Goal: Task Accomplishment & Management: Manage account settings

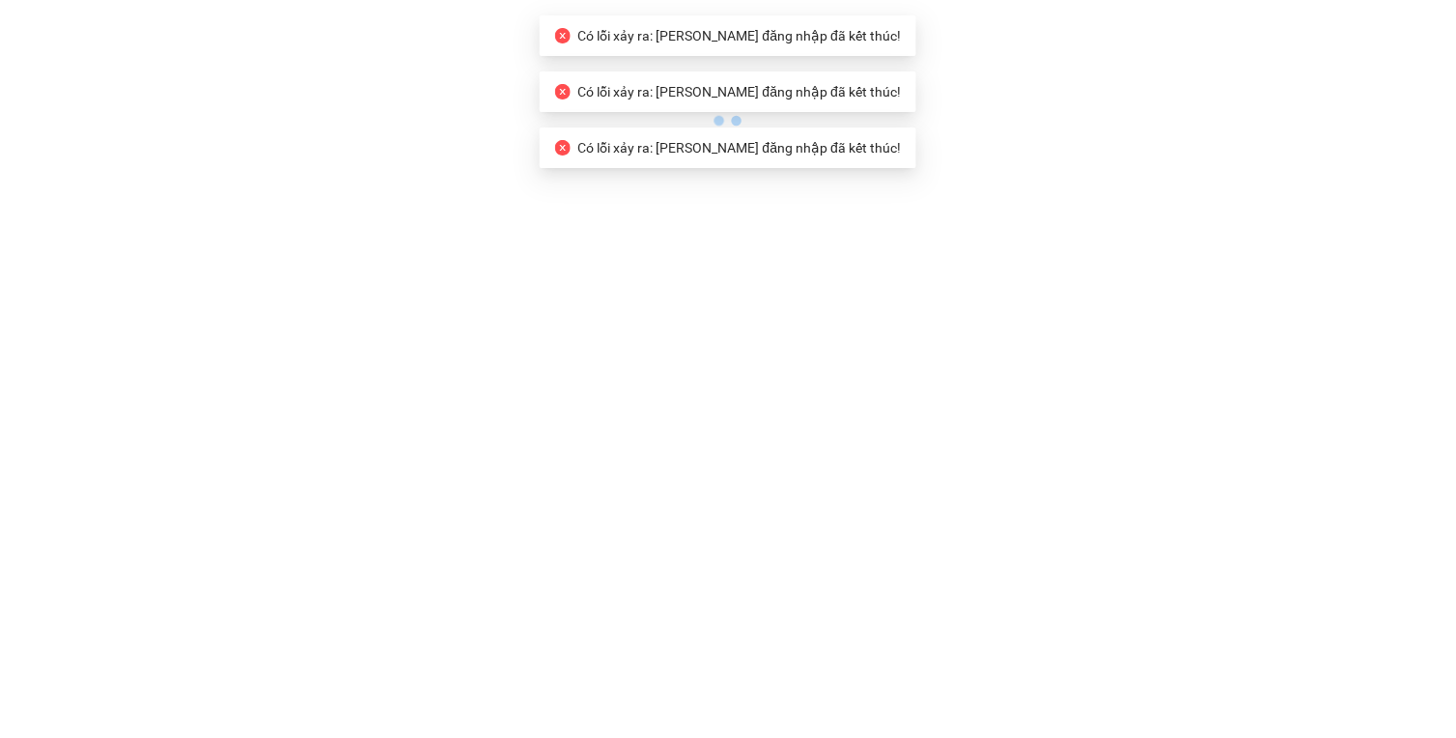
click at [809, 197] on body "Có lỗi xảy ra: [PERSON_NAME] đăng nhập đã kết thúc! Có lỗi xảy ra: Phiên đăng n…" at bounding box center [728, 369] width 1456 height 738
click at [776, 152] on span "Có lỗi xảy ra: [PERSON_NAME] đăng nhập đã kết thúc!" at bounding box center [739, 147] width 322 height 15
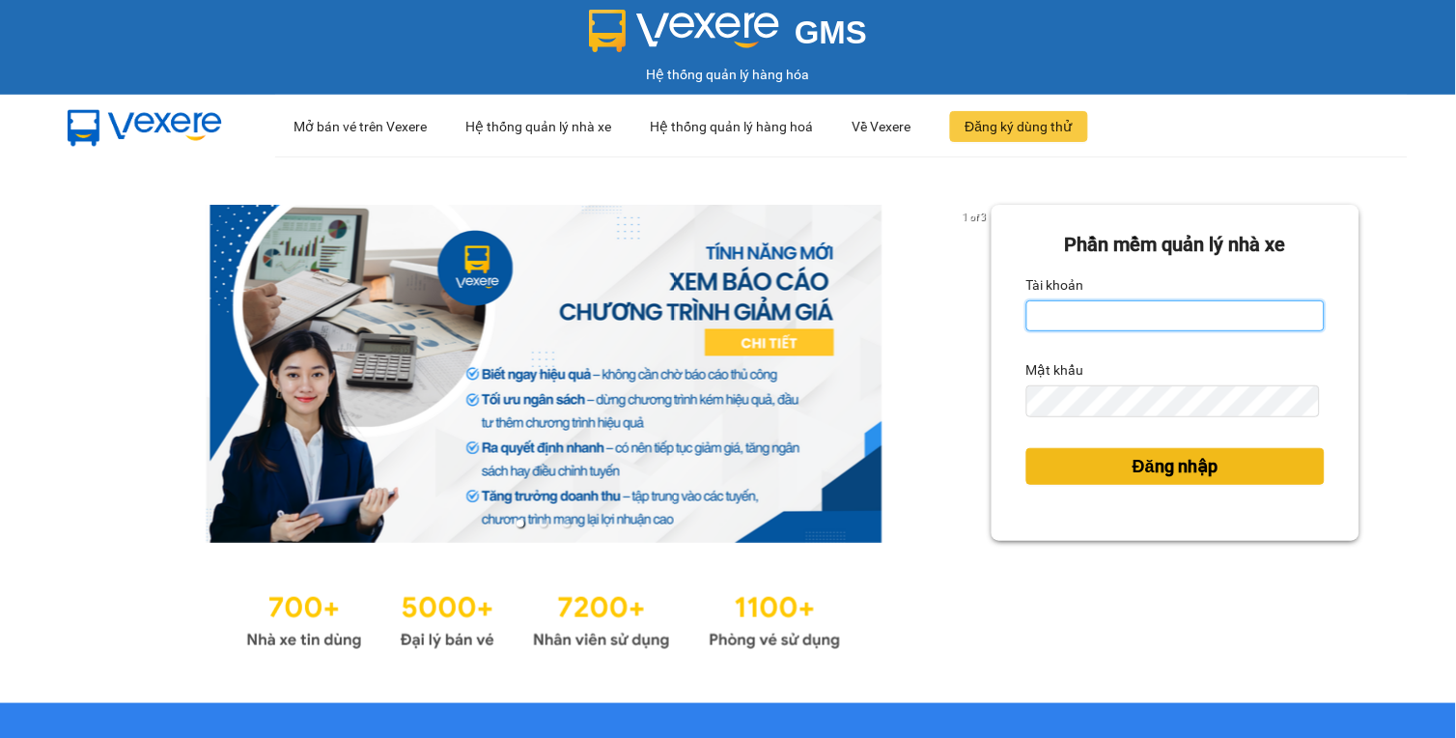
type input "kvhop.apq"
click at [1135, 468] on span "Đăng nhập" at bounding box center [1174, 466] width 85 height 27
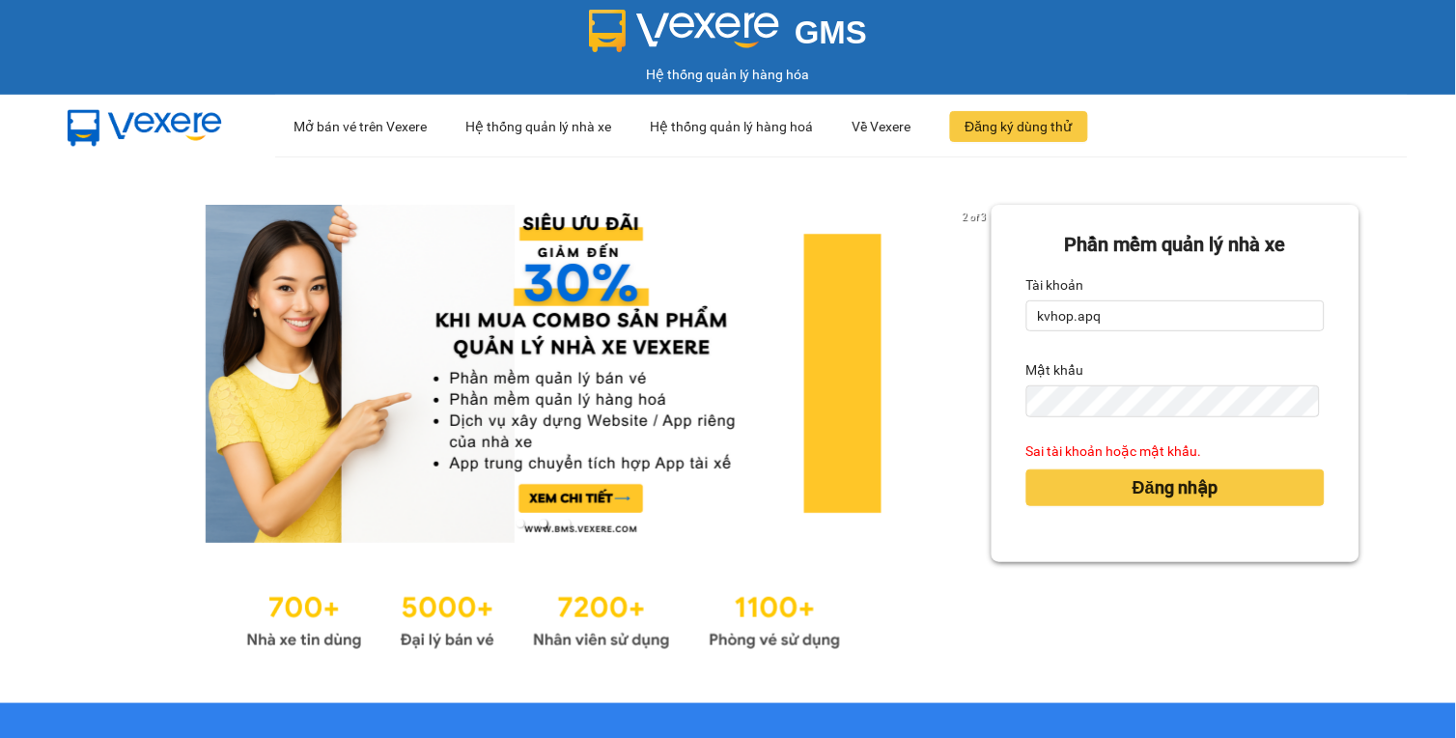
click at [1019, 562] on div "Phần mềm quản lý nhà xe Tài khoản kvhop.apq Mật khẩu Sai tài khoản hoặc mật khẩ…" at bounding box center [1175, 430] width 369 height 450
click at [1054, 476] on button "Đăng nhập" at bounding box center [1175, 487] width 299 height 37
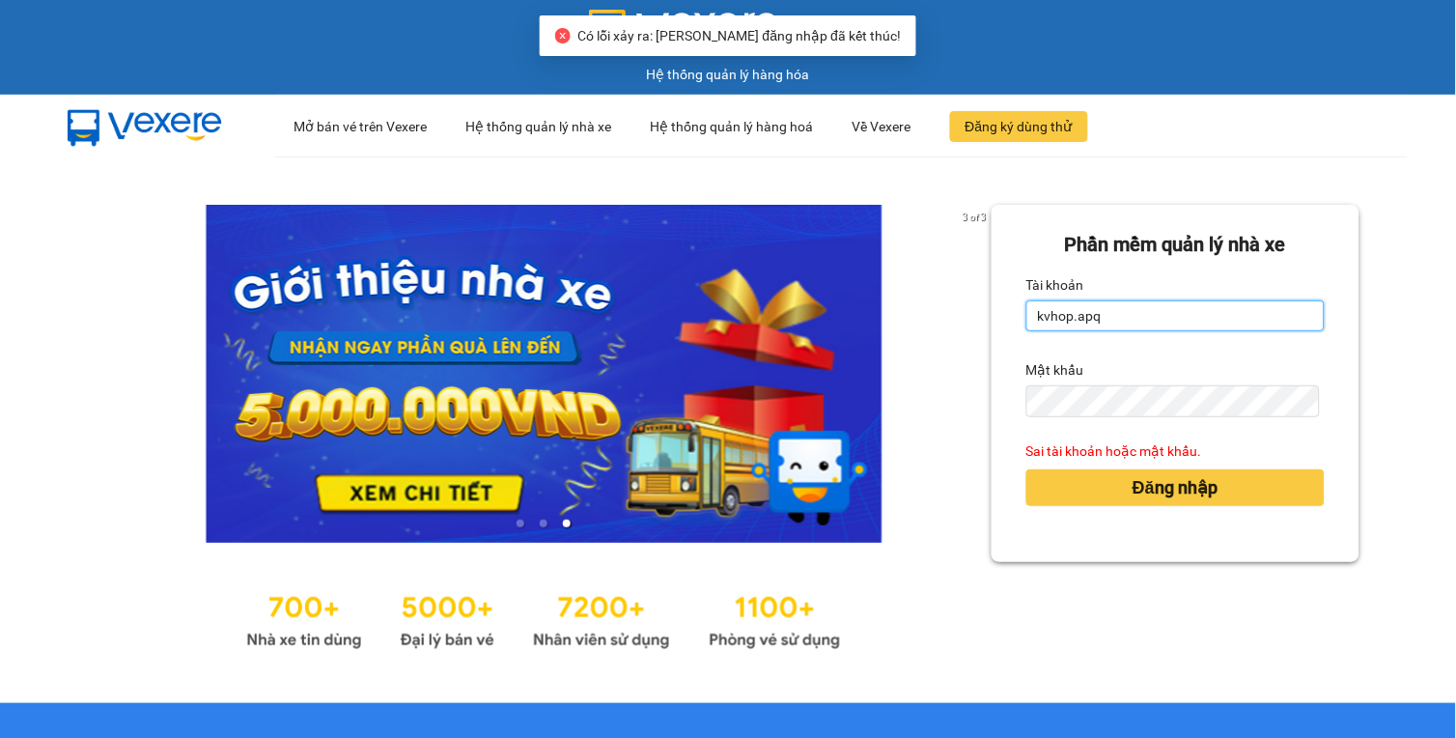
click at [1128, 317] on input "kvhop.apq" at bounding box center [1175, 315] width 299 height 31
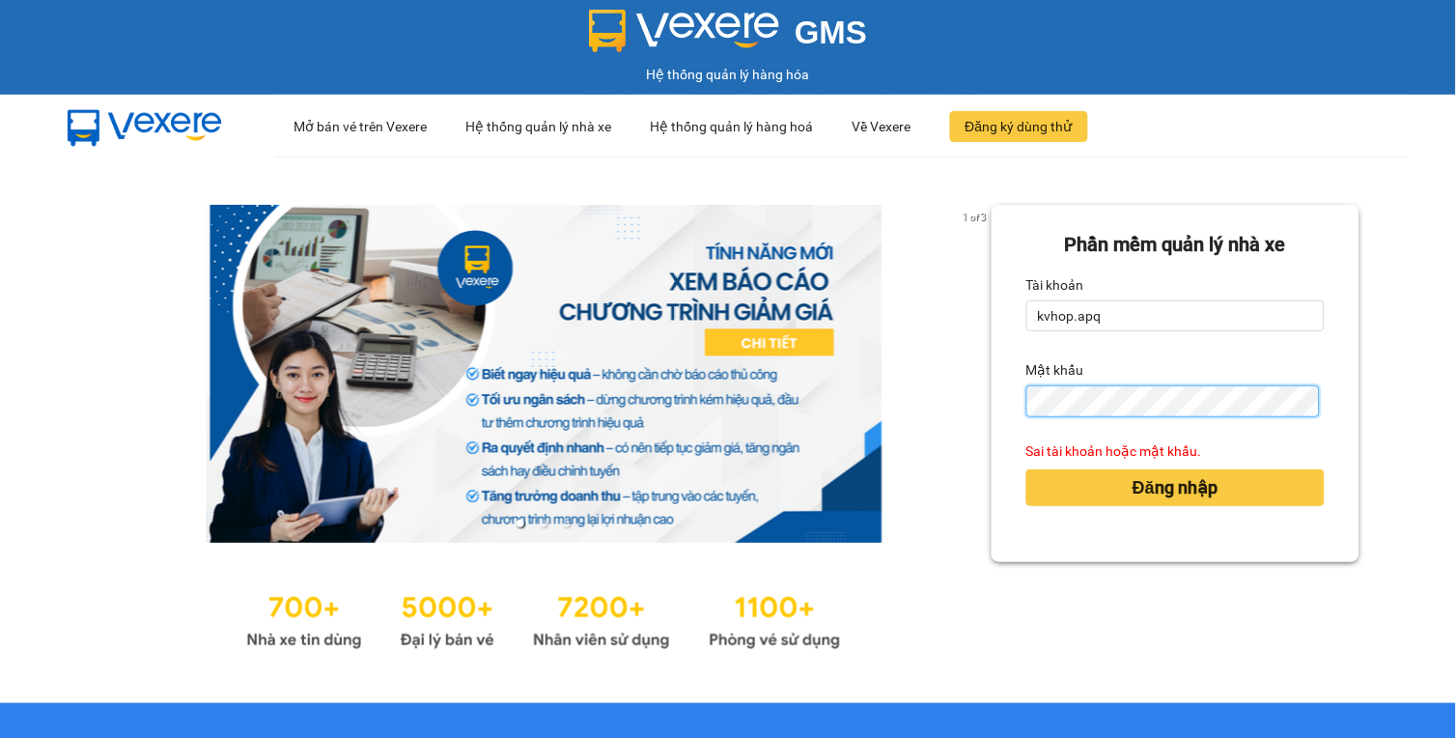
click at [895, 401] on div "1 of 3 Phần mềm quản lý nhà xe Tài khoản kvhop.apq Mật khẩu Sai tài khoản hoặc …" at bounding box center [728, 429] width 1456 height 546
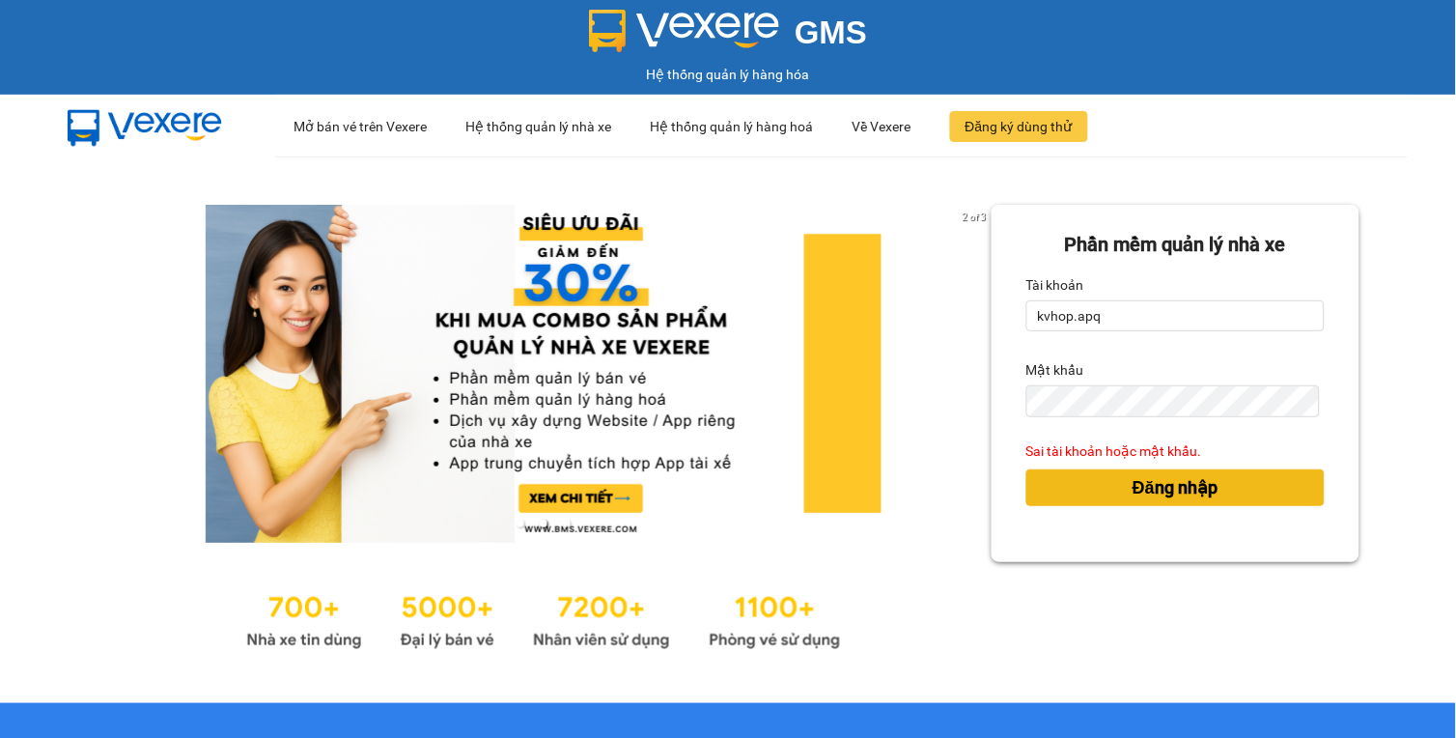
click at [1242, 488] on button "Đăng nhập" at bounding box center [1175, 487] width 299 height 37
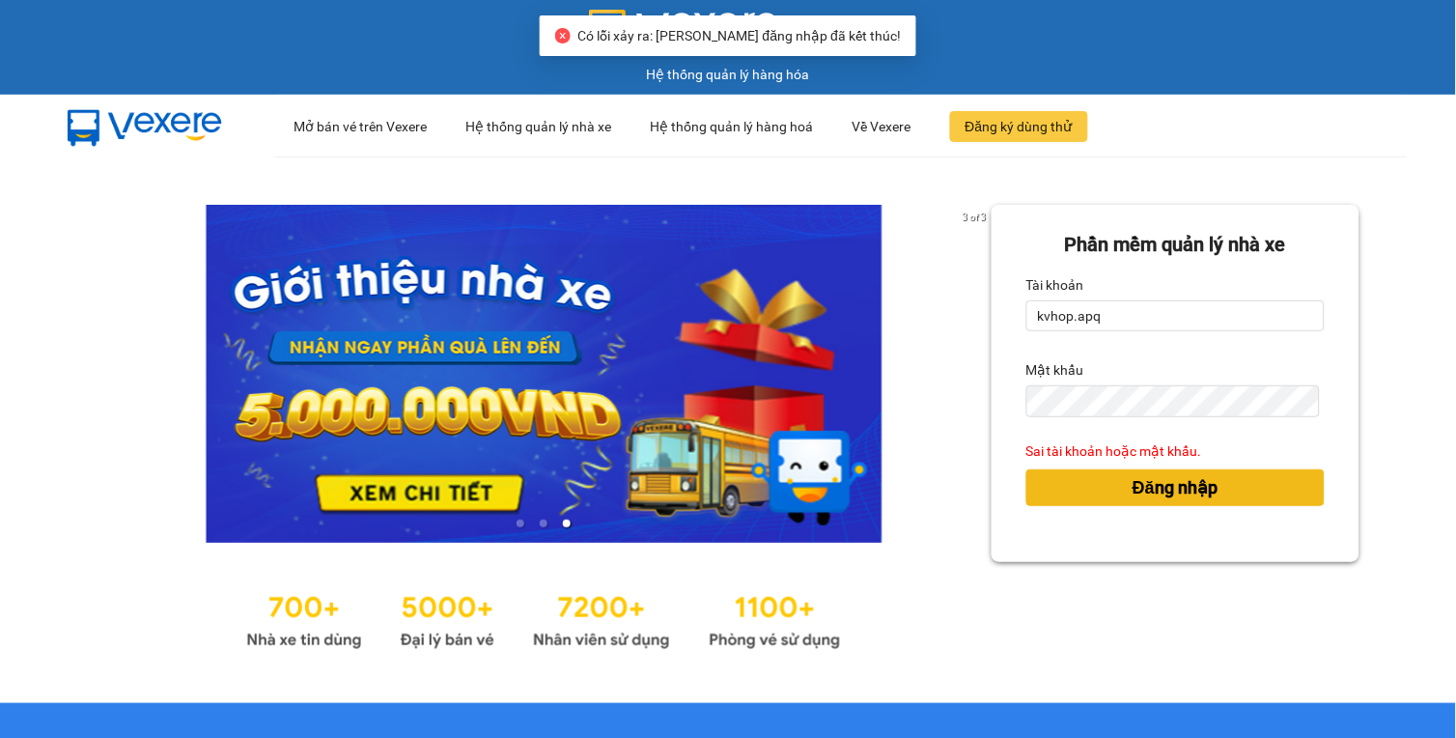
drag, startPoint x: 1108, startPoint y: 497, endPoint x: 1110, endPoint y: 463, distance: 33.8
click at [1110, 463] on div "Đăng nhập" at bounding box center [1175, 487] width 299 height 52
click at [1102, 413] on form "Phần mềm quản lý nhà xe Tài khoản kvhop.apq Mật khẩu Sai tài khoản hoặc mật khẩ…" at bounding box center [1175, 383] width 299 height 307
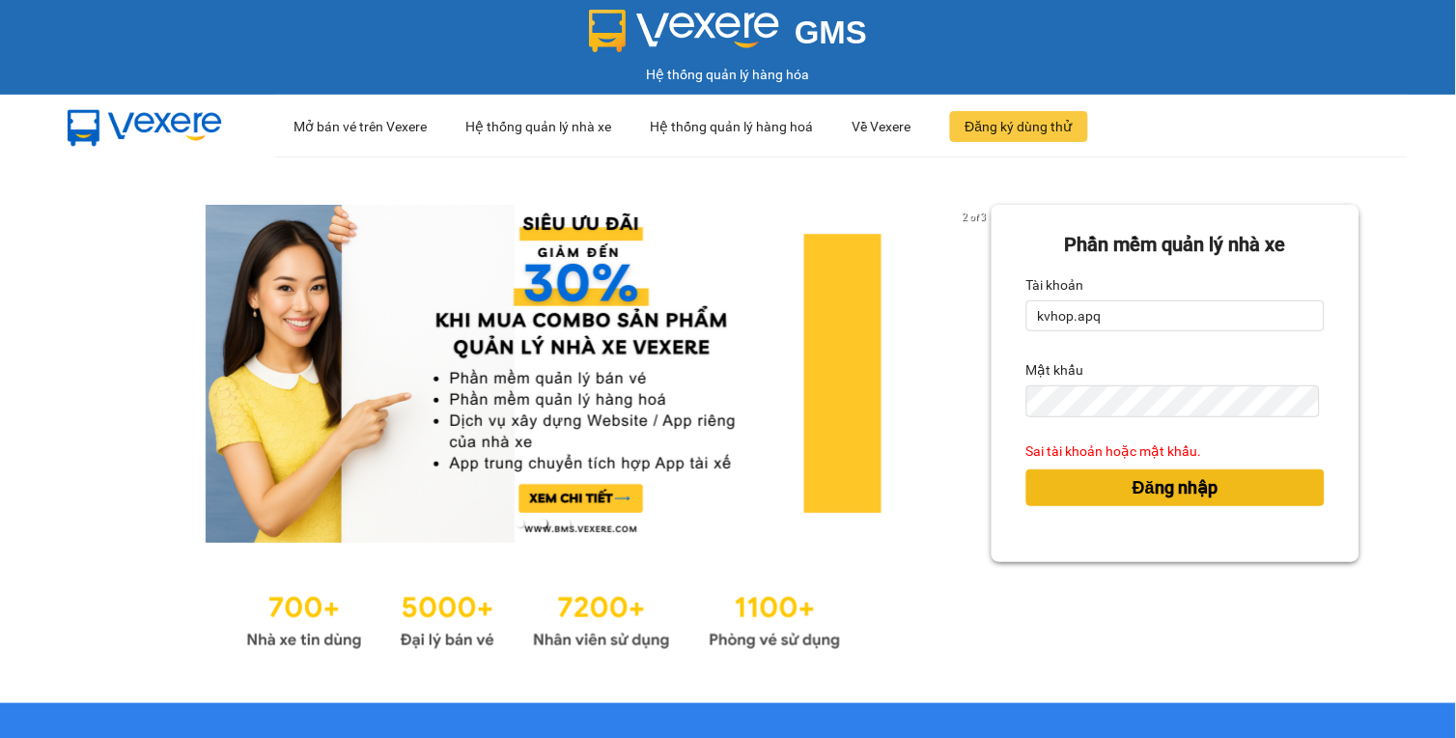
click at [1098, 490] on button "Đăng nhập" at bounding box center [1175, 487] width 299 height 37
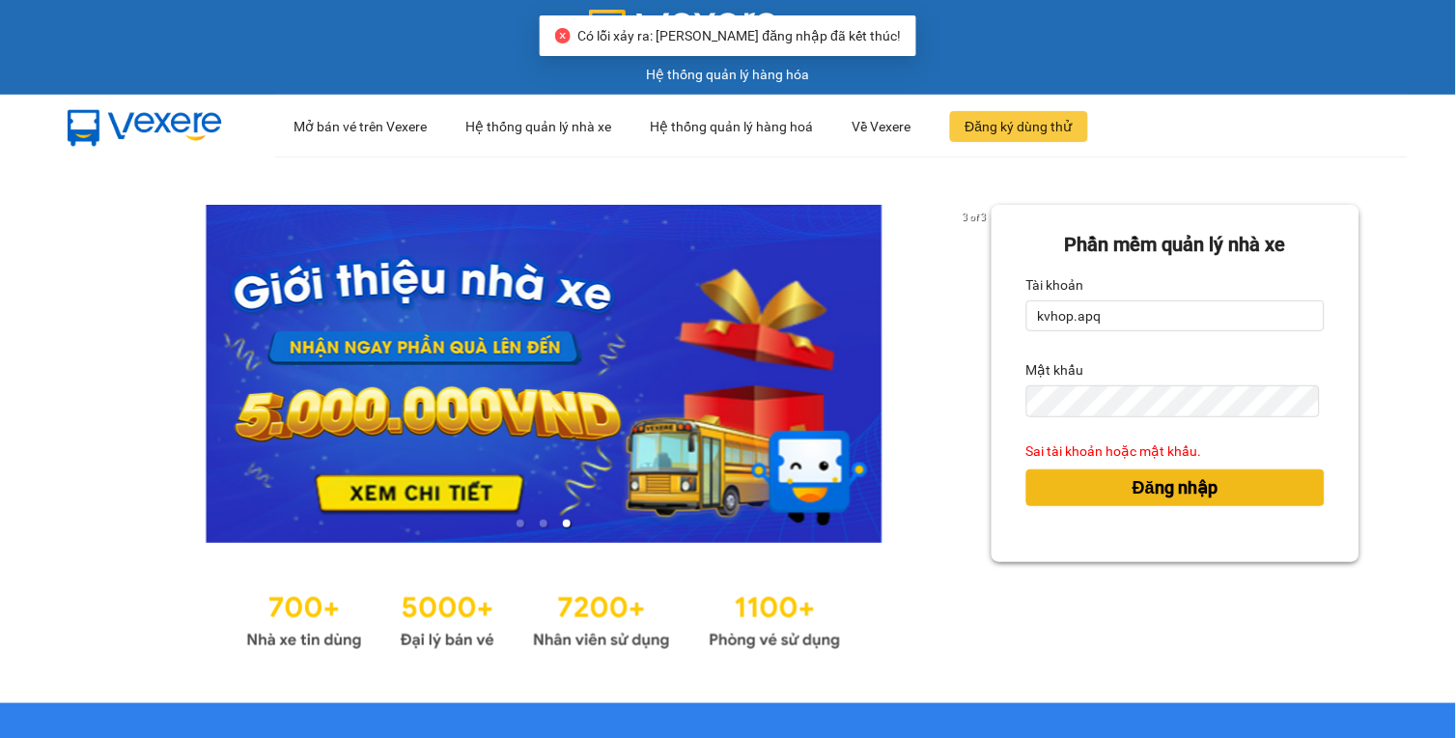
click at [1133, 490] on span "Đăng nhập" at bounding box center [1174, 487] width 85 height 27
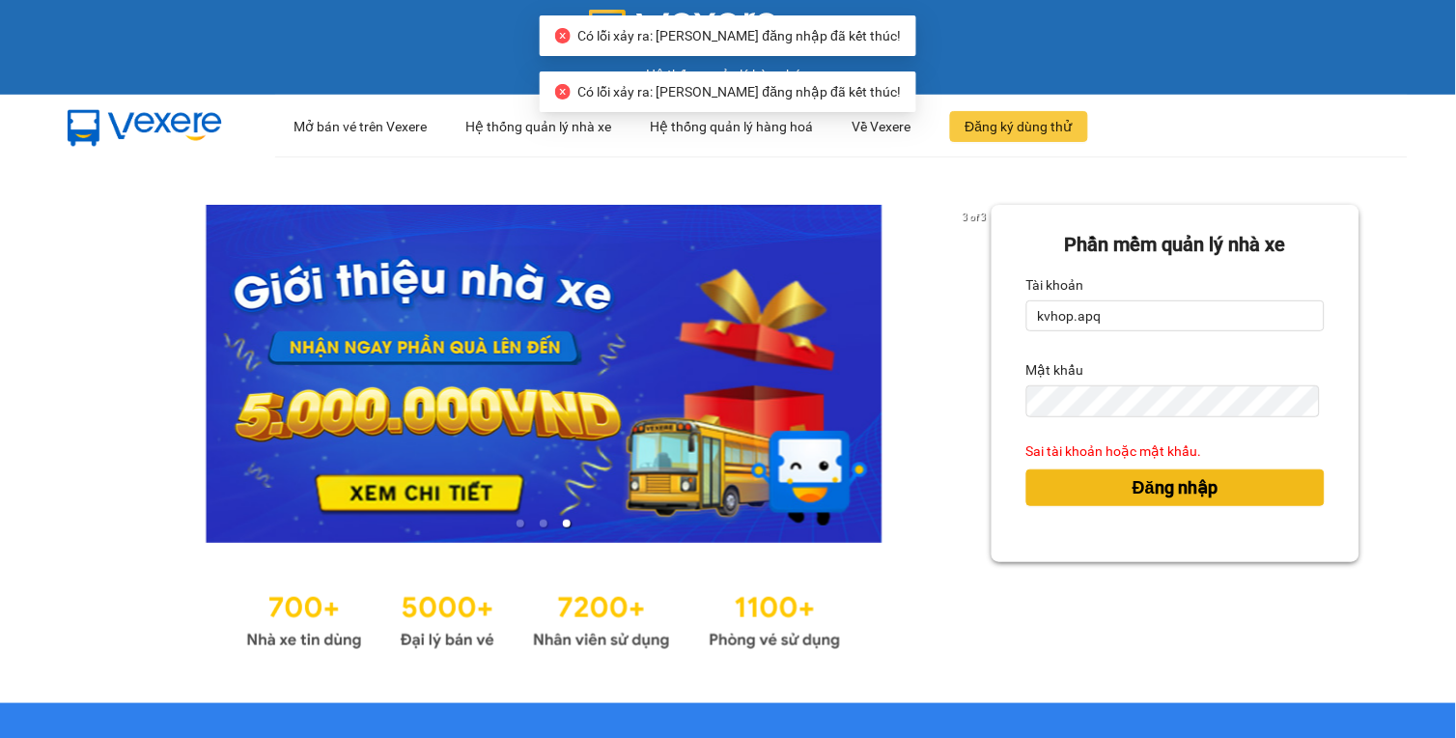
click at [1133, 490] on span "Đăng nhập" at bounding box center [1174, 487] width 85 height 27
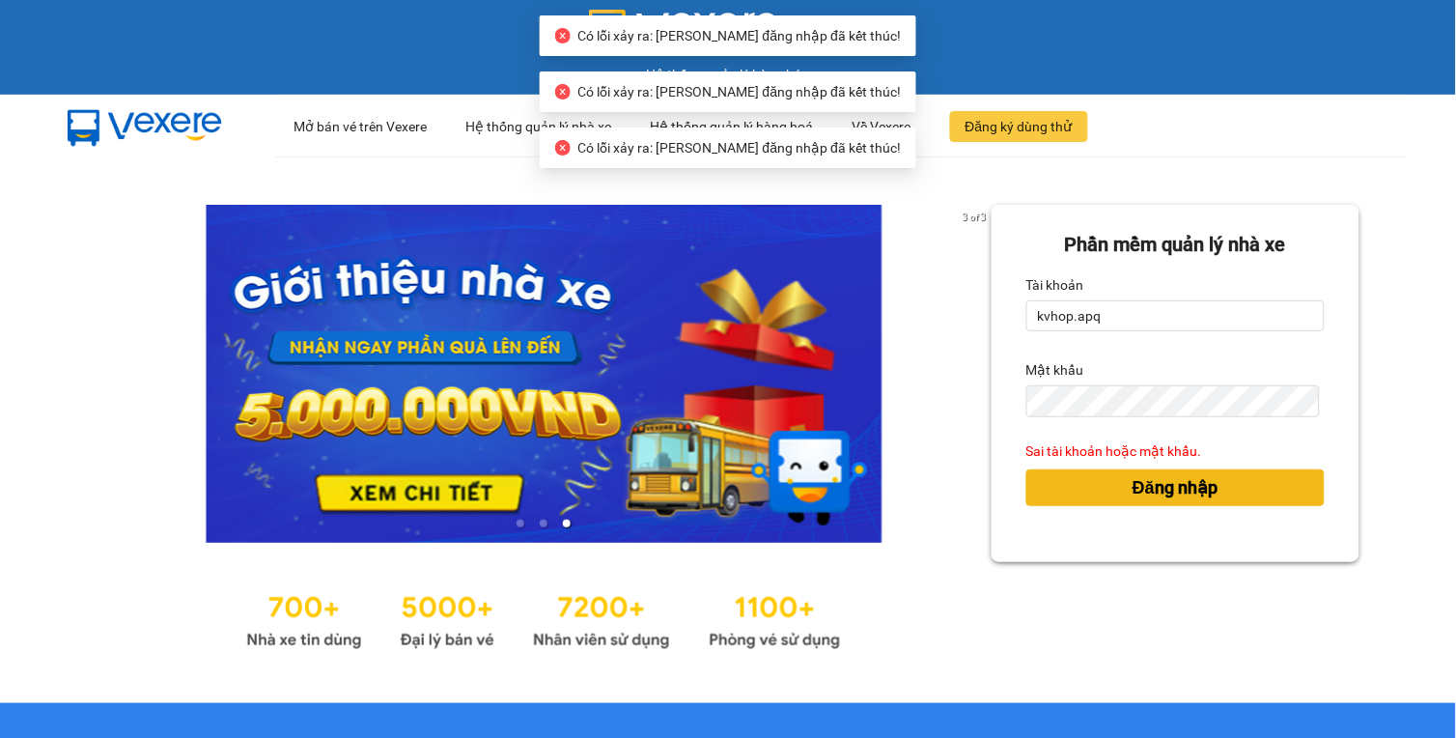
click at [1133, 490] on span "Đăng nhập" at bounding box center [1174, 487] width 85 height 27
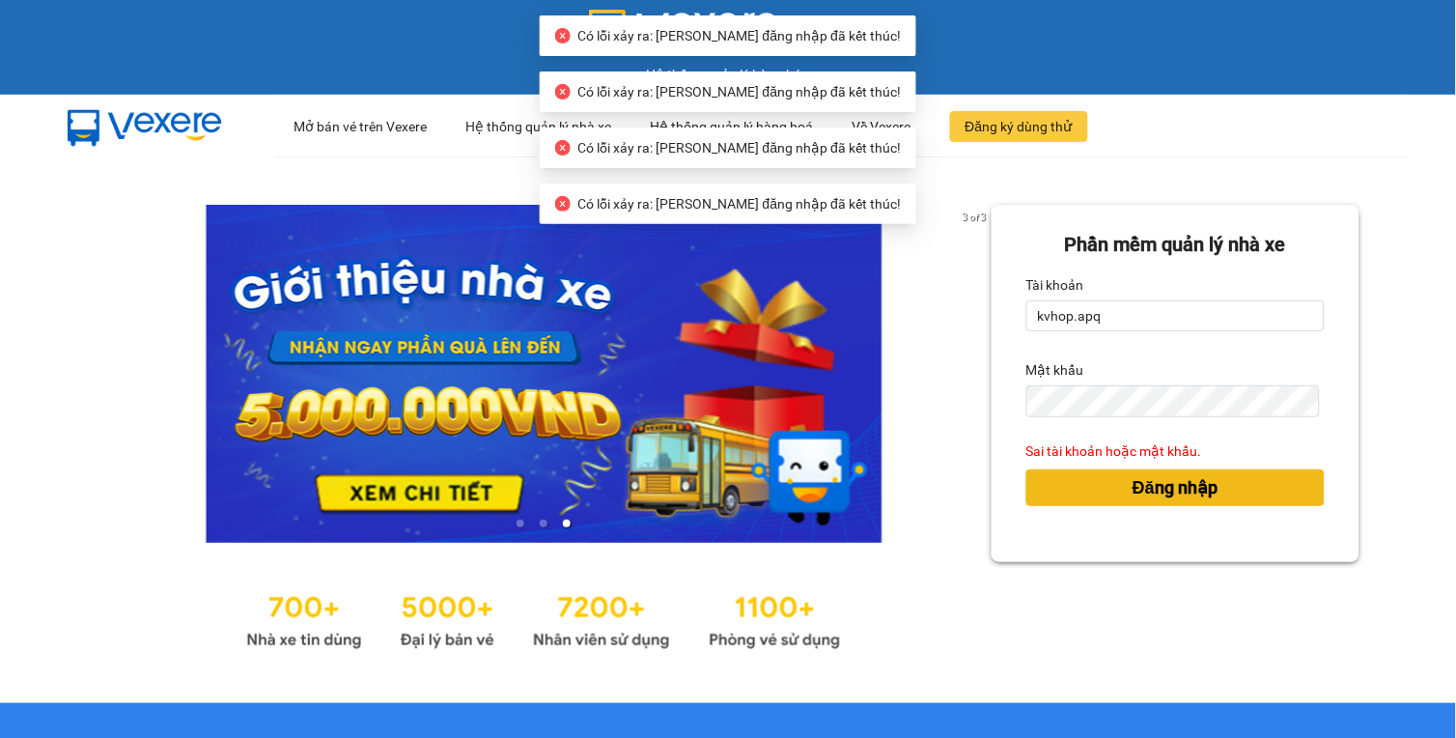
click at [1133, 490] on span "Đăng nhập" at bounding box center [1174, 487] width 85 height 27
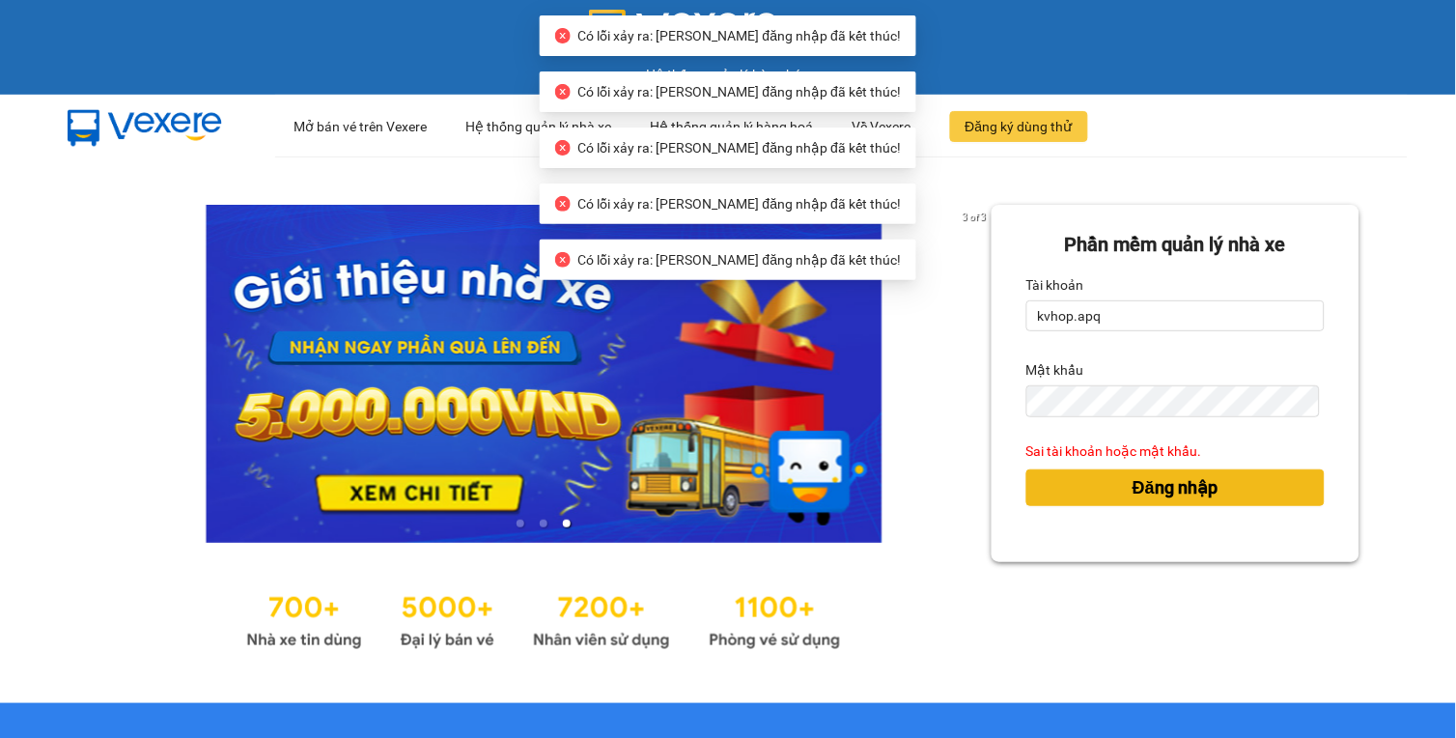
click at [1133, 490] on span "Đăng nhập" at bounding box center [1174, 487] width 85 height 27
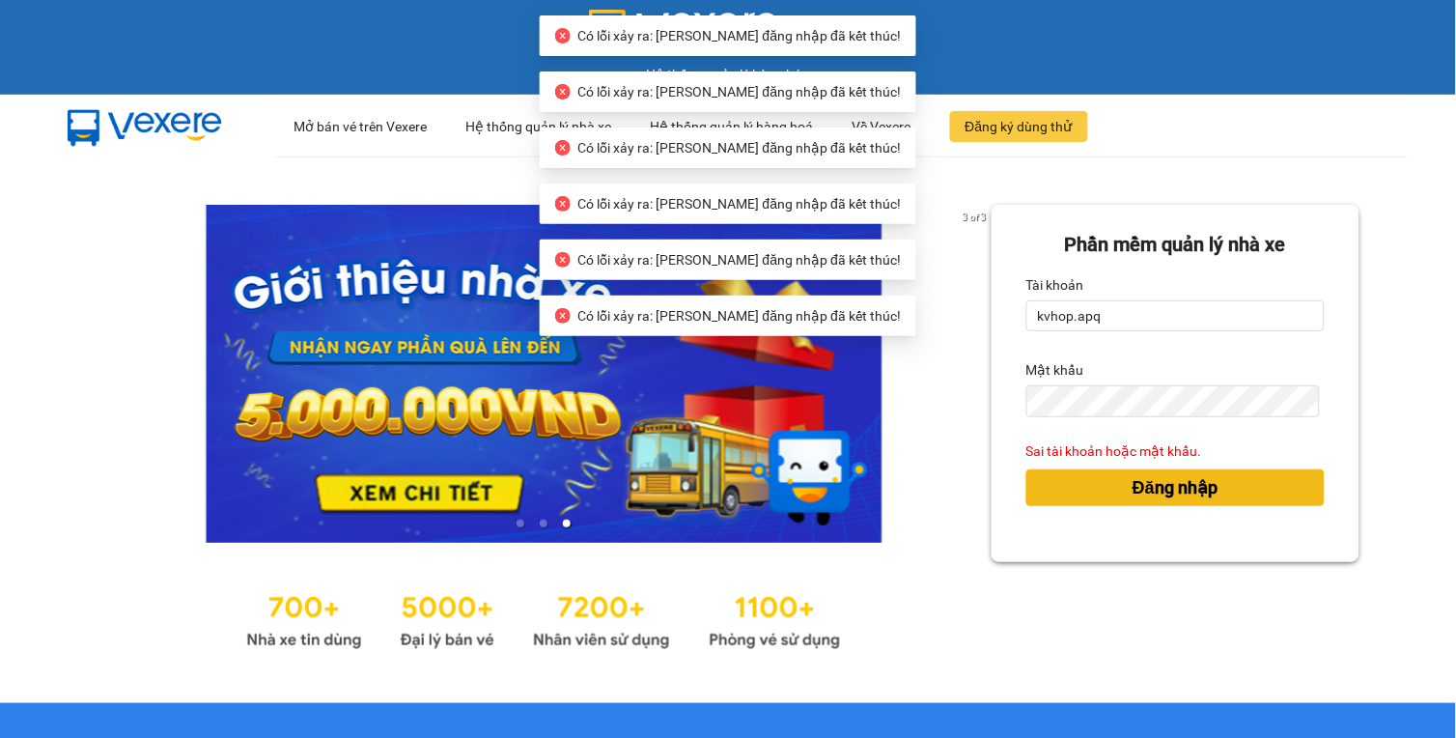
click at [1133, 490] on span "Đăng nhập" at bounding box center [1174, 487] width 85 height 27
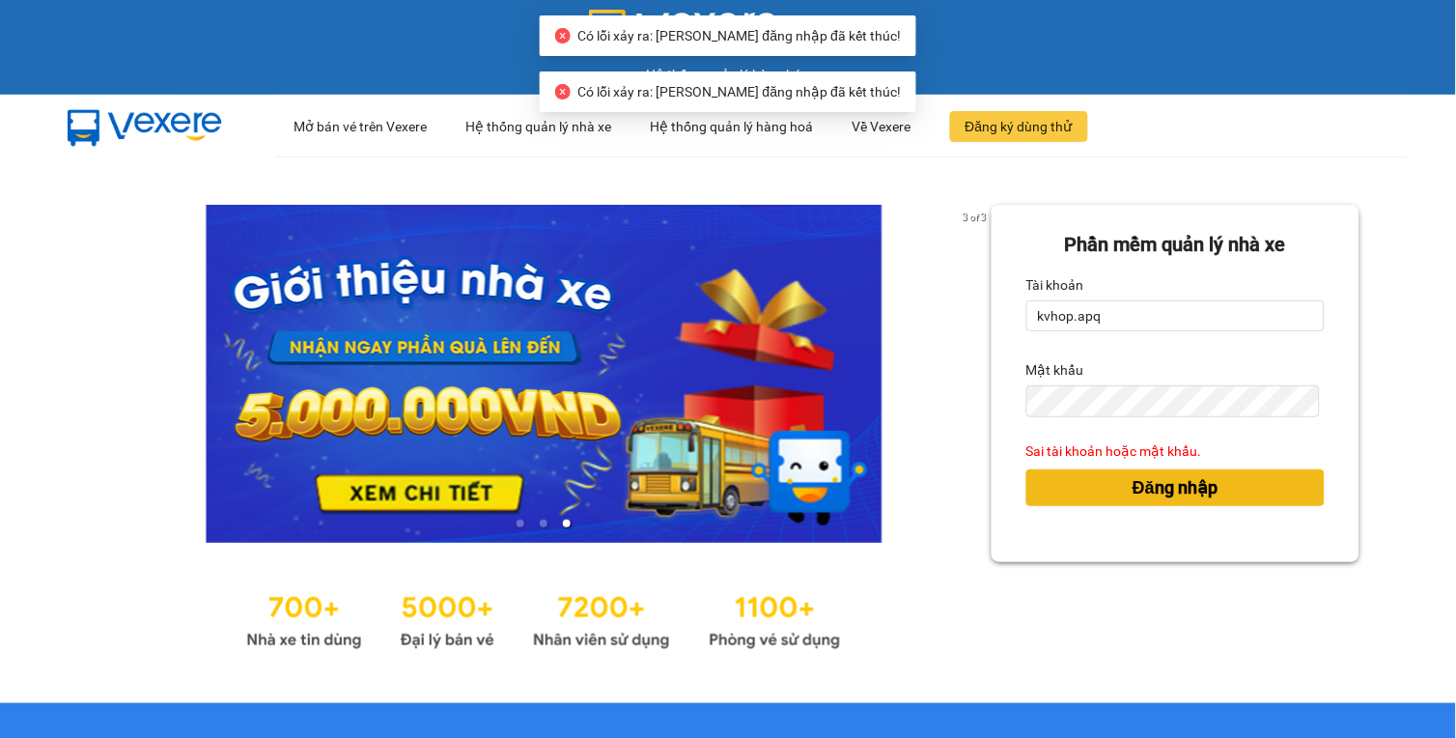
click at [1149, 473] on div "Đăng nhập" at bounding box center [1175, 487] width 299 height 52
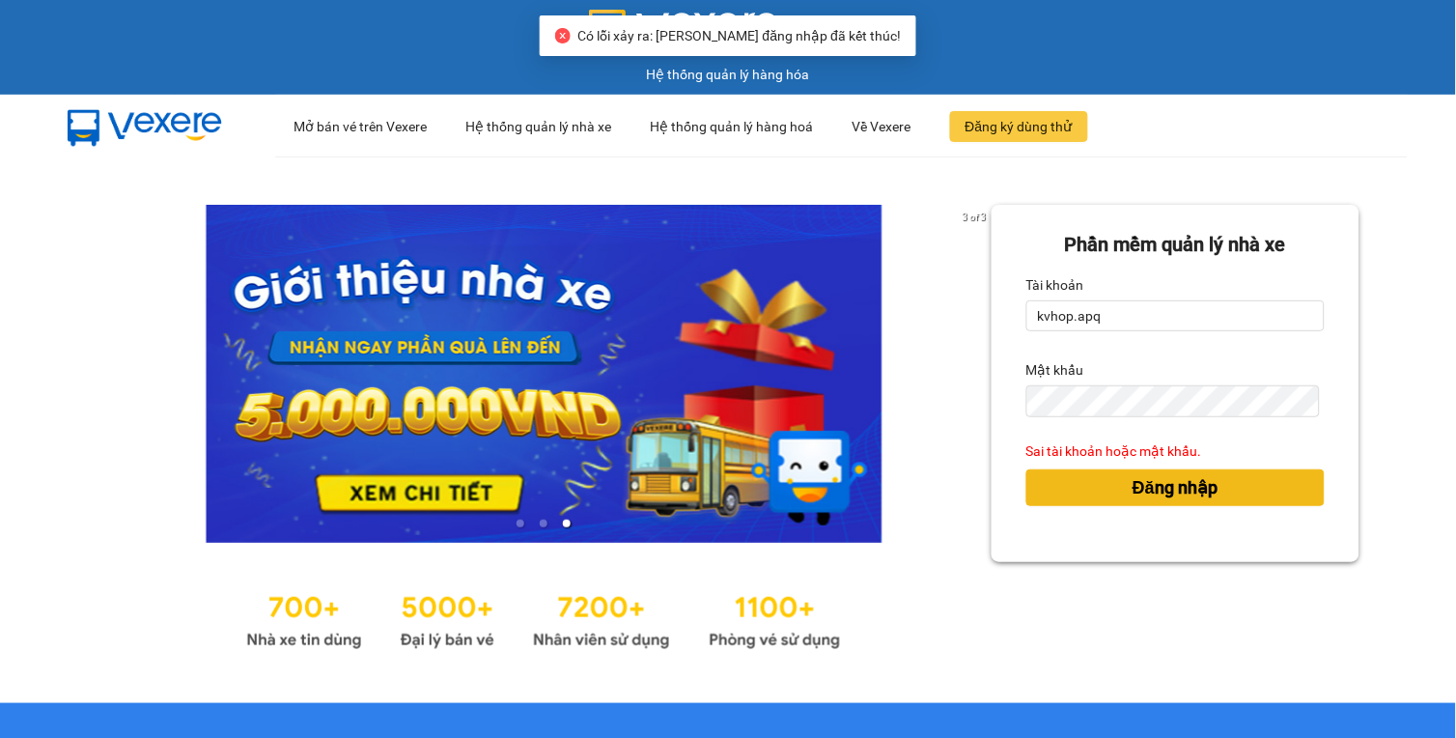
click at [1149, 475] on span "Đăng nhập" at bounding box center [1174, 487] width 85 height 27
click at [1145, 478] on span "Đăng nhập" at bounding box center [1174, 487] width 85 height 27
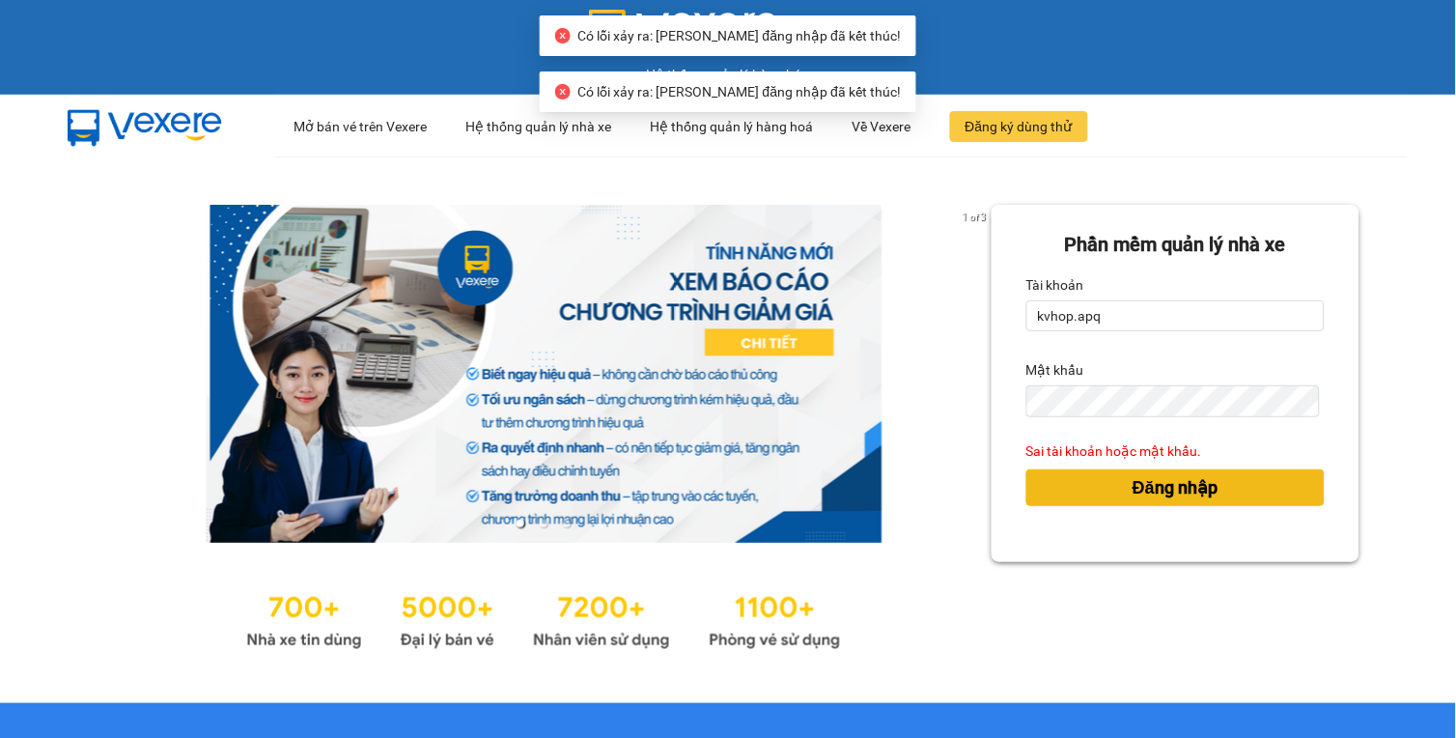
click at [1137, 481] on span "Đăng nhập" at bounding box center [1174, 487] width 85 height 27
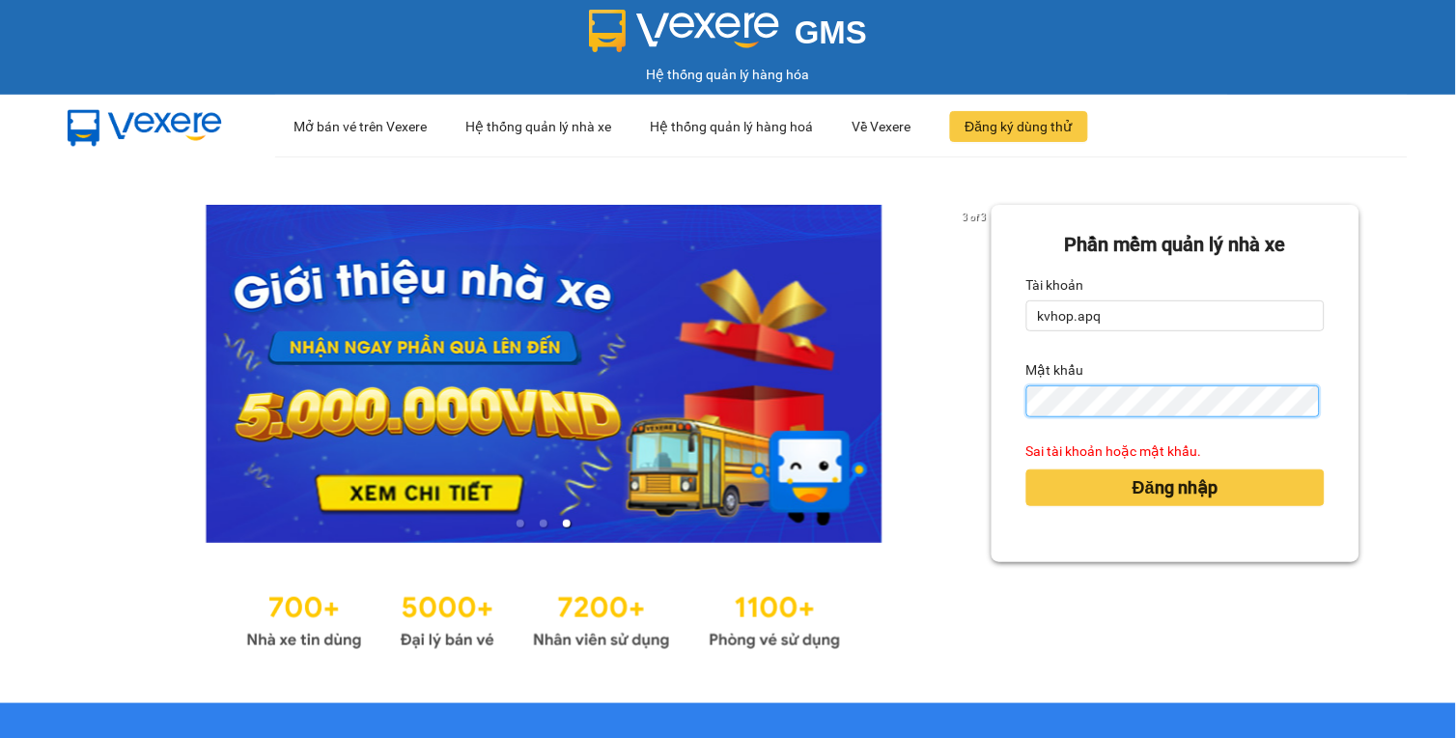
click at [1007, 390] on div "Phần mềm quản lý nhà xe Tài khoản kvhop.apq Mật khẩu Sai tài khoản hoặc mật khẩ…" at bounding box center [1175, 383] width 369 height 357
drag, startPoint x: 1165, startPoint y: 435, endPoint x: 893, endPoint y: 435, distance: 272.2
click at [774, 420] on div "3 of 3 Phần mềm quản lý nhà xe Tài khoản kvhop.apq Mật khẩu Sai tài khoản hoặc …" at bounding box center [728, 429] width 1456 height 546
click at [968, 398] on div "3 of 3 Phần mềm quản lý nhà xe Tài khoản kvhop.apq Mật khẩu Sai tài khoản hoặc …" at bounding box center [728, 429] width 1456 height 546
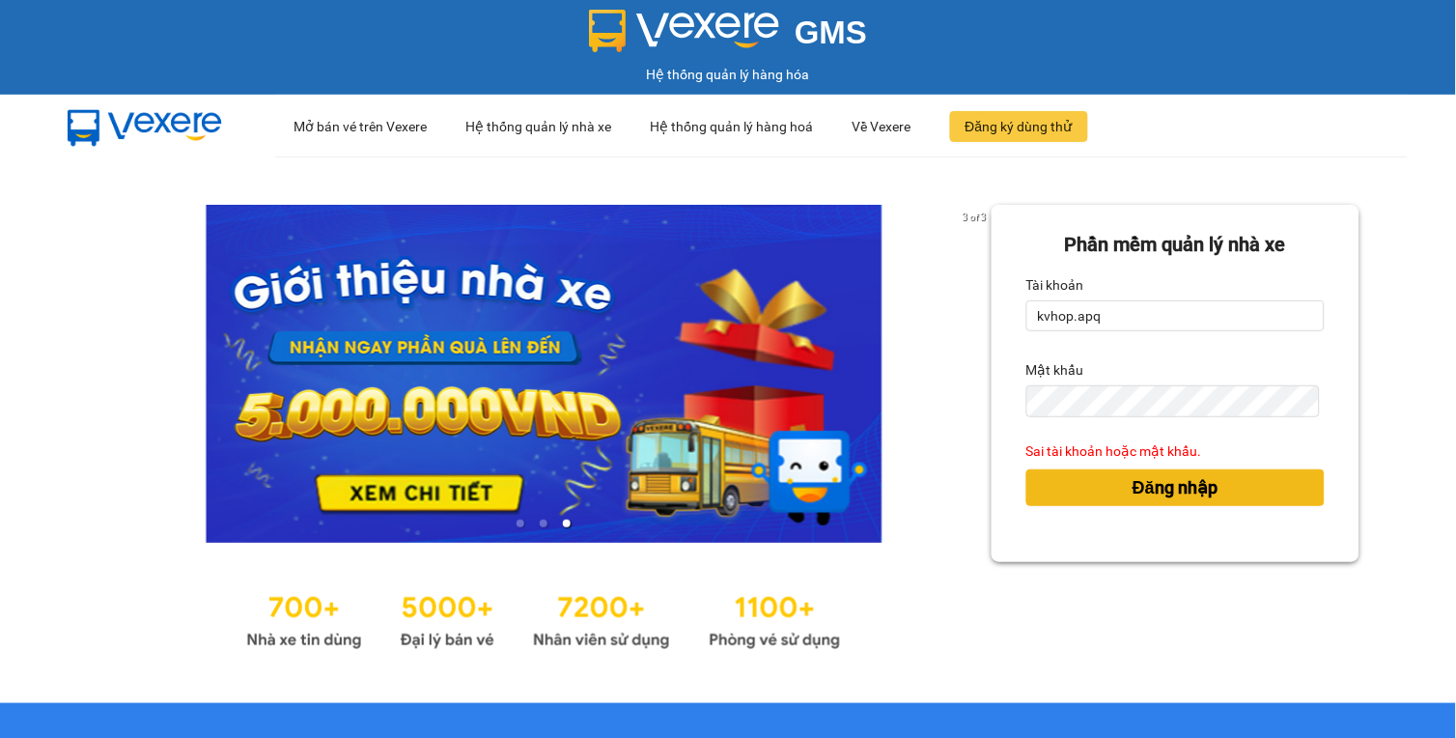
click at [1157, 489] on span "Đăng nhập" at bounding box center [1174, 487] width 85 height 27
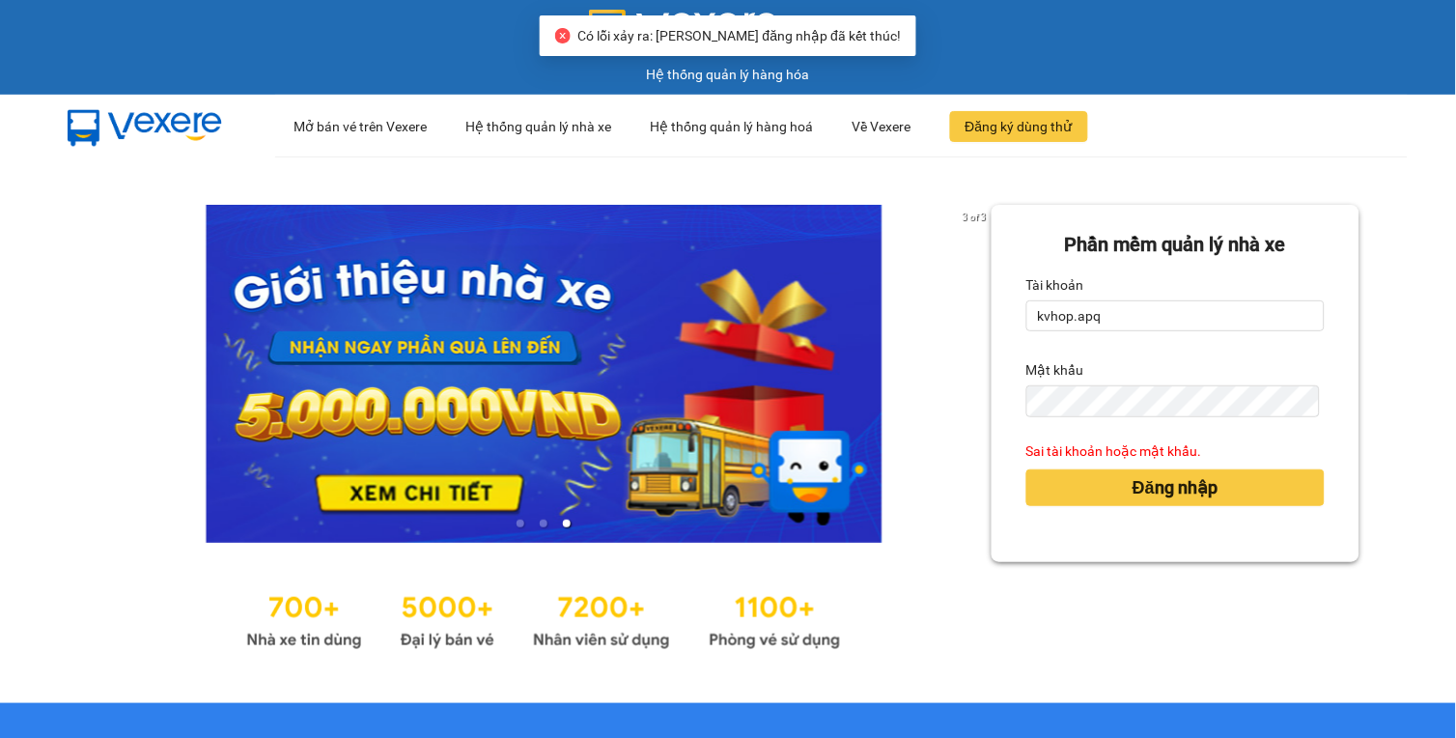
click at [777, 4] on div "GMS Hệ thống quản lý hàng hóa" at bounding box center [728, 47] width 1456 height 95
drag, startPoint x: 719, startPoint y: 33, endPoint x: 835, endPoint y: 45, distance: 116.5
click at [835, 45] on div "Có lỗi xảy ra: Phiên đăng nhập đã kết thúc!" at bounding box center [728, 35] width 346 height 21
click at [1136, 328] on input "kvhop.apq" at bounding box center [1175, 315] width 299 height 31
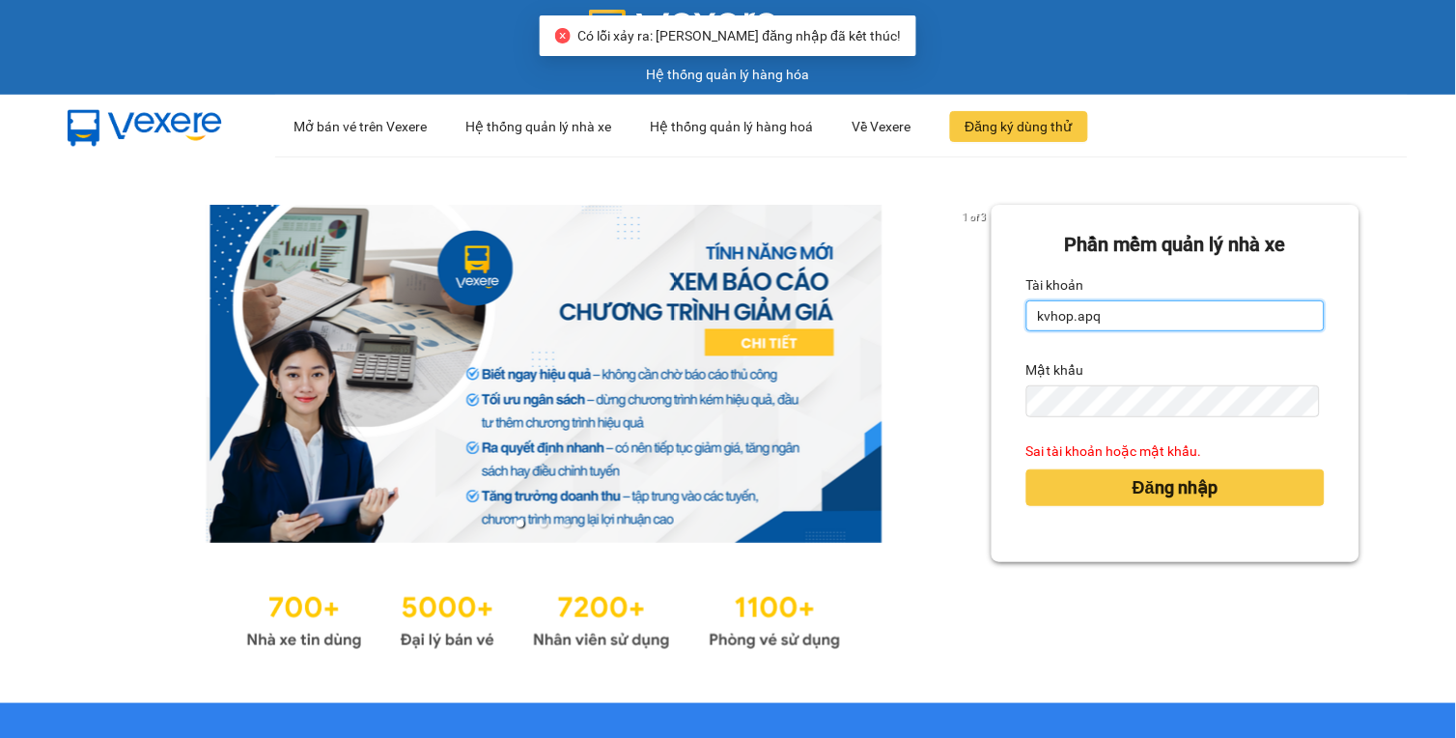
click at [1055, 323] on input "kvhop.apq" at bounding box center [1175, 315] width 299 height 31
click at [1036, 321] on input "kvhop.apq" at bounding box center [1175, 315] width 299 height 31
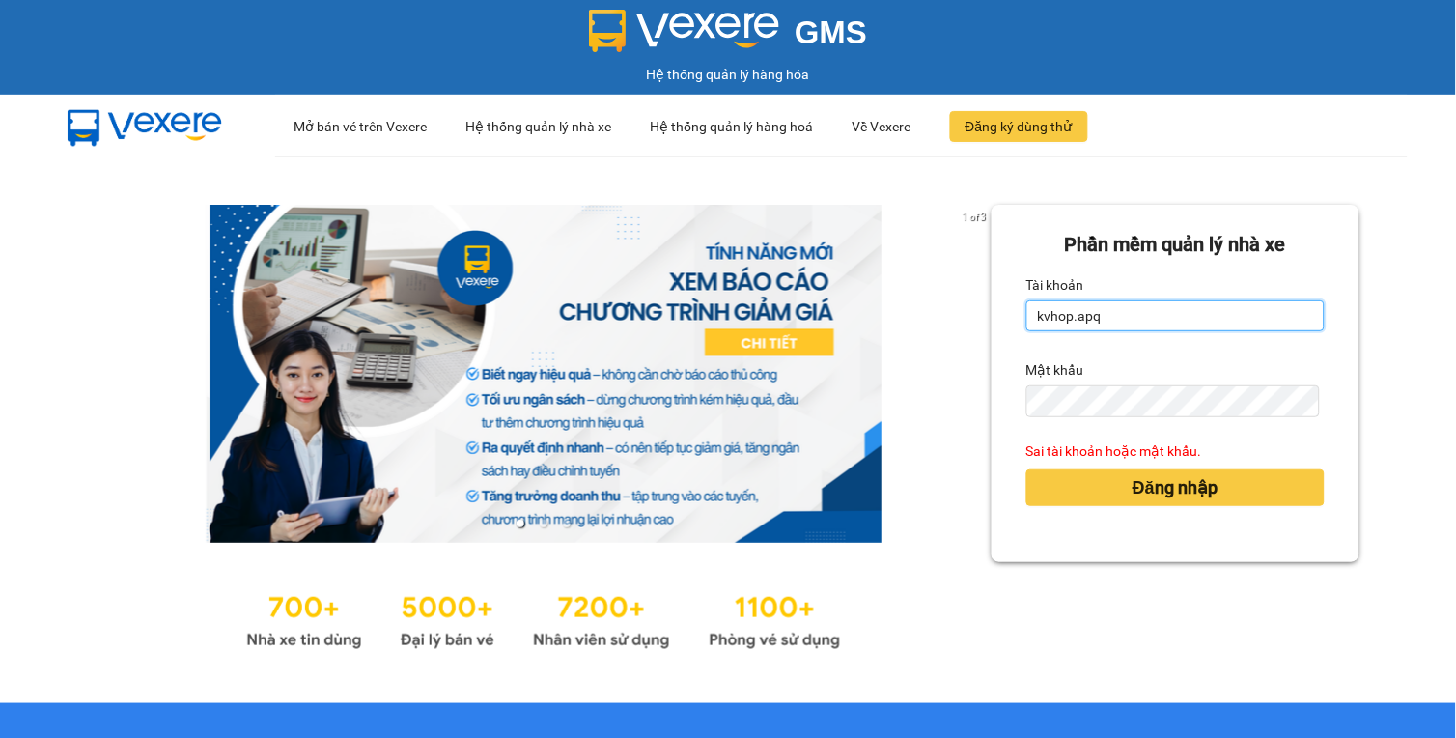
click at [1029, 319] on input "kvhop.apq" at bounding box center [1175, 315] width 299 height 31
drag, startPoint x: 1044, startPoint y: 319, endPoint x: 1133, endPoint y: 314, distance: 89.9
click at [1133, 314] on input "kvhop.apq" at bounding box center [1175, 315] width 299 height 31
click at [1189, 305] on input "kvhop.apq" at bounding box center [1175, 315] width 299 height 31
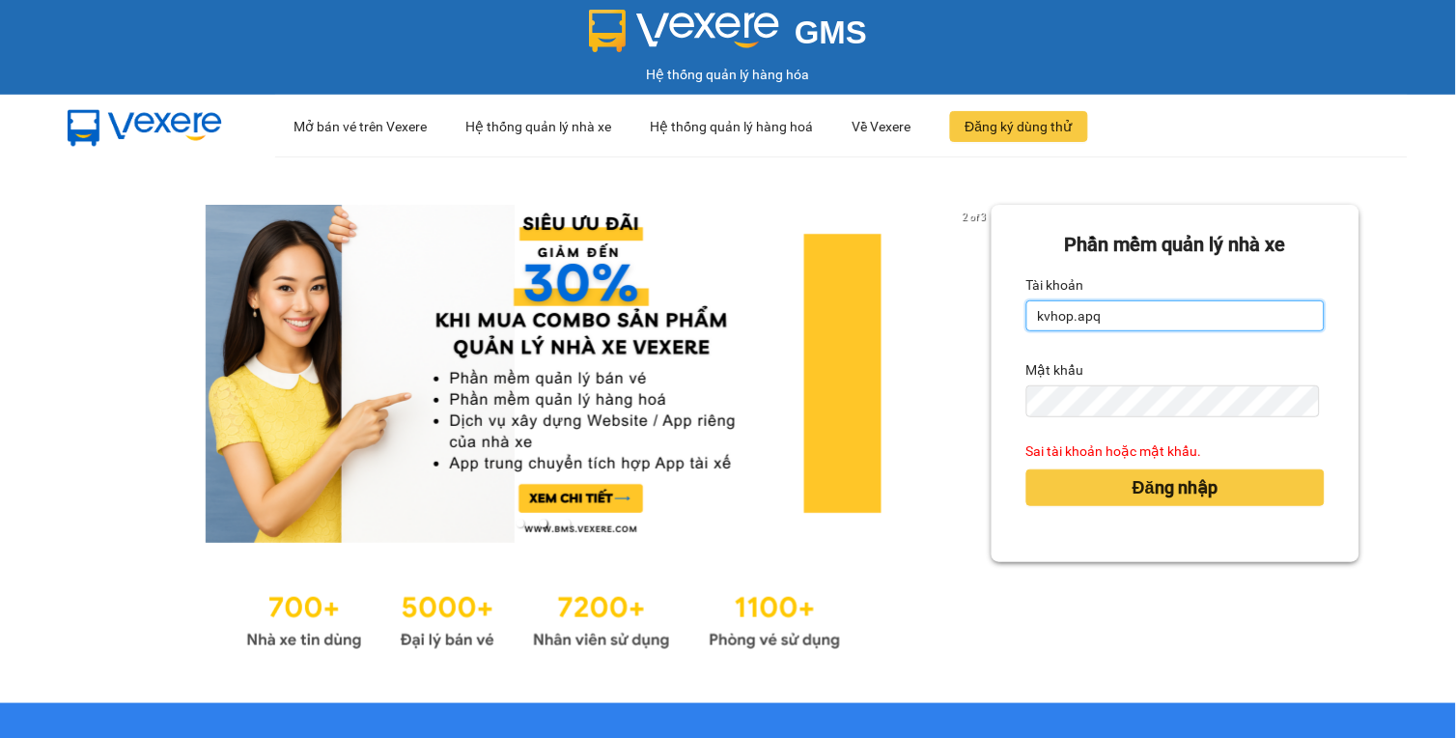
drag, startPoint x: 1043, startPoint y: 311, endPoint x: 1077, endPoint y: 310, distance: 34.8
click at [1043, 310] on input "kvhop.apq" at bounding box center [1175, 315] width 299 height 31
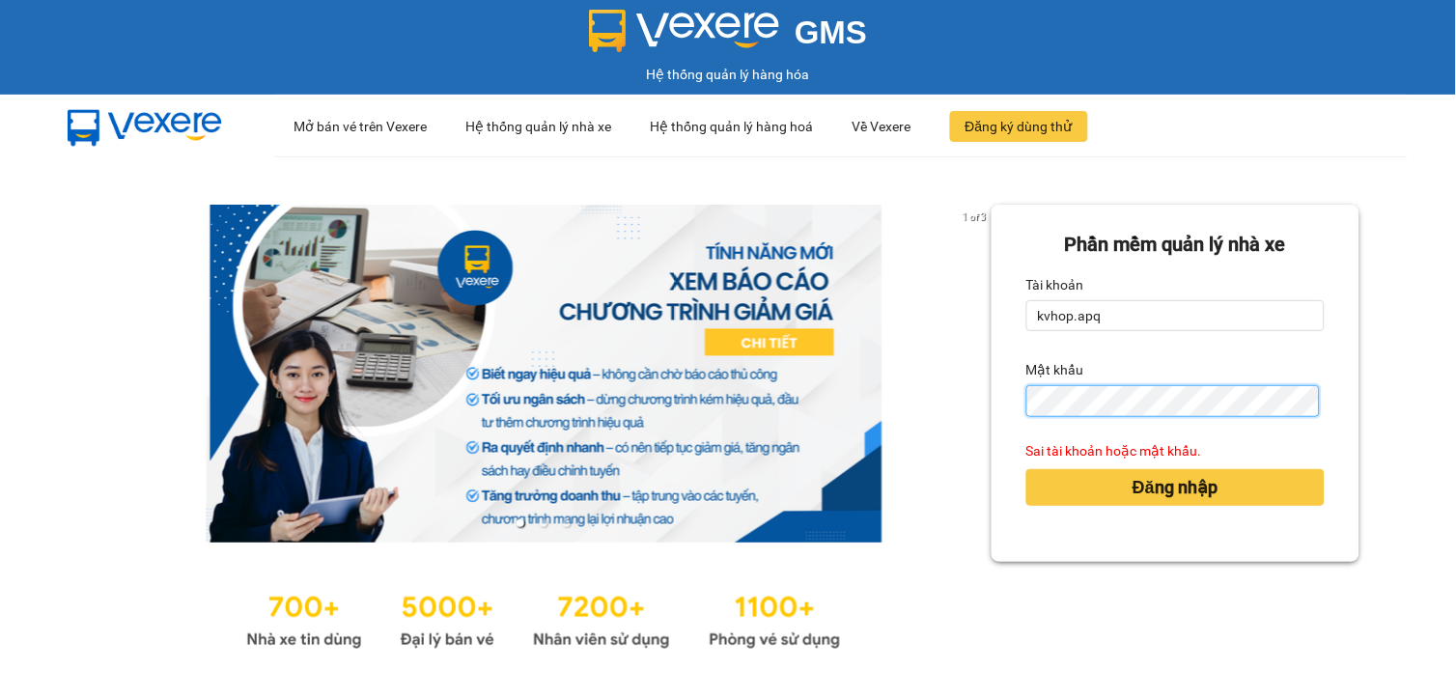
click at [885, 394] on div "1 of 3 Phần mềm quản lý nhà xe Tài khoản kvhop.apq Mật khẩu Sai tài khoản hoặc …" at bounding box center [728, 429] width 1456 height 546
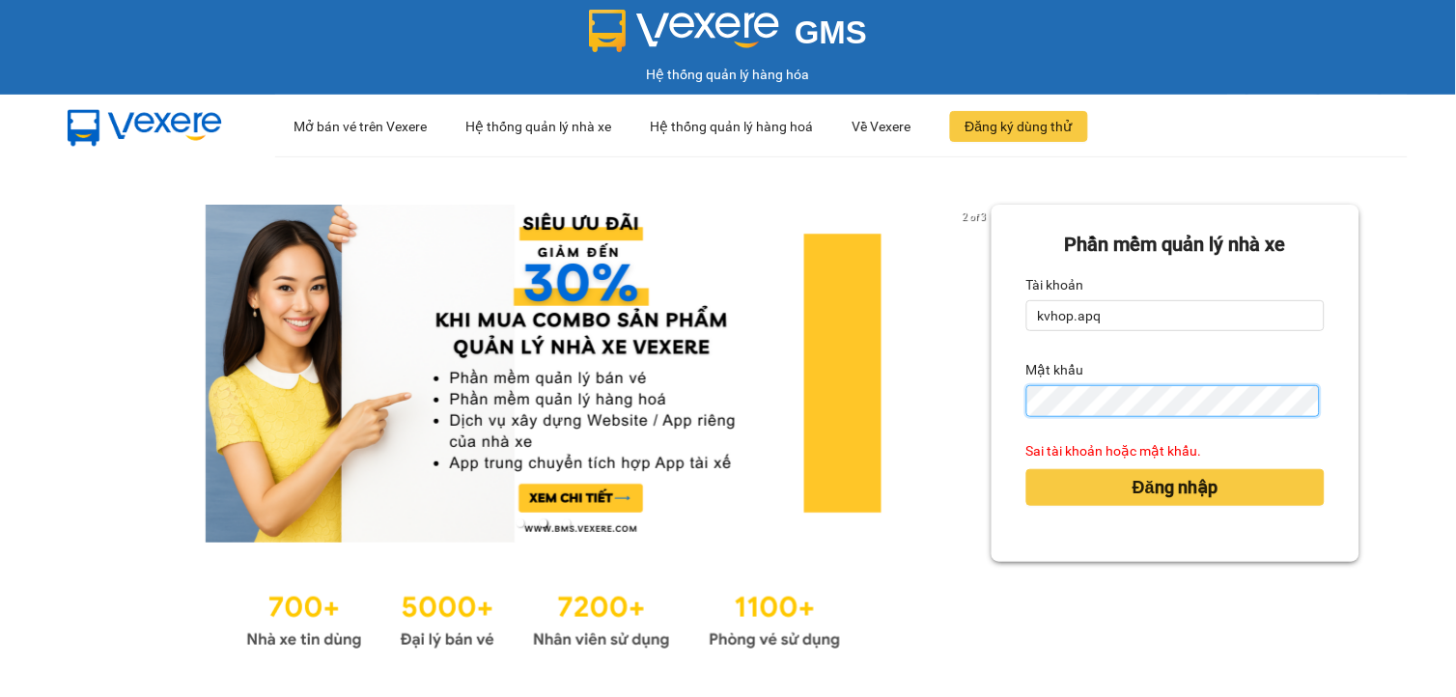
click at [851, 396] on div "2 of 3 Phần mềm quản lý nhà xe Tài khoản kvhop.apq Mật khẩu Sai tài khoản hoặc …" at bounding box center [728, 429] width 1456 height 546
click at [833, 435] on div "2 of 3 Phần mềm quản lý nhà xe Tài khoản kvhop.apq Mật khẩu Sai tài khoản hoặc …" at bounding box center [728, 429] width 1456 height 546
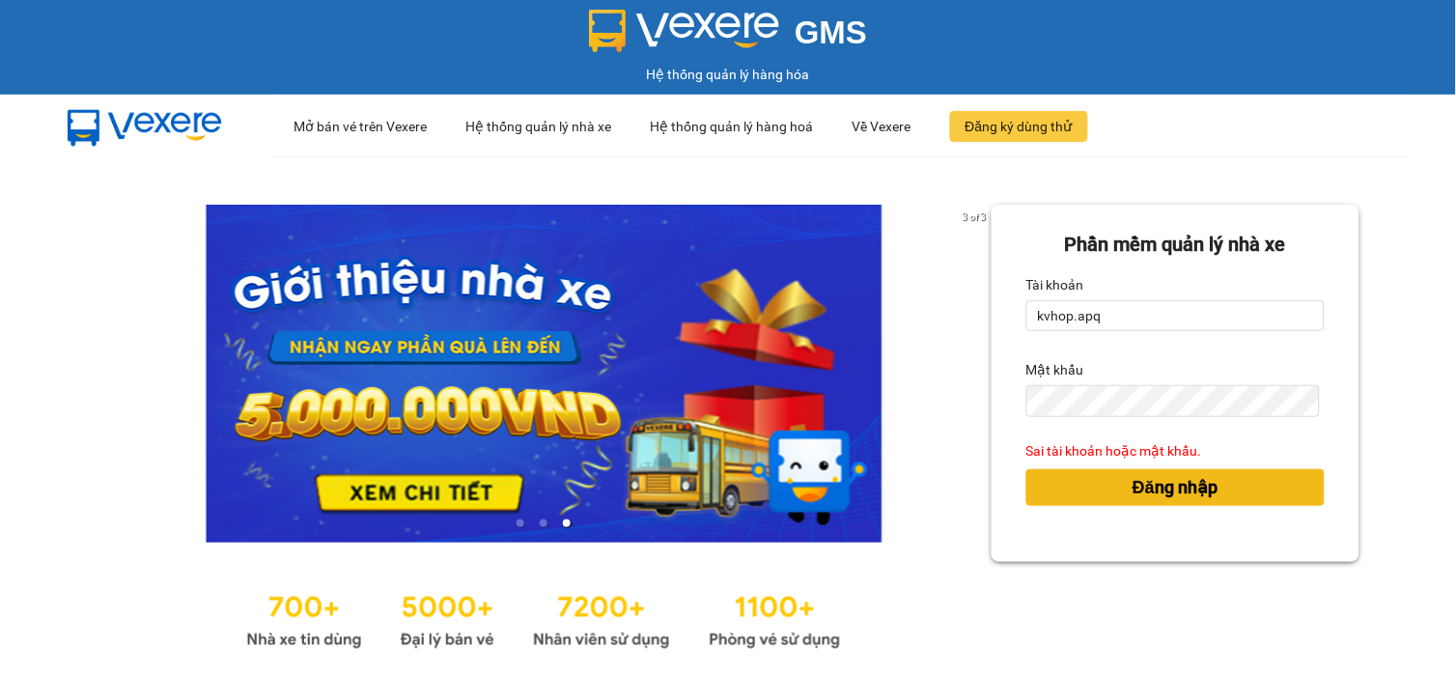
click at [1132, 493] on span "Đăng nhập" at bounding box center [1174, 487] width 85 height 27
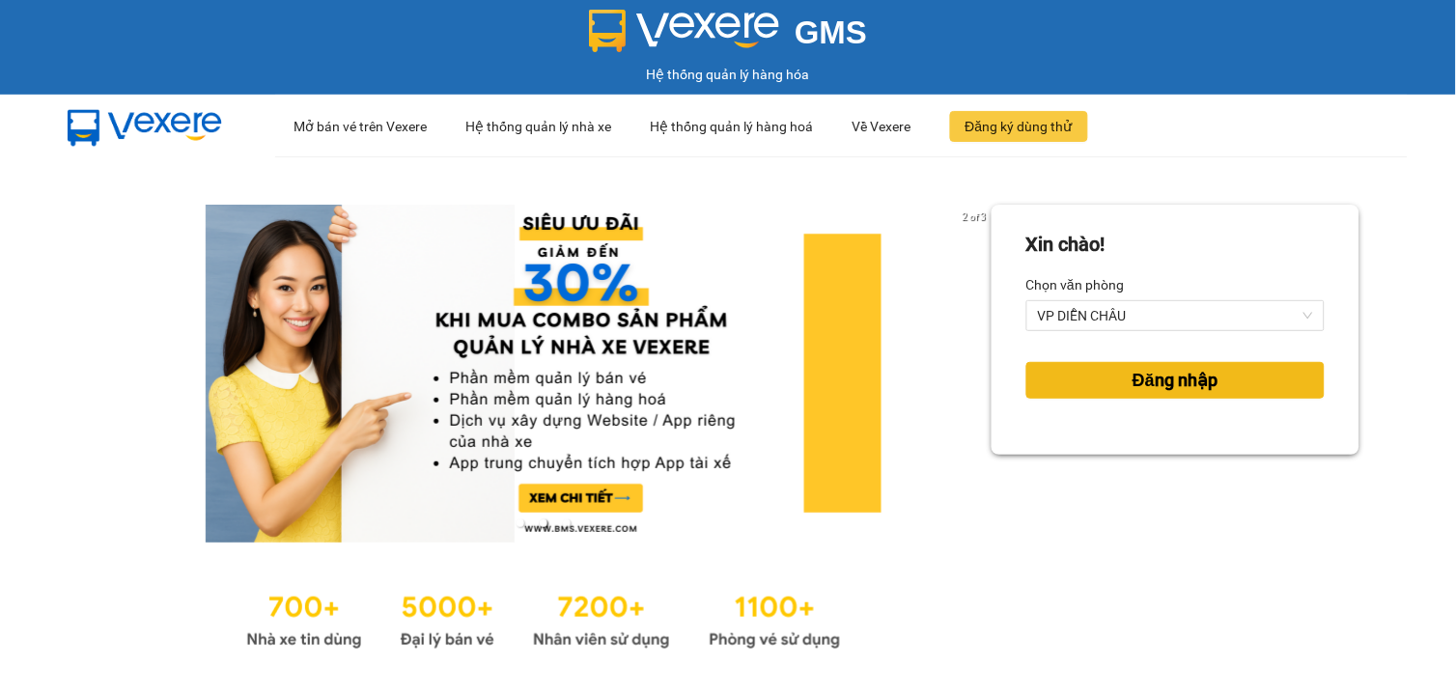
click at [1171, 382] on span "Đăng nhập" at bounding box center [1174, 380] width 85 height 27
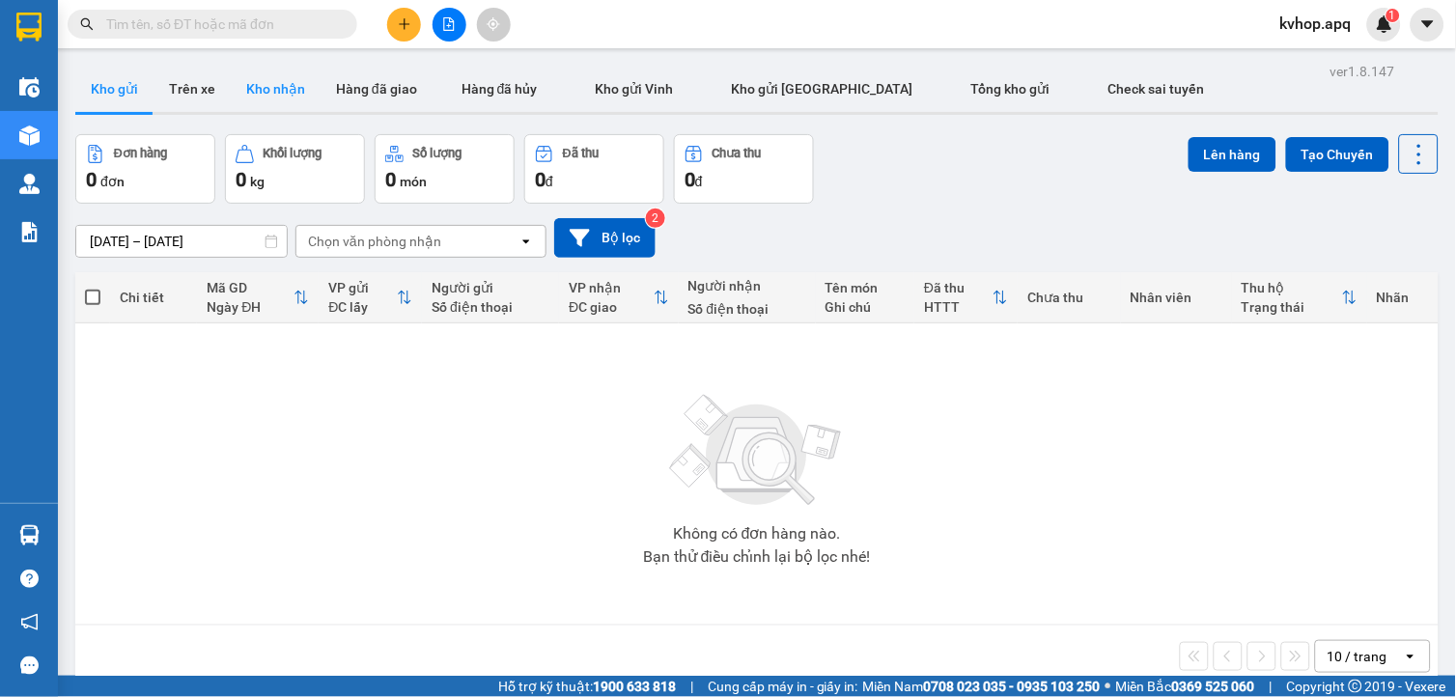
click at [283, 93] on button "Kho nhận" at bounding box center [276, 89] width 90 height 46
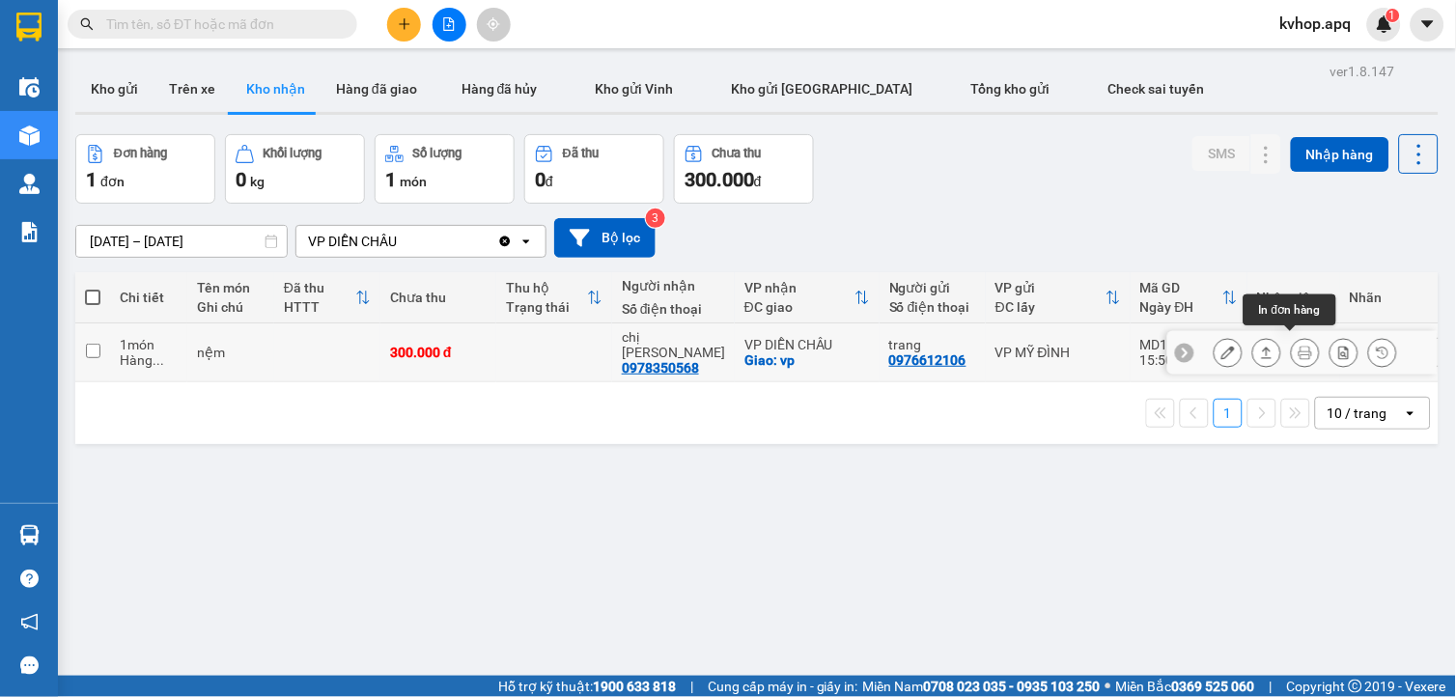
click at [1298, 348] on icon at bounding box center [1305, 353] width 14 height 14
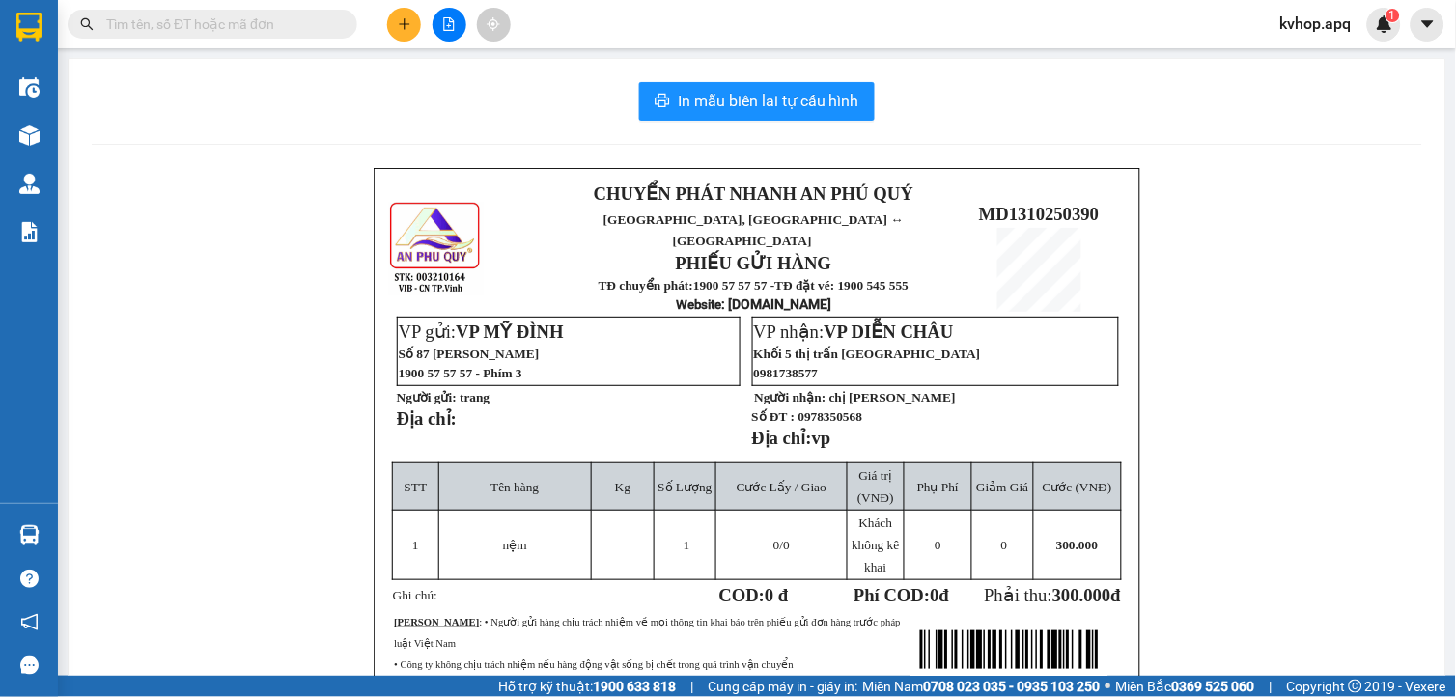
click at [1279, 213] on div "CHUYỂN PHÁT NHANH AN PHÚ QUÝ NGHỆ AN, HÀ TĨNH ↔ HÀ NỘI PHIẾU GỬI HÀNG TĐ chuyển…" at bounding box center [757, 518] width 1330 height 701
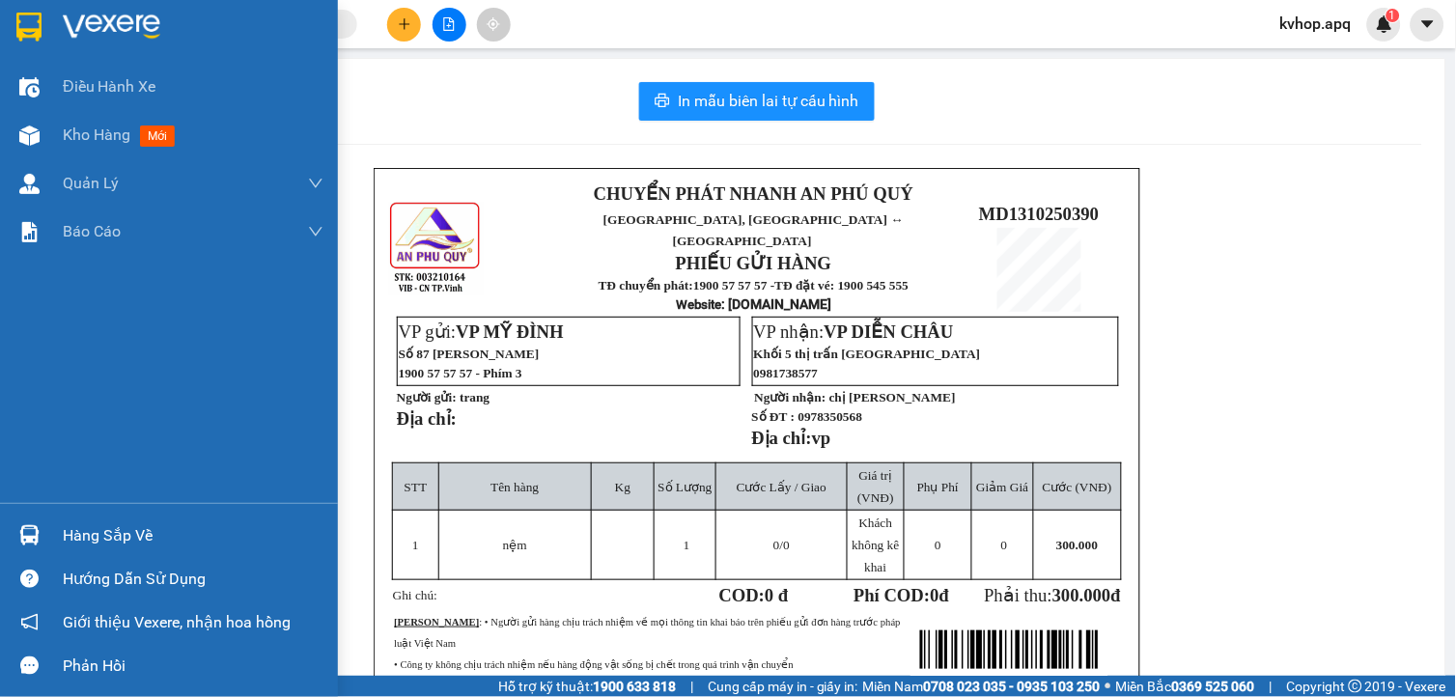
click at [20, 34] on img at bounding box center [28, 27] width 25 height 29
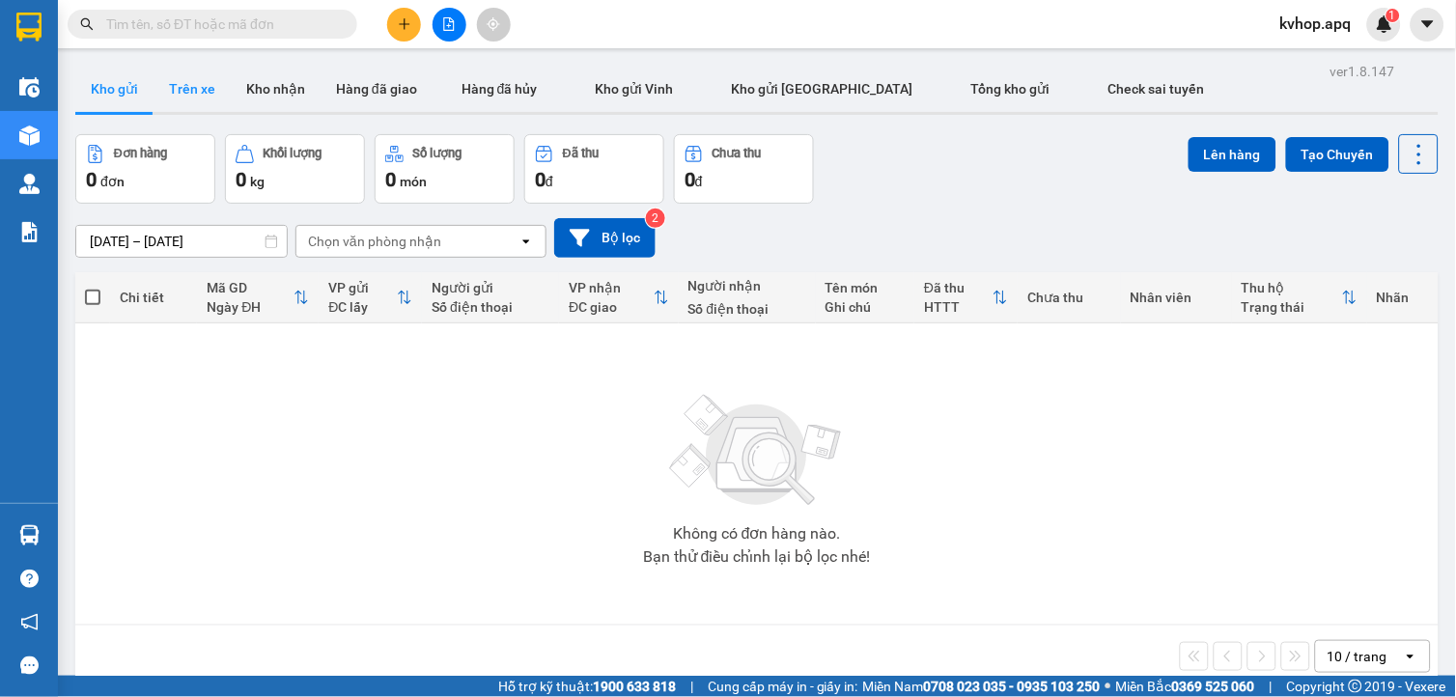
click at [198, 93] on button "Trên xe" at bounding box center [192, 89] width 77 height 46
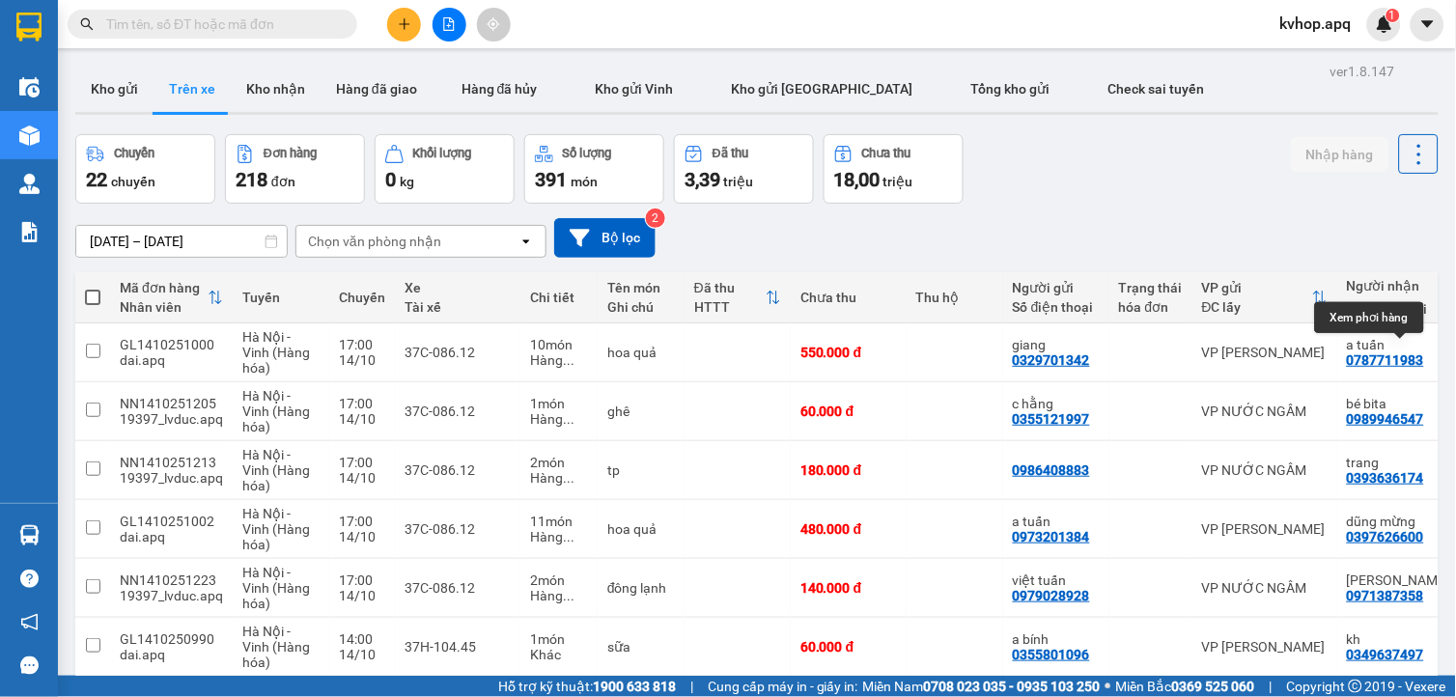
drag, startPoint x: 1363, startPoint y: 354, endPoint x: 1390, endPoint y: 473, distance: 121.8
click at [1411, 487] on tbody "GL1410251000 dai.apq Hà Nội - Vinh (Hàng hóa) 17:00 14/10 37C-086.12 10 món Hàn…" at bounding box center [874, 617] width 1599 height 589
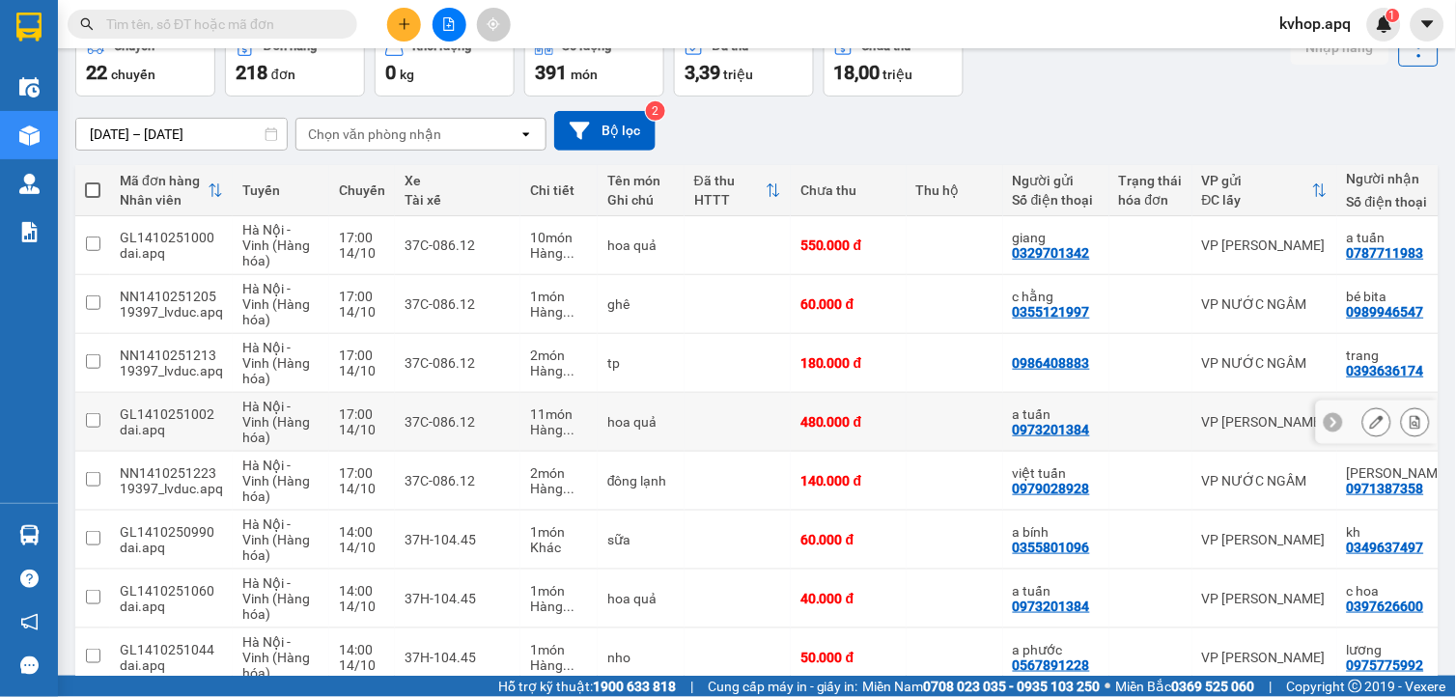
click at [520, 441] on td "11 món Hàng ..." at bounding box center [558, 422] width 77 height 59
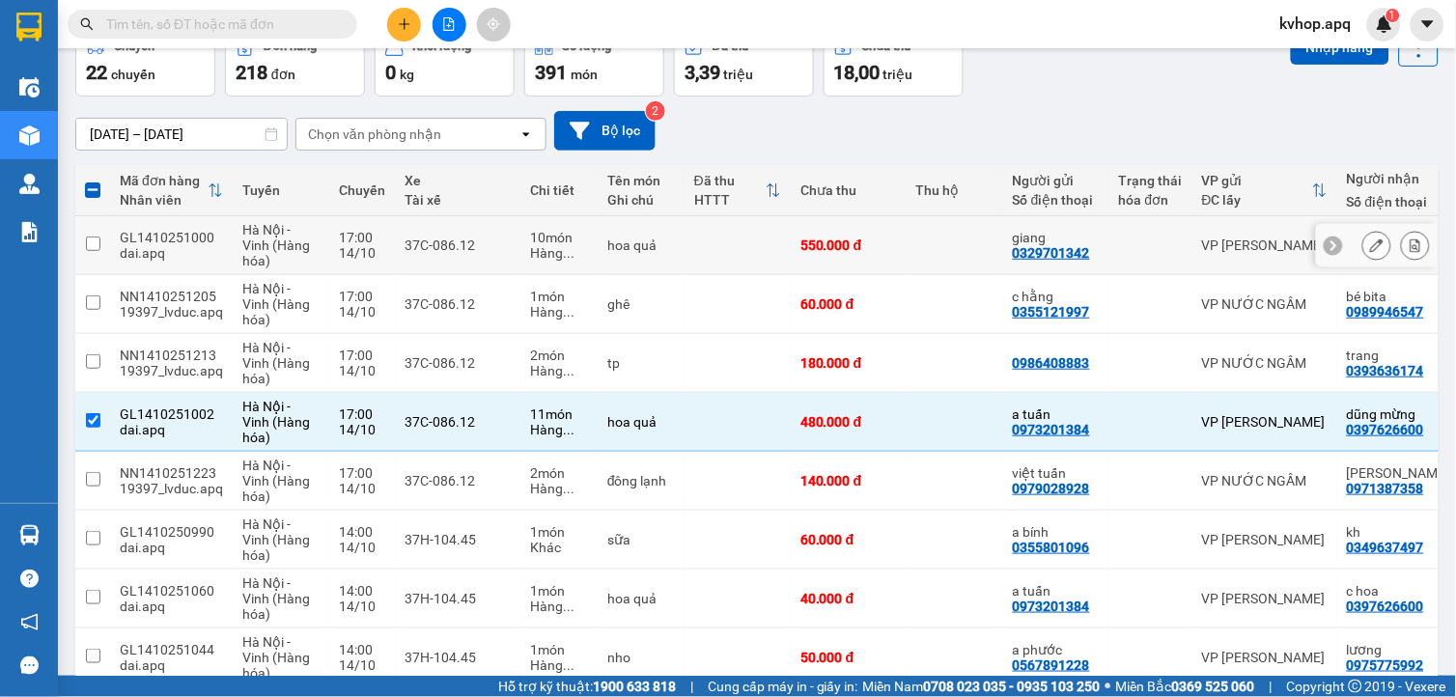
scroll to position [0, 0]
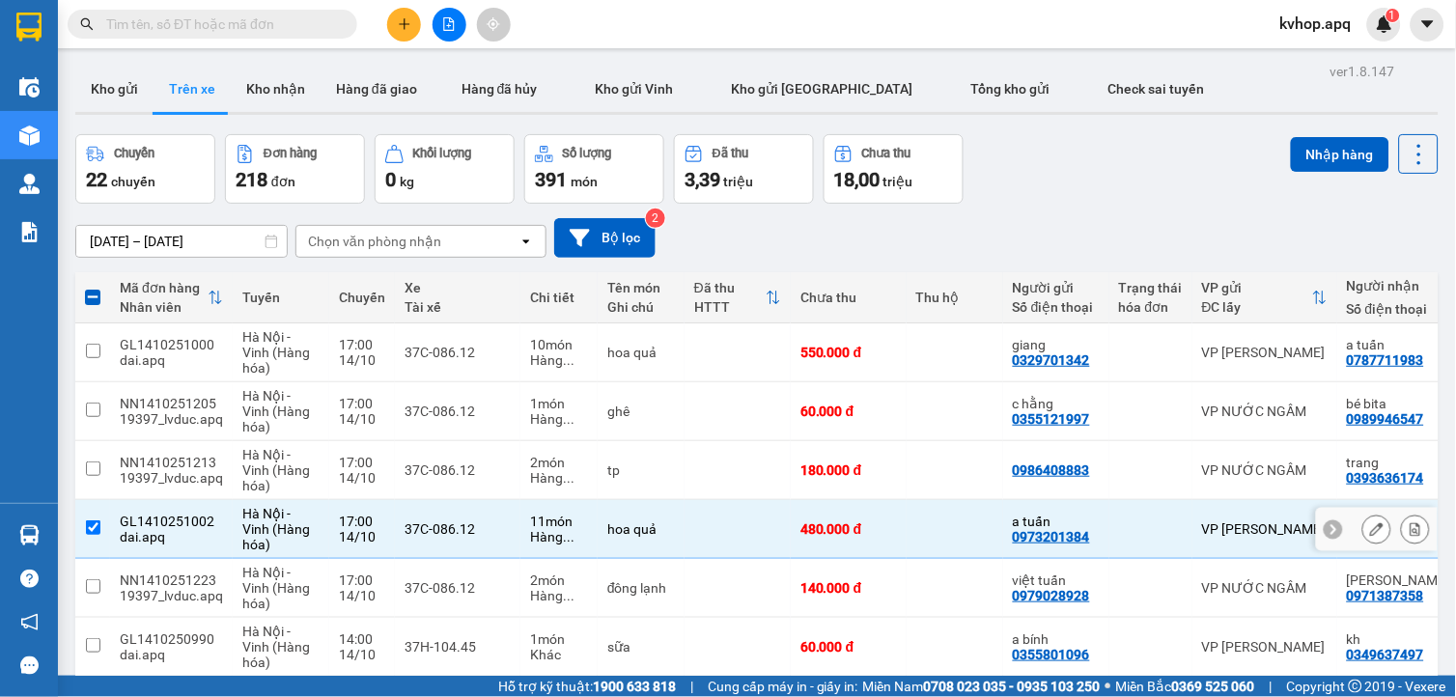
click at [643, 543] on td "hoa quả" at bounding box center [641, 529] width 87 height 59
checkbox input "false"
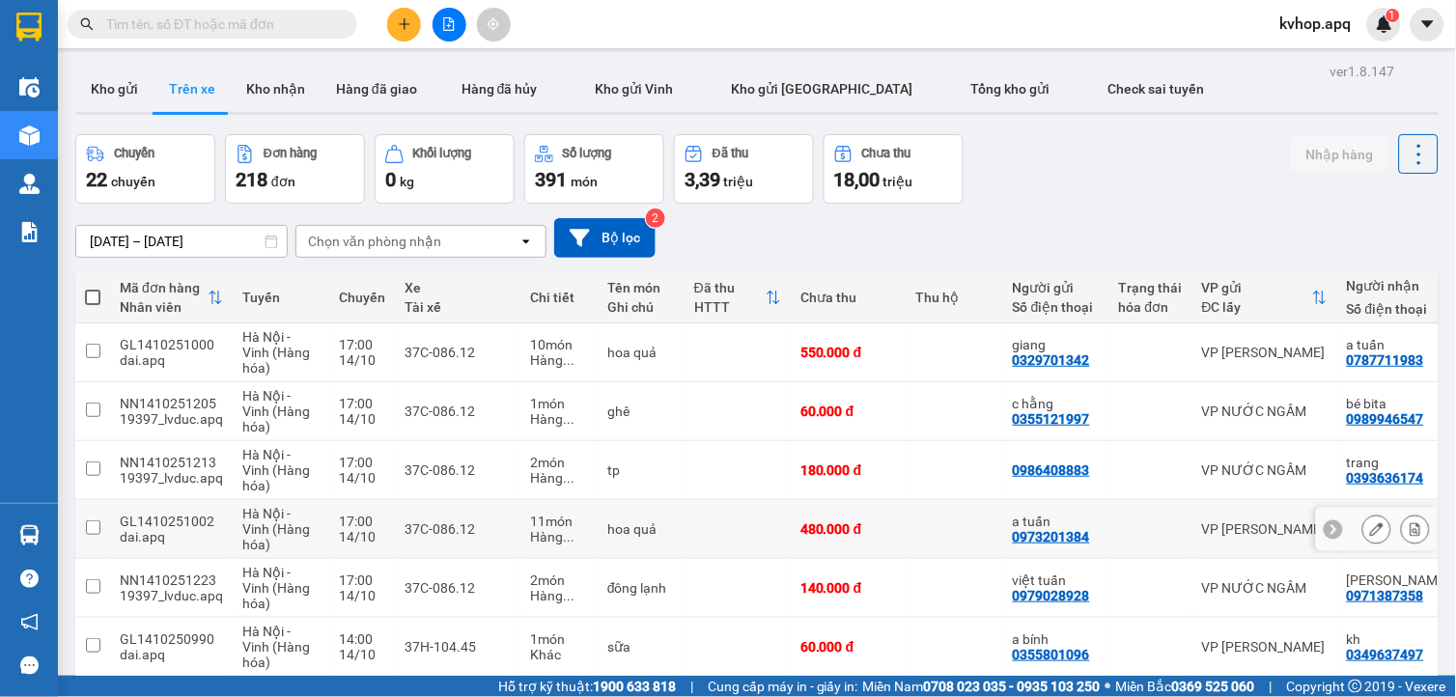
click at [1326, 526] on icon at bounding box center [1333, 529] width 14 height 14
click at [1419, 531] on icon at bounding box center [1426, 529] width 14 height 14
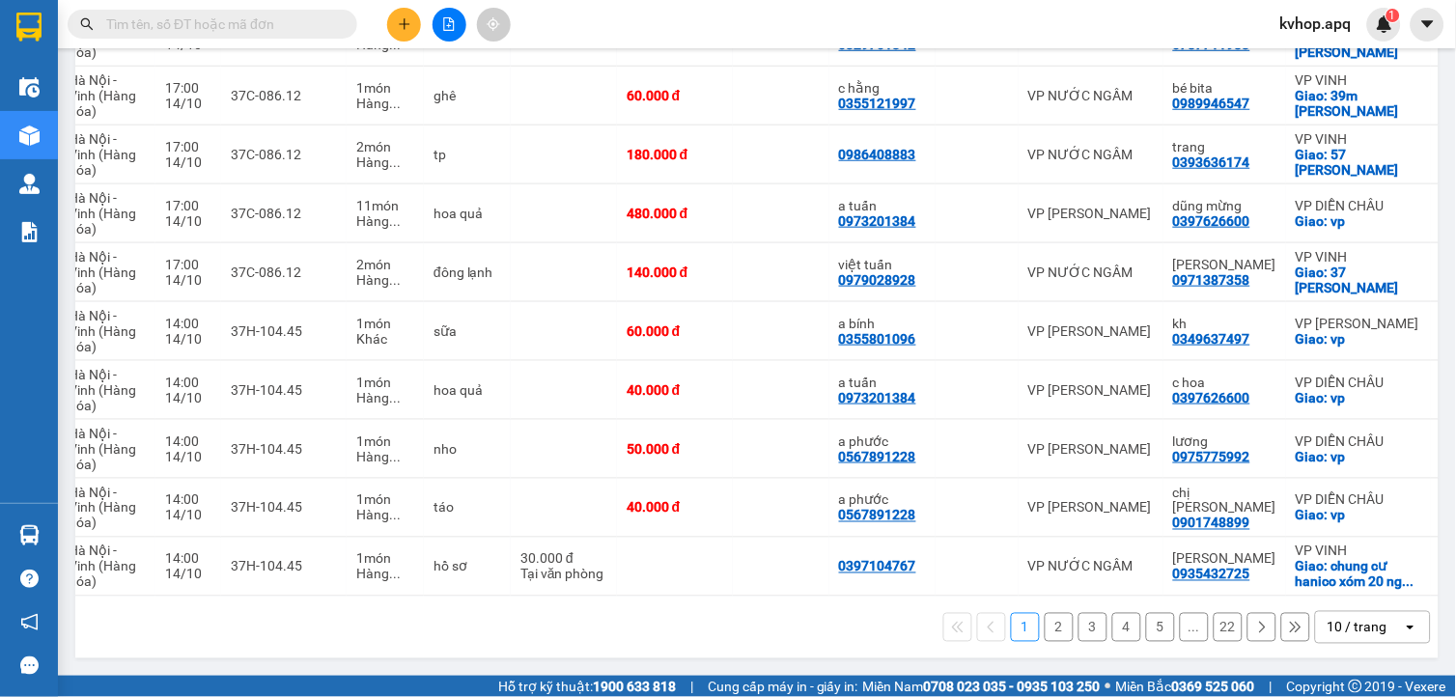
scroll to position [0, 210]
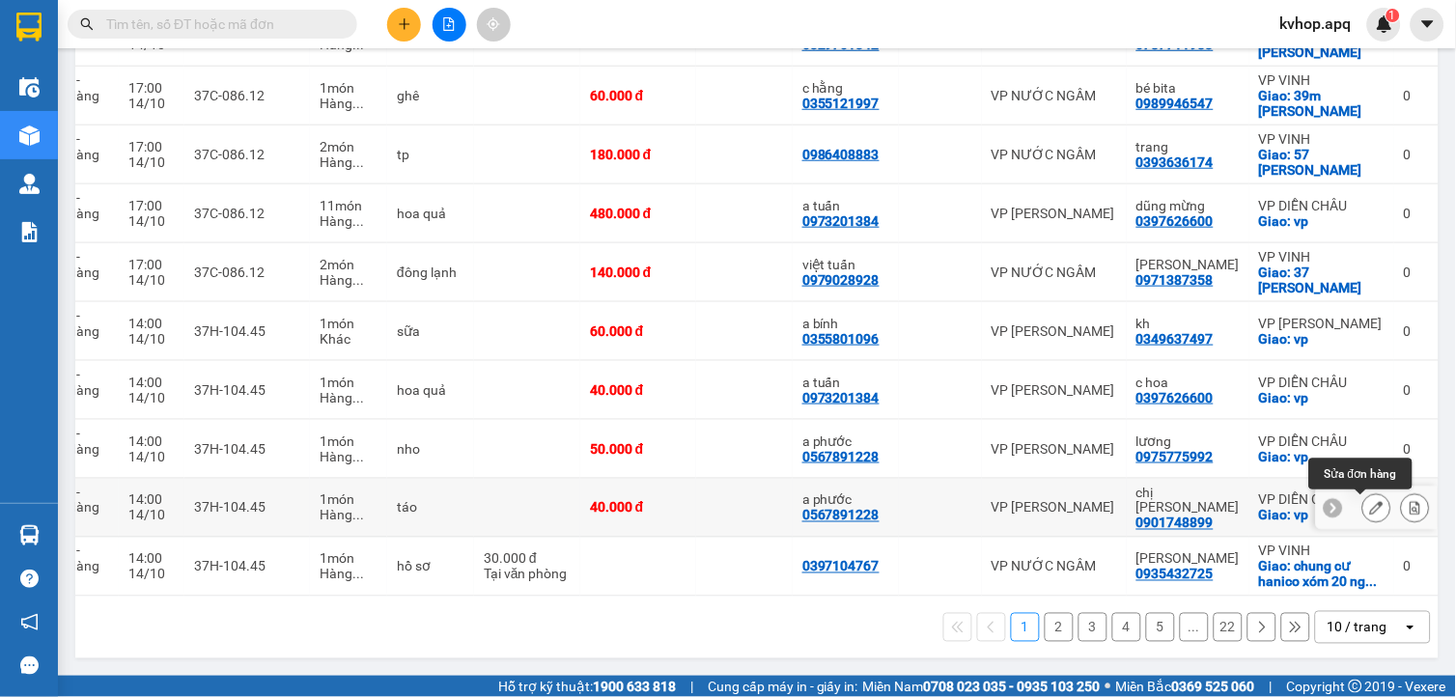
drag, startPoint x: 1367, startPoint y: 505, endPoint x: 1346, endPoint y: 513, distance: 22.6
click at [1370, 505] on icon at bounding box center [1377, 508] width 14 height 14
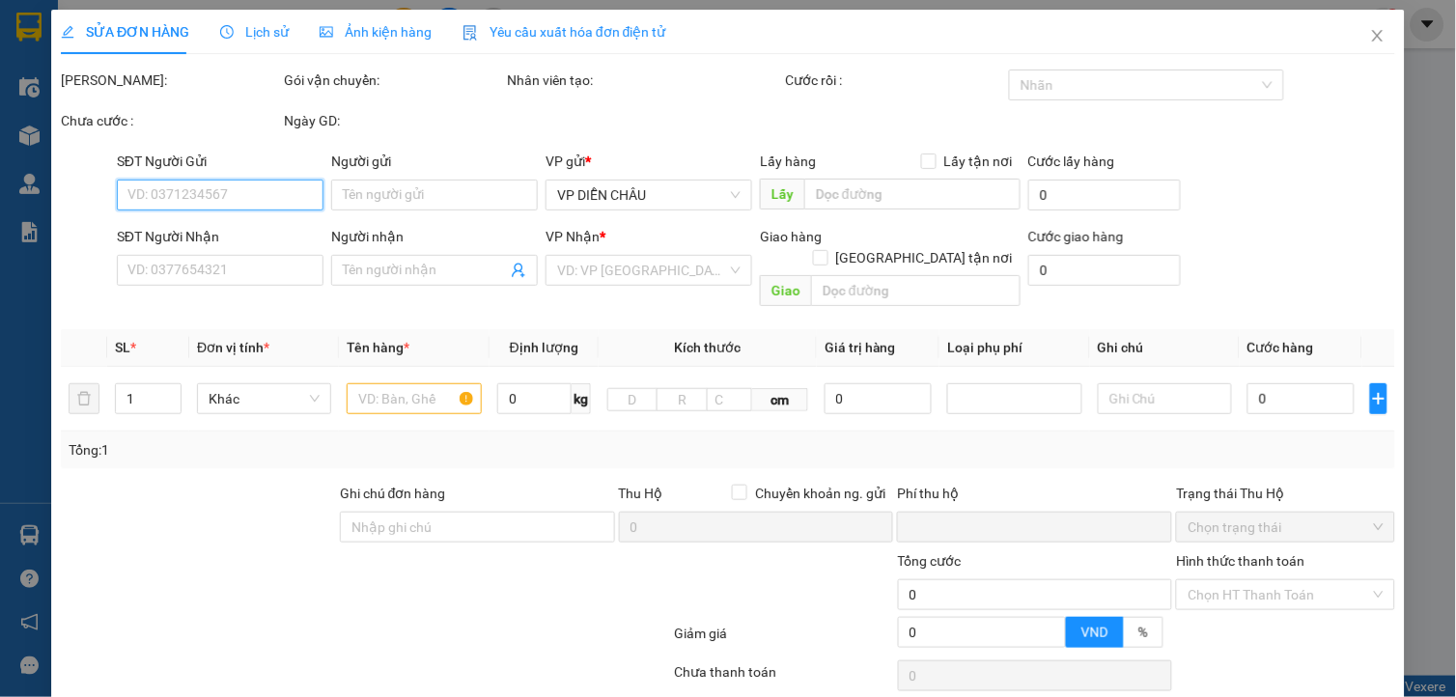
type input "0567891228"
type input "a phước"
type input "0901748899"
type input "chị [PERSON_NAME]"
checkbox input "true"
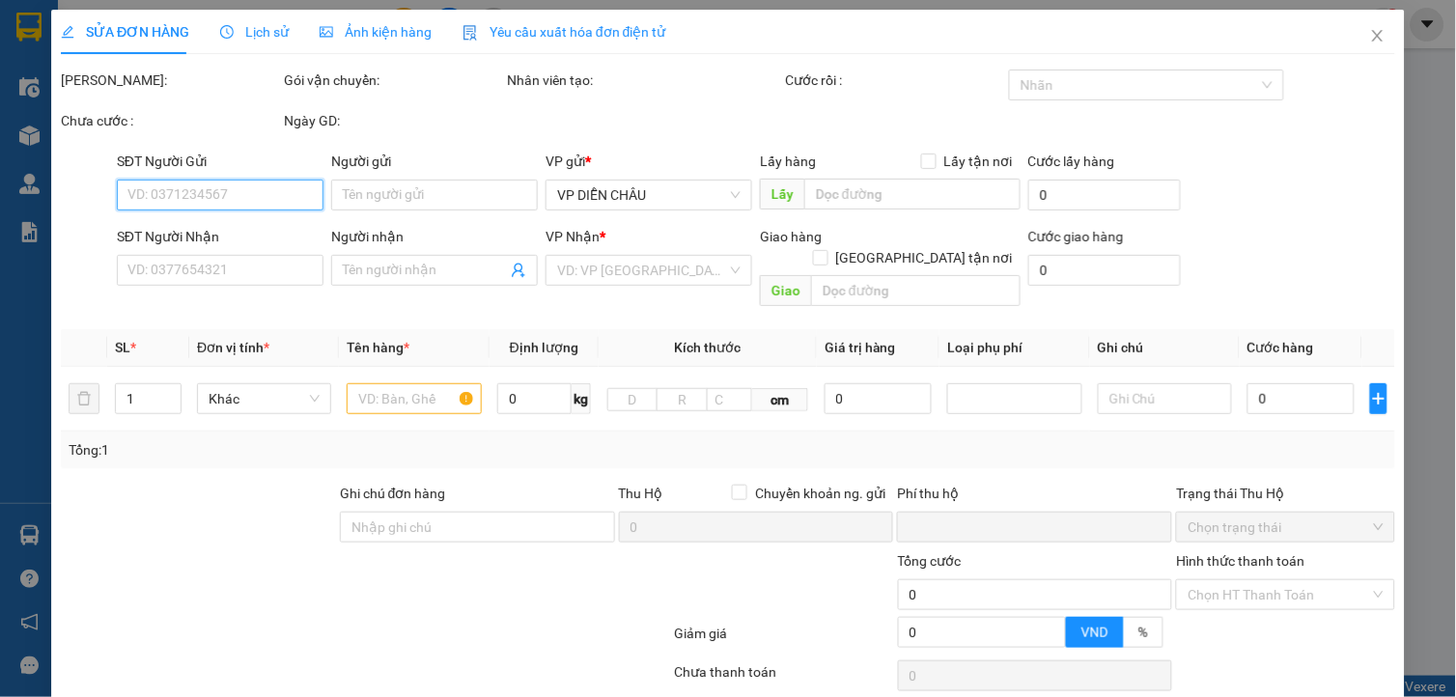
type input "vp"
type input "0"
type input "40.000"
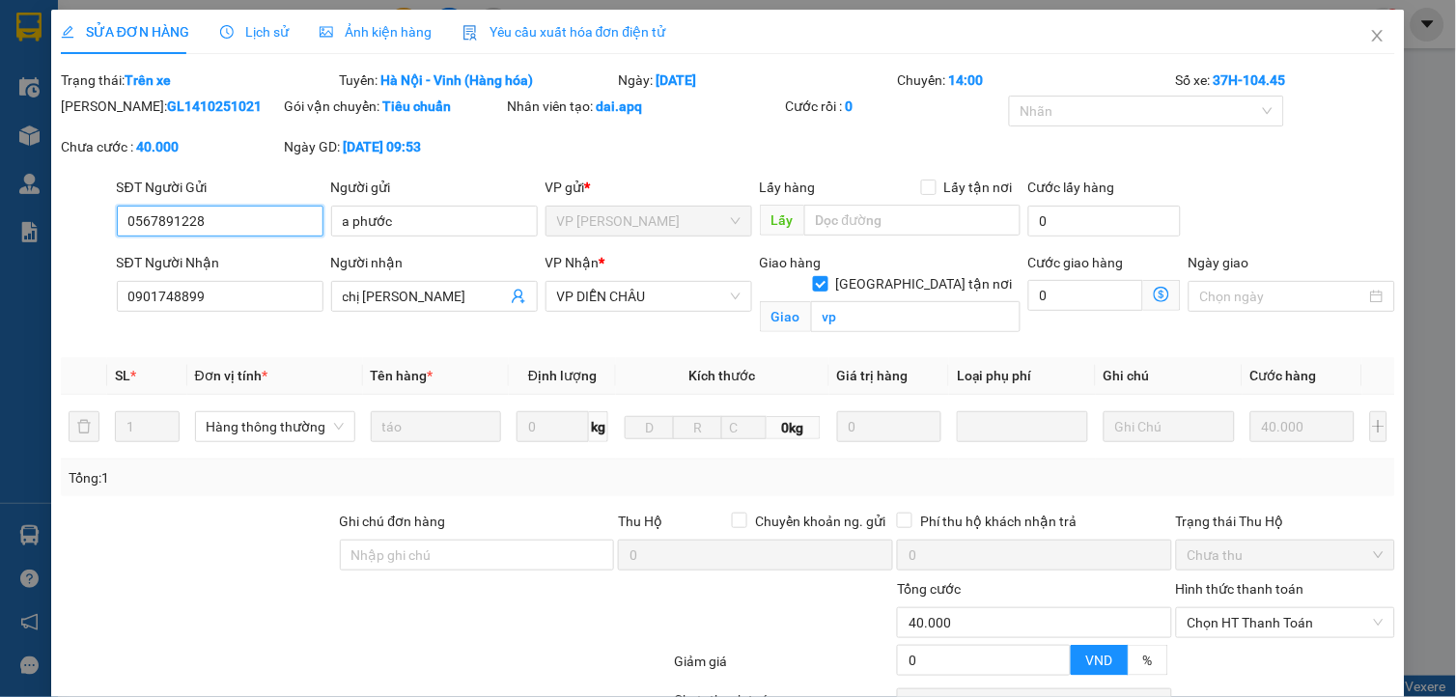
scroll to position [169, 0]
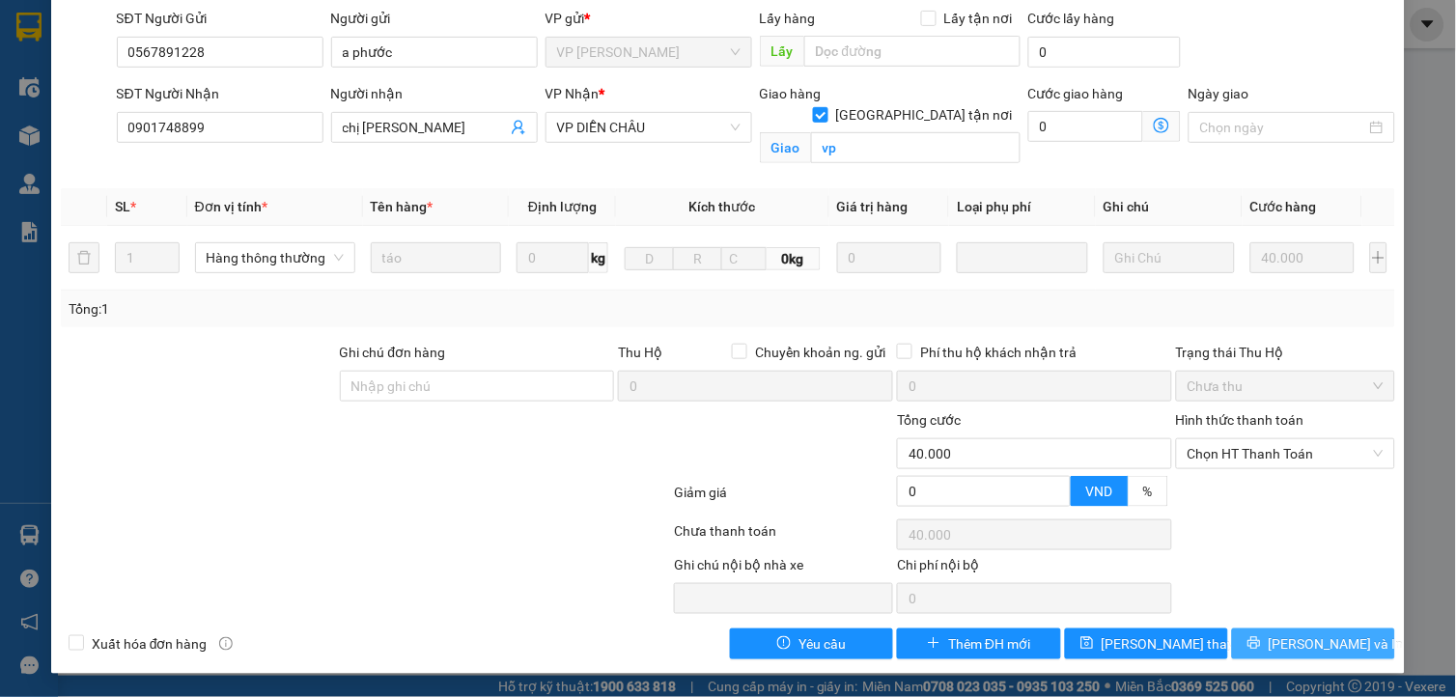
click at [1261, 651] on span "printer" at bounding box center [1254, 643] width 14 height 15
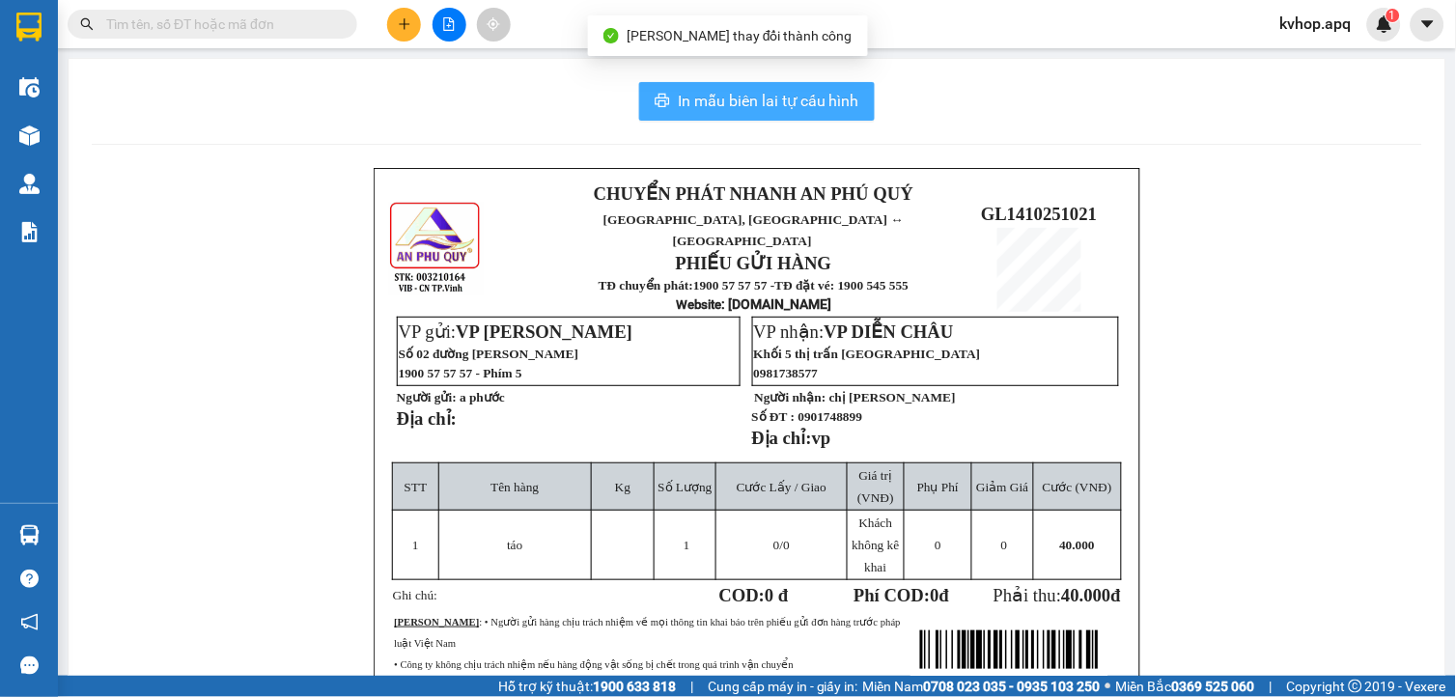
drag, startPoint x: 773, startPoint y: 140, endPoint x: 760, endPoint y: 94, distance: 48.3
click at [759, 93] on div "In mẫu biên lai tự cấu hình CHUYỂN PHÁT NHANH AN PHÚ QUÝ NGHỆ AN, HÀ TĨNH ↔ HÀ …" at bounding box center [757, 475] width 1377 height 833
click at [835, 100] on span "In mẫu biên lai tự cấu hình" at bounding box center [768, 101] width 181 height 24
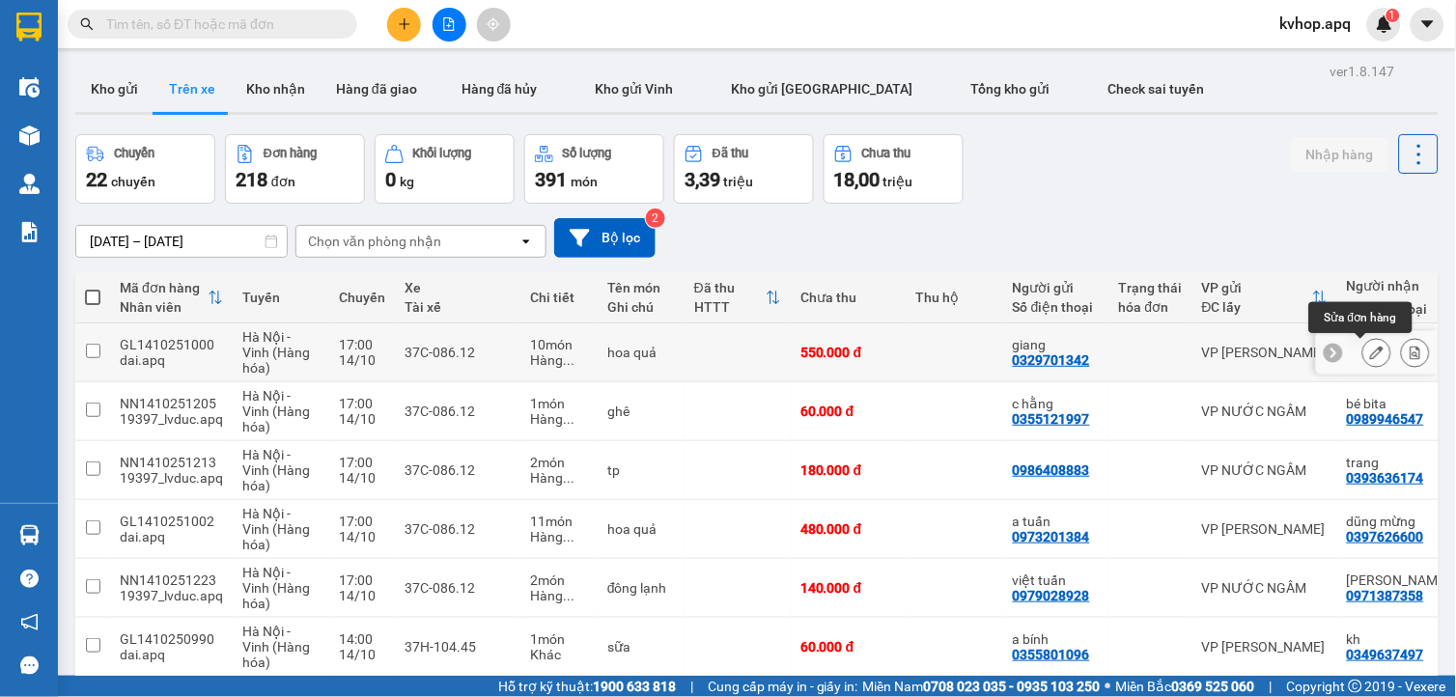
click at [1370, 357] on icon at bounding box center [1377, 353] width 14 height 14
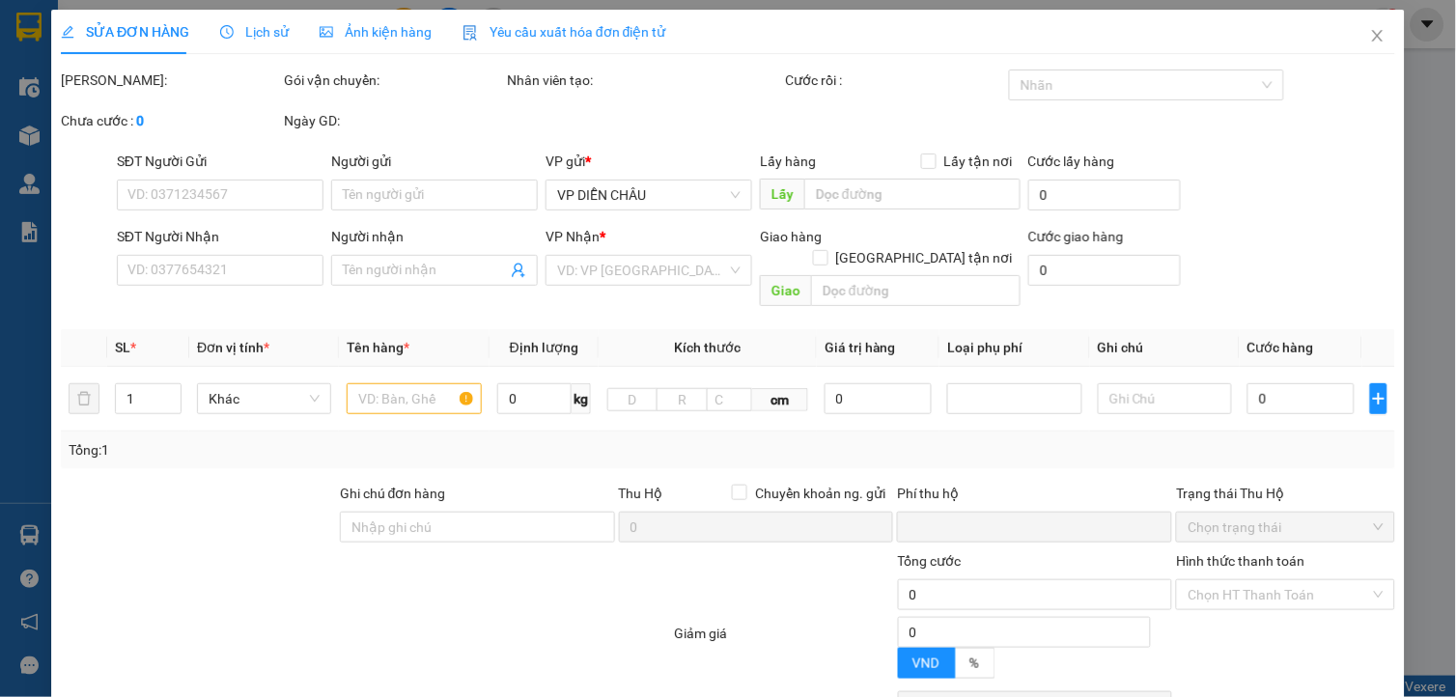
type input "0329701342"
type input "giang"
type input "0787711983"
type input "a tuấn"
checkbox input "true"
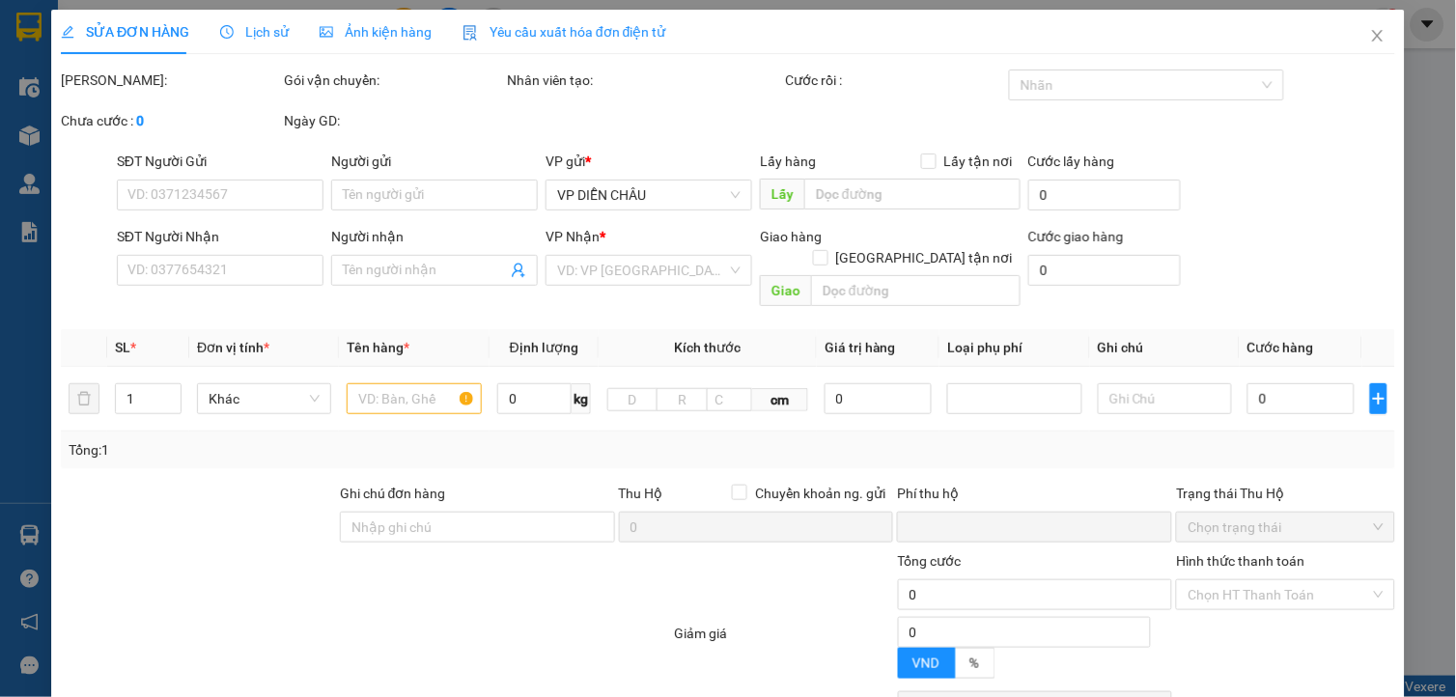
type input "39B lê hồng phong"
type input "0"
type input "550.000"
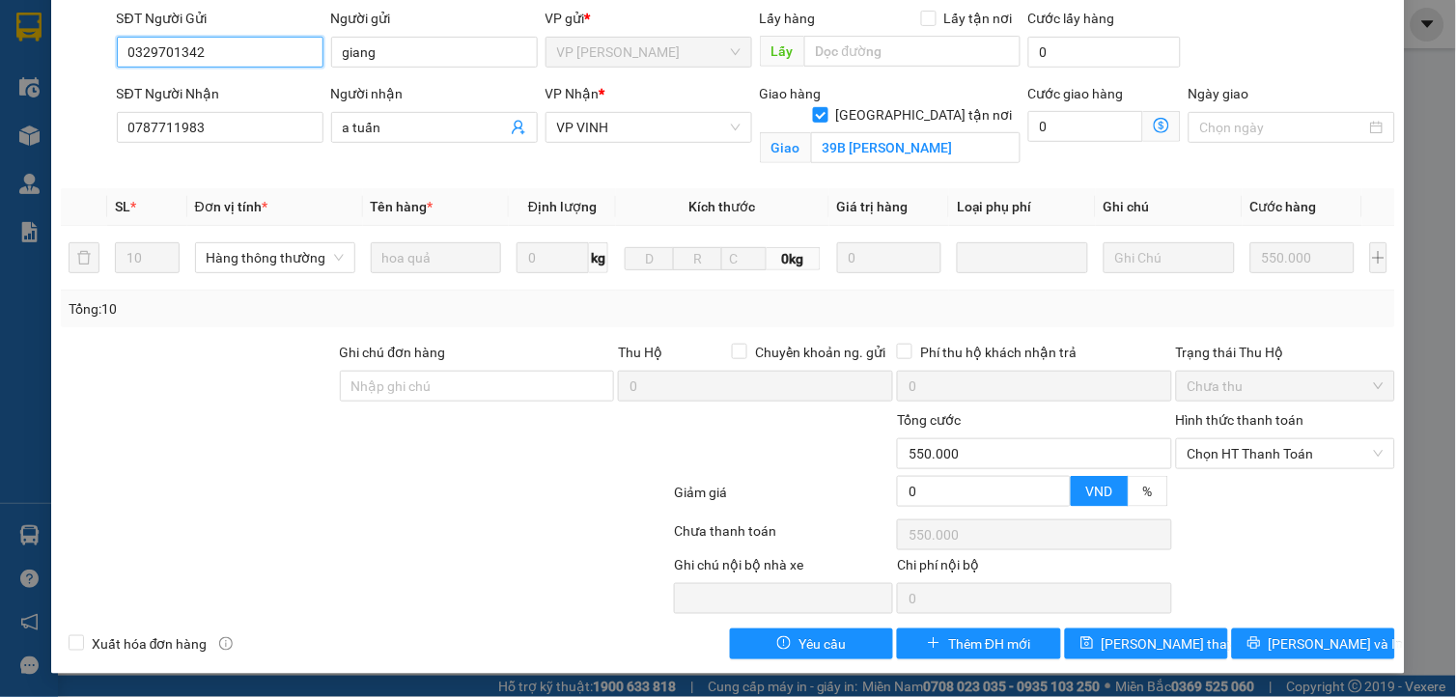
scroll to position [169, 0]
click at [1278, 643] on button "[PERSON_NAME] và In" at bounding box center [1313, 643] width 163 height 31
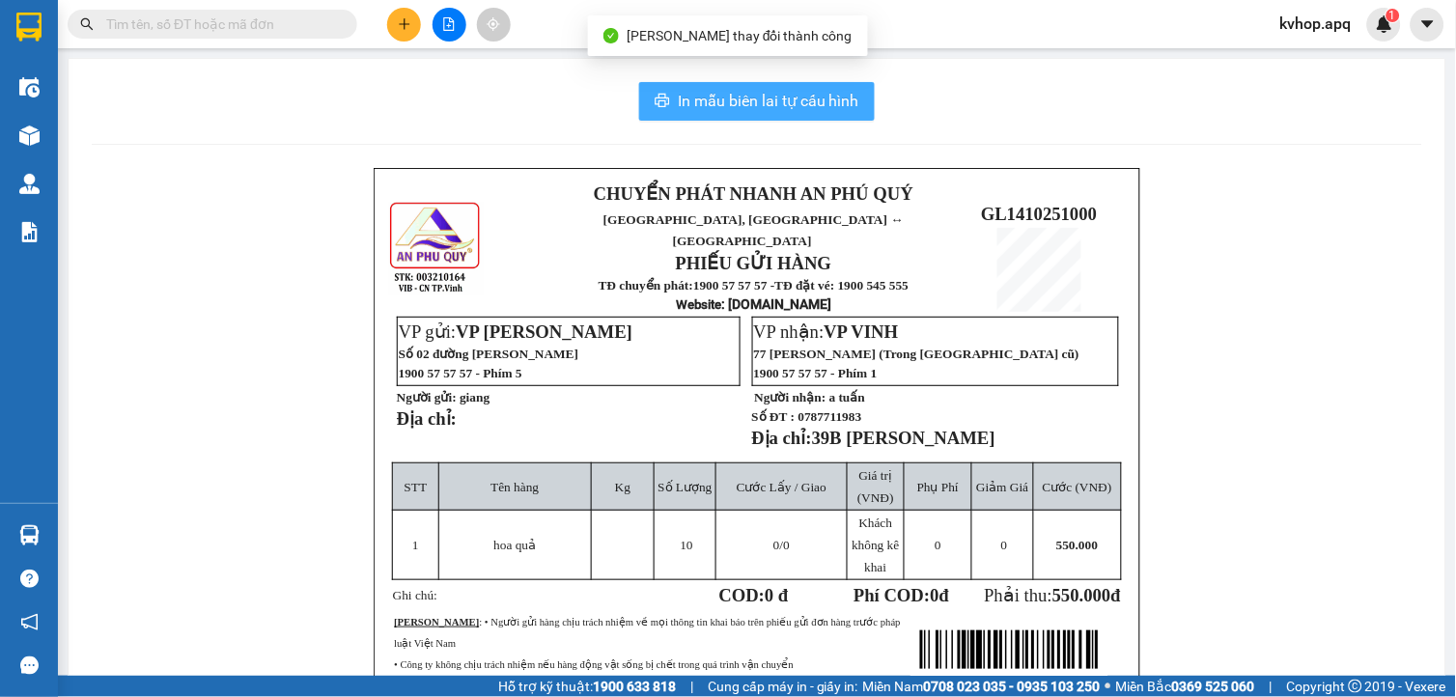
click at [747, 108] on span "In mẫu biên lai tự cấu hình" at bounding box center [768, 101] width 181 height 24
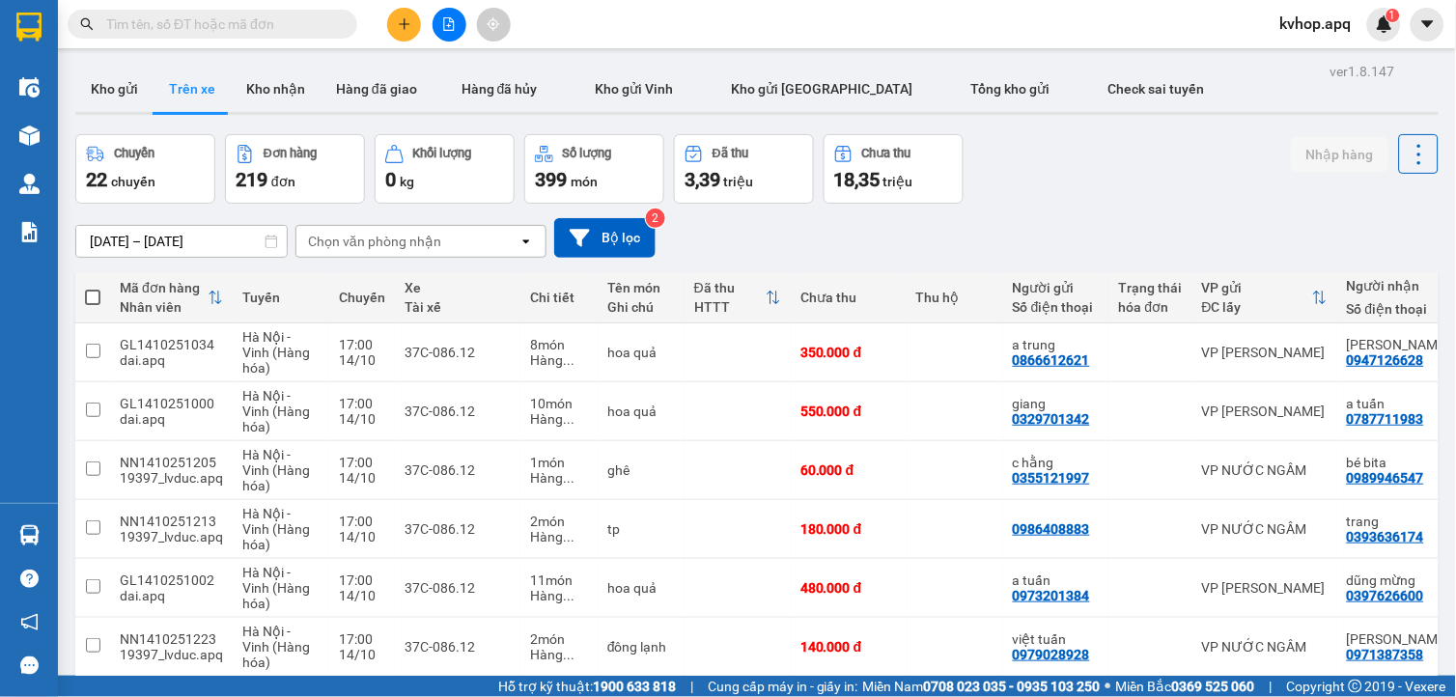
click at [766, 214] on div "12/10/2025 – 14/10/2025 Press the down arrow key to interact with the calendar …" at bounding box center [756, 238] width 1363 height 69
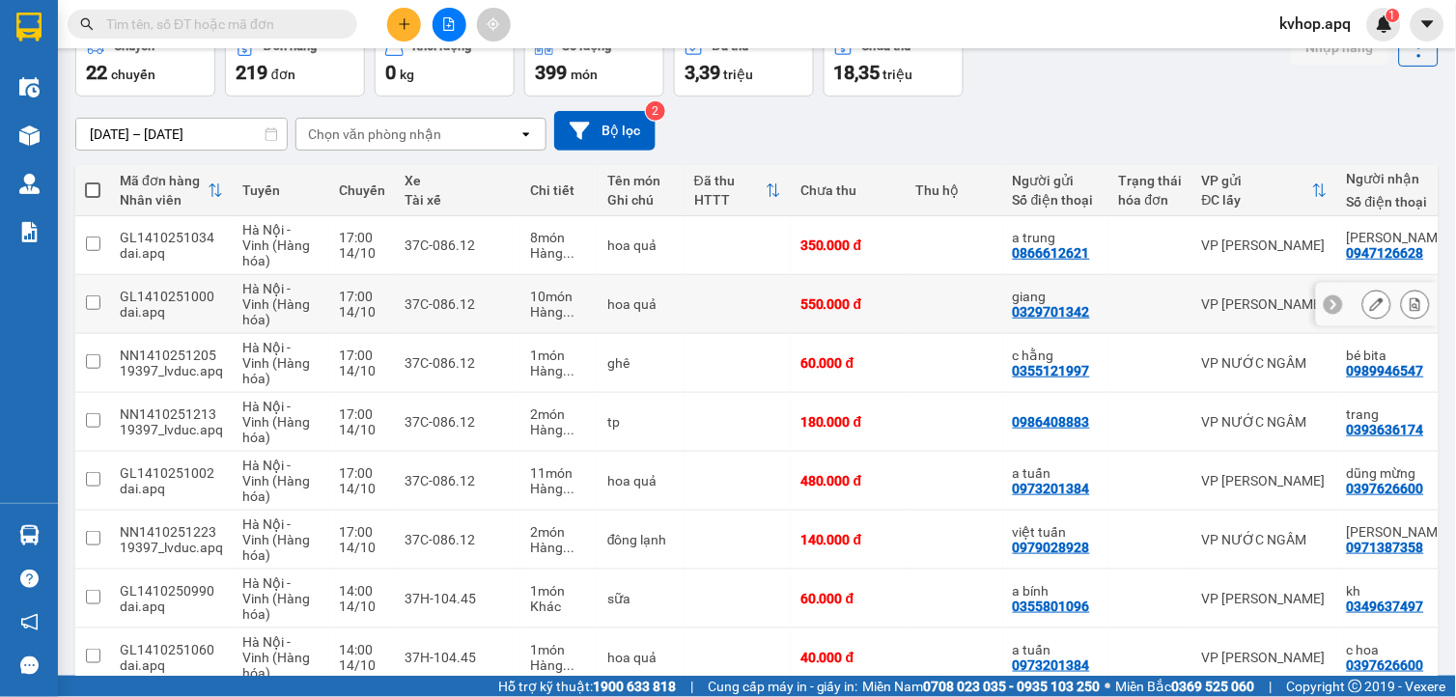
scroll to position [324, 0]
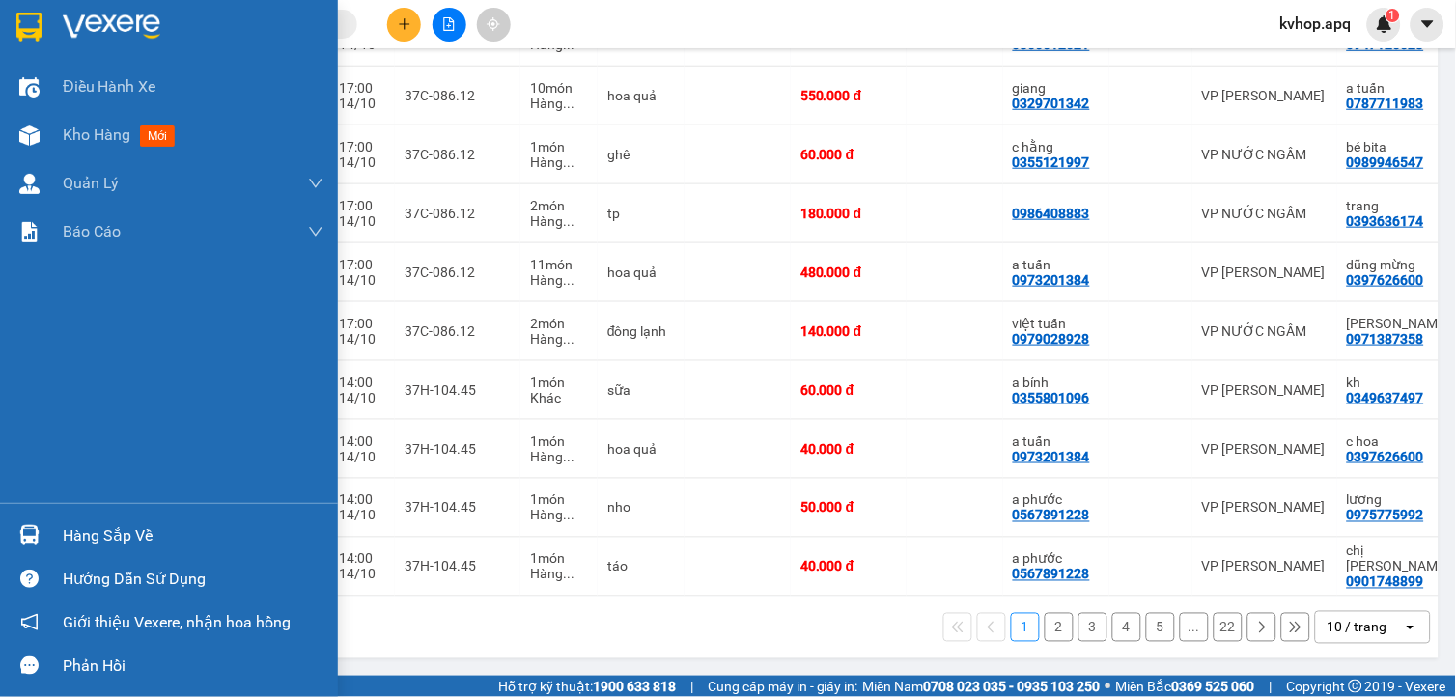
click at [111, 535] on div "Hàng sắp về" at bounding box center [193, 535] width 261 height 29
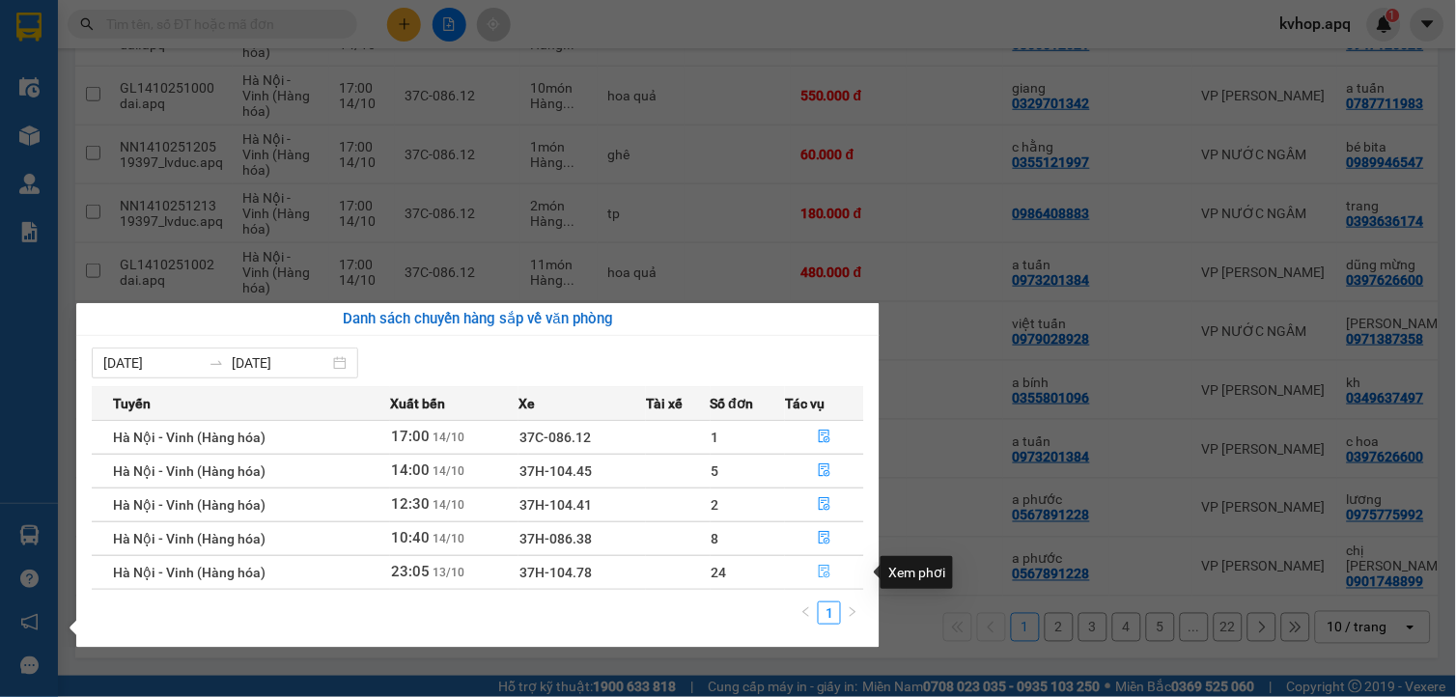
click at [822, 572] on icon "file-done" at bounding box center [825, 572] width 12 height 14
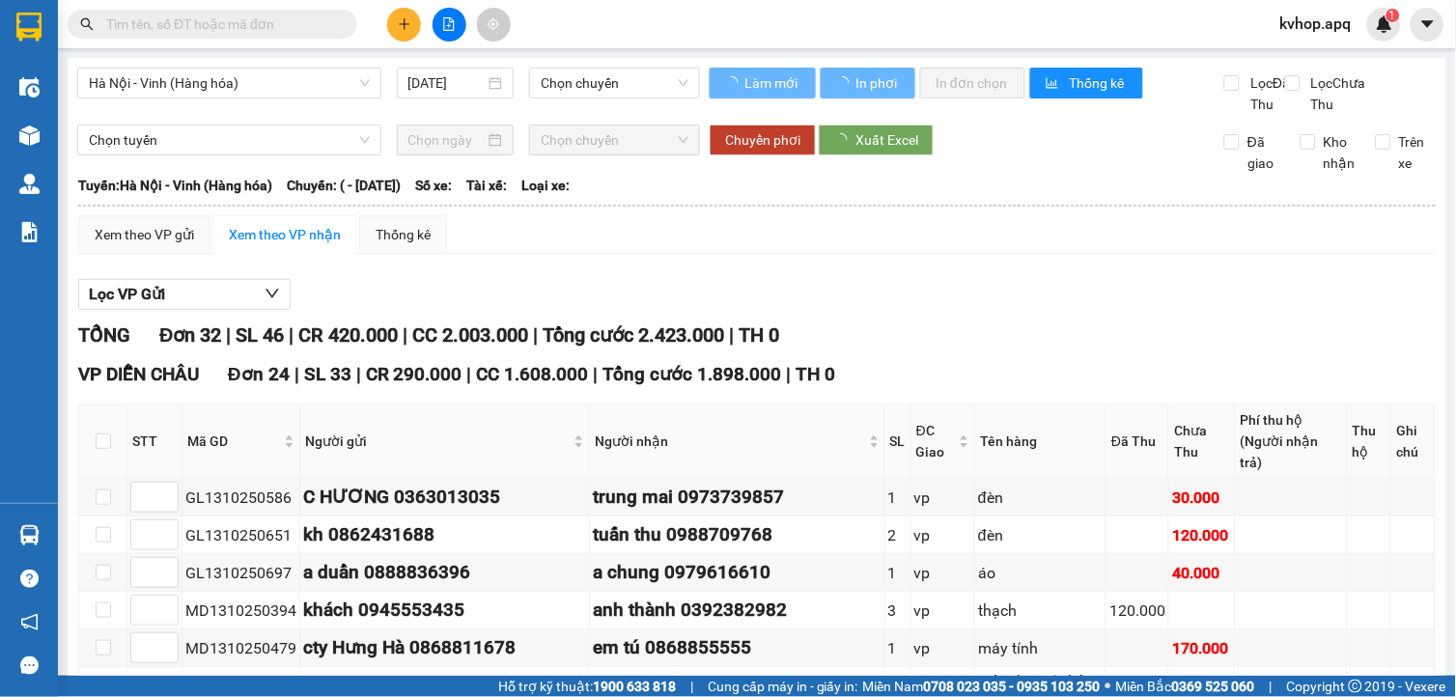
type input "13/10/2025"
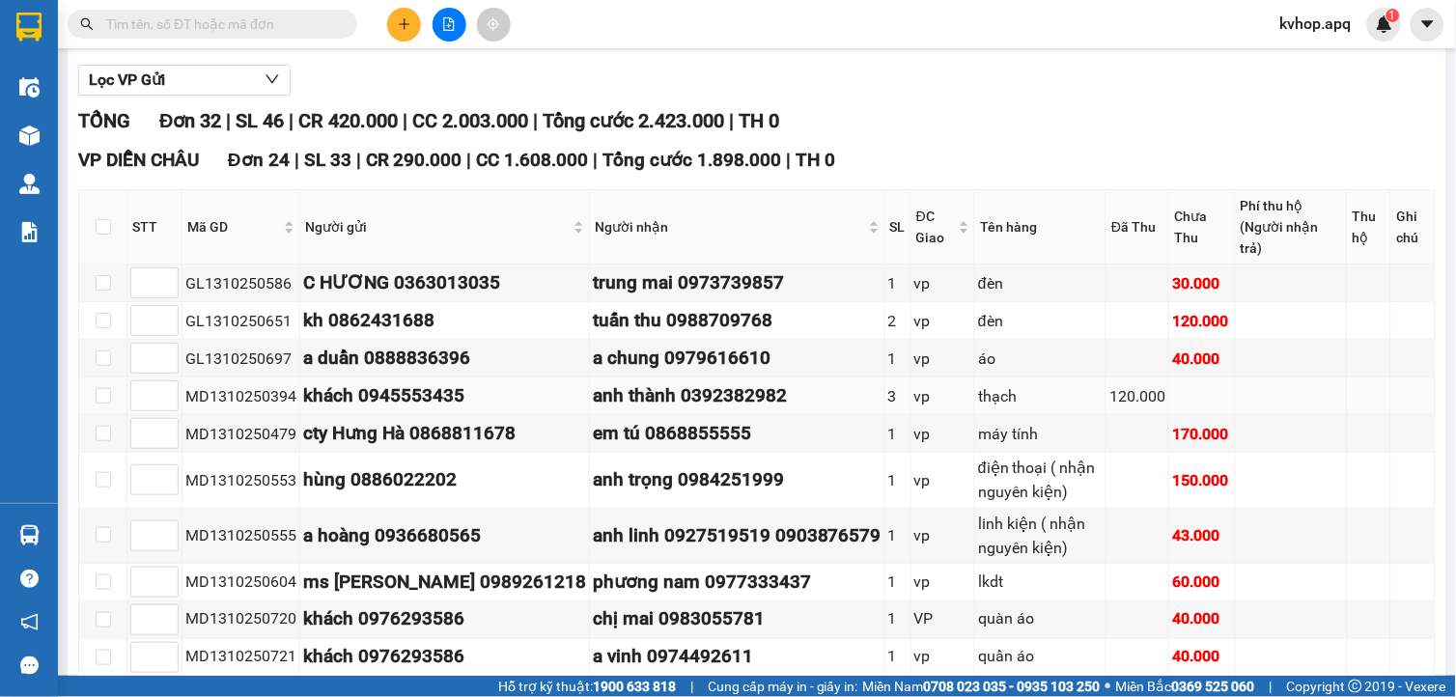
scroll to position [321, 0]
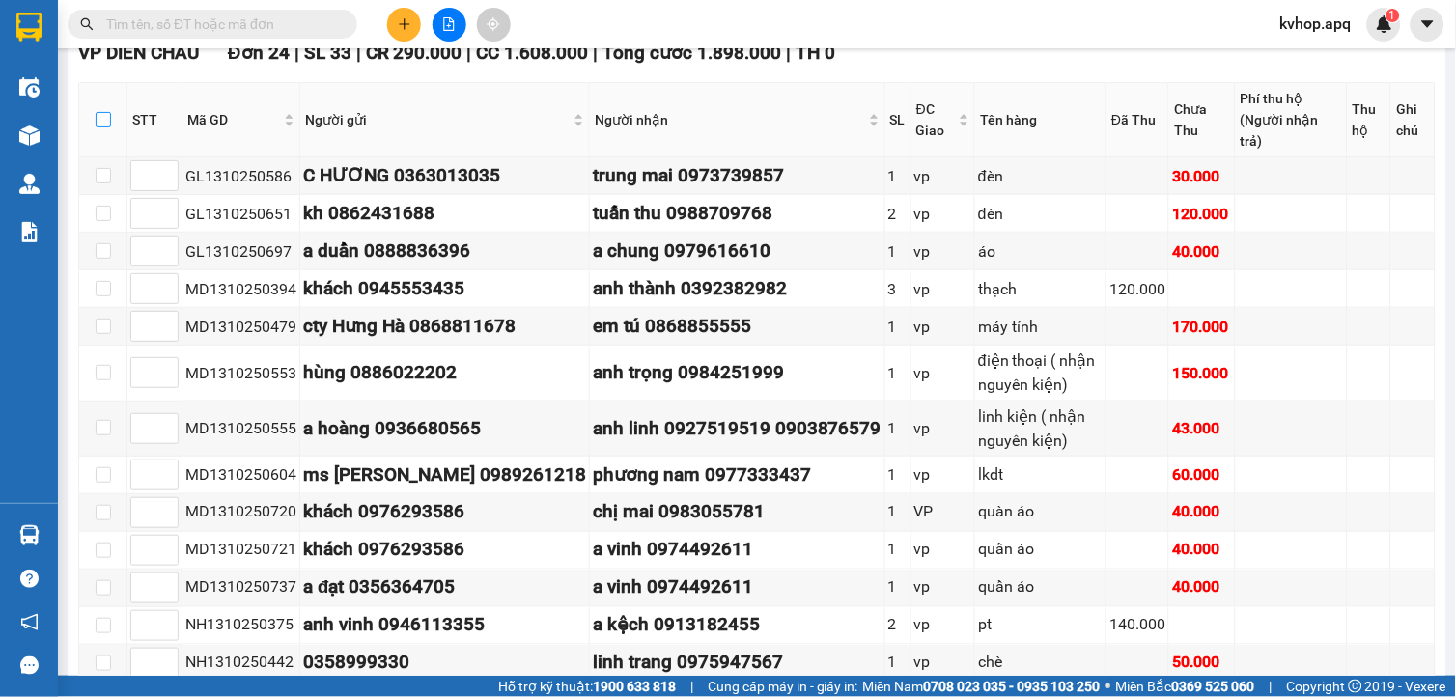
click at [98, 127] on input "checkbox" at bounding box center [103, 119] width 15 height 15
checkbox input "true"
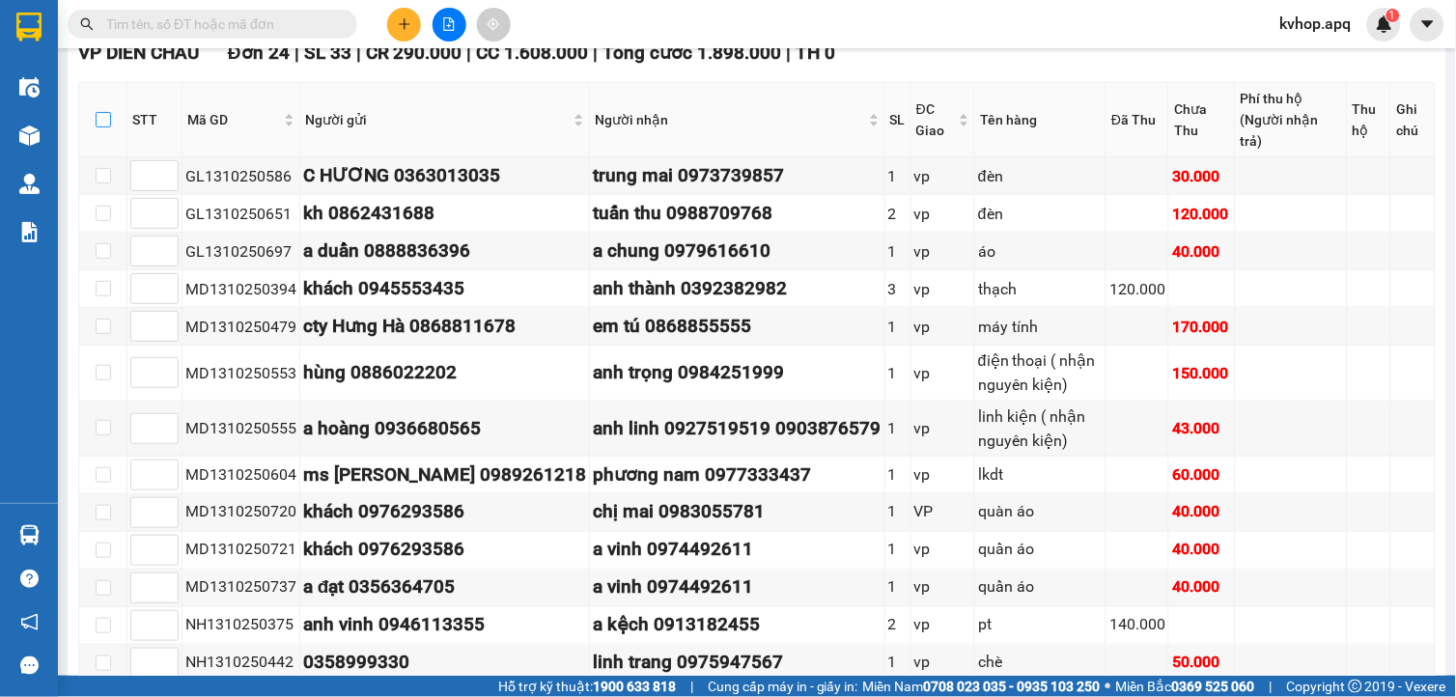
checkbox input "true"
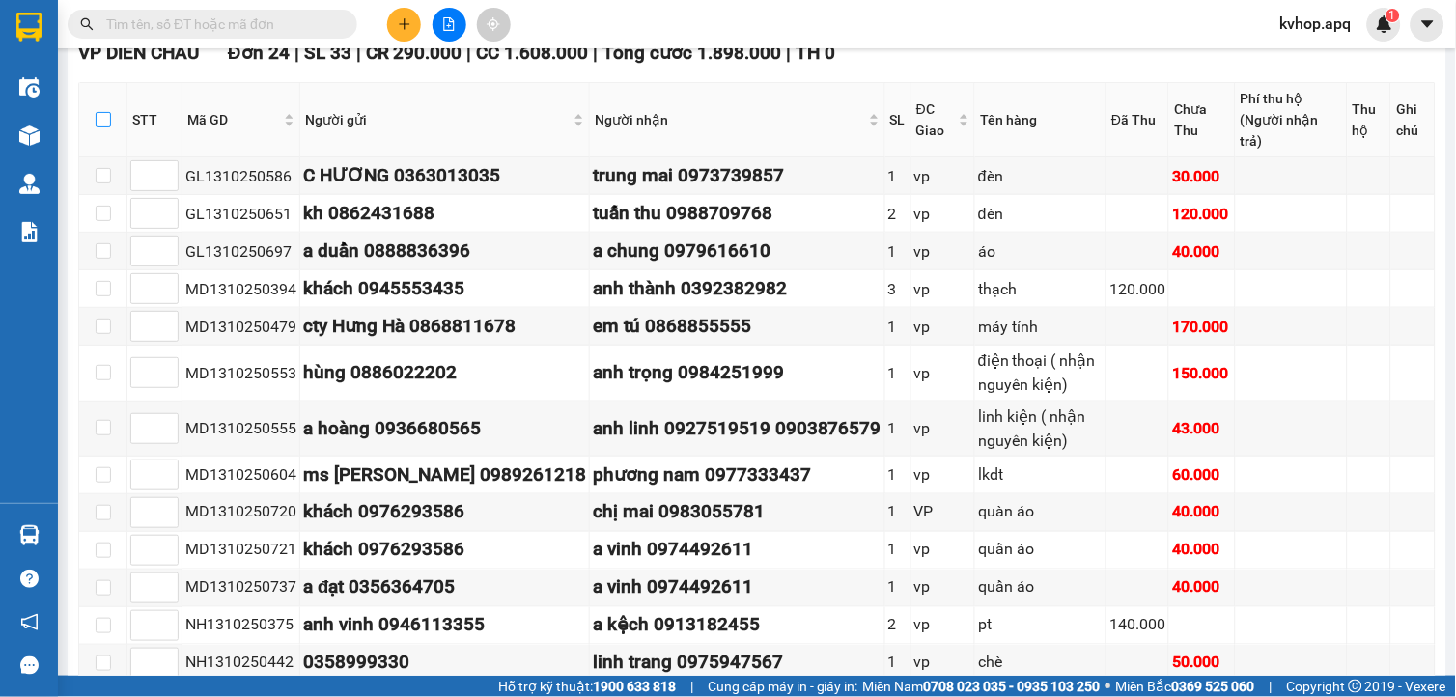
checkbox input "true"
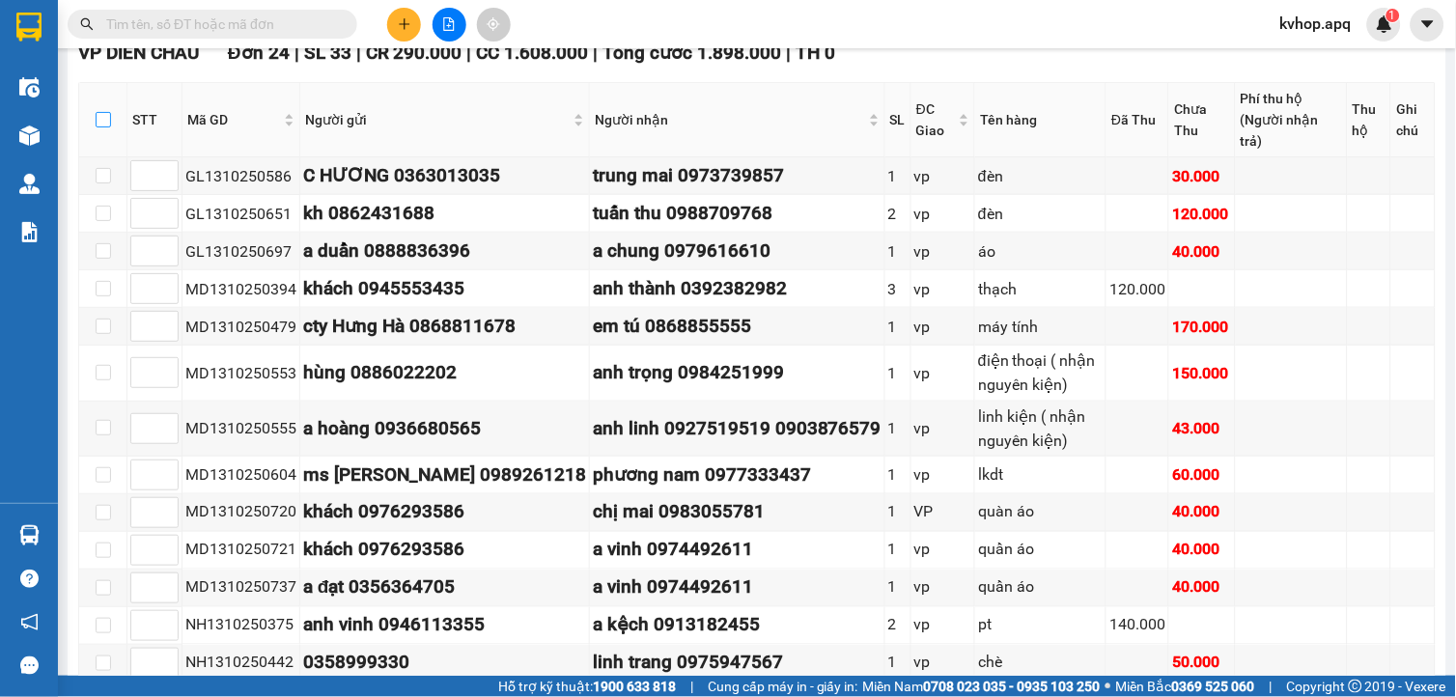
checkbox input "true"
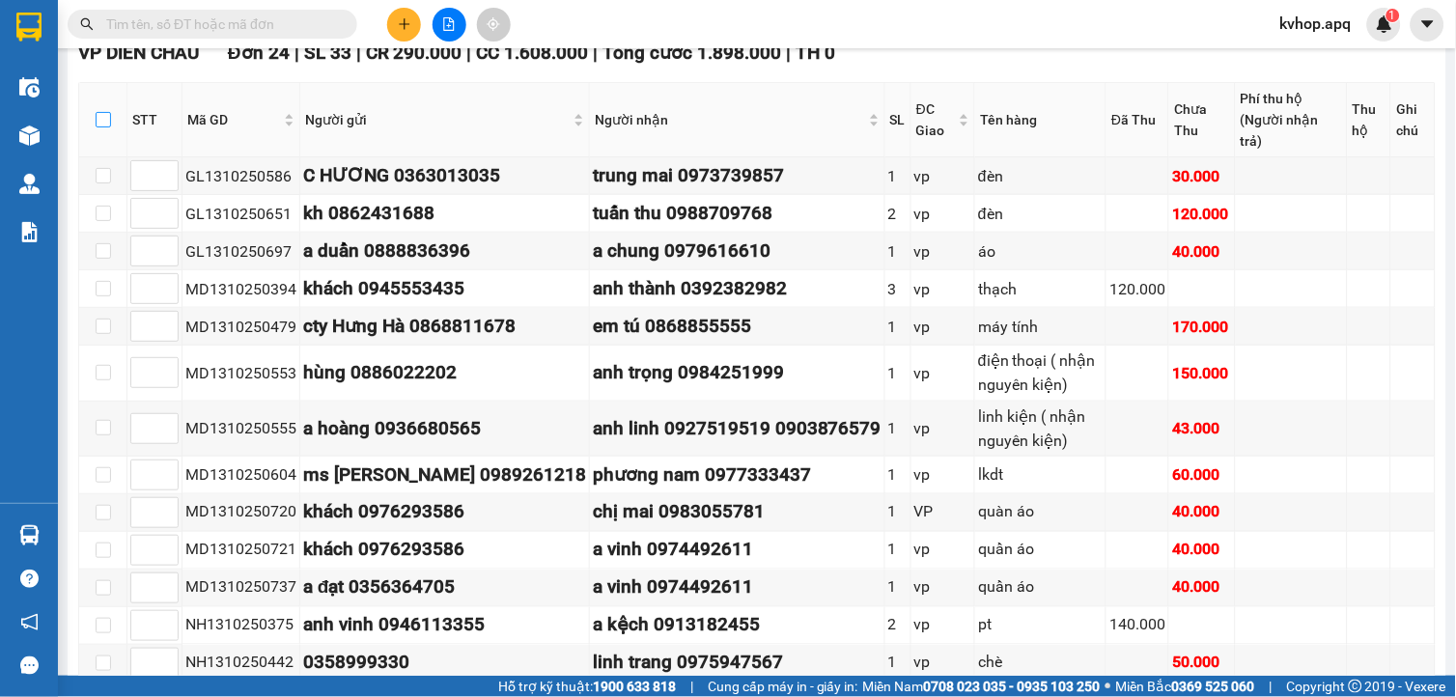
checkbox input "true"
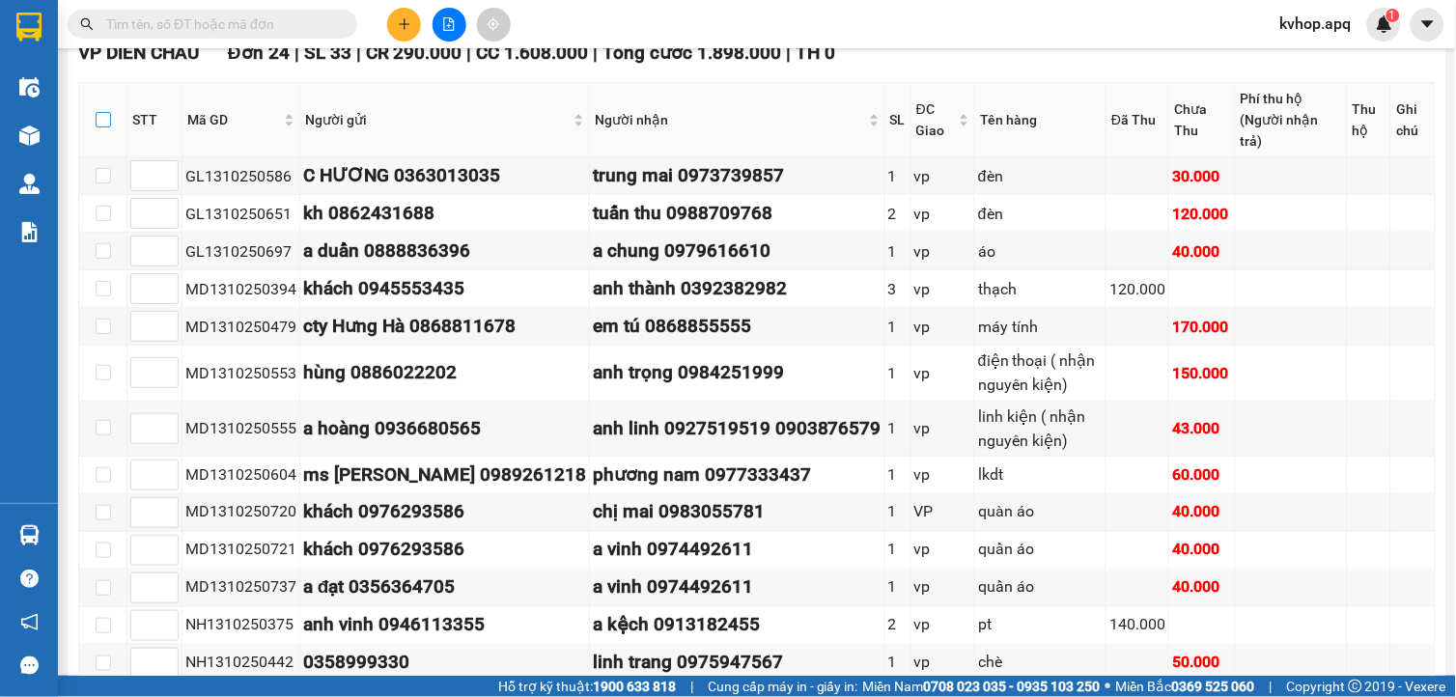
checkbox input "true"
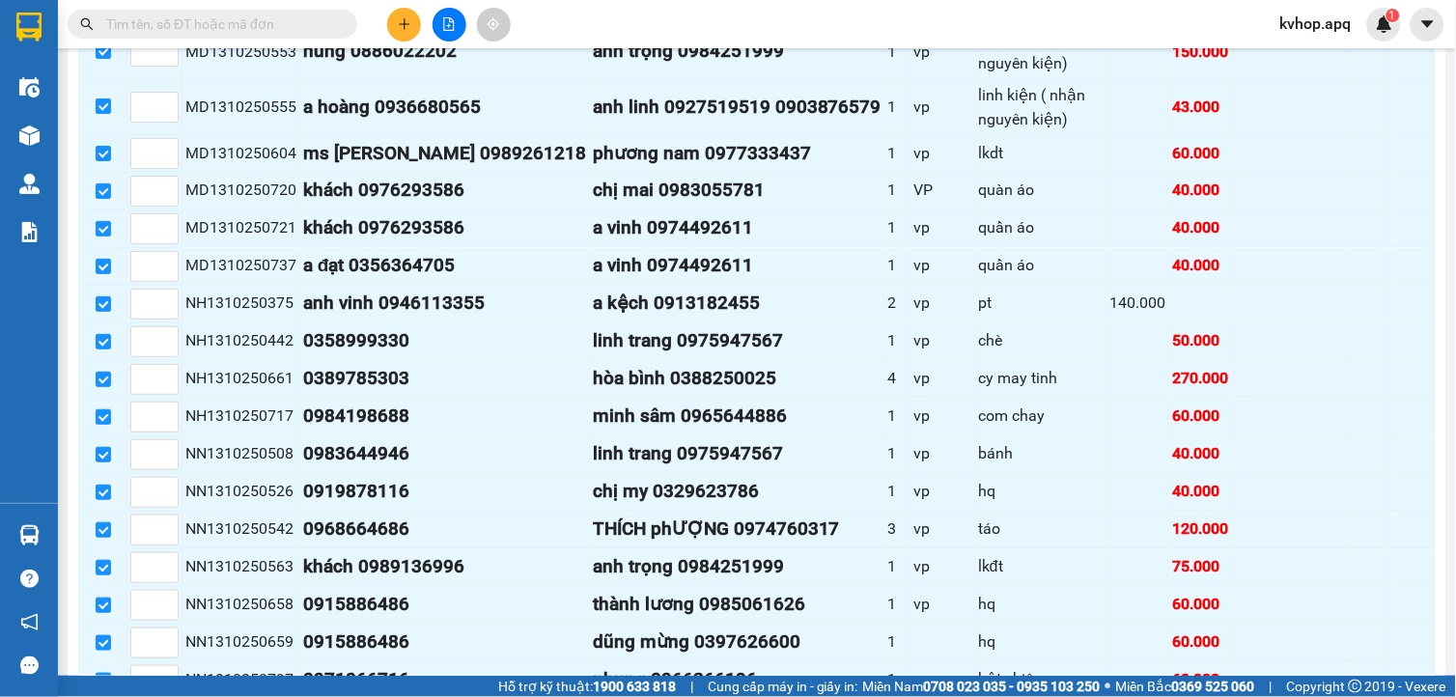
scroll to position [857, 0]
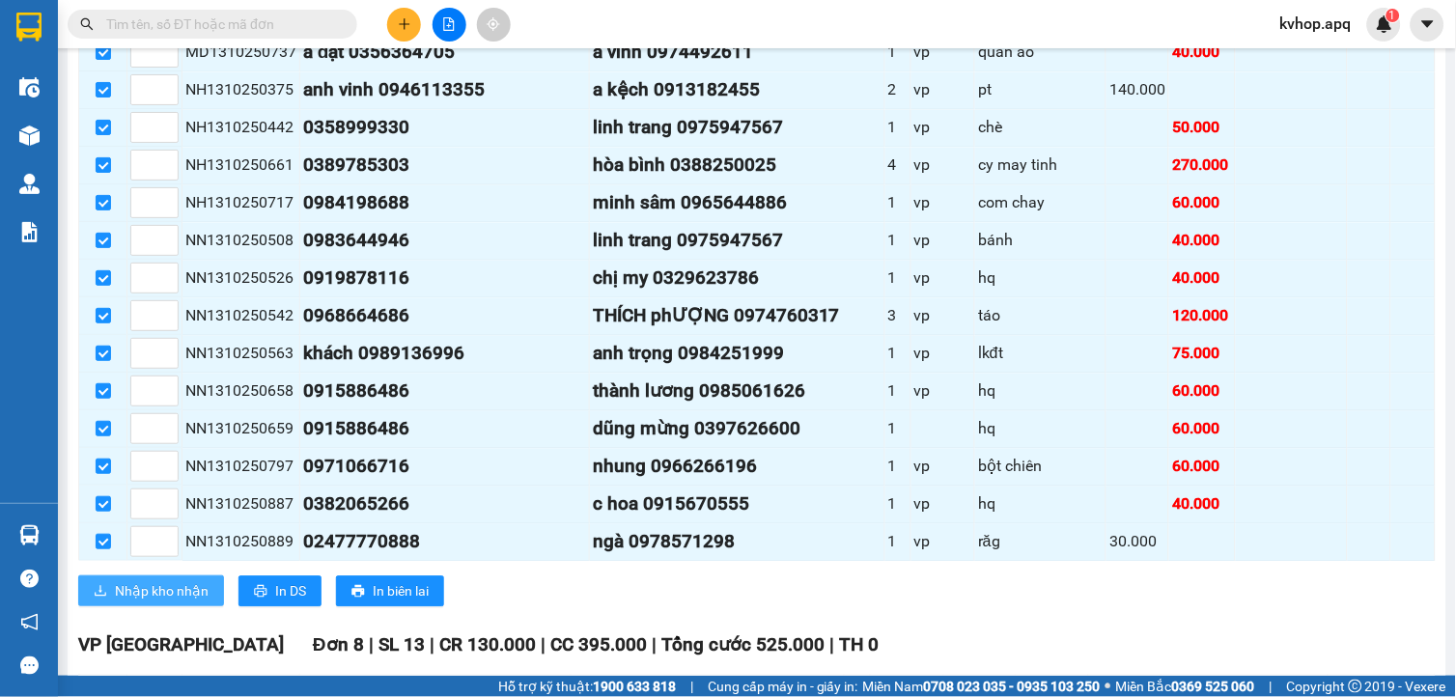
click at [154, 594] on span "Nhập kho nhận" at bounding box center [162, 590] width 94 height 21
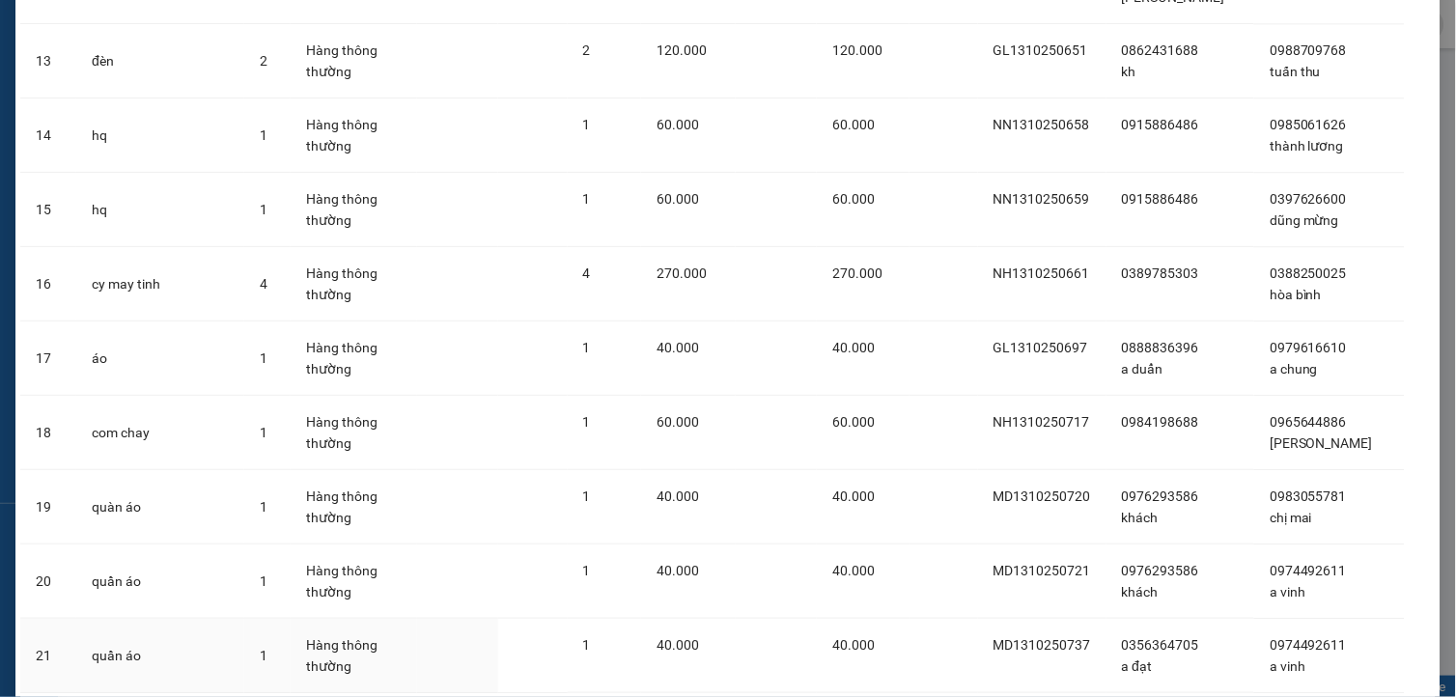
scroll to position [1394, 0]
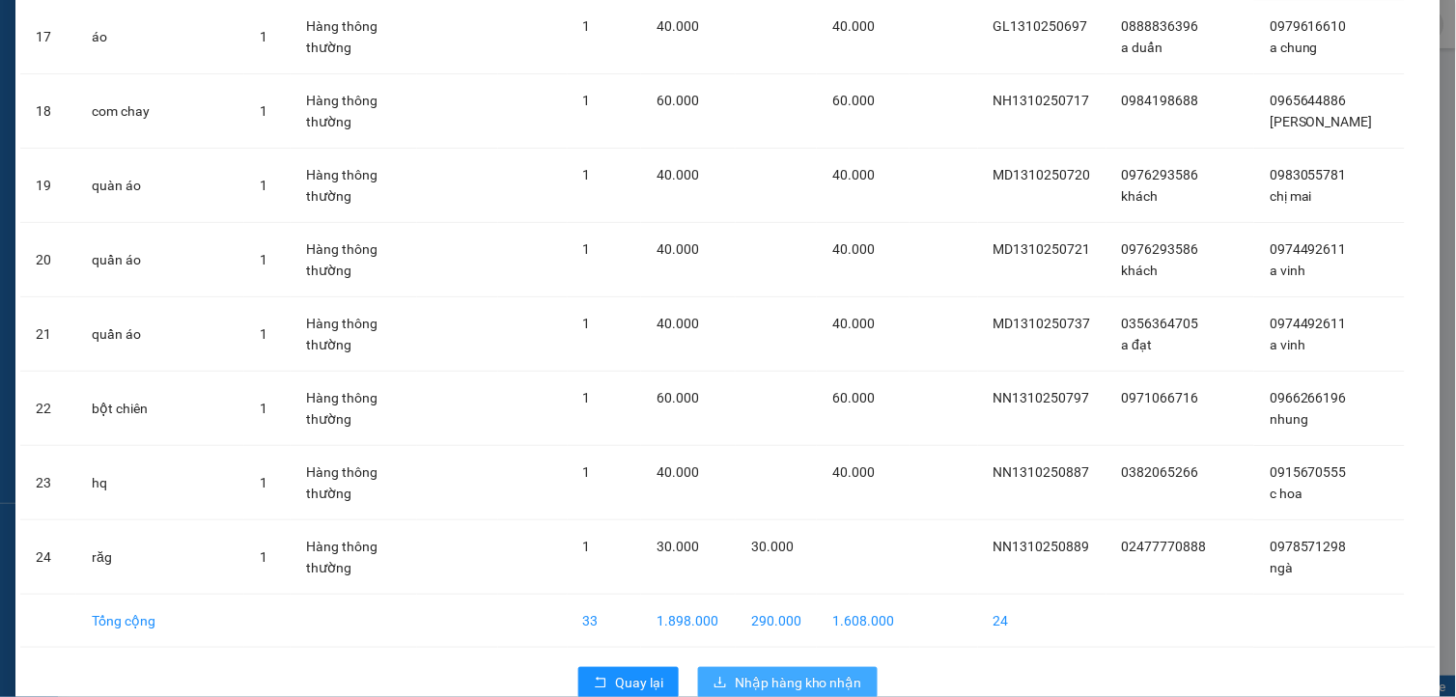
click at [798, 672] on span "Nhập hàng kho nhận" at bounding box center [798, 682] width 127 height 21
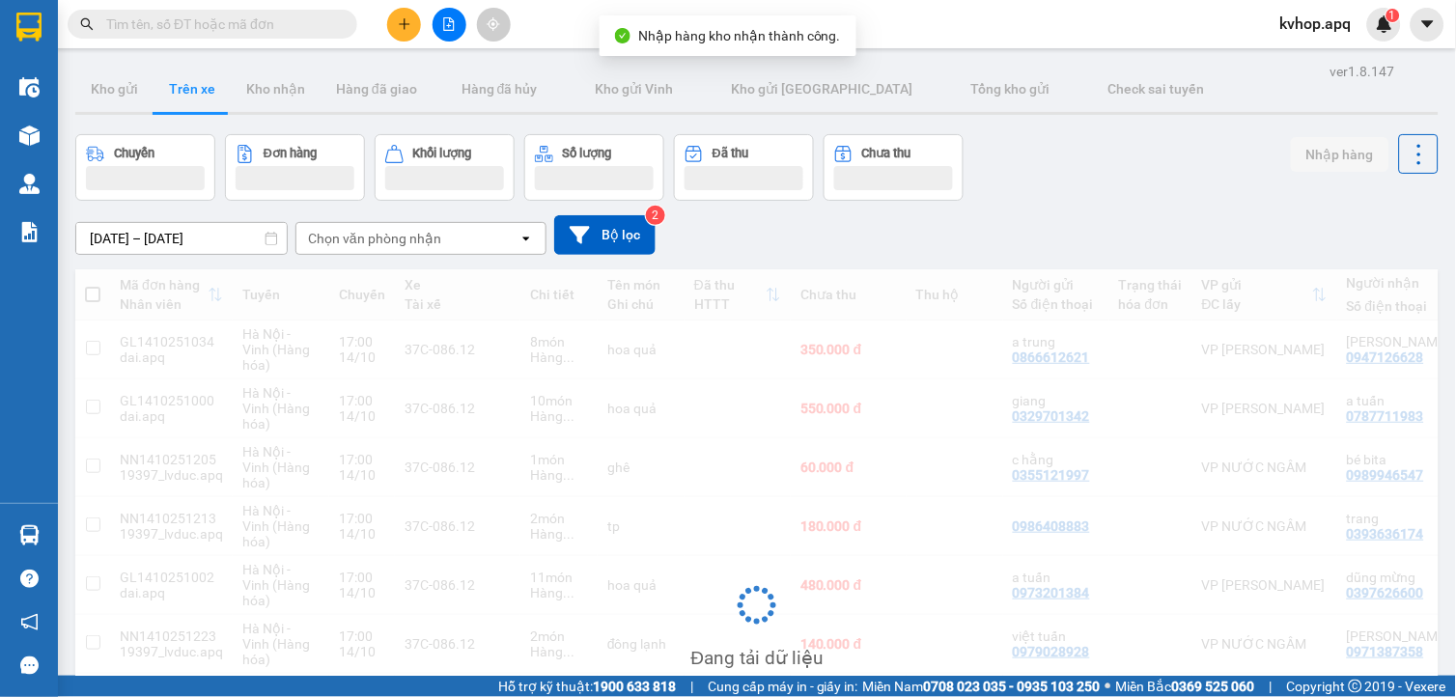
click at [798, 662] on div "Đang tải dữ liệu" at bounding box center [757, 658] width 132 height 29
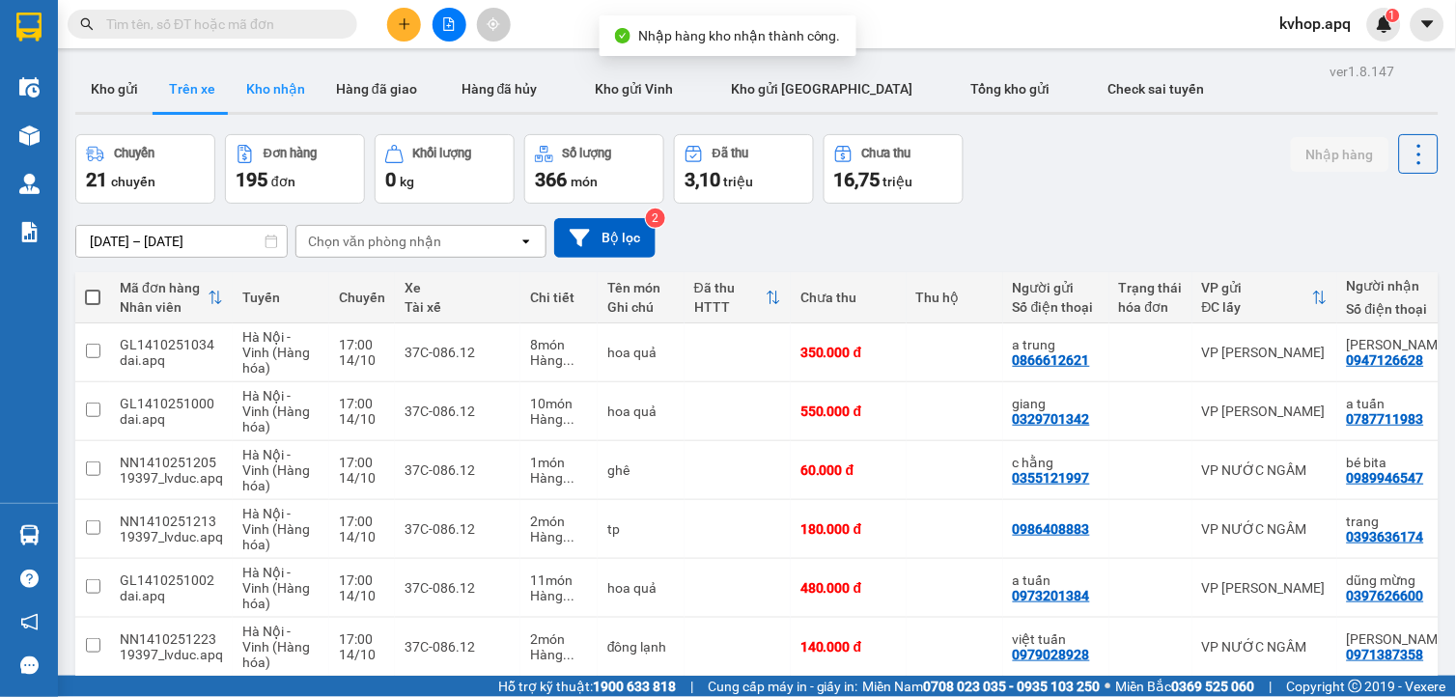
click at [283, 100] on button "Kho nhận" at bounding box center [276, 89] width 90 height 46
type input "[DATE] – [DATE]"
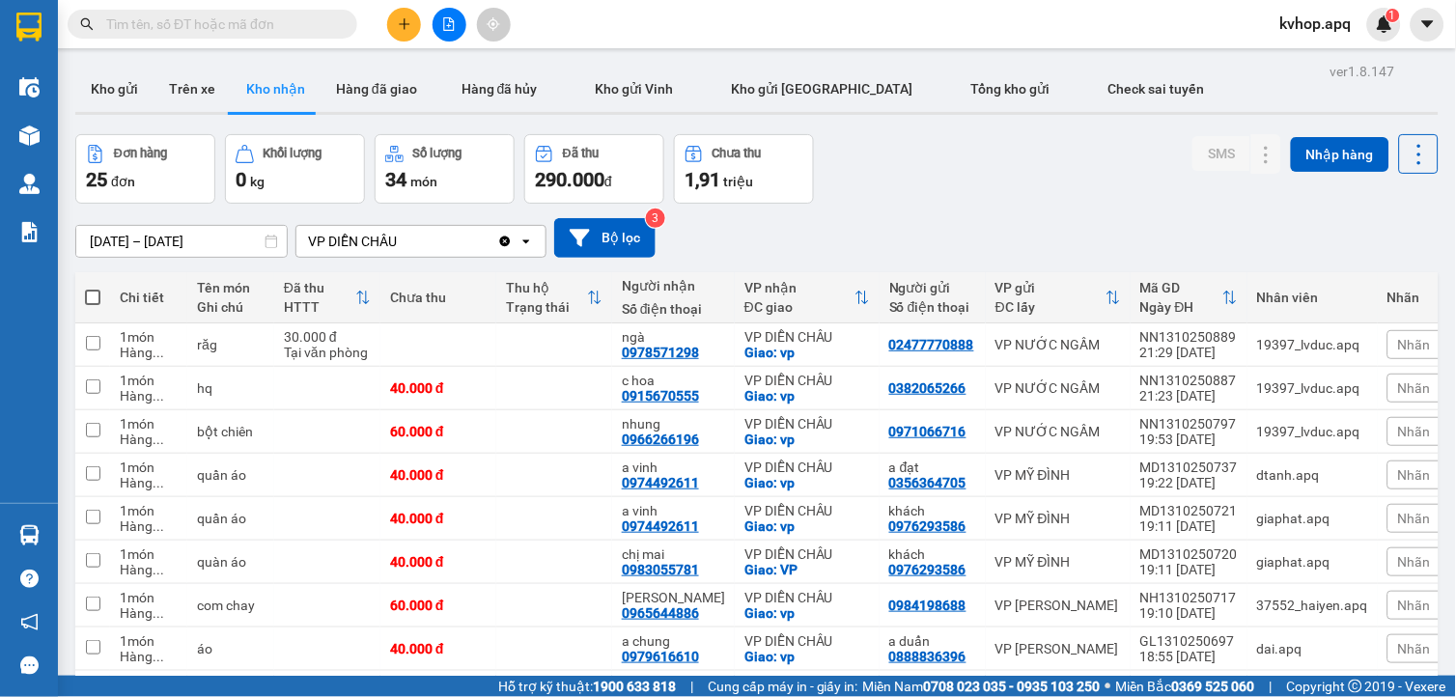
scroll to position [170, 0]
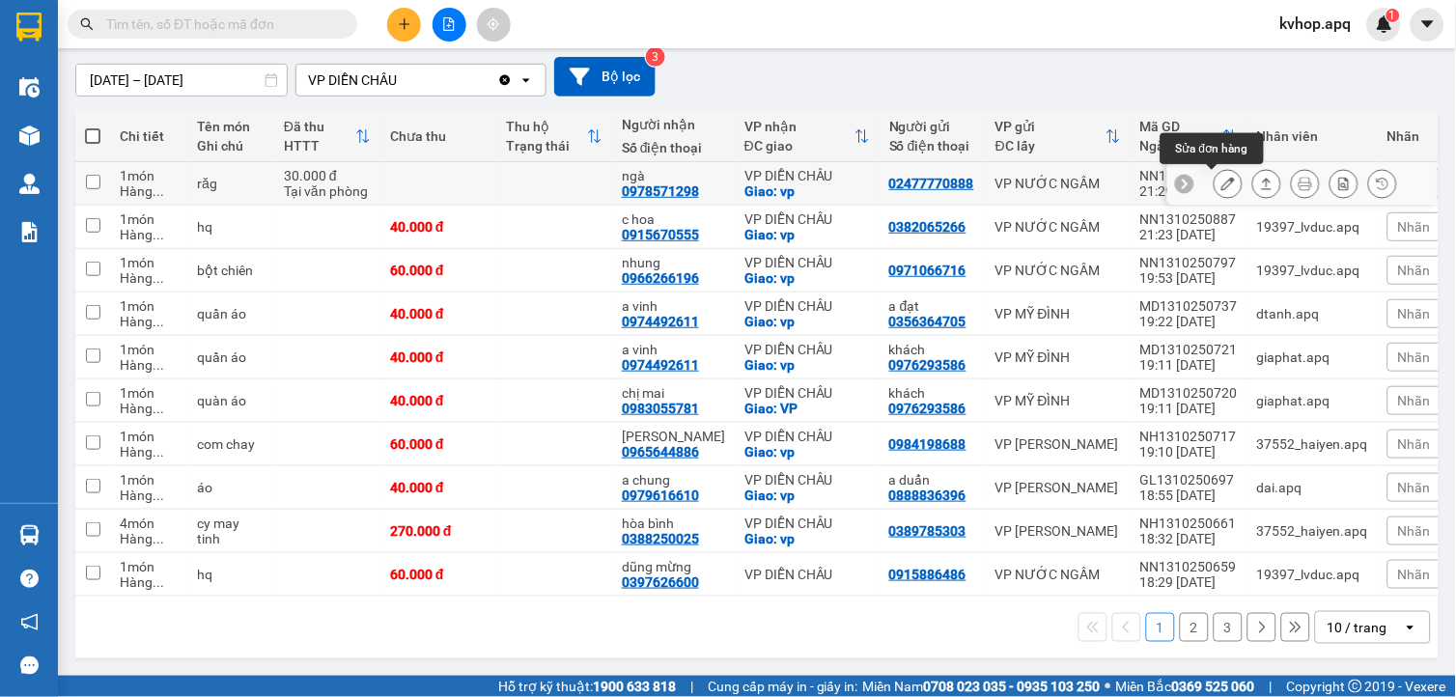
click at [1221, 178] on icon at bounding box center [1228, 184] width 14 height 14
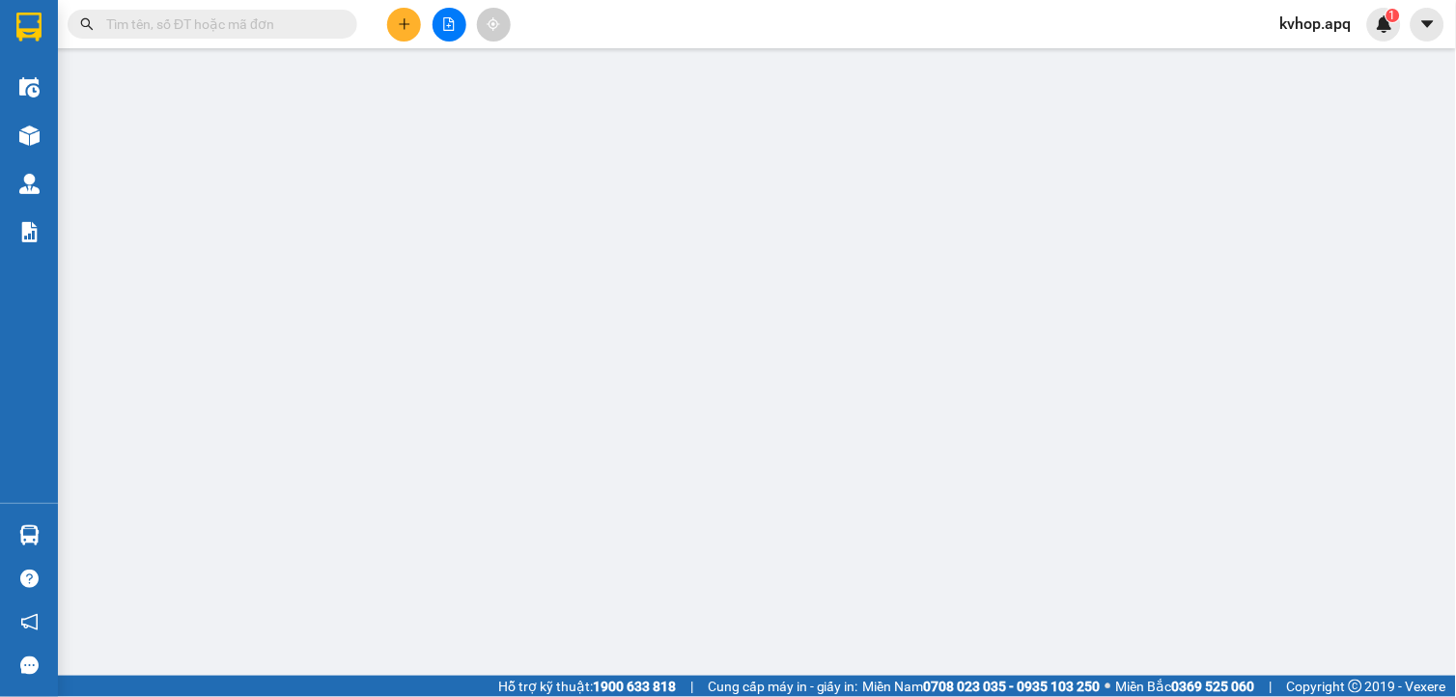
type input "02477770888"
type input "0978571298"
type input "ngà"
checkbox input "true"
type input "vp"
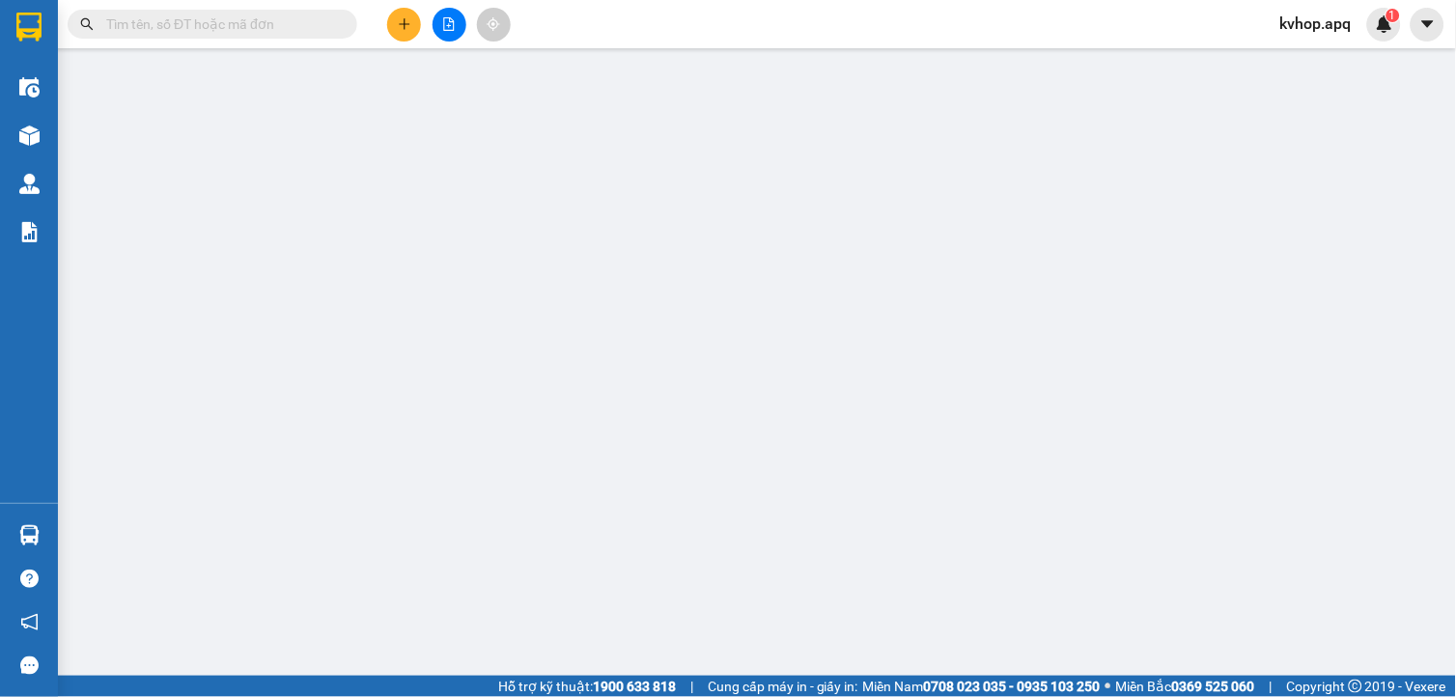
type input "0"
type input "30.000"
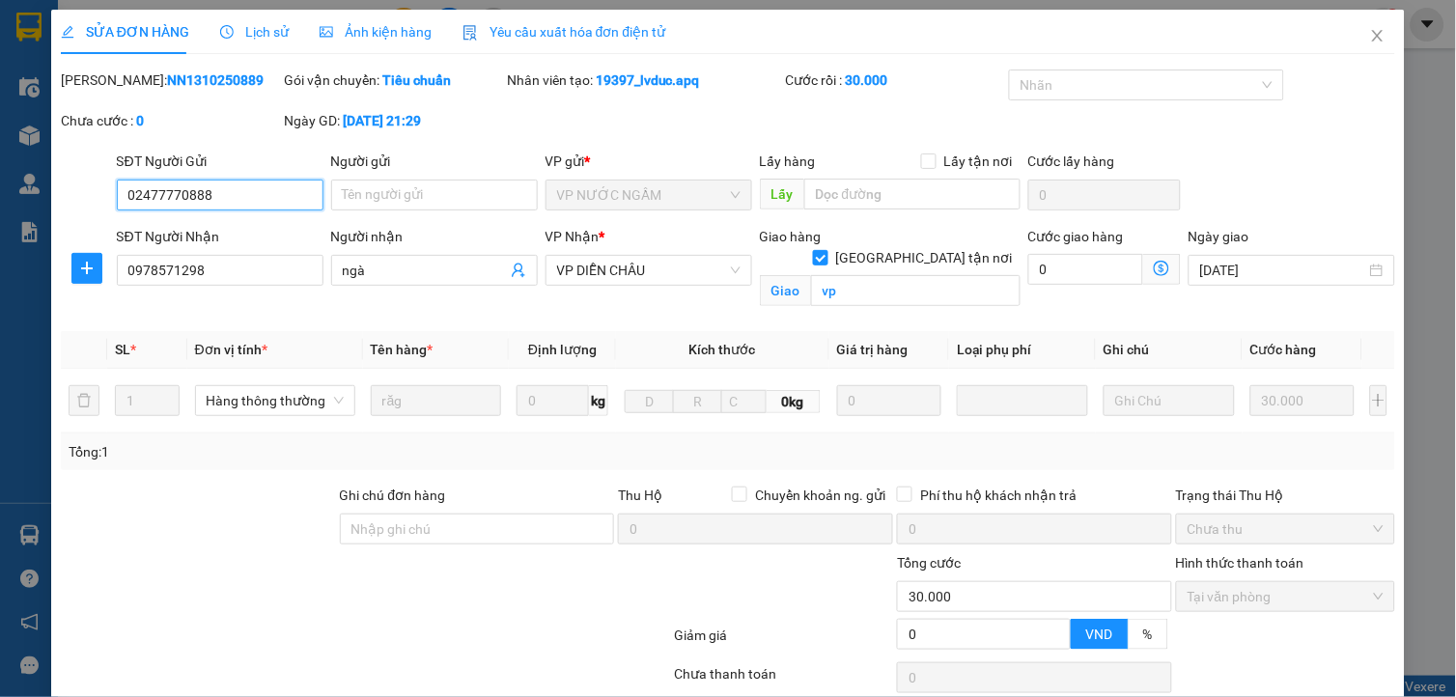
scroll to position [142, 0]
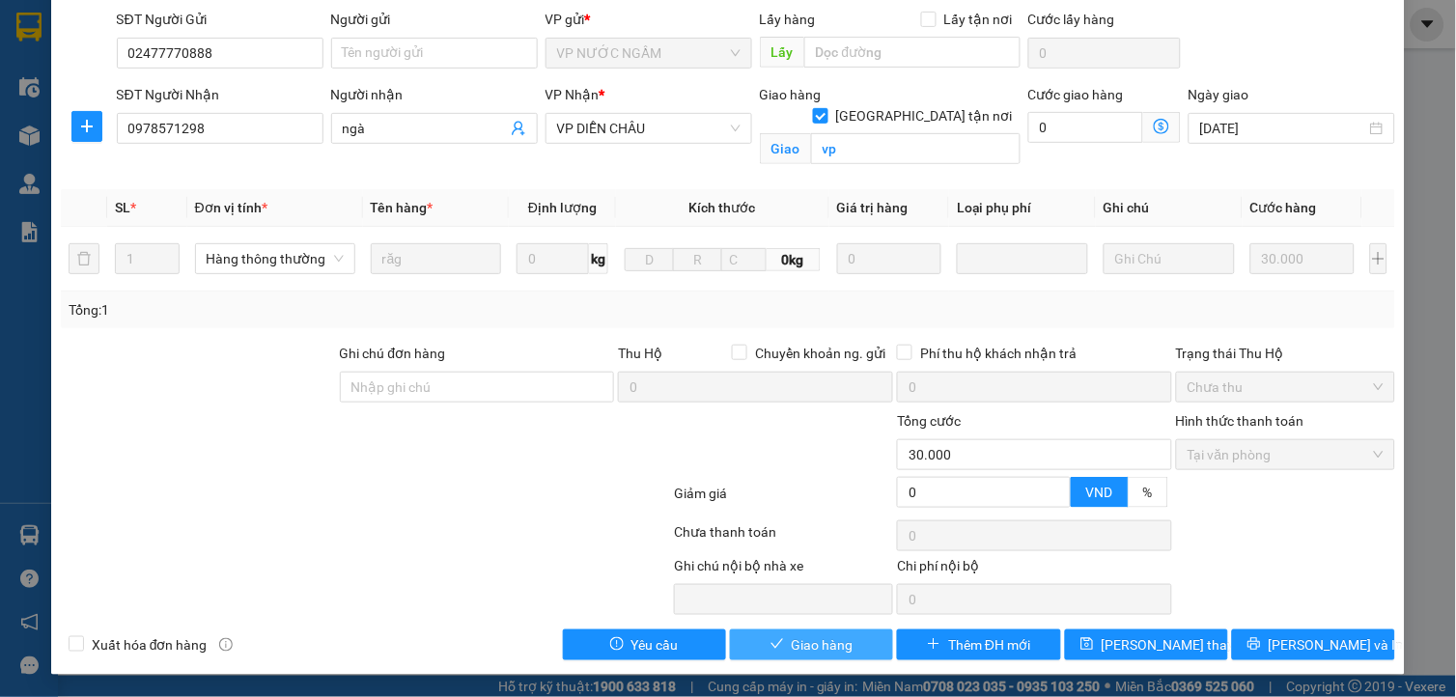
click at [819, 641] on span "Giao hàng" at bounding box center [823, 644] width 62 height 21
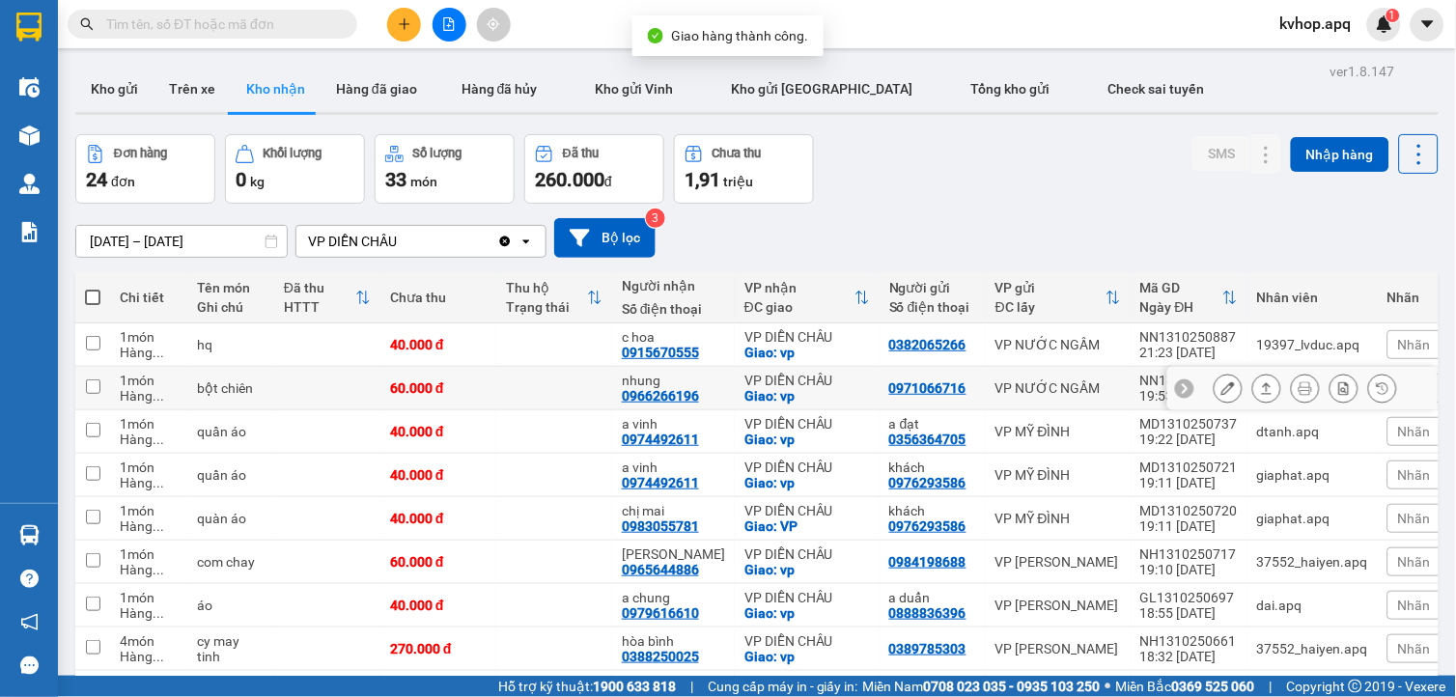
scroll to position [170, 0]
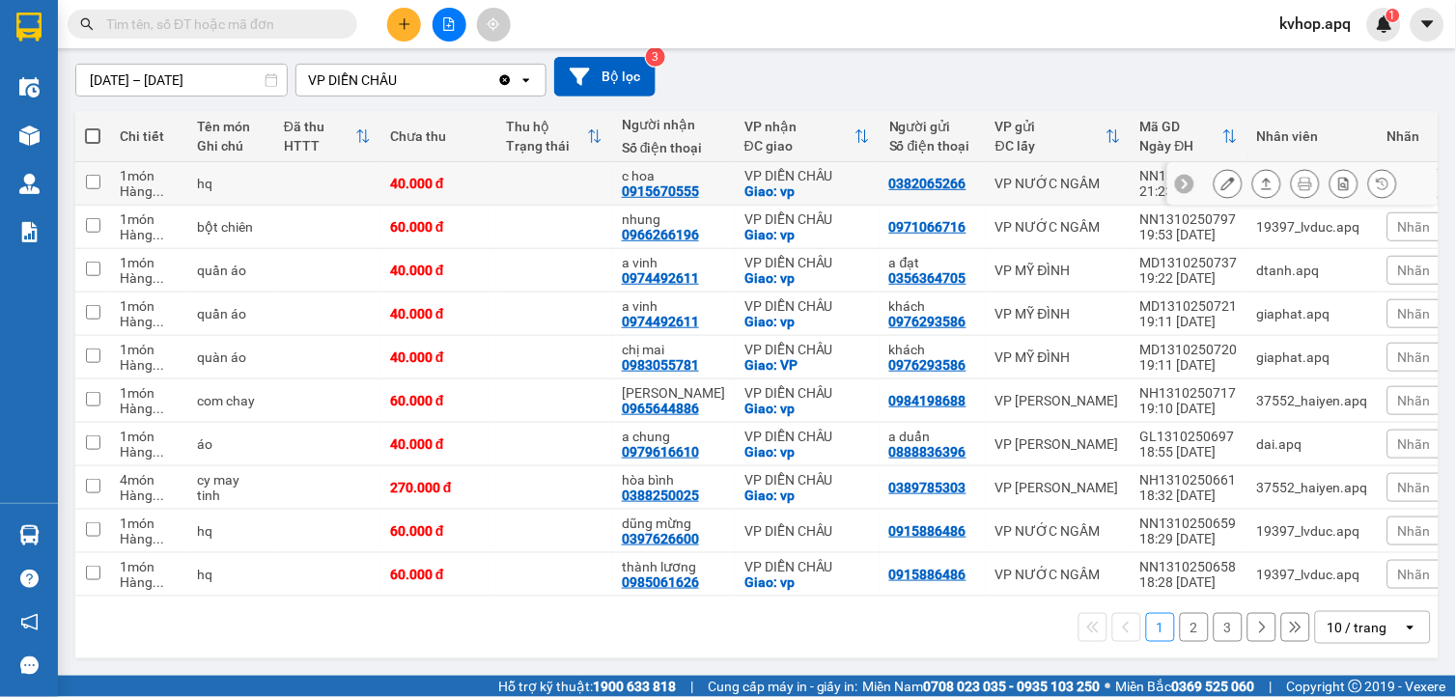
click at [1221, 177] on icon at bounding box center [1228, 184] width 14 height 14
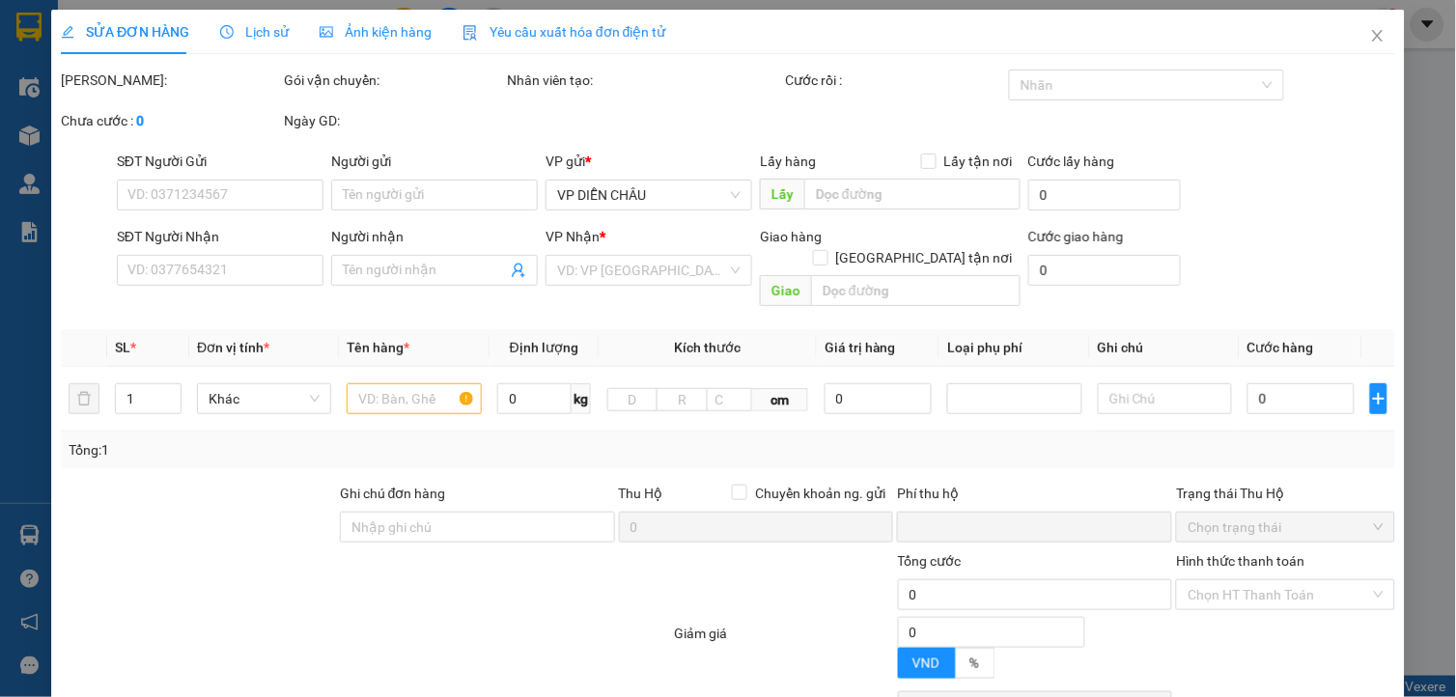
type input "0382065266"
type input "0915670555"
type input "c hoa"
checkbox input "true"
type input "vp"
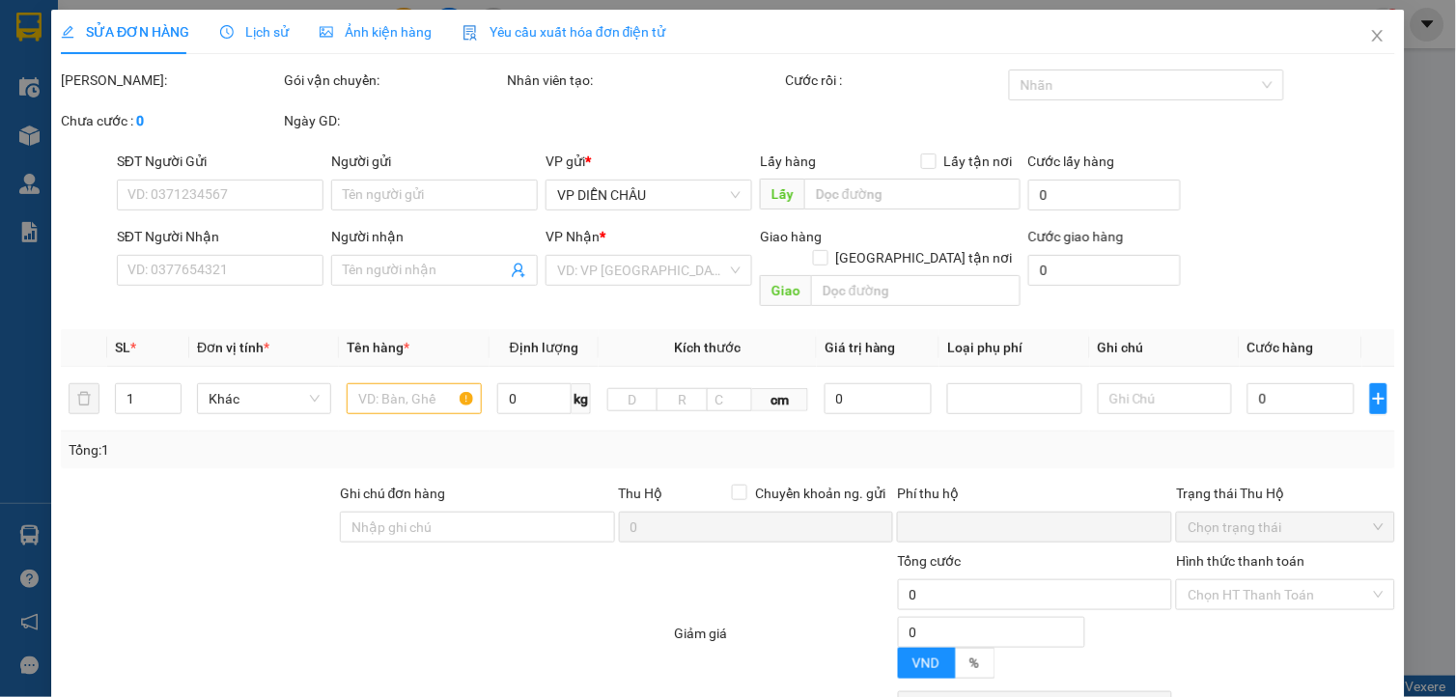
type input "0"
type input "40.000"
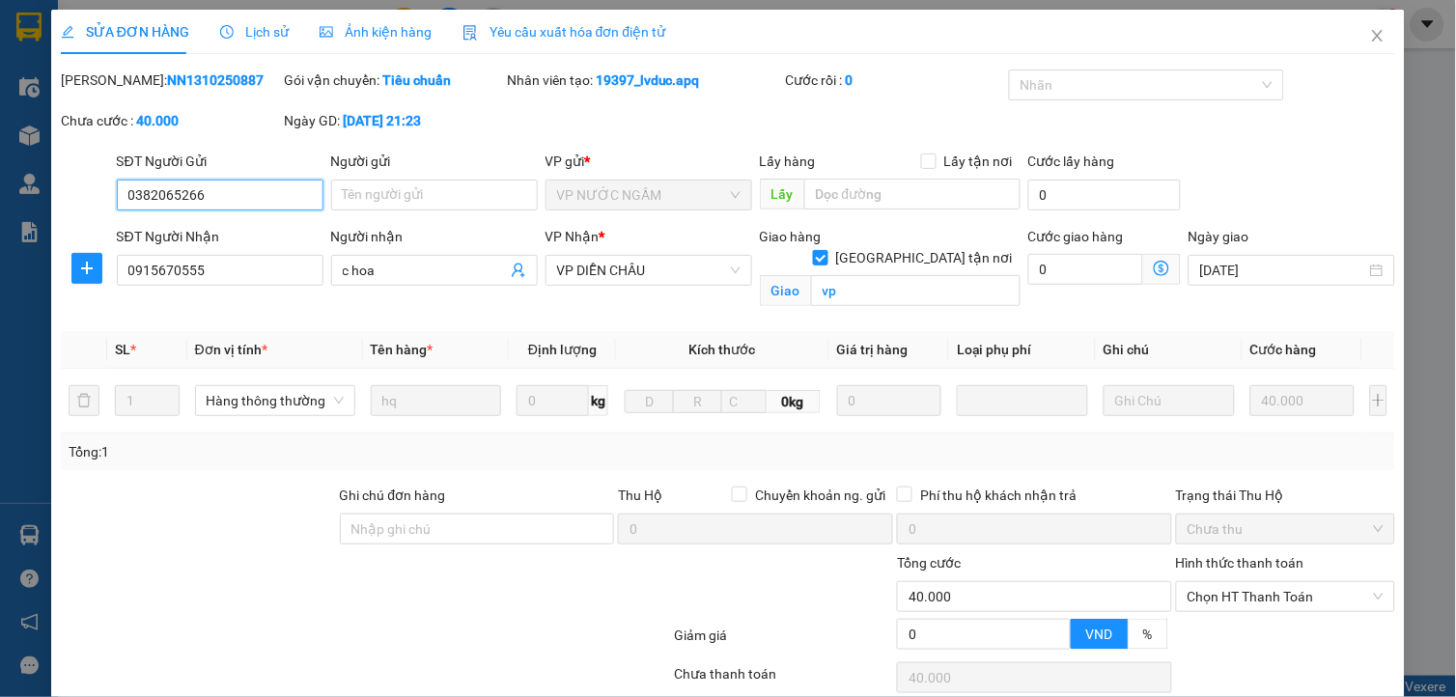
scroll to position [142, 0]
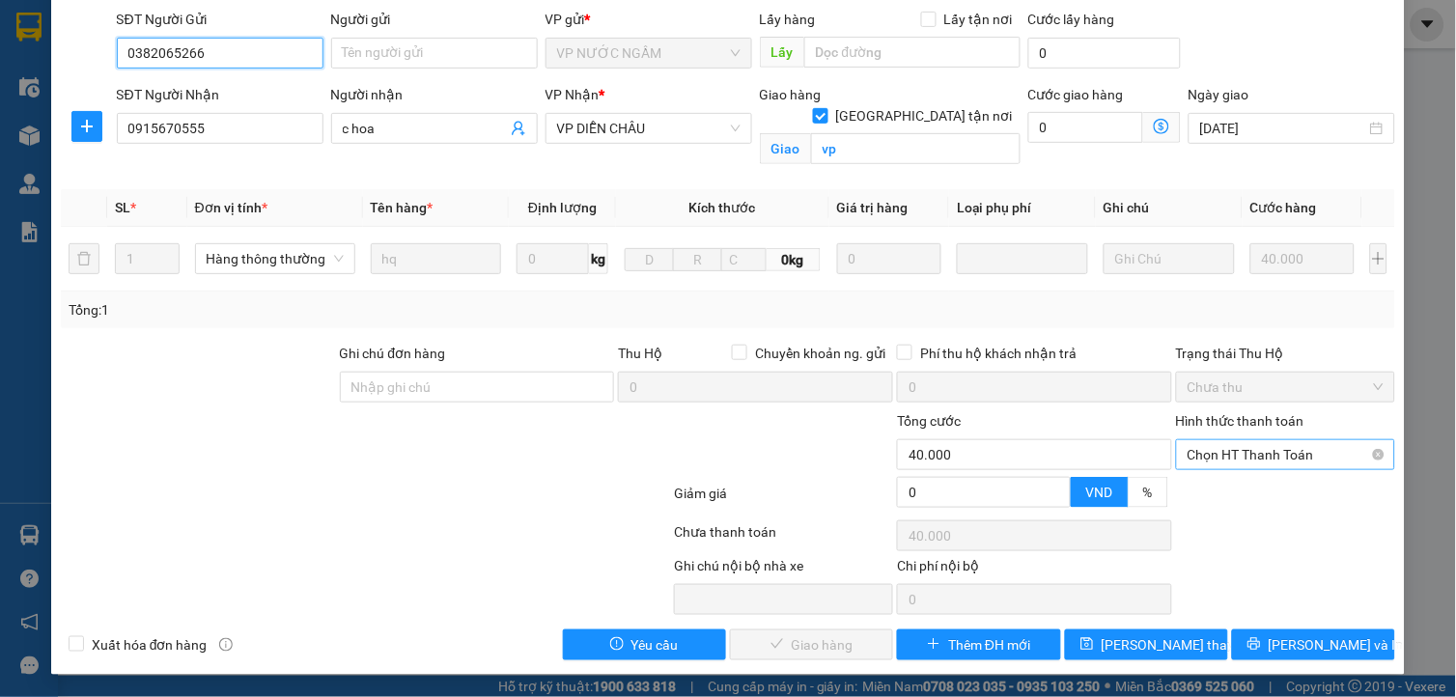
click at [1261, 439] on div "Chọn HT Thanh Toán" at bounding box center [1285, 454] width 219 height 31
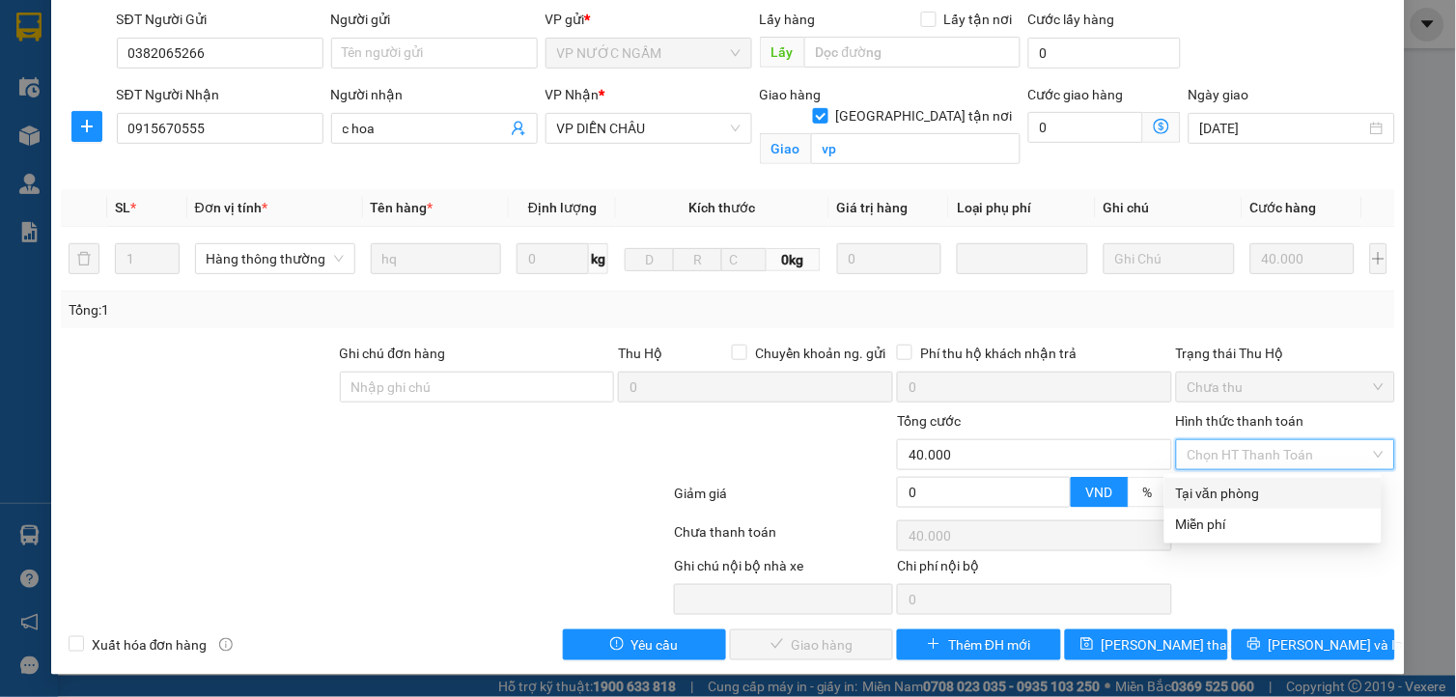
click at [1214, 487] on div "Tại văn phòng" at bounding box center [1273, 493] width 194 height 21
type input "0"
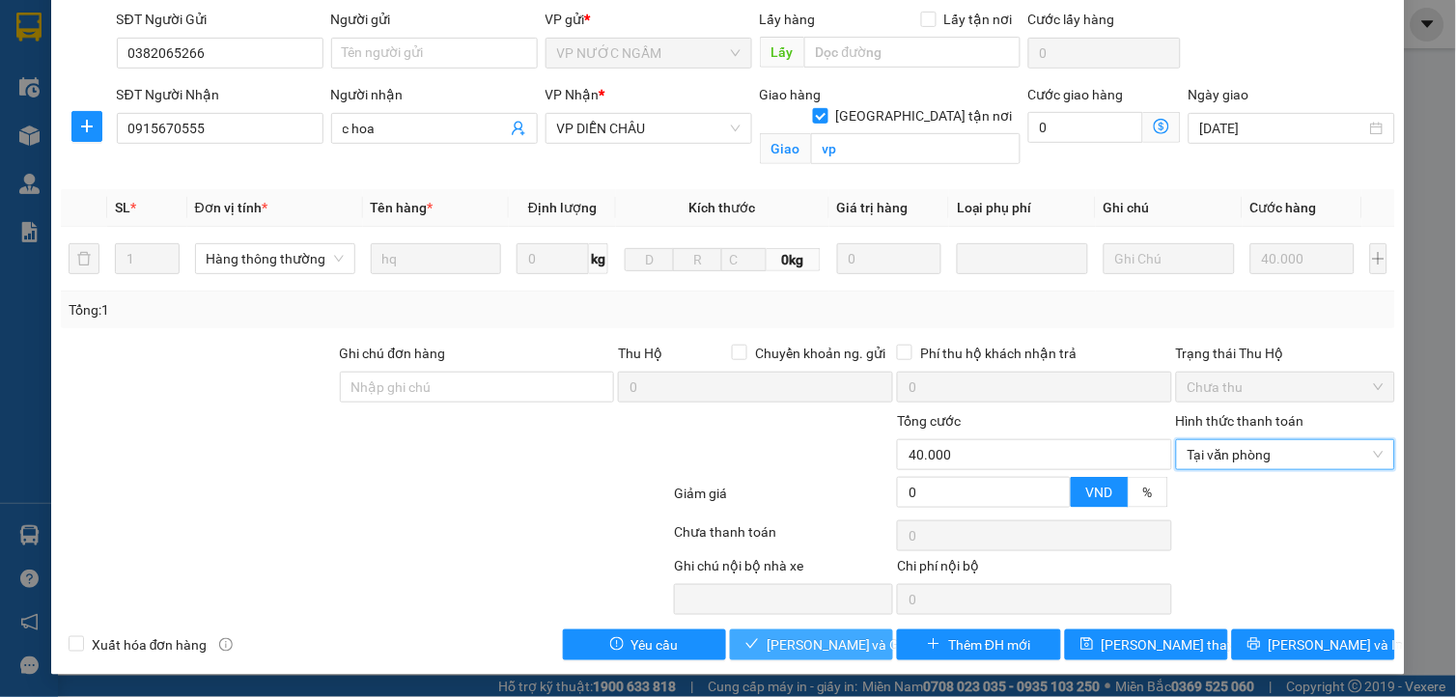
drag, startPoint x: 844, startPoint y: 639, endPoint x: 830, endPoint y: 641, distance: 13.7
click at [842, 639] on span "Lưu và Giao hàng" at bounding box center [859, 644] width 185 height 21
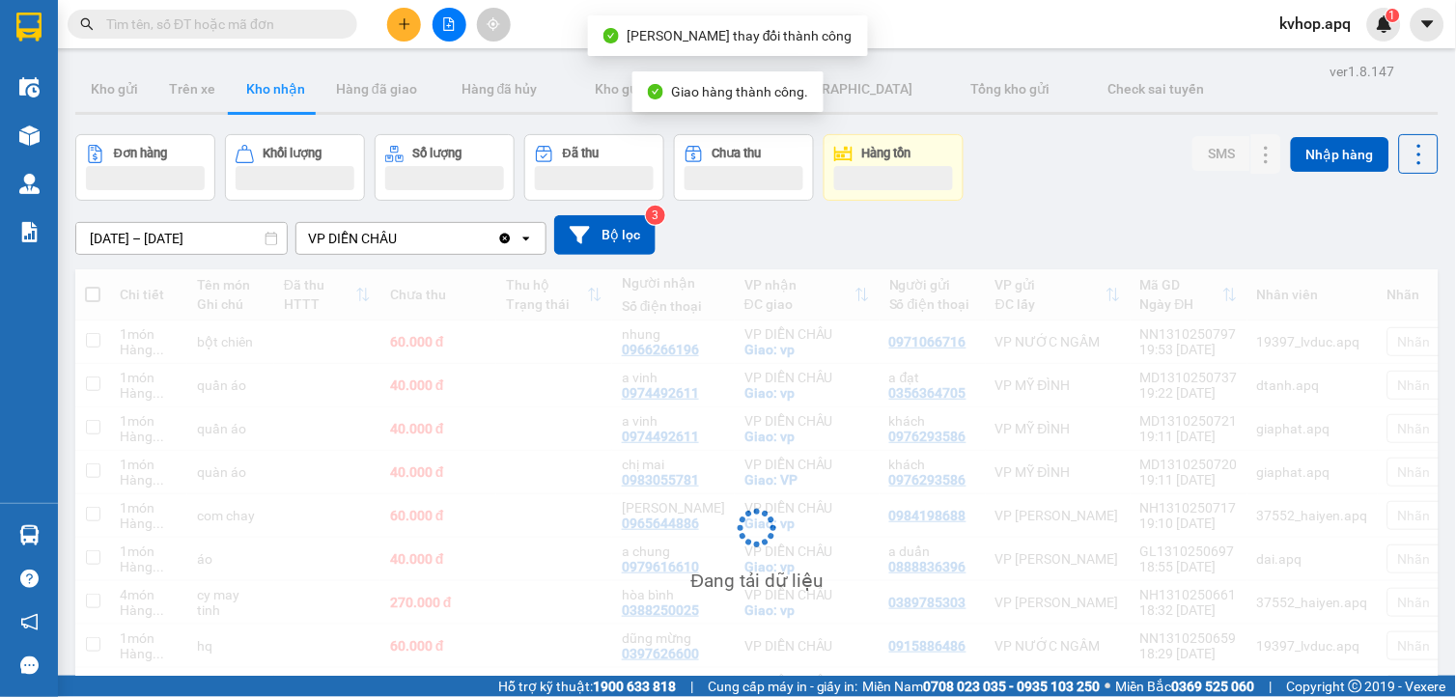
scroll to position [167, 0]
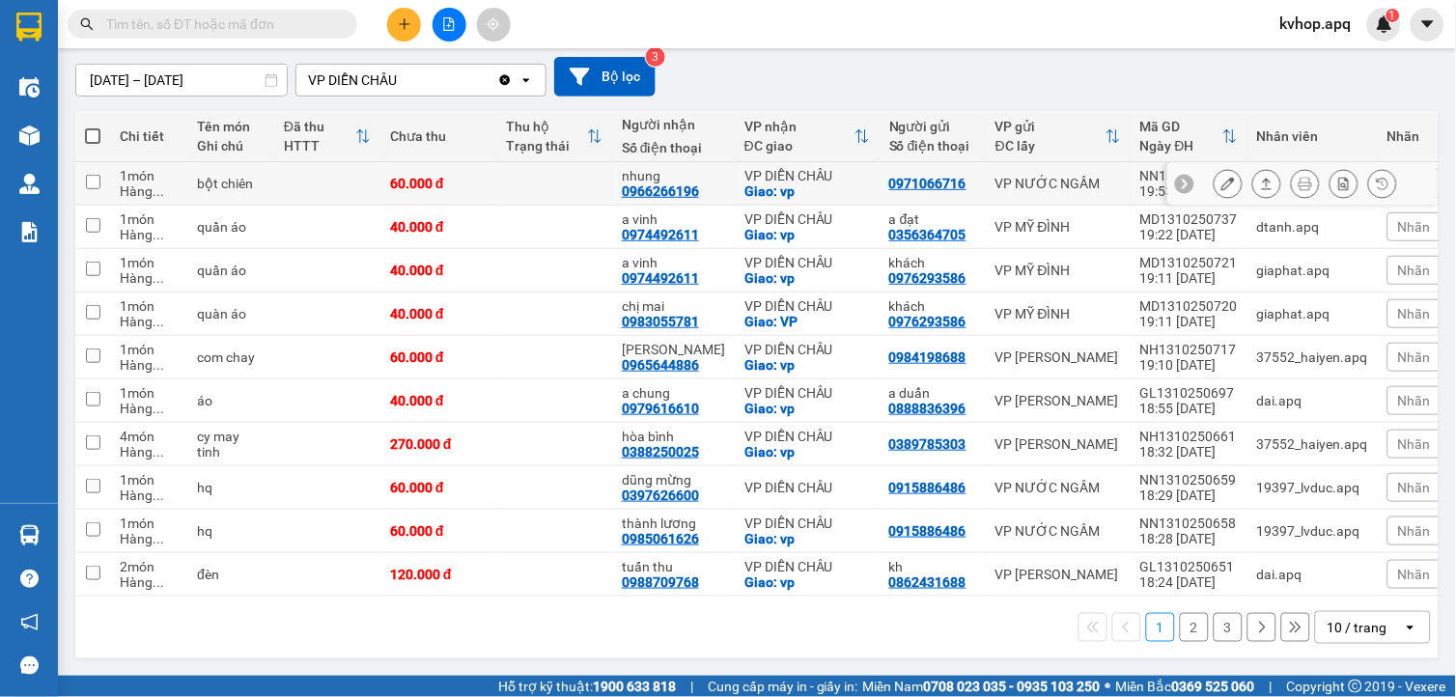
click at [1221, 178] on icon at bounding box center [1228, 184] width 14 height 14
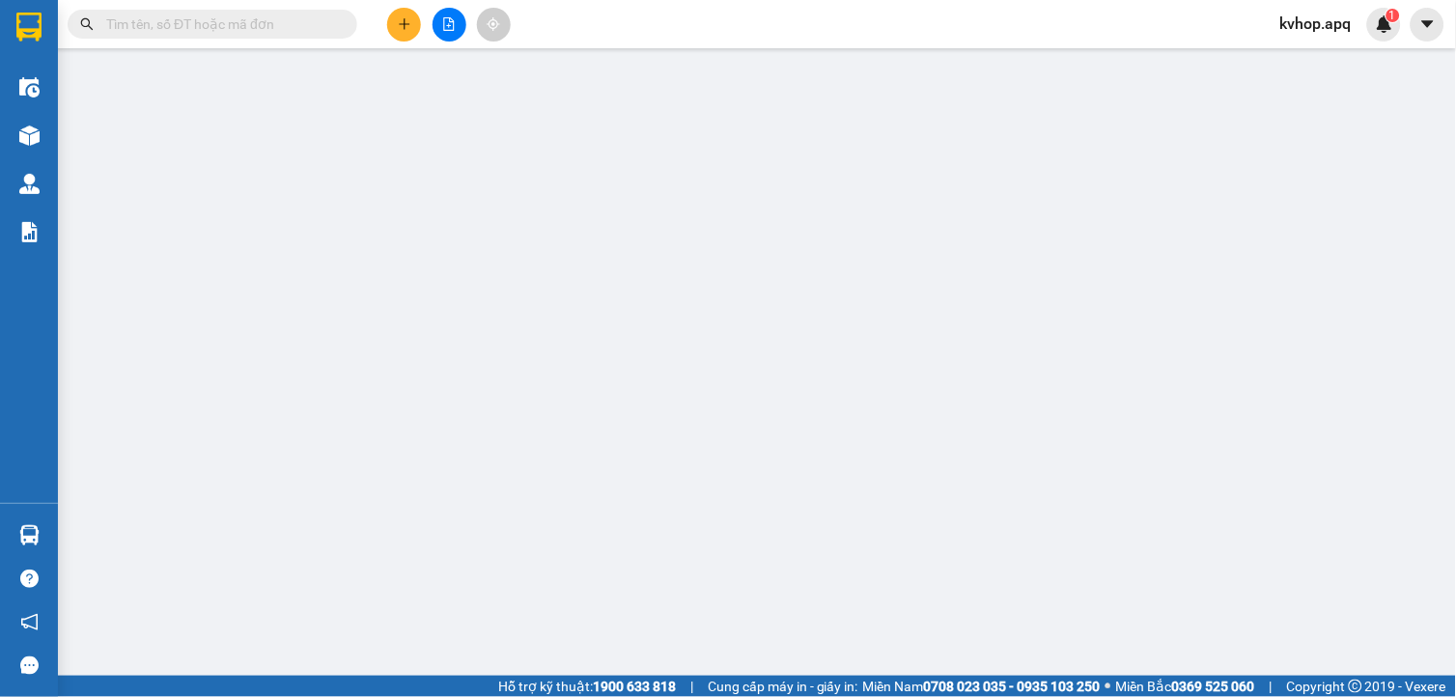
type input "0971066716"
type input "0966266196"
type input "nhung"
checkbox input "true"
type input "vp"
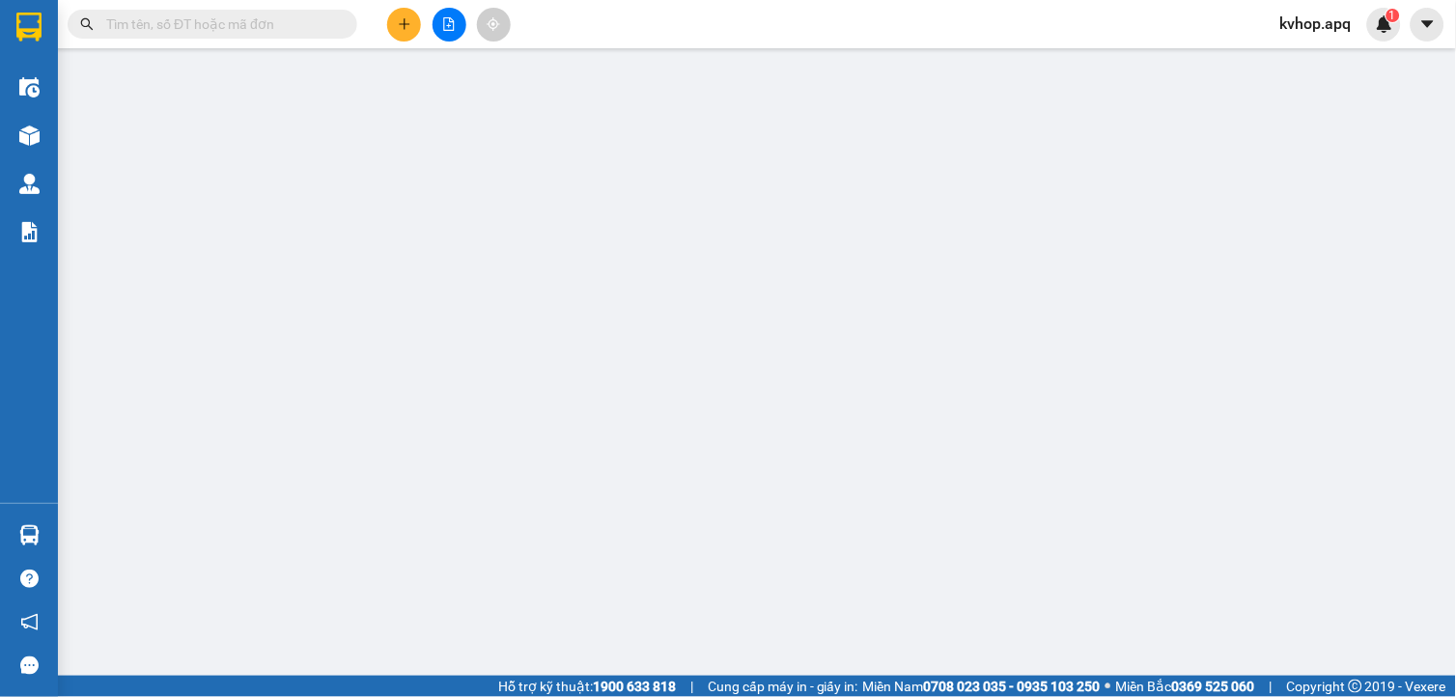
type input "0"
type input "60.000"
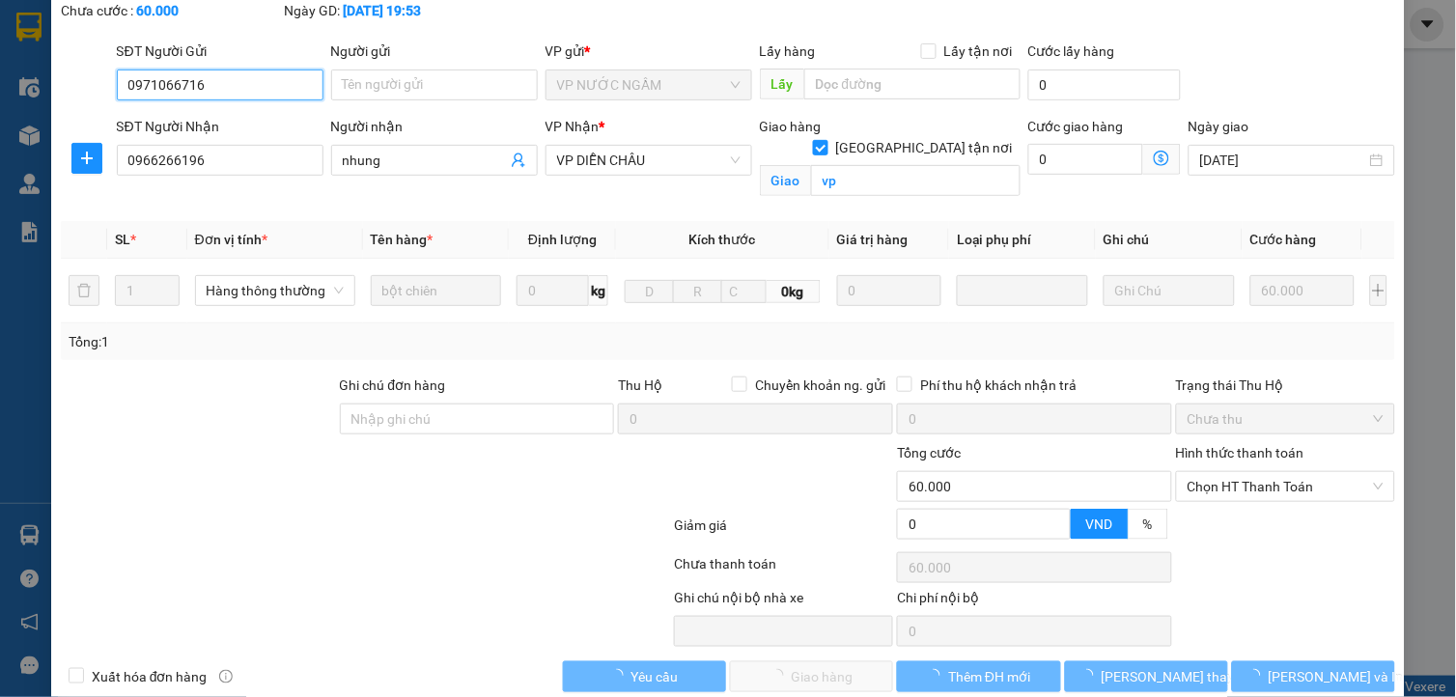
scroll to position [142, 0]
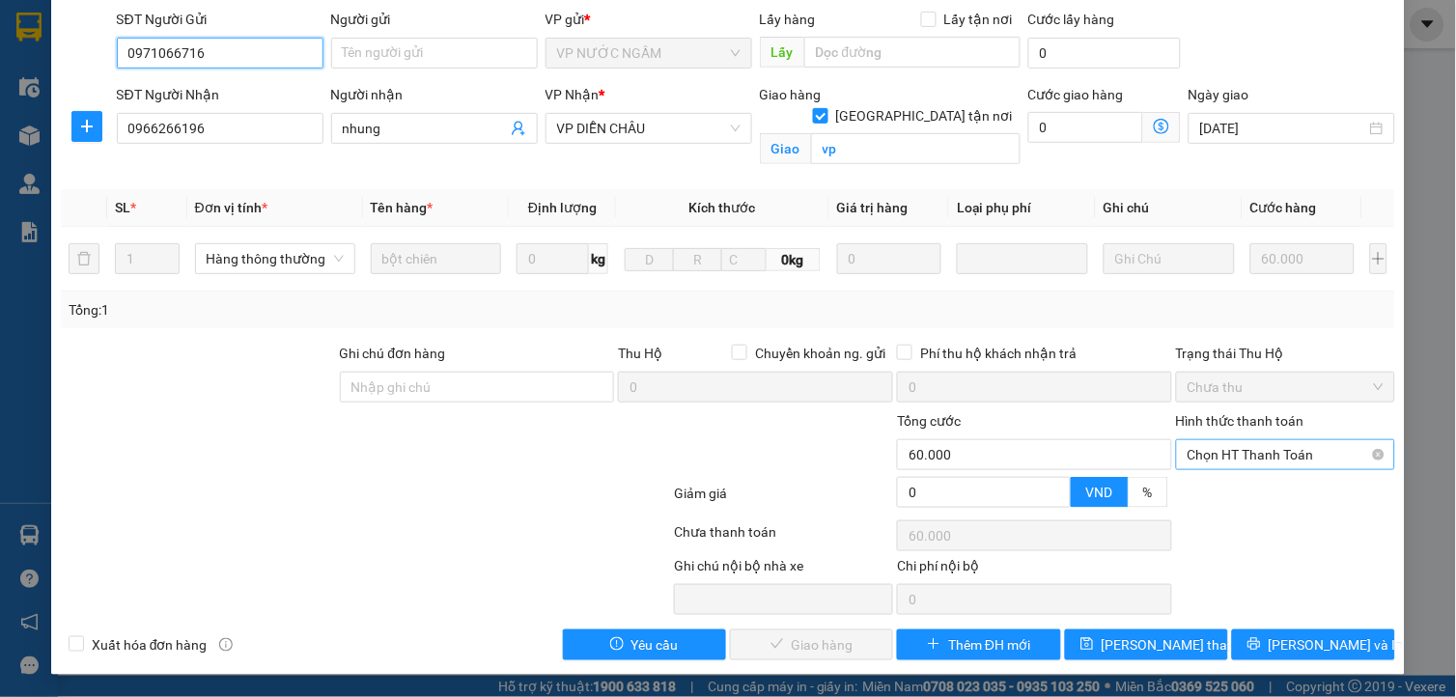
click at [1212, 449] on span "Chọn HT Thanh Toán" at bounding box center [1285, 454] width 196 height 29
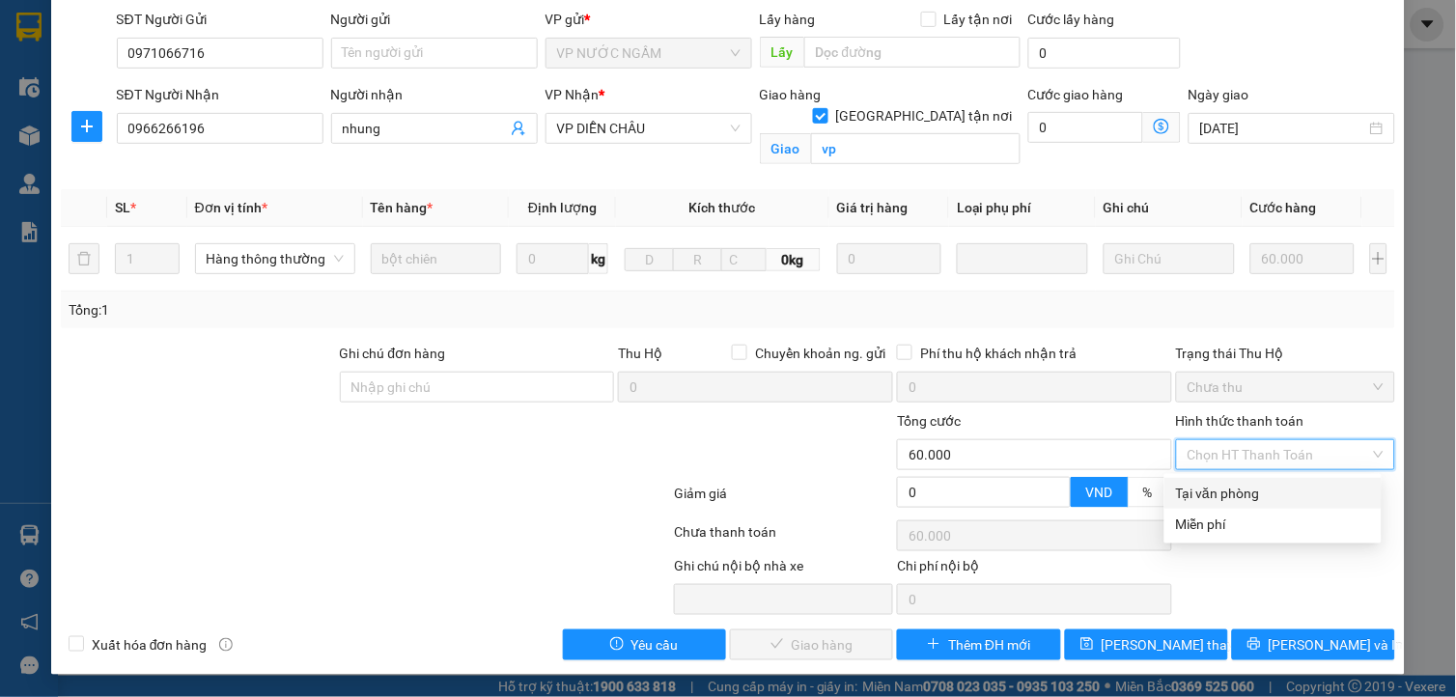
click at [1201, 493] on div "Tại văn phòng" at bounding box center [1273, 493] width 194 height 21
type input "0"
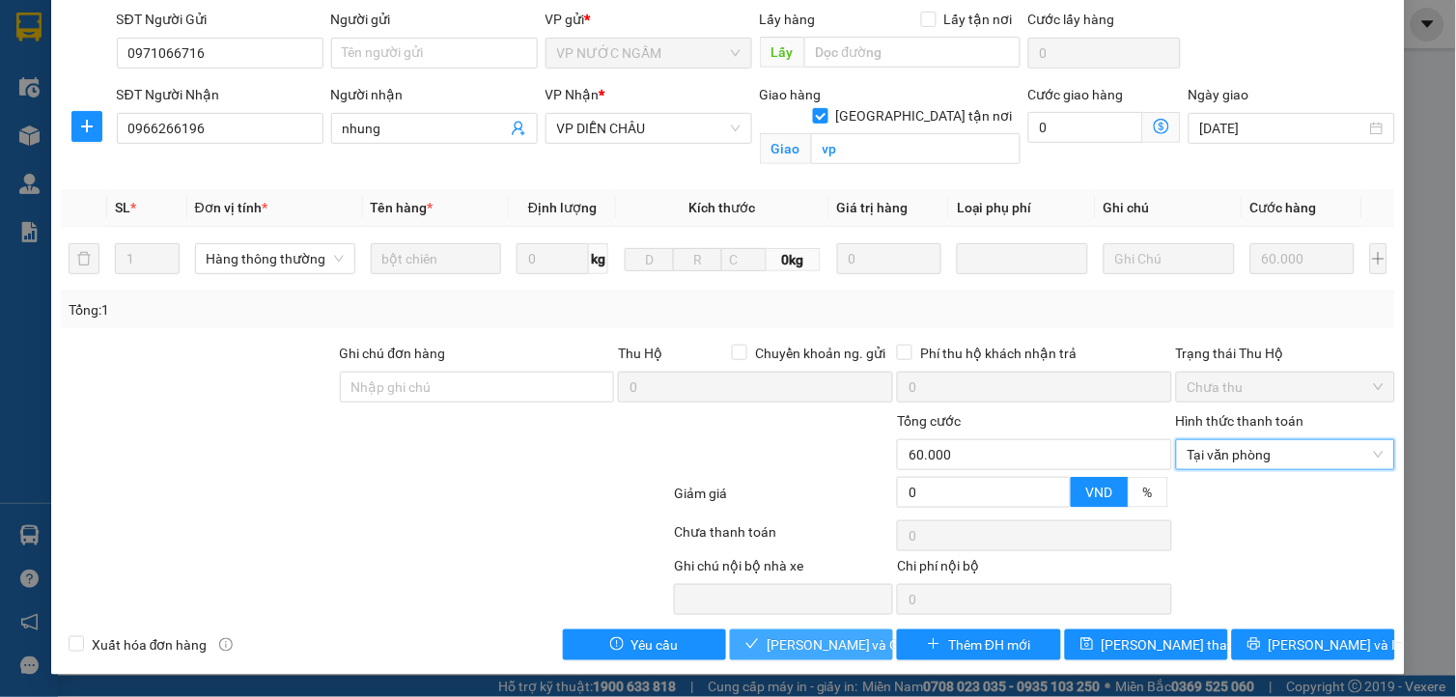
click at [782, 637] on span "Lưu và Giao hàng" at bounding box center [859, 644] width 185 height 21
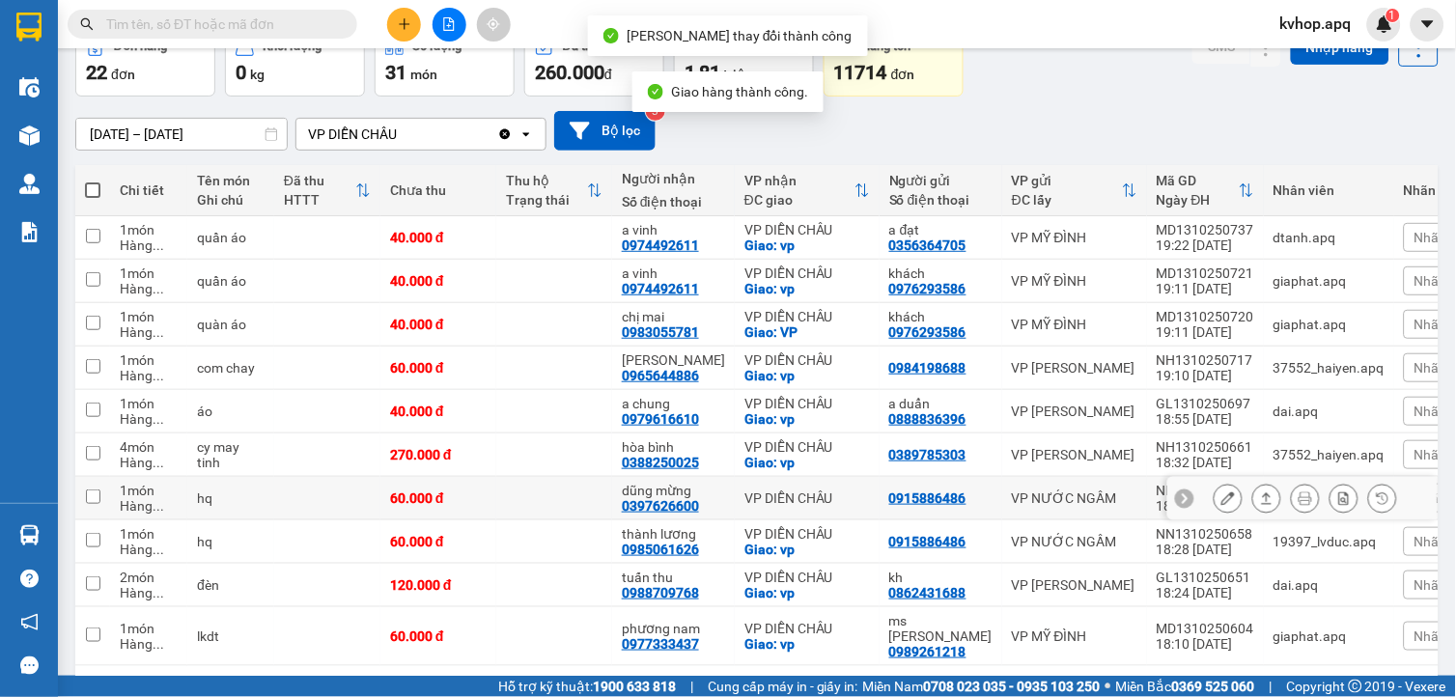
scroll to position [170, 0]
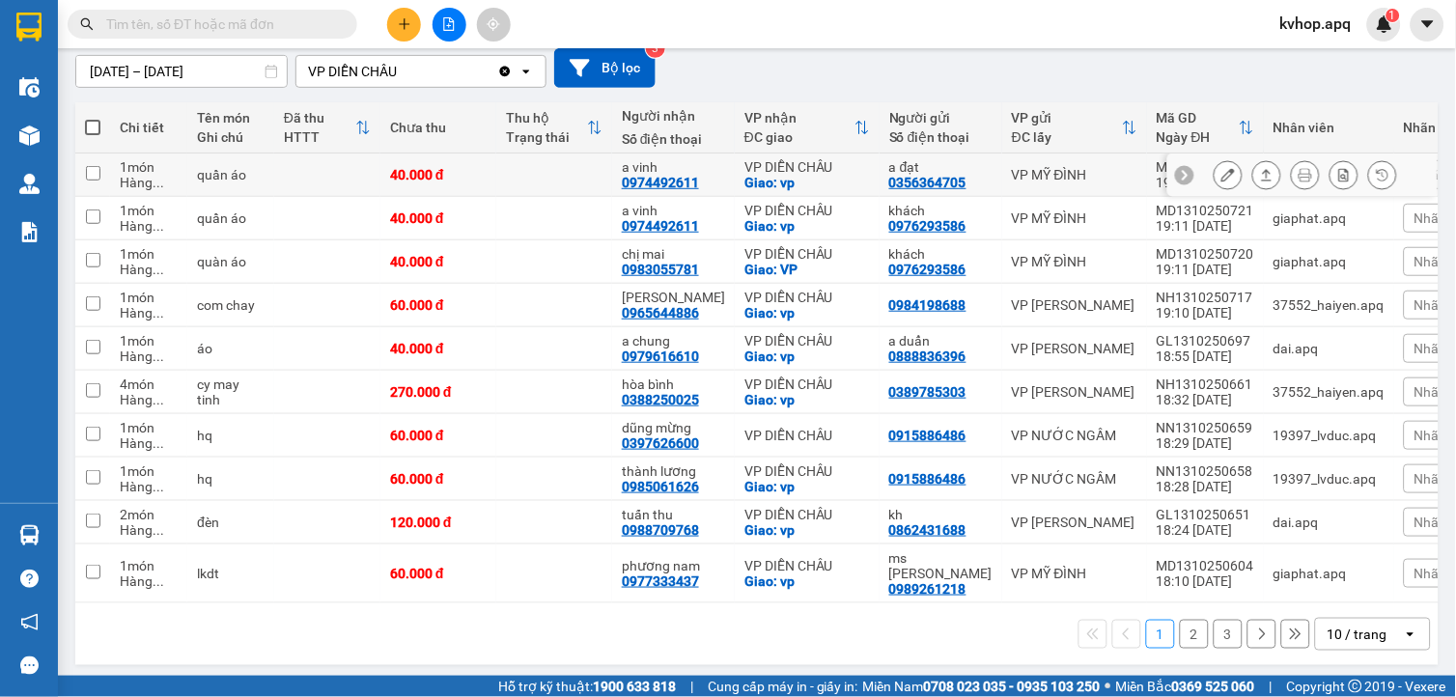
click at [1221, 171] on icon at bounding box center [1228, 175] width 14 height 14
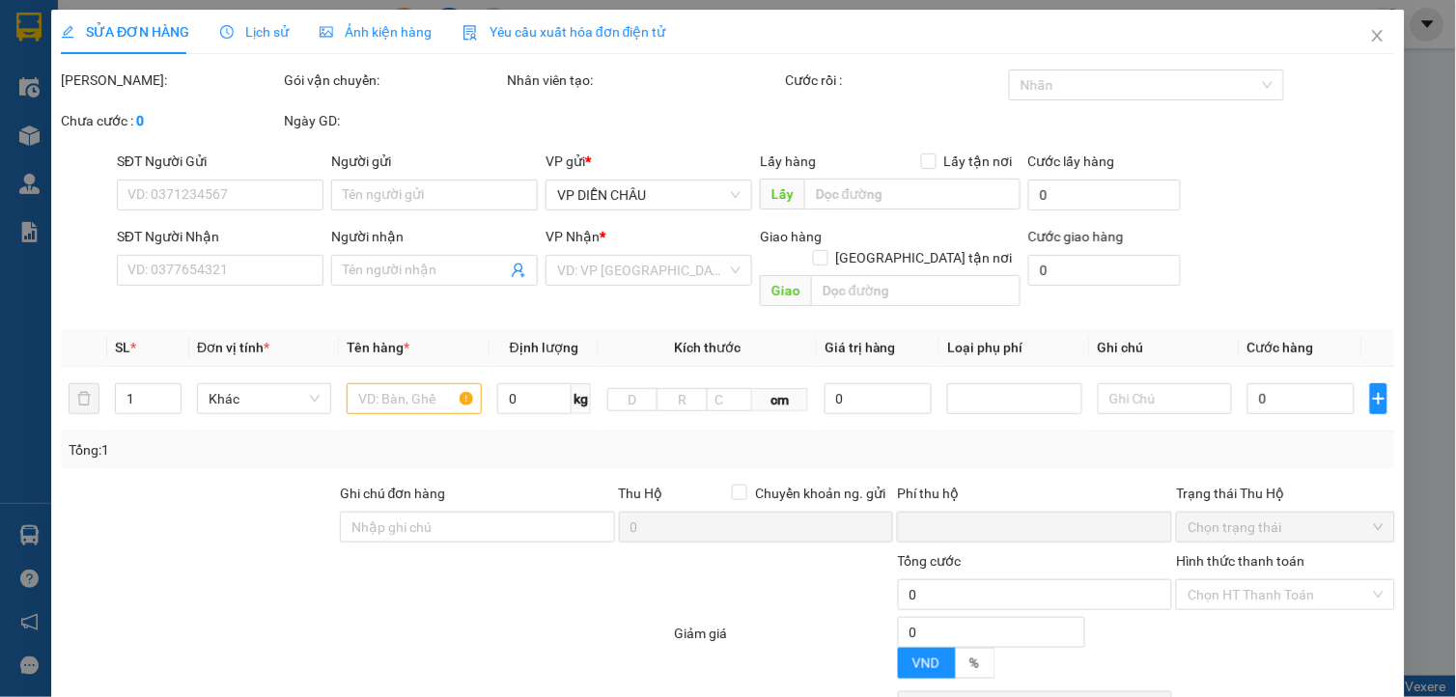
type input "0356364705"
type input "a đạt"
type input "0974492611"
type input "a vinh"
checkbox input "true"
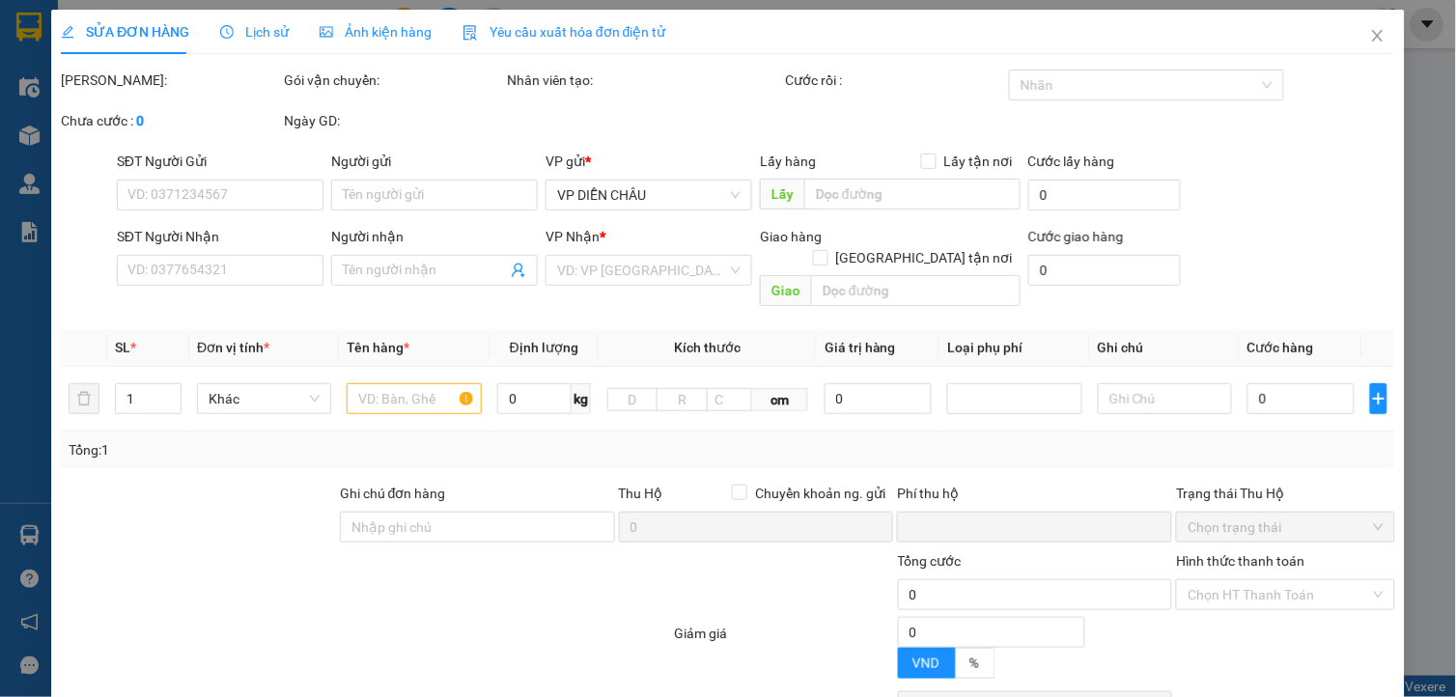
type input "vp"
type input "0"
type input "40.000"
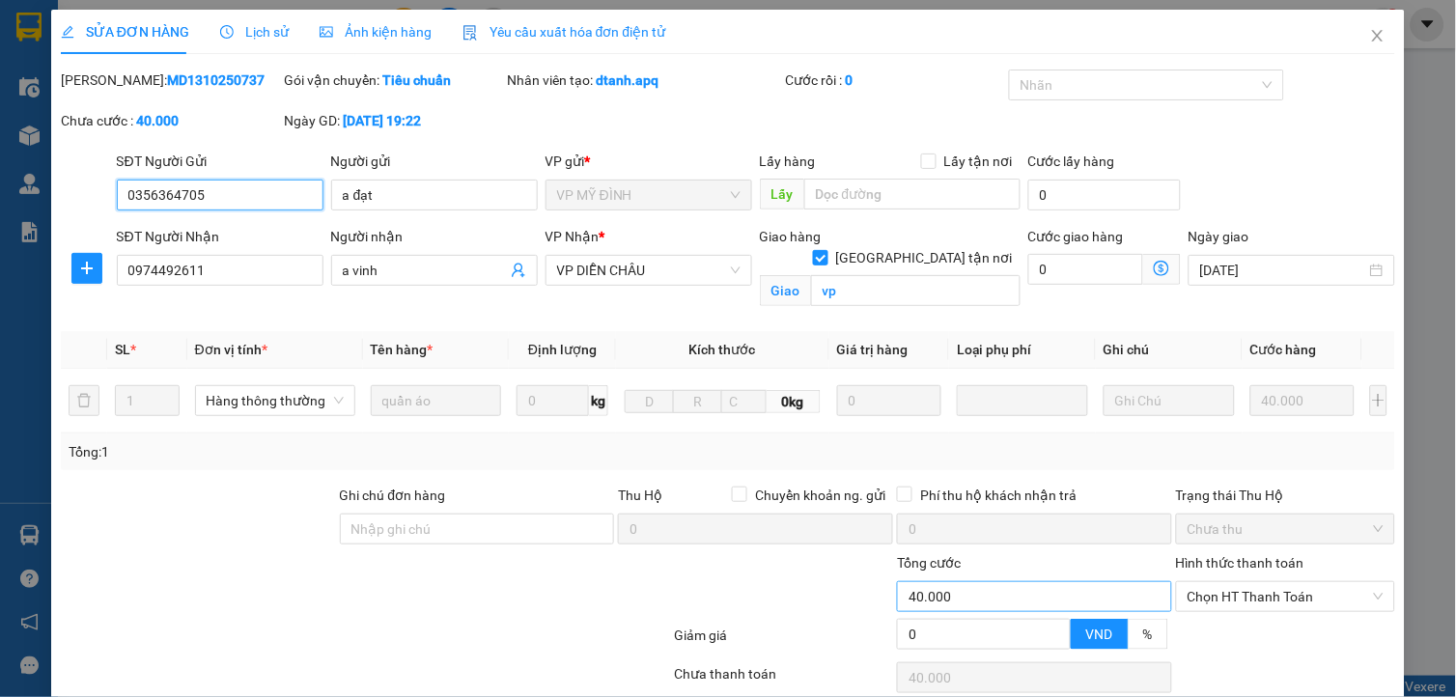
scroll to position [142, 0]
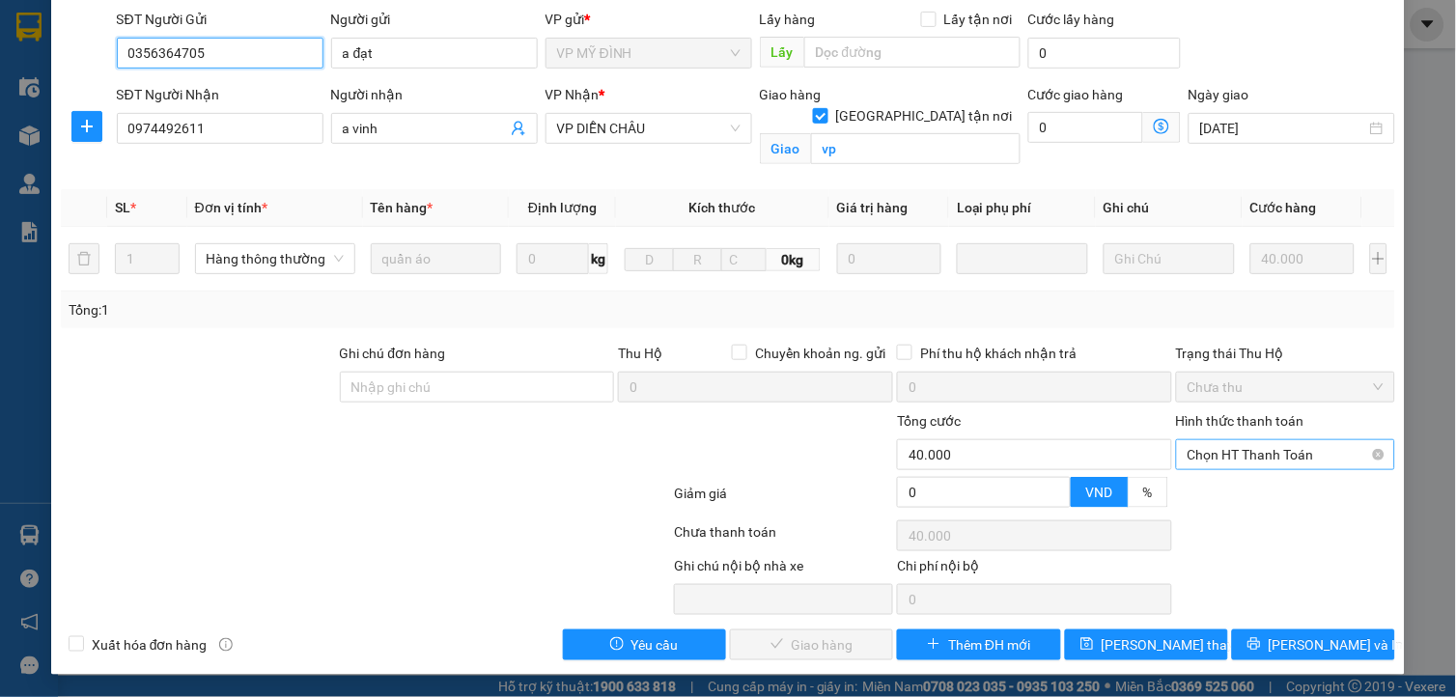
click at [1242, 456] on span "Chọn HT Thanh Toán" at bounding box center [1285, 454] width 196 height 29
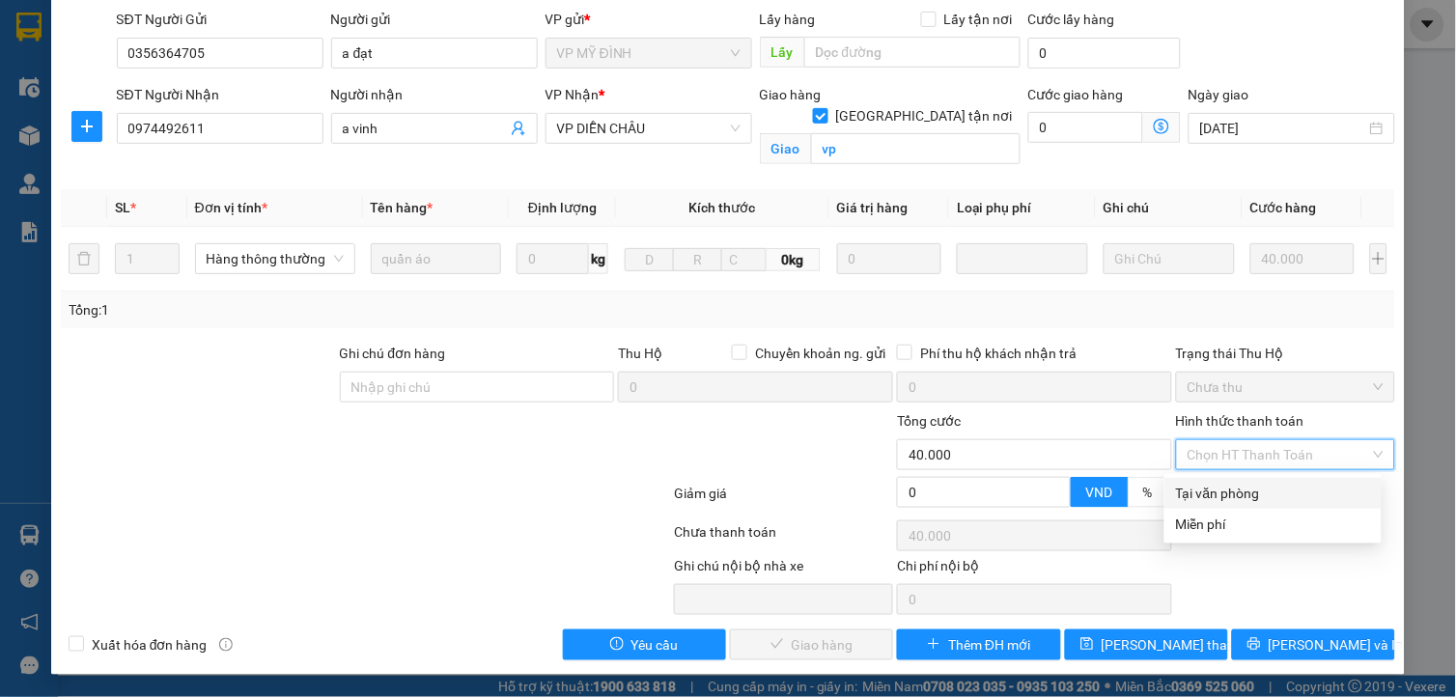
click at [1240, 478] on div "Tại văn phòng" at bounding box center [1272, 493] width 217 height 31
type input "0"
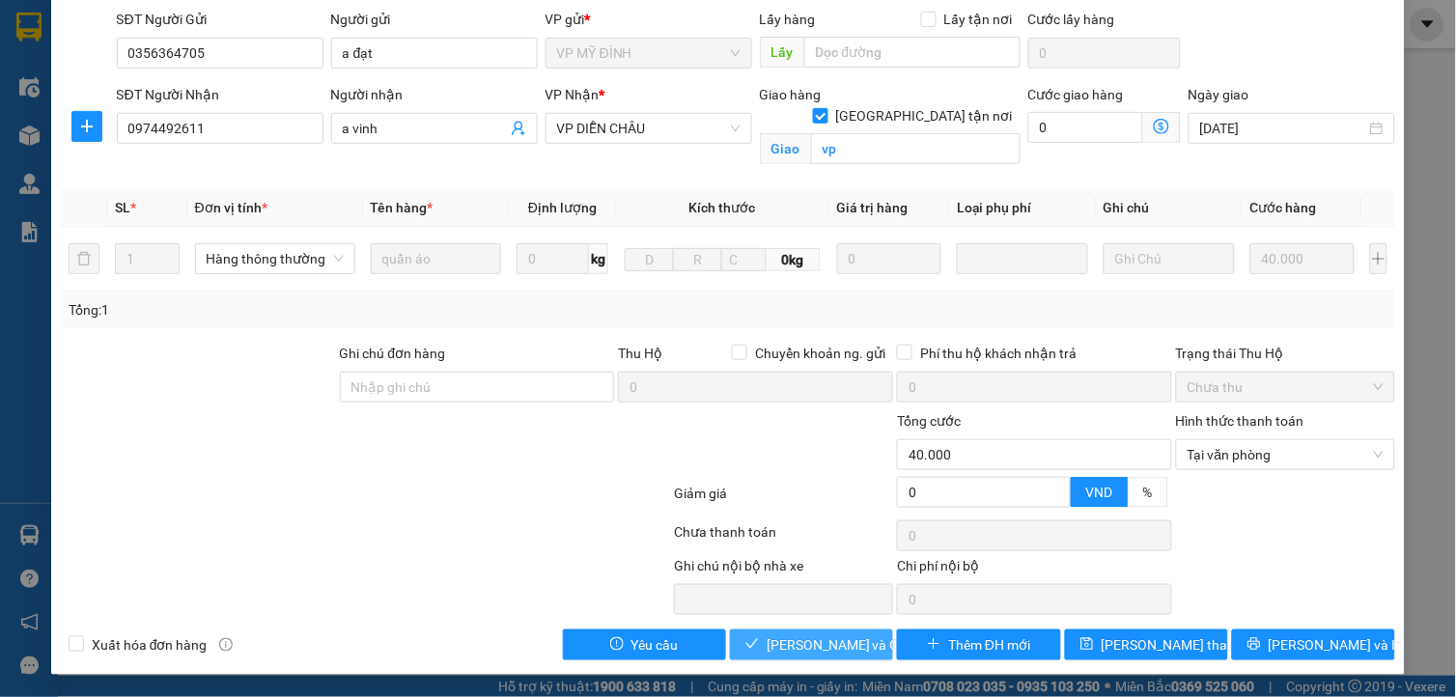
drag, startPoint x: 850, startPoint y: 648, endPoint x: 765, endPoint y: 629, distance: 86.9
click at [848, 648] on span "Lưu và Giao hàng" at bounding box center [859, 644] width 185 height 21
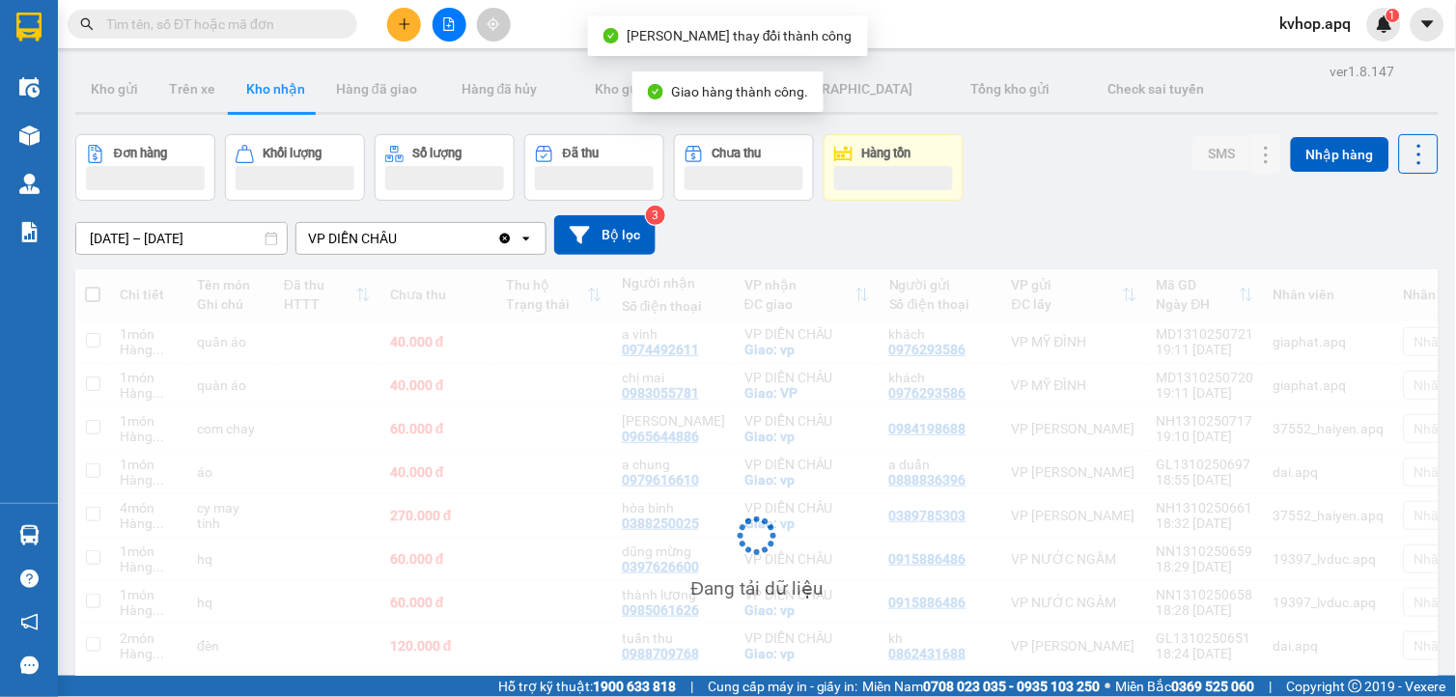
scroll to position [167, 0]
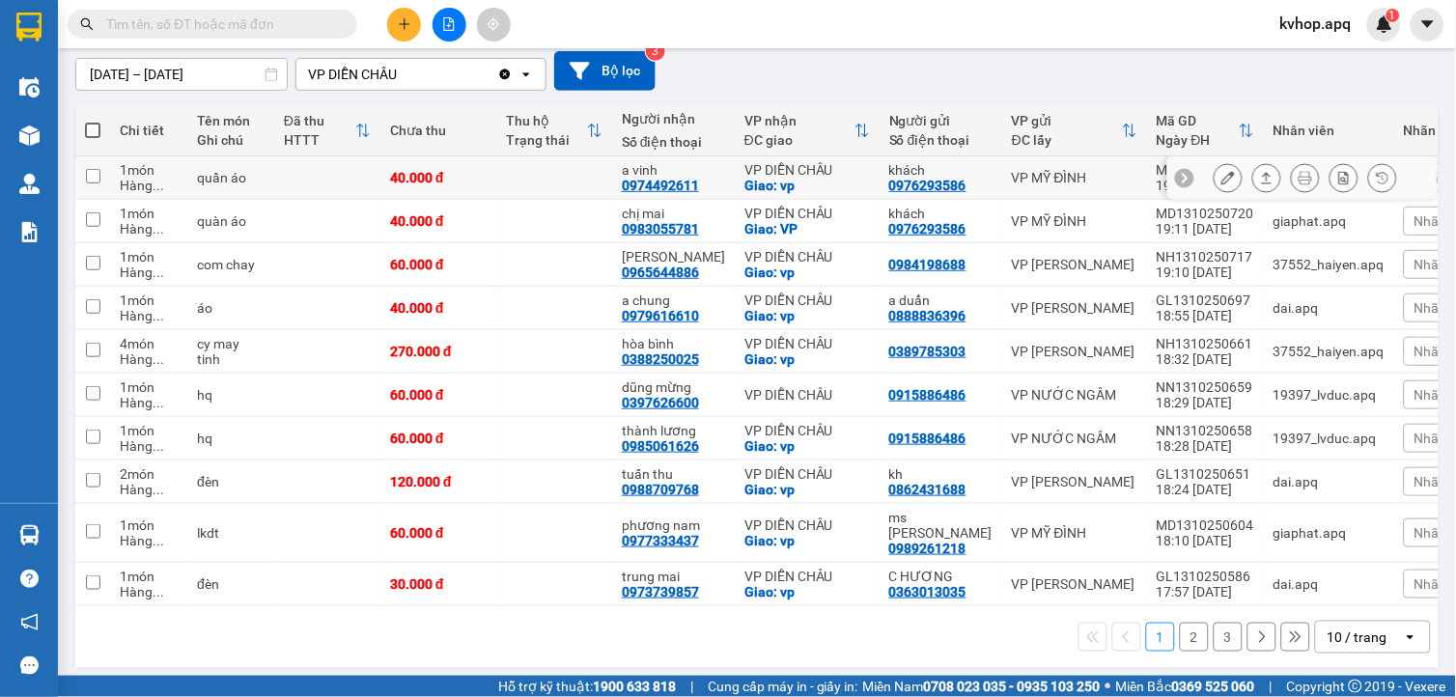
click at [1221, 176] on icon at bounding box center [1228, 178] width 14 height 14
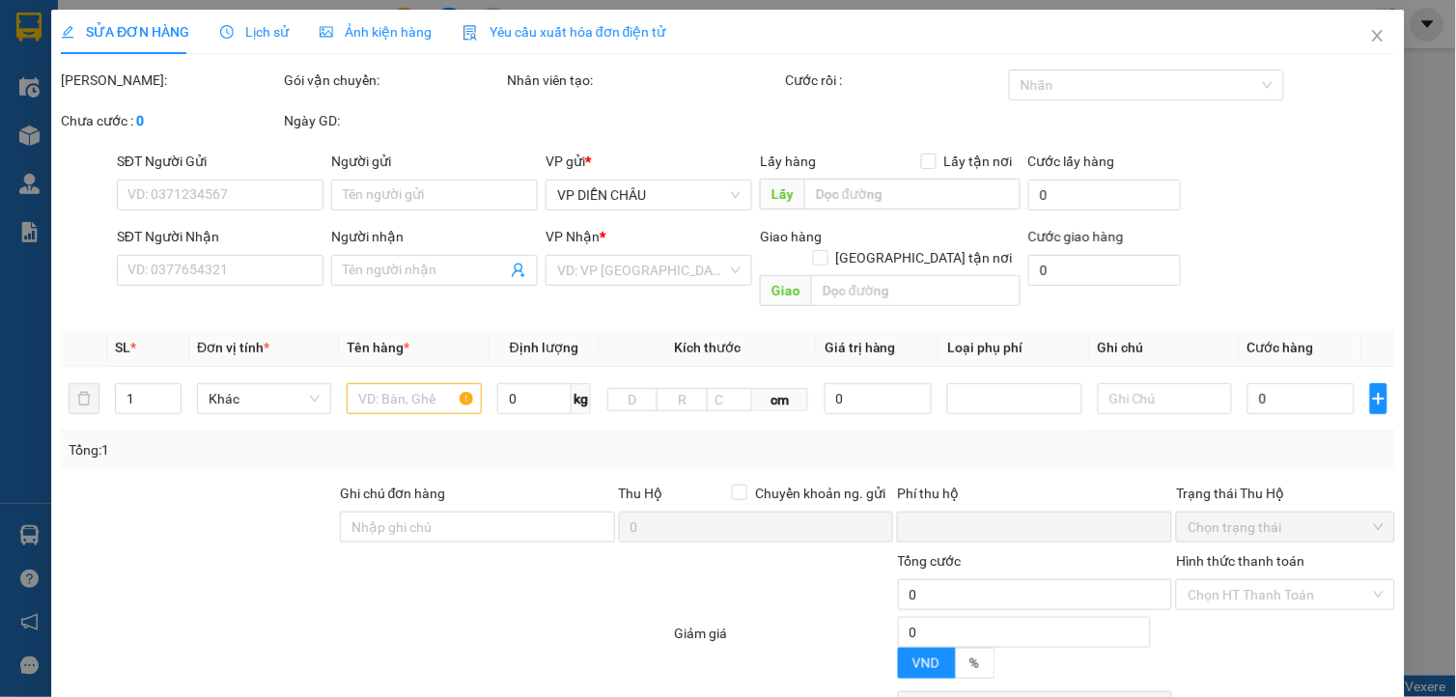
type input "0976293586"
type input "khách"
type input "0974492611"
type input "a vinh"
checkbox input "true"
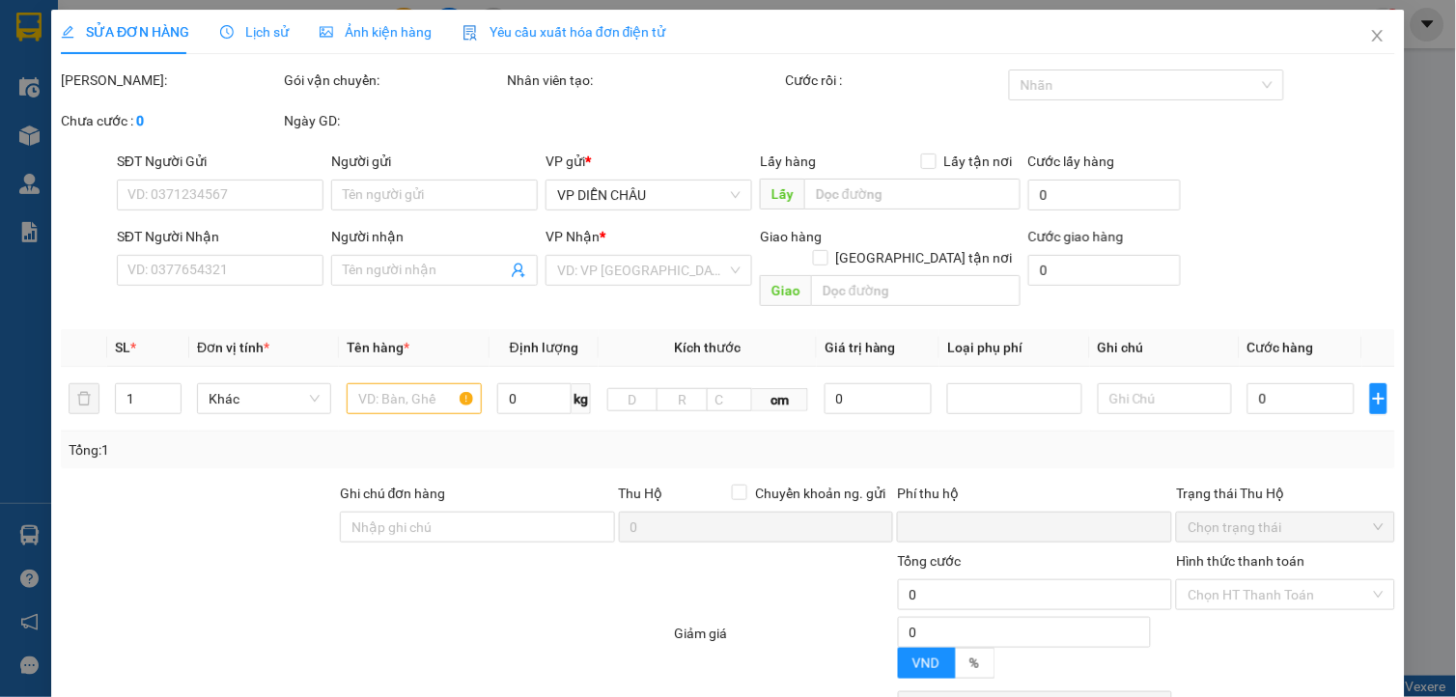
type input "vp"
type input "0"
type input "40.000"
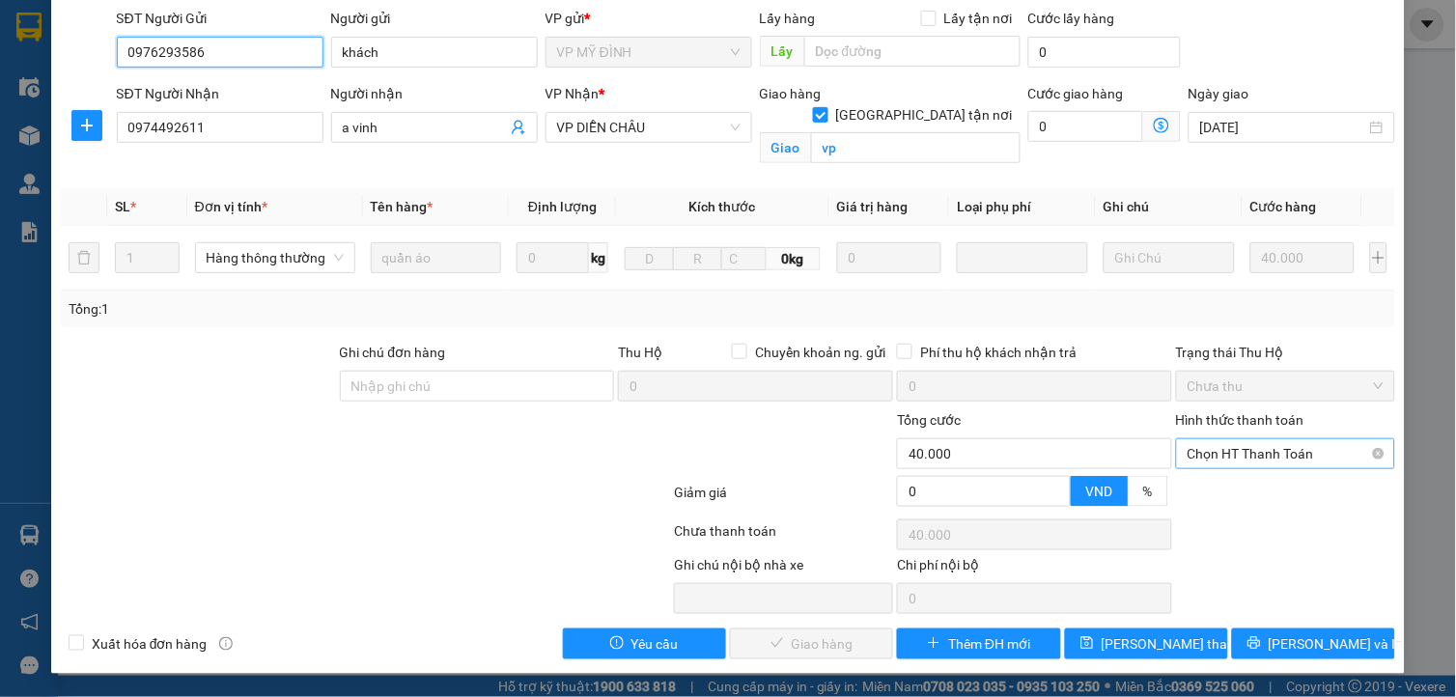
scroll to position [142, 0]
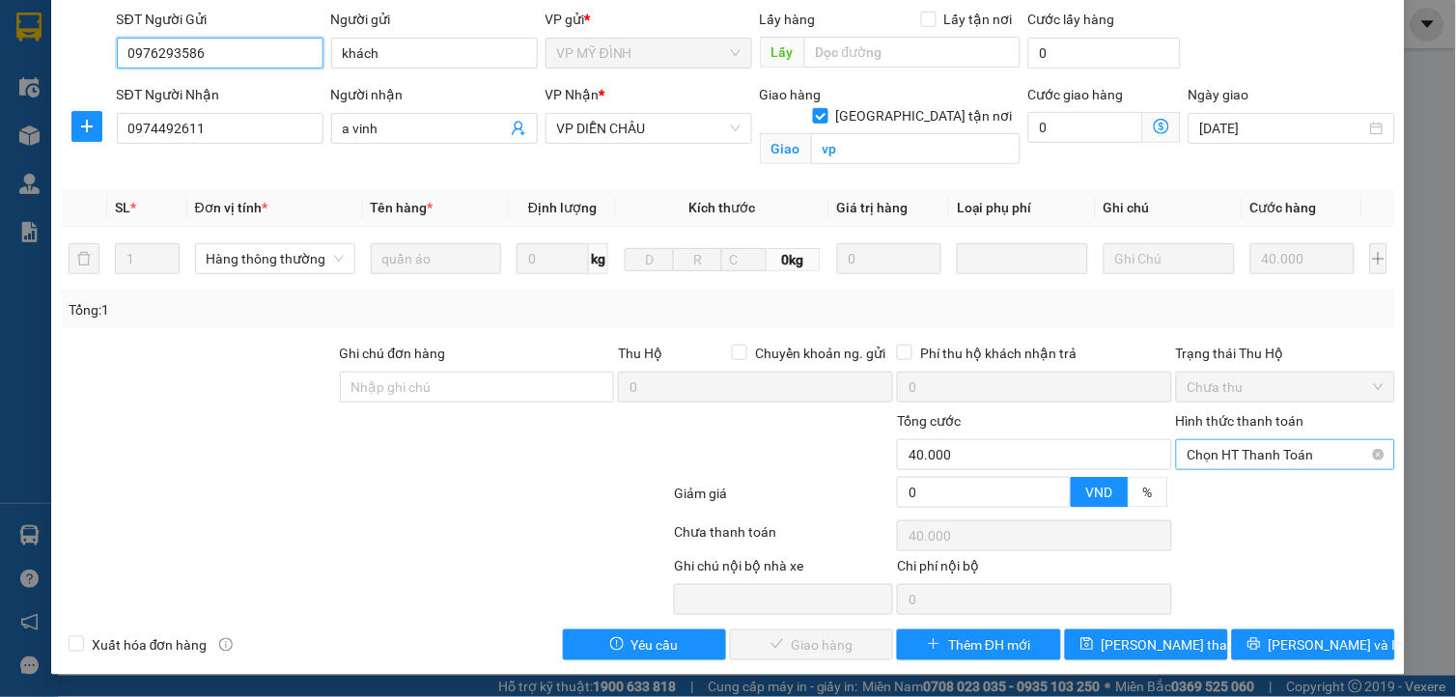
click at [1270, 441] on span "Chọn HT Thanh Toán" at bounding box center [1285, 454] width 196 height 29
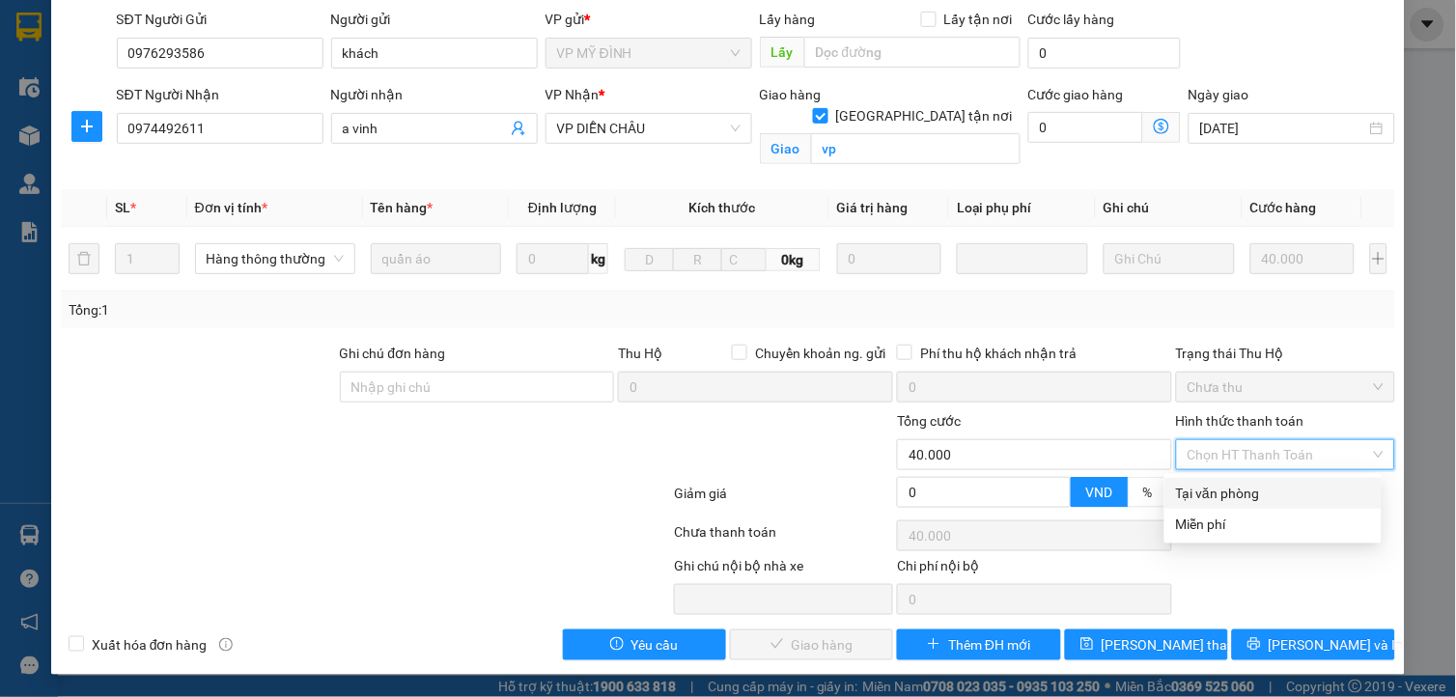
click at [1219, 496] on div "Tại văn phòng" at bounding box center [1273, 493] width 194 height 21
type input "0"
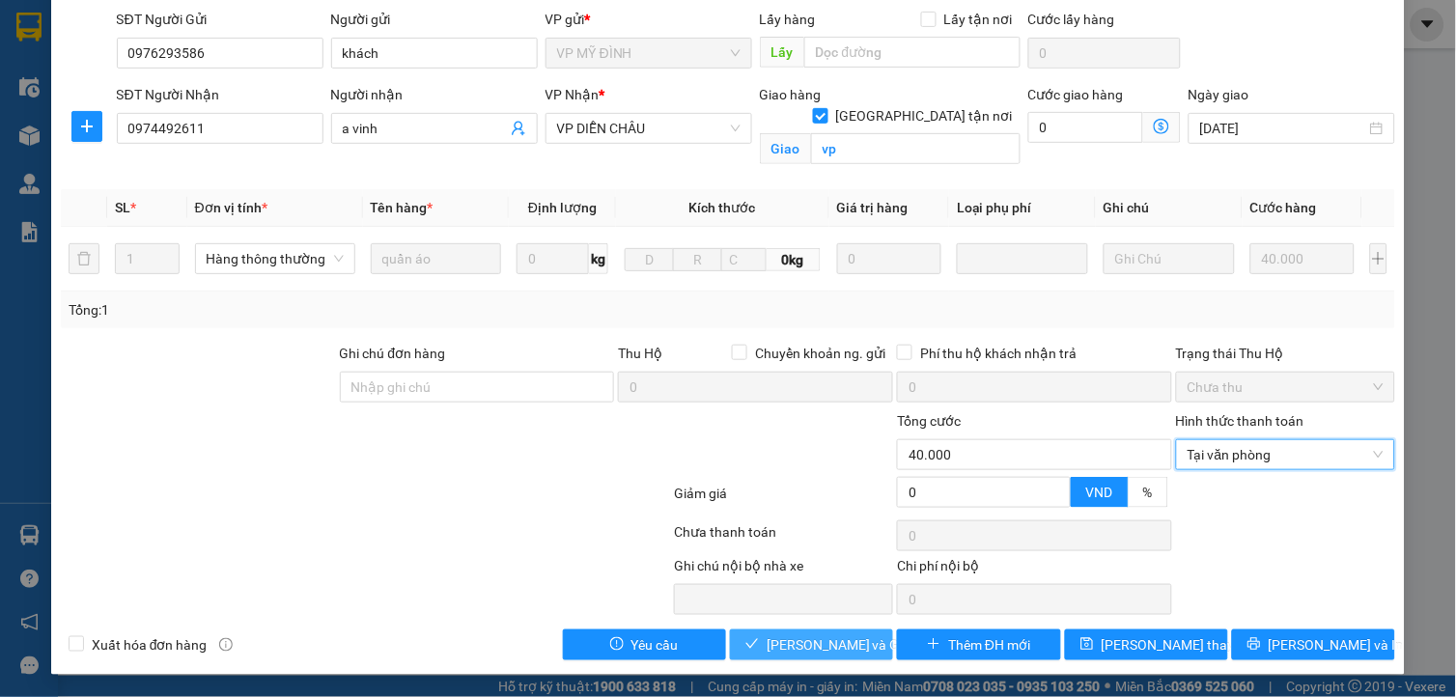
click at [782, 647] on span "Lưu và Giao hàng" at bounding box center [859, 644] width 185 height 21
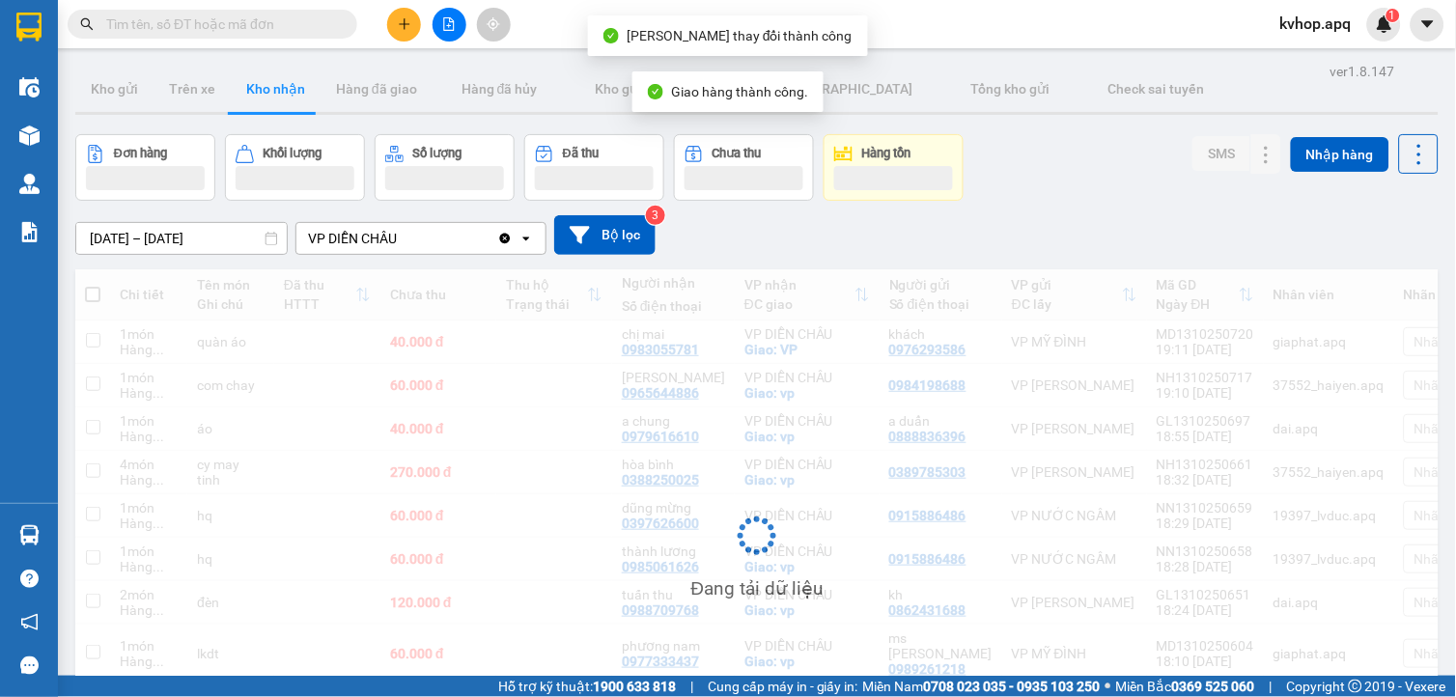
scroll to position [107, 0]
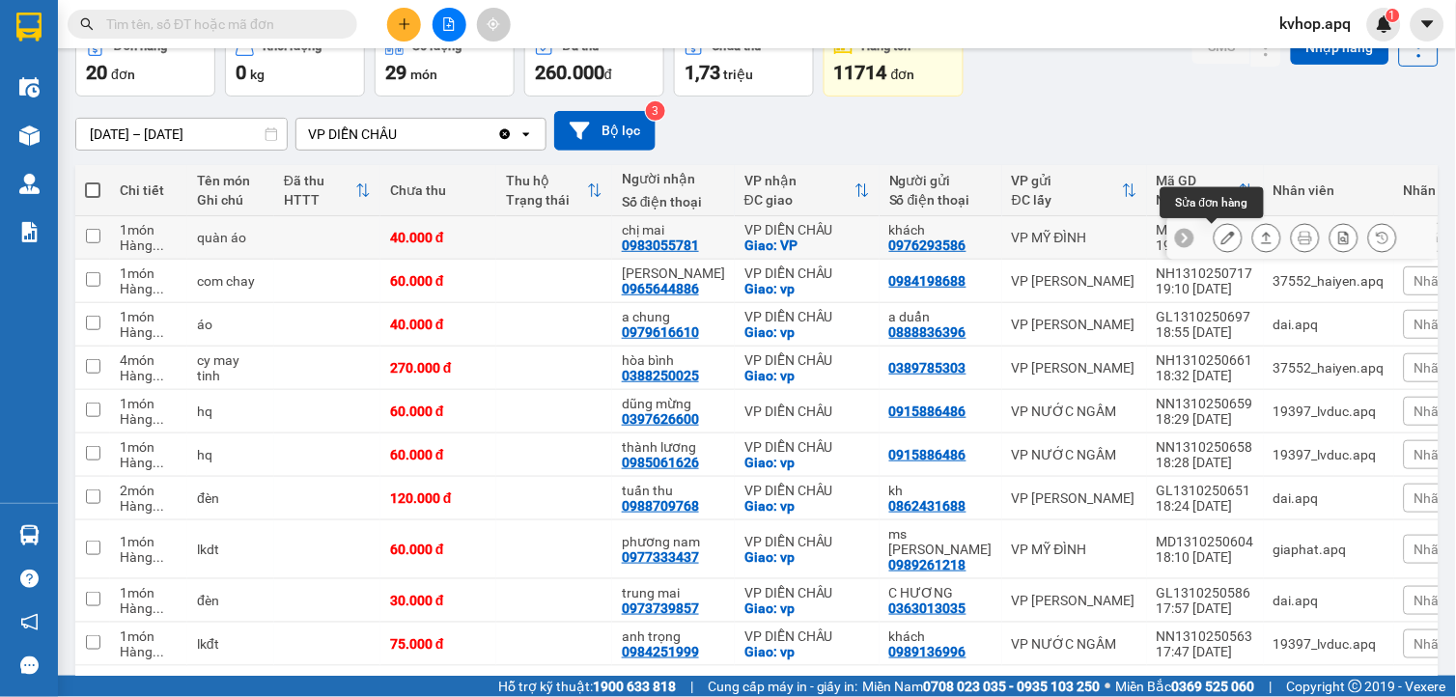
click at [1221, 241] on icon at bounding box center [1228, 238] width 14 height 14
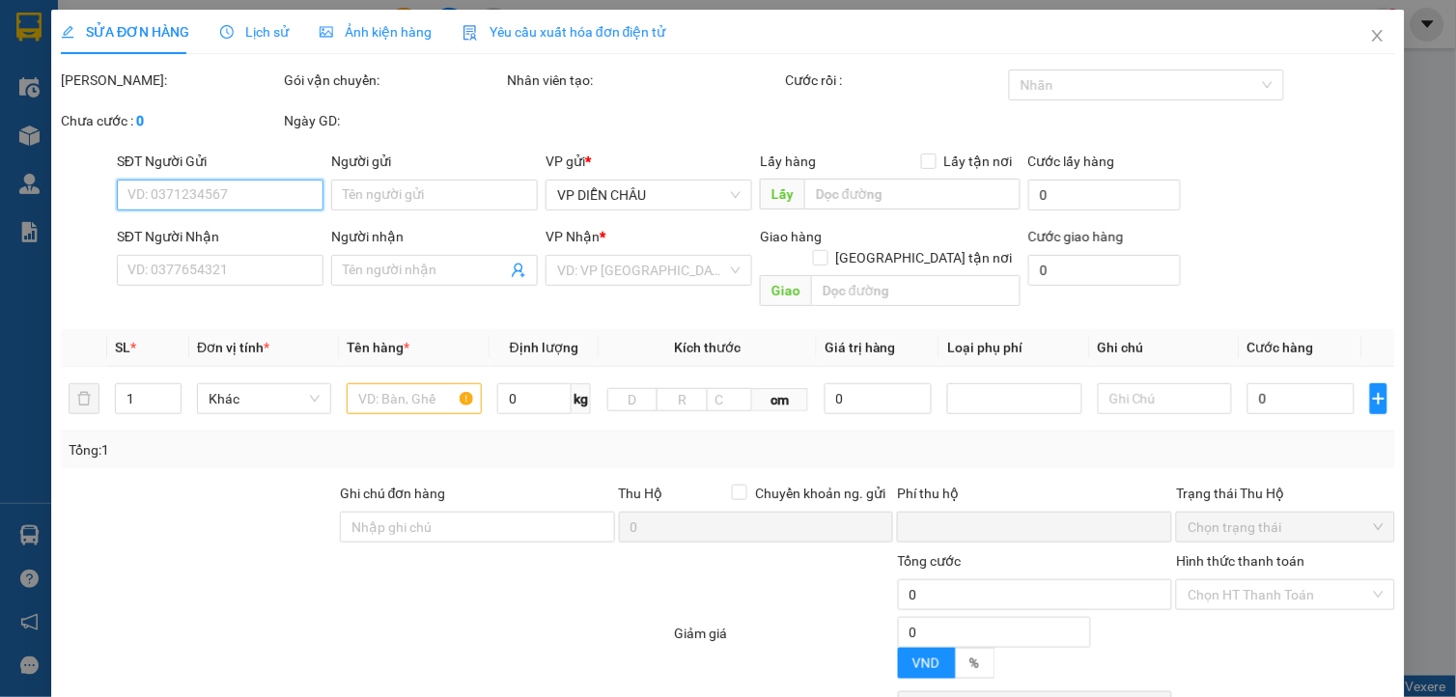
type input "0976293586"
type input "khách"
type input "0983055781"
type input "chị mai"
checkbox input "true"
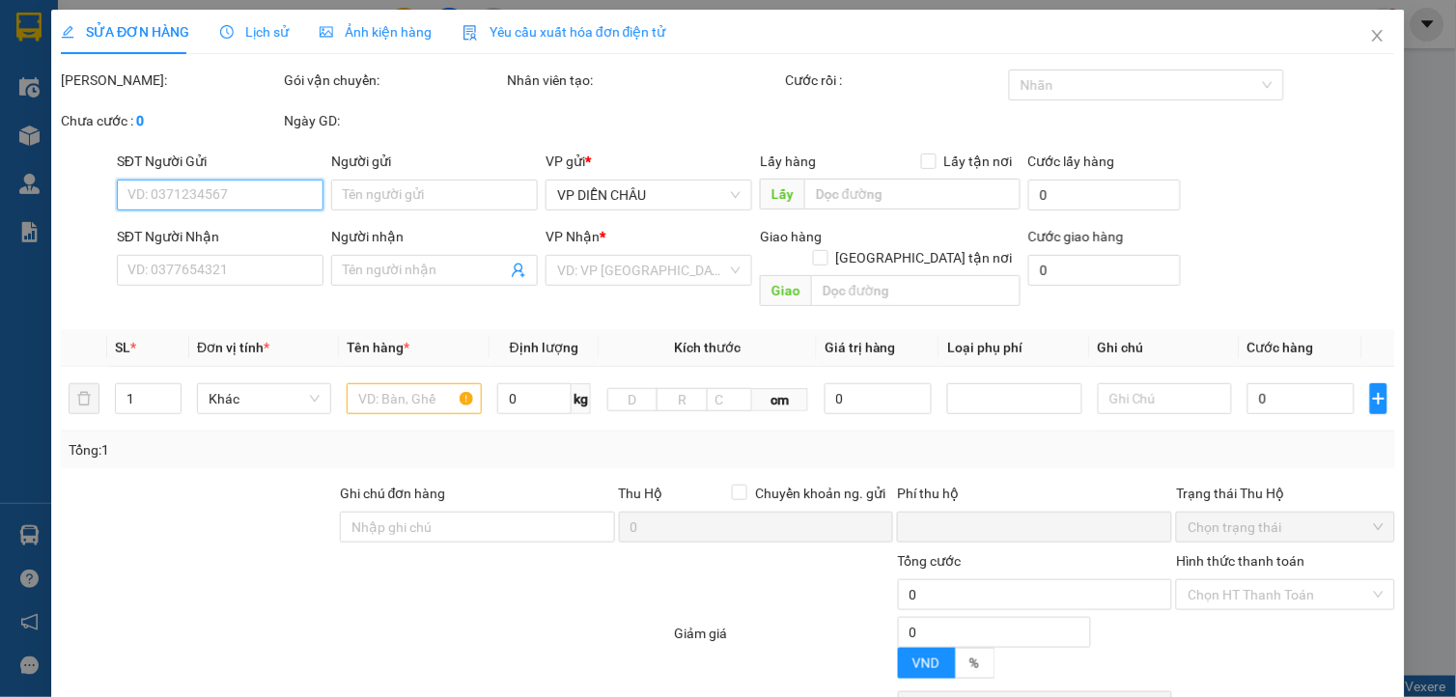
type input "VP"
type input "0"
type input "40.000"
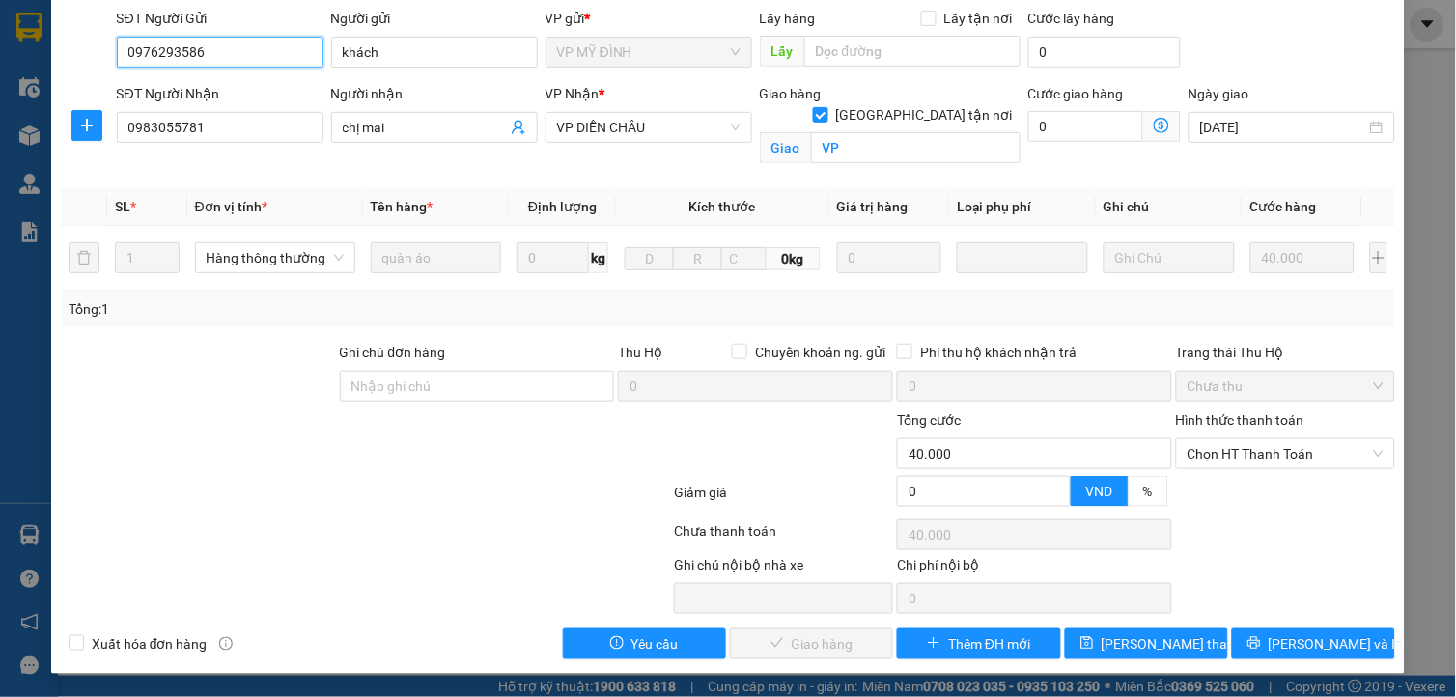
scroll to position [142, 0]
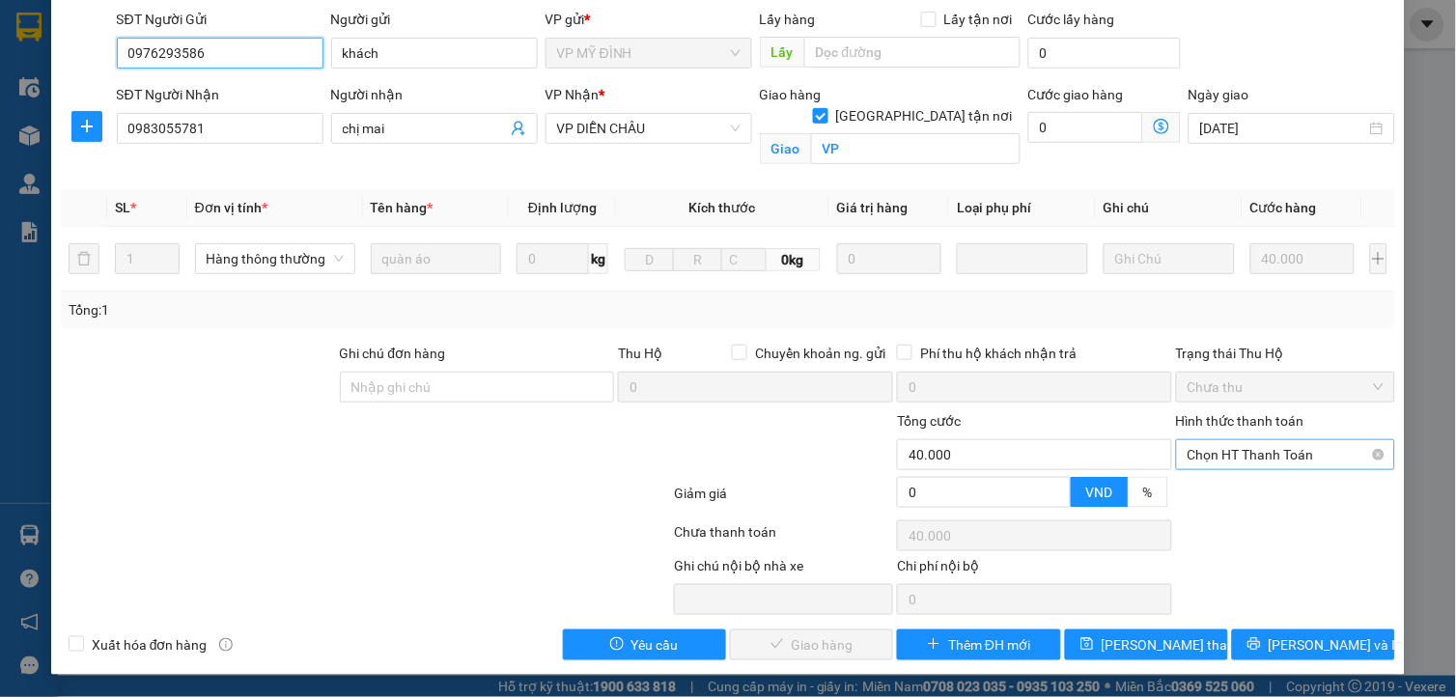
click at [1262, 452] on span "Chọn HT Thanh Toán" at bounding box center [1285, 454] width 196 height 29
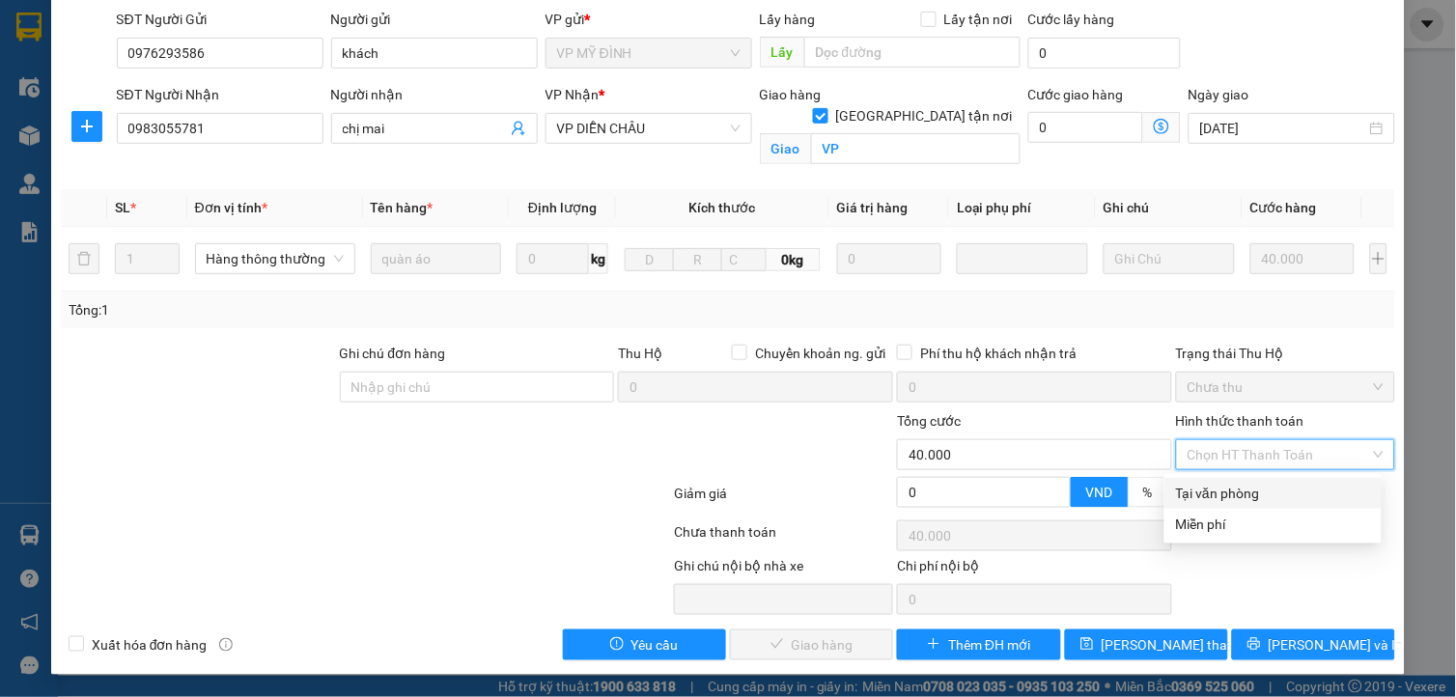
drag, startPoint x: 1223, startPoint y: 486, endPoint x: 1106, endPoint y: 555, distance: 135.9
click at [1222, 487] on div "Tại văn phòng" at bounding box center [1273, 493] width 194 height 21
type input "0"
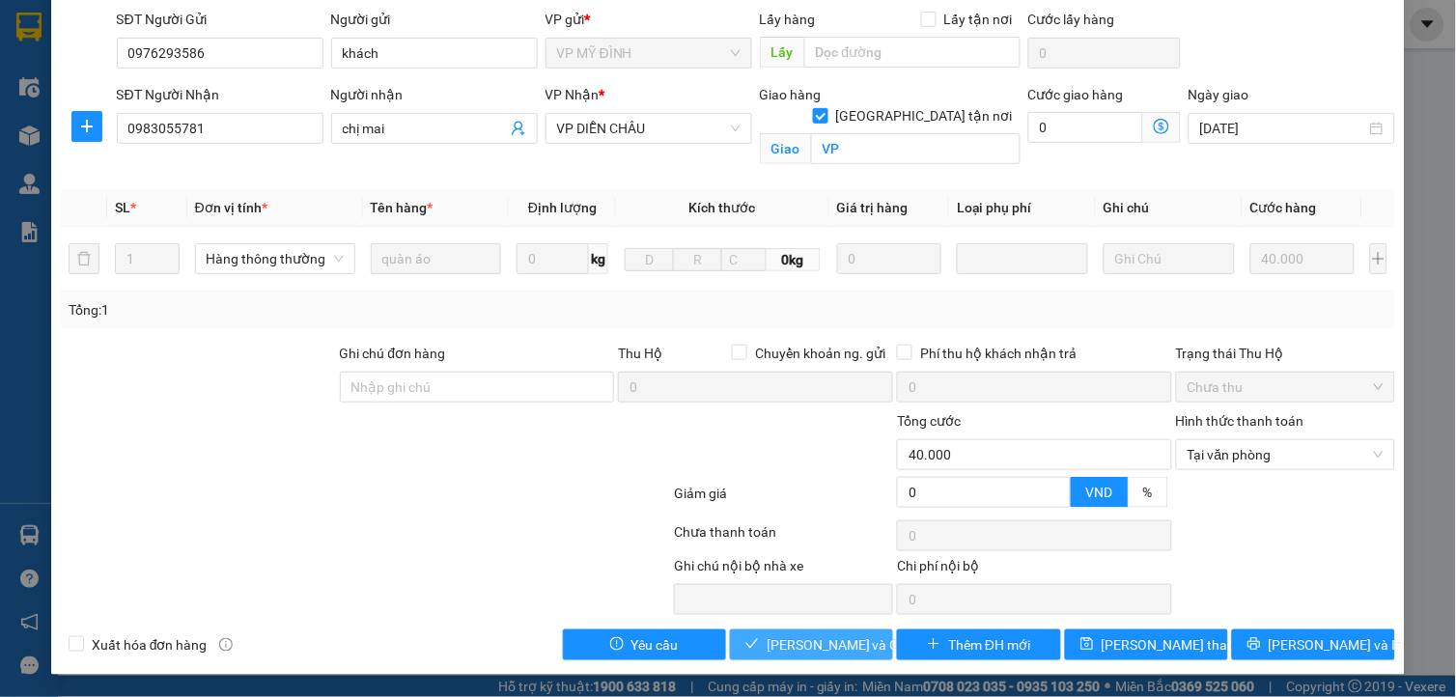
drag, startPoint x: 854, startPoint y: 640, endPoint x: 808, endPoint y: 632, distance: 47.0
click at [853, 640] on span "Lưu và Giao hàng" at bounding box center [859, 644] width 185 height 21
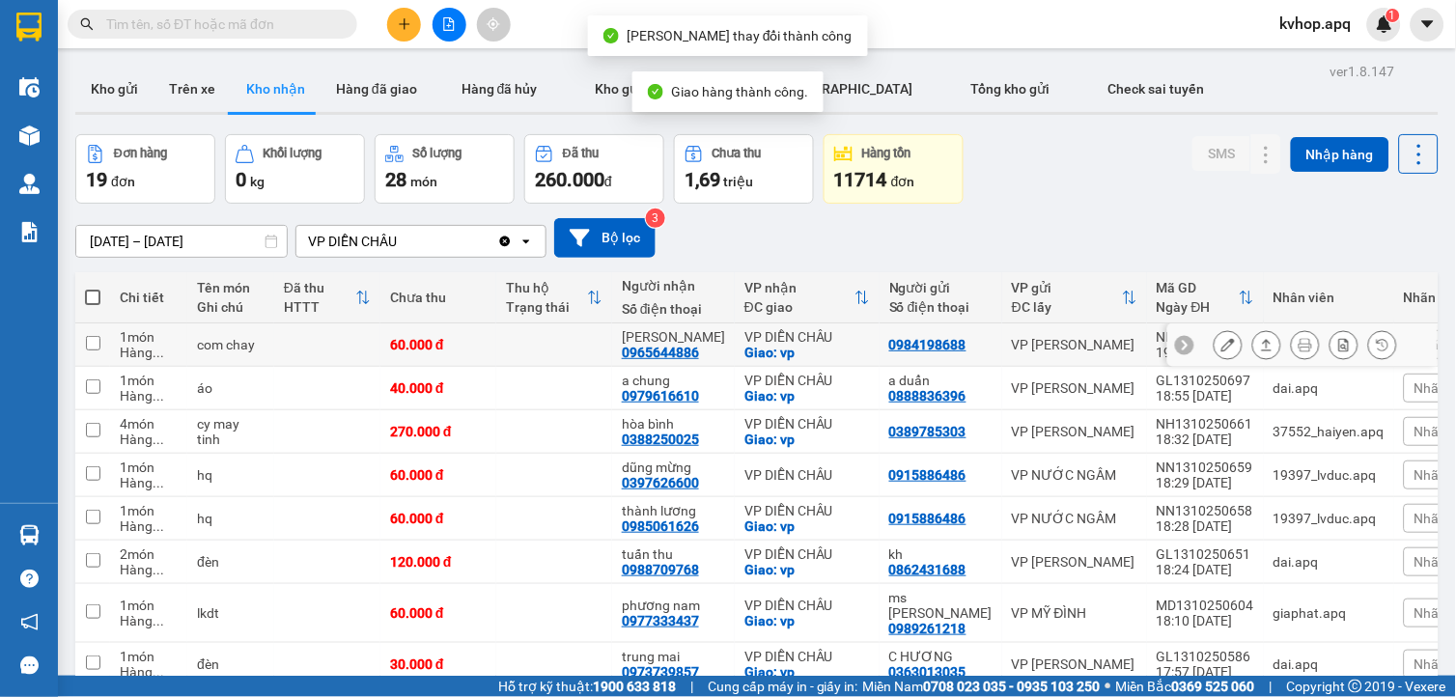
scroll to position [185, 0]
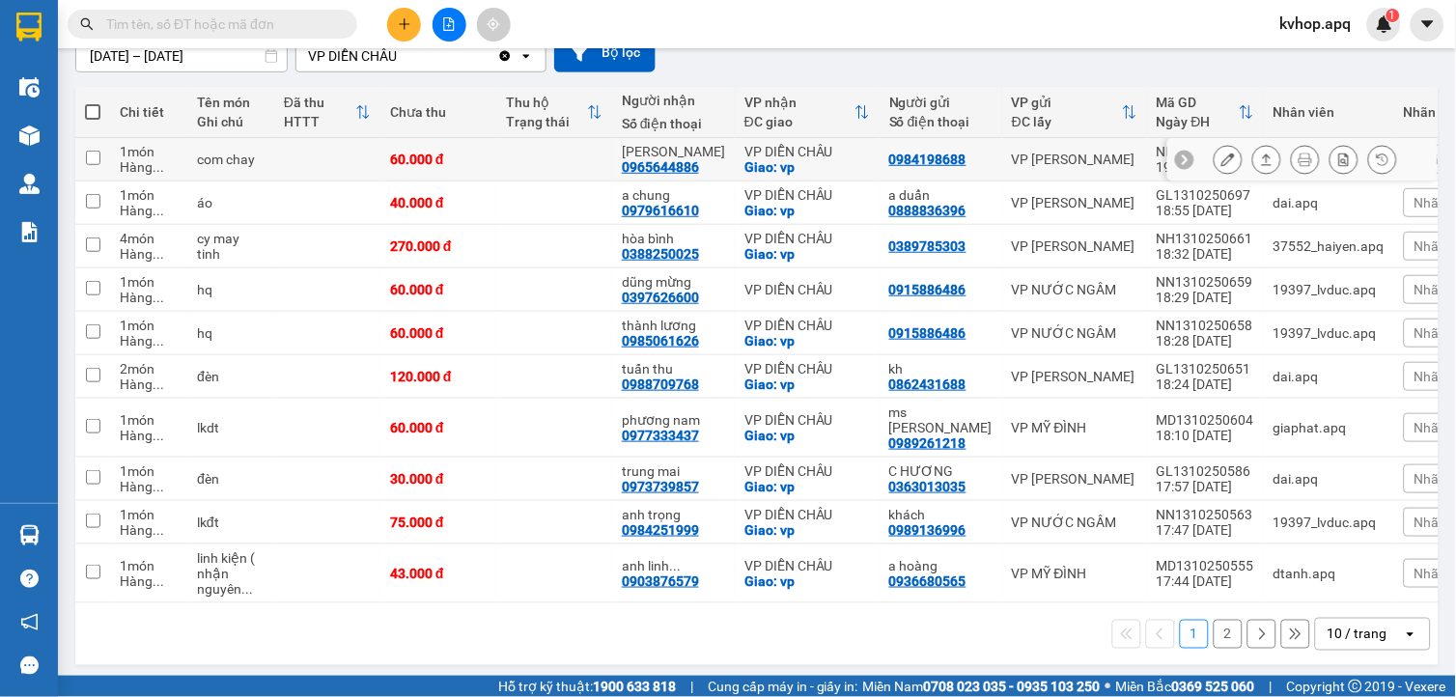
click at [1214, 152] on button at bounding box center [1227, 160] width 27 height 34
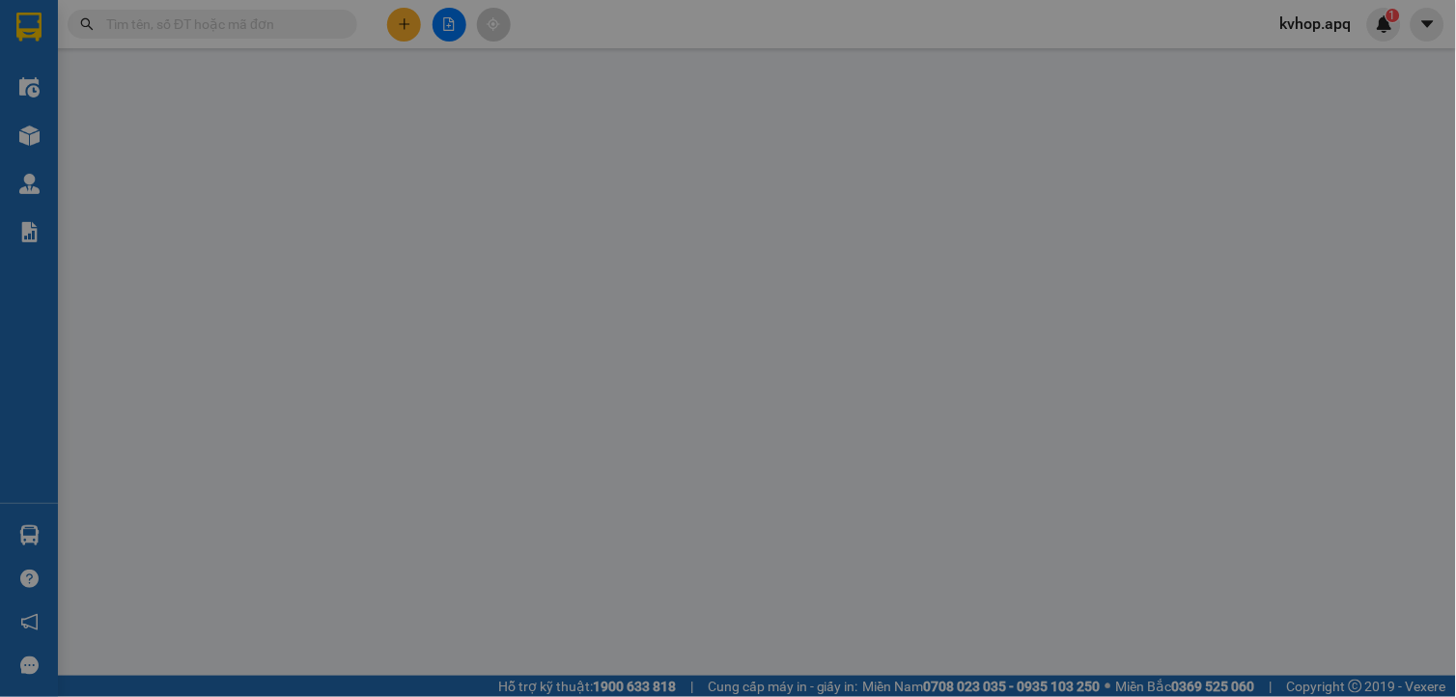
type input "0984198688"
type input "0965644886"
type input "[PERSON_NAME]"
checkbox input "true"
type input "vp"
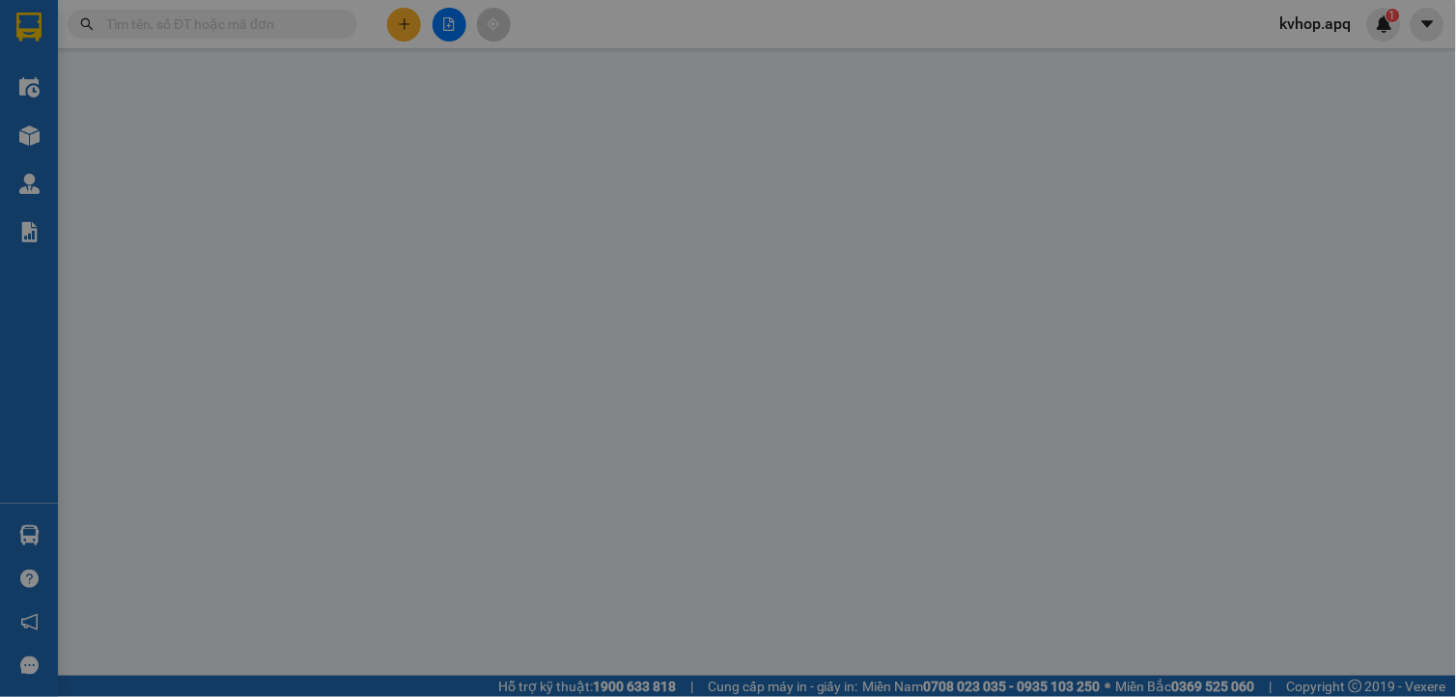
type input "0"
type input "60.000"
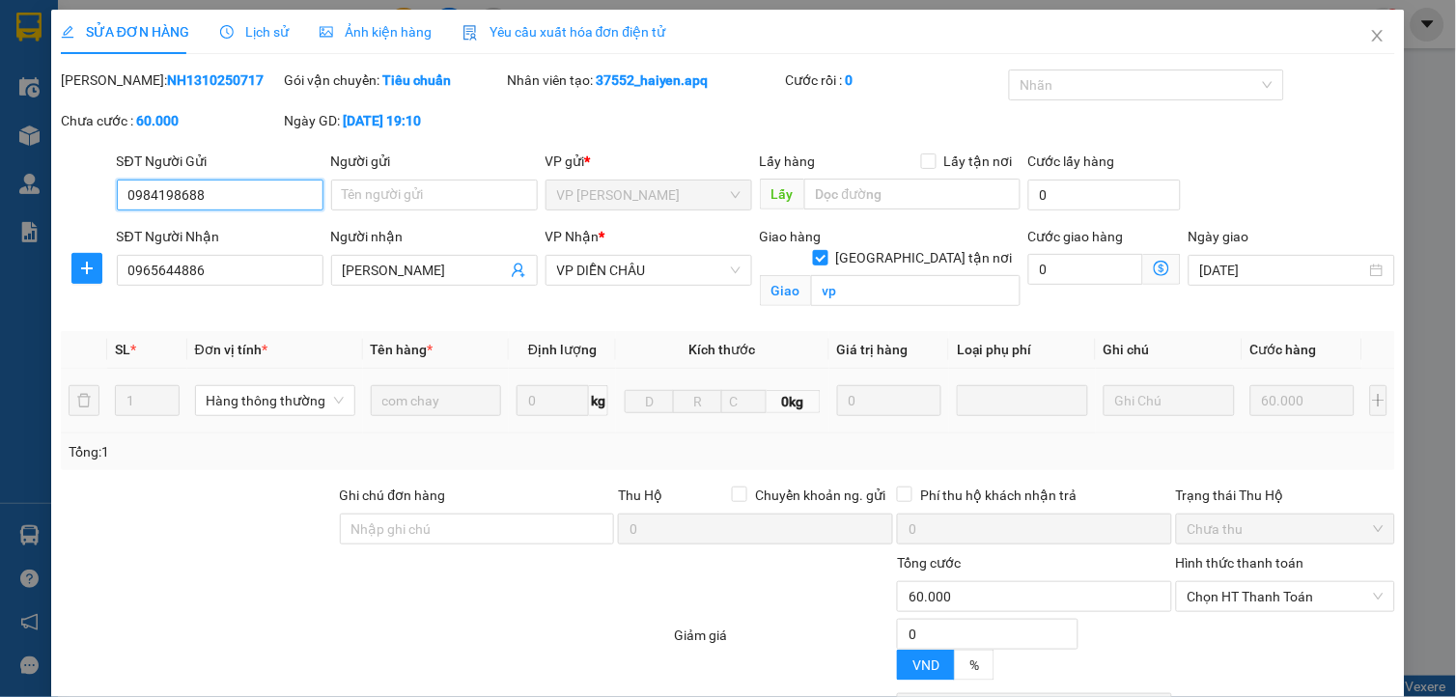
scroll to position [142, 0]
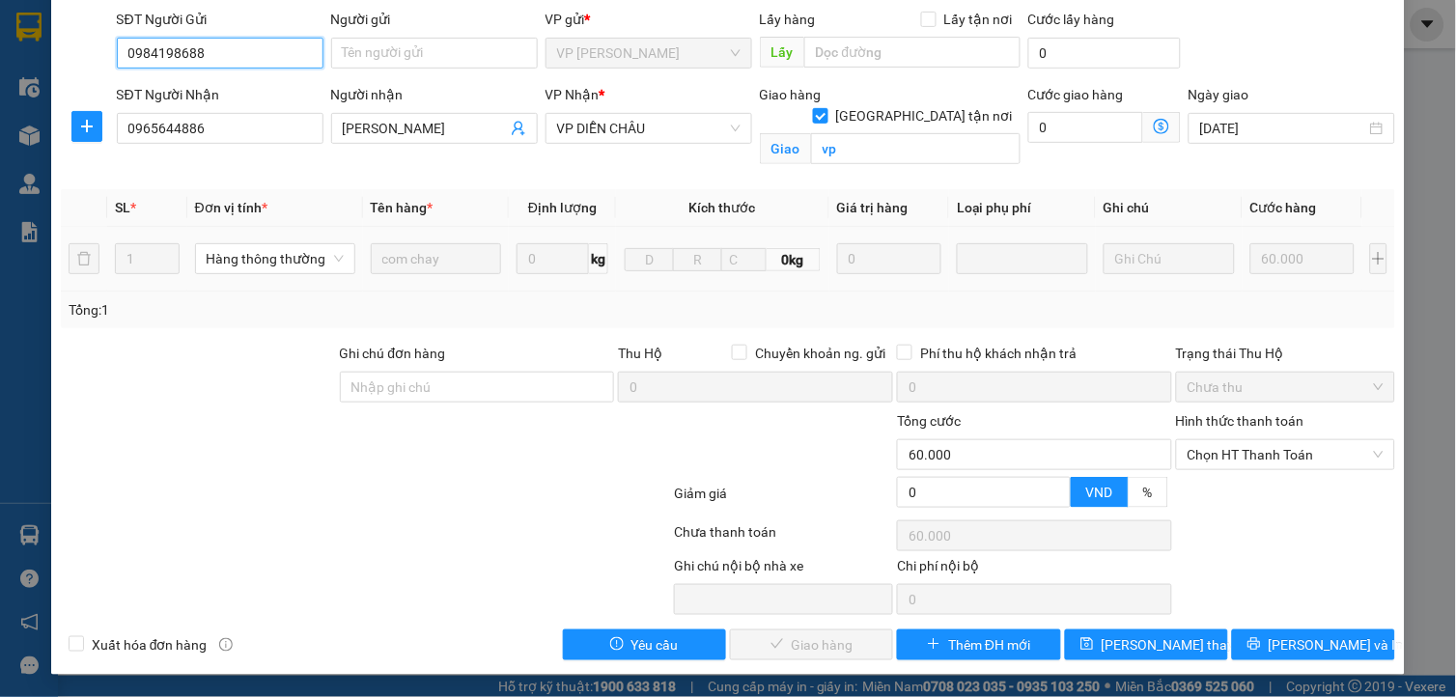
drag, startPoint x: 1260, startPoint y: 449, endPoint x: 1256, endPoint y: 481, distance: 32.1
click at [1260, 461] on span "Chọn HT Thanh Toán" at bounding box center [1285, 454] width 196 height 29
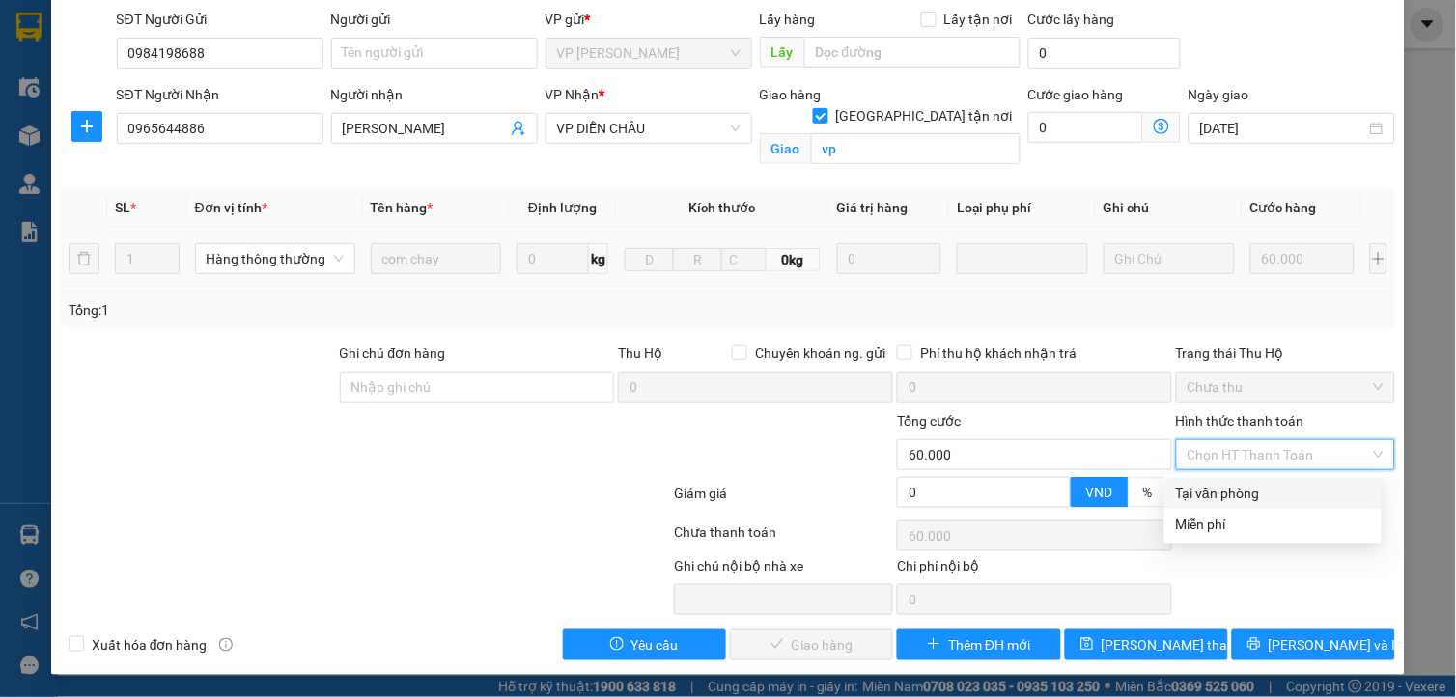
drag, startPoint x: 1233, startPoint y: 489, endPoint x: 1211, endPoint y: 496, distance: 23.2
click at [1232, 489] on div "Tại văn phòng" at bounding box center [1273, 493] width 194 height 21
type input "0"
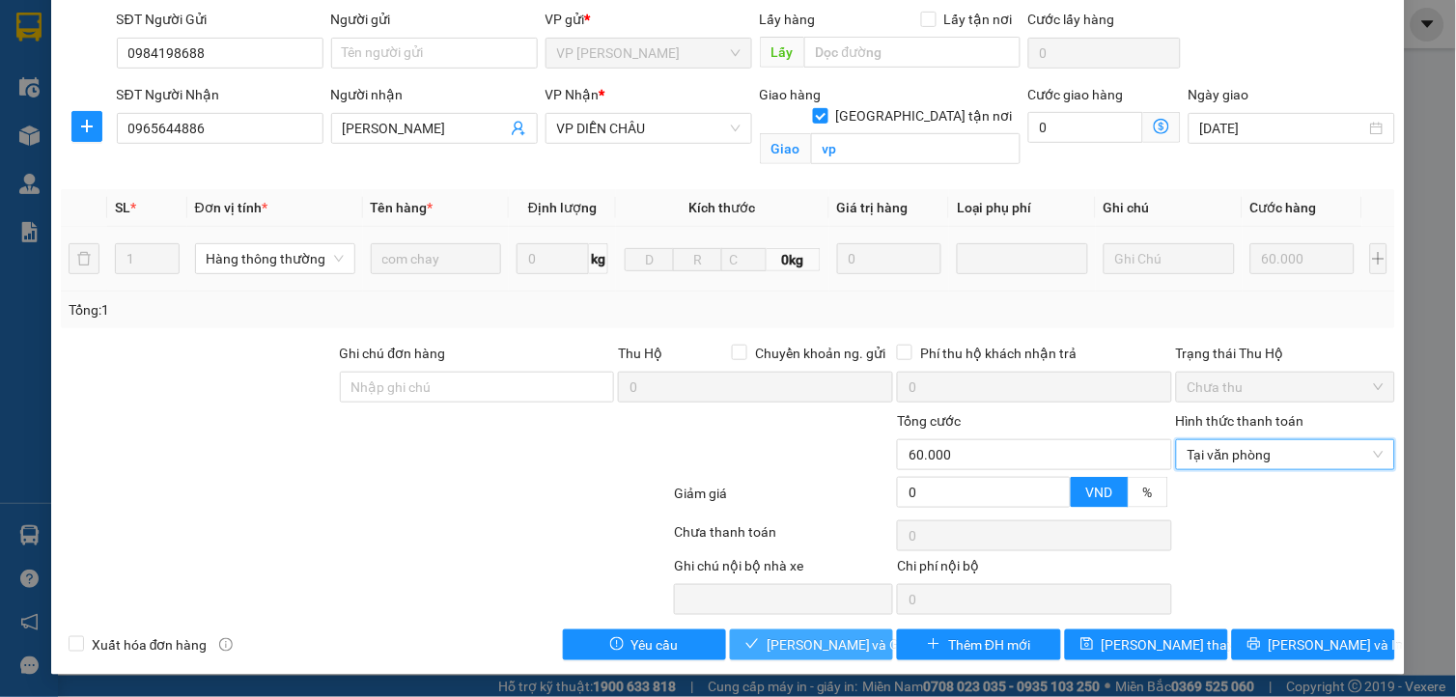
click at [851, 639] on span "Lưu và Giao hàng" at bounding box center [859, 644] width 185 height 21
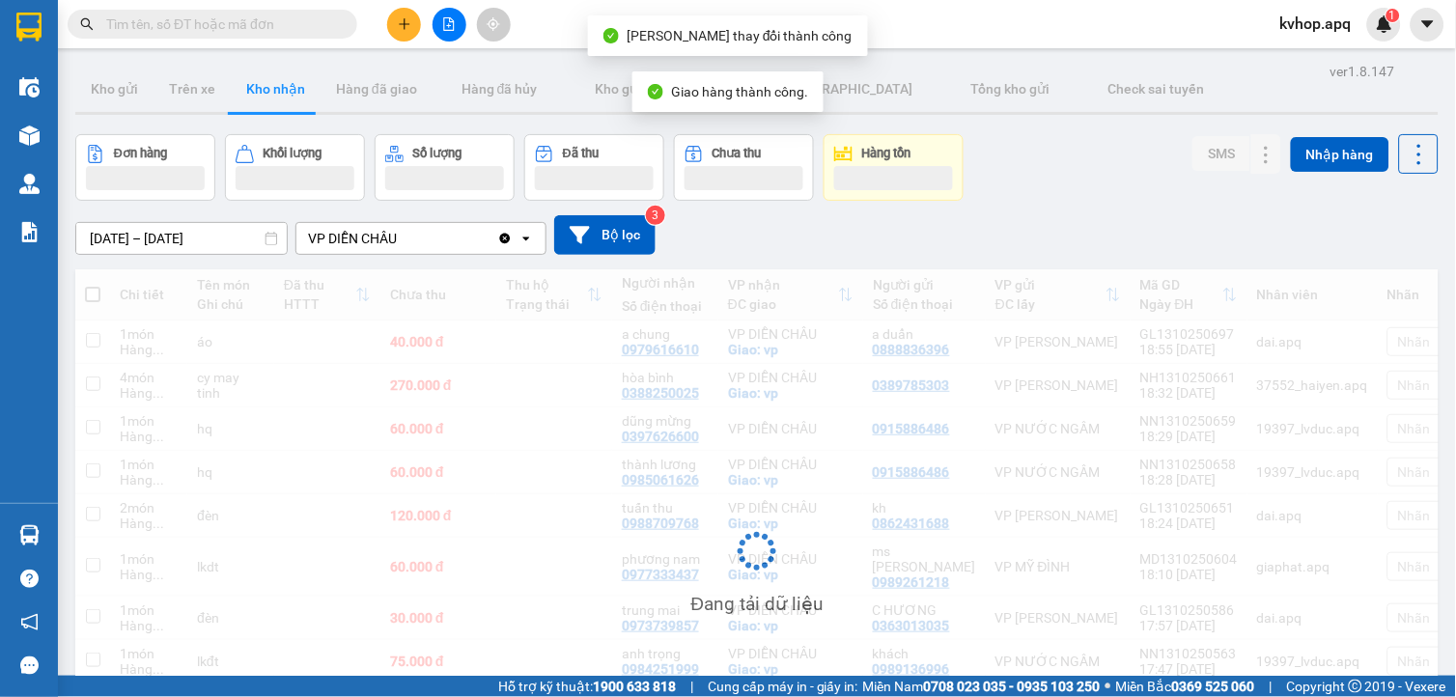
scroll to position [198, 0]
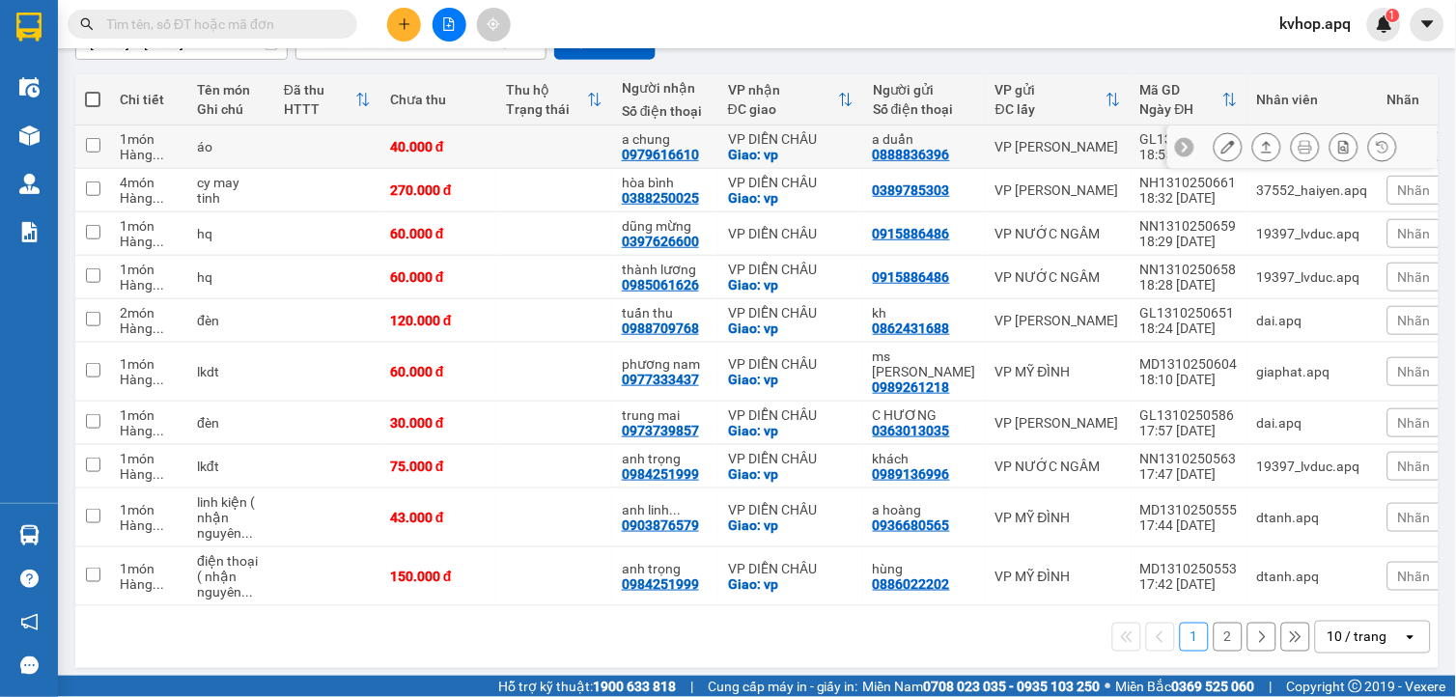
click at [1214, 140] on button at bounding box center [1227, 147] width 27 height 34
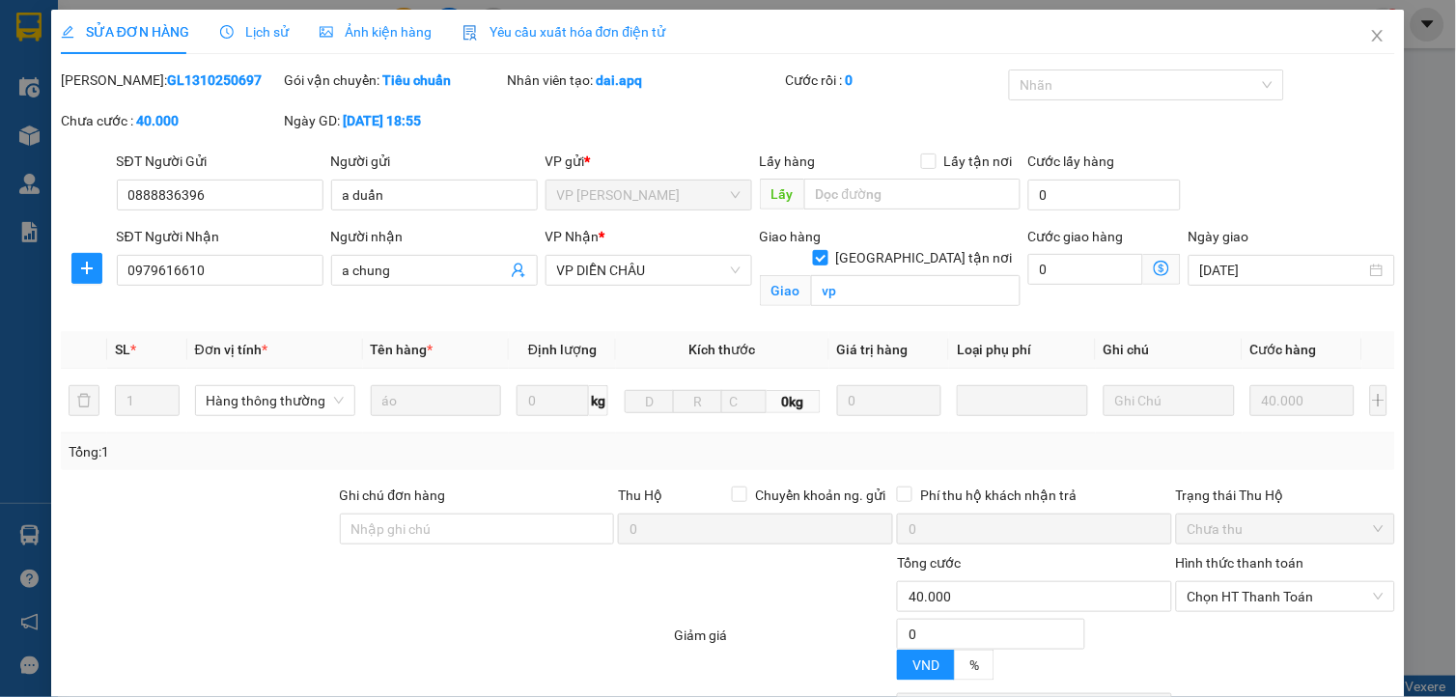
type input "0888836396"
type input "a duẩn"
type input "0979616610"
type input "a chung"
checkbox input "true"
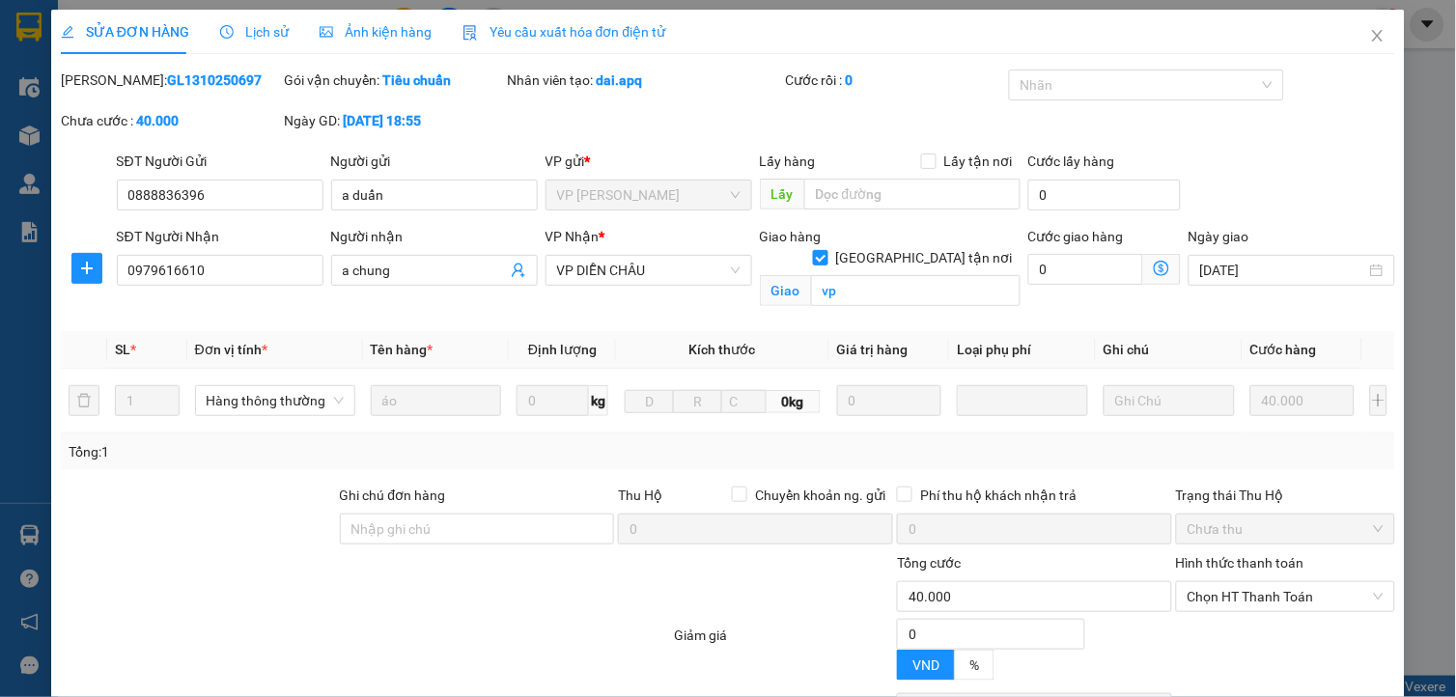
type input "vp"
type input "0"
type input "40.000"
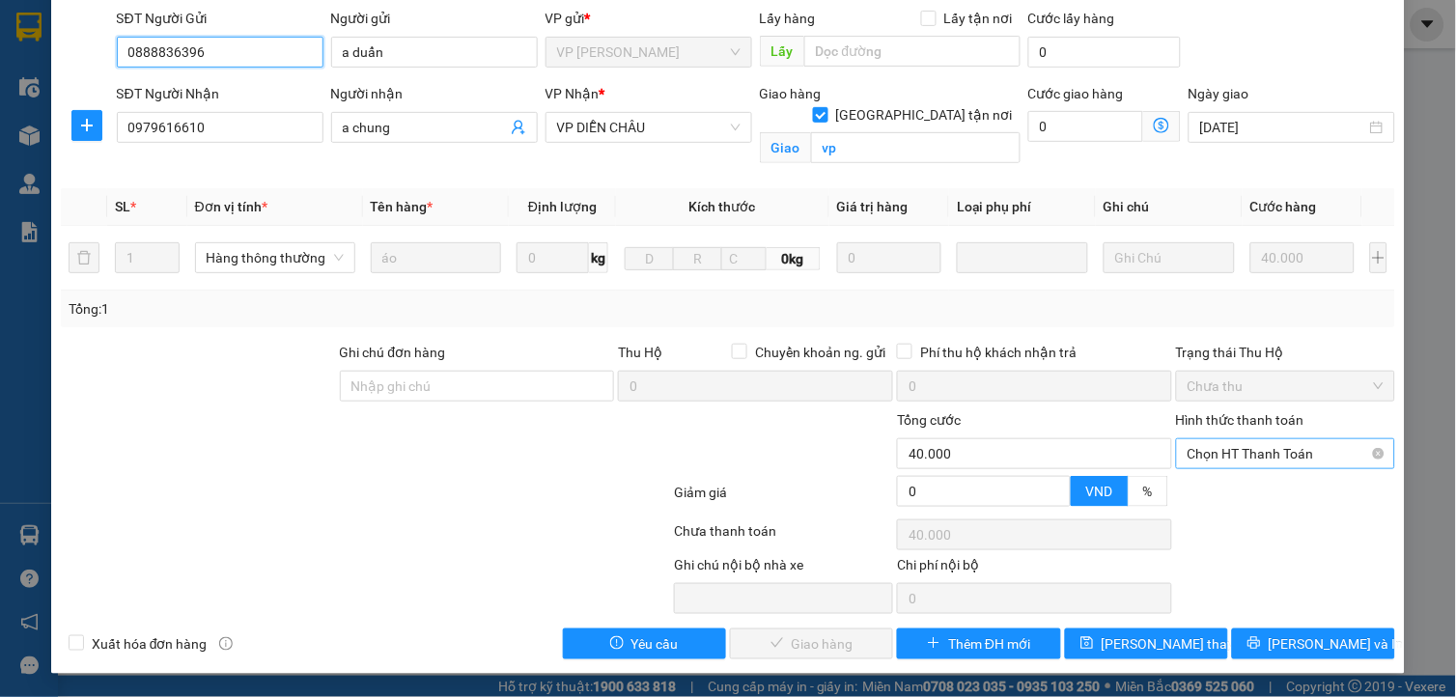
scroll to position [142, 0]
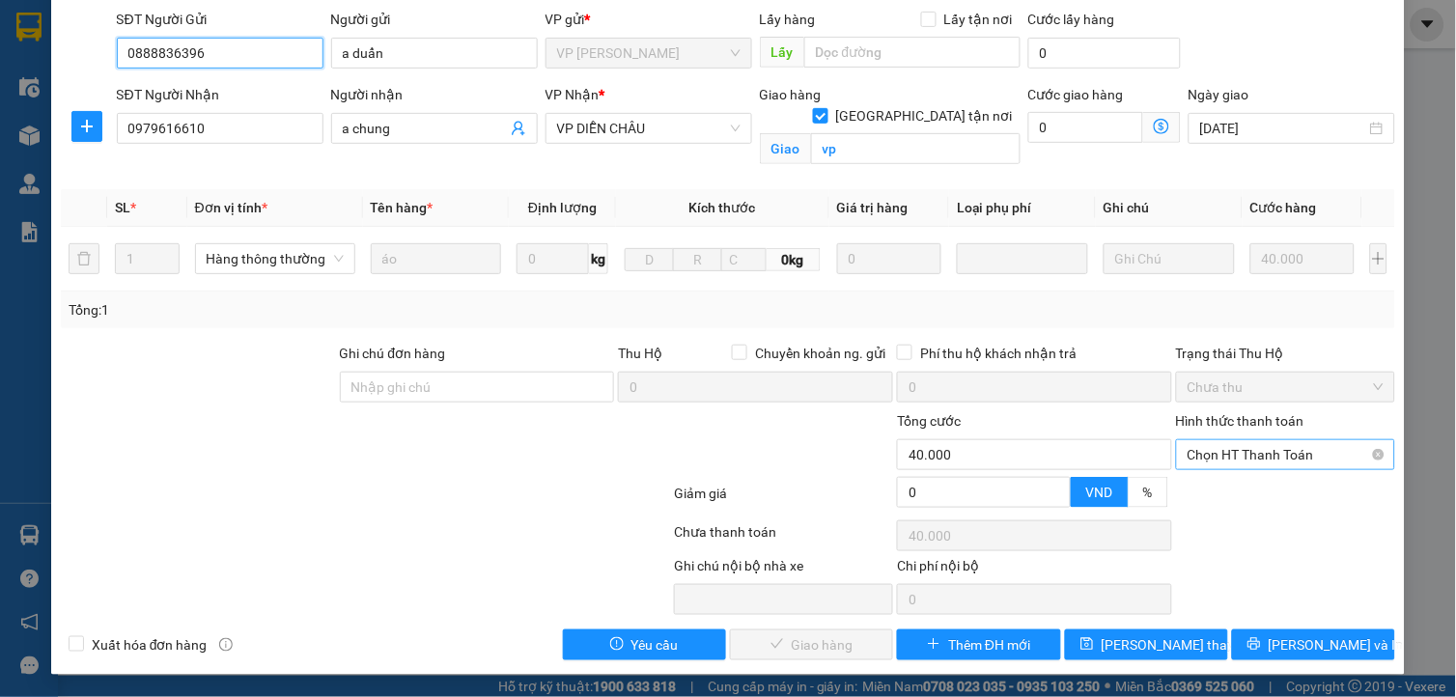
click at [1253, 446] on span "Chọn HT Thanh Toán" at bounding box center [1285, 454] width 196 height 29
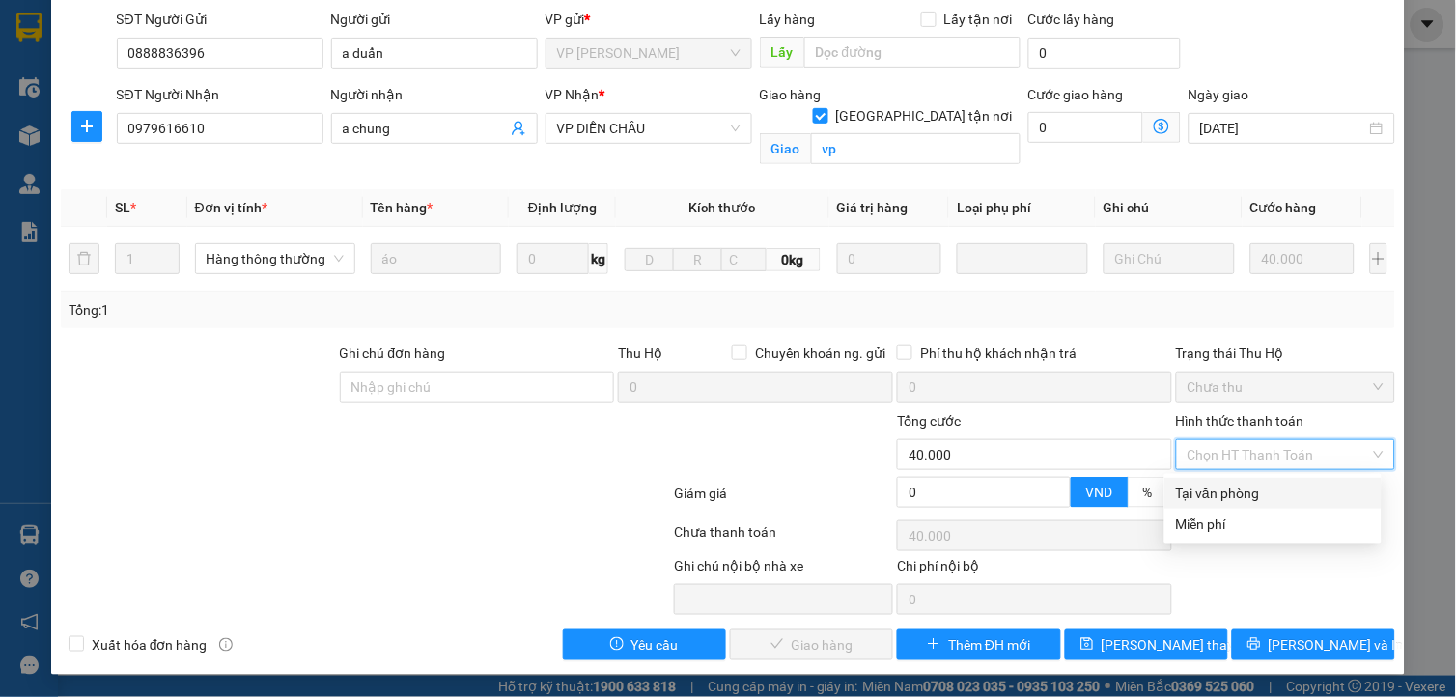
click at [1226, 487] on div "Tại văn phòng" at bounding box center [1273, 493] width 194 height 21
type input "0"
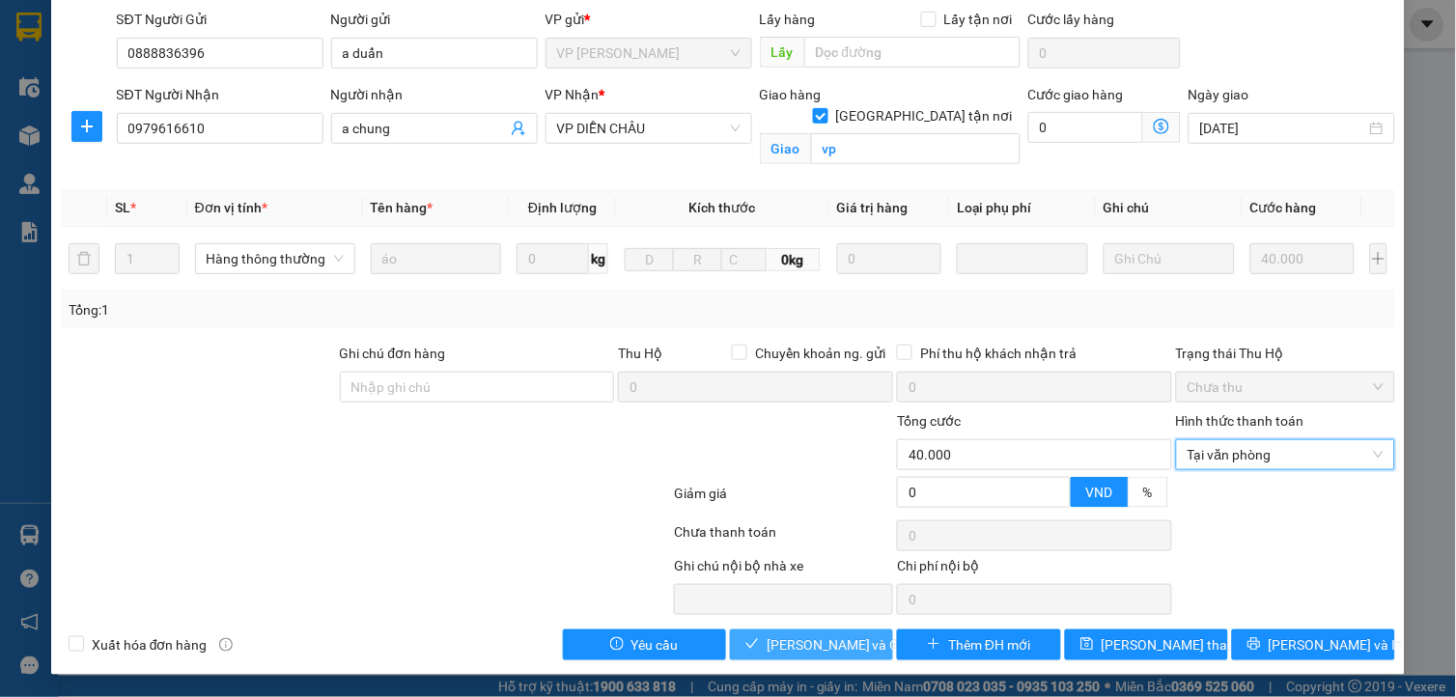
click at [808, 644] on span "Lưu và Giao hàng" at bounding box center [859, 644] width 185 height 21
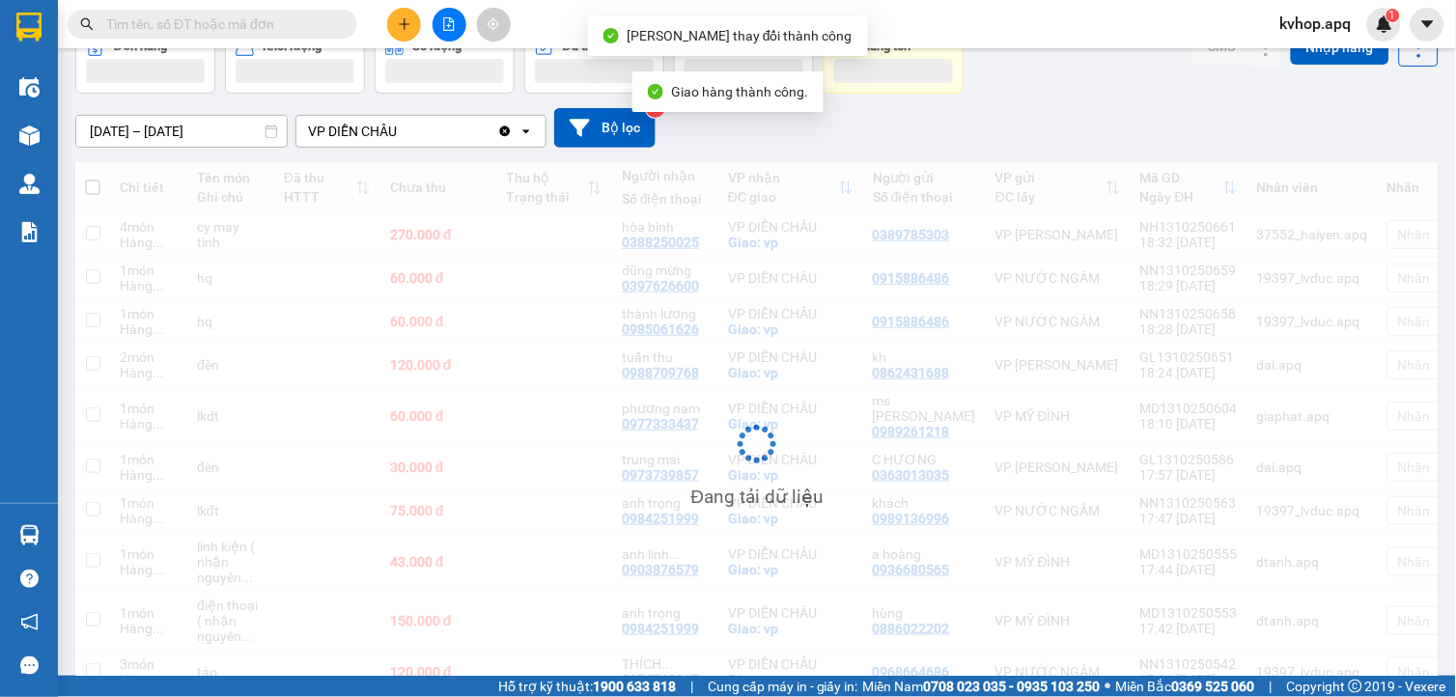
scroll to position [198, 0]
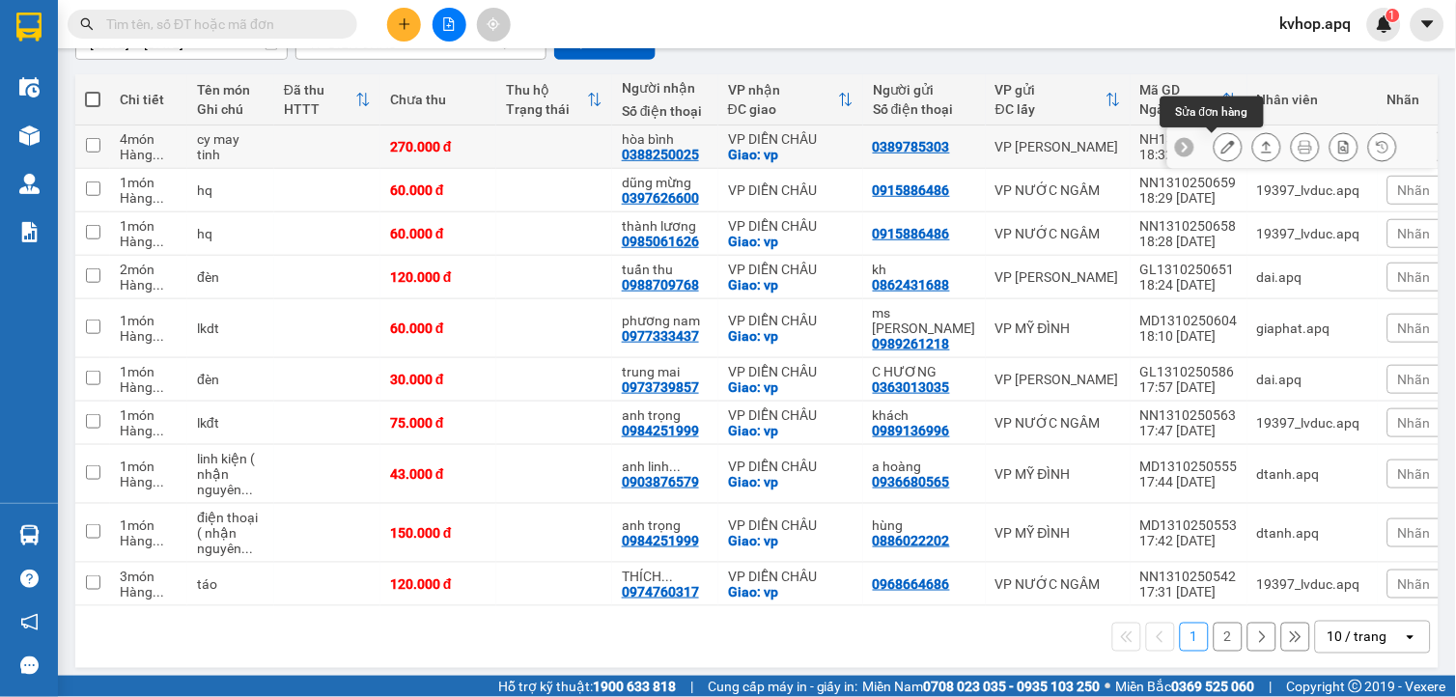
click at [1221, 149] on icon at bounding box center [1228, 147] width 14 height 14
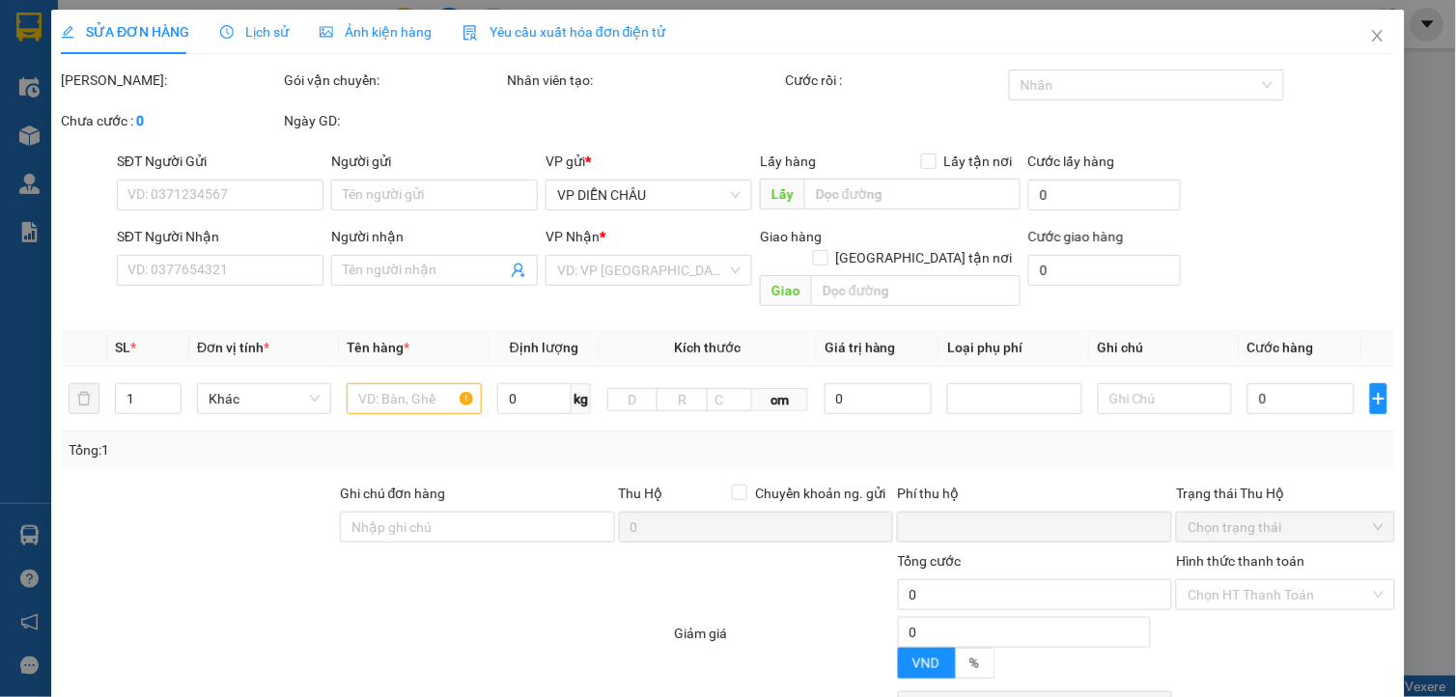
type input "0389785303"
type input "0388250025"
type input "hòa bình"
checkbox input "true"
type input "vp"
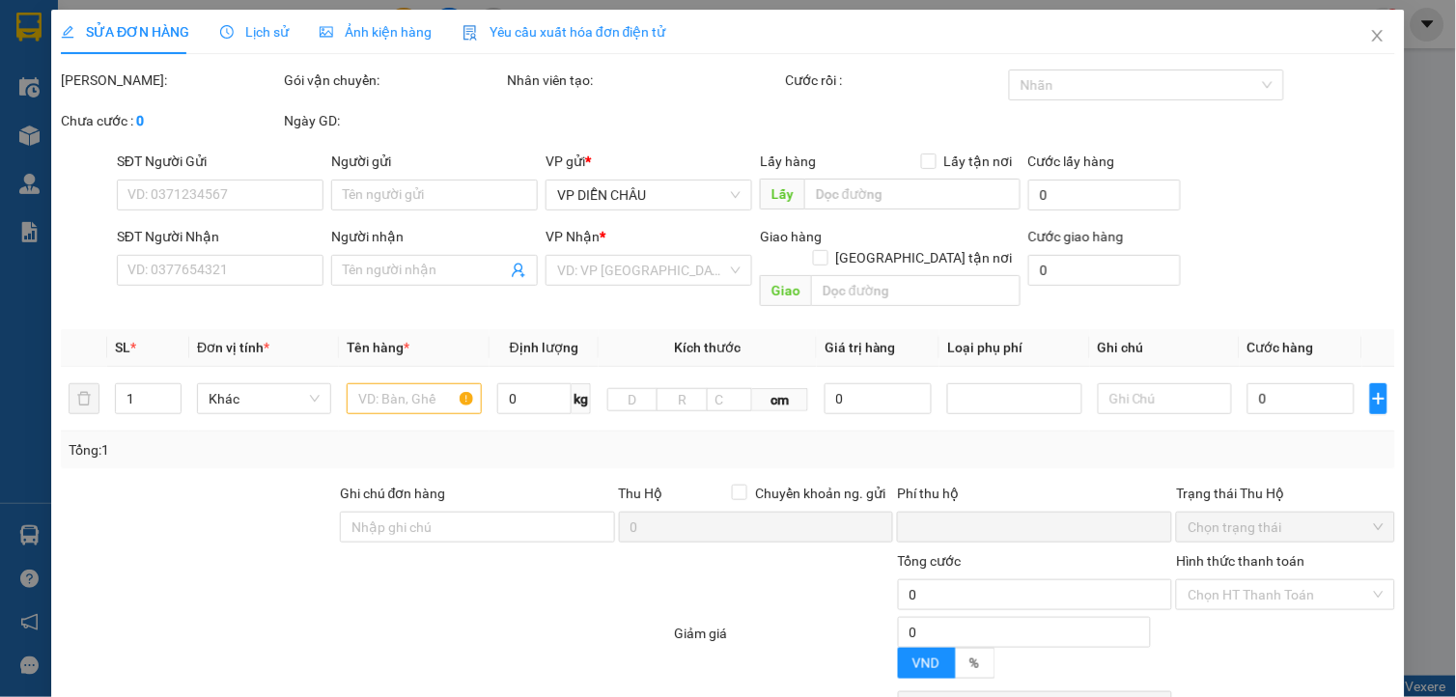
type input "0"
type input "270.000"
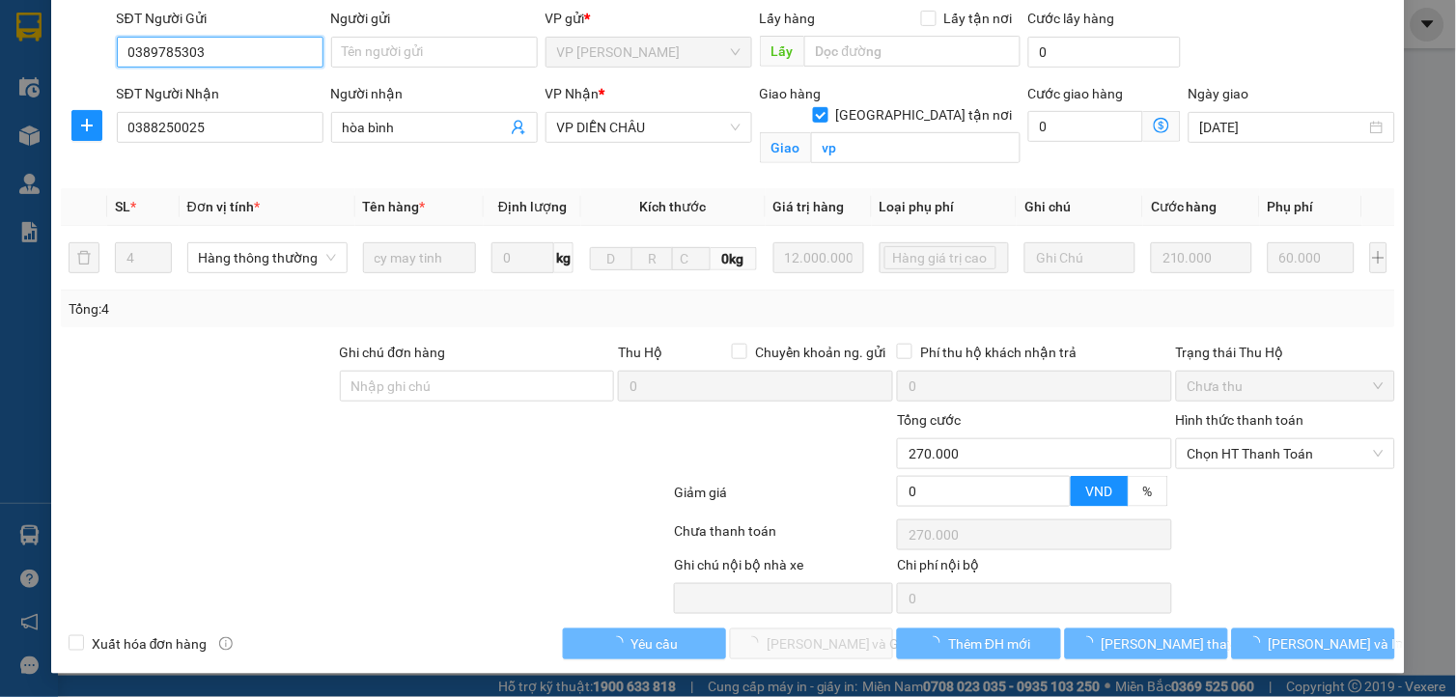
scroll to position [161, 0]
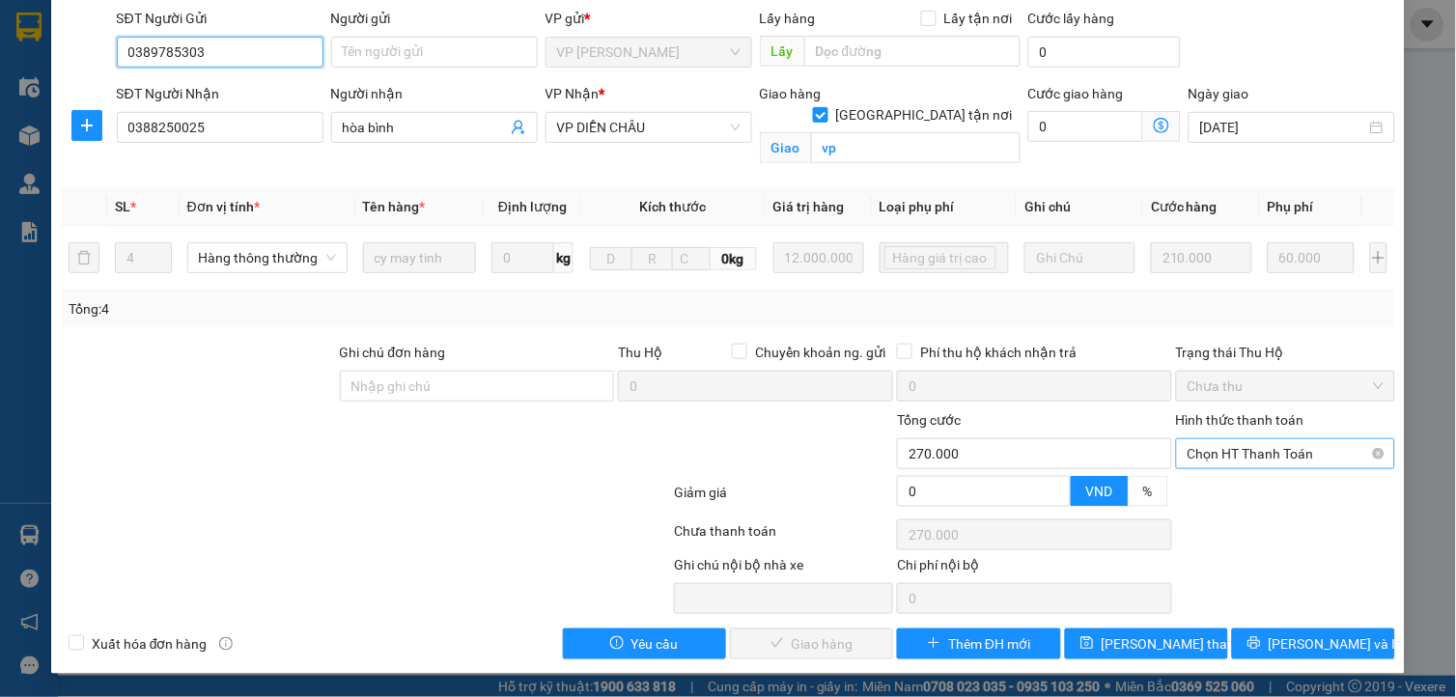
click at [1245, 451] on span "Chọn HT Thanh Toán" at bounding box center [1285, 453] width 196 height 29
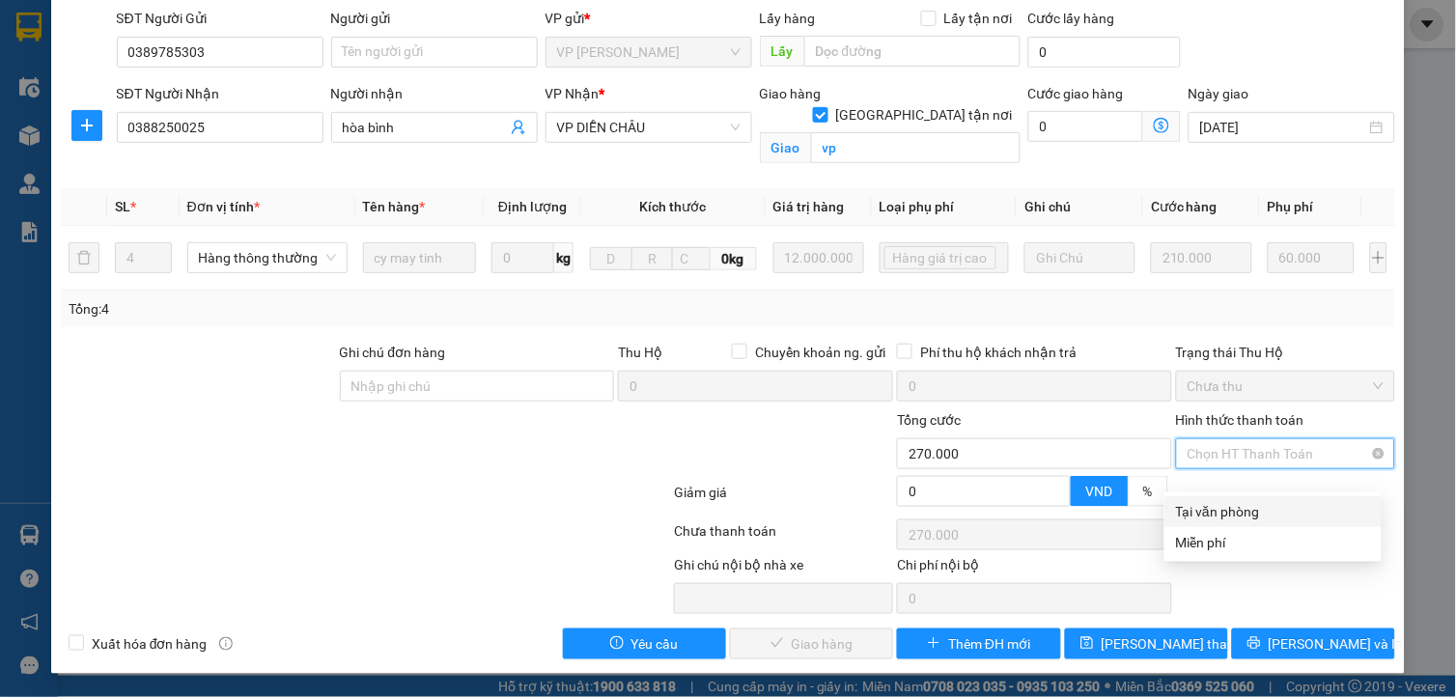
click at [1214, 501] on div "Tại văn phòng" at bounding box center [1273, 511] width 194 height 21
type input "0"
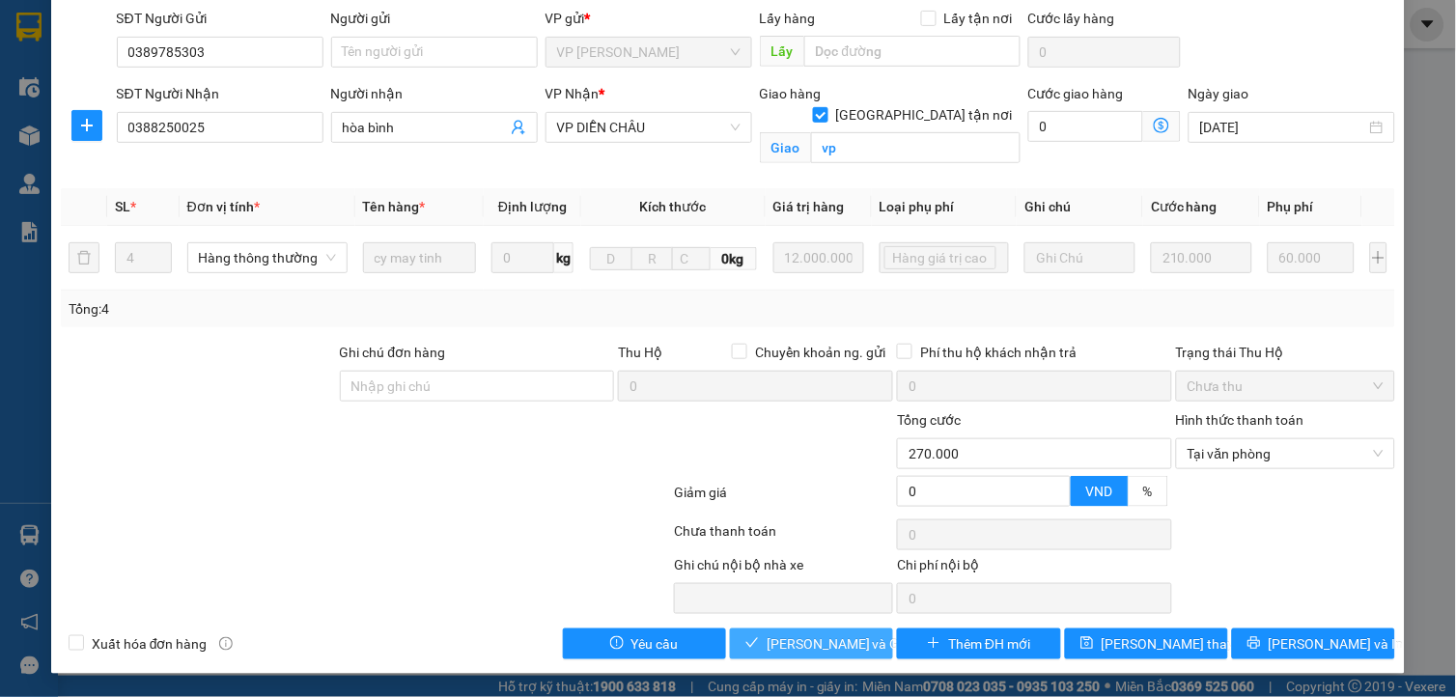
drag, startPoint x: 818, startPoint y: 637, endPoint x: 777, endPoint y: 629, distance: 41.3
click at [816, 637] on span "Lưu và Giao hàng" at bounding box center [859, 643] width 185 height 21
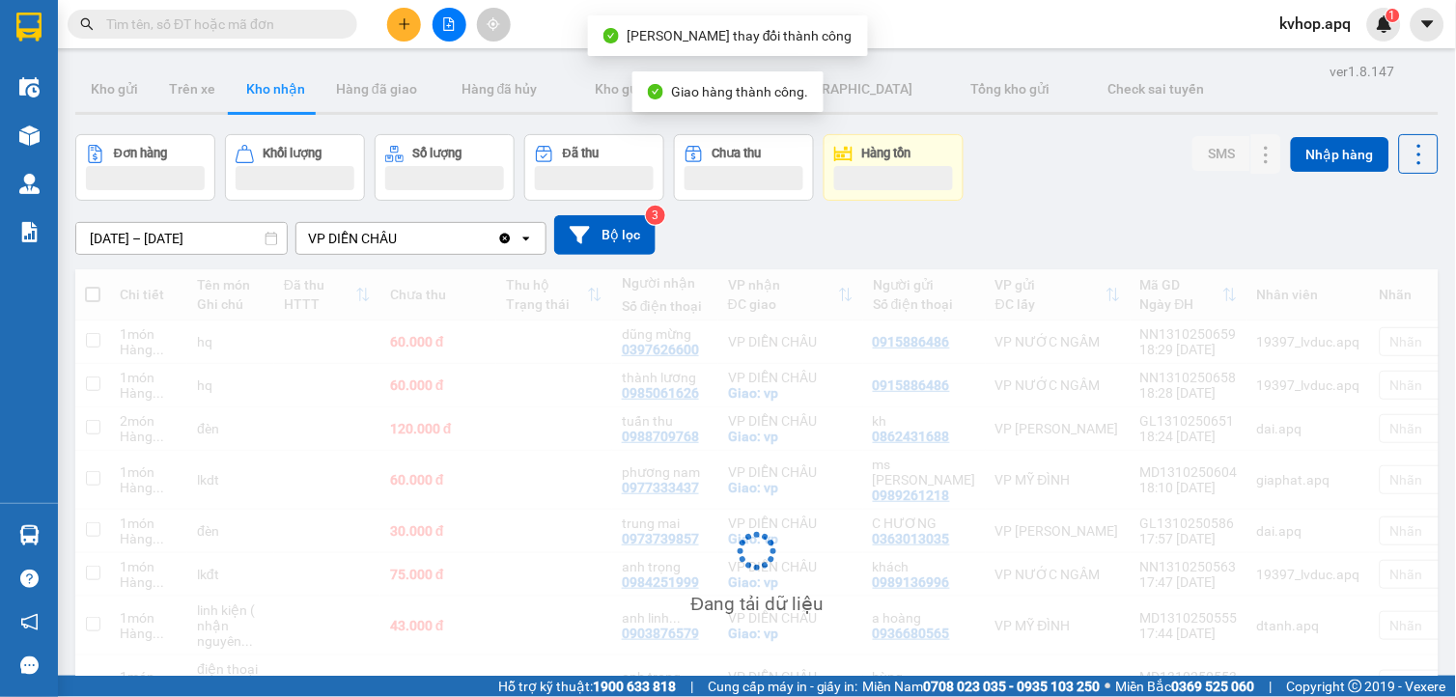
scroll to position [201, 0]
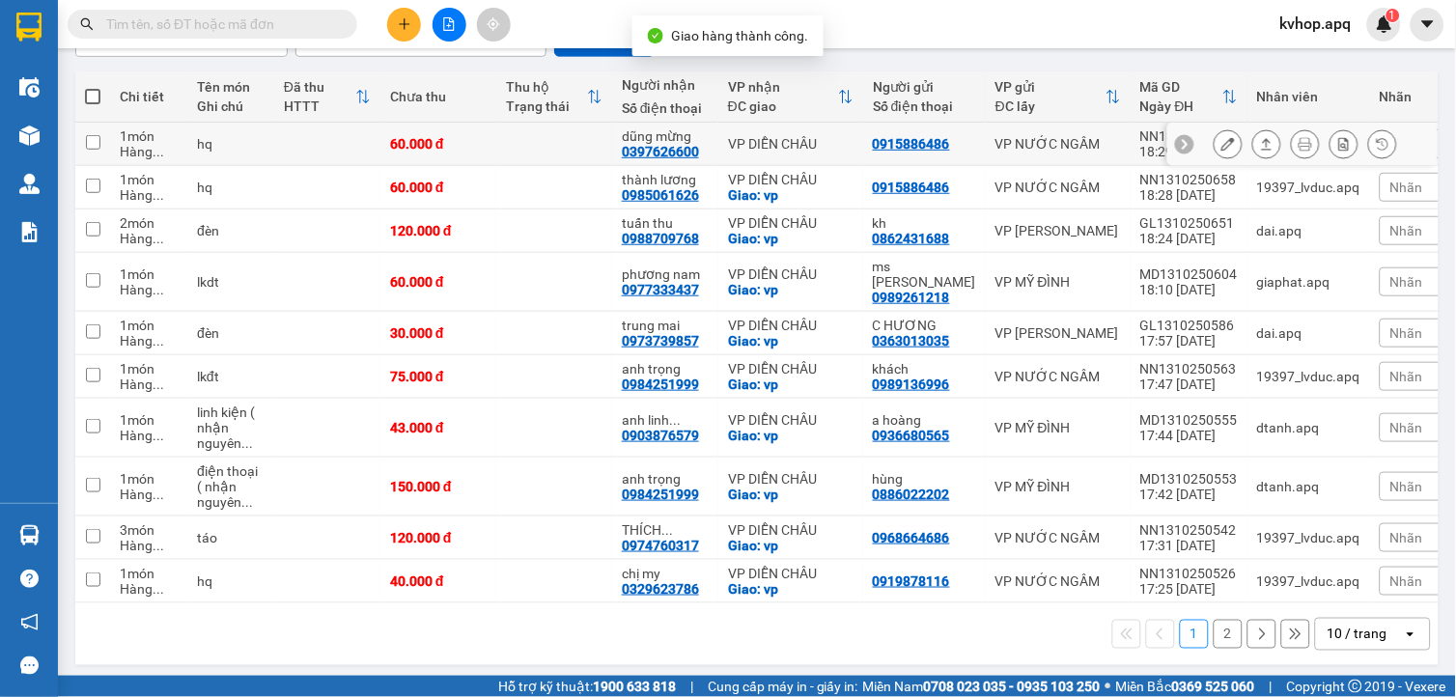
click at [1221, 143] on icon at bounding box center [1228, 144] width 14 height 14
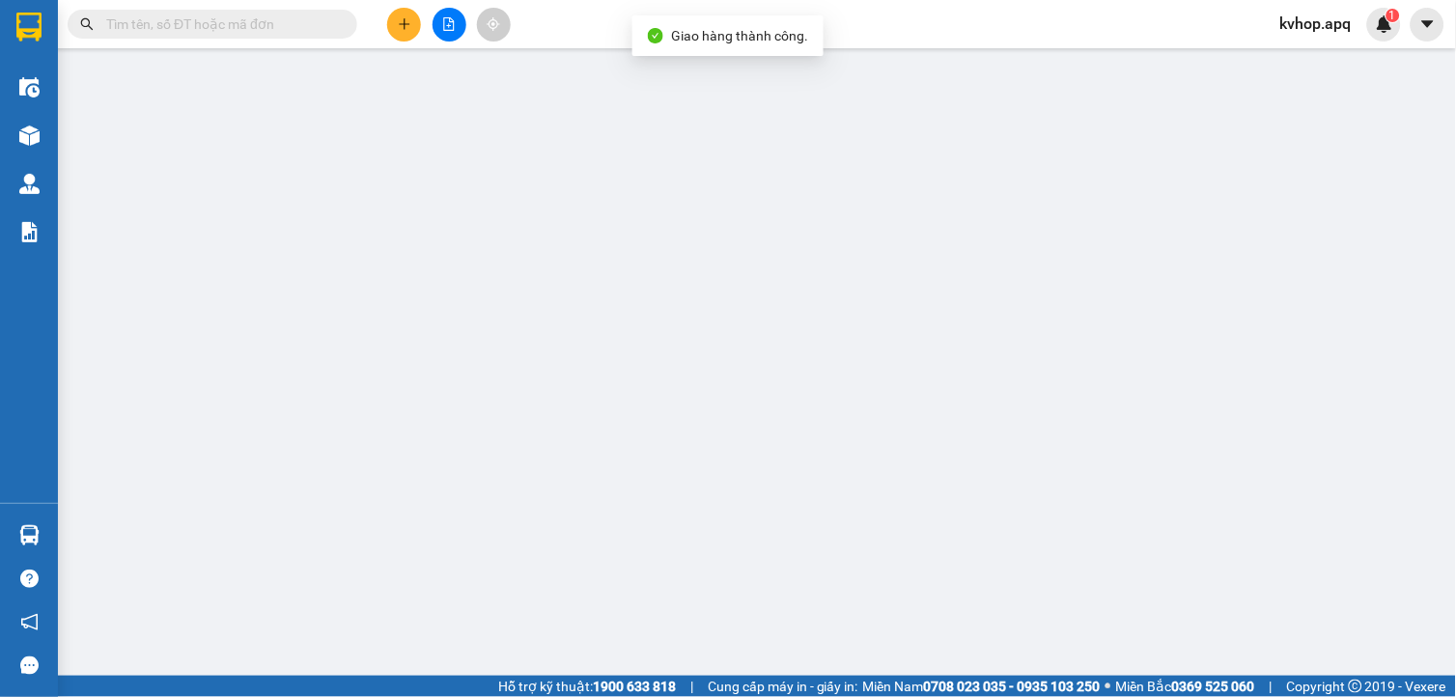
type input "0915886486"
type input "0397626600"
type input "dũng mừng"
type input "0"
type input "60.000"
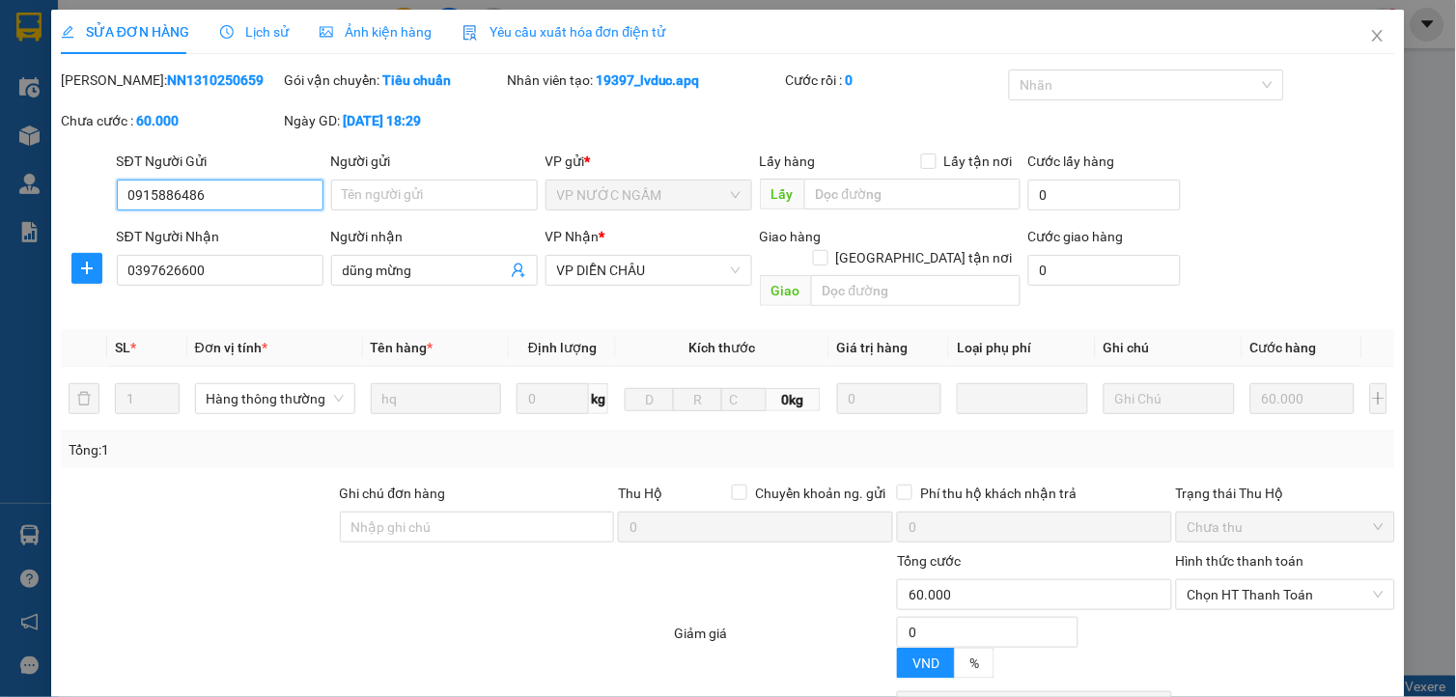
scroll to position [120, 0]
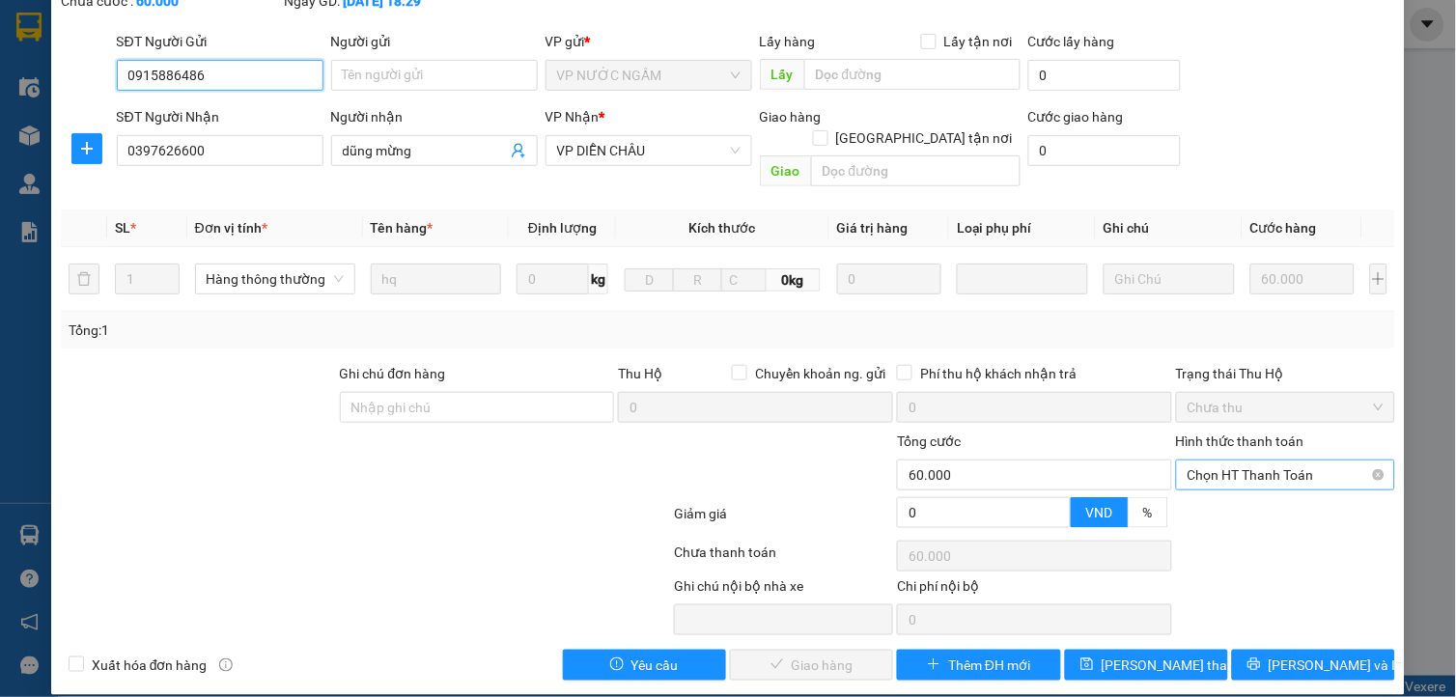
click at [1259, 461] on span "Chọn HT Thanh Toán" at bounding box center [1285, 475] width 196 height 29
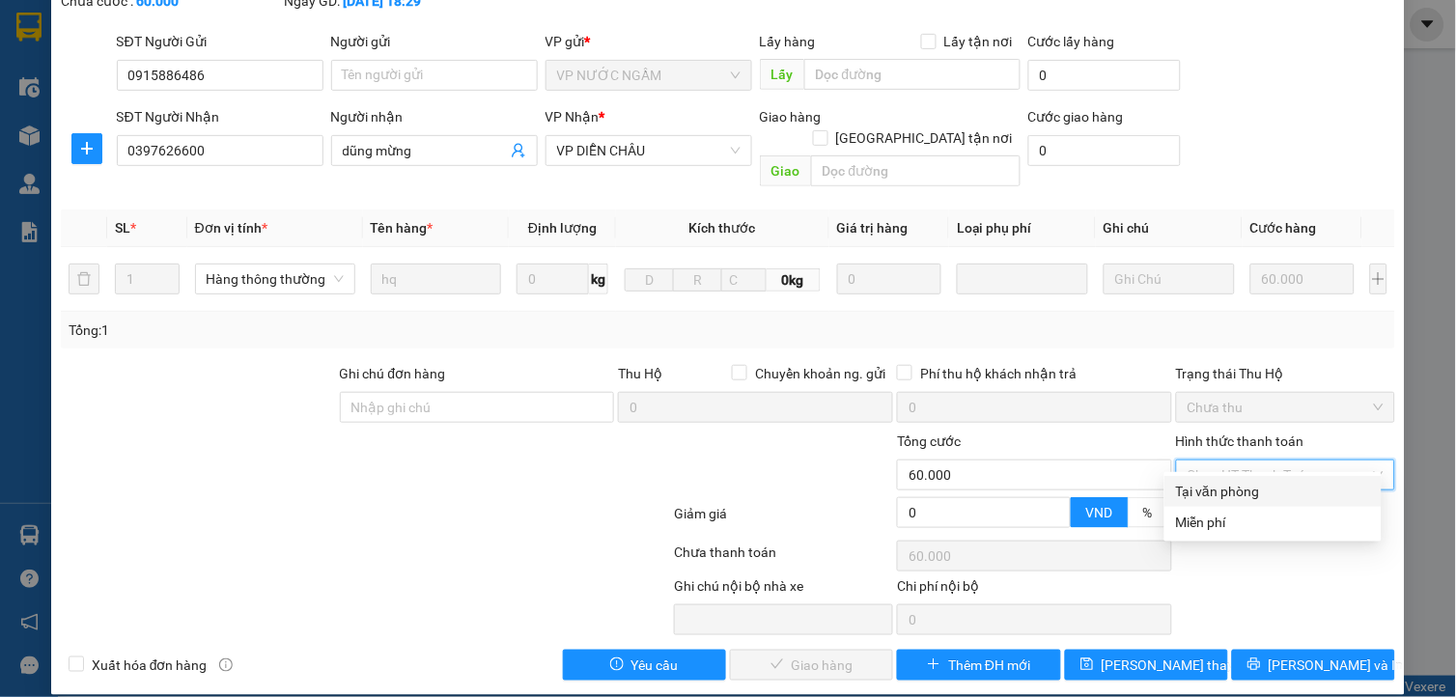
drag, startPoint x: 1238, startPoint y: 481, endPoint x: 1182, endPoint y: 516, distance: 66.4
click at [1234, 485] on div "Tại văn phòng" at bounding box center [1273, 491] width 194 height 21
type input "0"
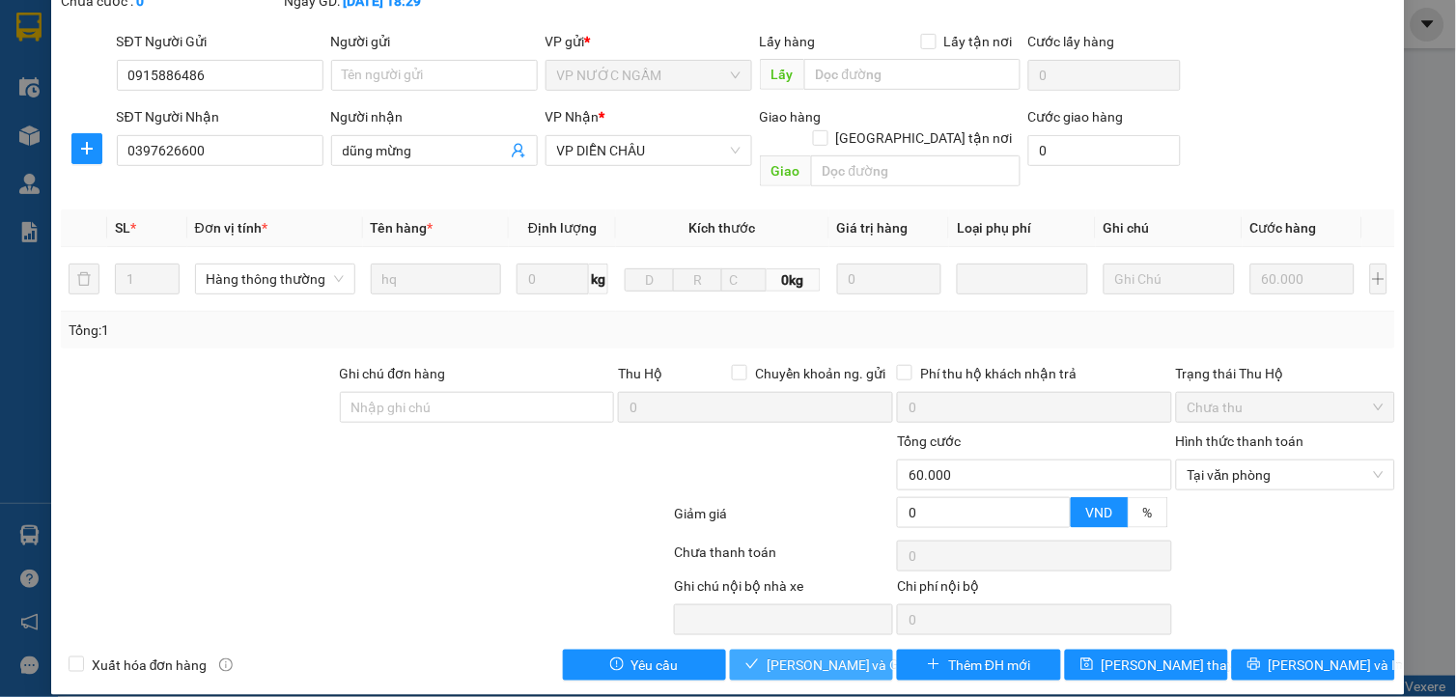
click at [862, 650] on button "Lưu và Giao hàng" at bounding box center [811, 665] width 163 height 31
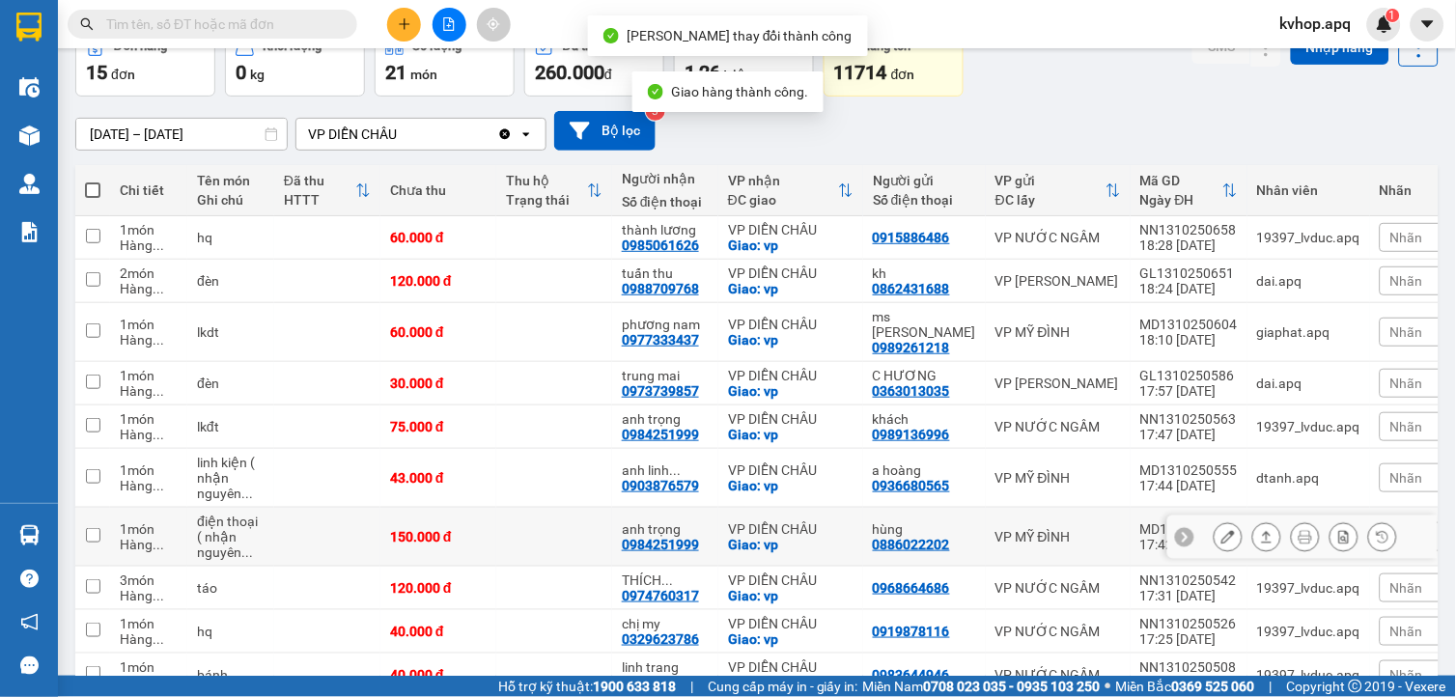
scroll to position [201, 0]
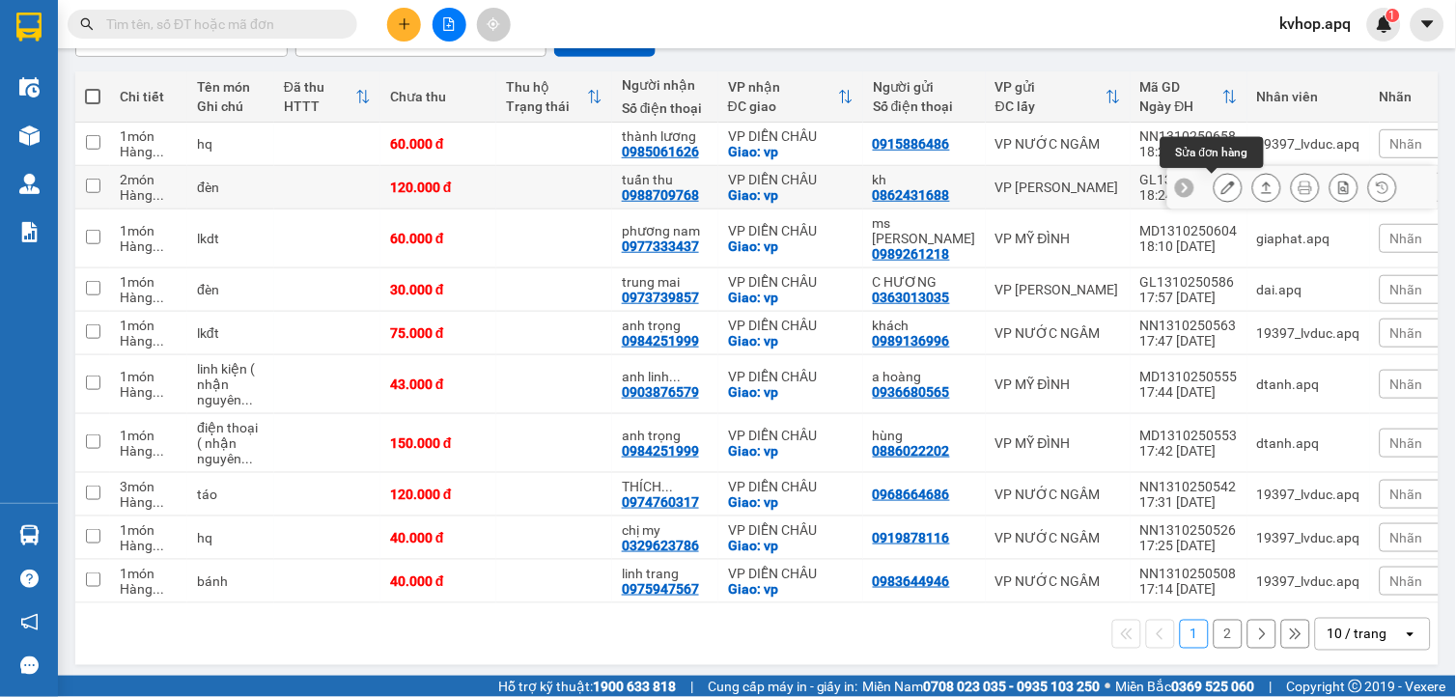
click at [1221, 191] on icon at bounding box center [1228, 188] width 14 height 14
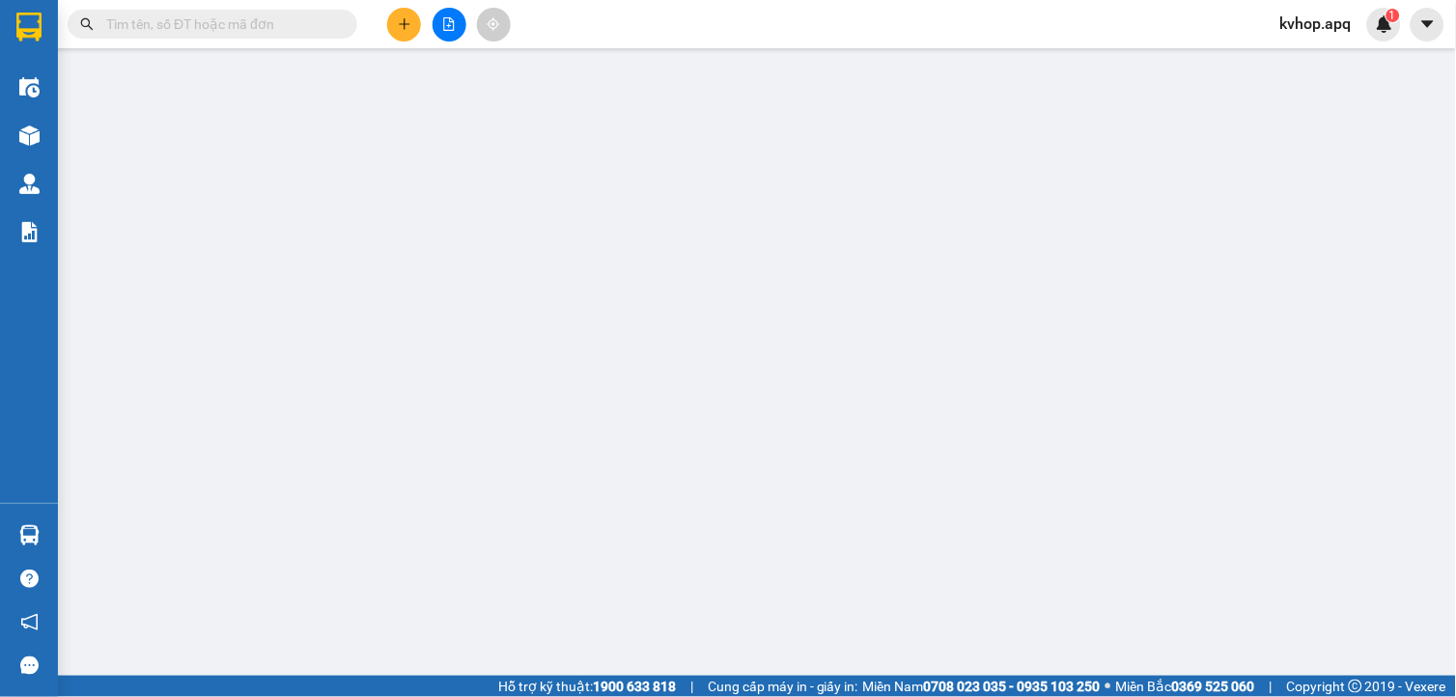
type input "0862431688"
type input "kh"
type input "0988709768"
type input "tuấn thu"
checkbox input "true"
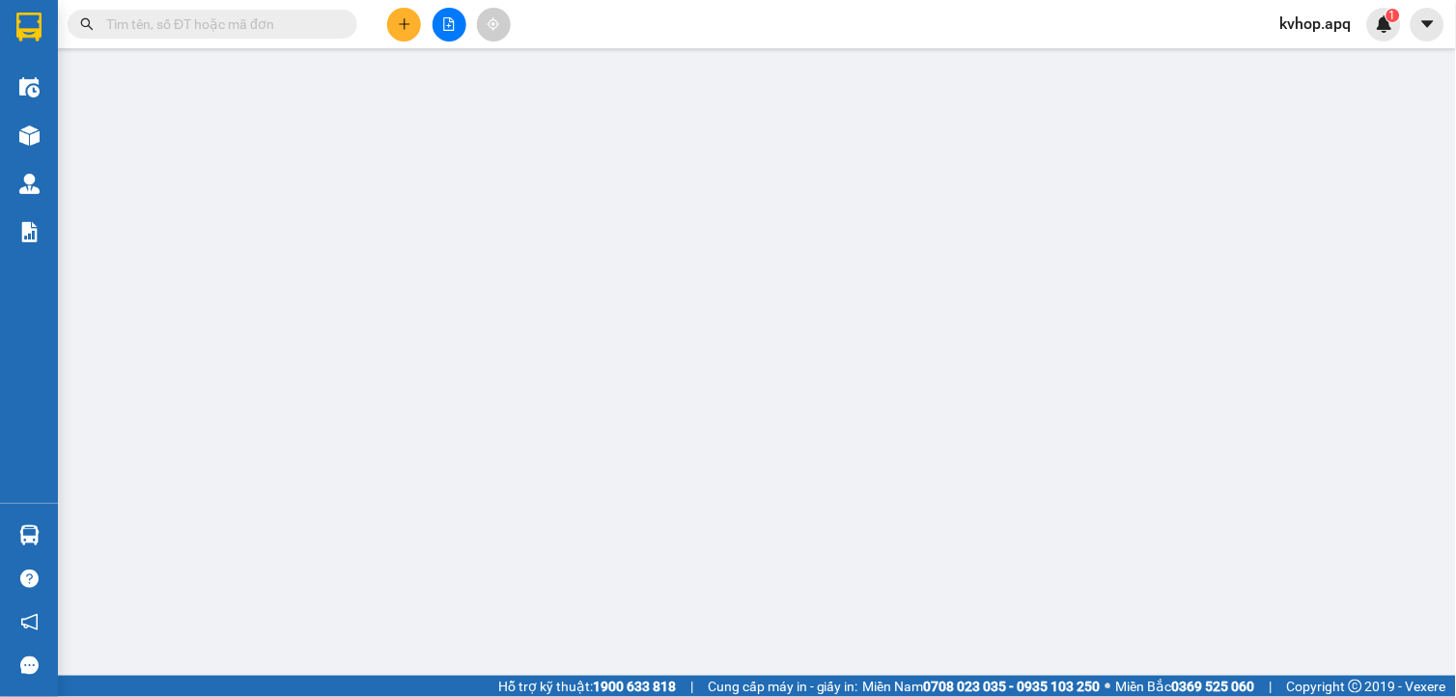
type input "vp"
type input "0"
type input "120.000"
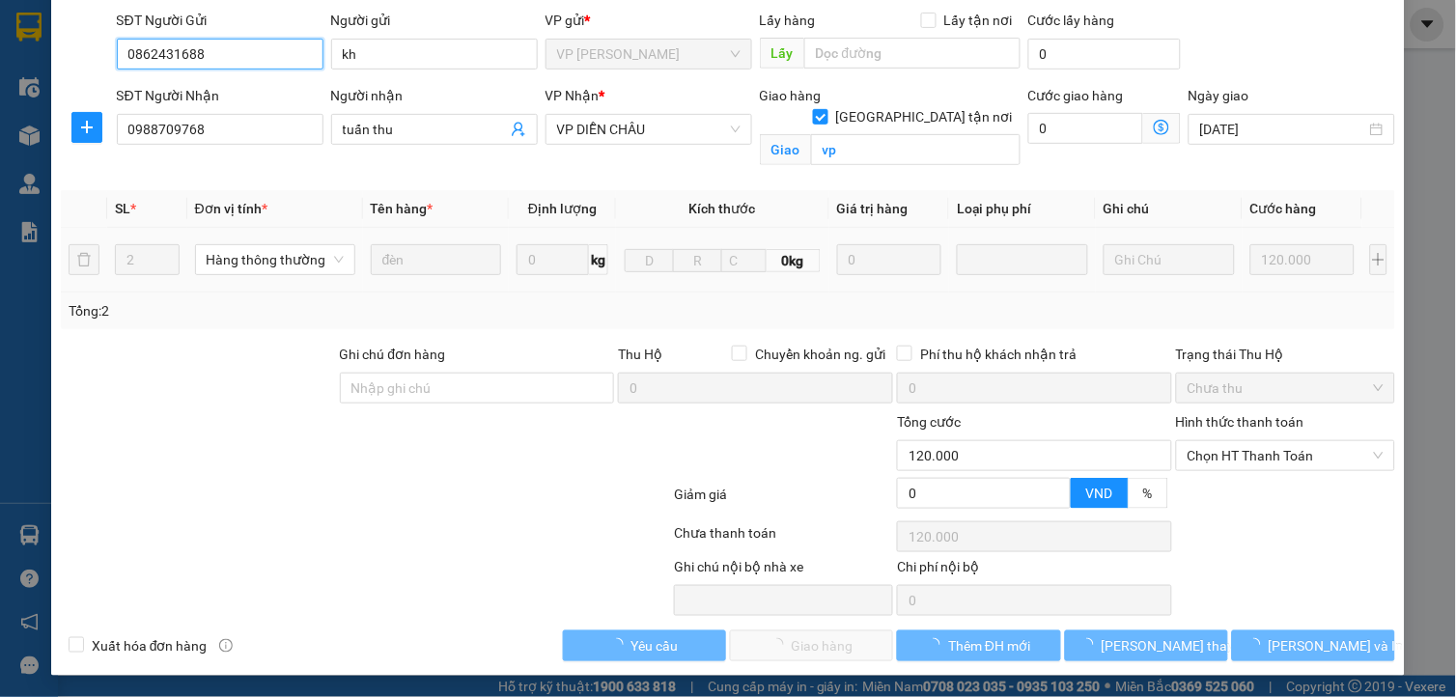
scroll to position [142, 0]
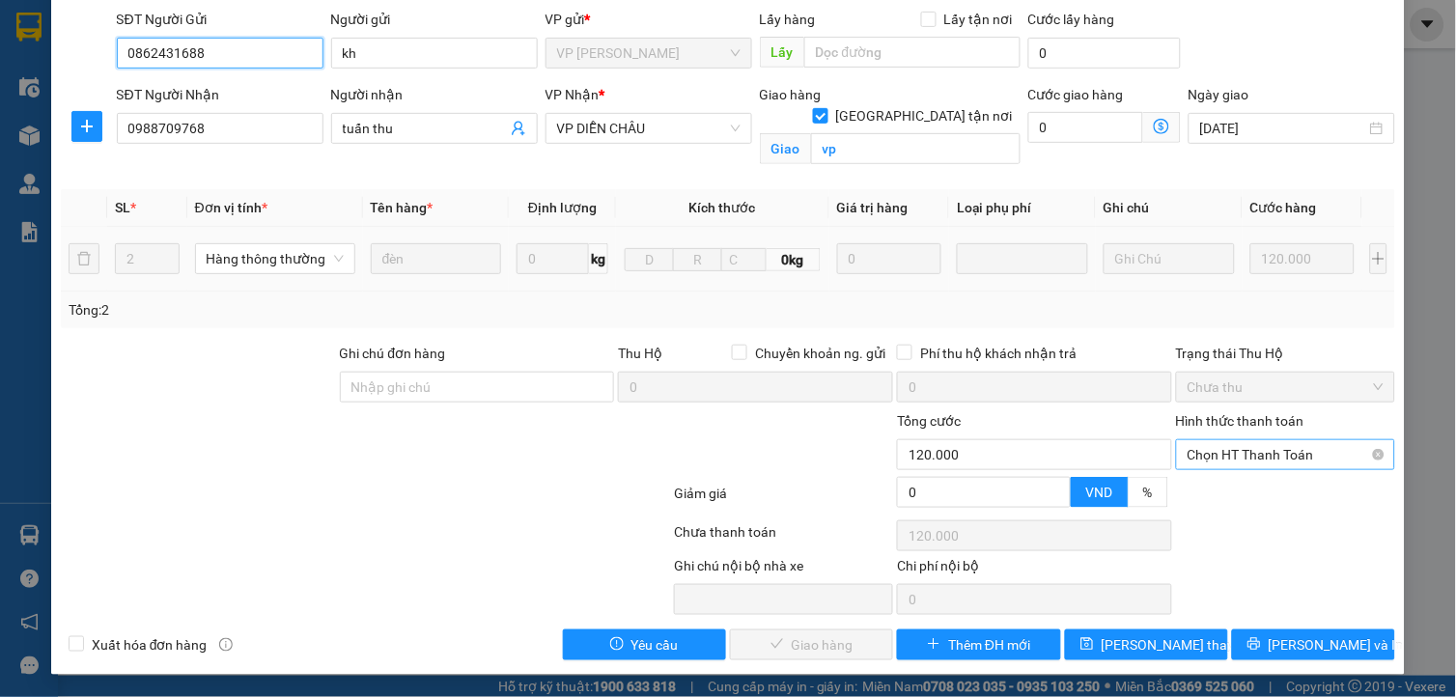
click at [1237, 456] on span "Chọn HT Thanh Toán" at bounding box center [1285, 454] width 196 height 29
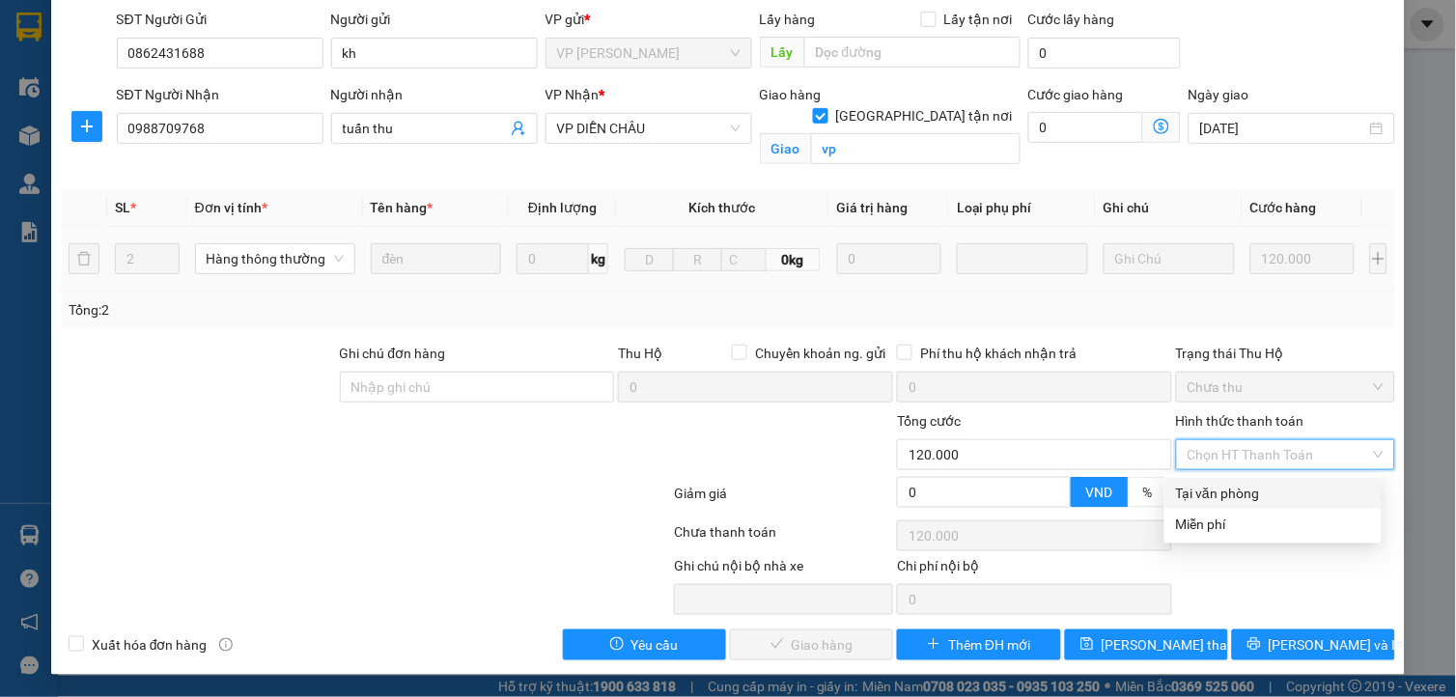
click at [1219, 492] on div "Tại văn phòng" at bounding box center [1273, 493] width 194 height 21
type input "0"
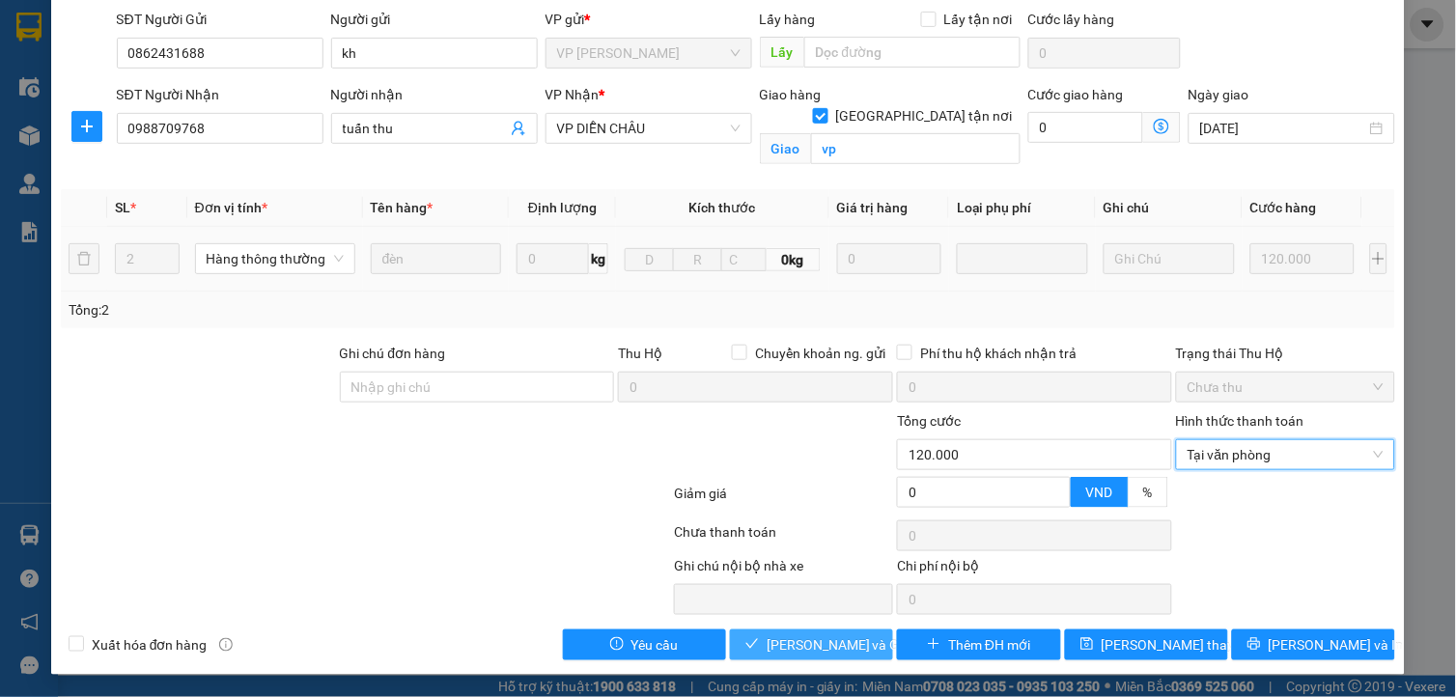
click at [817, 638] on span "Lưu và Giao hàng" at bounding box center [859, 644] width 185 height 21
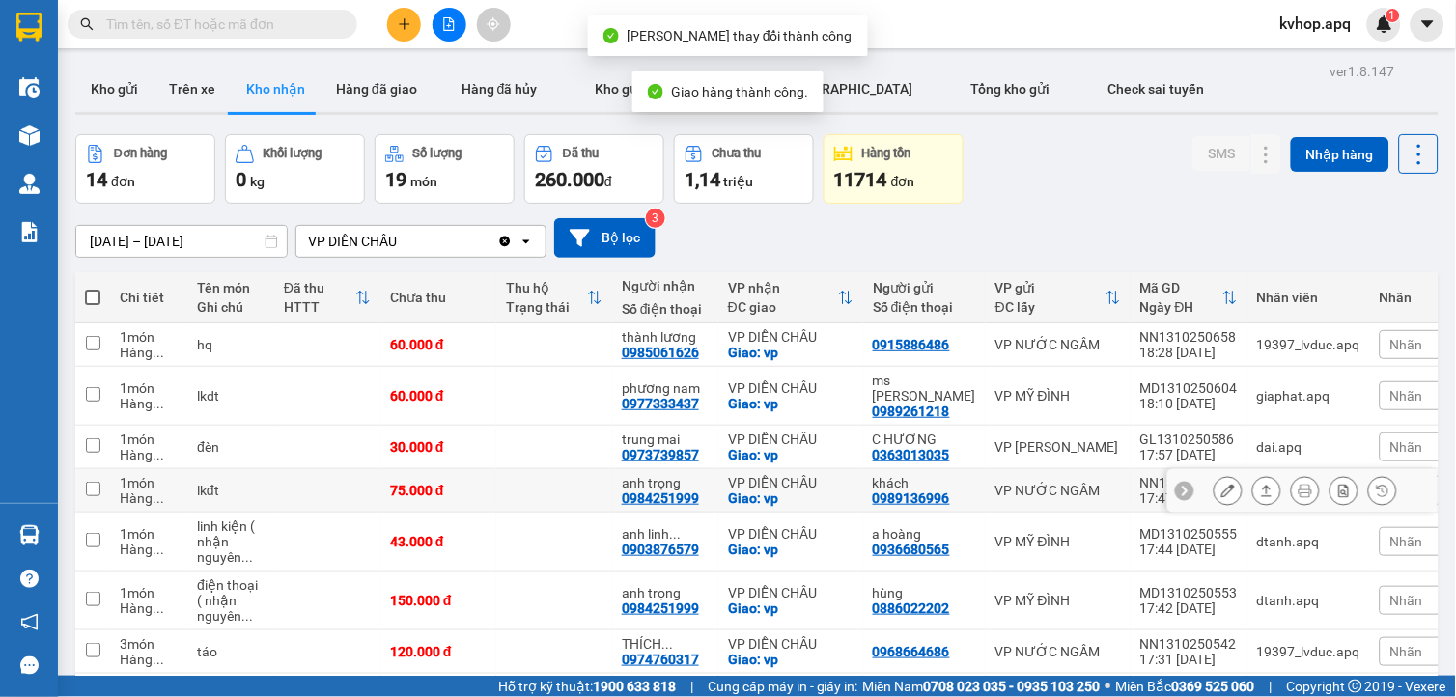
scroll to position [107, 0]
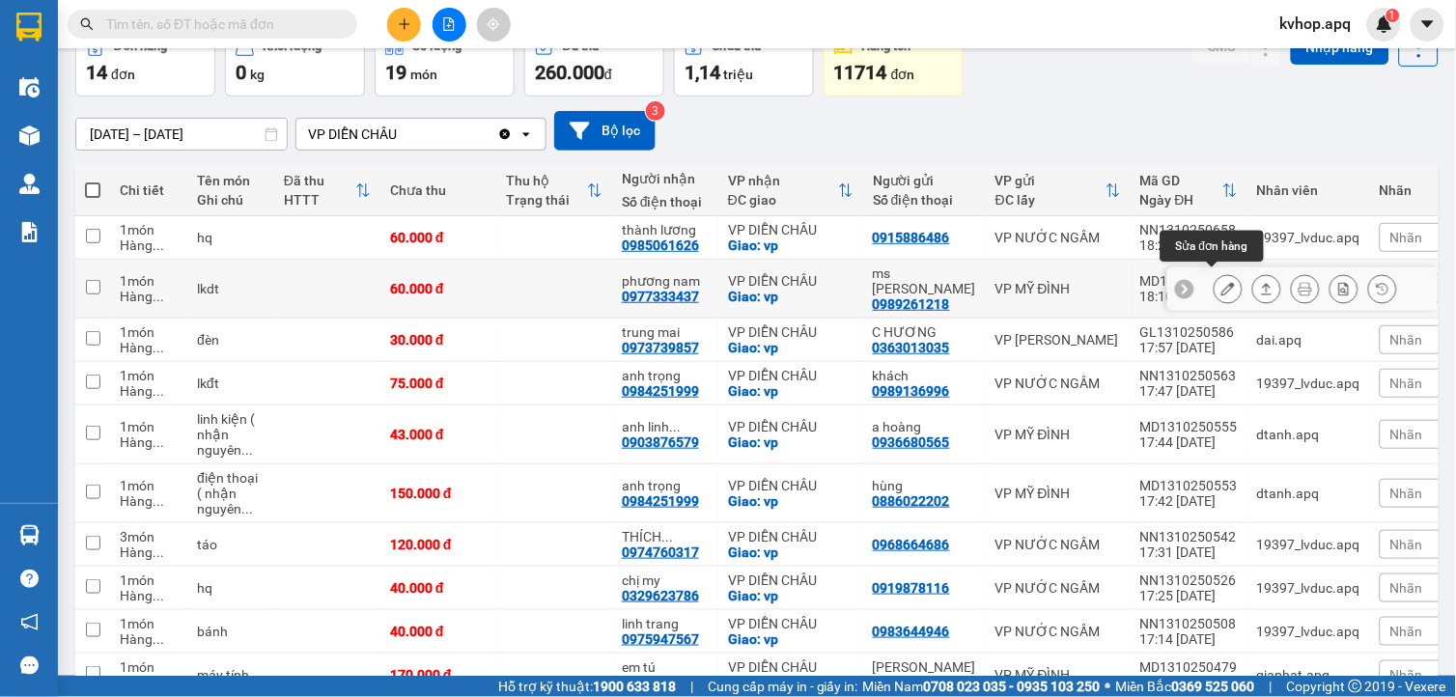
click at [1221, 285] on icon at bounding box center [1228, 289] width 14 height 14
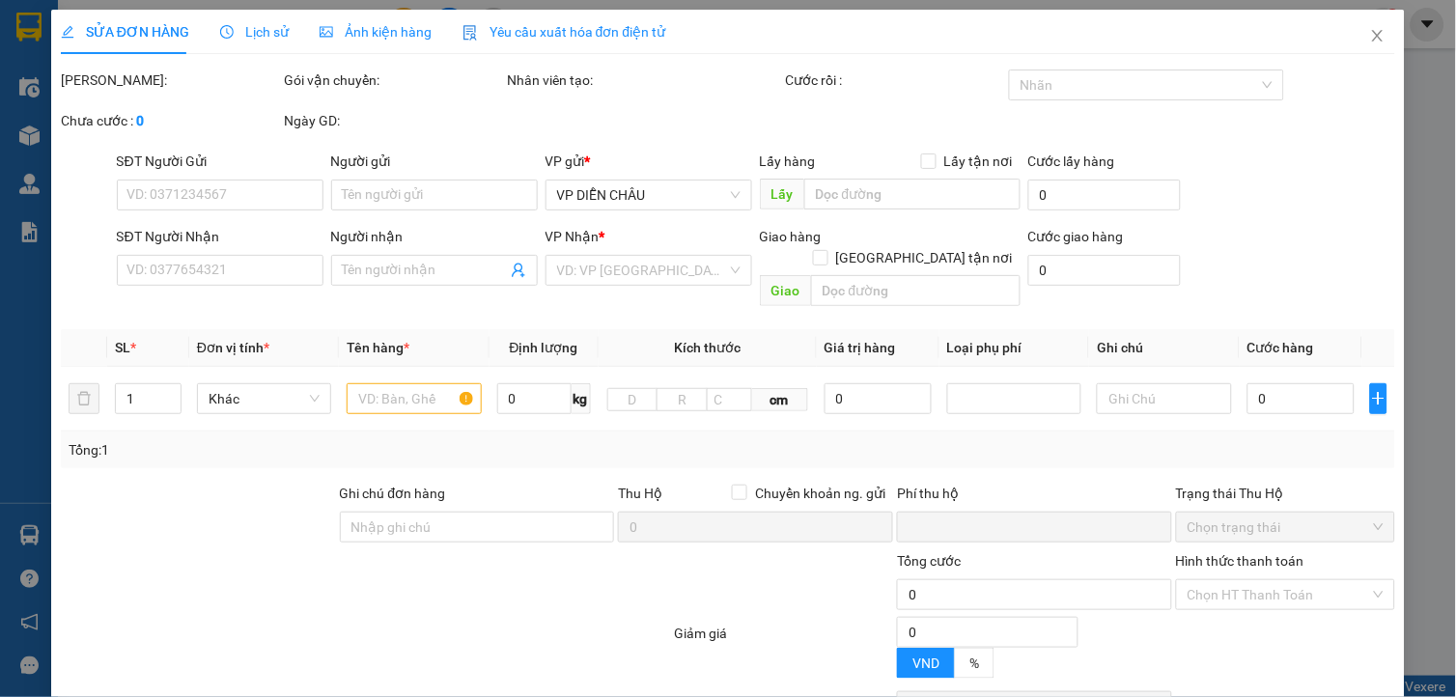
type input "0989261218"
type input "ms ánh"
type input "0977333437"
type input "phương nam"
checkbox input "true"
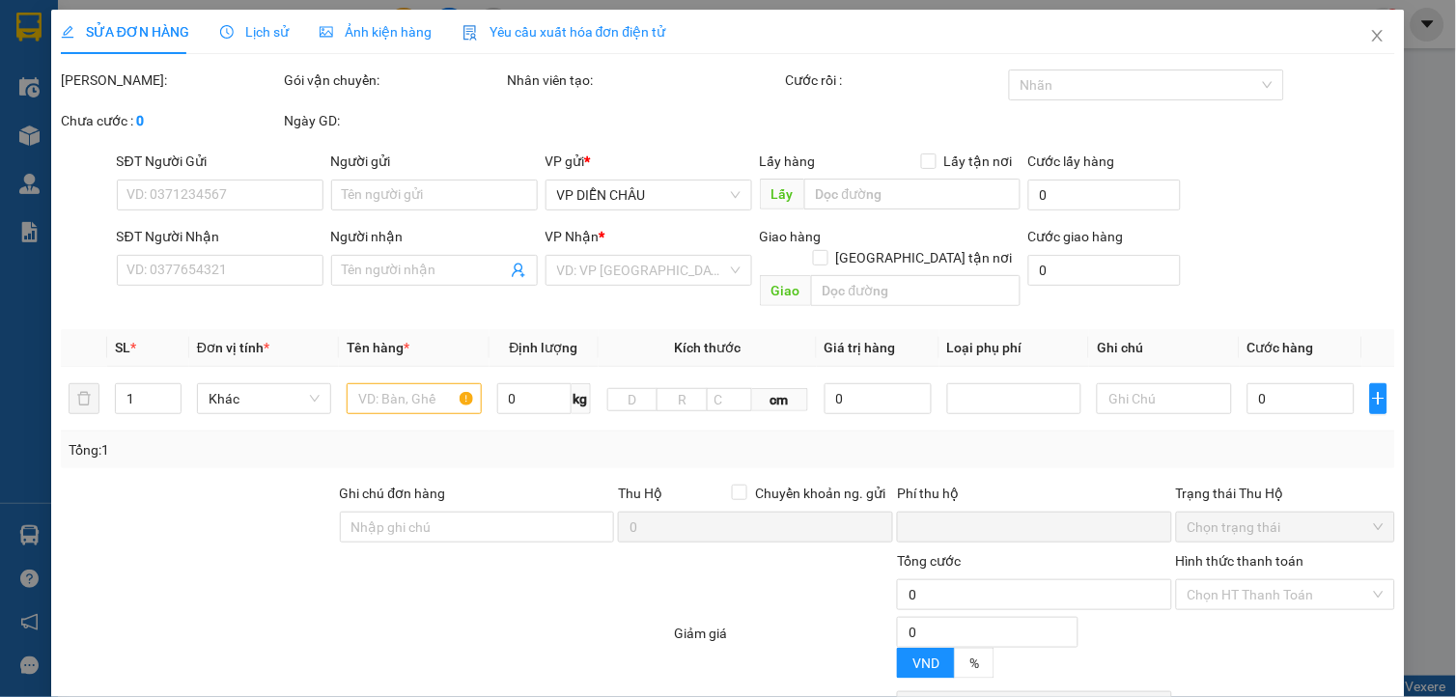
type input "vp"
type input "0"
type input "60.000"
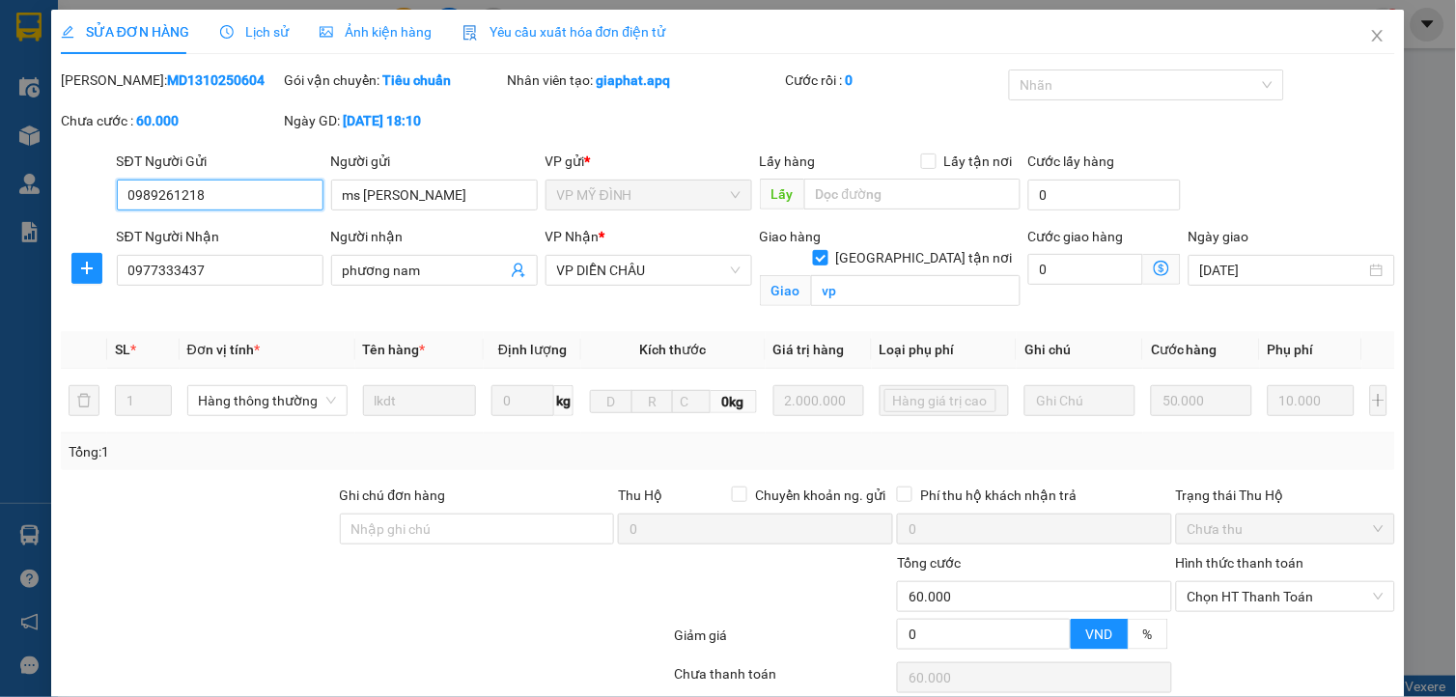
scroll to position [151, 0]
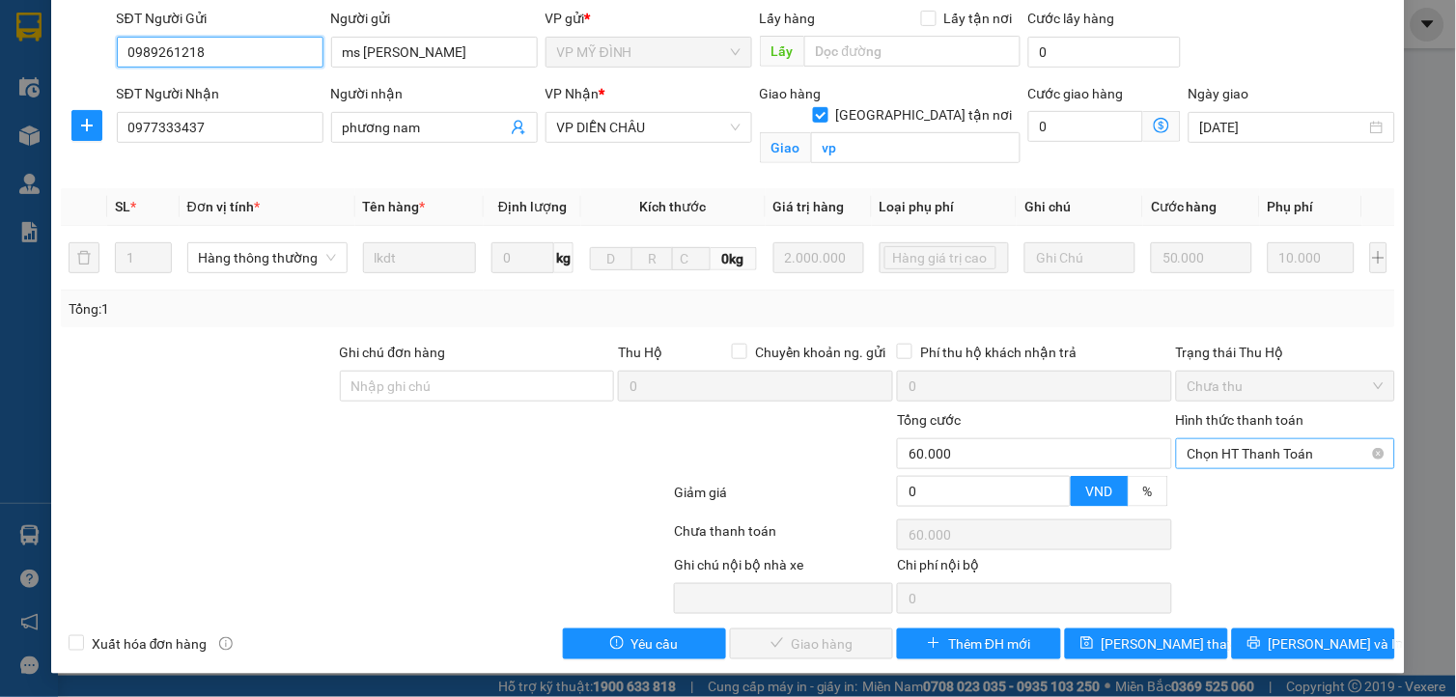
click at [1275, 463] on span "Chọn HT Thanh Toán" at bounding box center [1285, 453] width 196 height 29
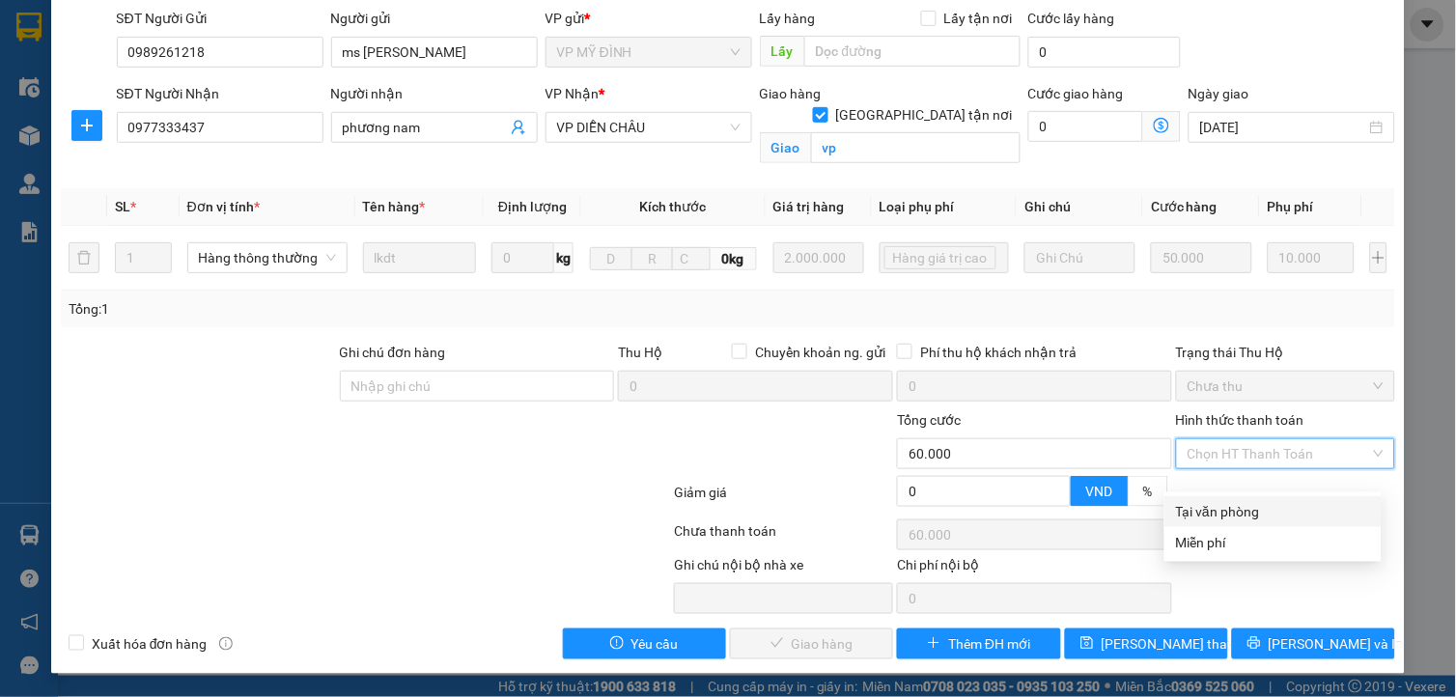
drag, startPoint x: 1246, startPoint y: 493, endPoint x: 1188, endPoint y: 528, distance: 67.6
click at [1243, 501] on div "Tại văn phòng" at bounding box center [1273, 511] width 194 height 21
type input "0"
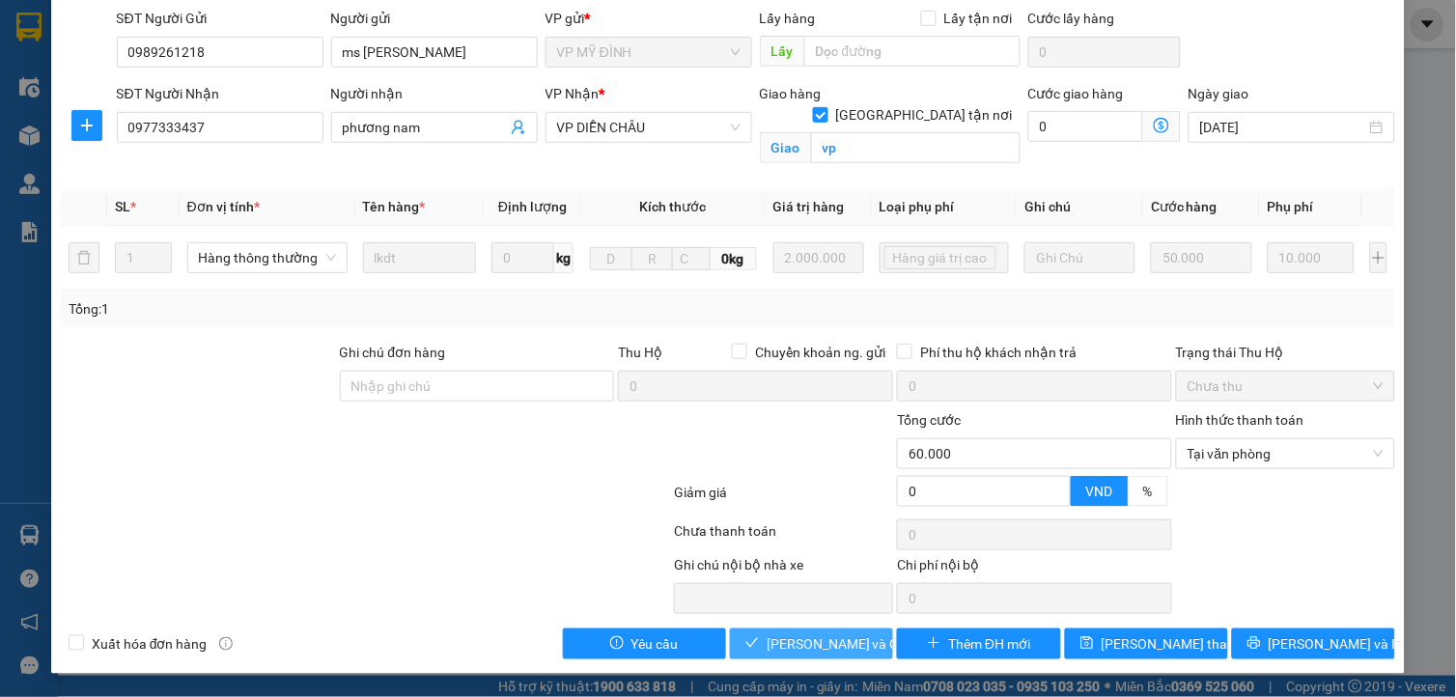
drag, startPoint x: 848, startPoint y: 650, endPoint x: 828, endPoint y: 643, distance: 20.5
click at [846, 650] on span "Lưu và Giao hàng" at bounding box center [859, 643] width 185 height 21
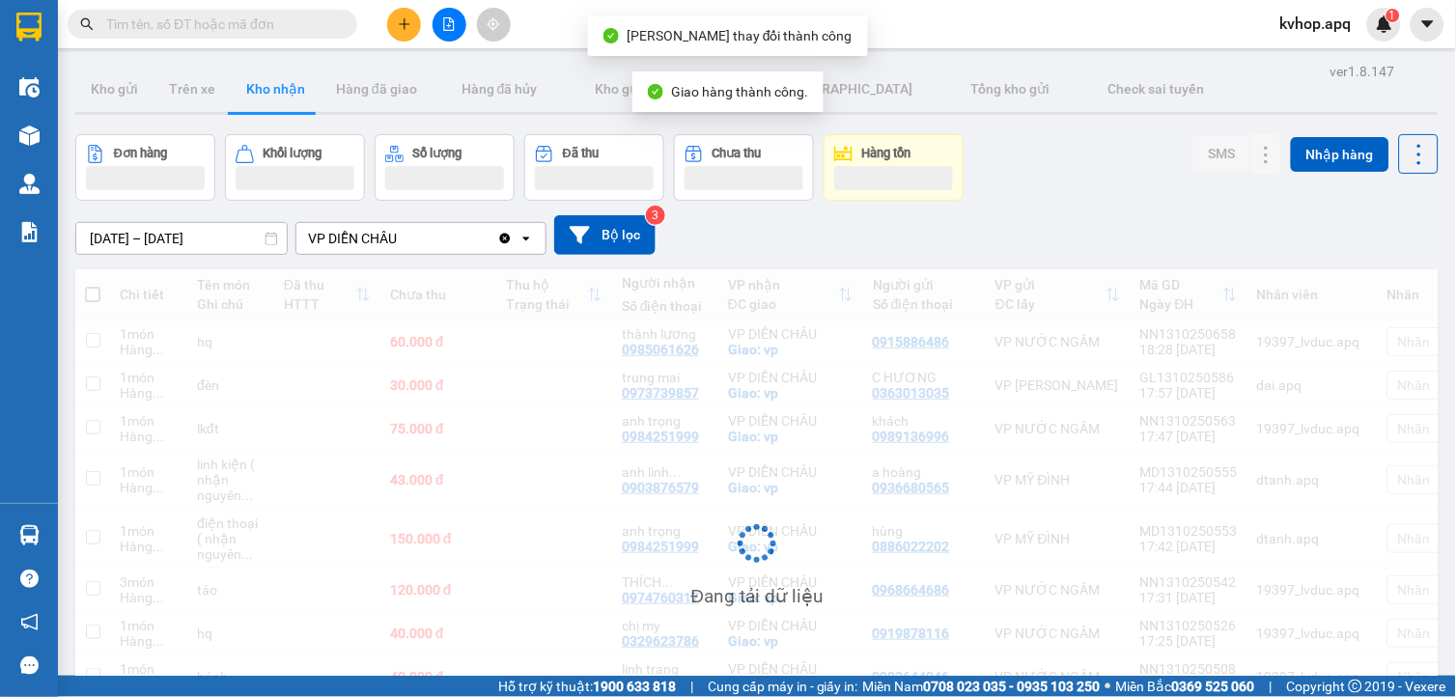
scroll to position [198, 0]
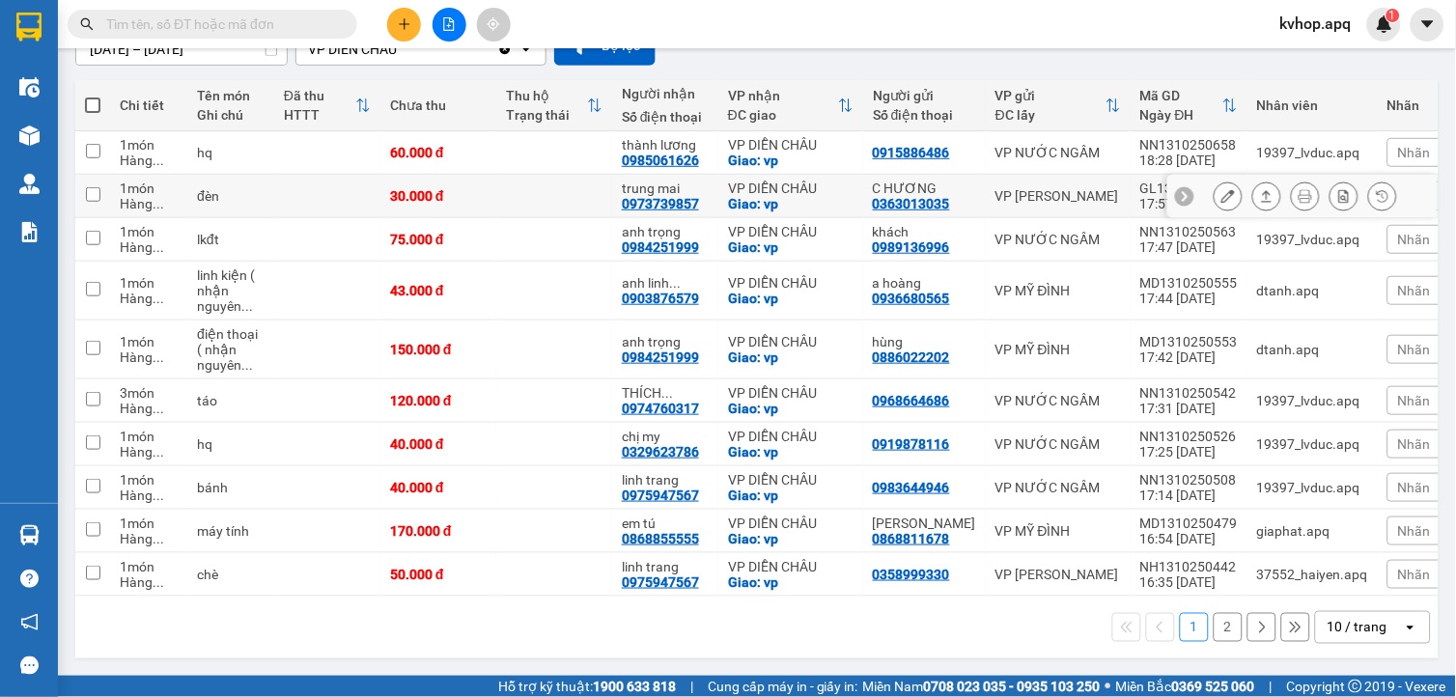
click at [1221, 190] on icon at bounding box center [1228, 196] width 14 height 14
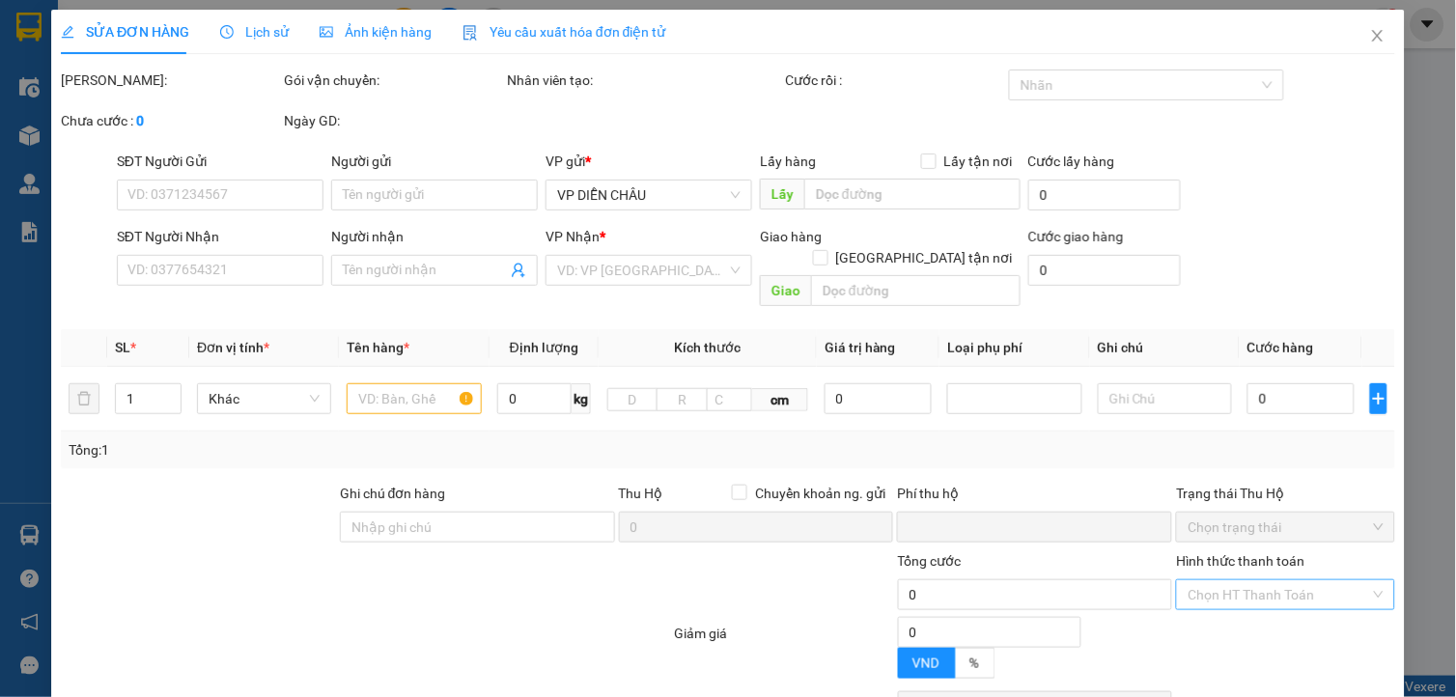
type input "0363013035"
type input "C HƯƠNG"
type input "0973739857"
type input "trung mai"
checkbox input "true"
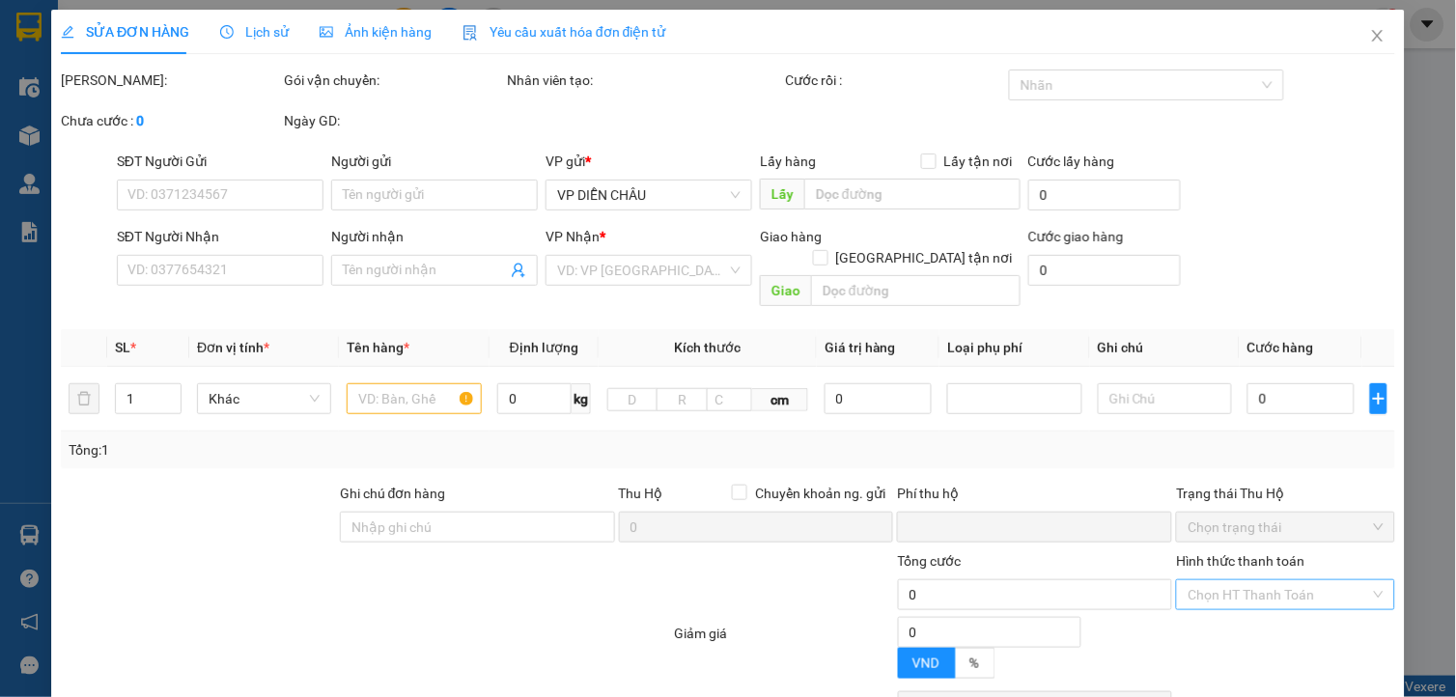
type input "vp"
type input "0"
type input "30.000"
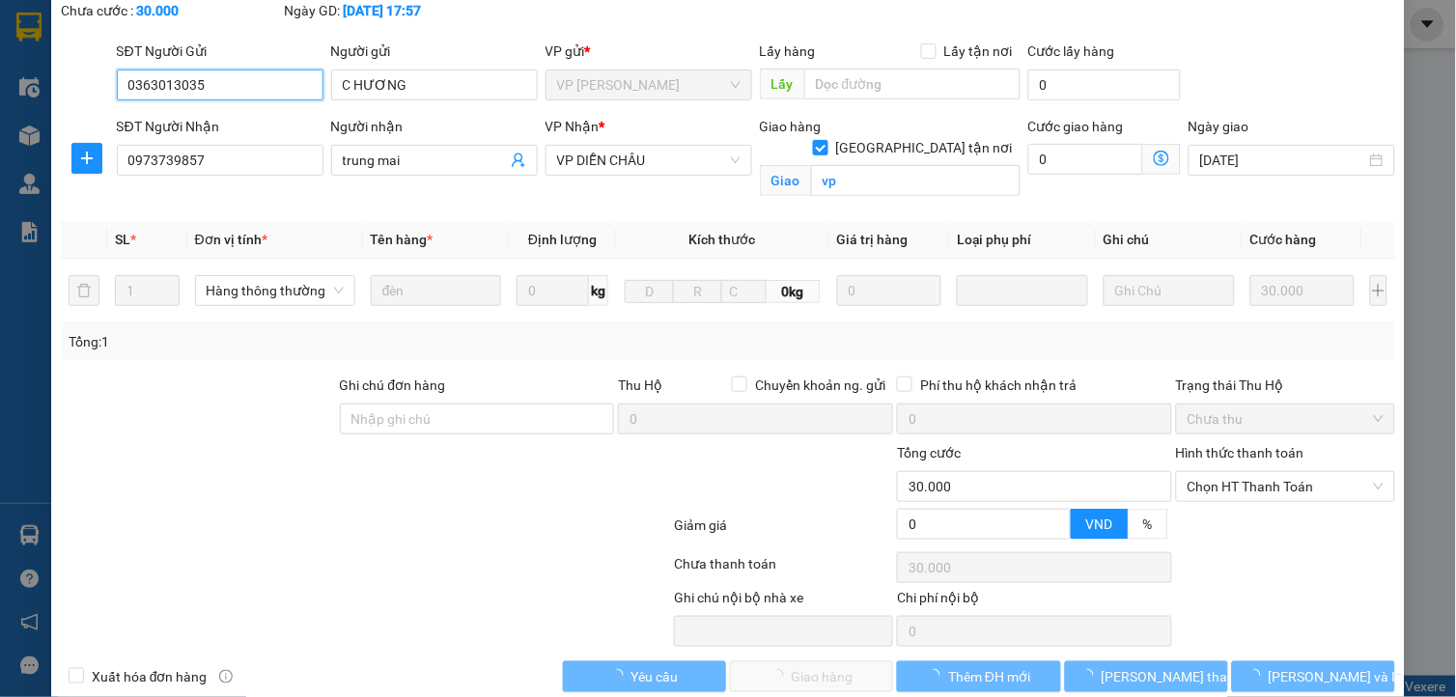
scroll to position [142, 0]
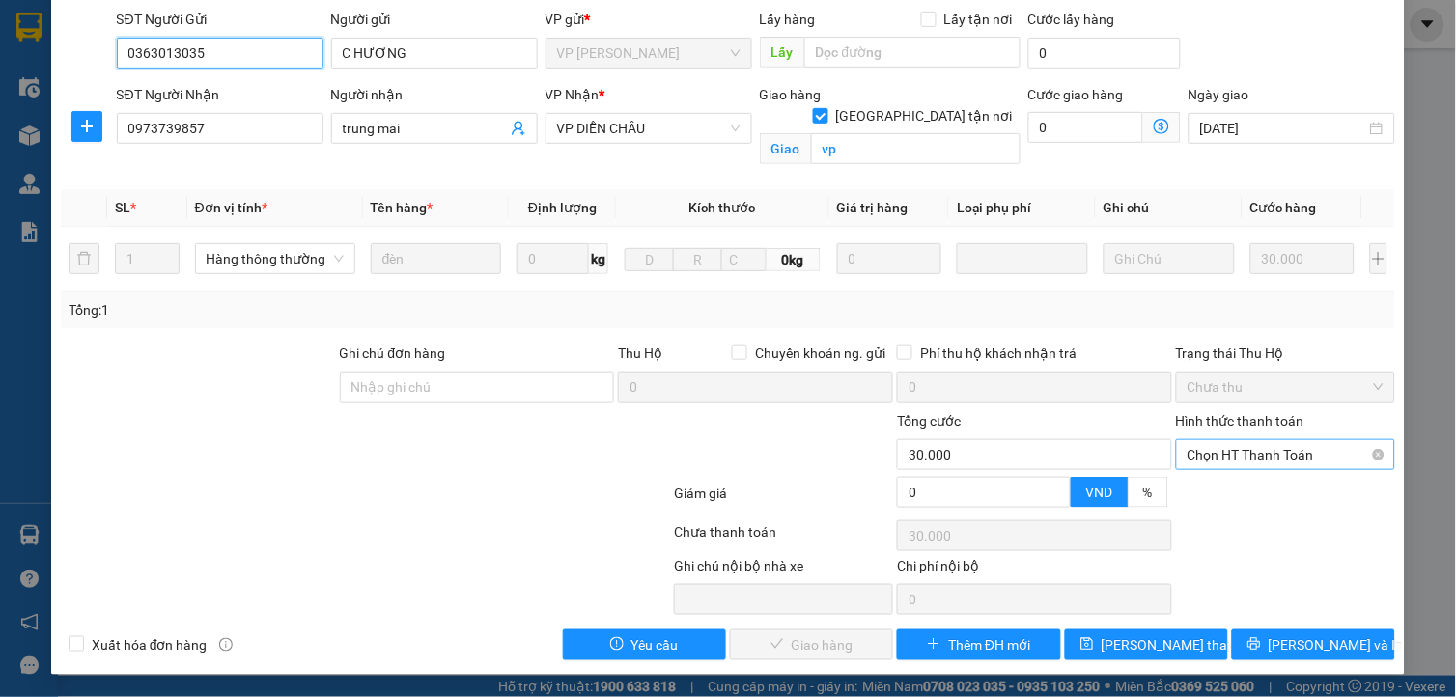
click at [1251, 466] on span "Chọn HT Thanh Toán" at bounding box center [1285, 454] width 196 height 29
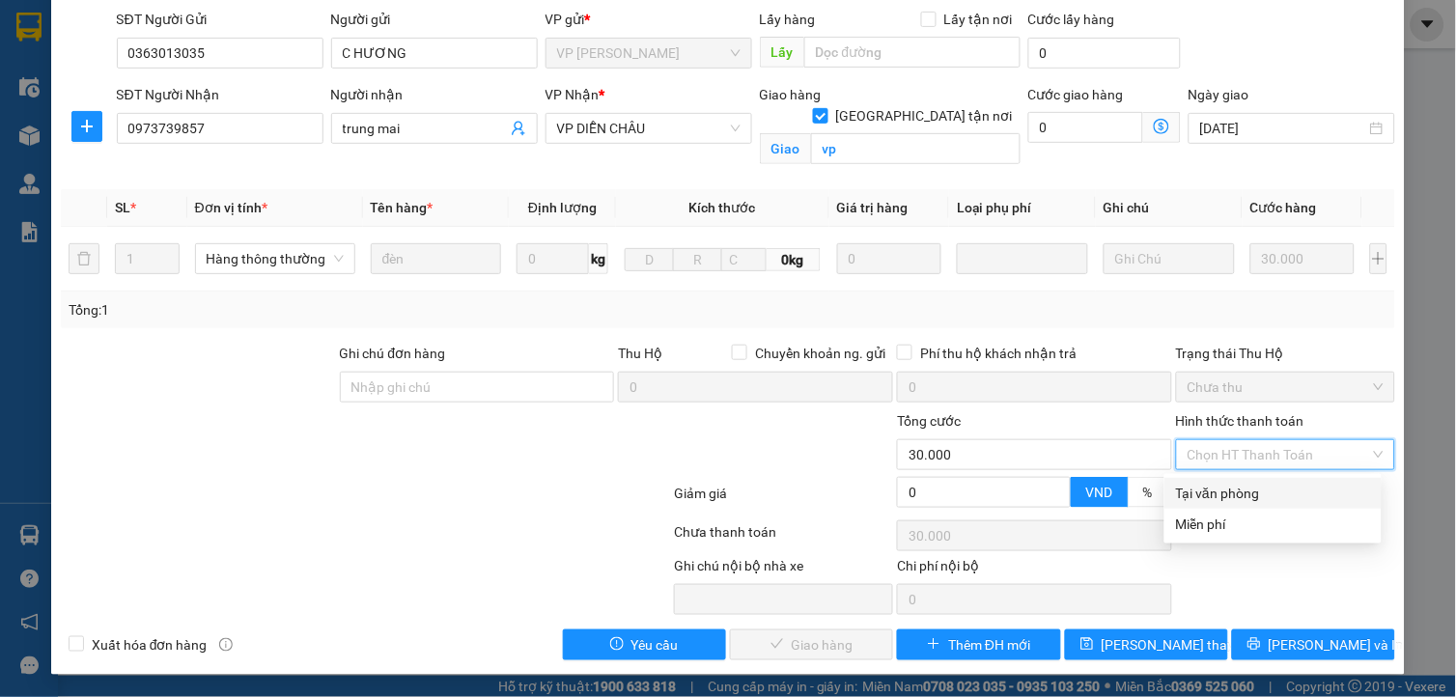
click at [1231, 493] on div "Tại văn phòng" at bounding box center [1273, 493] width 194 height 21
type input "0"
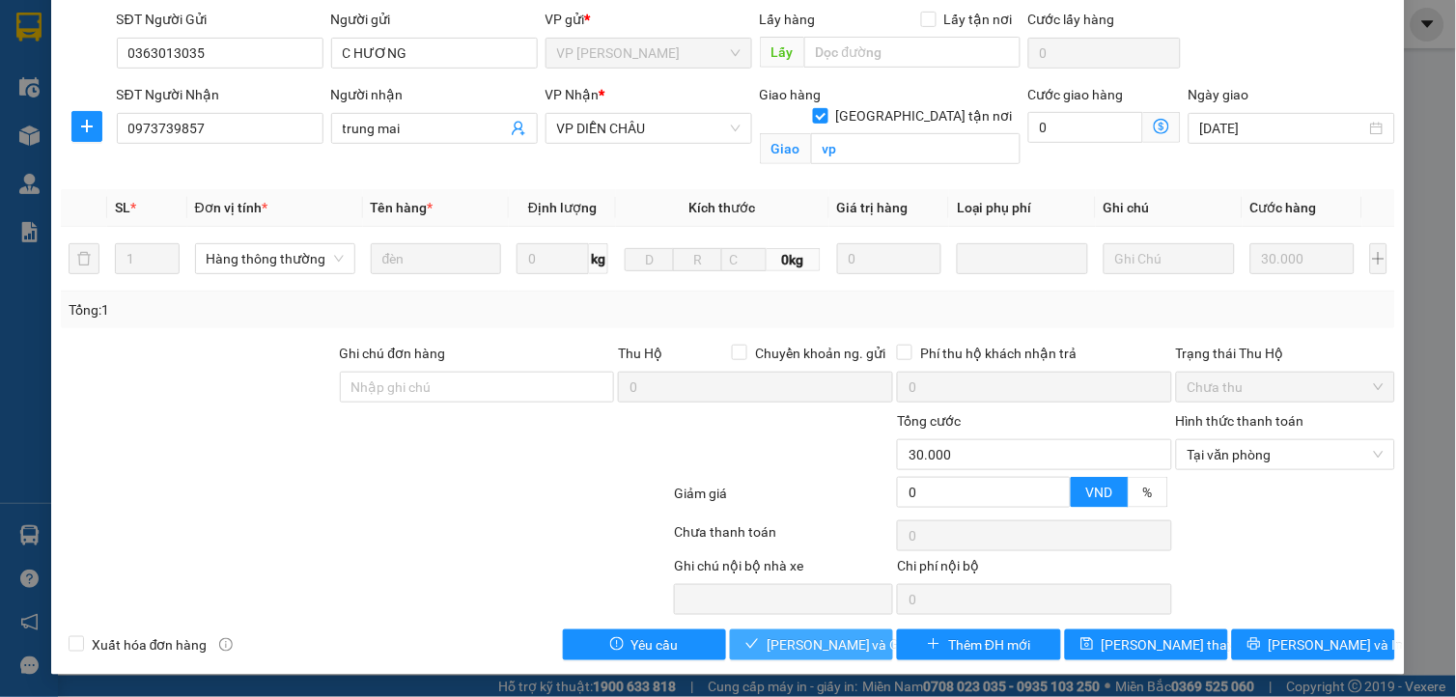
click at [846, 633] on button "Lưu và Giao hàng" at bounding box center [811, 644] width 163 height 31
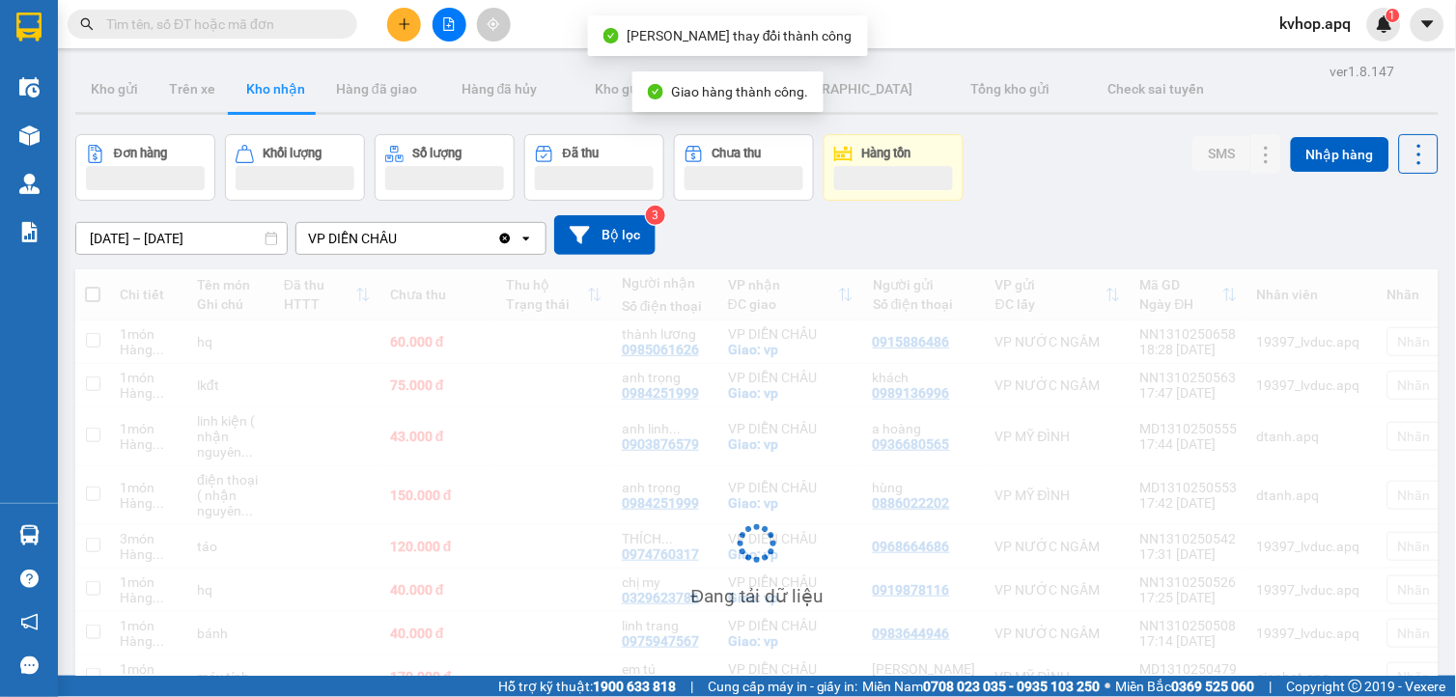
scroll to position [198, 0]
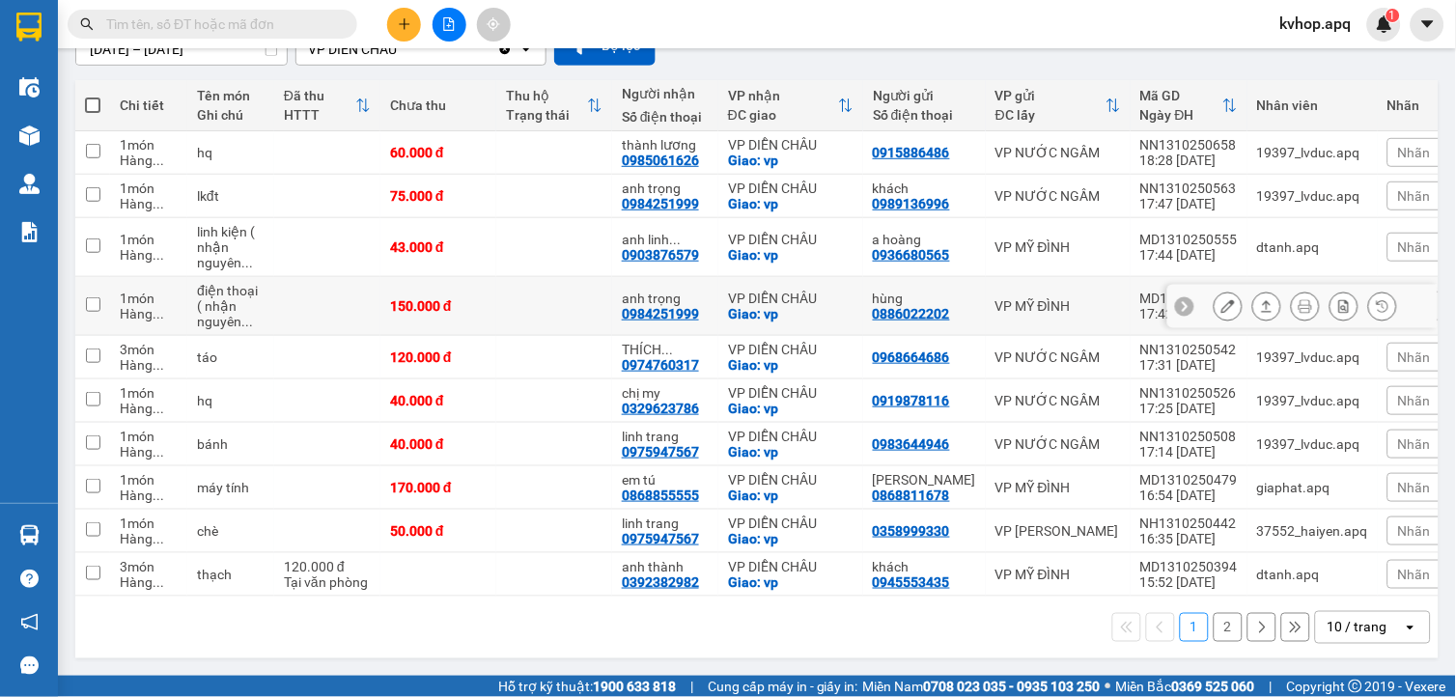
click at [1221, 302] on icon at bounding box center [1228, 306] width 14 height 14
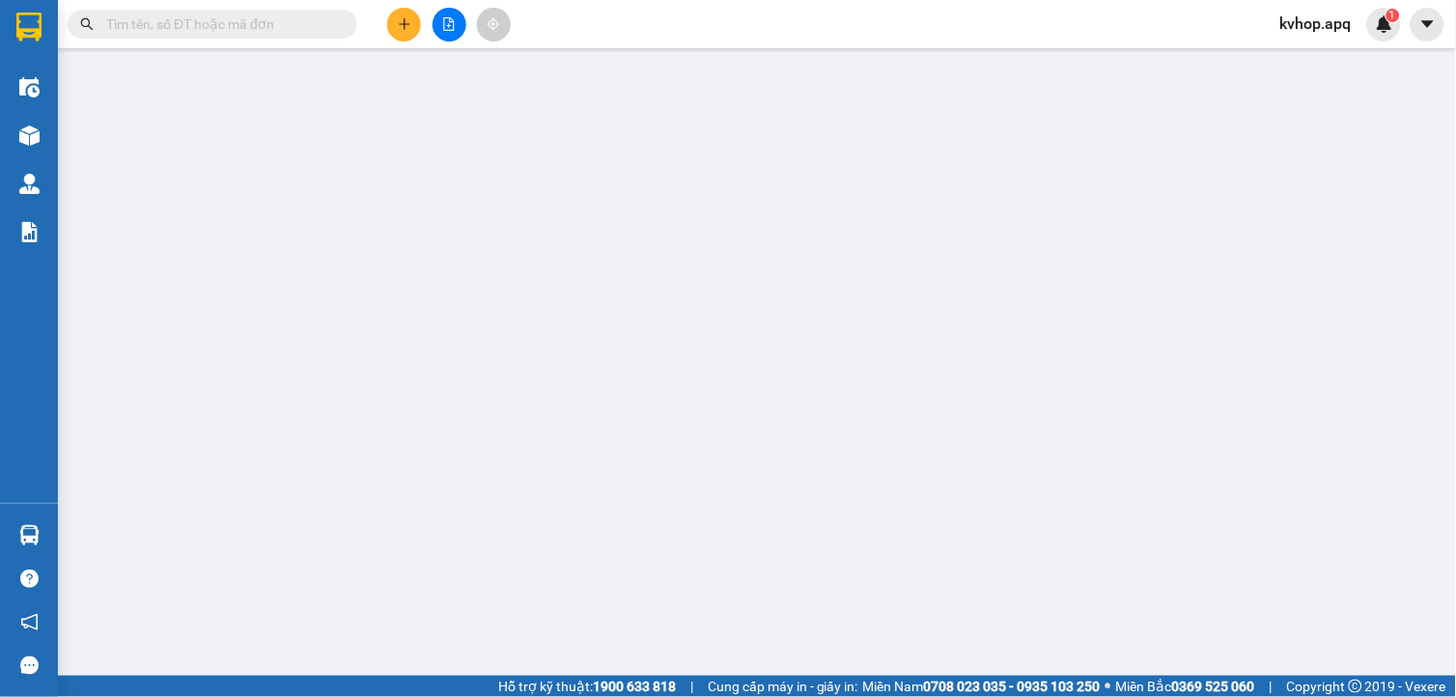
type input "0886022202"
type input "hùng"
type input "0984251999"
type input "anh trọng"
checkbox input "true"
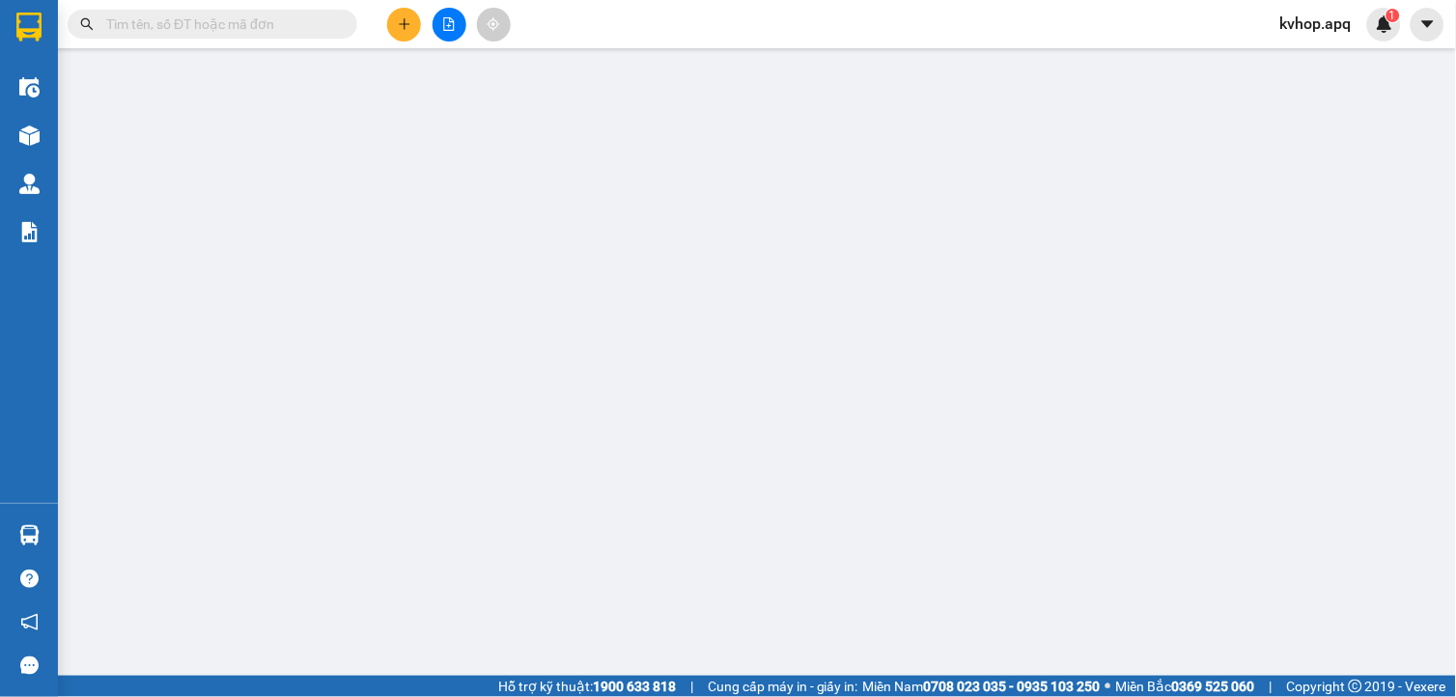
type input "vp"
type input "0"
type input "150.000"
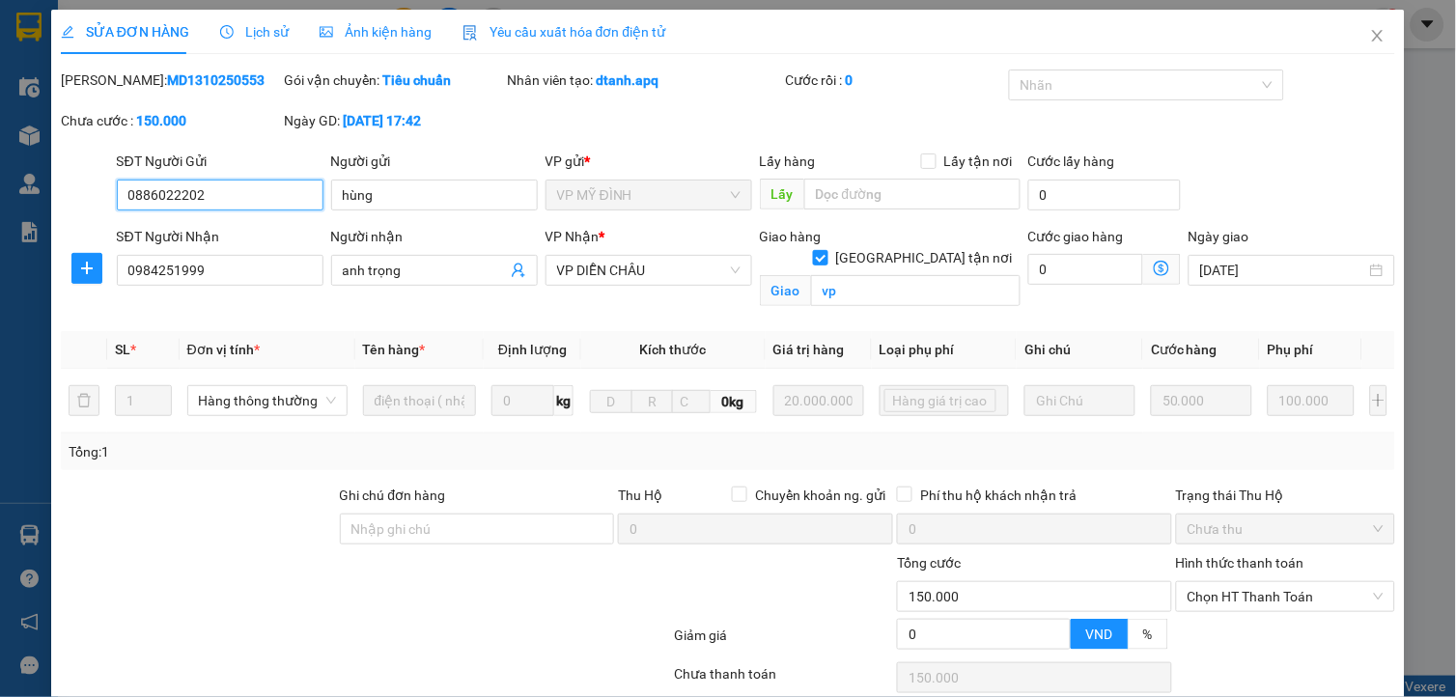
scroll to position [161, 0]
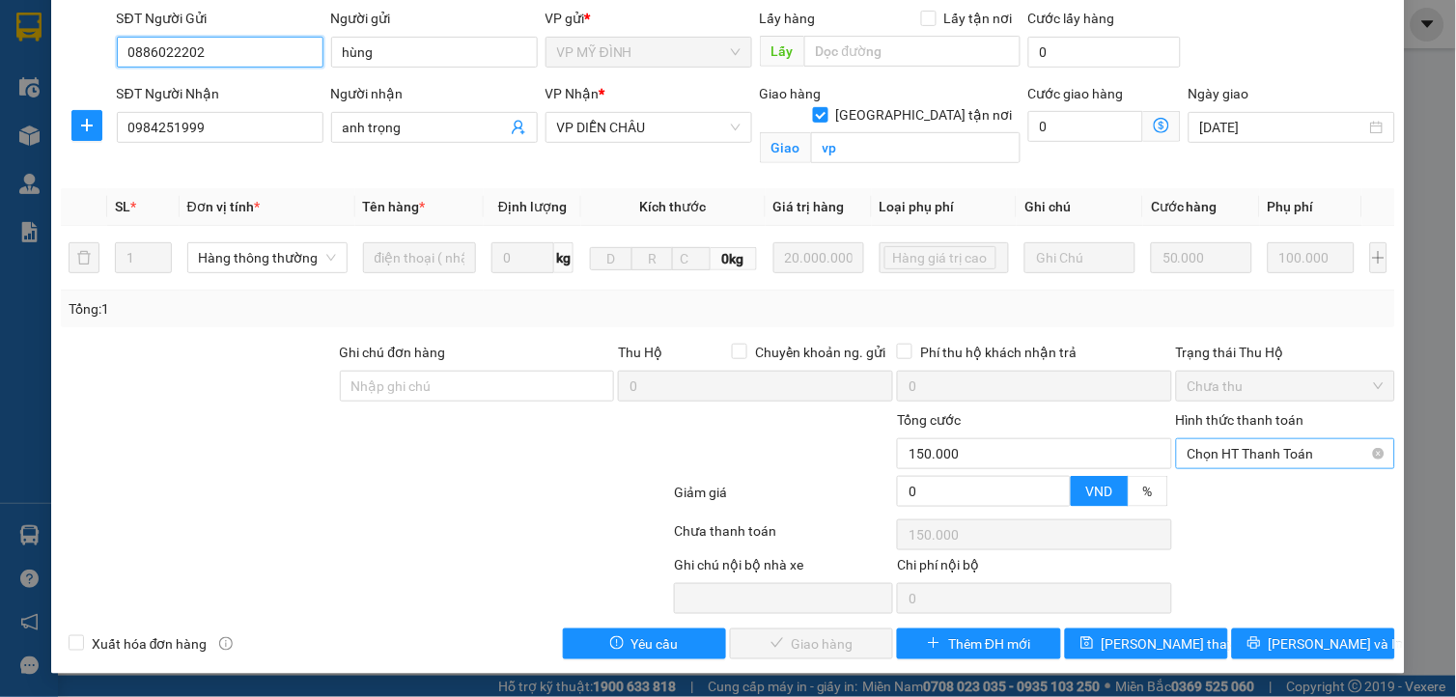
click at [1259, 459] on span "Chọn HT Thanh Toán" at bounding box center [1285, 453] width 196 height 29
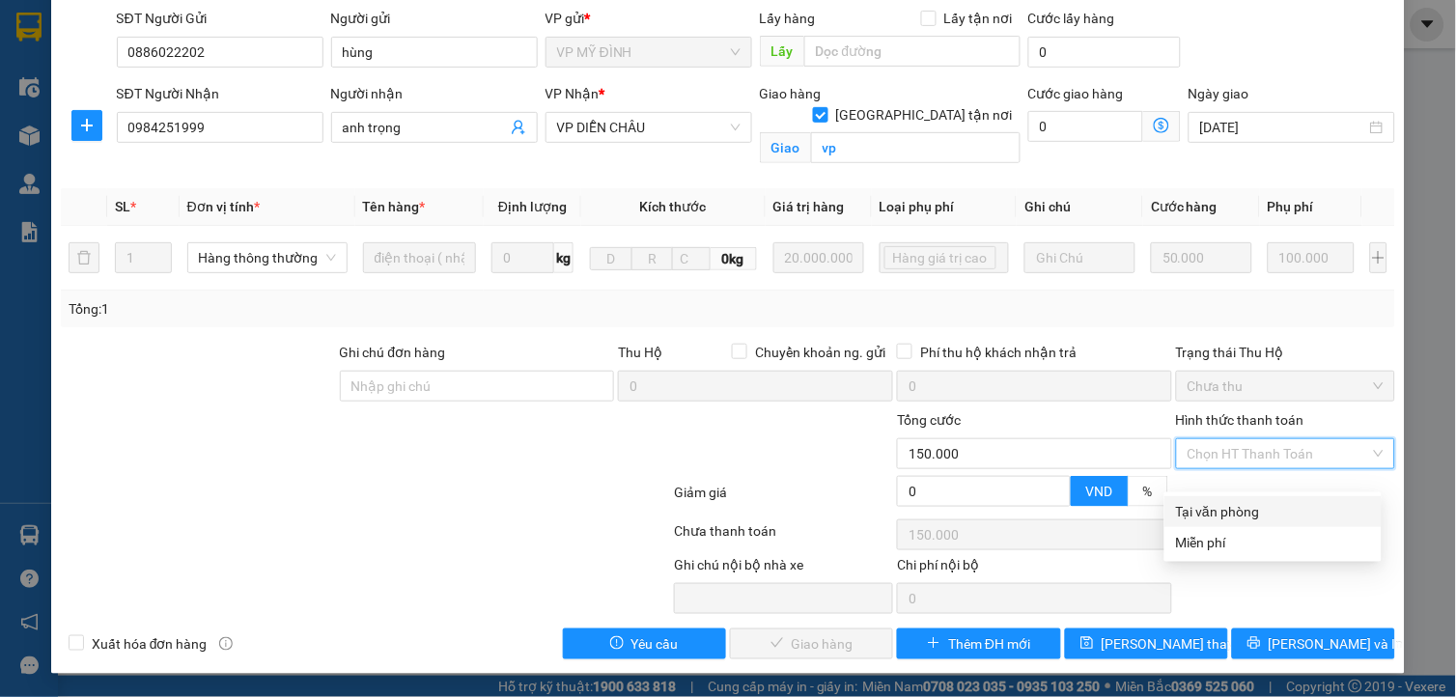
drag, startPoint x: 1241, startPoint y: 484, endPoint x: 1139, endPoint y: 538, distance: 114.9
click at [1239, 501] on div "Tại văn phòng" at bounding box center [1273, 511] width 194 height 21
type input "0"
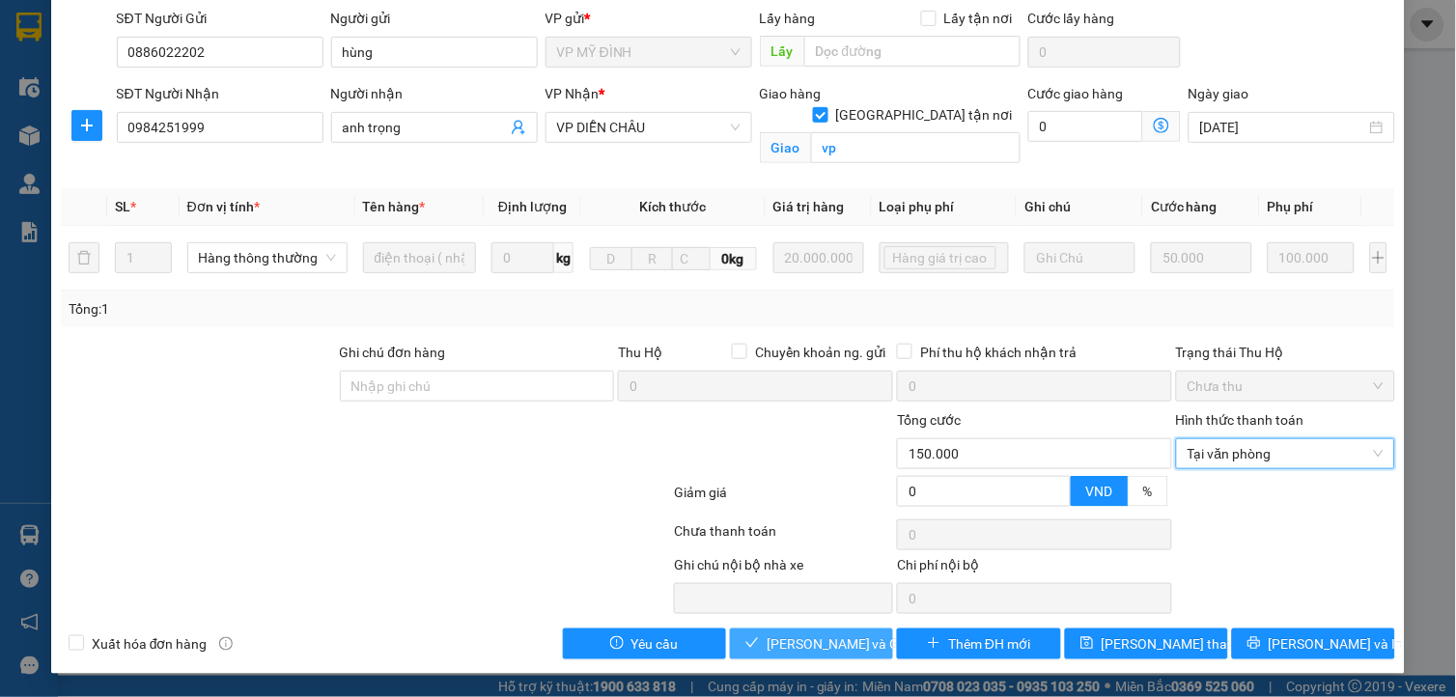
click at [813, 648] on span "Lưu và Giao hàng" at bounding box center [859, 643] width 185 height 21
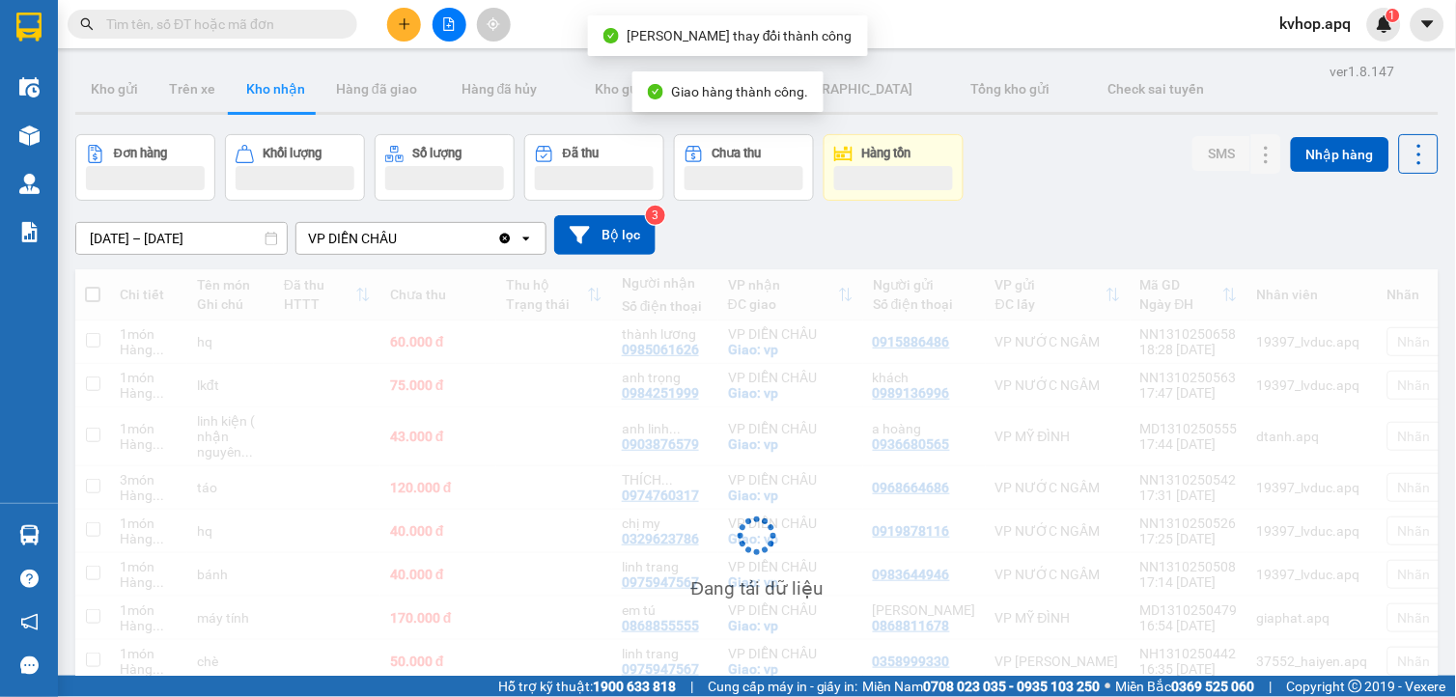
scroll to position [183, 0]
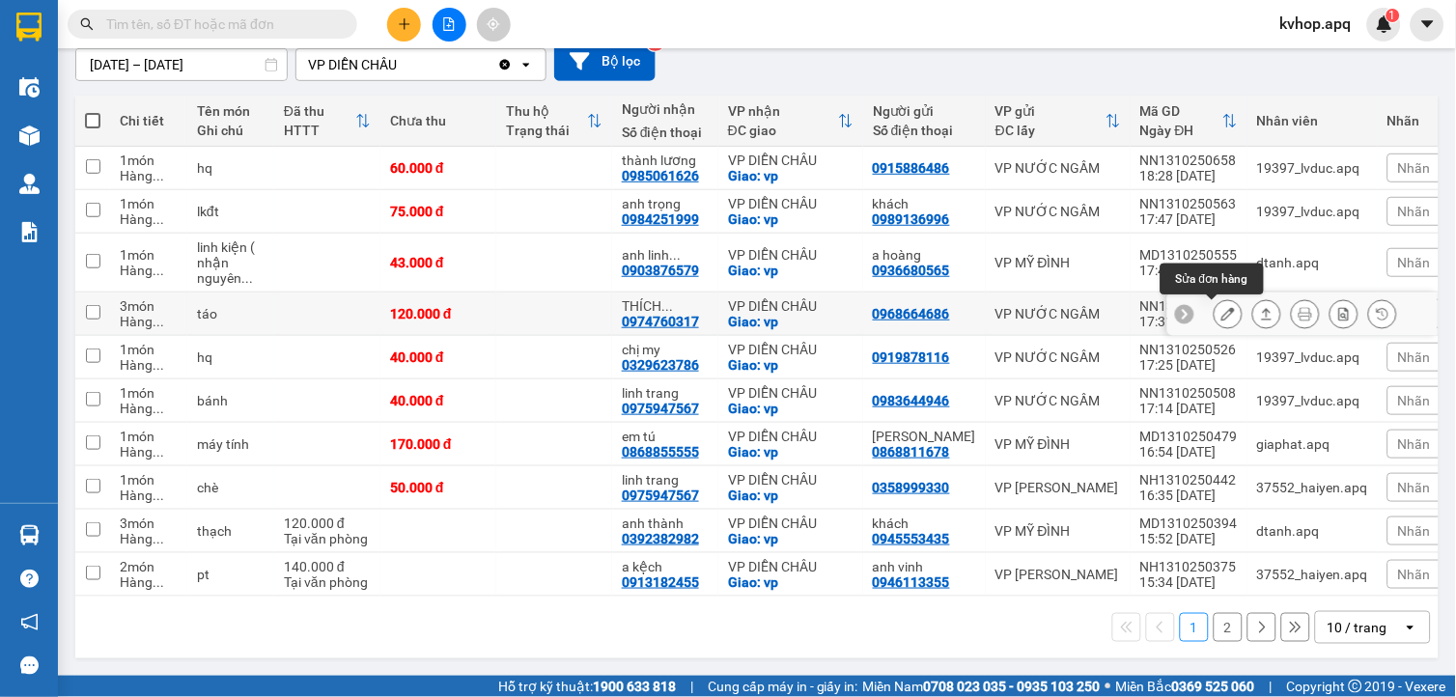
click at [1221, 314] on icon at bounding box center [1228, 314] width 14 height 14
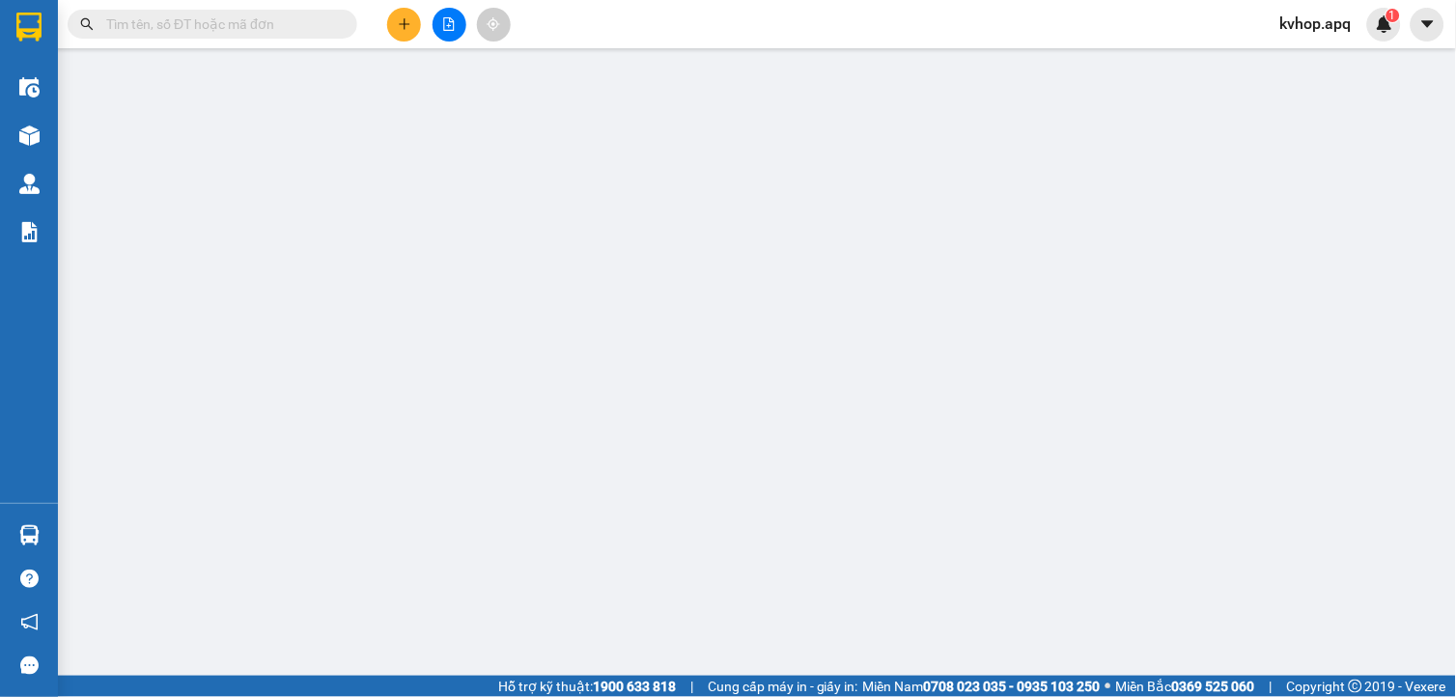
type input "0968664686"
type input "0974760317"
type input "THÍCH phƯỢNG"
checkbox input "true"
type input "vp"
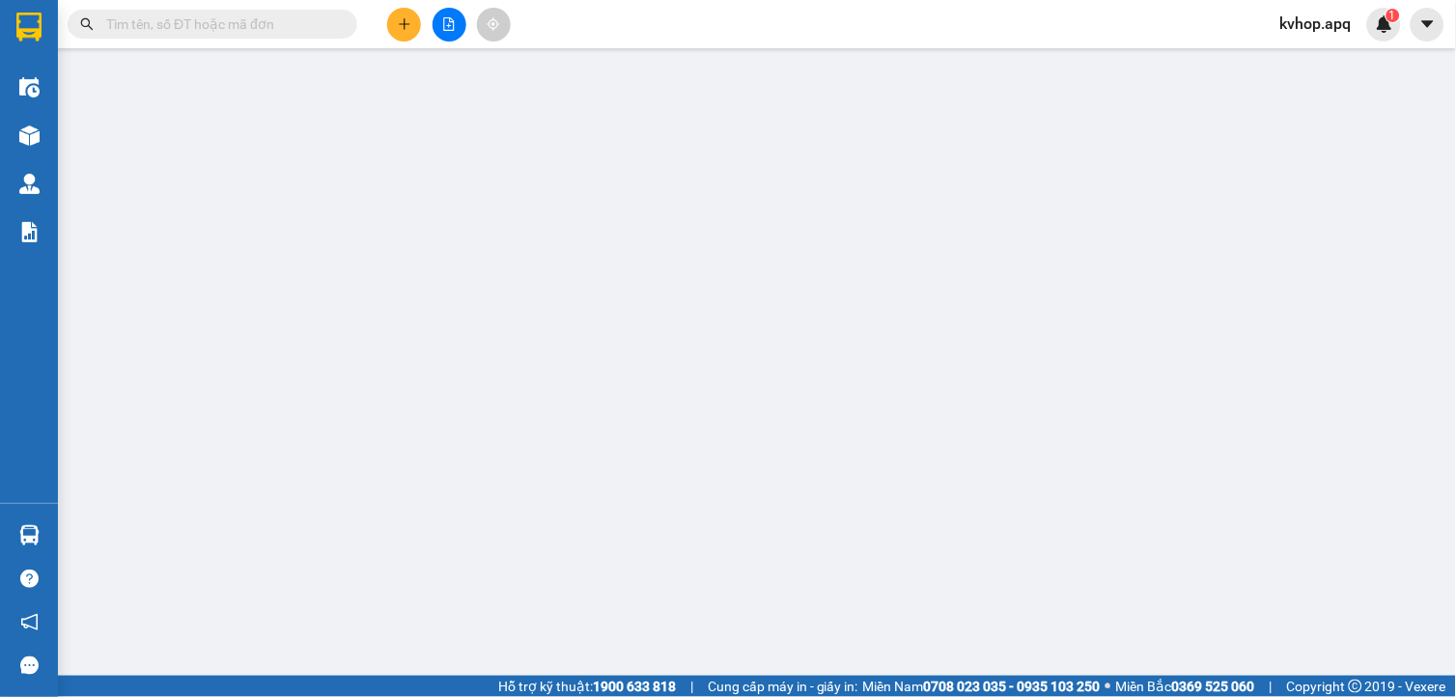
type input "0"
type input "120.000"
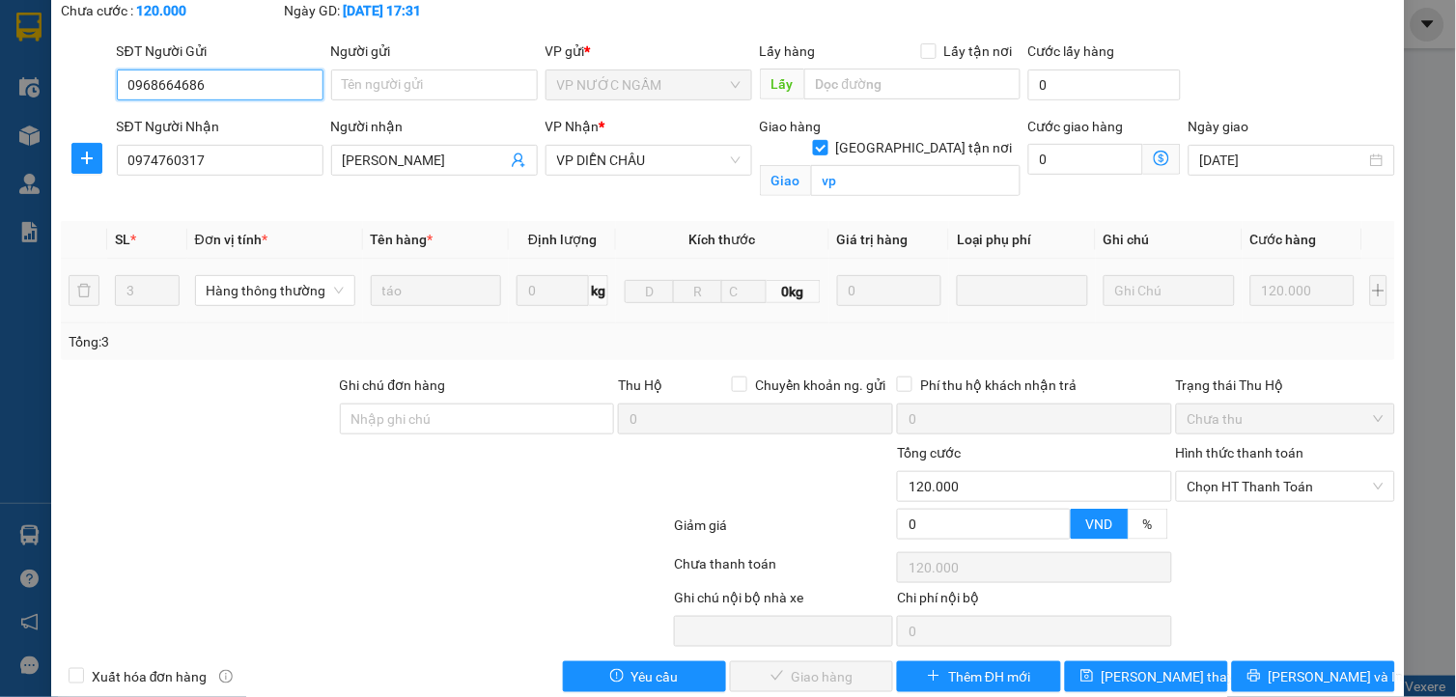
scroll to position [142, 0]
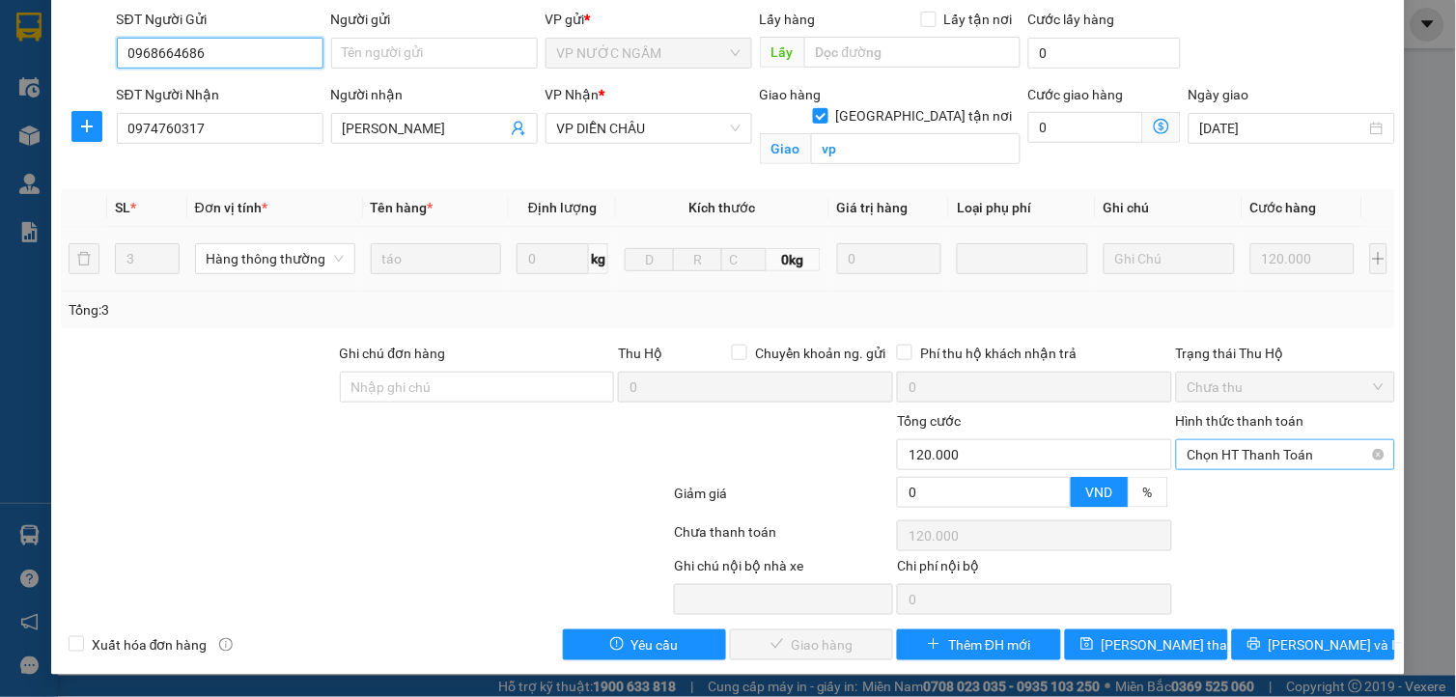
click at [1219, 465] on span "Chọn HT Thanh Toán" at bounding box center [1285, 454] width 196 height 29
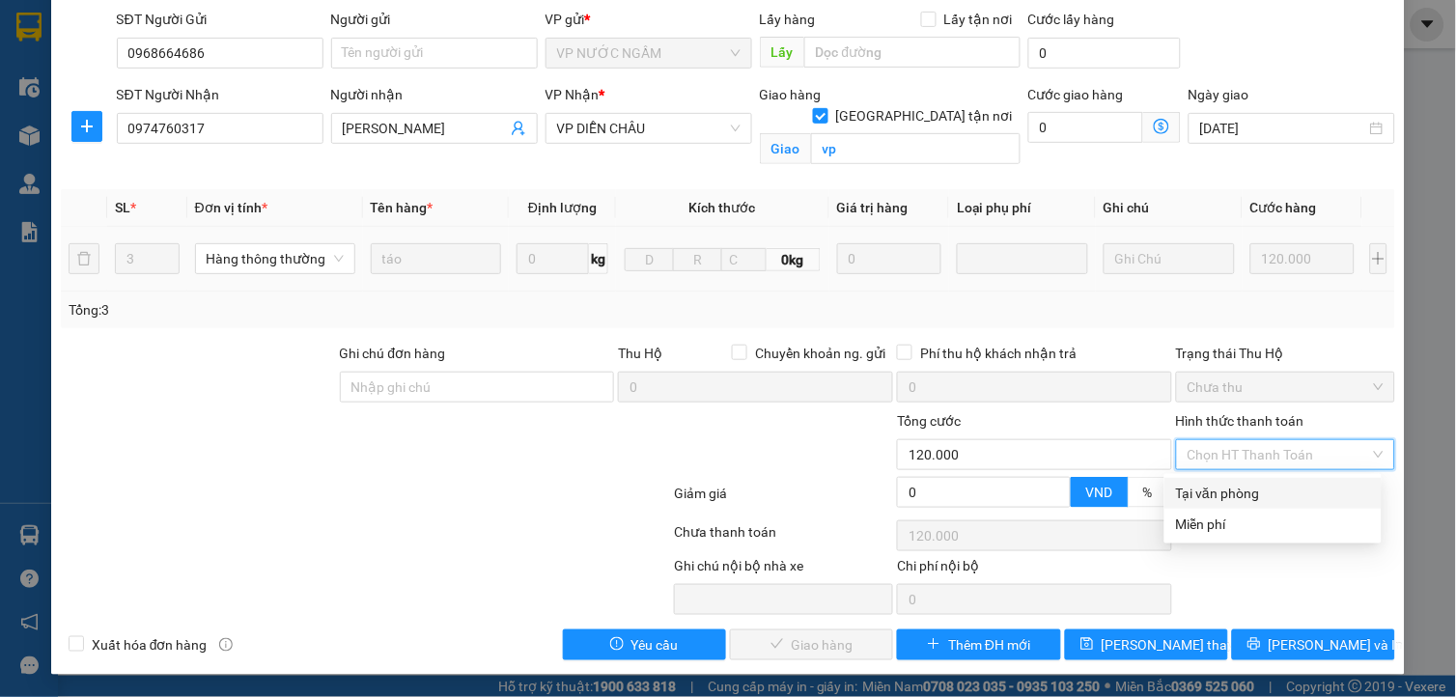
drag, startPoint x: 1218, startPoint y: 485, endPoint x: 1214, endPoint y: 494, distance: 10.8
click at [1217, 489] on div "Tại văn phòng" at bounding box center [1273, 493] width 194 height 21
type input "0"
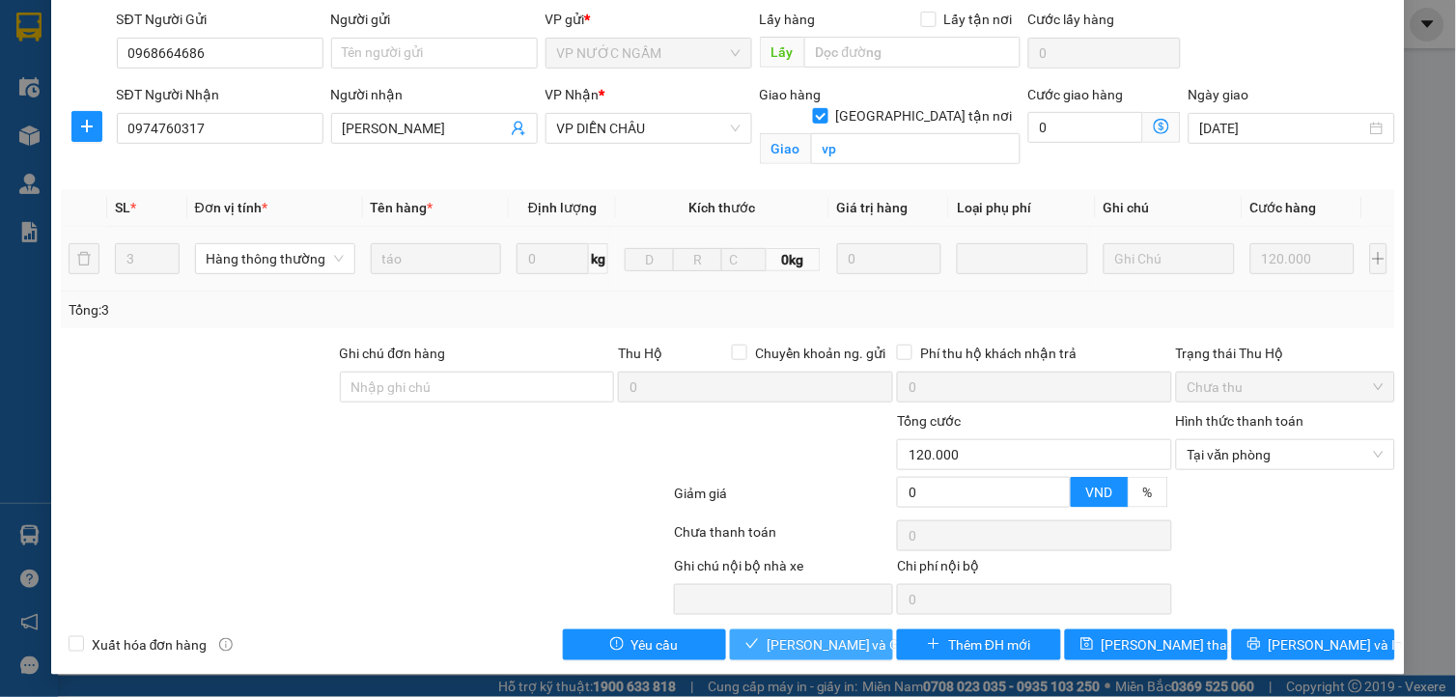
drag, startPoint x: 795, startPoint y: 651, endPoint x: 738, endPoint y: 592, distance: 81.9
click at [796, 650] on span "Lưu và Giao hàng" at bounding box center [859, 644] width 185 height 21
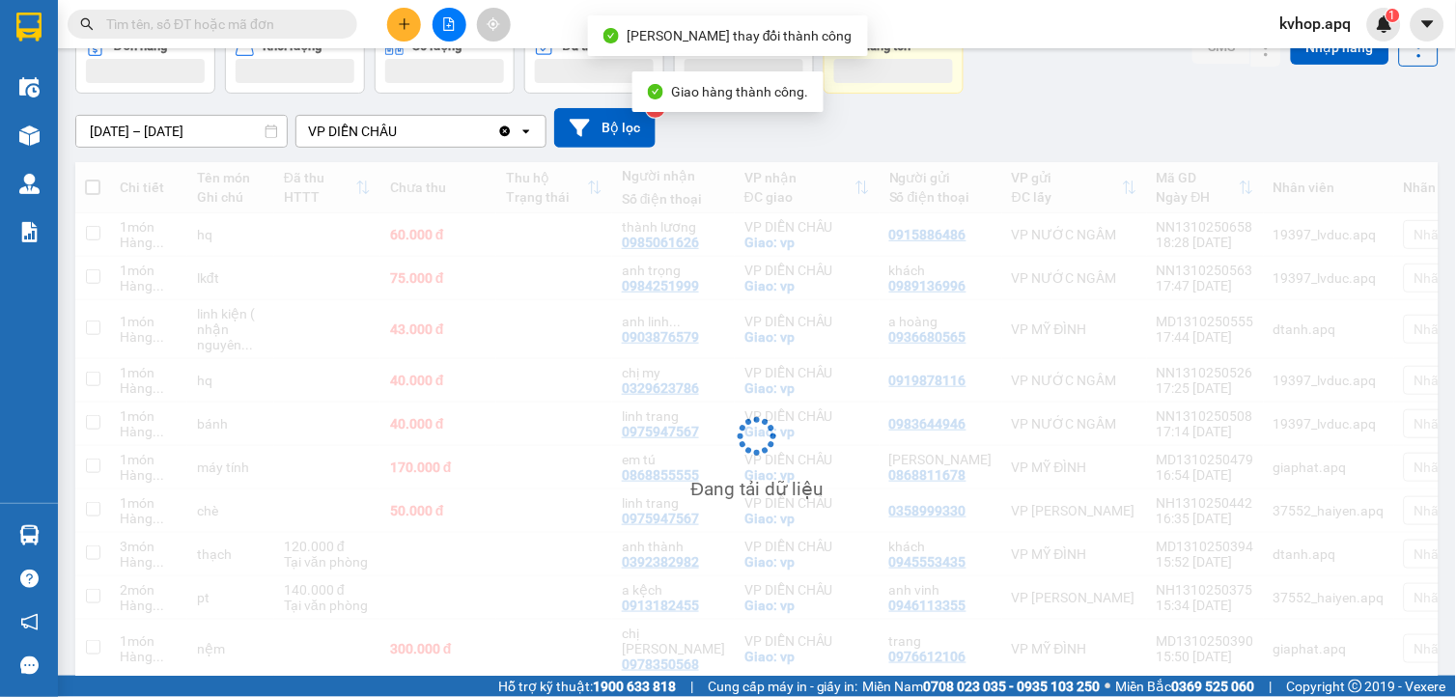
scroll to position [185, 0]
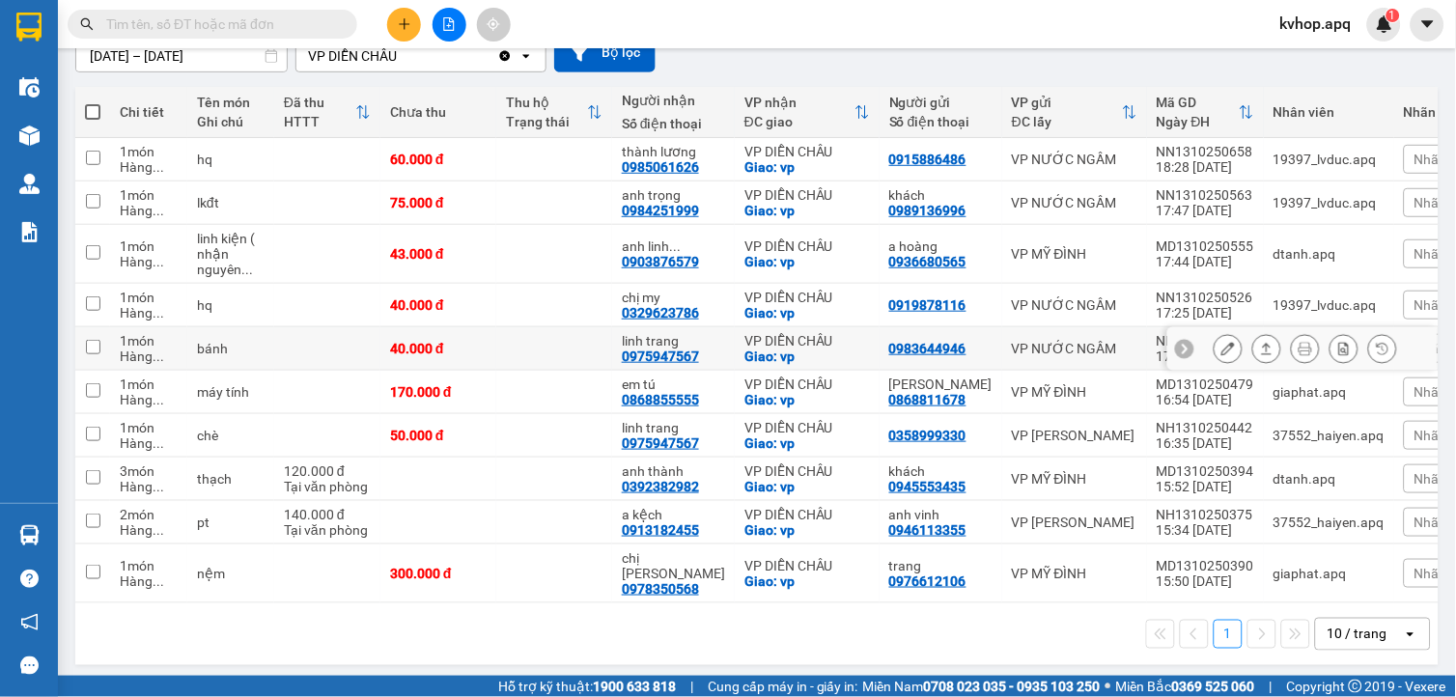
click at [1221, 350] on icon at bounding box center [1228, 349] width 14 height 14
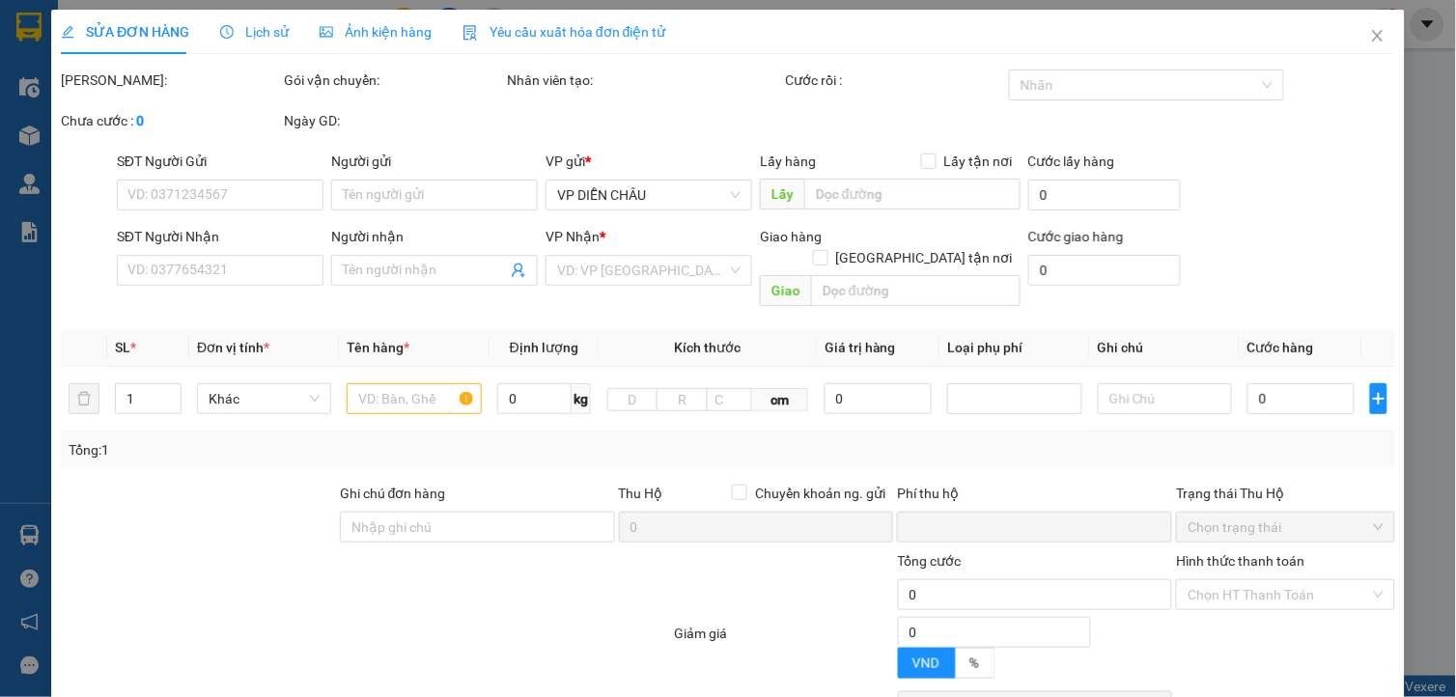
type input "0983644946"
type input "0975947567"
type input "linh trang"
checkbox input "true"
type input "vp"
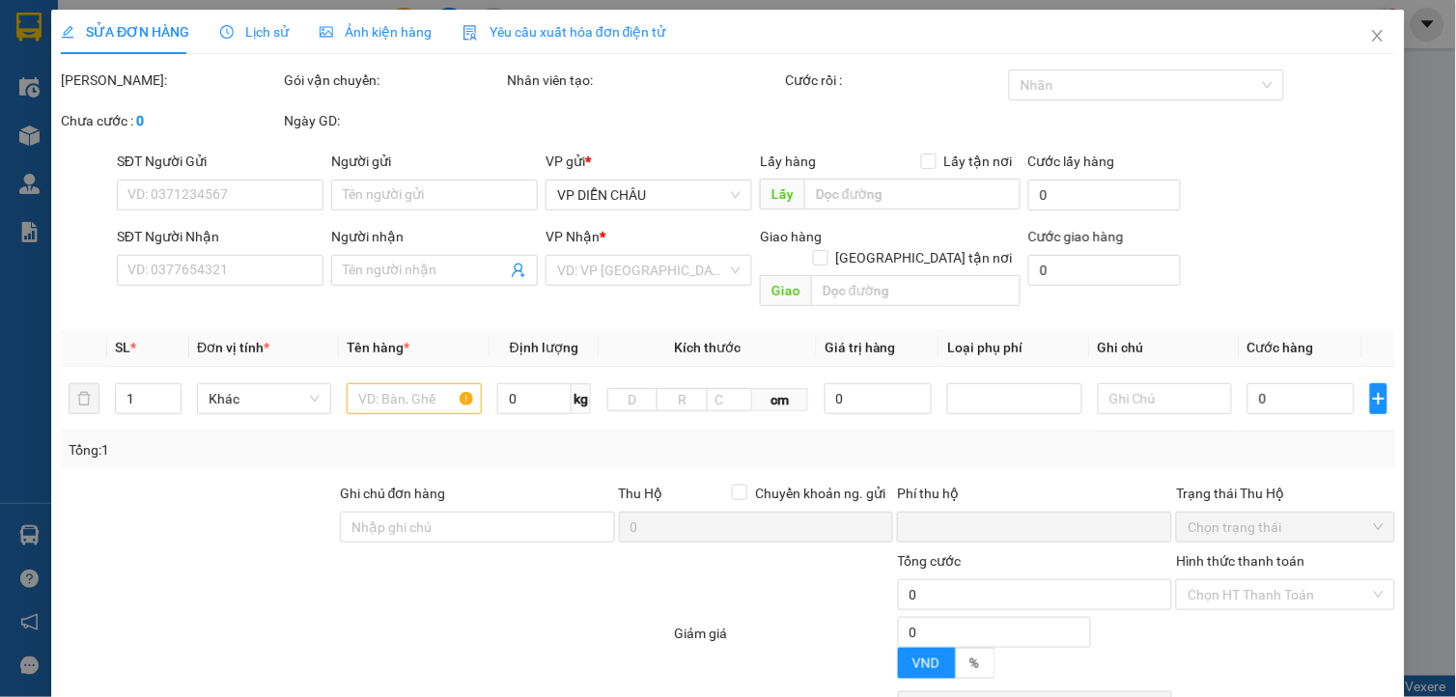
type input "0"
type input "40.000"
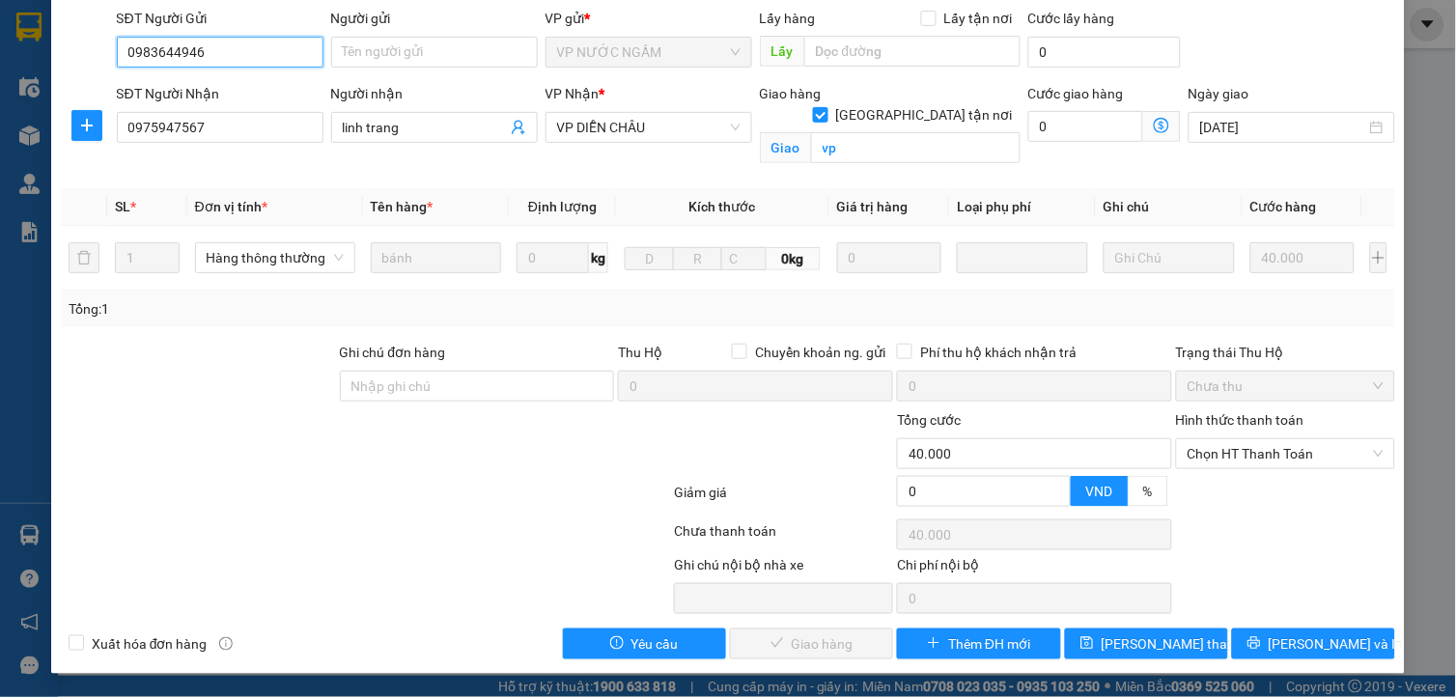
scroll to position [142, 0]
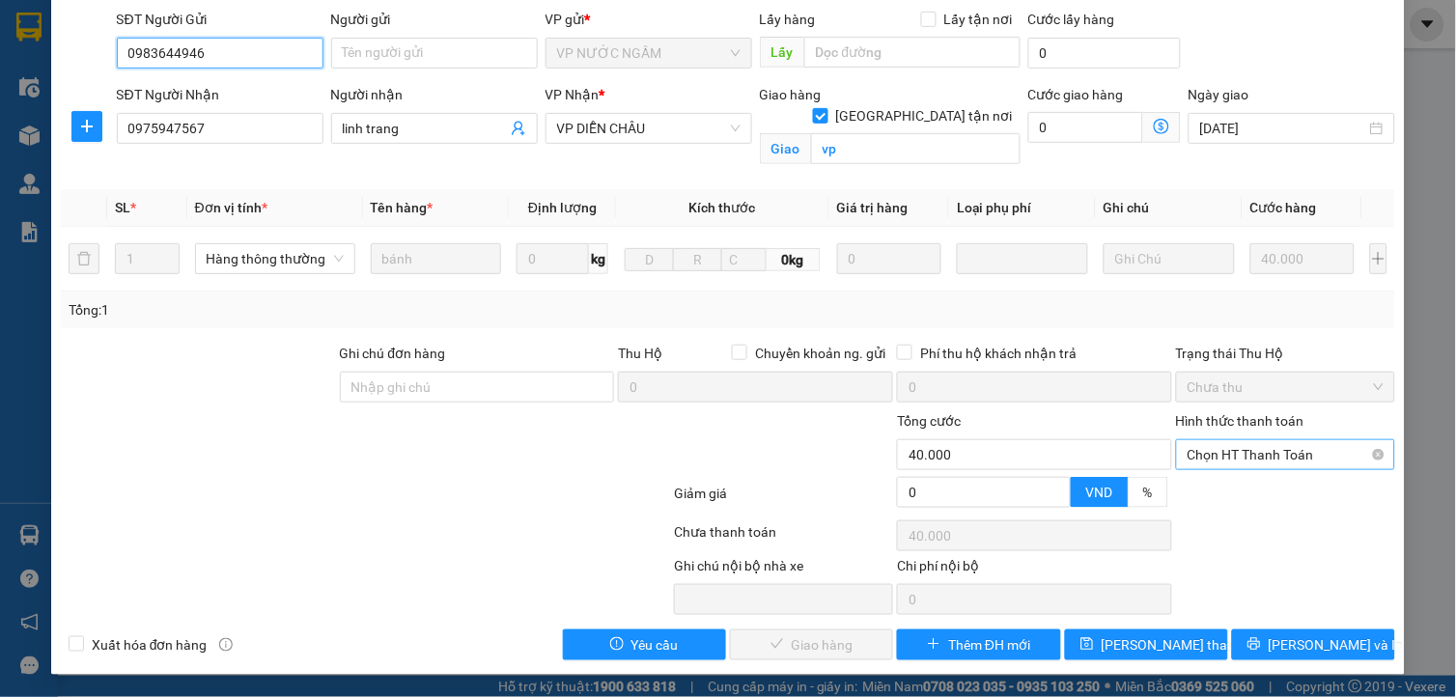
click at [1289, 459] on span "Chọn HT Thanh Toán" at bounding box center [1285, 454] width 196 height 29
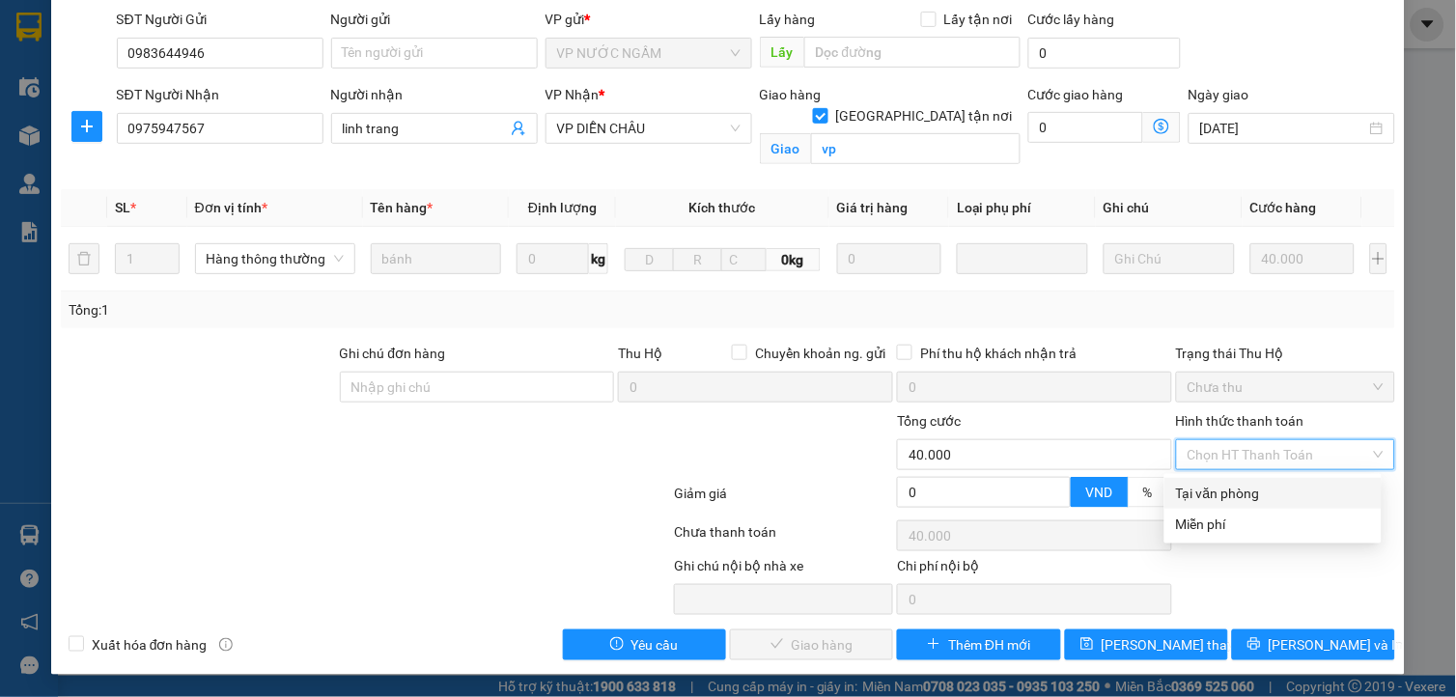
drag, startPoint x: 1243, startPoint y: 483, endPoint x: 1211, endPoint y: 509, distance: 41.9
click at [1234, 492] on div "Tại văn phòng" at bounding box center [1273, 493] width 194 height 21
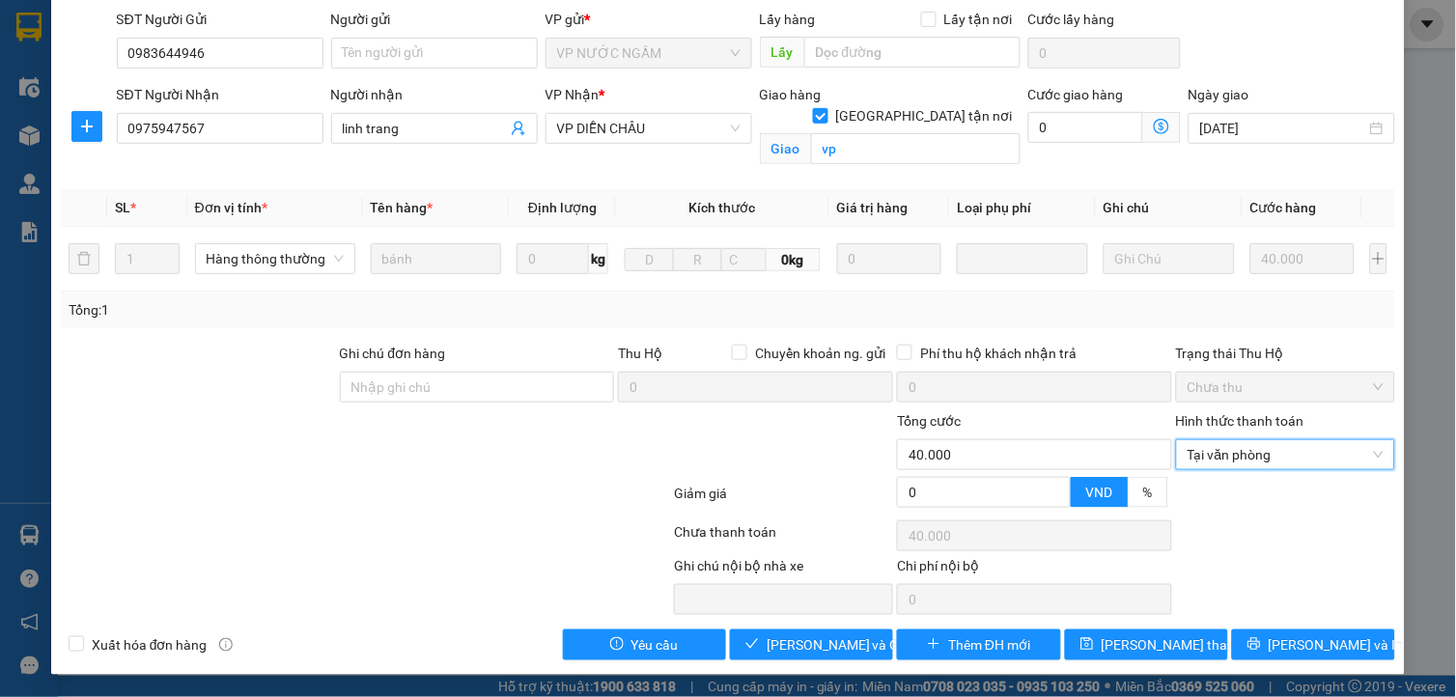
type input "0"
click at [805, 640] on span "Lưu và Giao hàng" at bounding box center [859, 644] width 185 height 21
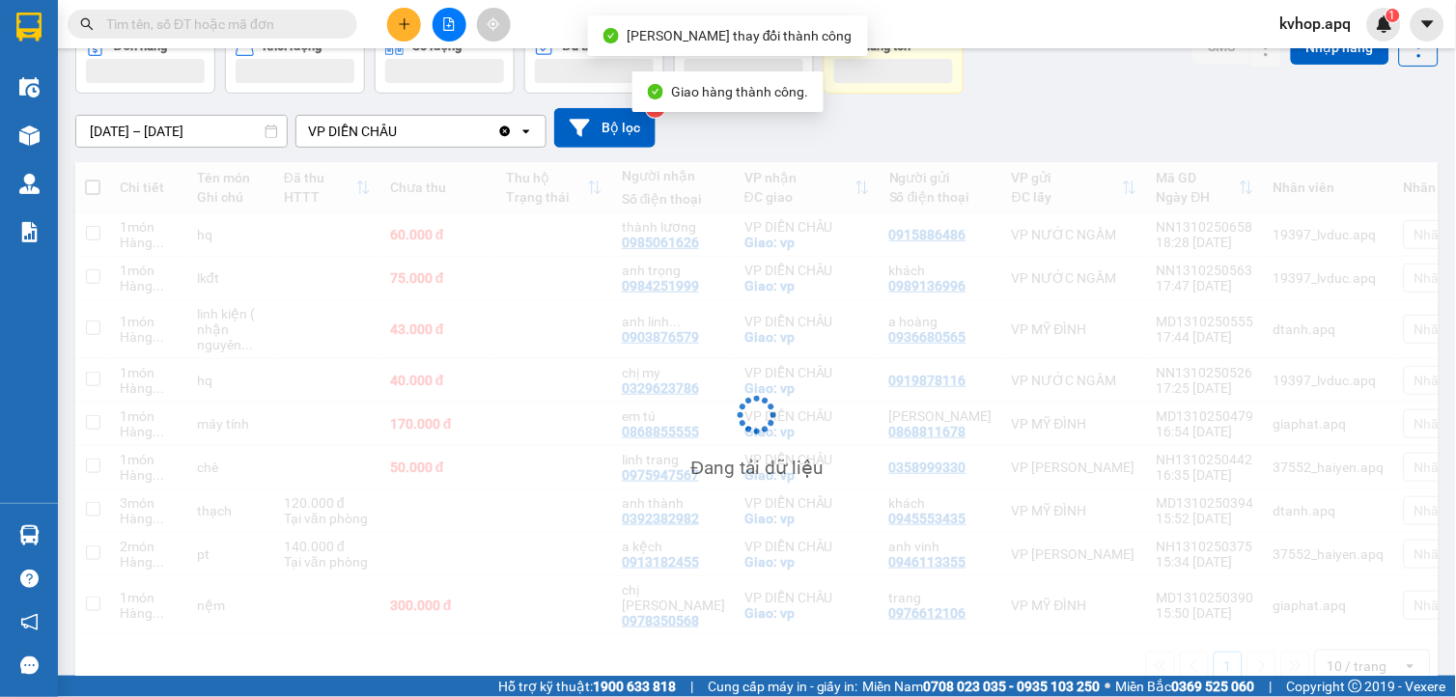
scroll to position [139, 0]
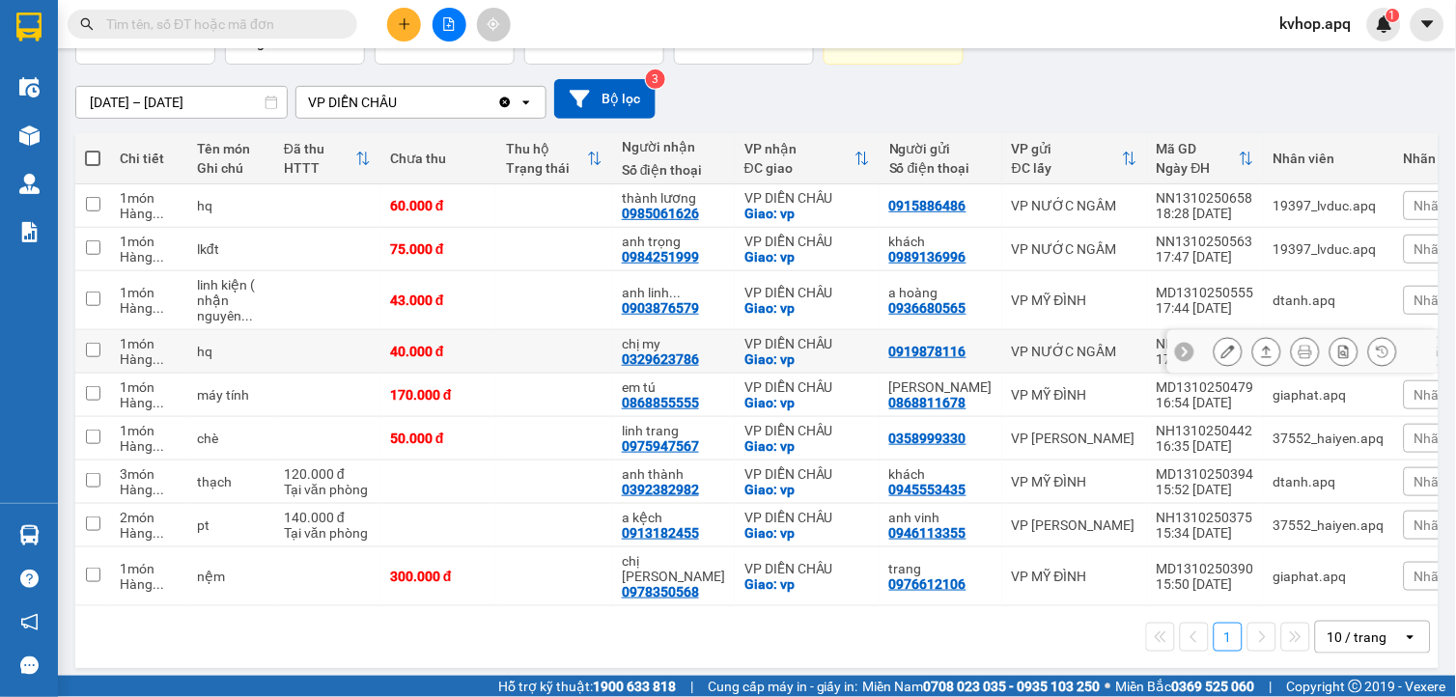
click at [1214, 340] on button at bounding box center [1227, 352] width 27 height 34
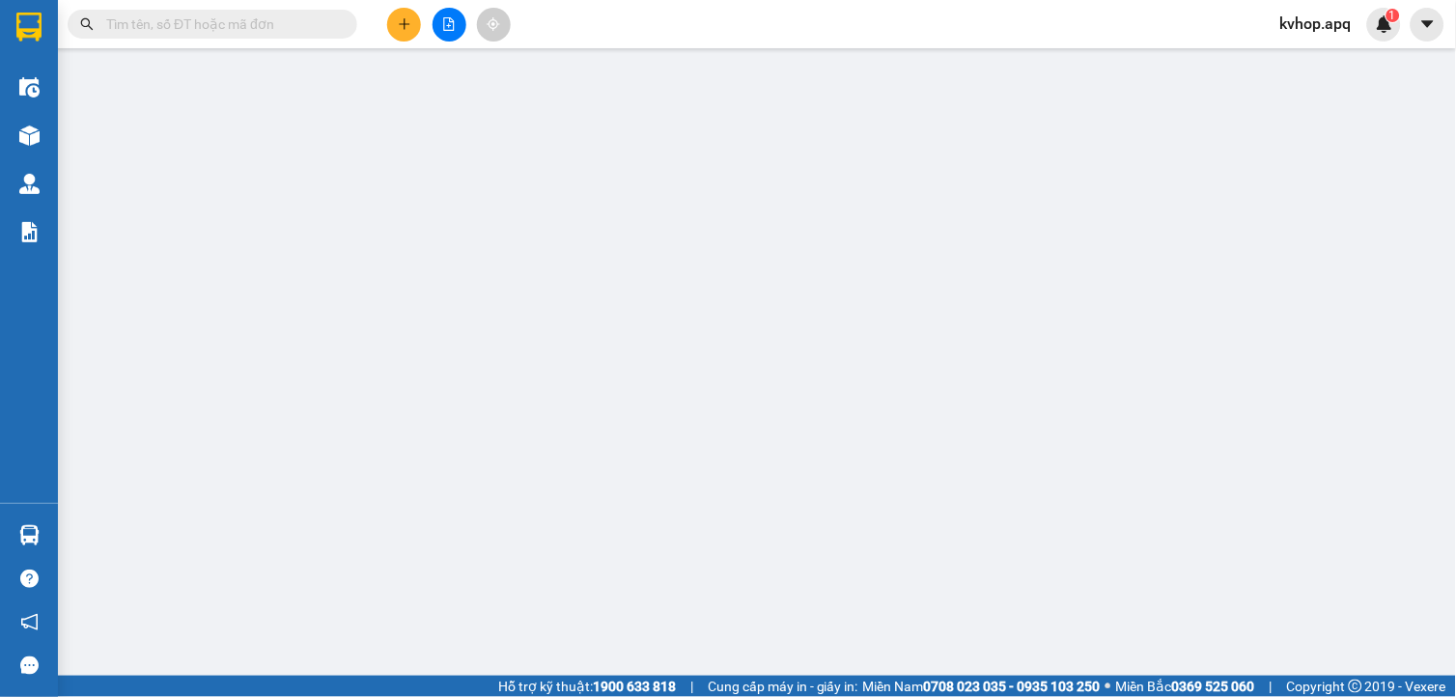
type input "0919878116"
type input "0329623786"
type input "chị my"
checkbox input "true"
type input "vp"
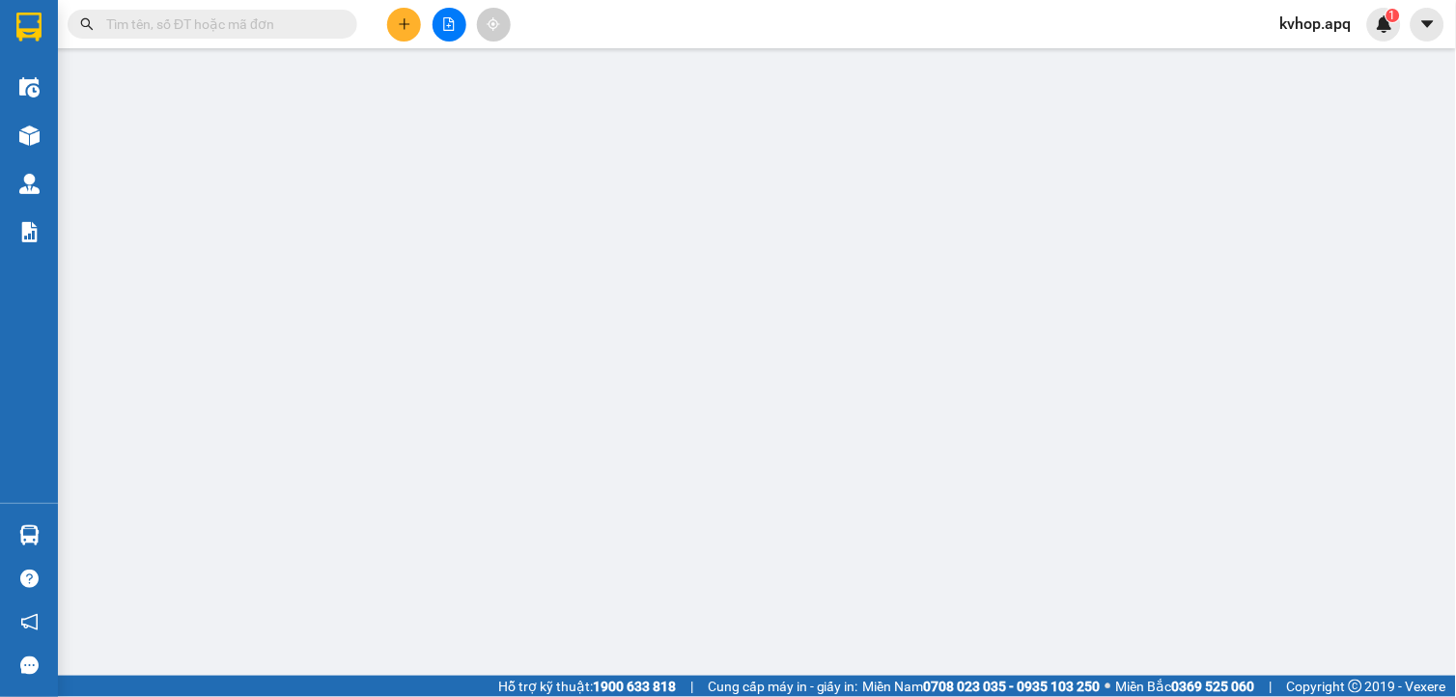
type input "0"
type input "40.000"
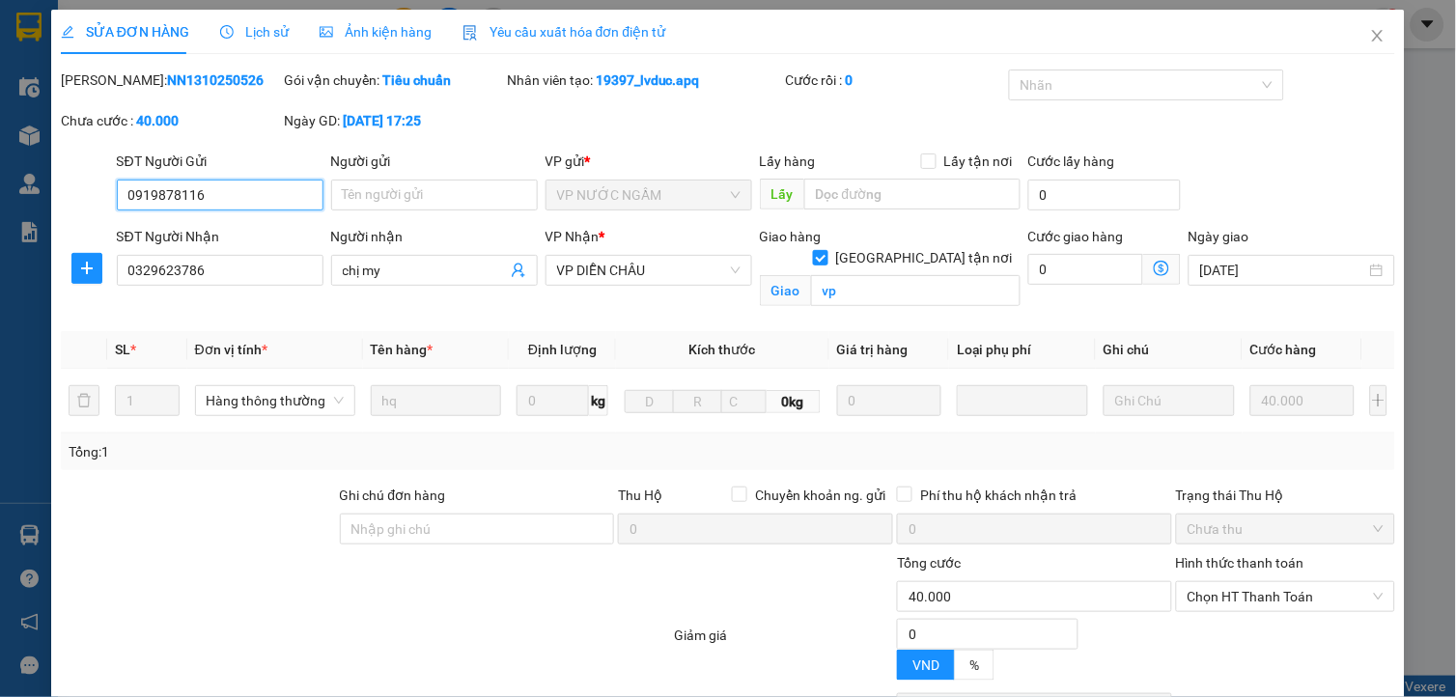
scroll to position [142, 0]
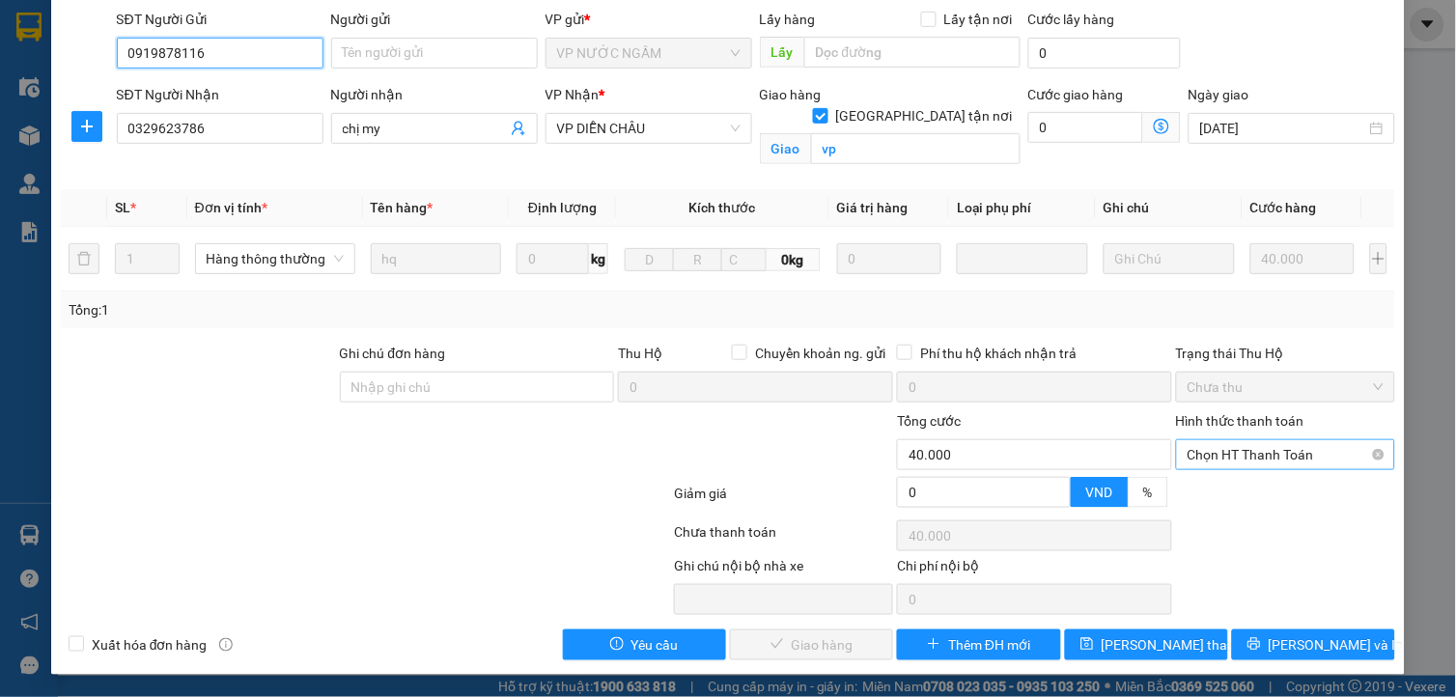
click at [1285, 459] on span "Chọn HT Thanh Toán" at bounding box center [1285, 454] width 196 height 29
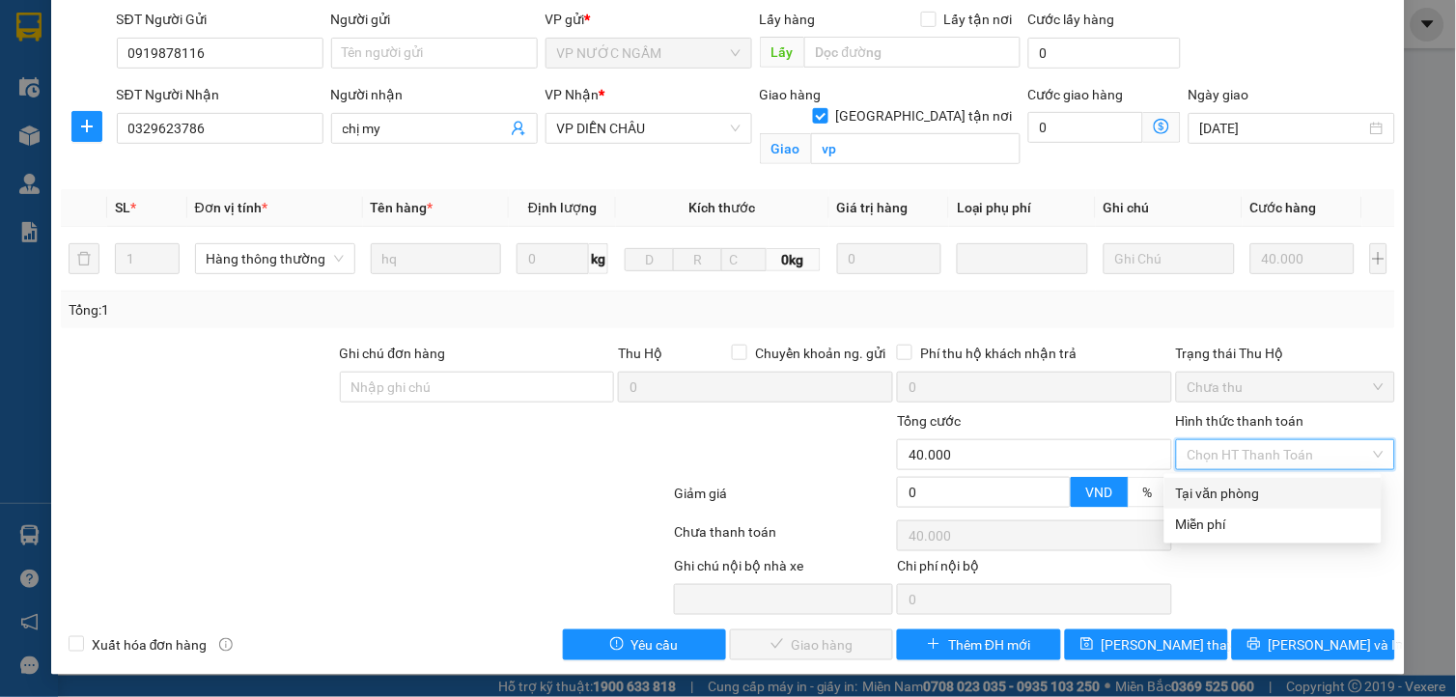
click at [1233, 494] on div "Tại văn phòng" at bounding box center [1273, 493] width 194 height 21
type input "0"
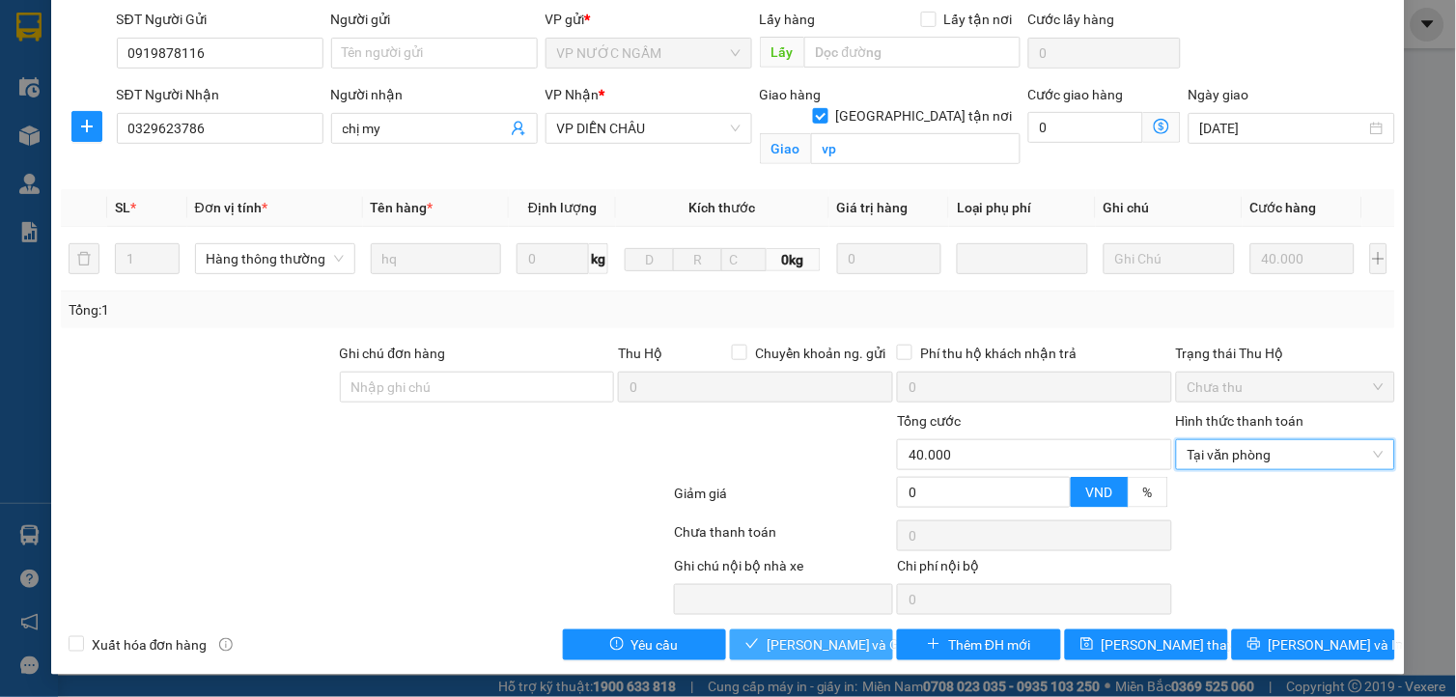
click at [826, 647] on span "Lưu và Giao hàng" at bounding box center [859, 644] width 185 height 21
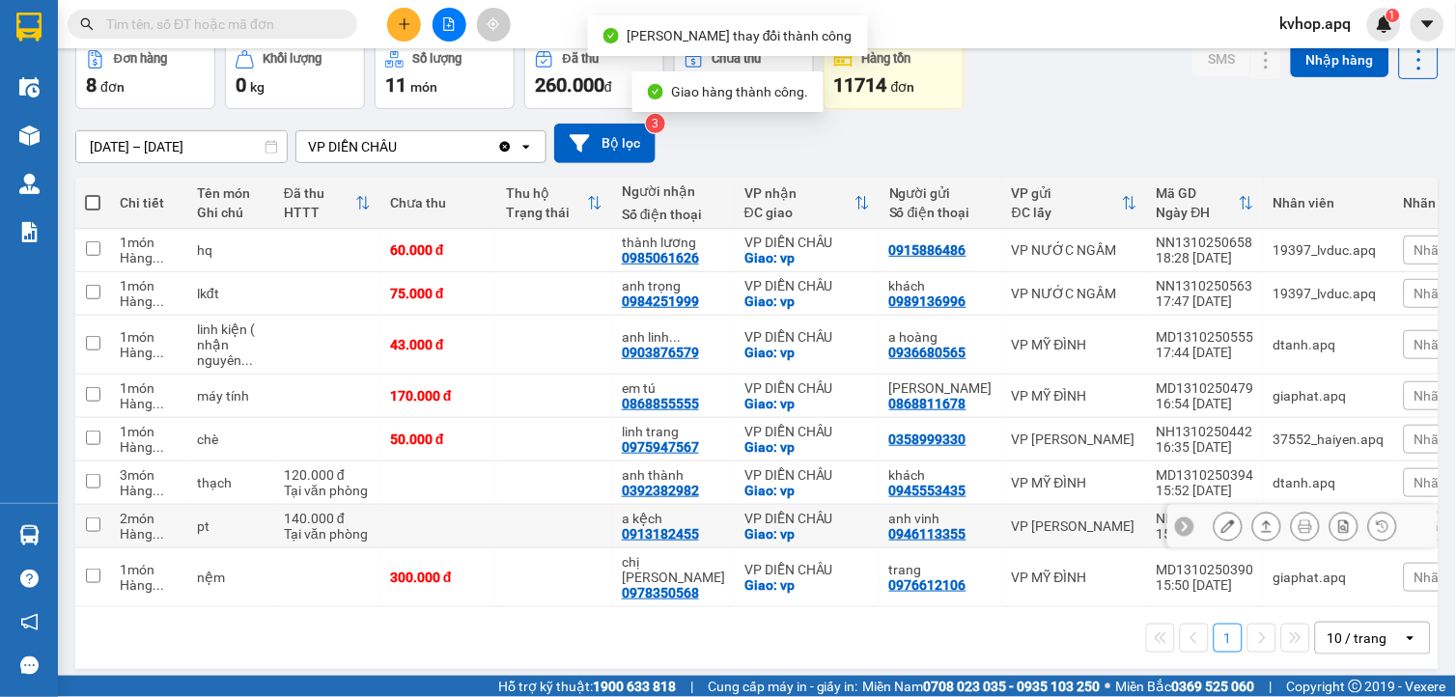
scroll to position [98, 0]
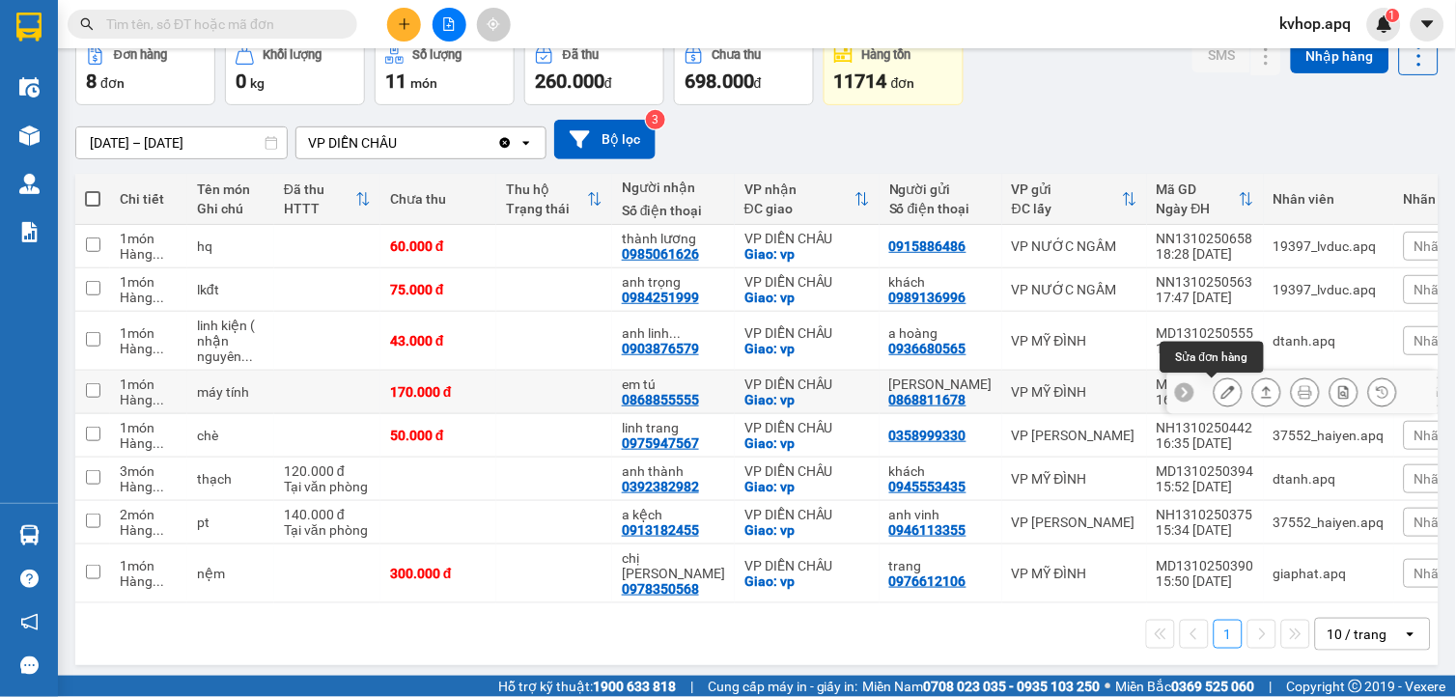
click at [1214, 389] on button at bounding box center [1227, 393] width 27 height 34
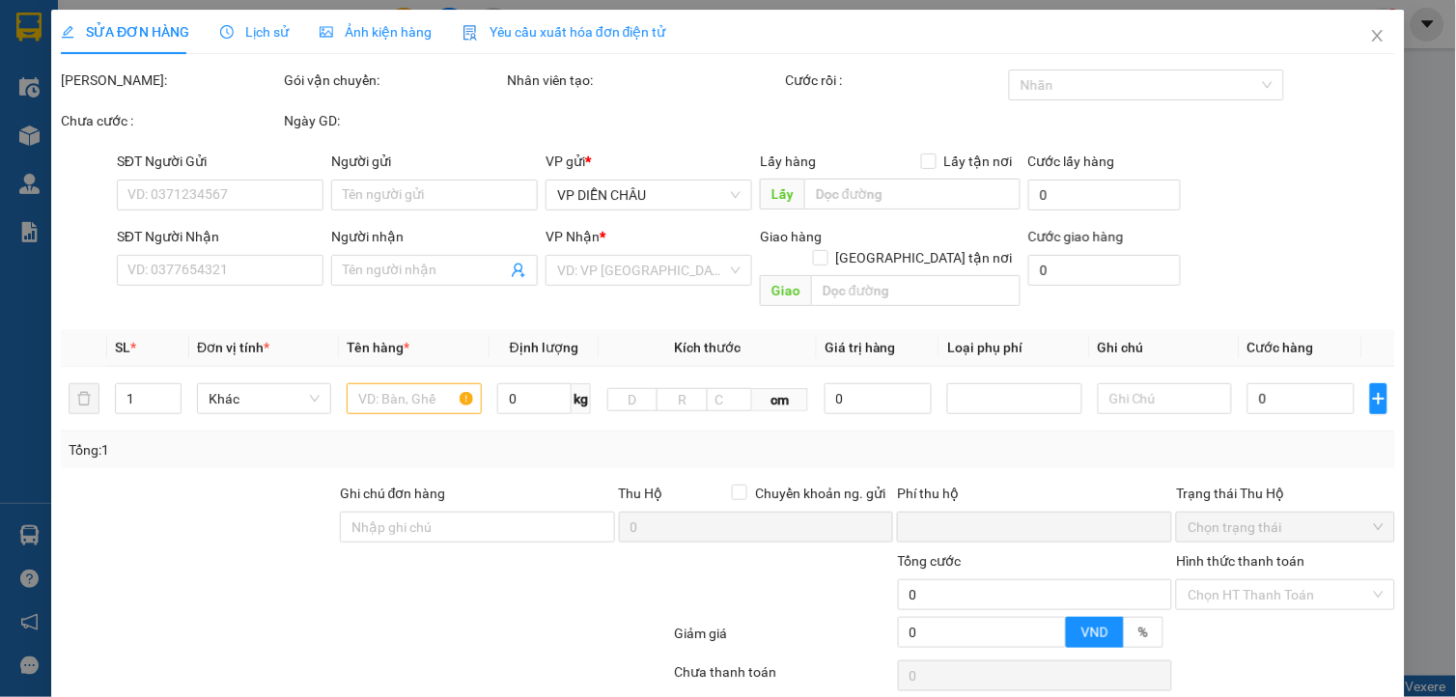
type input "0868811678"
type input "cty Hưng Hà"
type input "0868855555"
type input "em tú"
checkbox input "true"
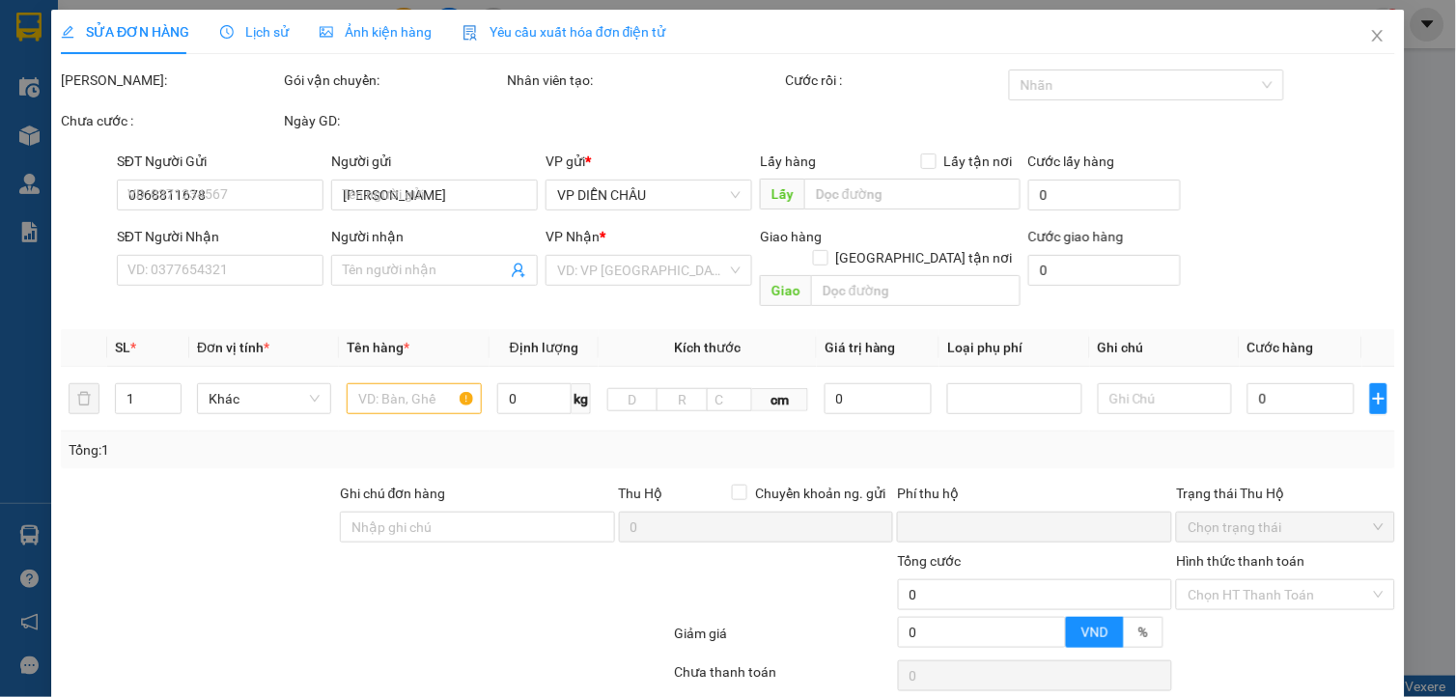
type input "vp"
type input "0"
type input "170.000"
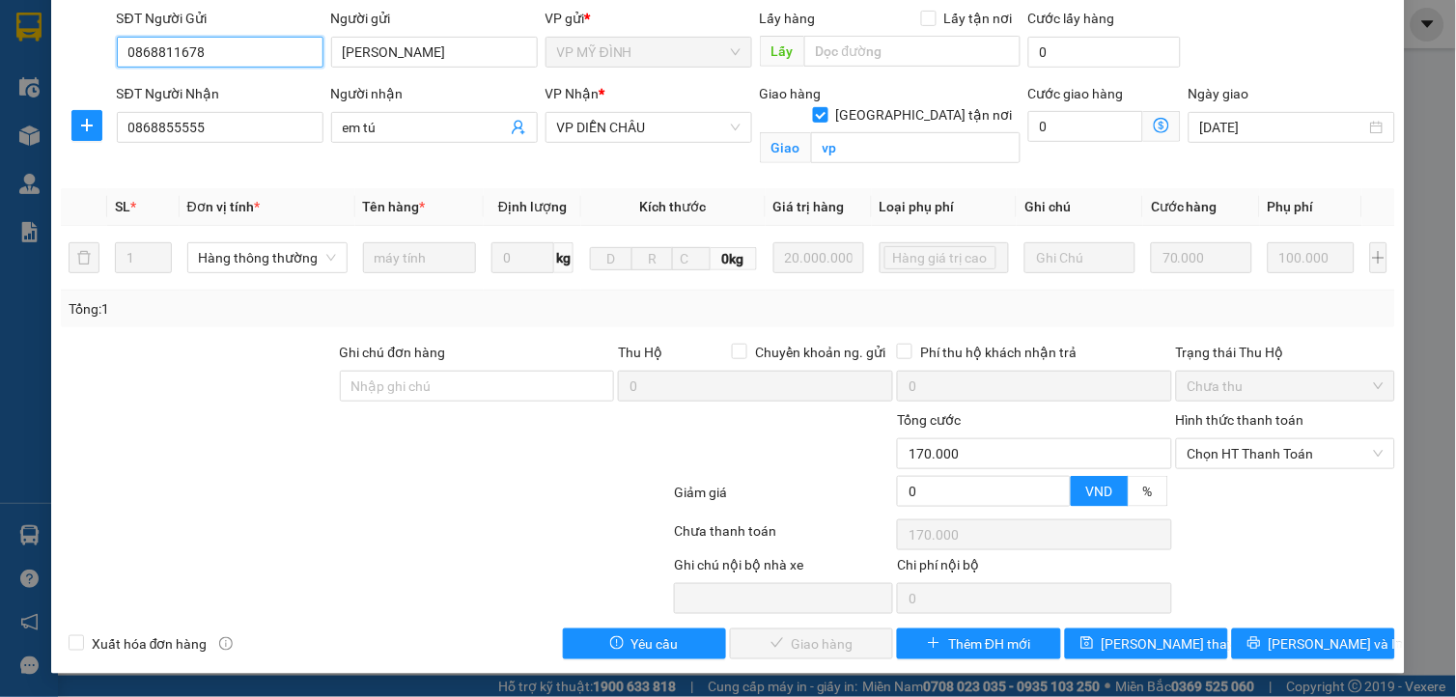
scroll to position [161, 0]
click at [1250, 448] on span "Chọn HT Thanh Toán" at bounding box center [1285, 453] width 196 height 29
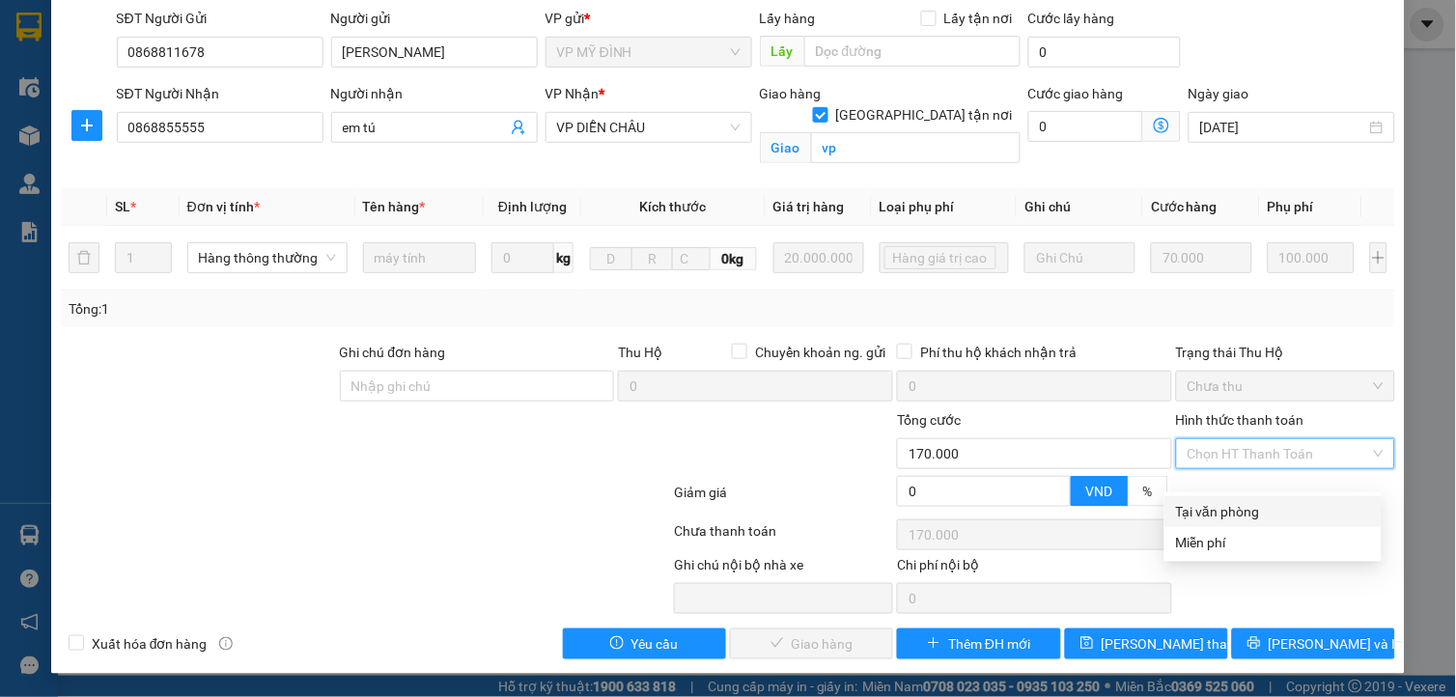
drag, startPoint x: 1219, startPoint y: 484, endPoint x: 1191, endPoint y: 497, distance: 31.1
click at [1218, 501] on div "Tại văn phòng" at bounding box center [1273, 511] width 194 height 21
type input "0"
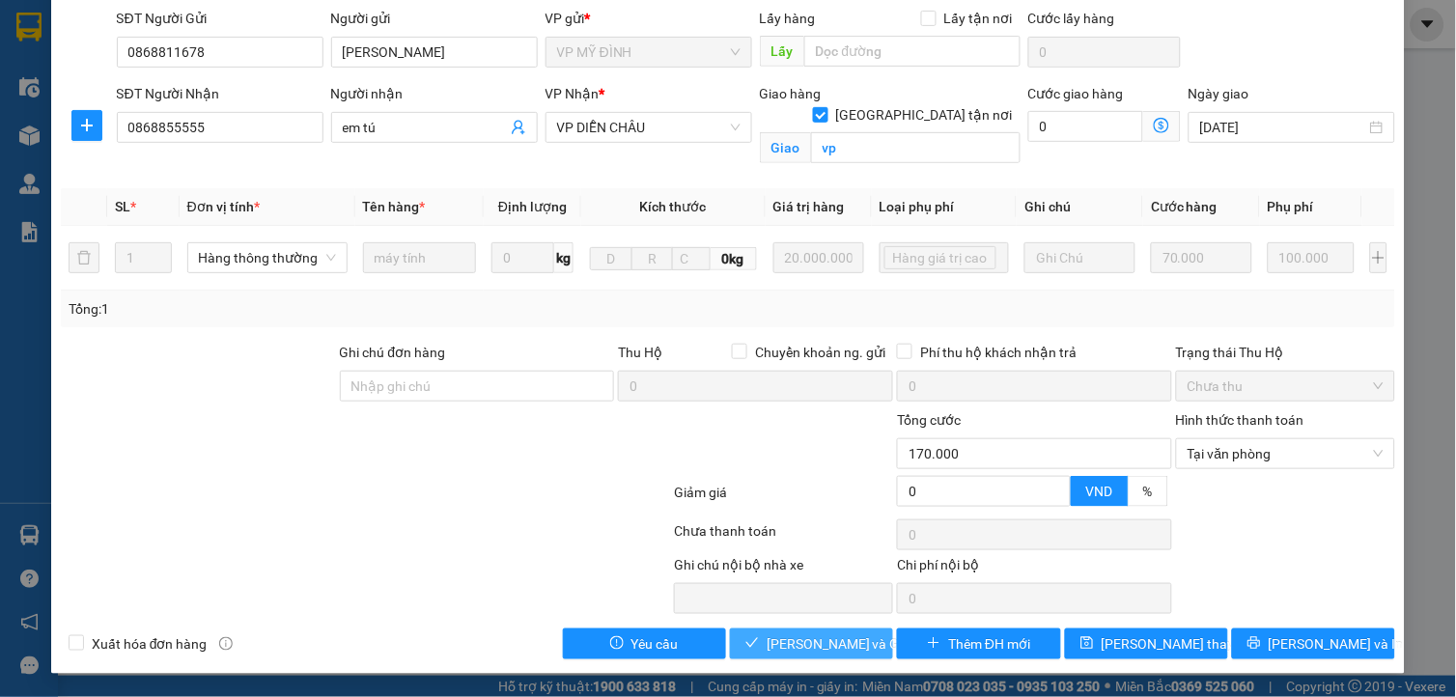
drag, startPoint x: 778, startPoint y: 645, endPoint x: 726, endPoint y: 609, distance: 63.2
click at [776, 647] on span "Lưu và Giao hàng" at bounding box center [859, 643] width 185 height 21
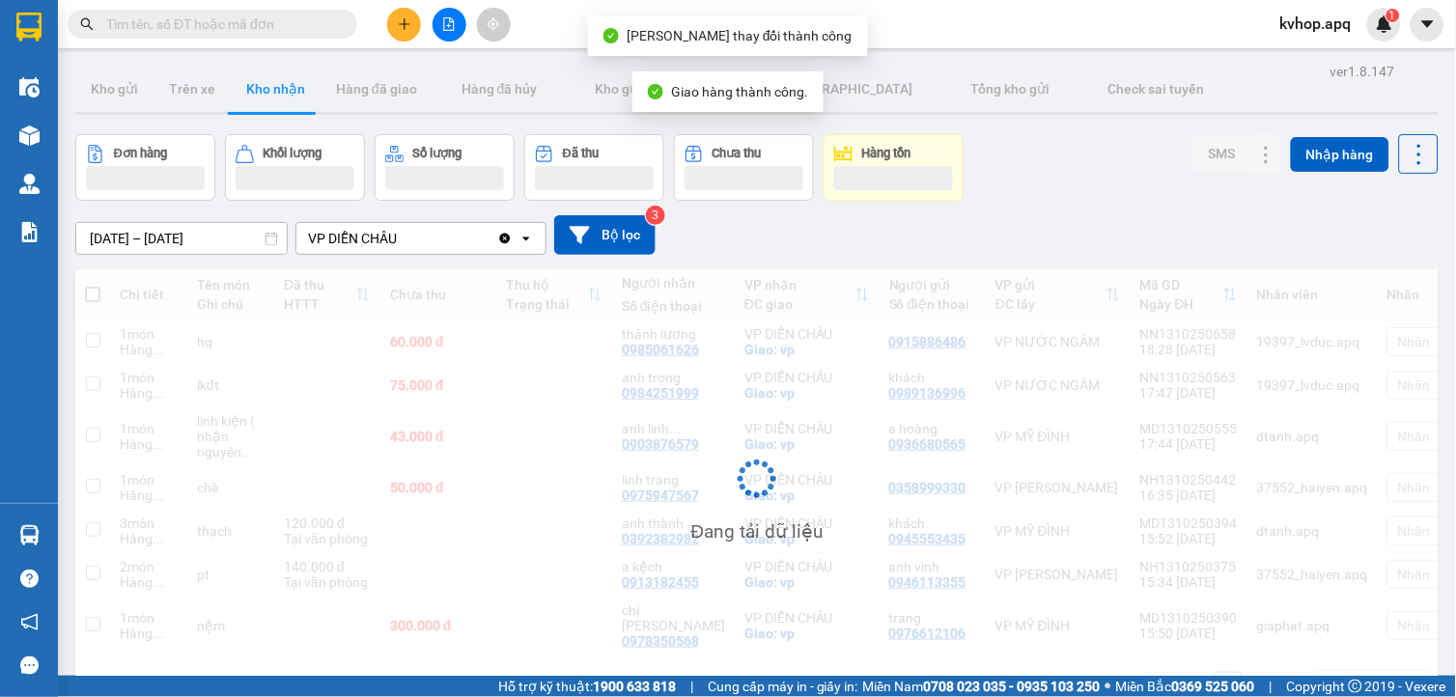
scroll to position [89, 0]
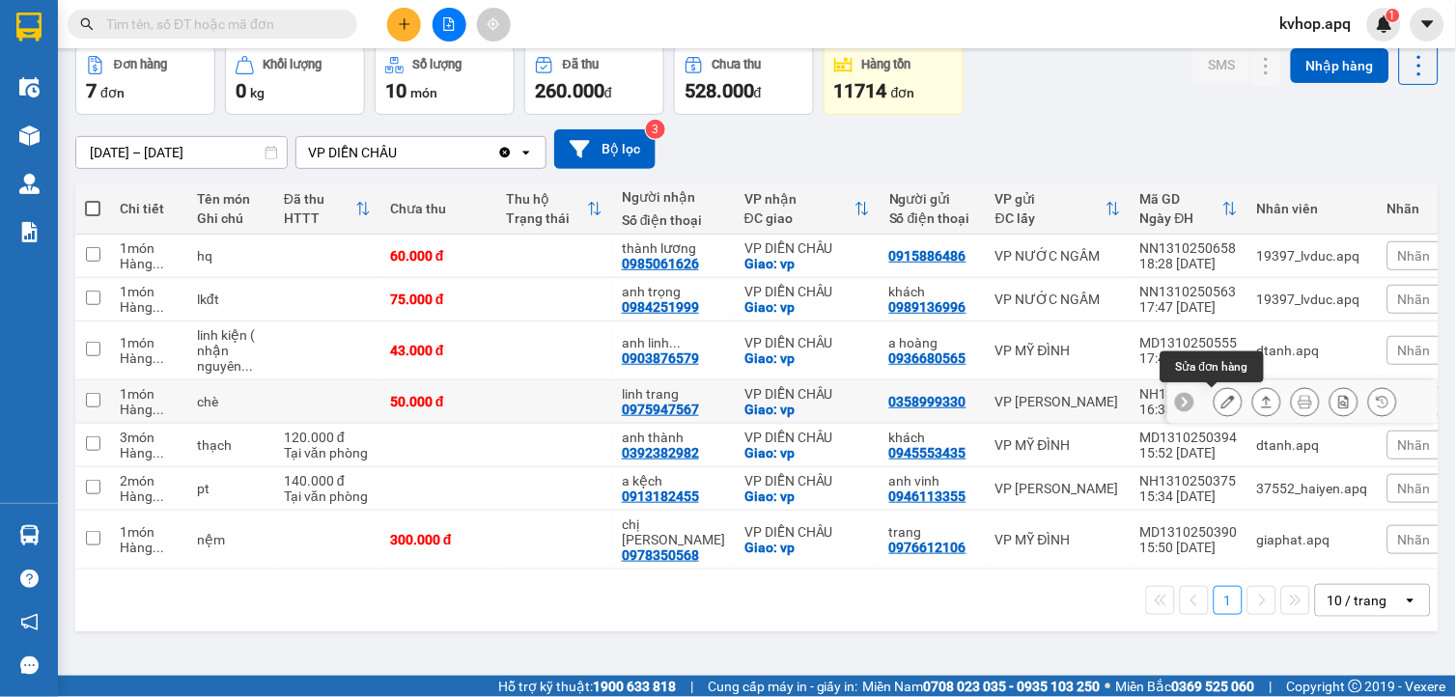
click at [1214, 396] on button at bounding box center [1227, 402] width 27 height 34
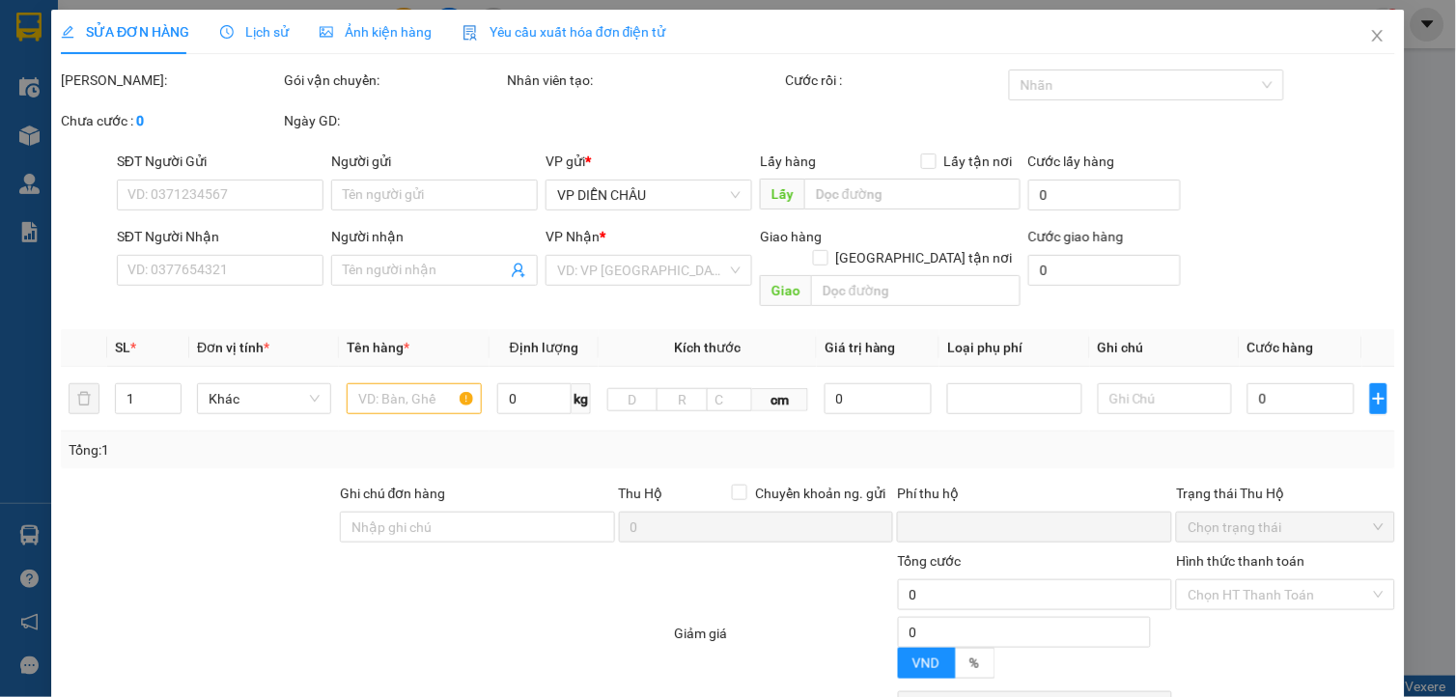
type input "0358999330"
type input "0975947567"
type input "linh trang"
checkbox input "true"
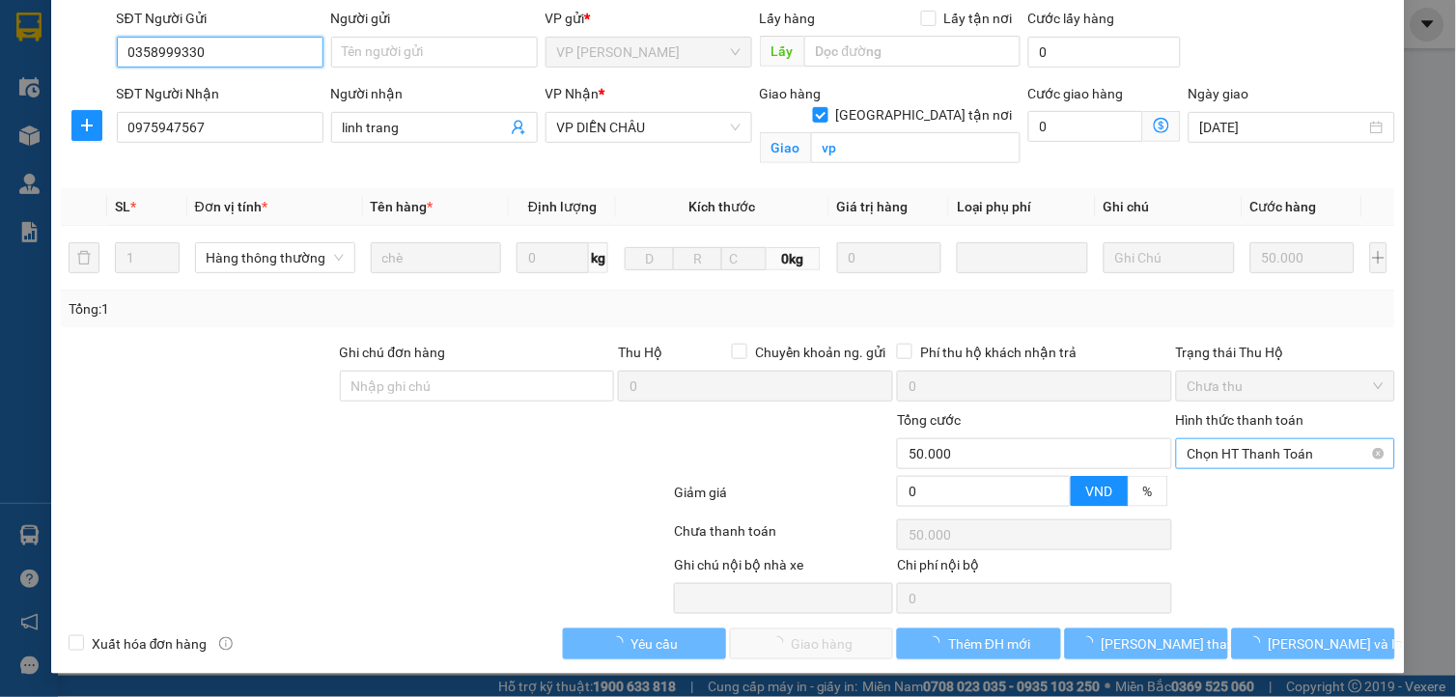
scroll to position [142, 0]
click at [1259, 444] on span "Chọn HT Thanh Toán" at bounding box center [1285, 454] width 196 height 29
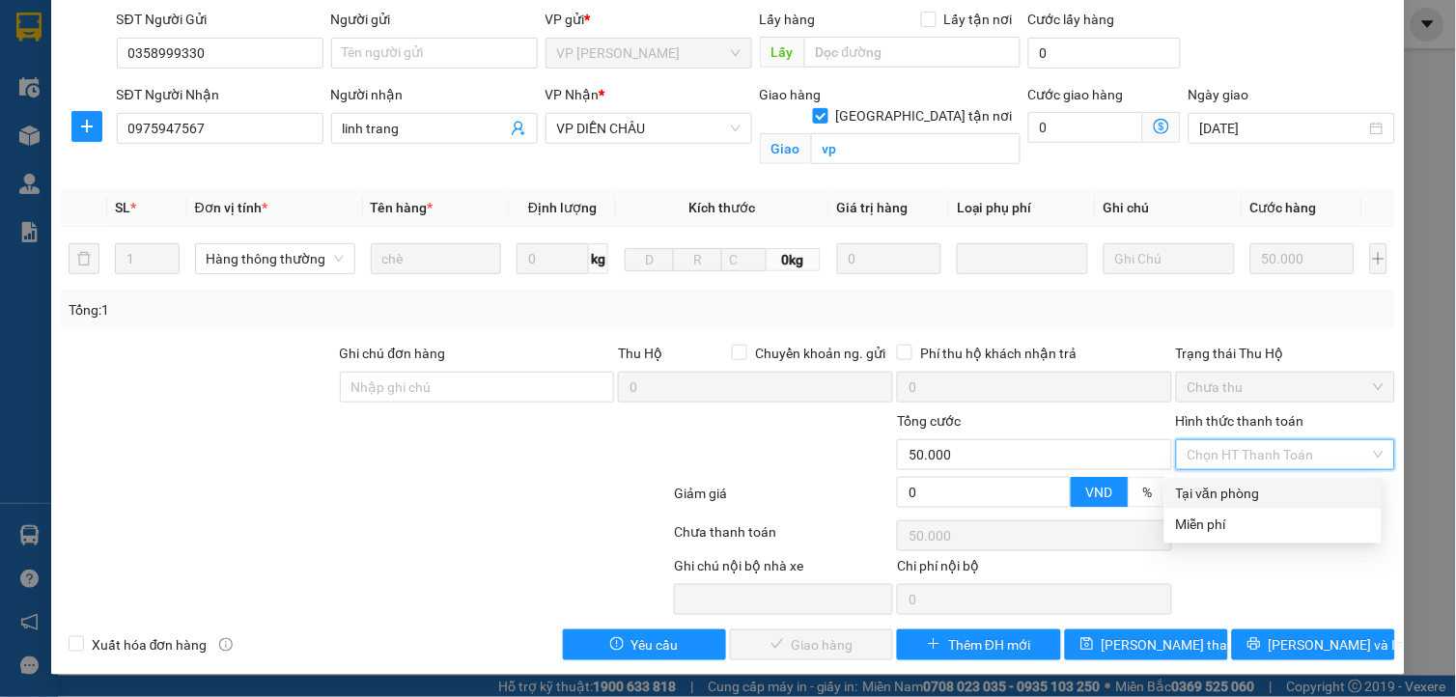
drag, startPoint x: 1229, startPoint y: 486, endPoint x: 1205, endPoint y: 503, distance: 29.7
click at [1224, 492] on div "Tại văn phòng" at bounding box center [1273, 493] width 194 height 21
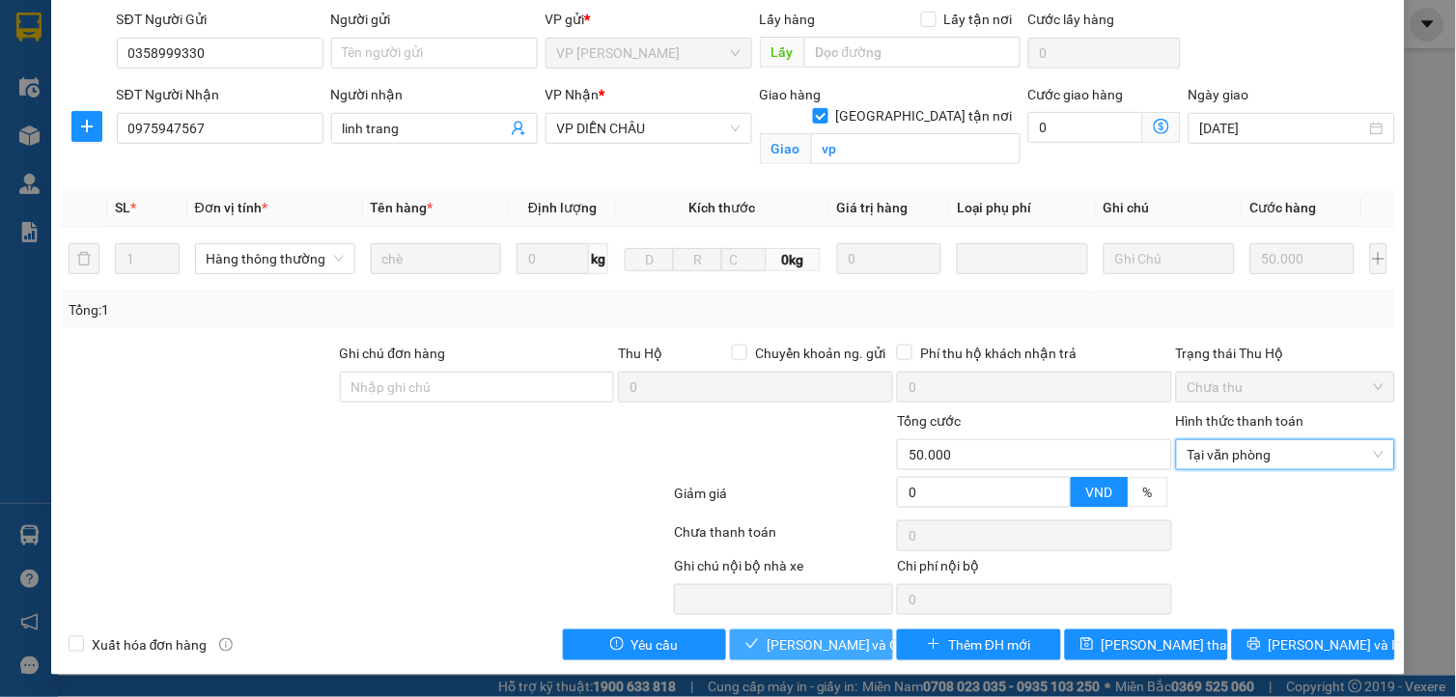
click at [756, 643] on button "Lưu và Giao hàng" at bounding box center [811, 644] width 163 height 31
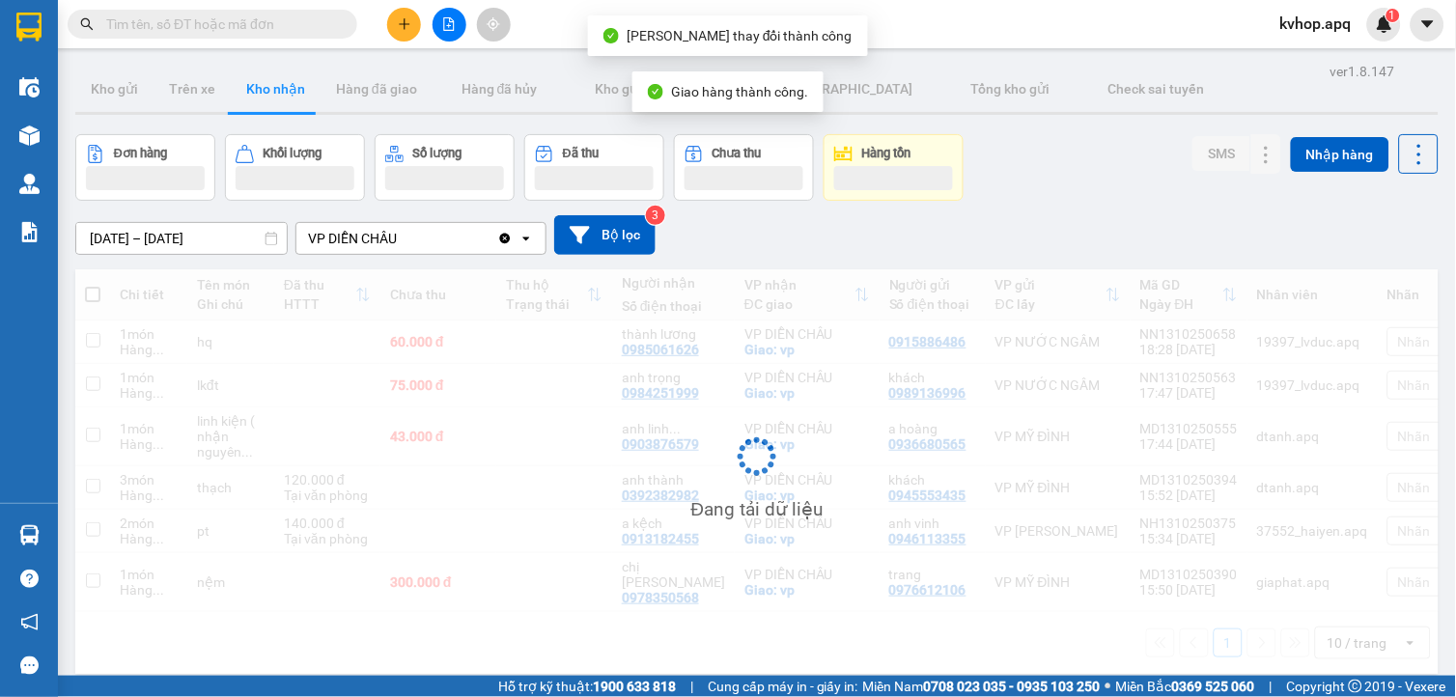
scroll to position [89, 0]
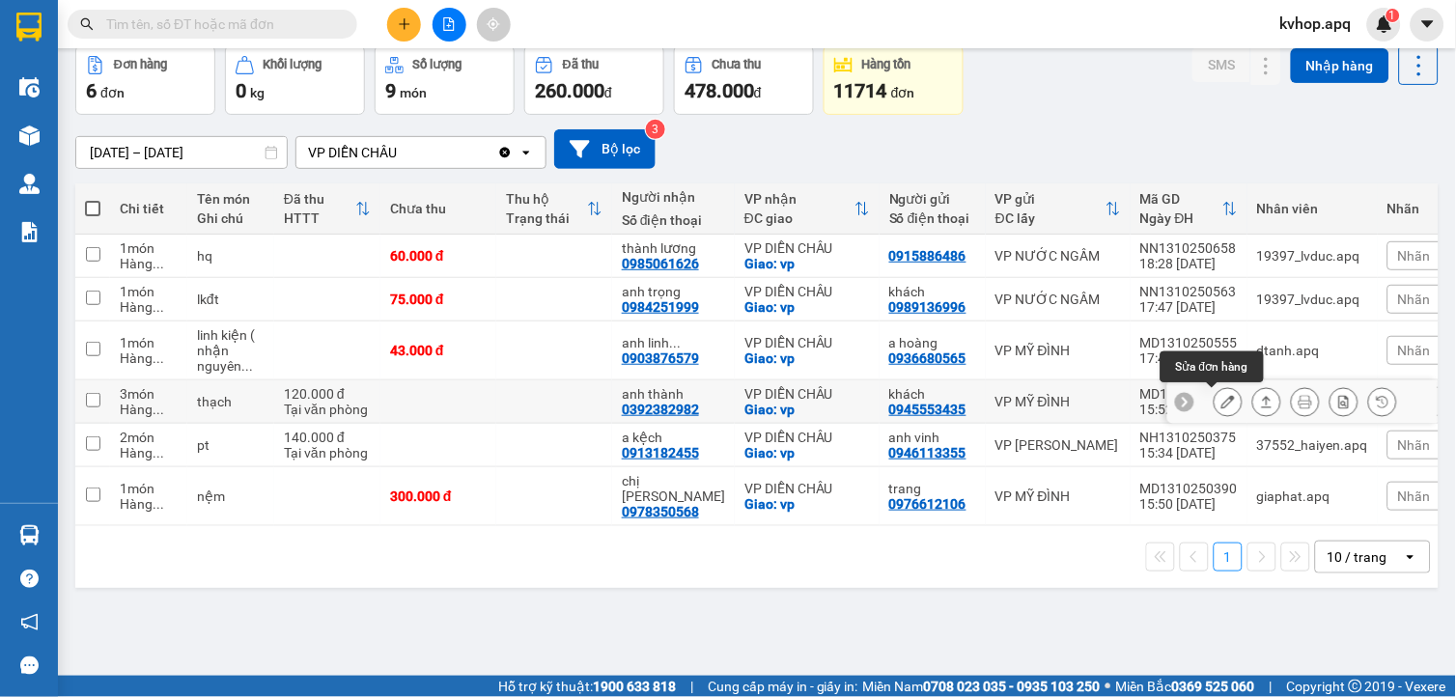
click at [1221, 406] on icon at bounding box center [1228, 402] width 14 height 14
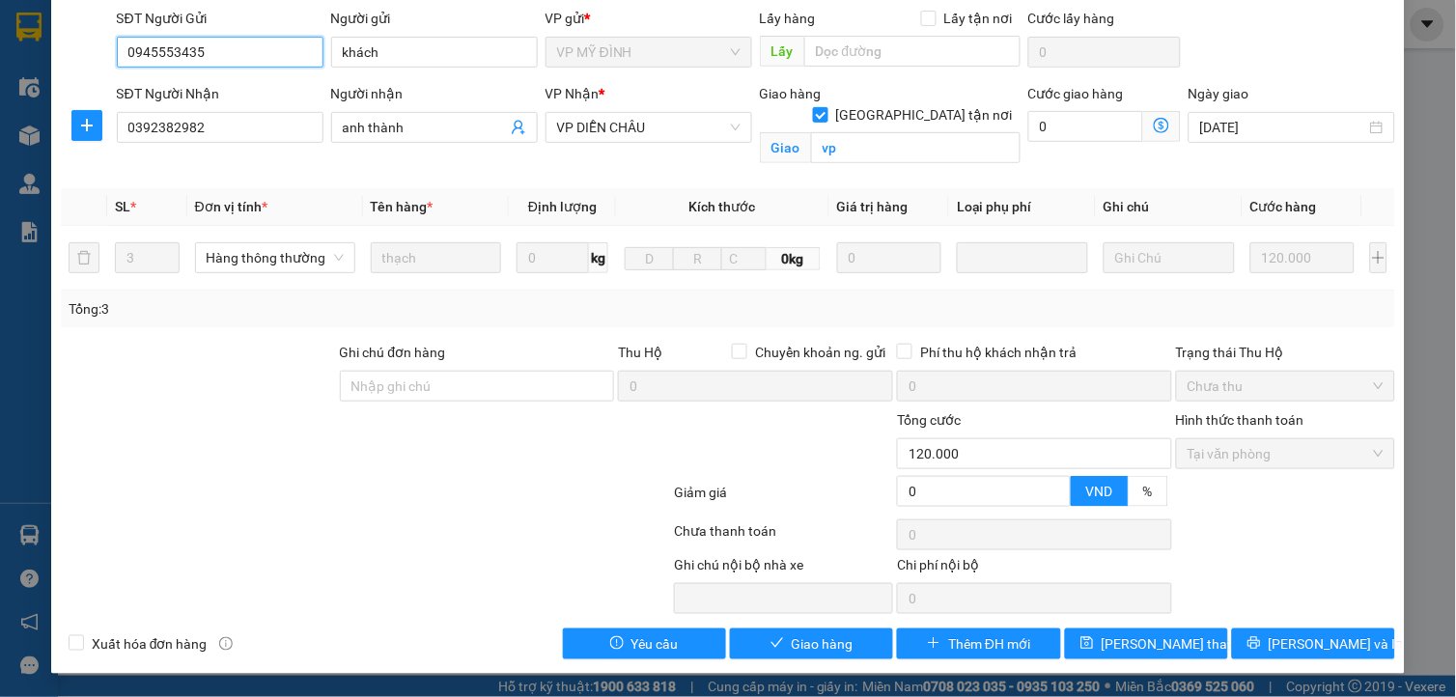
scroll to position [142, 0]
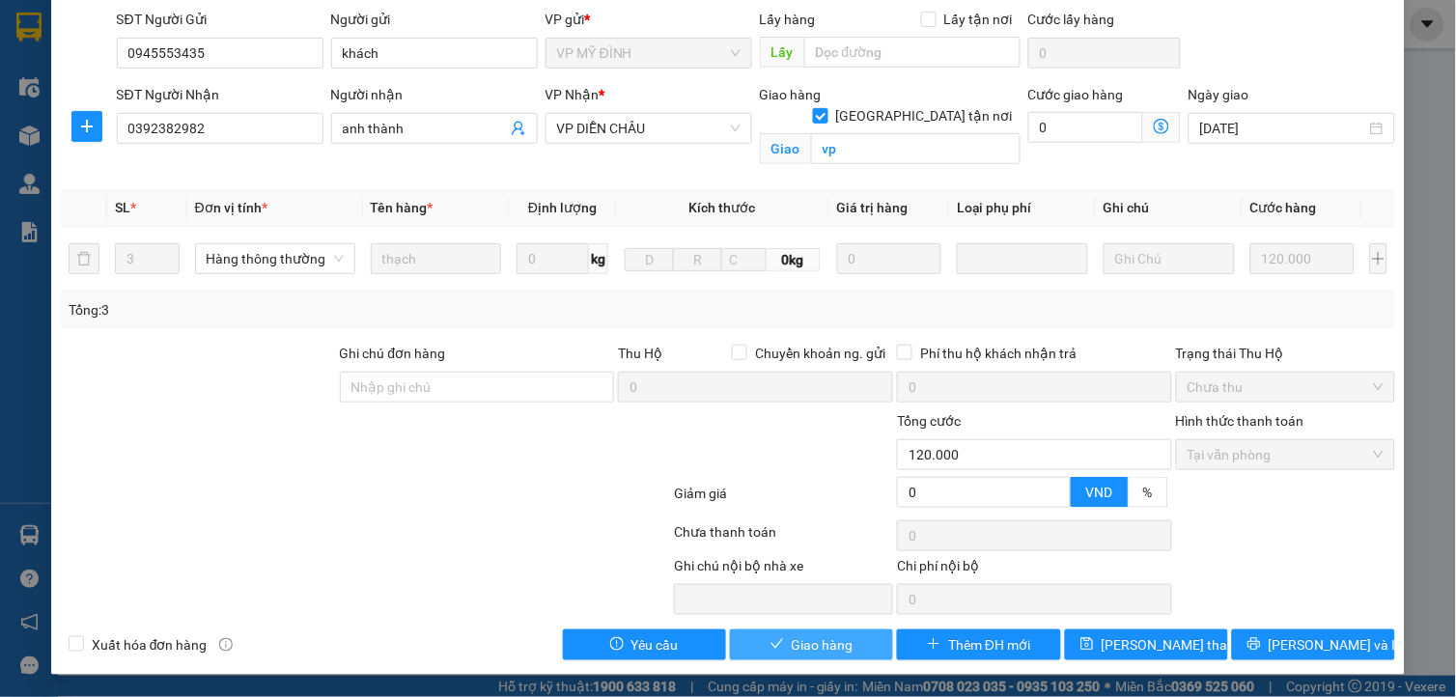
click at [778, 647] on button "Giao hàng" at bounding box center [811, 644] width 163 height 31
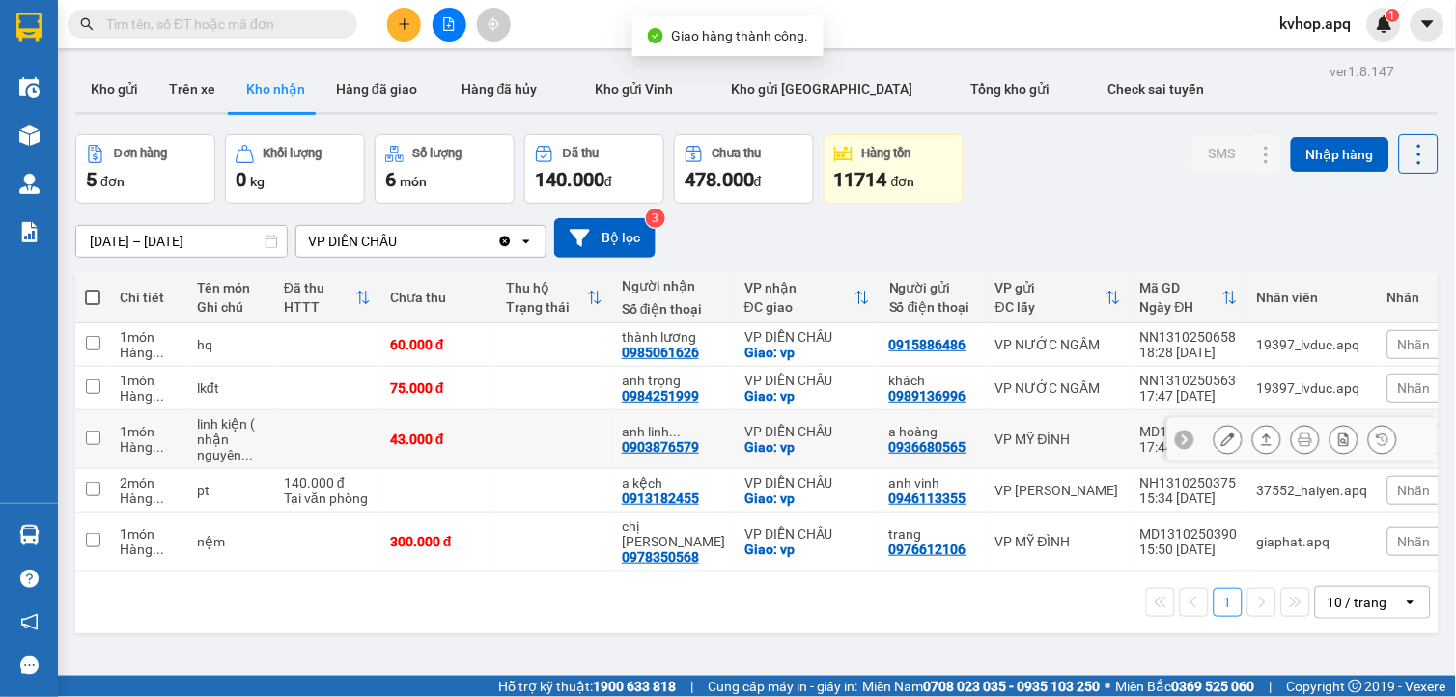
scroll to position [89, 0]
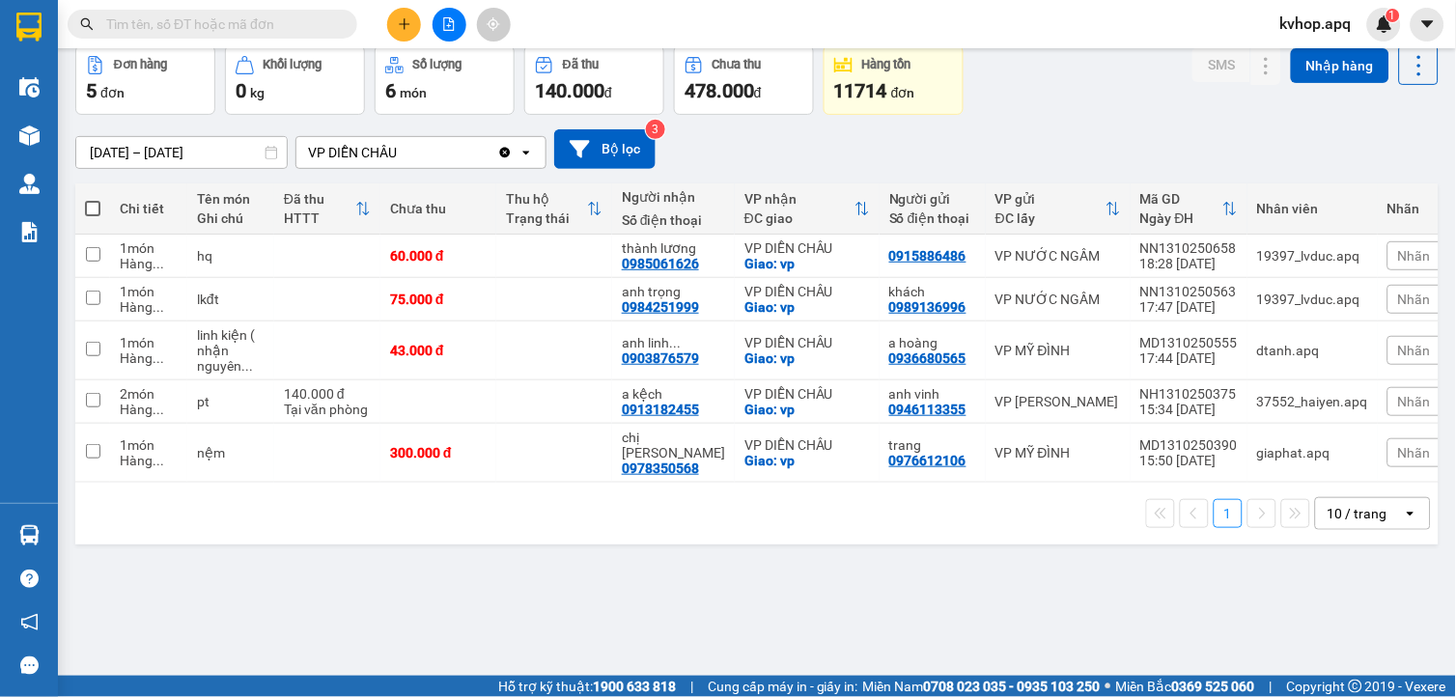
click at [102, 155] on input "[DATE] – [DATE]" at bounding box center [181, 152] width 210 height 31
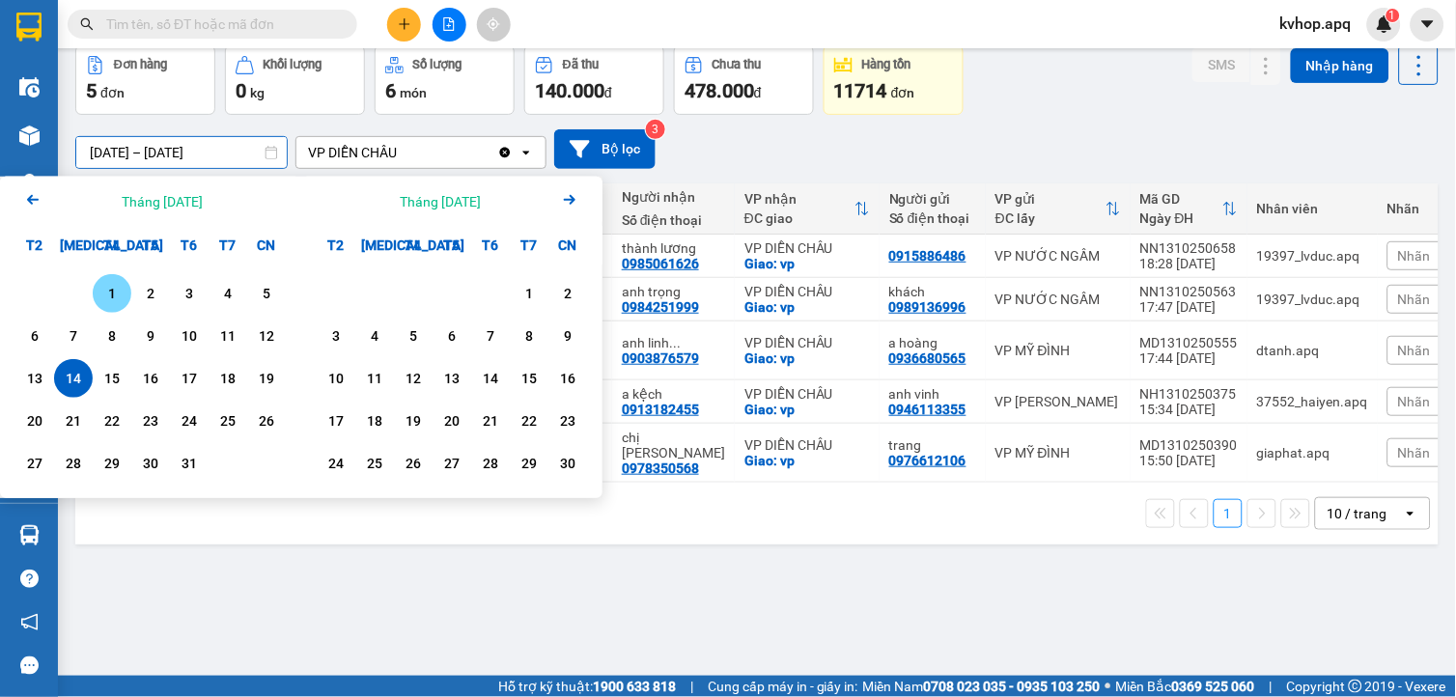
click at [123, 297] on div "1" at bounding box center [111, 293] width 27 height 23
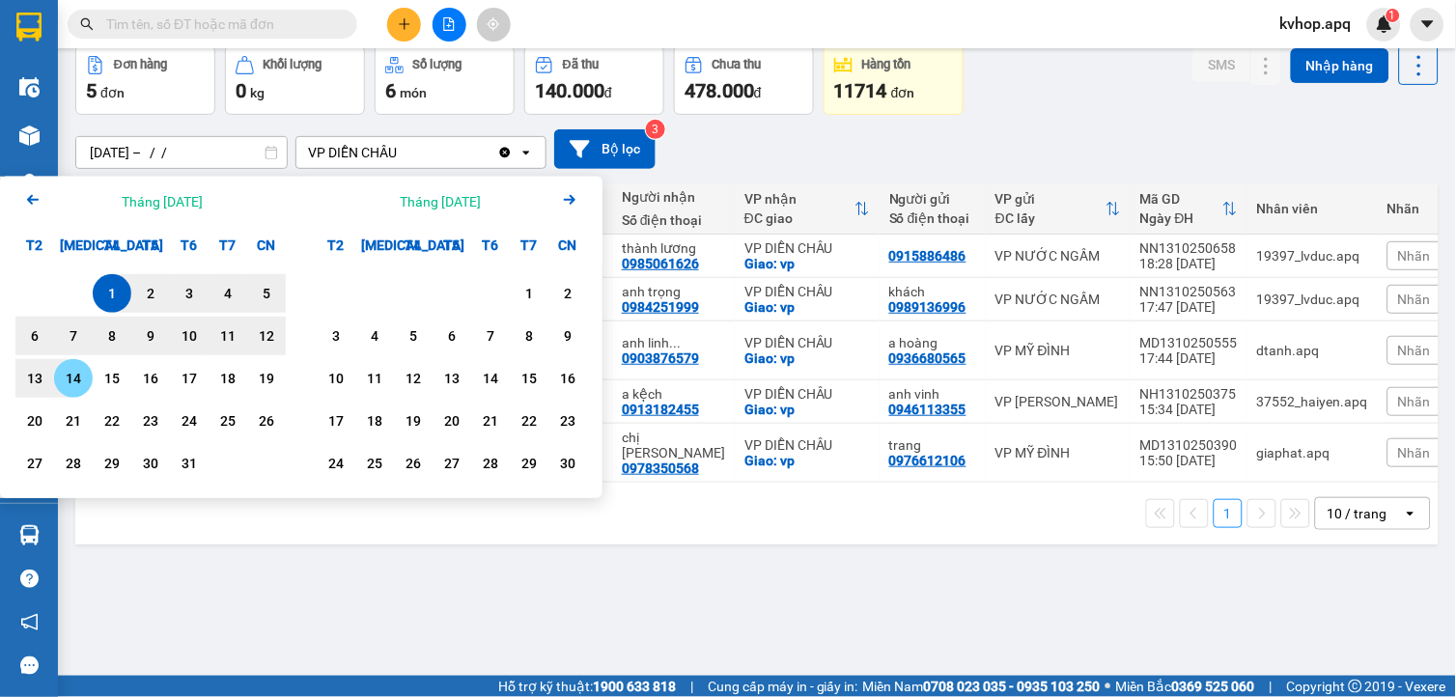
click at [71, 378] on div "14" at bounding box center [73, 378] width 27 height 23
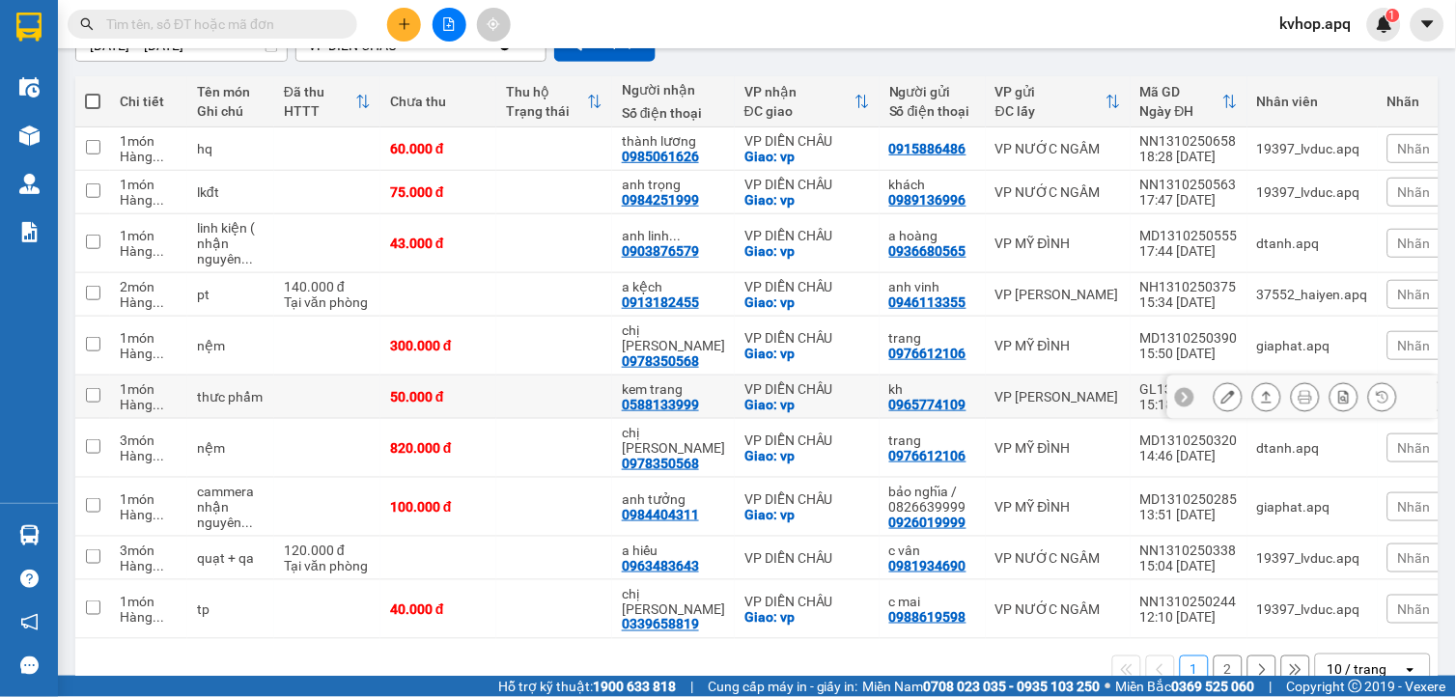
scroll to position [201, 0]
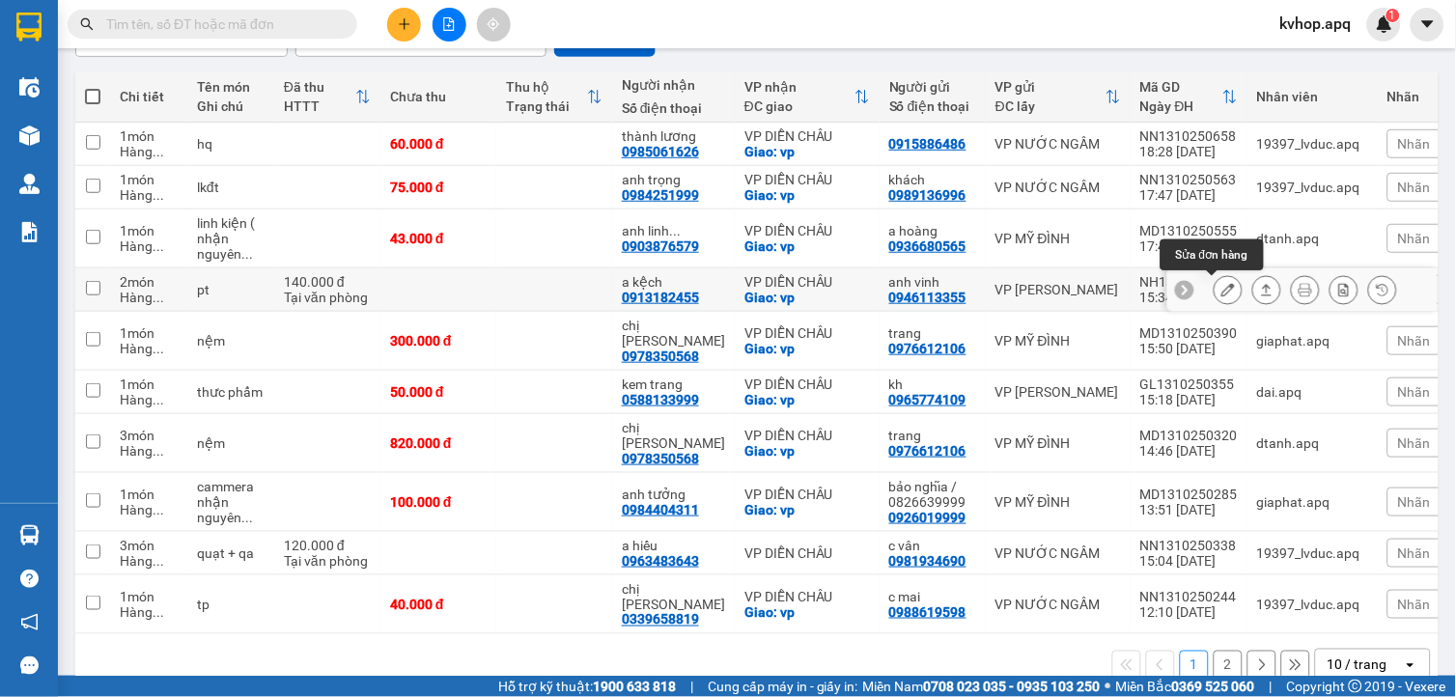
click at [1221, 286] on icon at bounding box center [1228, 290] width 14 height 14
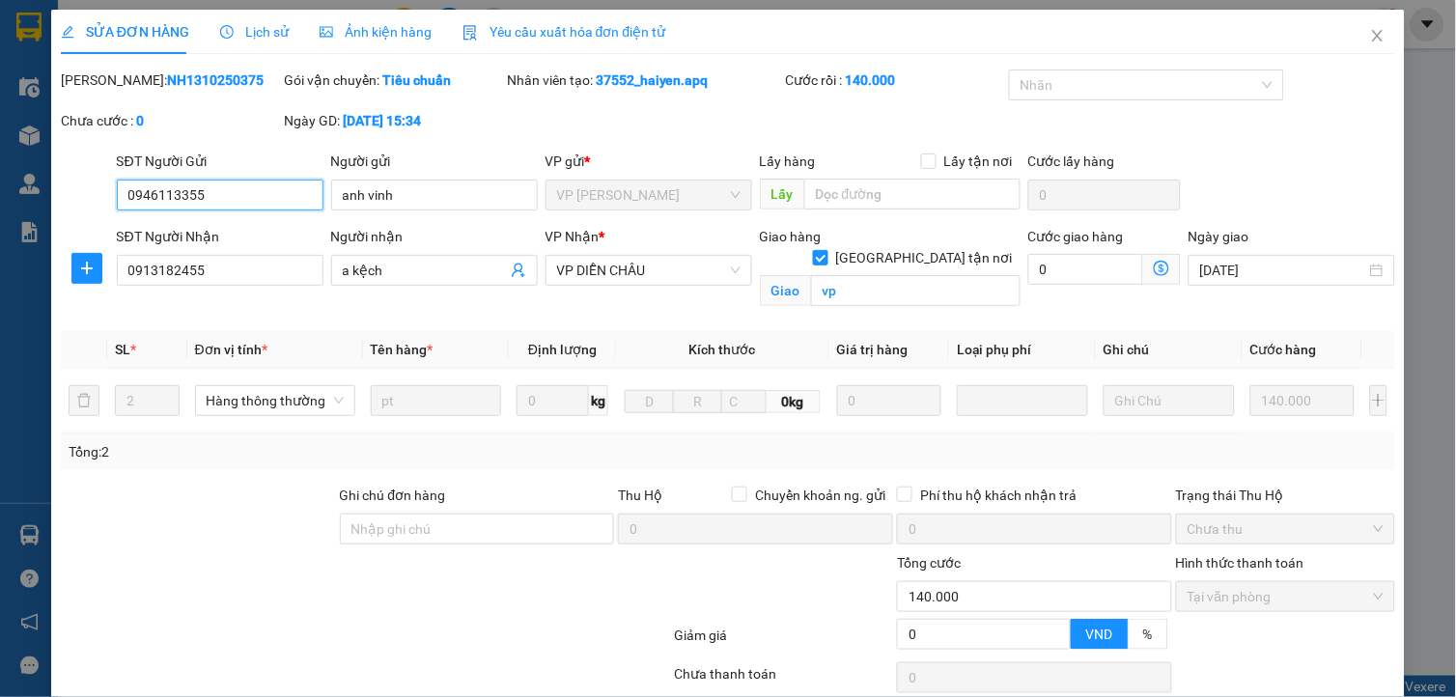
scroll to position [120, 0]
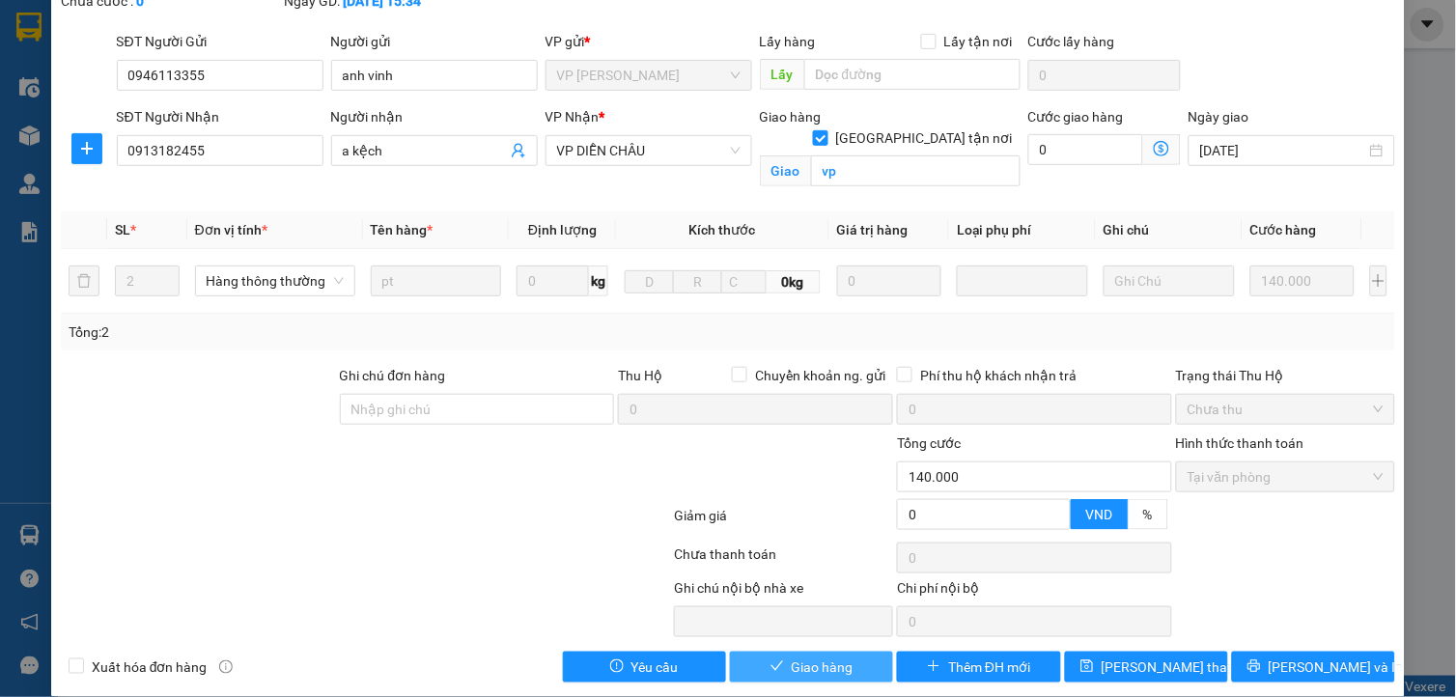
click at [797, 664] on span "Giao hàng" at bounding box center [823, 666] width 62 height 21
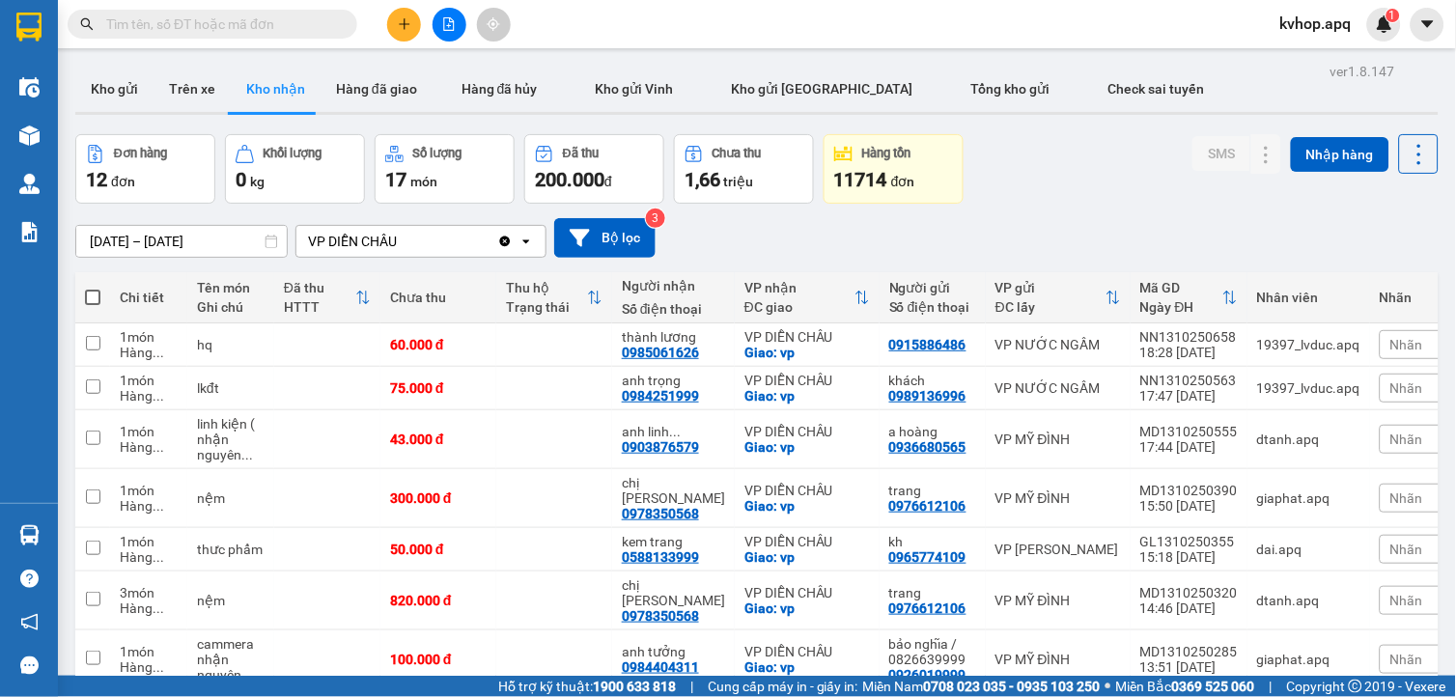
scroll to position [201, 0]
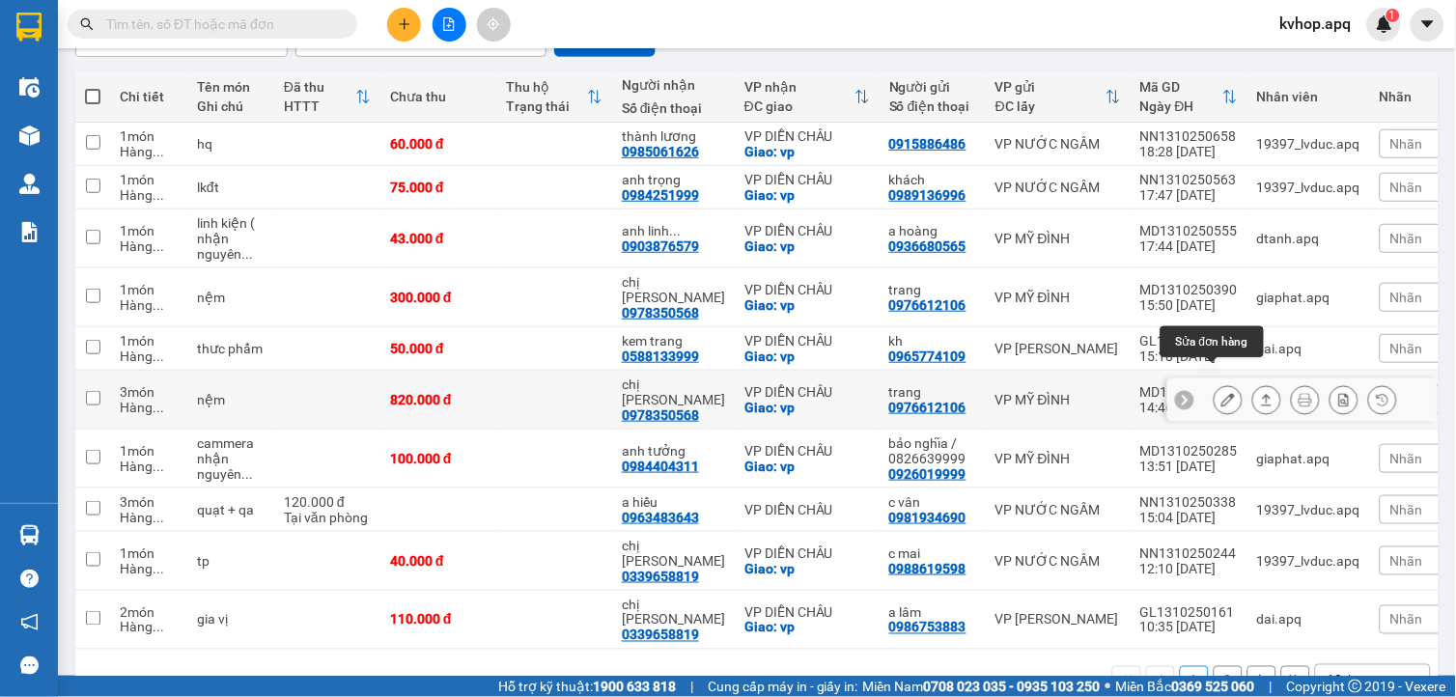
click at [1221, 393] on icon at bounding box center [1228, 400] width 14 height 14
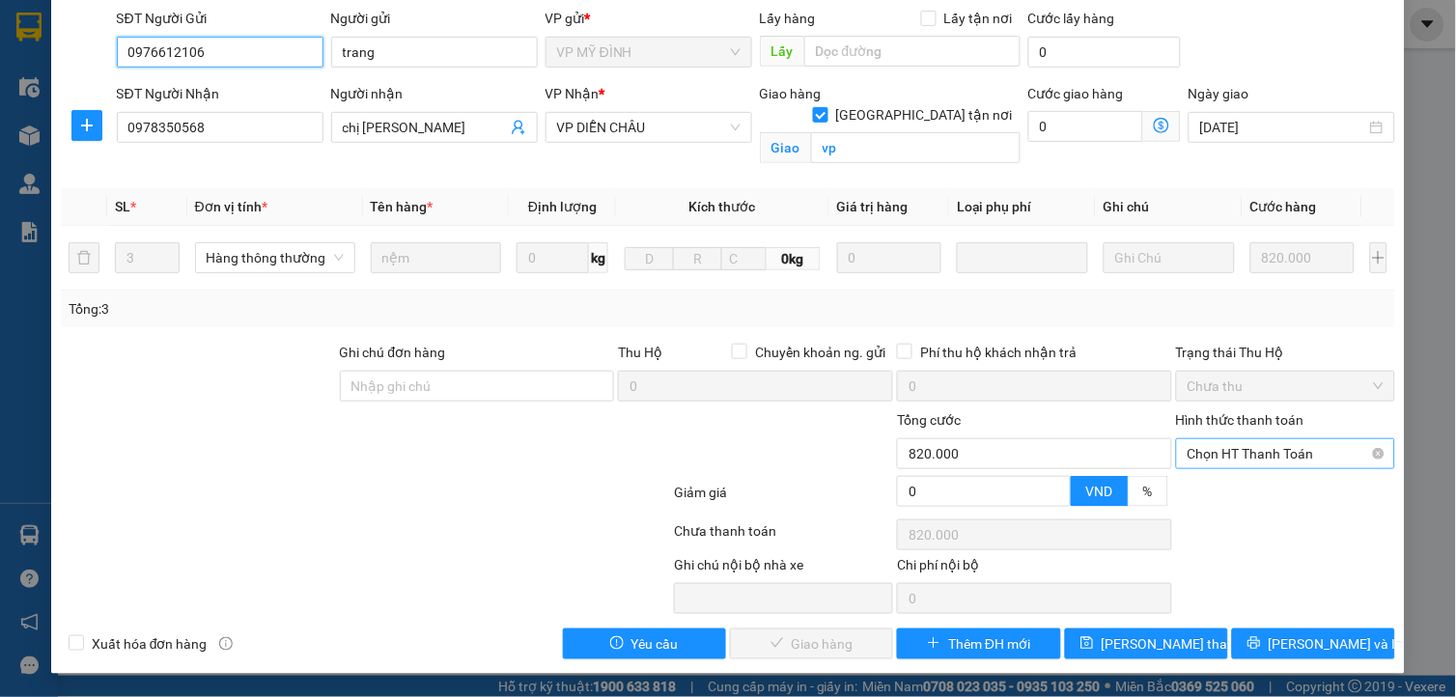
scroll to position [142, 0]
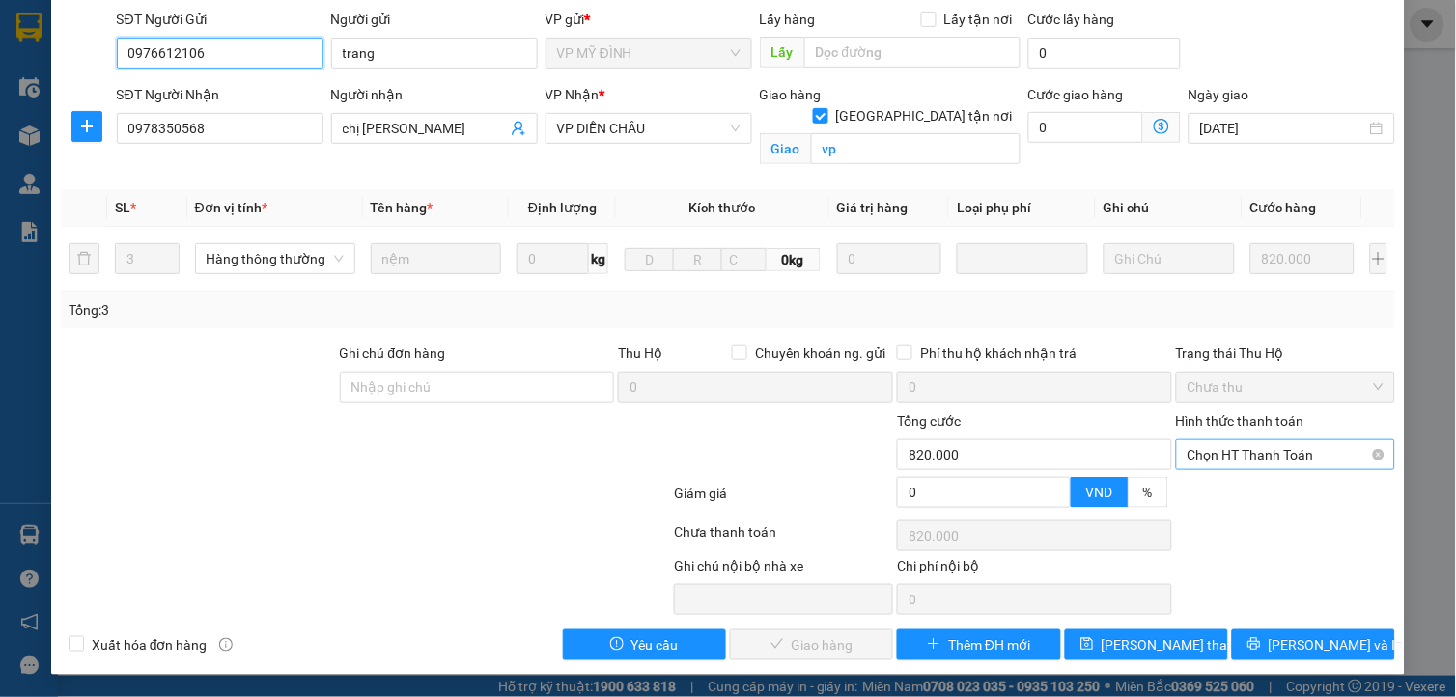
click at [1253, 440] on span "Chọn HT Thanh Toán" at bounding box center [1285, 454] width 196 height 29
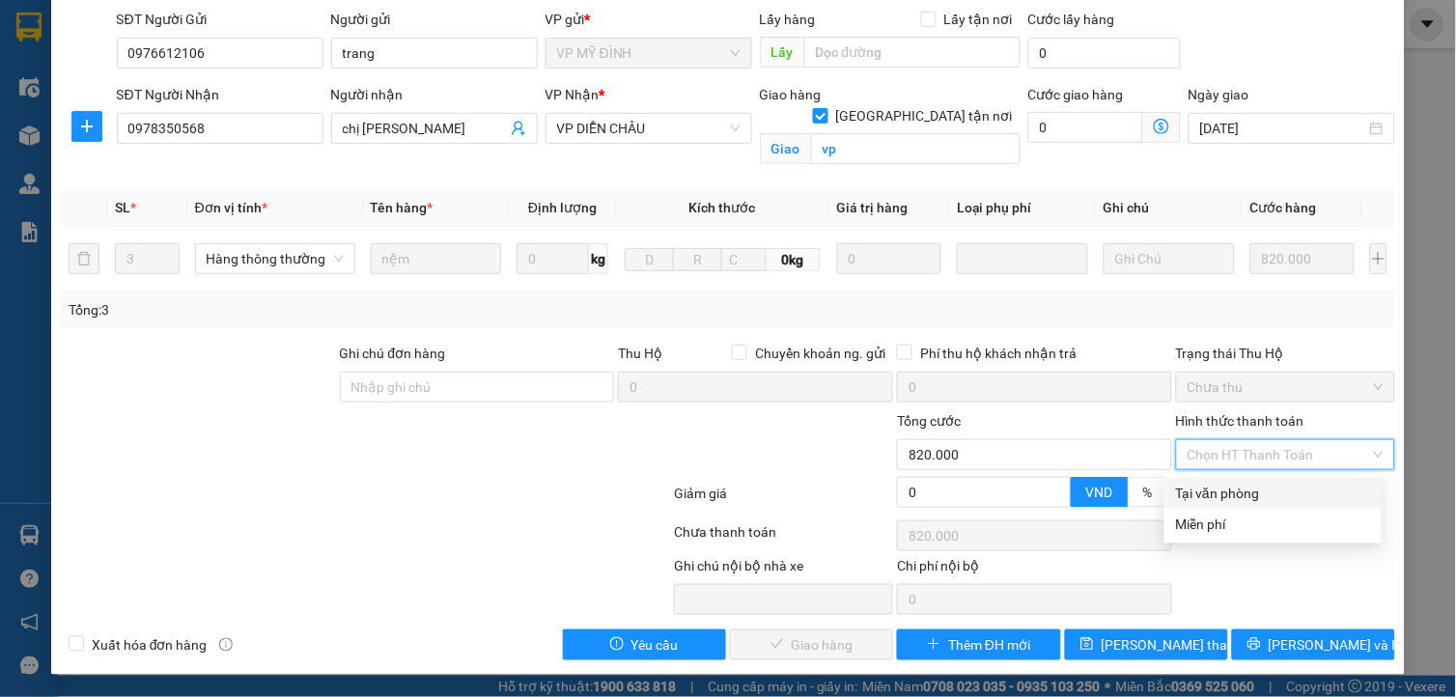
click at [1224, 494] on div "Tại văn phòng" at bounding box center [1273, 493] width 194 height 21
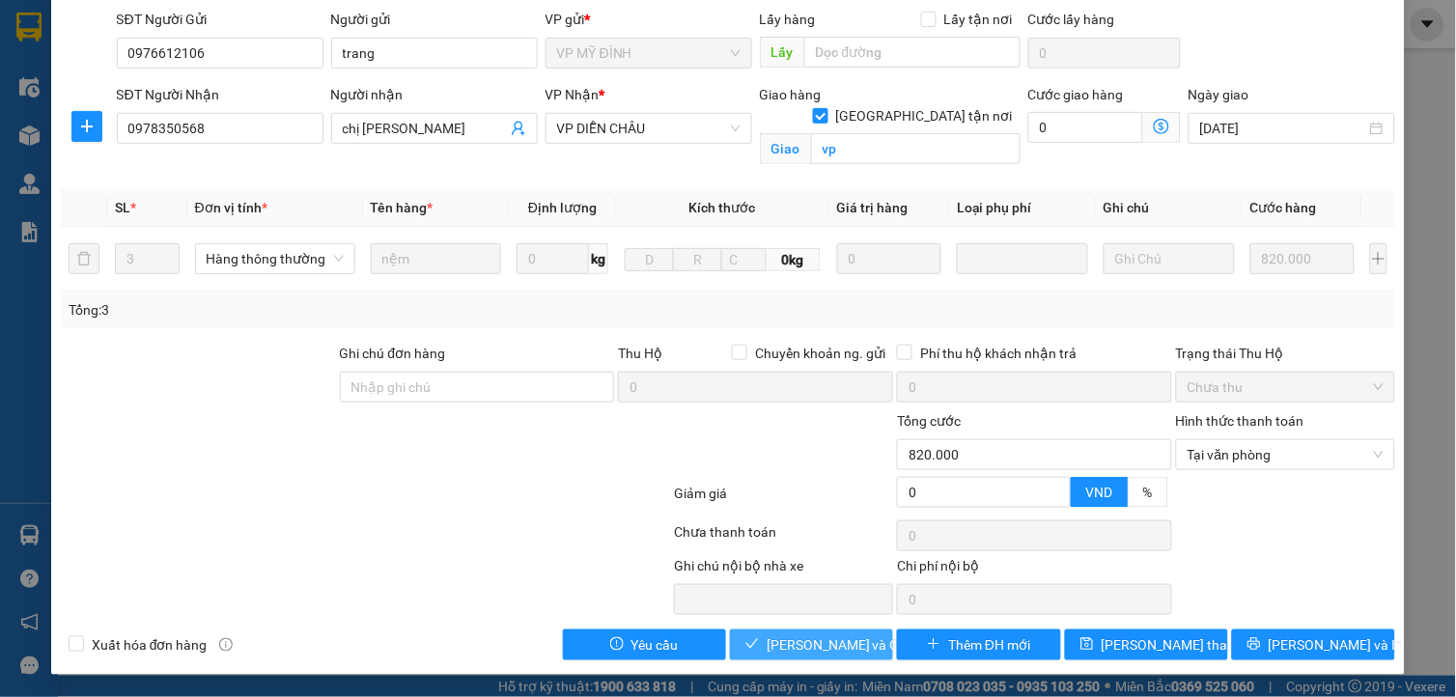
drag, startPoint x: 843, startPoint y: 640, endPoint x: 696, endPoint y: 579, distance: 158.8
click at [842, 641] on span "Lưu và Giao hàng" at bounding box center [859, 644] width 185 height 21
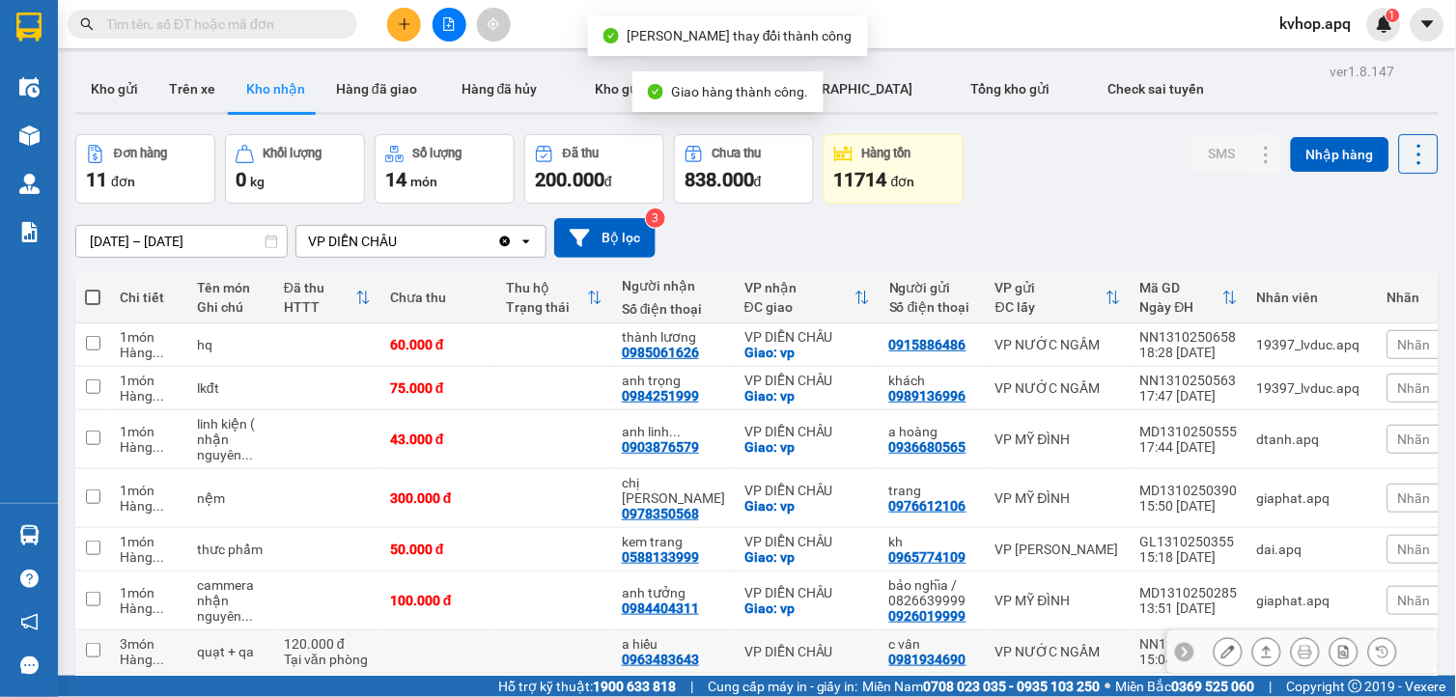
scroll to position [201, 0]
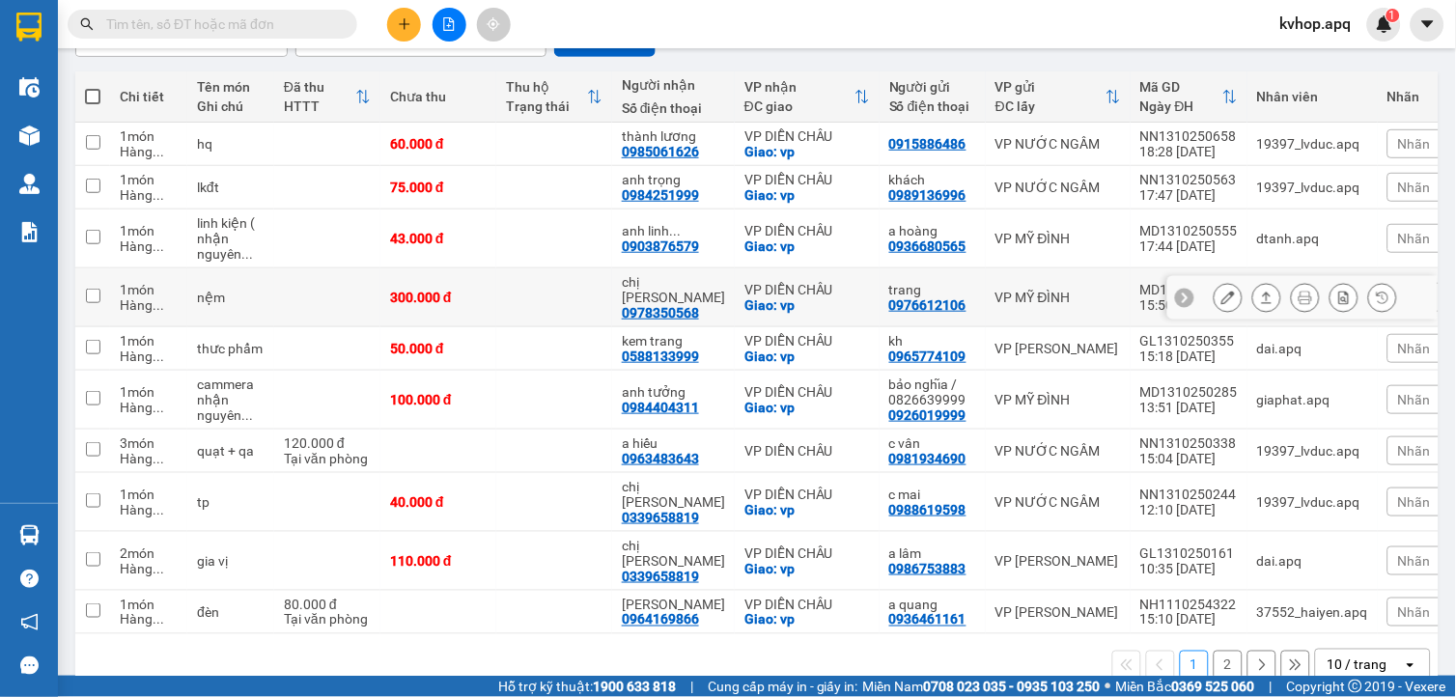
click at [1221, 291] on icon at bounding box center [1228, 298] width 14 height 14
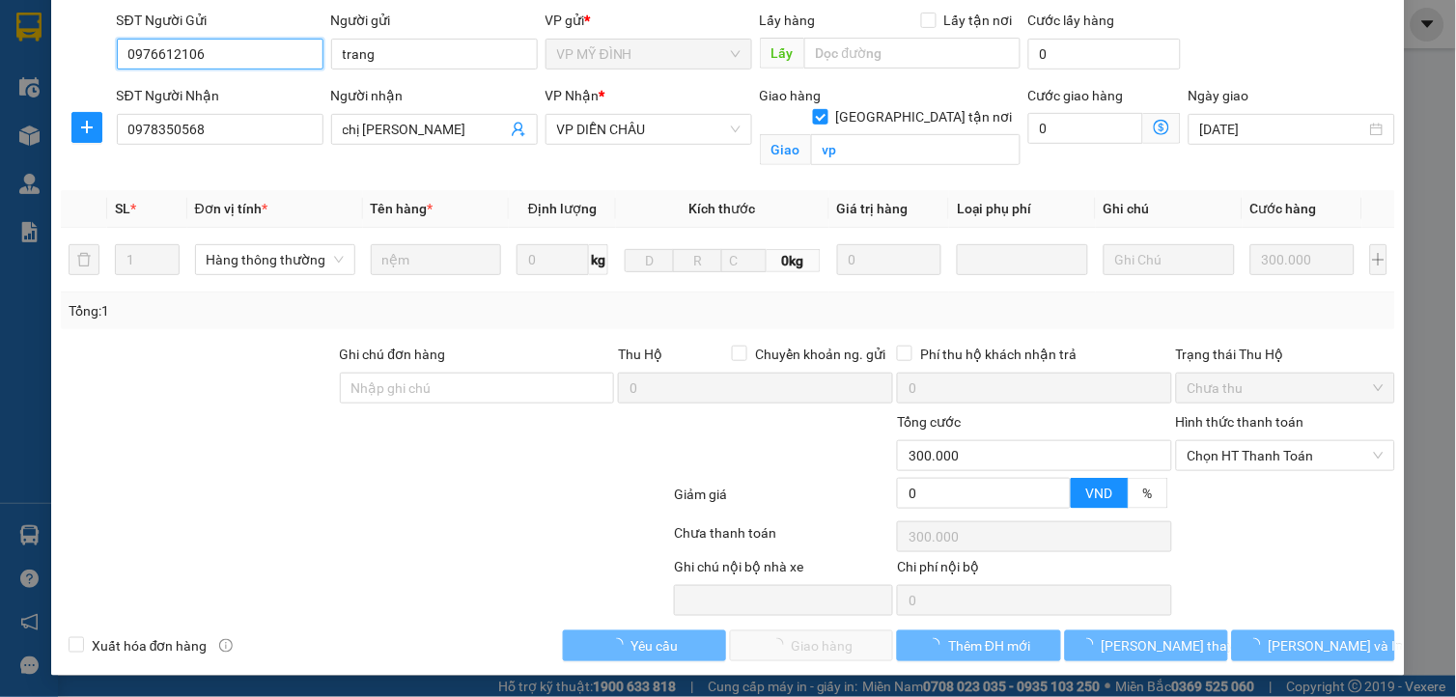
scroll to position [142, 0]
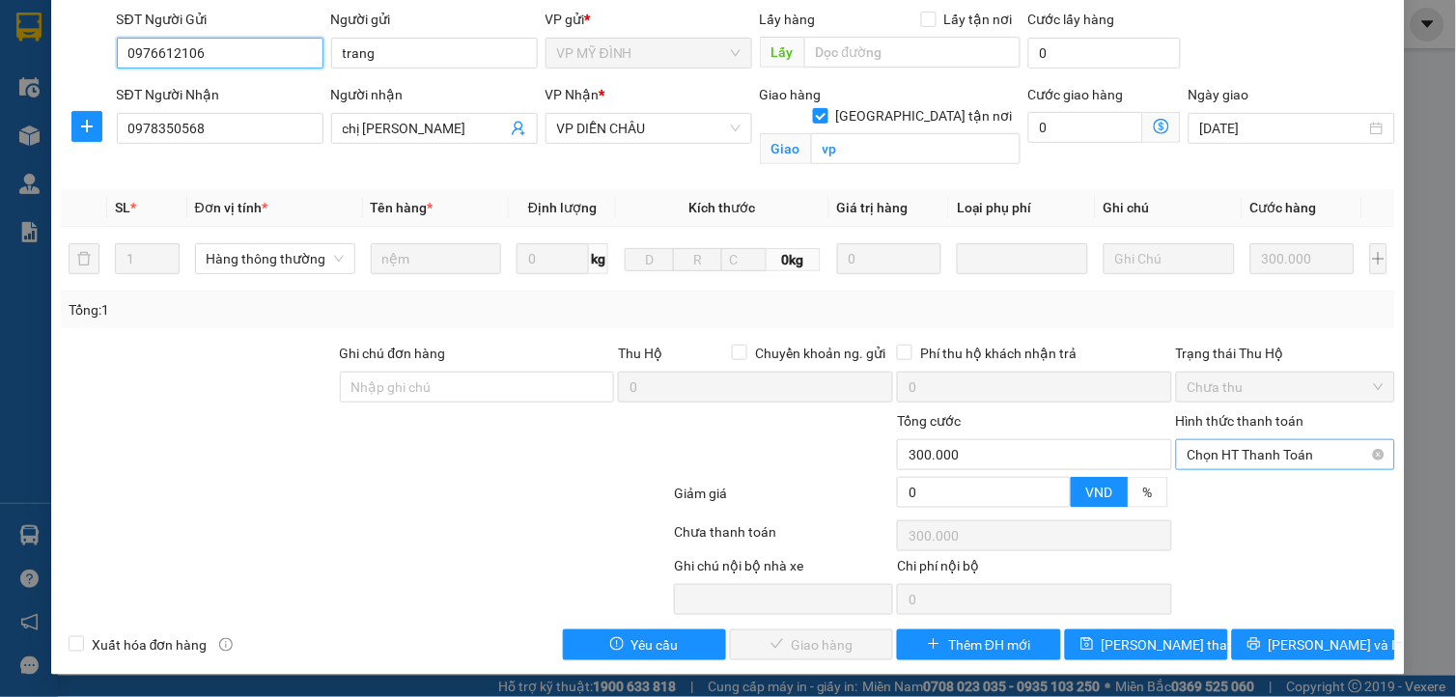
click at [1242, 446] on span "Chọn HT Thanh Toán" at bounding box center [1285, 454] width 196 height 29
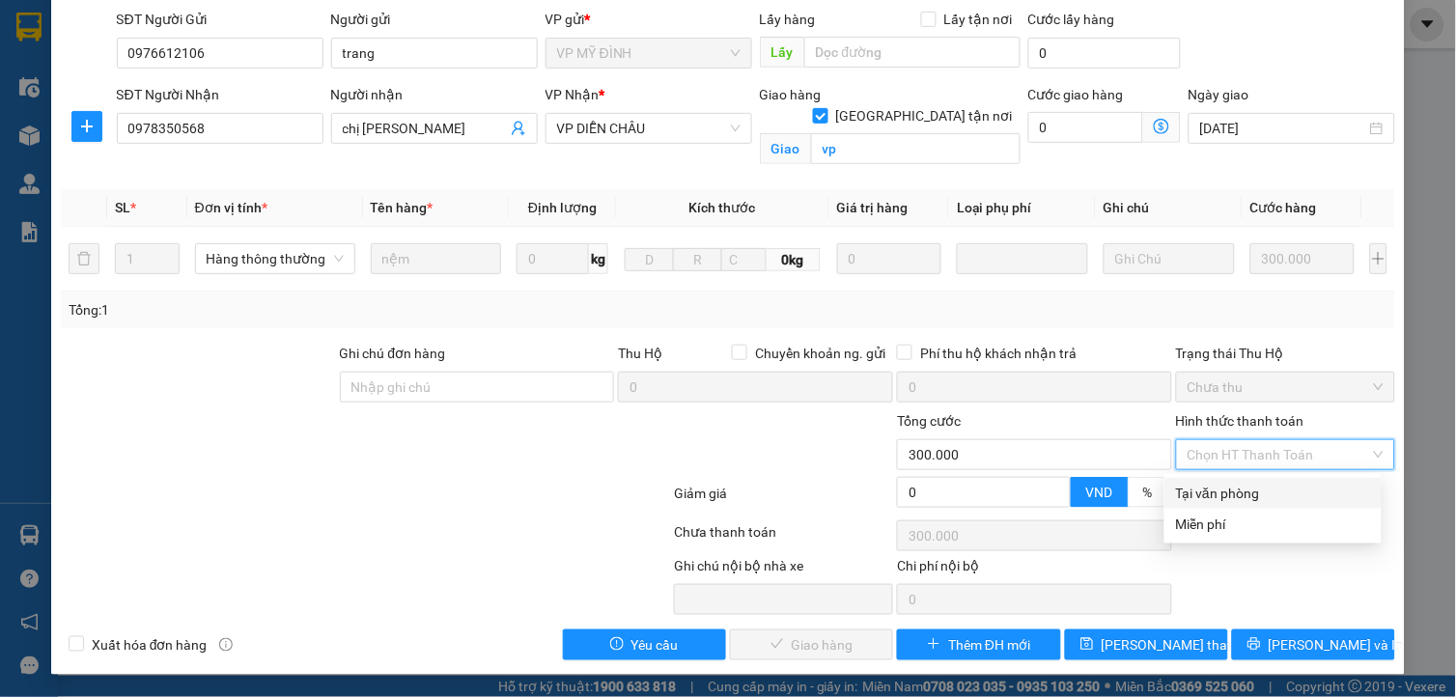
click at [1219, 494] on div "Tại văn phòng" at bounding box center [1273, 493] width 194 height 21
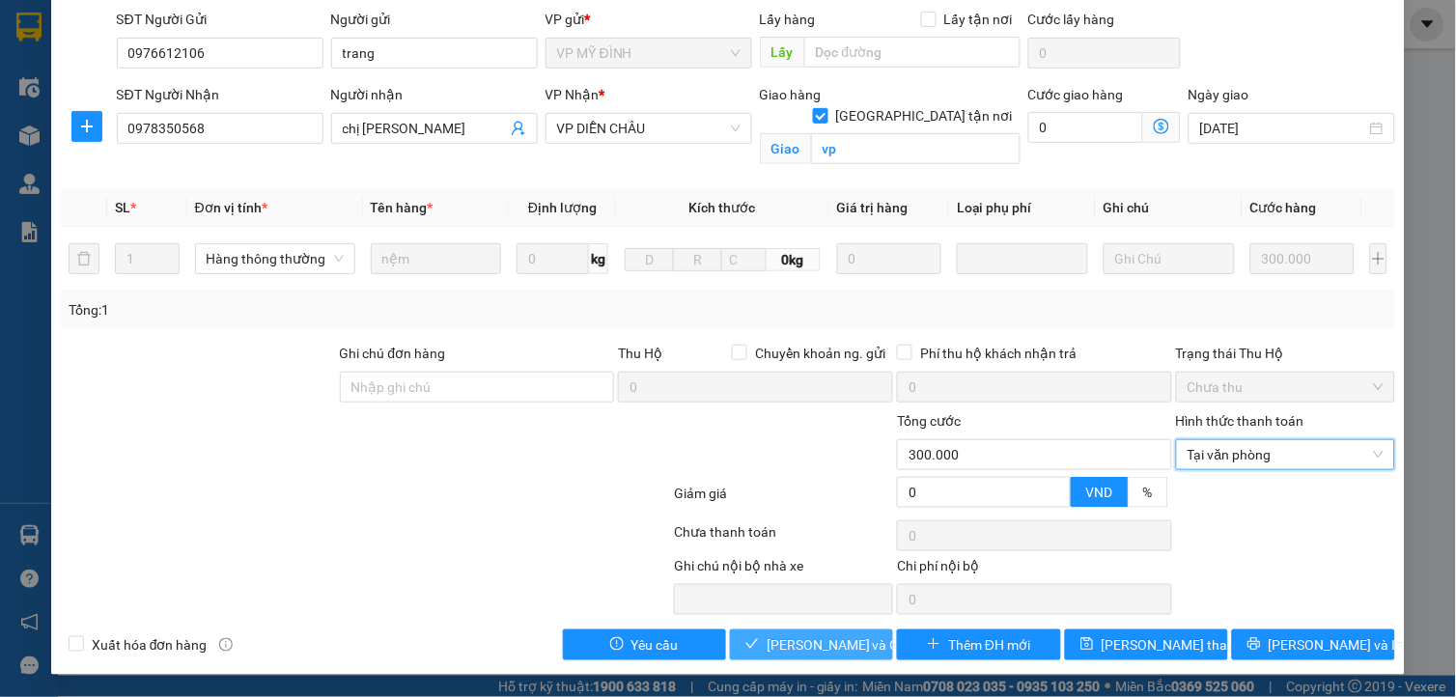
click at [818, 638] on span "Lưu và Giao hàng" at bounding box center [859, 644] width 185 height 21
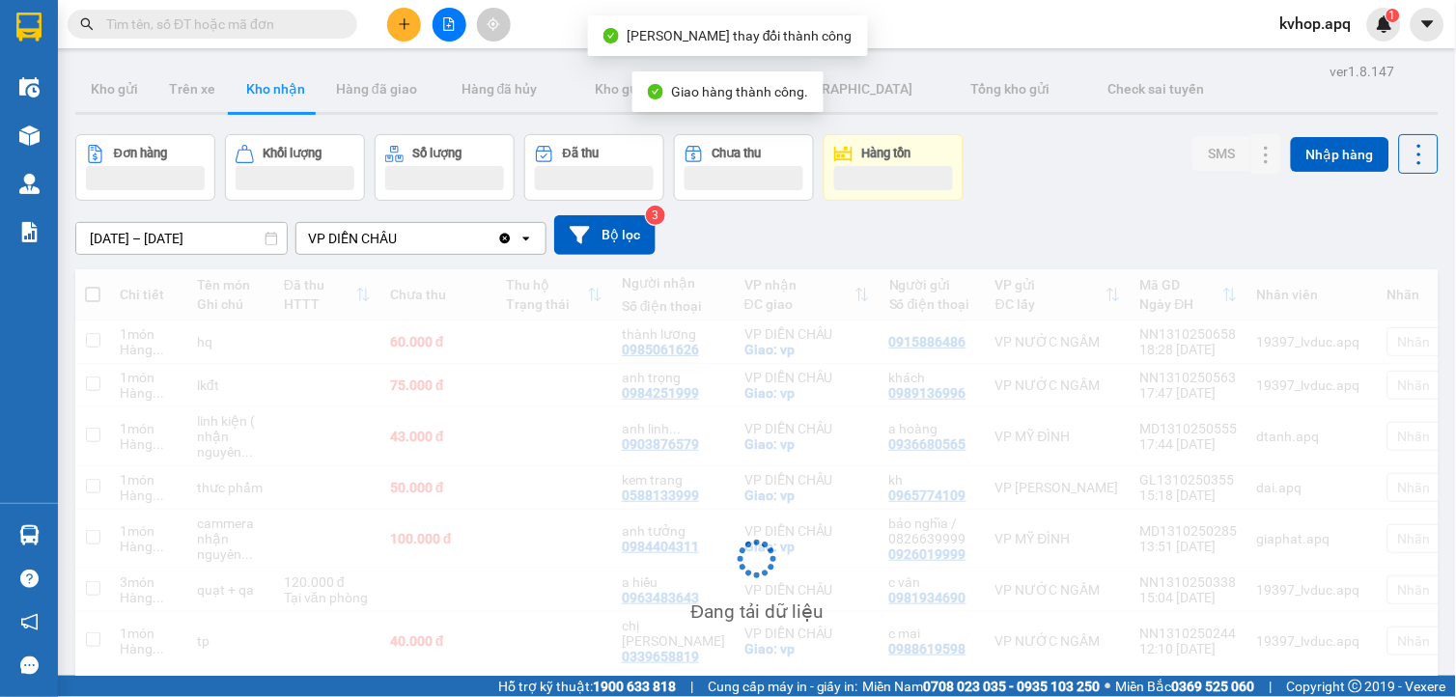
scroll to position [198, 0]
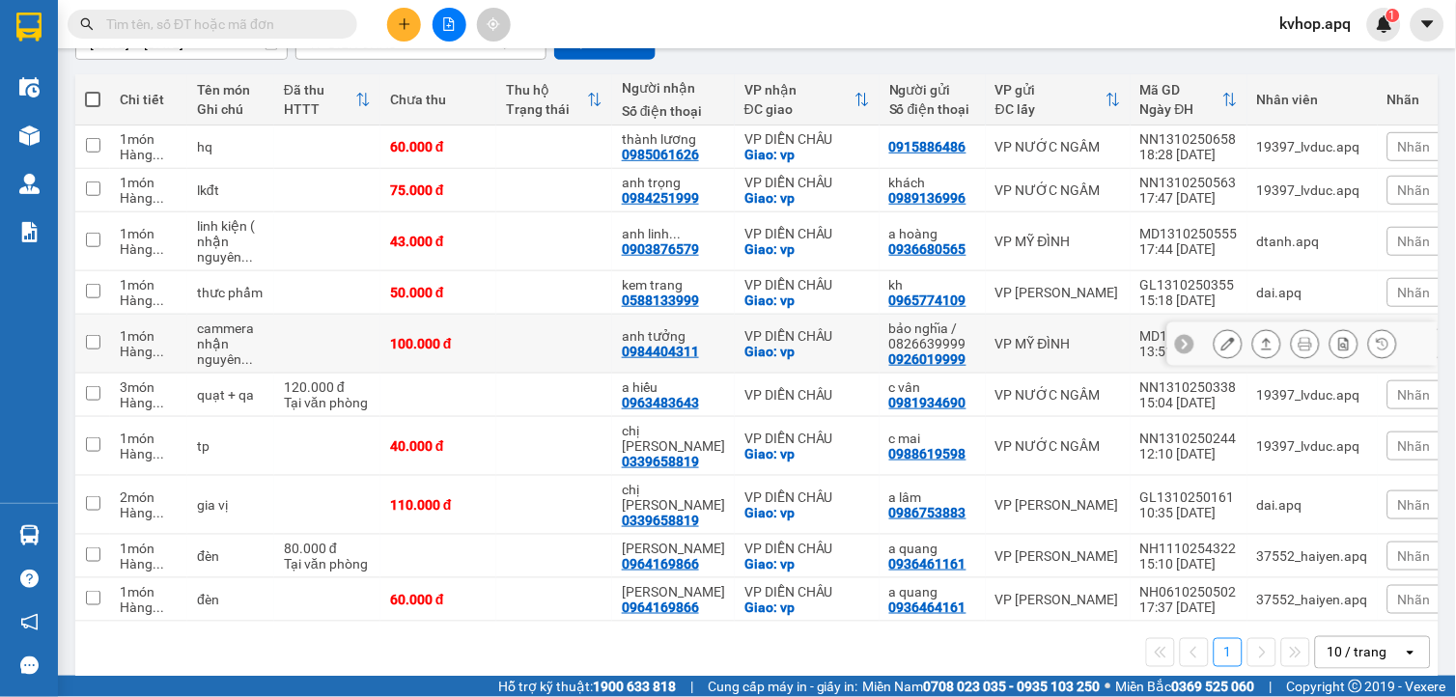
click at [1220, 341] on button at bounding box center [1227, 344] width 27 height 34
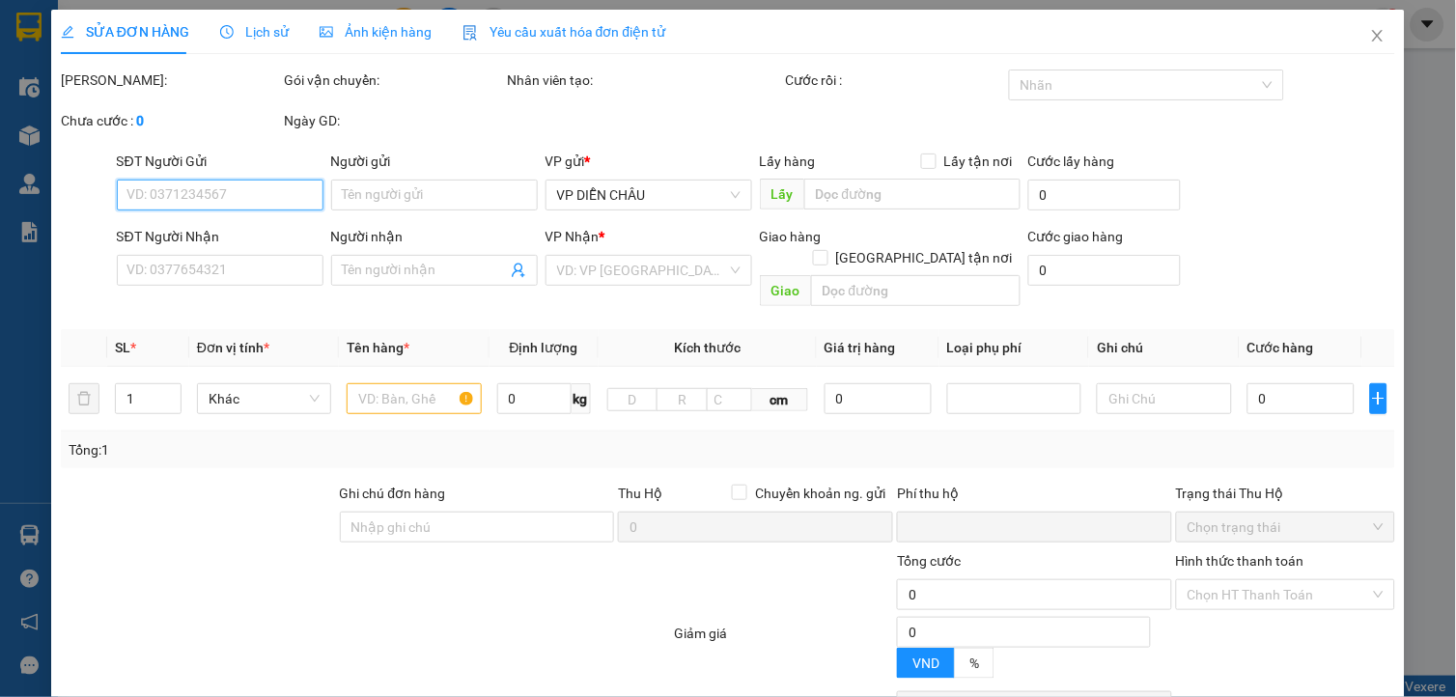
scroll to position [151, 0]
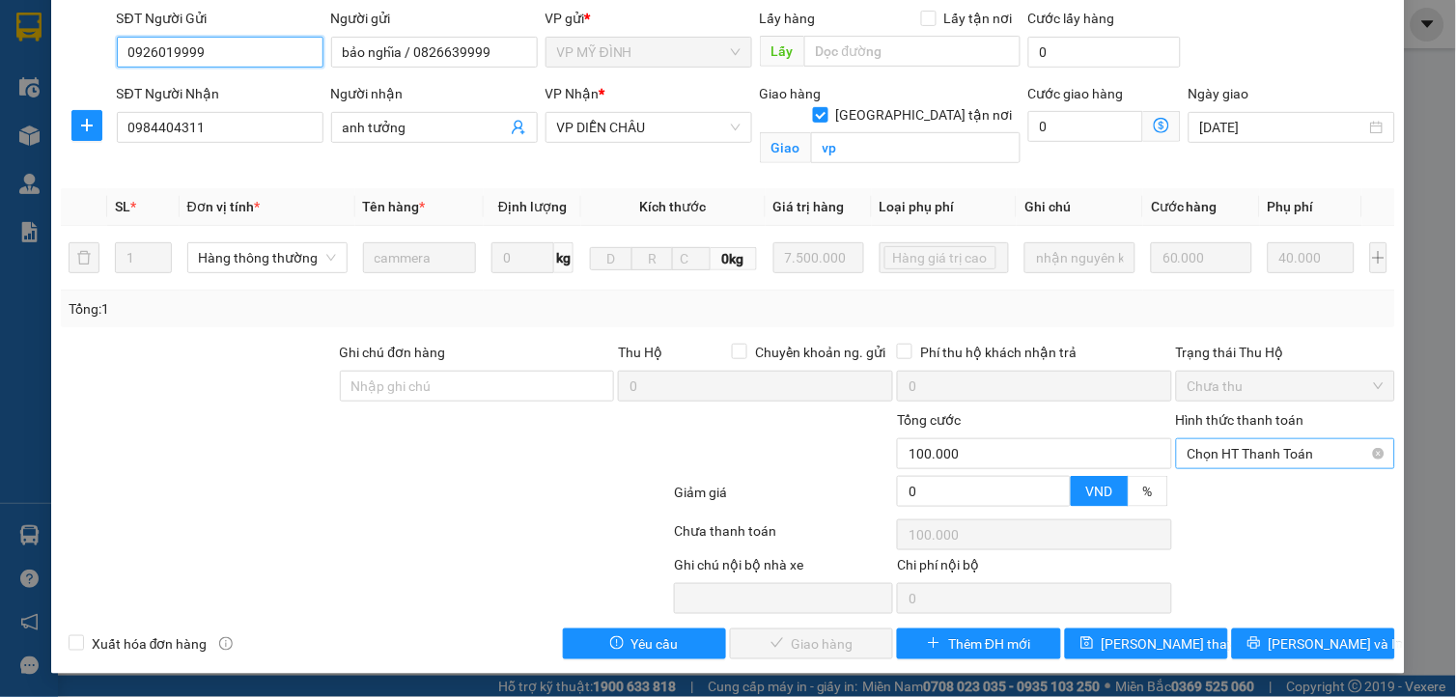
click at [1250, 448] on div "Chọn HT Thanh Toán" at bounding box center [1285, 453] width 219 height 31
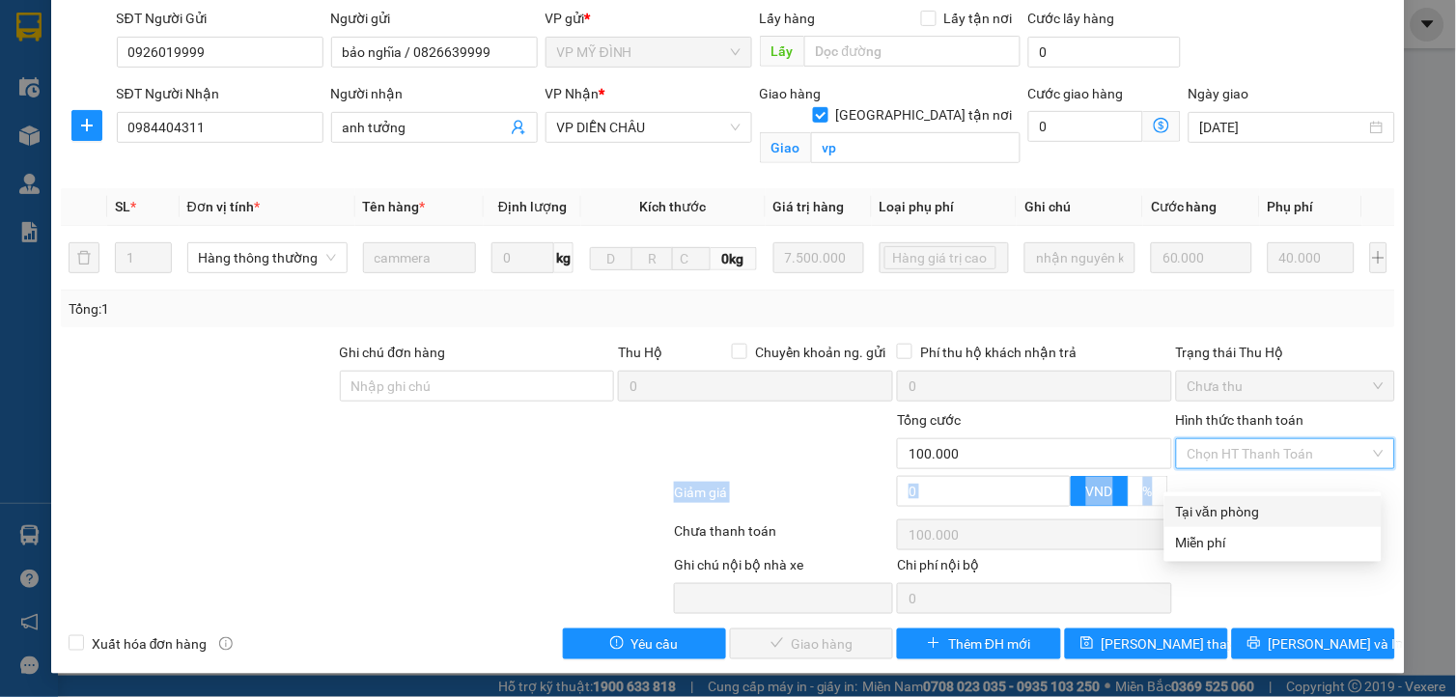
drag, startPoint x: 1221, startPoint y: 485, endPoint x: 1218, endPoint y: 494, distance: 10.1
click at [1218, 494] on div "Total Paid Fee 0 Total UnPaid Fee 100.000 Cash Collection Total Fee Mã ĐH: MD13…" at bounding box center [728, 293] width 1334 height 733
drag, startPoint x: 1218, startPoint y: 494, endPoint x: 1210, endPoint y: 484, distance: 13.7
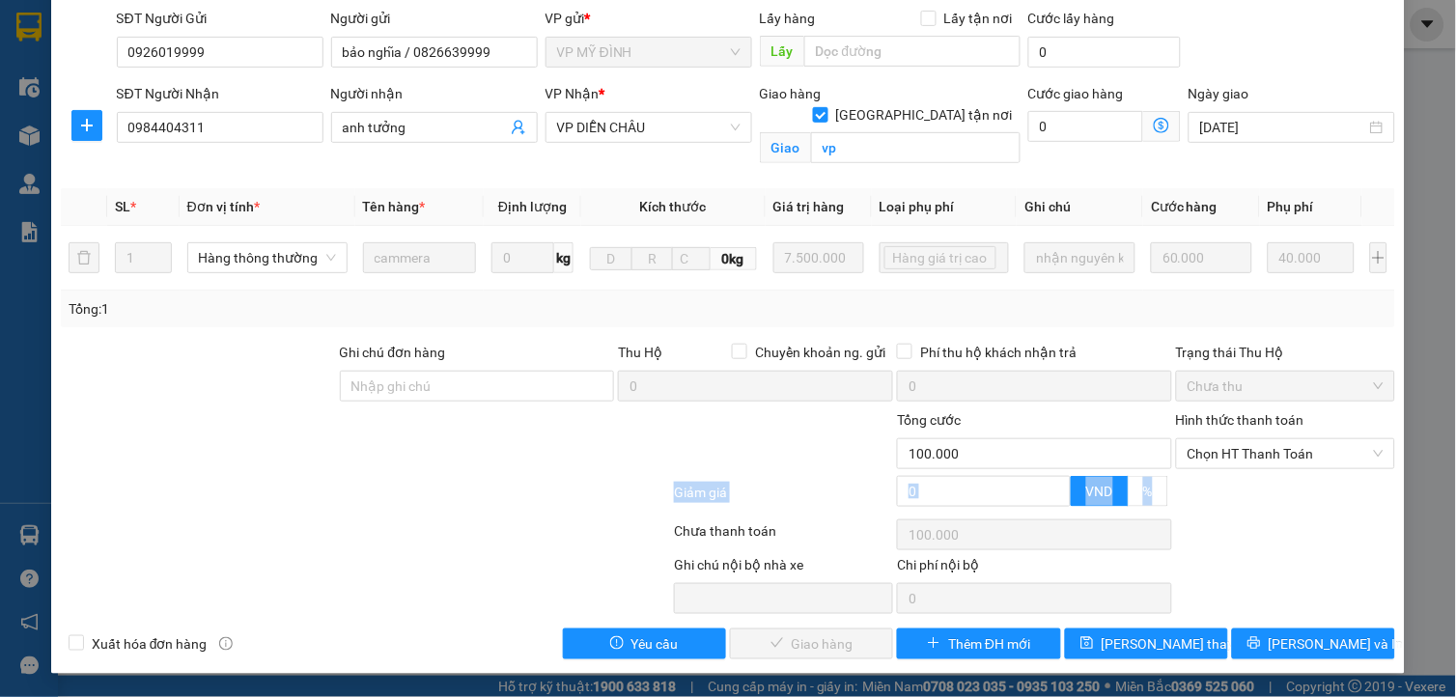
click at [1216, 468] on span "Chọn HT Thanh Toán" at bounding box center [1285, 453] width 196 height 29
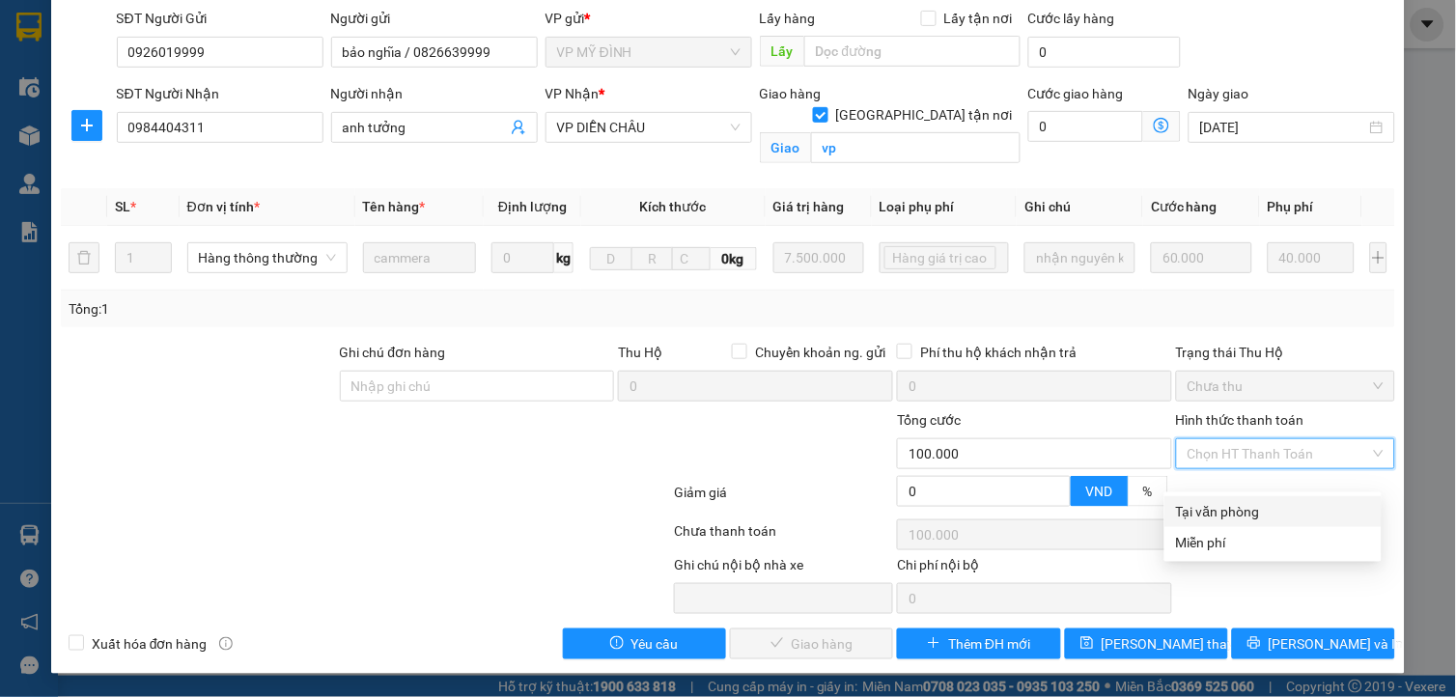
drag, startPoint x: 1203, startPoint y: 496, endPoint x: 1174, endPoint y: 518, distance: 36.5
click at [1197, 504] on div "Tại văn phòng" at bounding box center [1273, 511] width 194 height 21
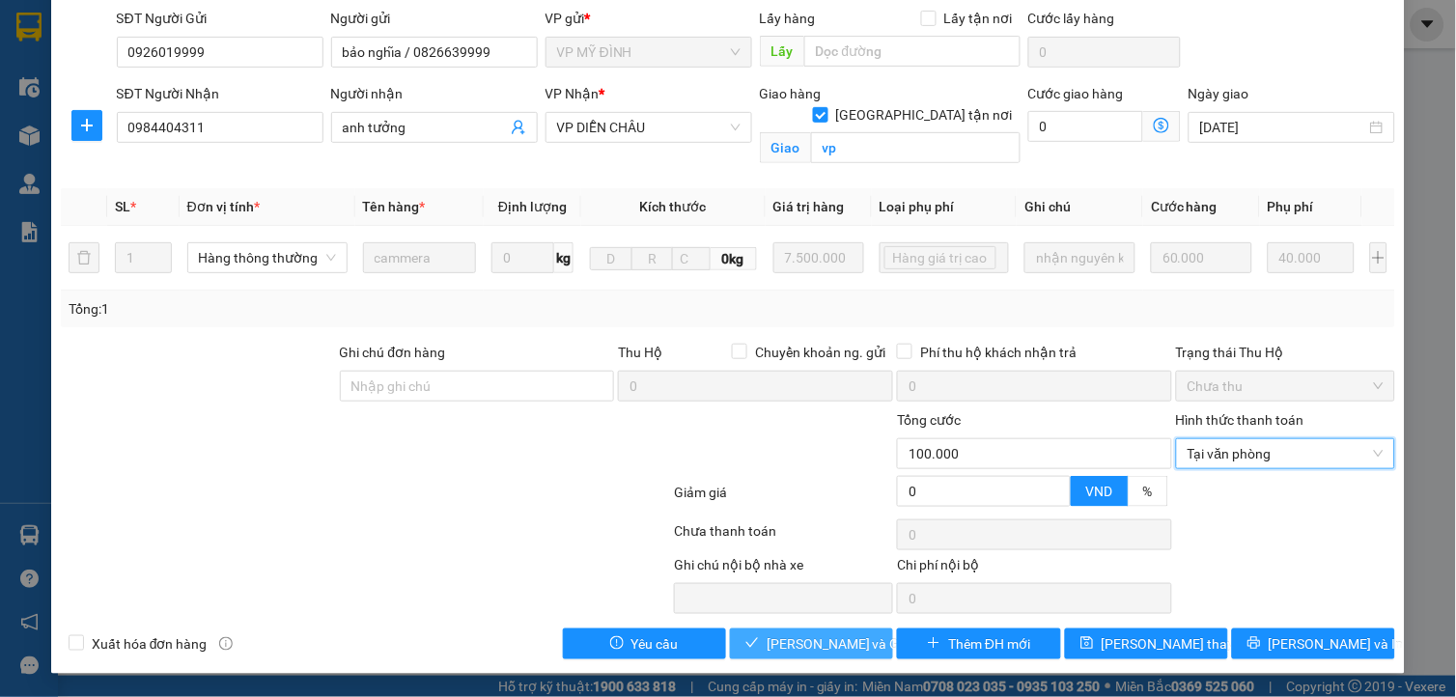
drag, startPoint x: 824, startPoint y: 656, endPoint x: 697, endPoint y: 594, distance: 142.0
click at [823, 655] on span "Lưu và Giao hàng" at bounding box center [859, 643] width 185 height 21
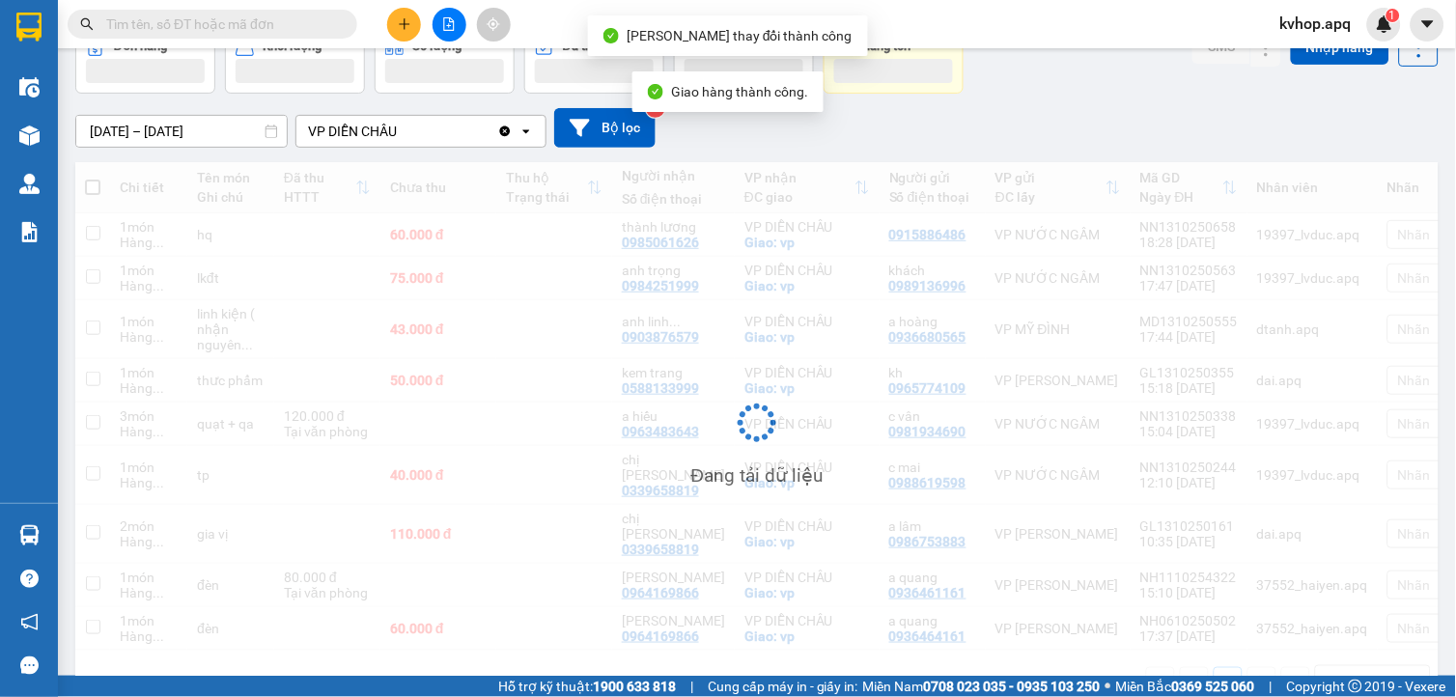
scroll to position [139, 0]
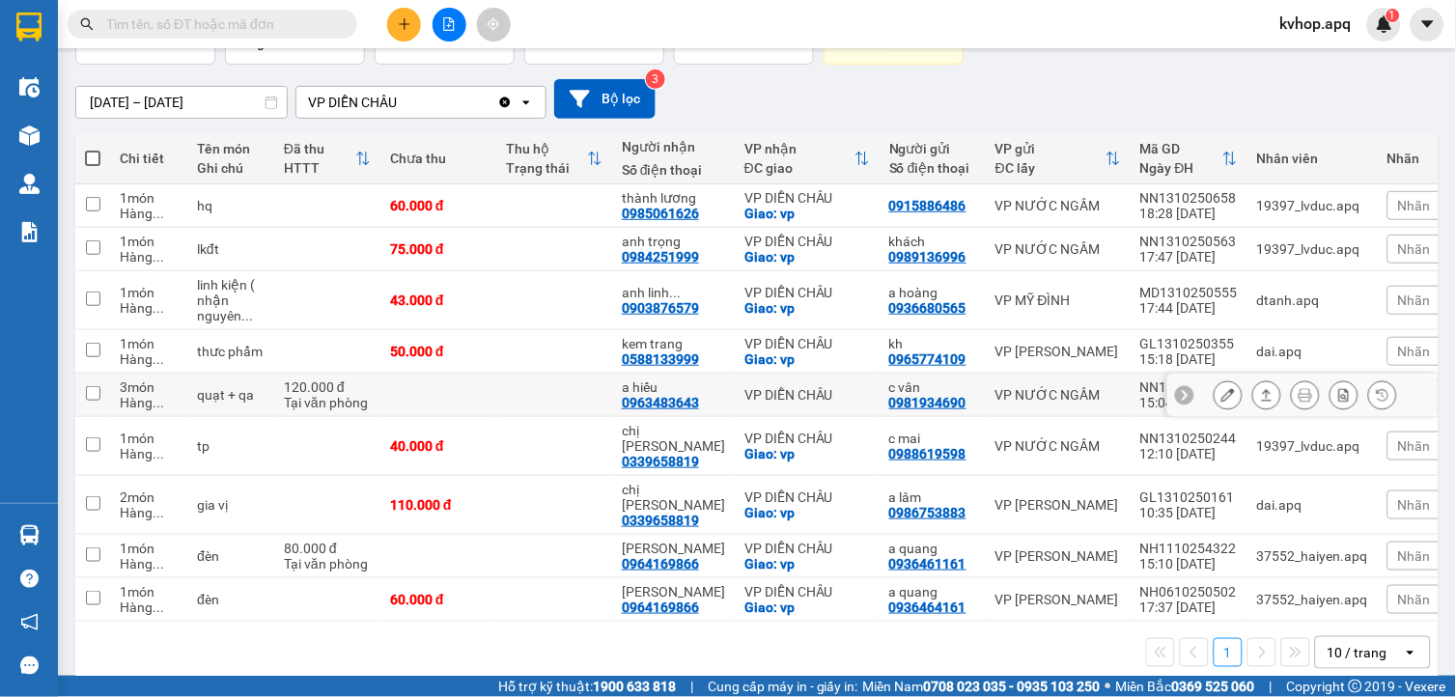
click at [1221, 392] on icon at bounding box center [1228, 395] width 14 height 14
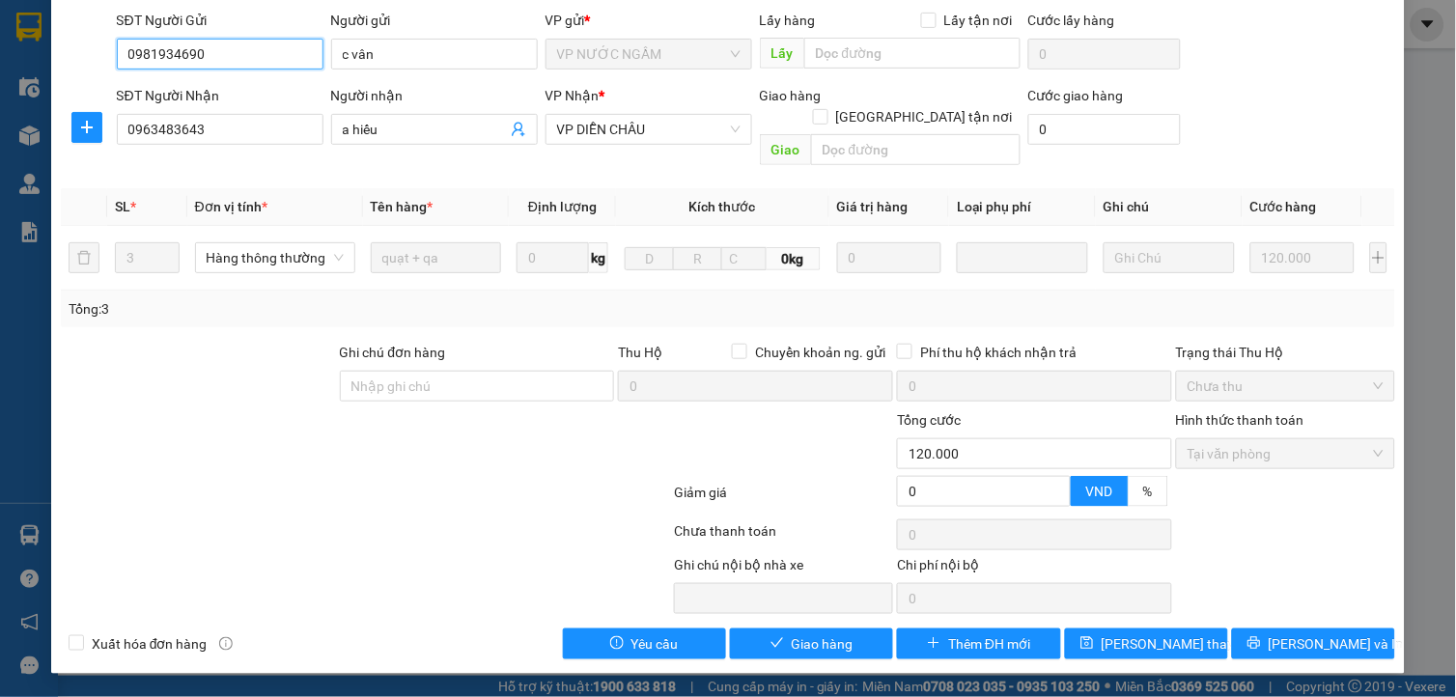
scroll to position [120, 0]
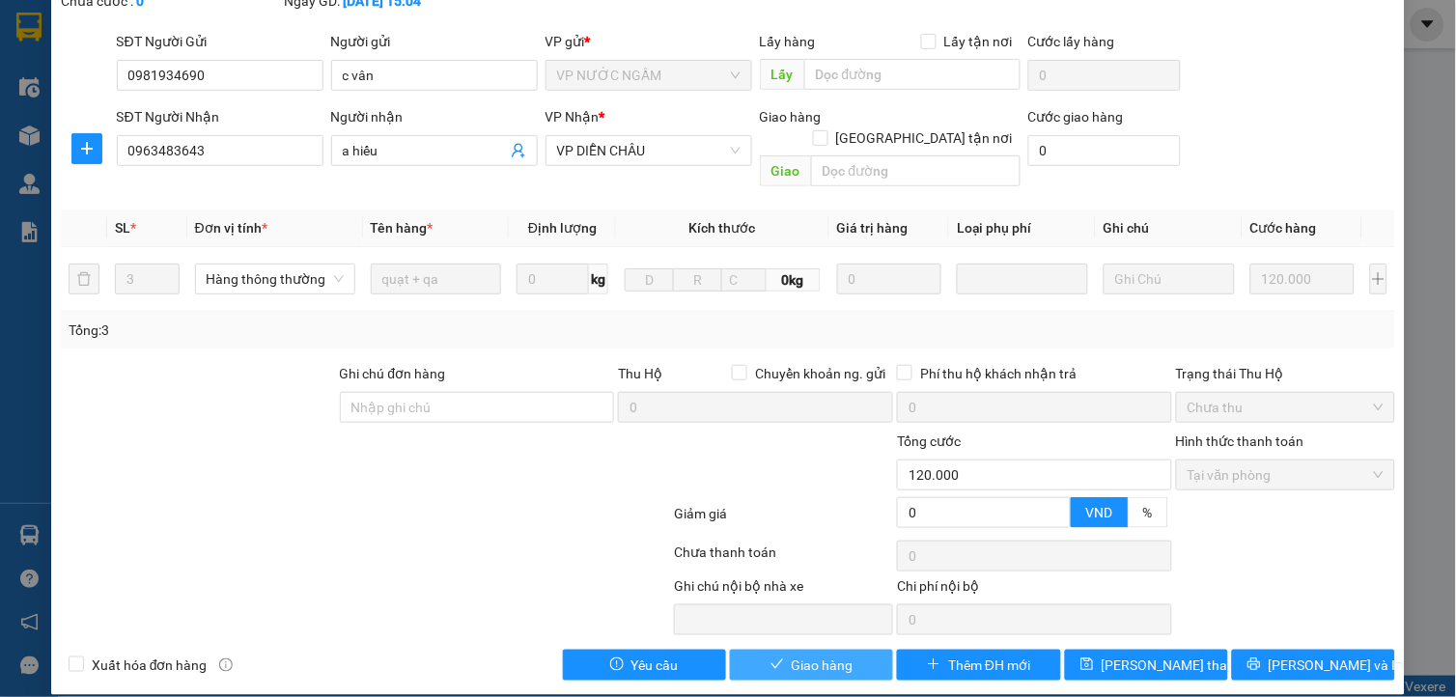
click at [799, 655] on span "Giao hàng" at bounding box center [823, 665] width 62 height 21
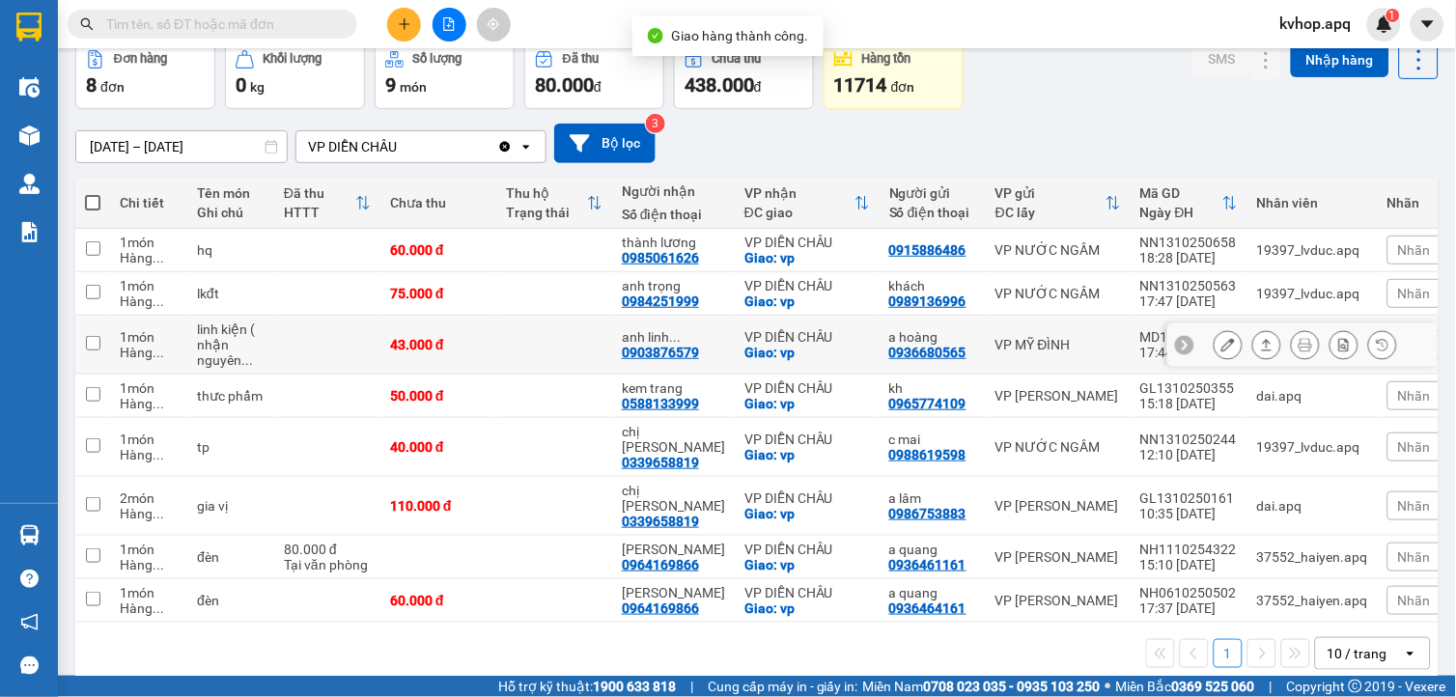
scroll to position [98, 0]
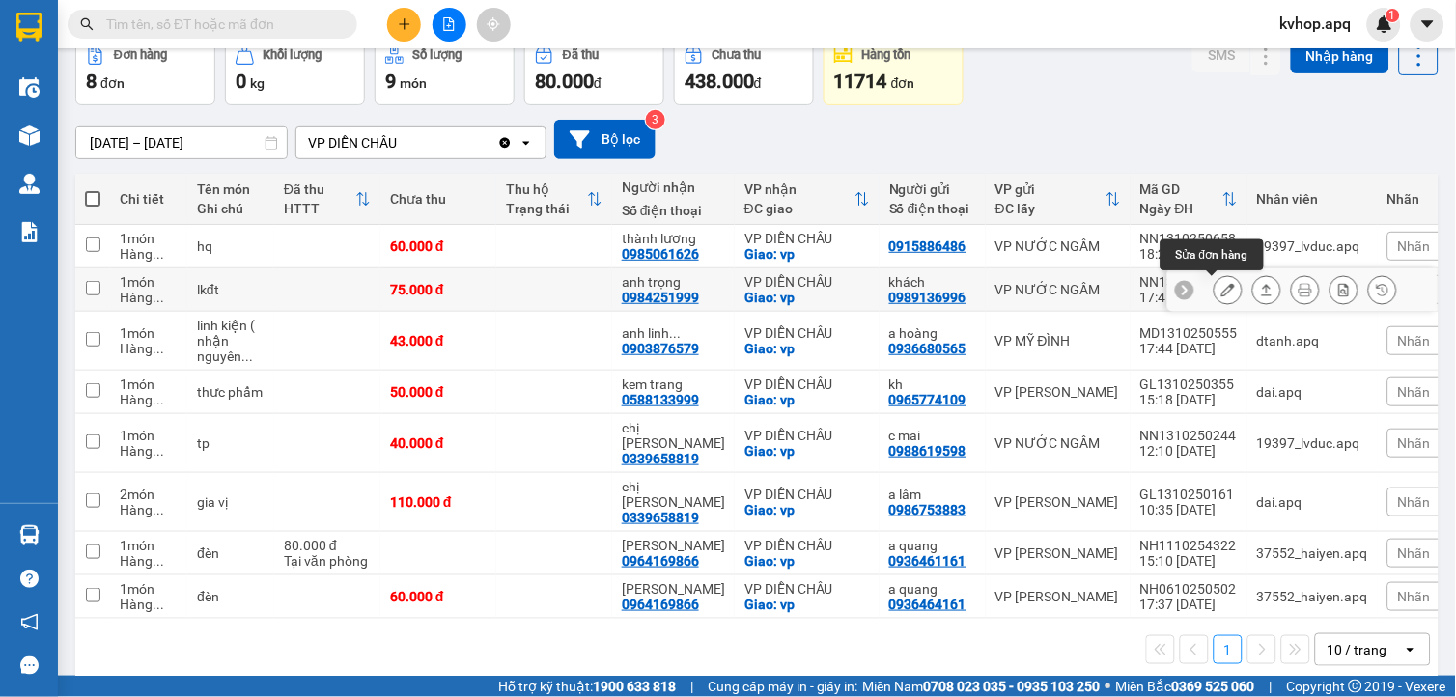
click at [1221, 290] on icon at bounding box center [1228, 290] width 14 height 14
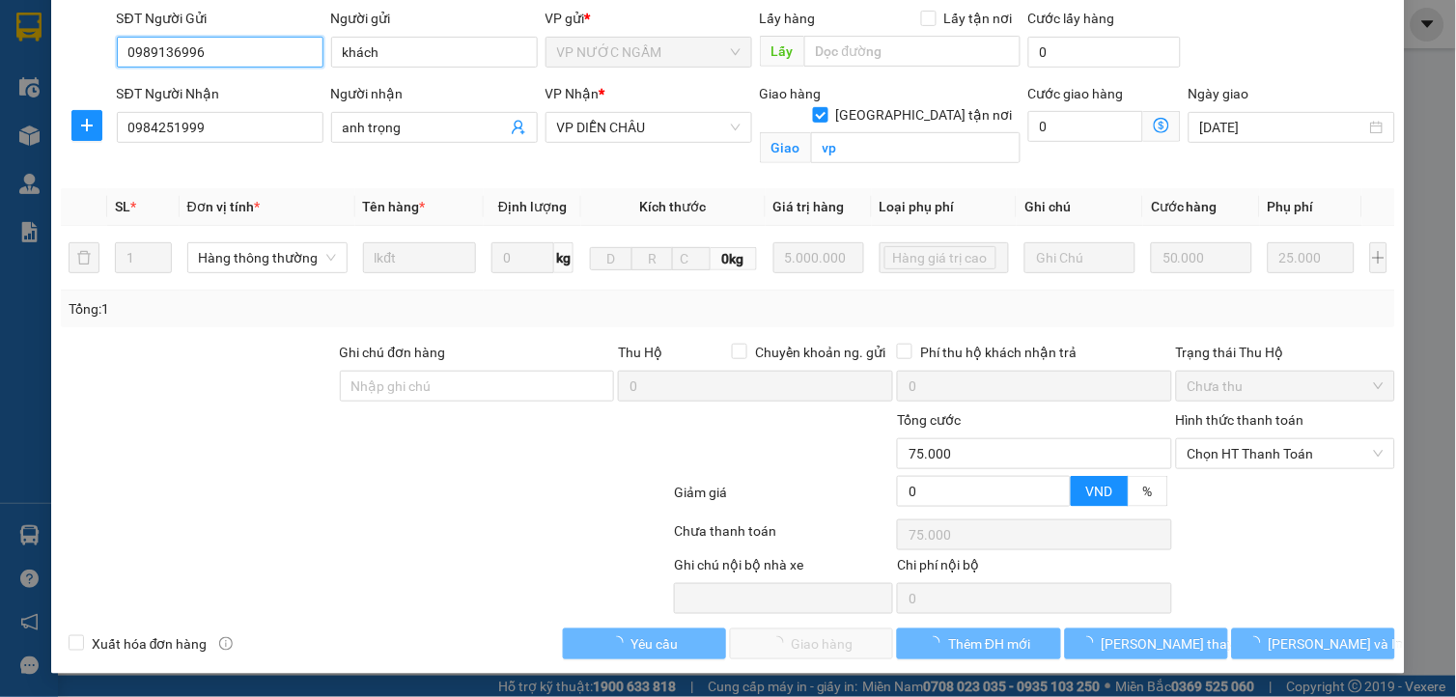
scroll to position [161, 0]
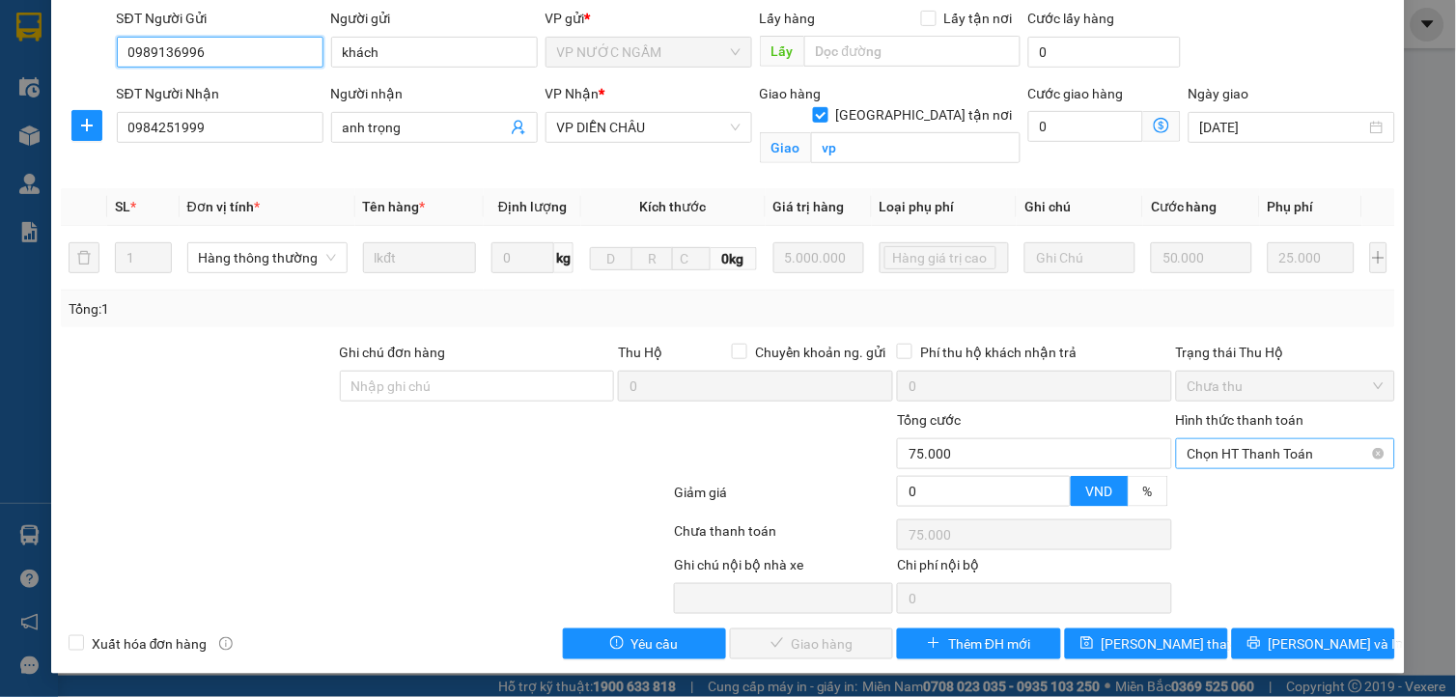
click at [1232, 461] on span "Chọn HT Thanh Toán" at bounding box center [1285, 453] width 196 height 29
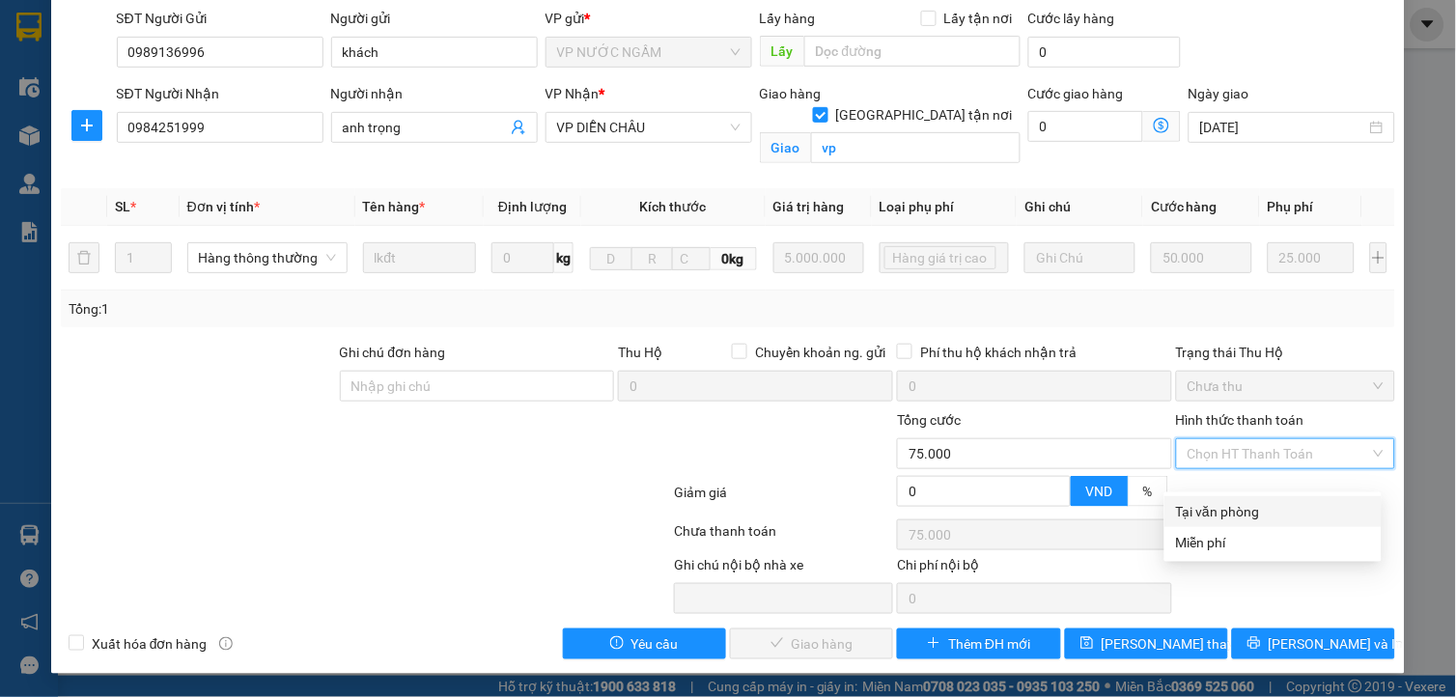
drag, startPoint x: 1220, startPoint y: 489, endPoint x: 1178, endPoint y: 512, distance: 48.4
click at [1216, 501] on div "Tại văn phòng" at bounding box center [1273, 511] width 194 height 21
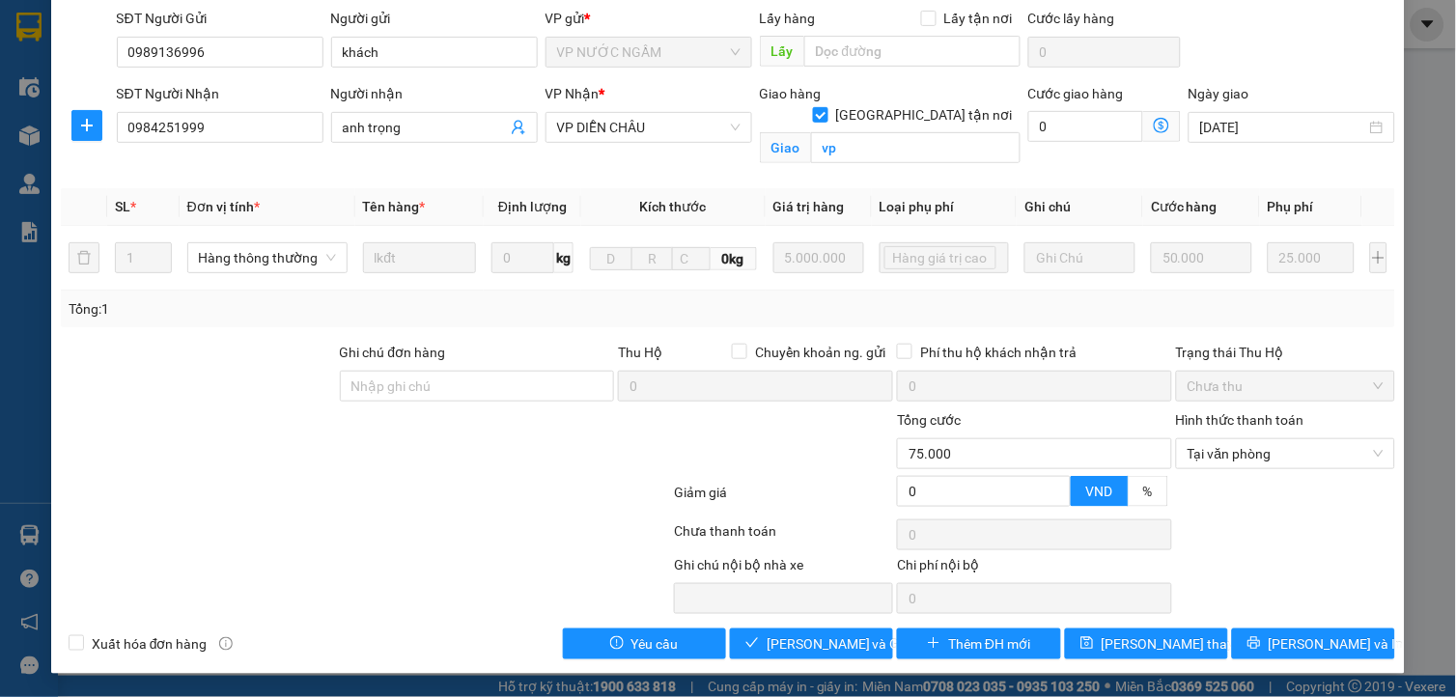
click at [825, 672] on div "SỬA ĐƠN HÀNG Lịch sử Ảnh kiện hàng Yêu cầu xuất hóa đơn điện tử Total Paid Fee …" at bounding box center [728, 270] width 1354 height 807
click at [818, 652] on span "Lưu và Giao hàng" at bounding box center [859, 643] width 185 height 21
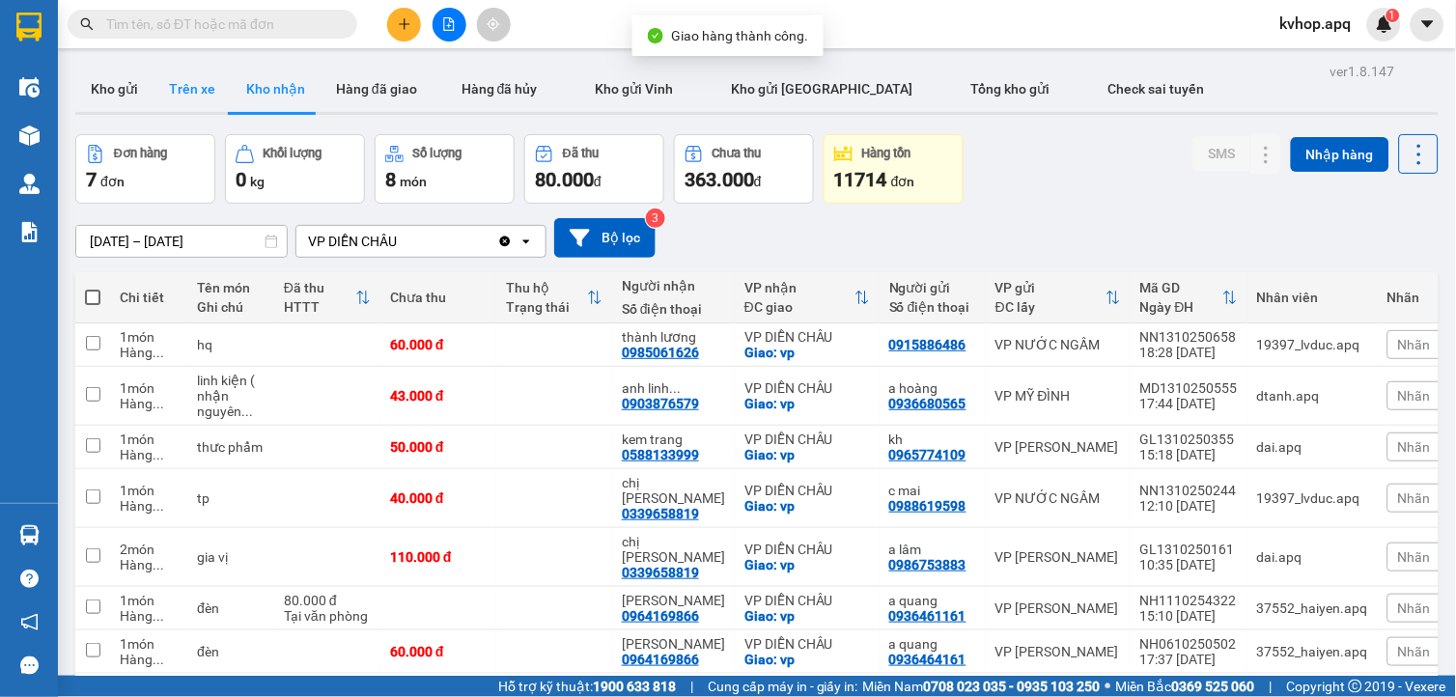
click at [213, 80] on button "Trên xe" at bounding box center [192, 89] width 77 height 46
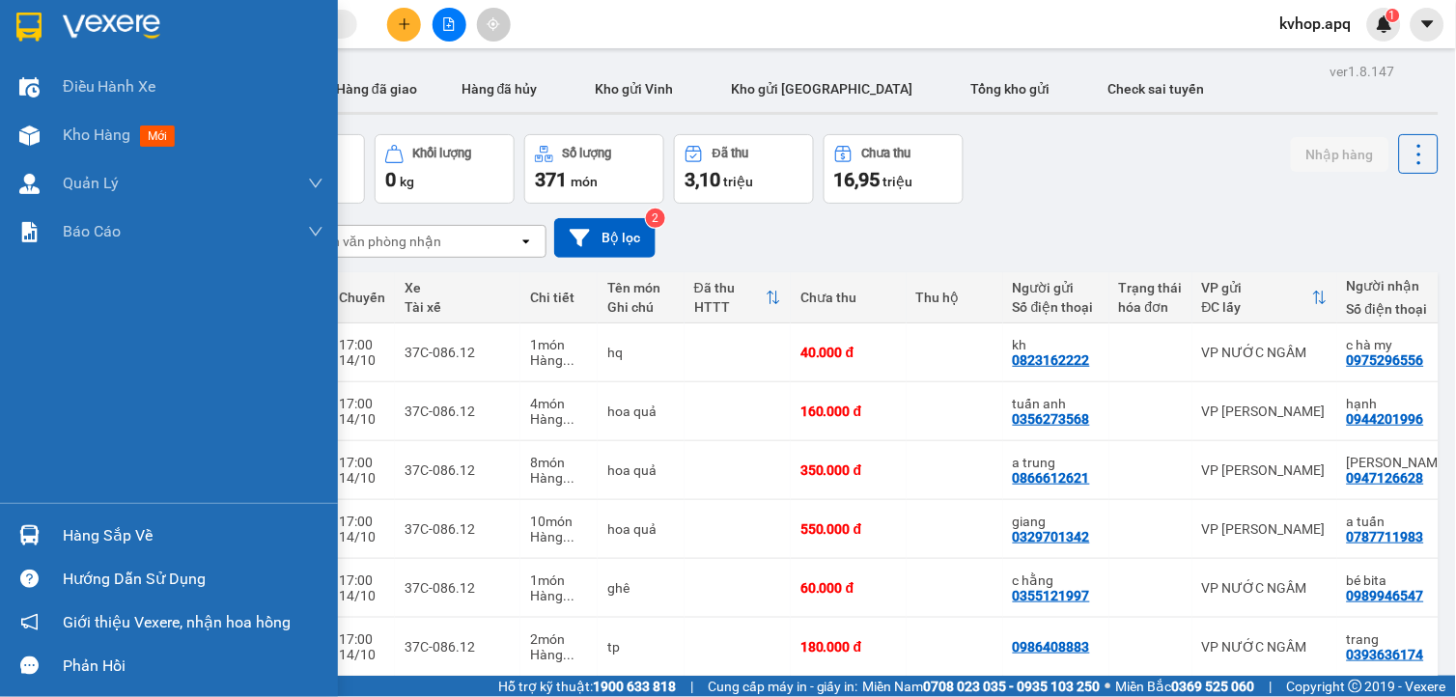
drag, startPoint x: 85, startPoint y: 535, endPoint x: 113, endPoint y: 533, distance: 28.1
click at [94, 535] on div "Hàng sắp về" at bounding box center [193, 535] width 261 height 29
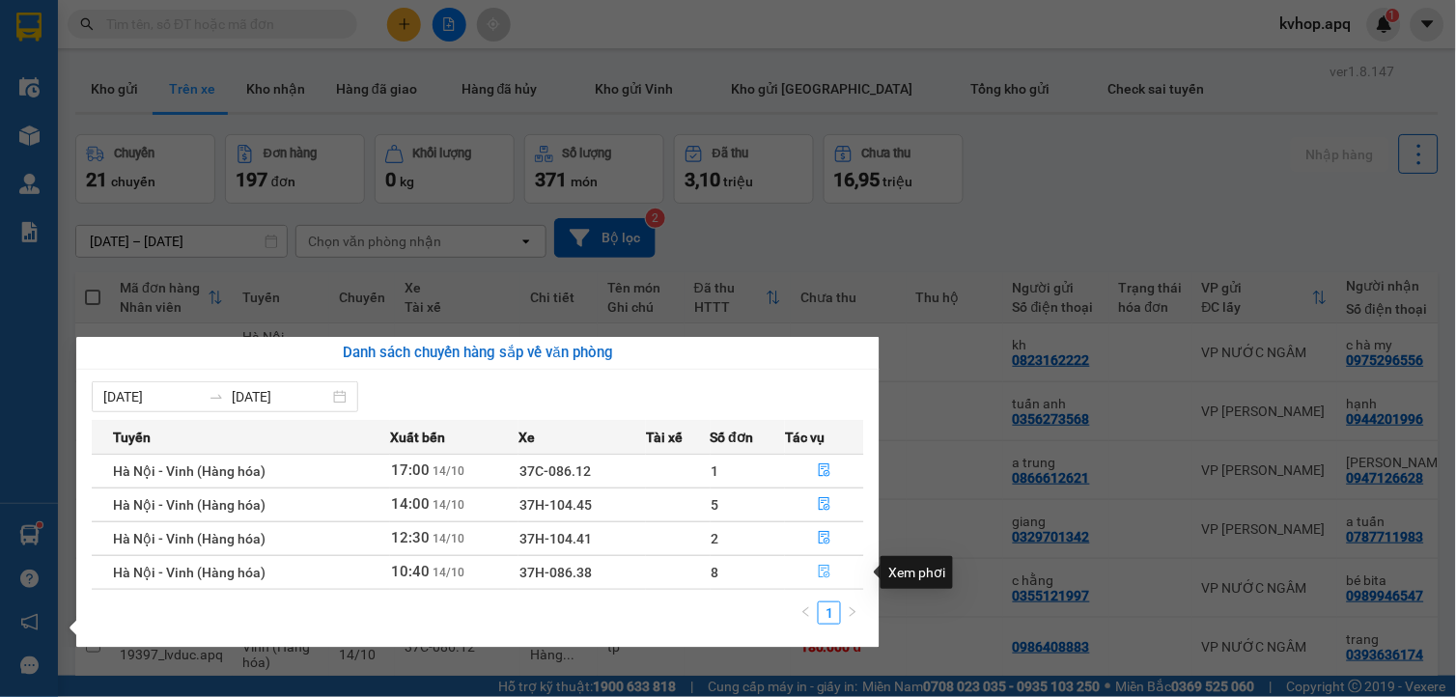
click at [824, 573] on icon "file-done" at bounding box center [825, 572] width 14 height 14
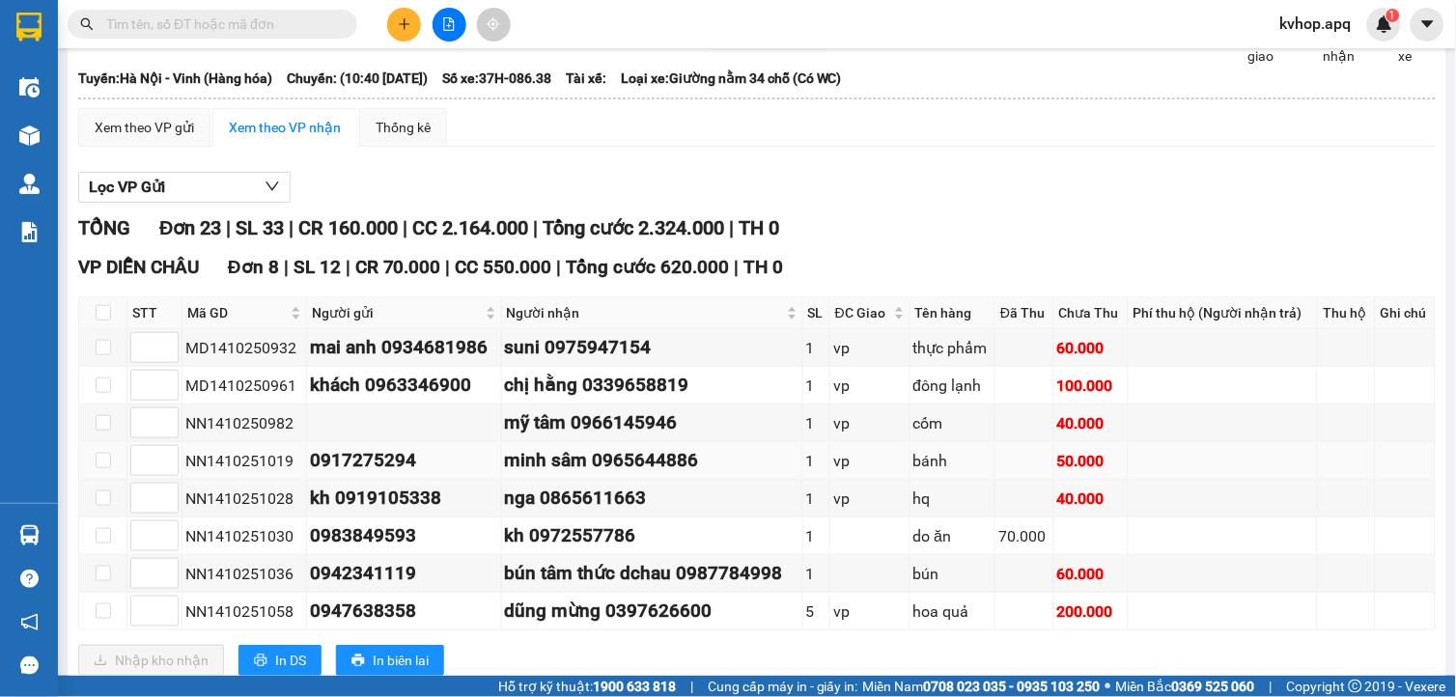
scroll to position [214, 0]
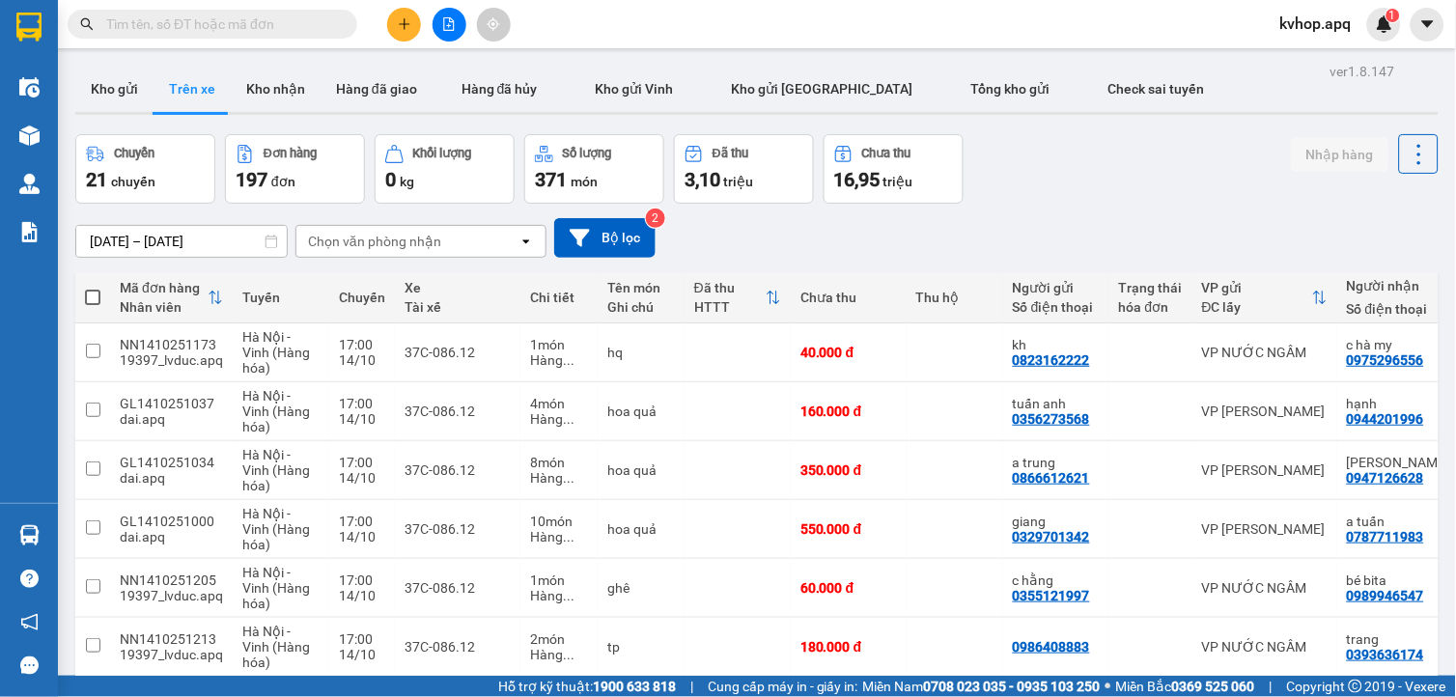
scroll to position [214, 0]
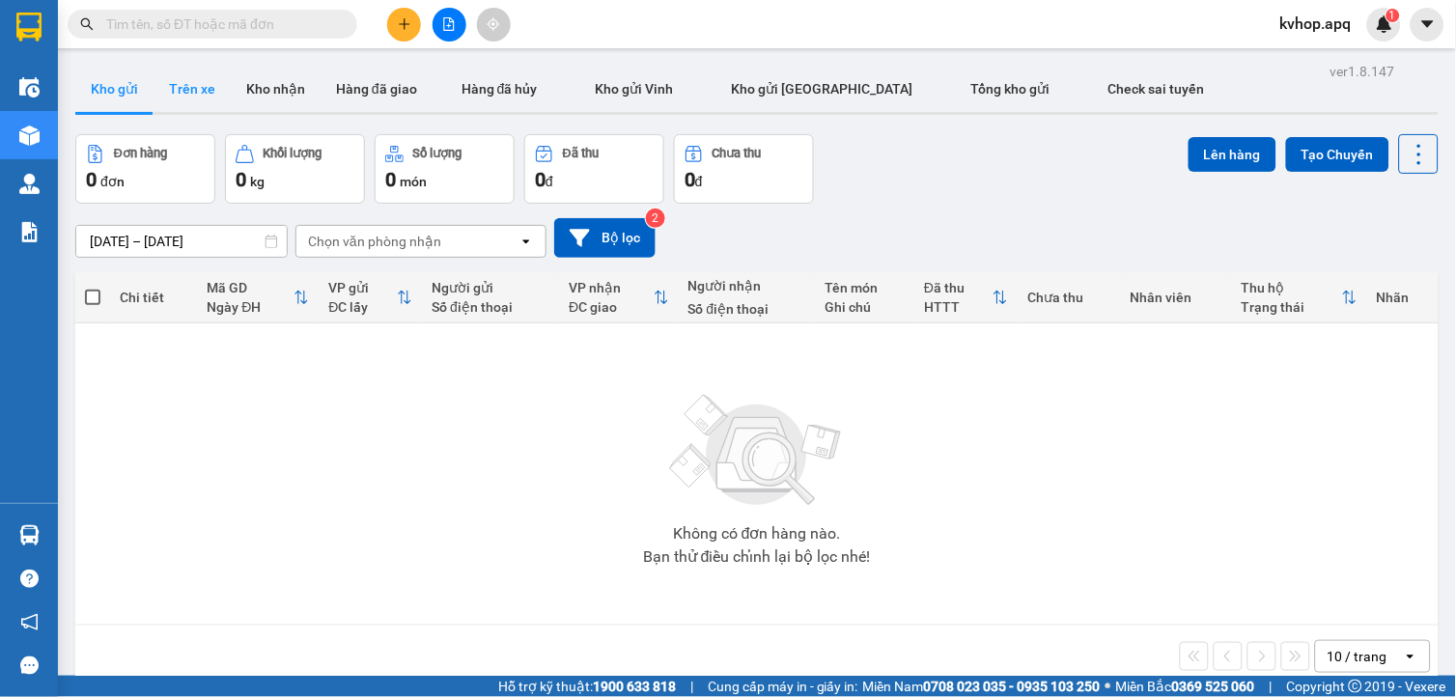
click at [196, 97] on button "Trên xe" at bounding box center [192, 89] width 77 height 46
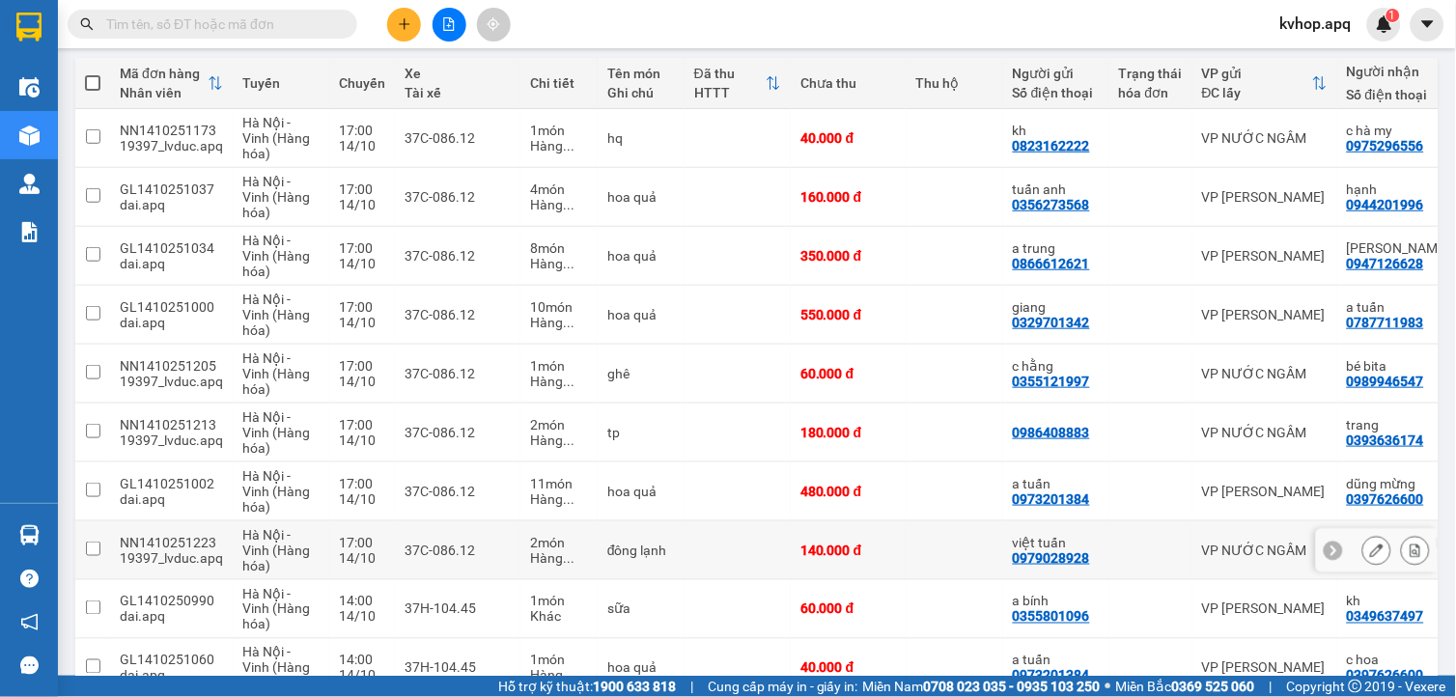
scroll to position [324, 0]
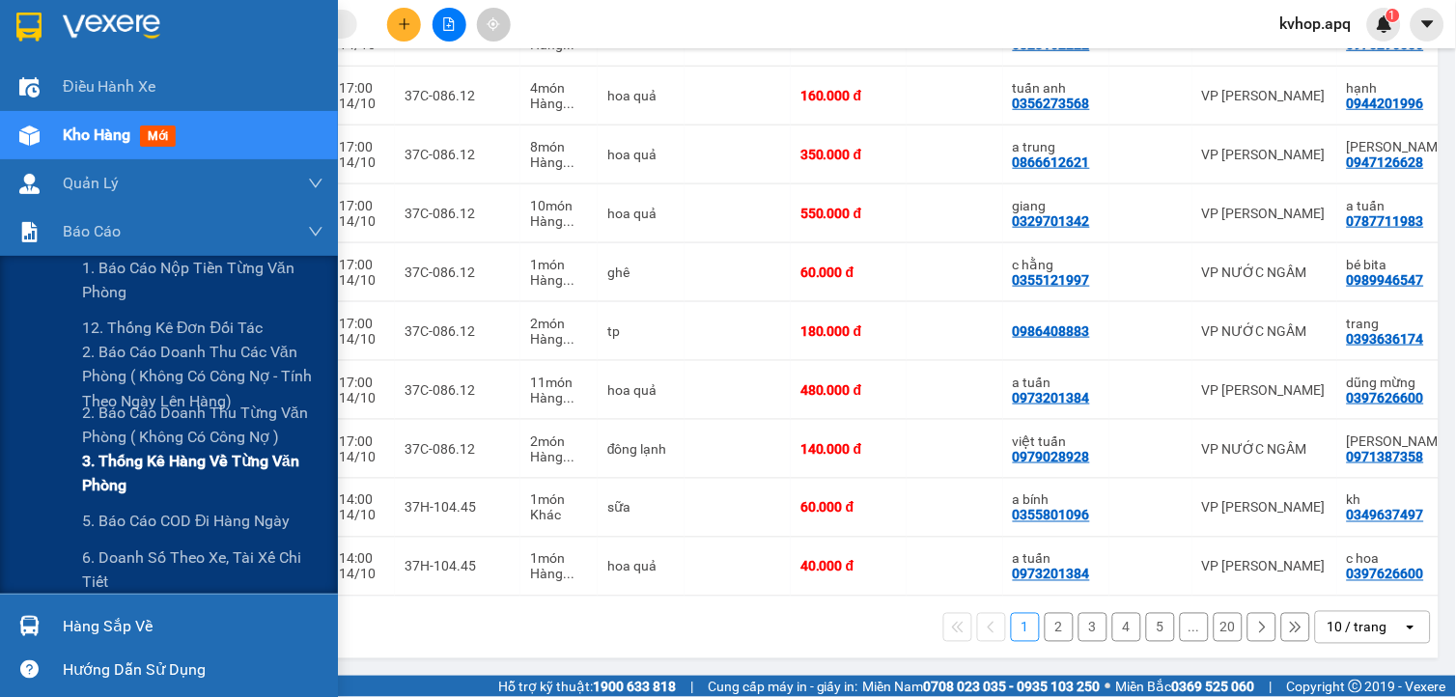
click at [176, 458] on span "3. Thống kê hàng về từng văn phòng" at bounding box center [202, 473] width 241 height 48
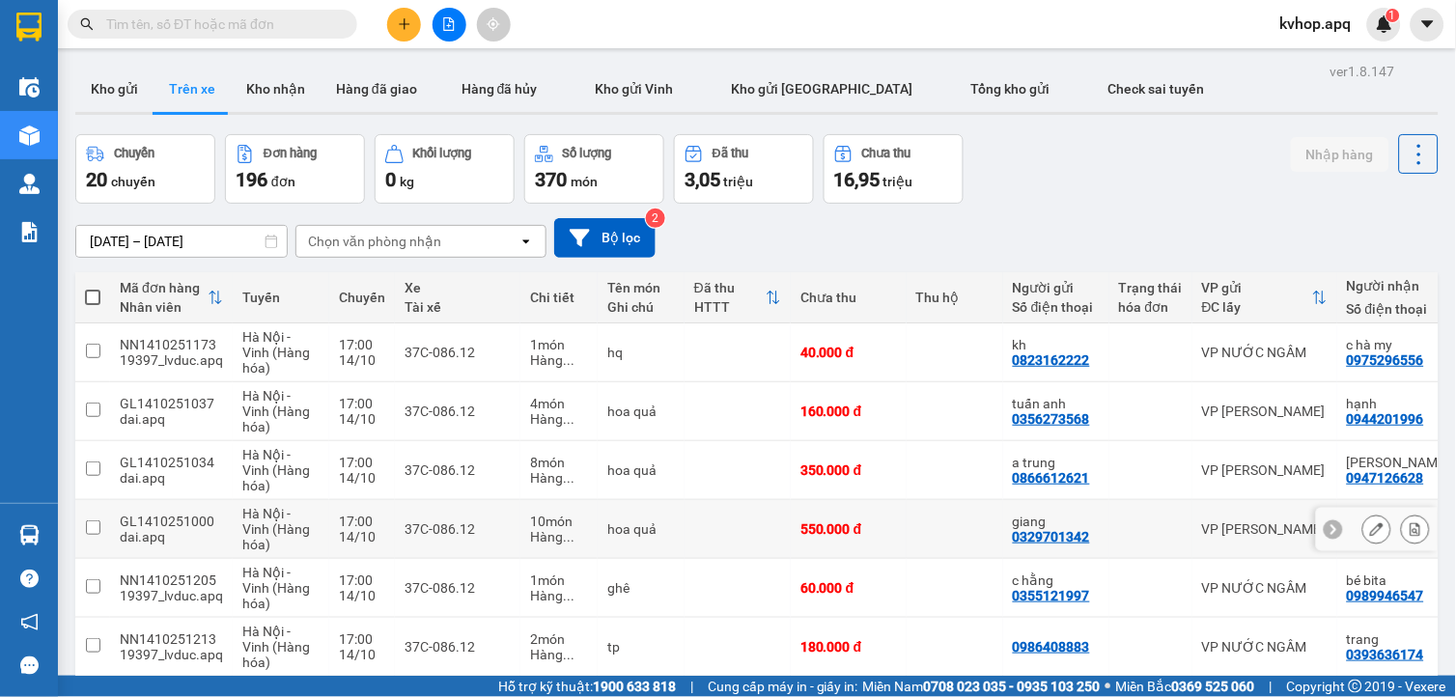
click at [111, 524] on td "GL1410251000 dai.apq" at bounding box center [171, 529] width 123 height 59
checkbox input "true"
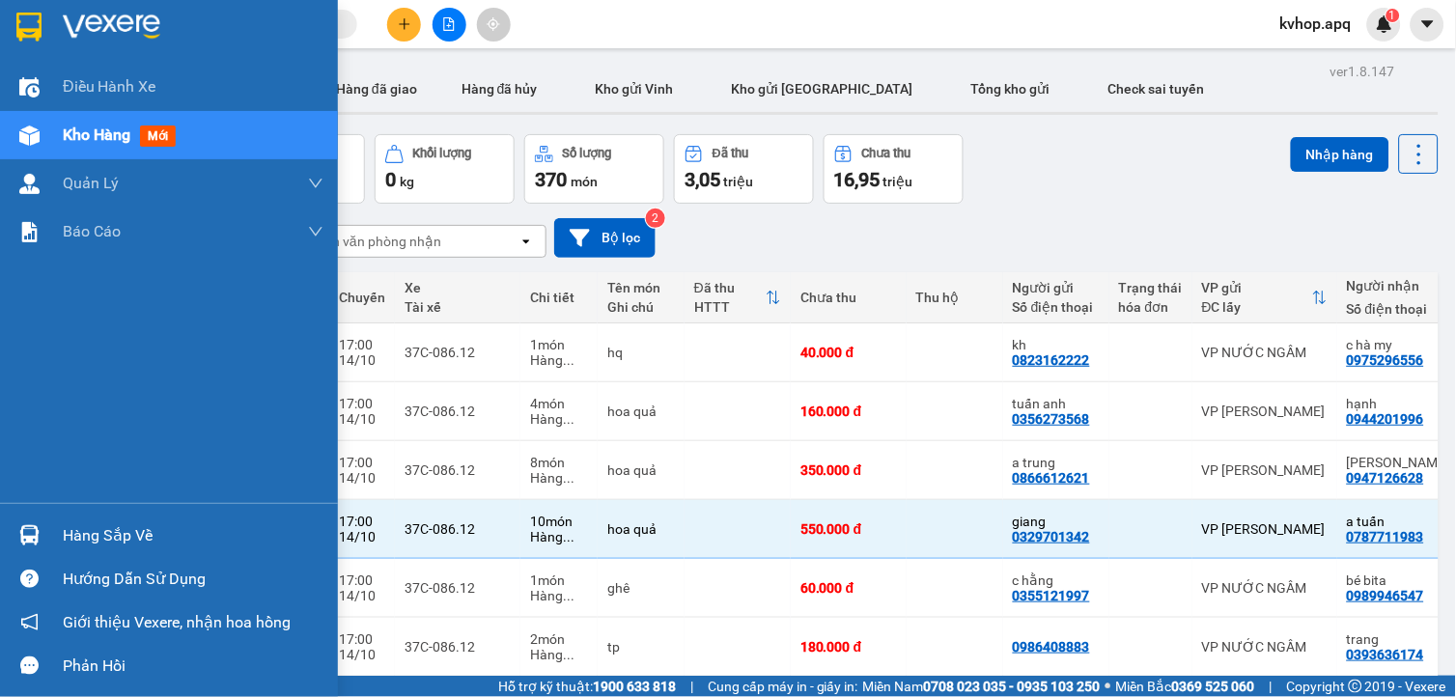
drag, startPoint x: 61, startPoint y: 538, endPoint x: 171, endPoint y: 561, distance: 112.5
click at [61, 539] on div "Hàng sắp về" at bounding box center [169, 535] width 338 height 43
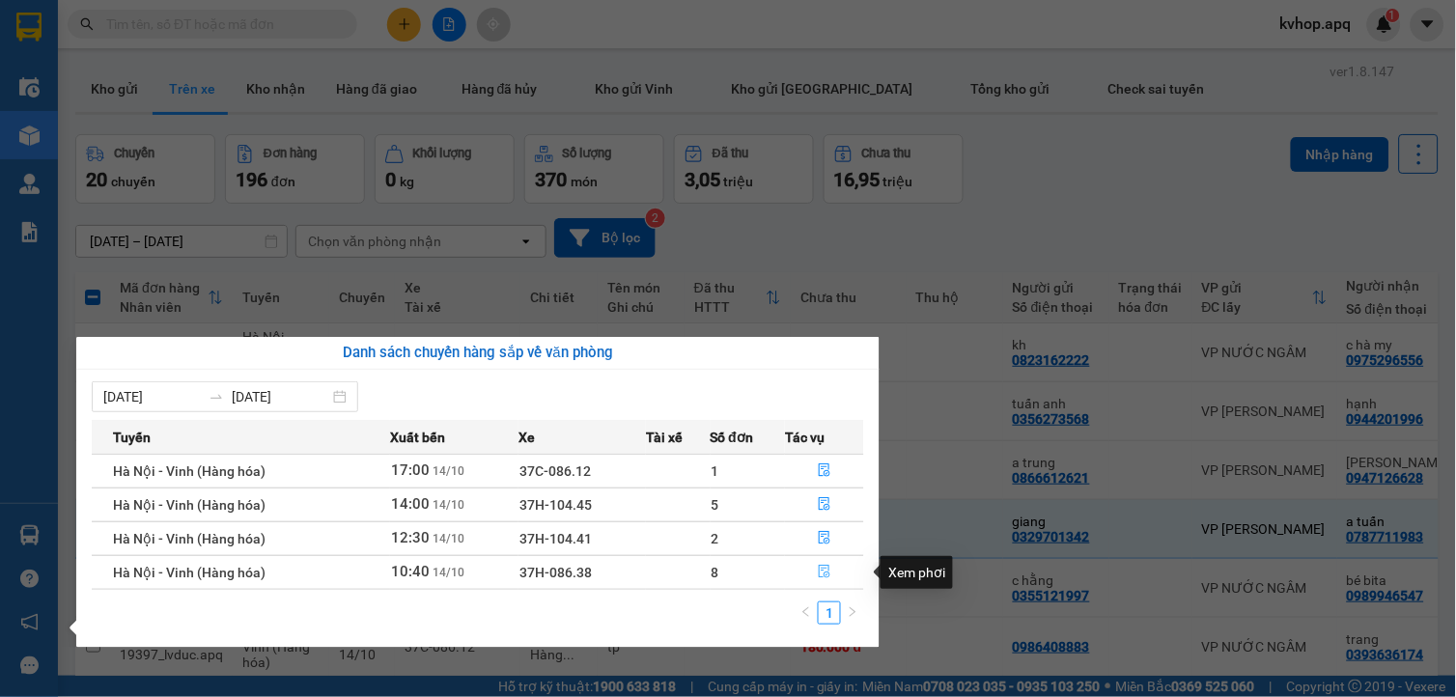
click at [830, 572] on button "button" at bounding box center [824, 572] width 77 height 31
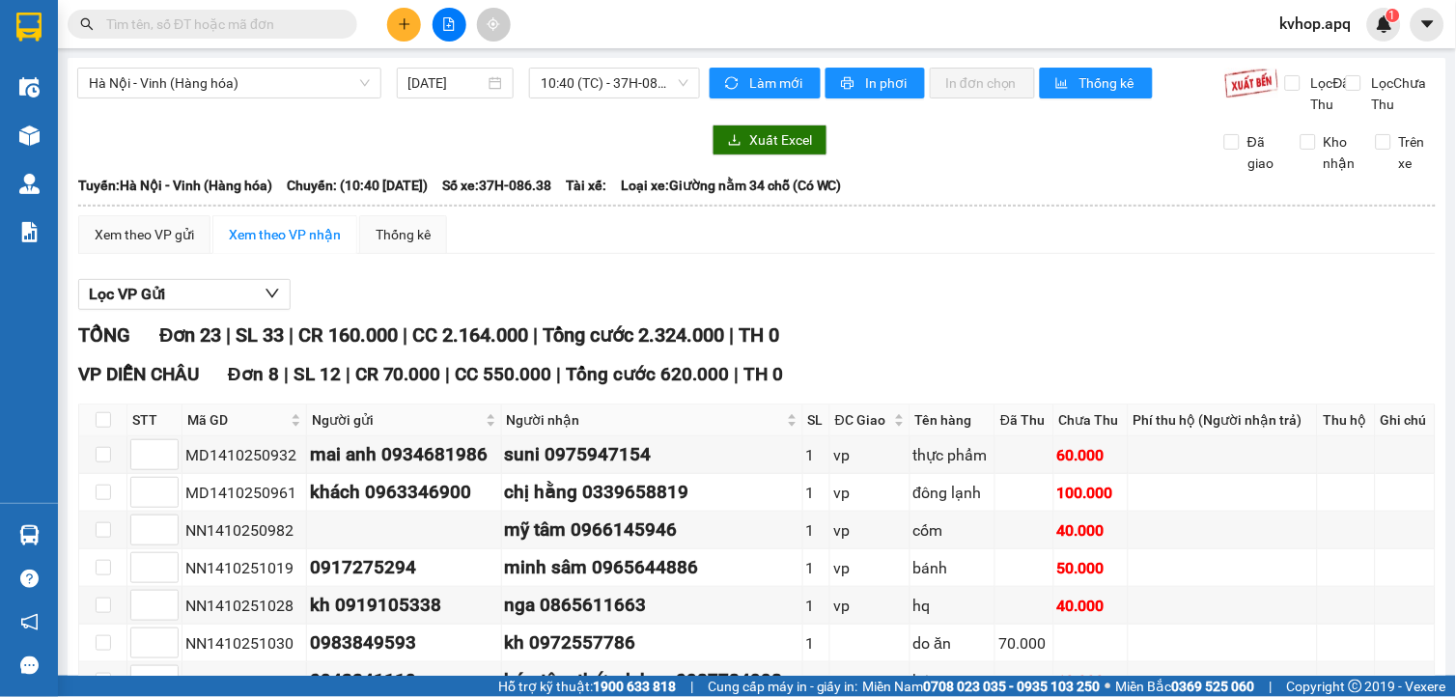
scroll to position [214, 0]
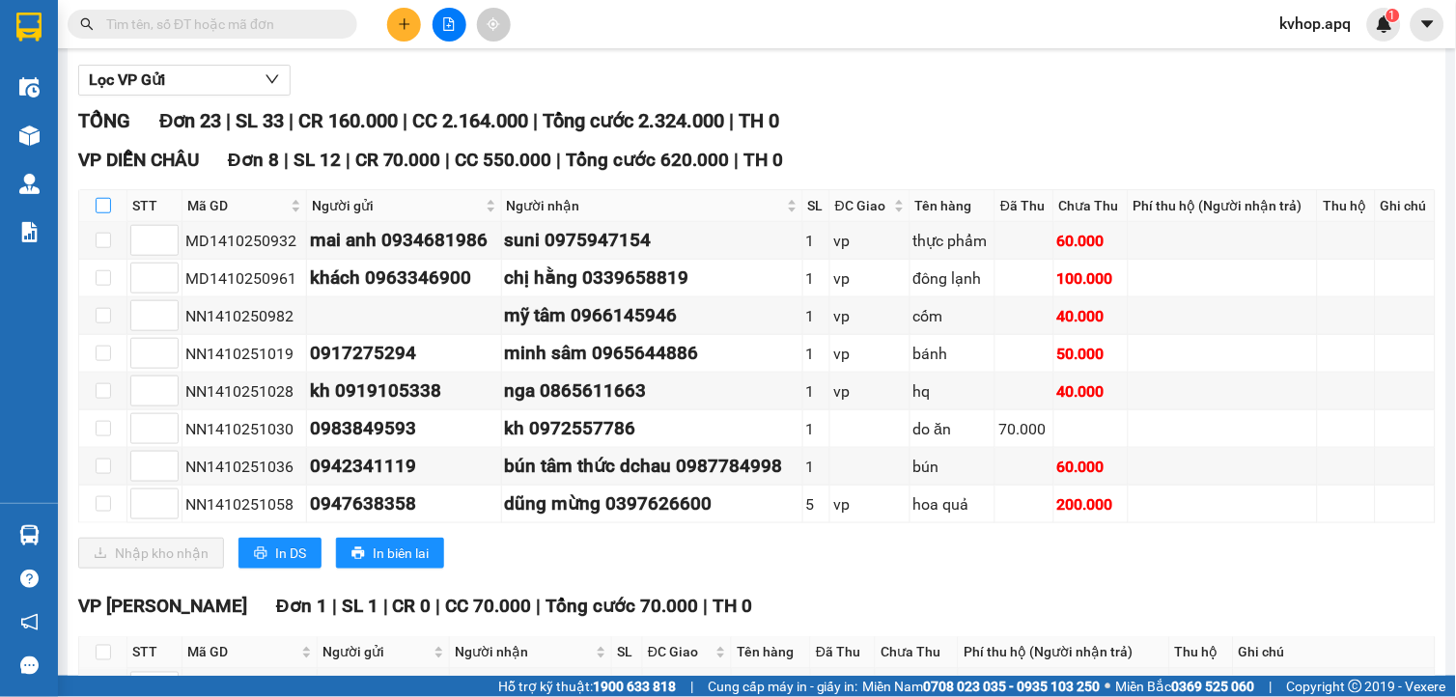
click at [107, 213] on input "checkbox" at bounding box center [103, 205] width 15 height 15
checkbox input "true"
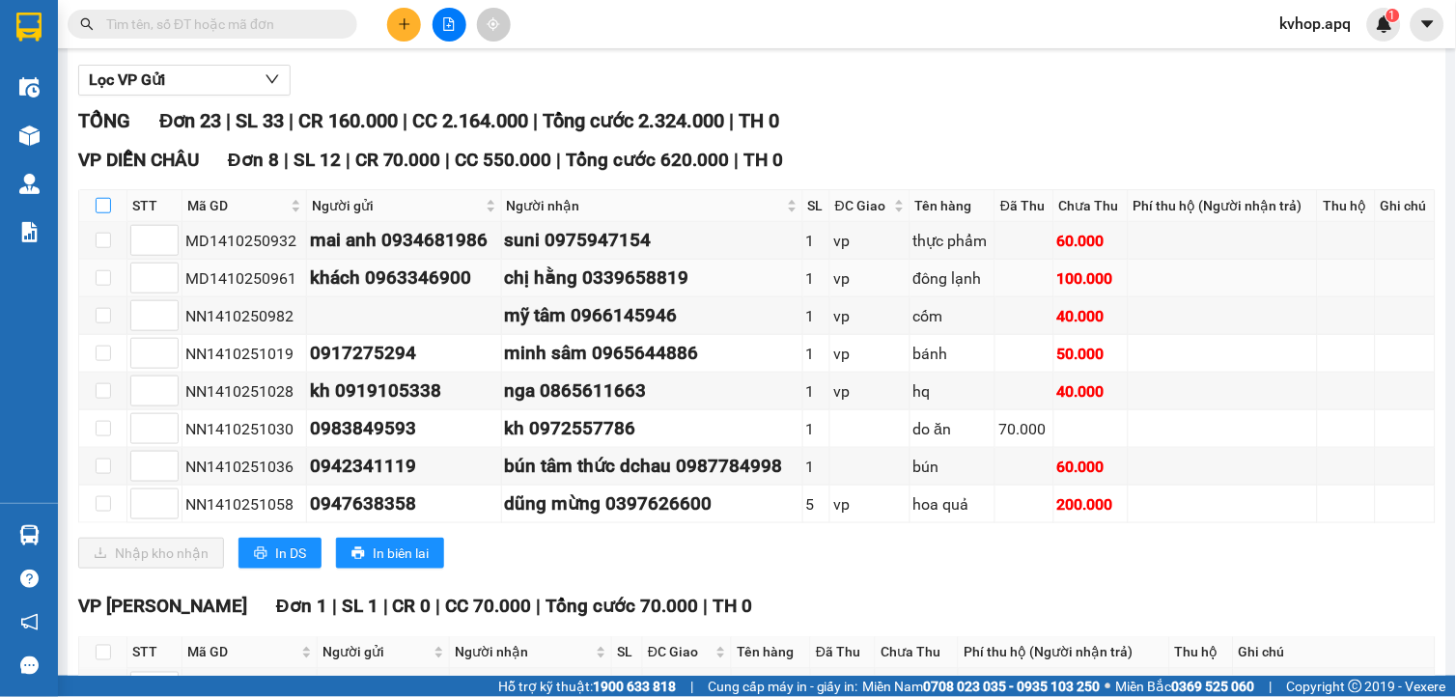
checkbox input "true"
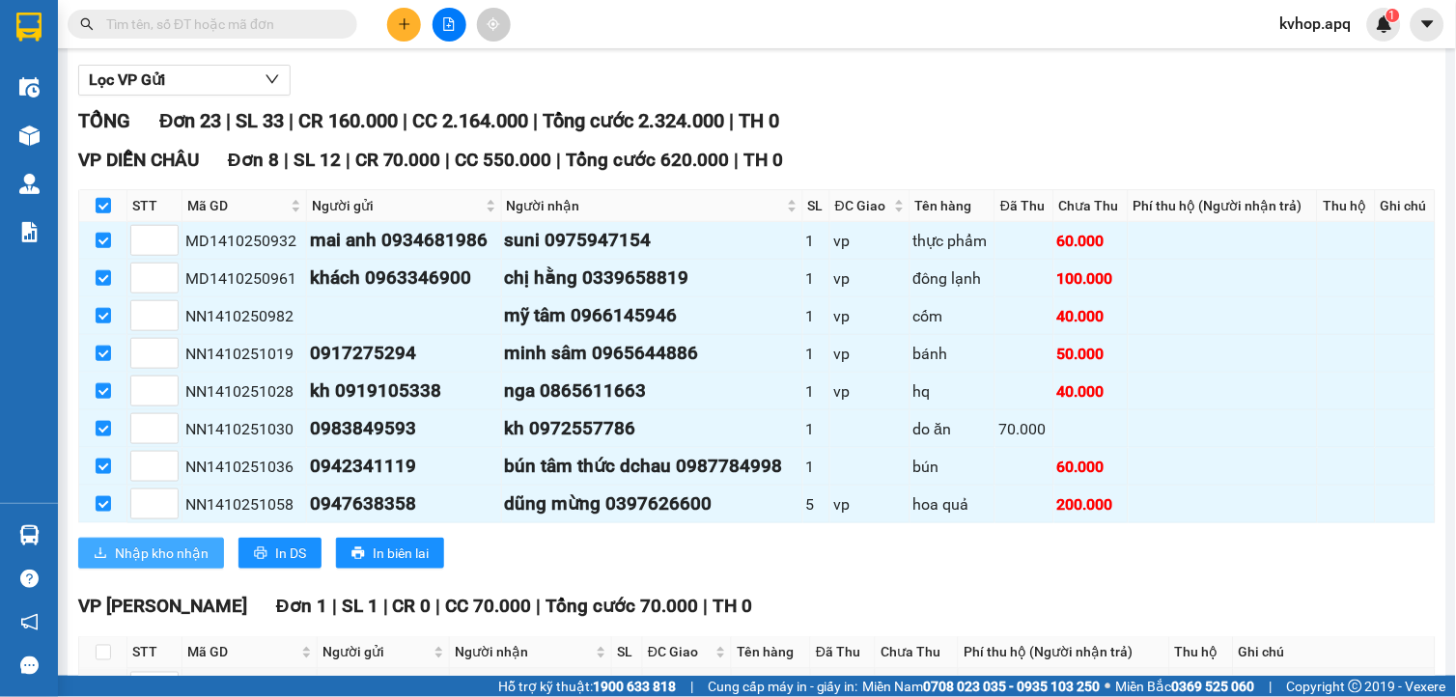
click at [193, 564] on span "Nhập kho nhận" at bounding box center [162, 553] width 94 height 21
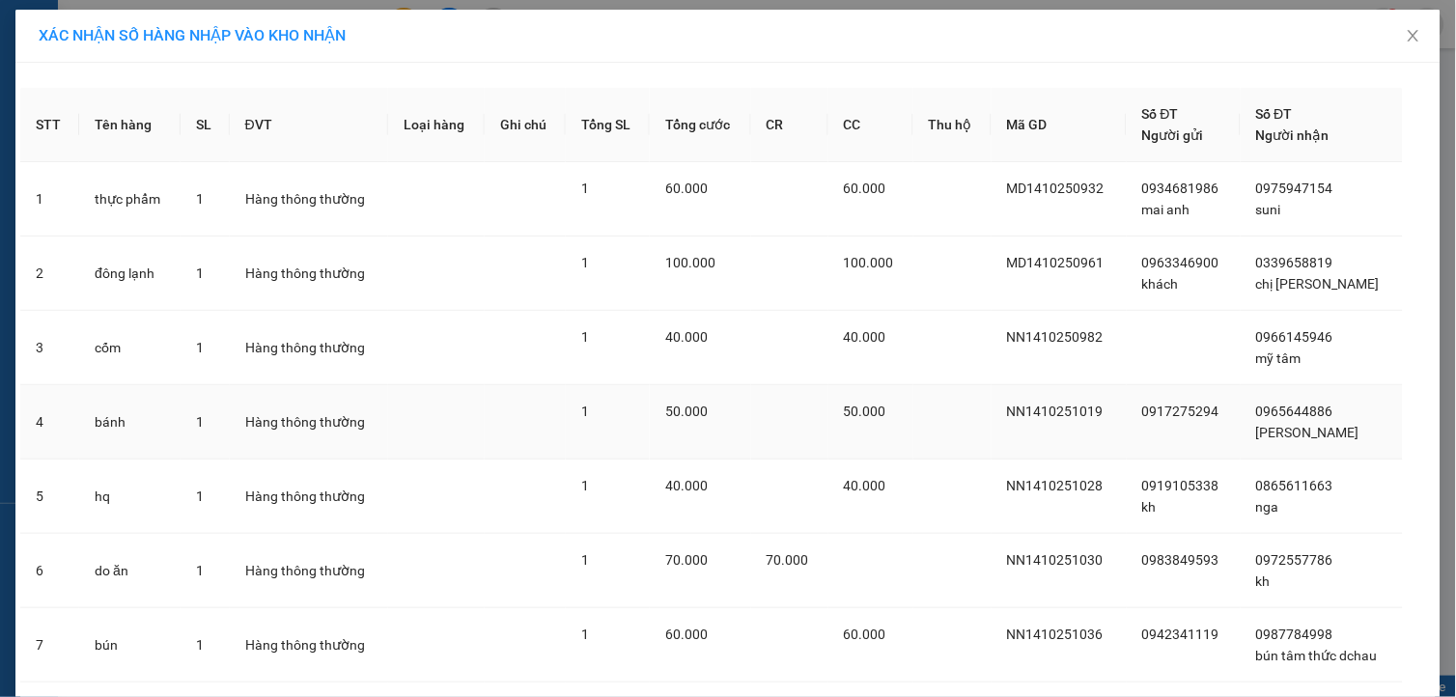
click at [796, 412] on td at bounding box center [789, 422] width 77 height 74
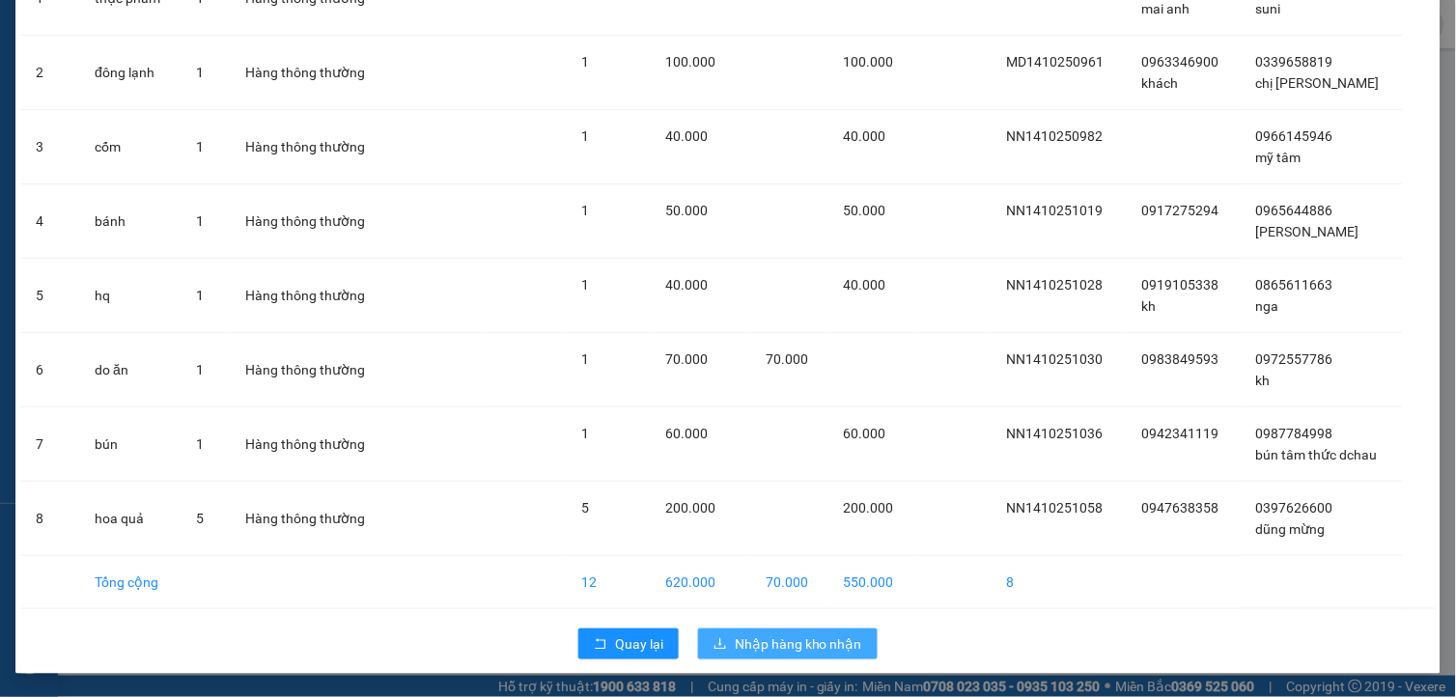
click at [796, 645] on span "Nhập hàng kho nhận" at bounding box center [798, 643] width 127 height 21
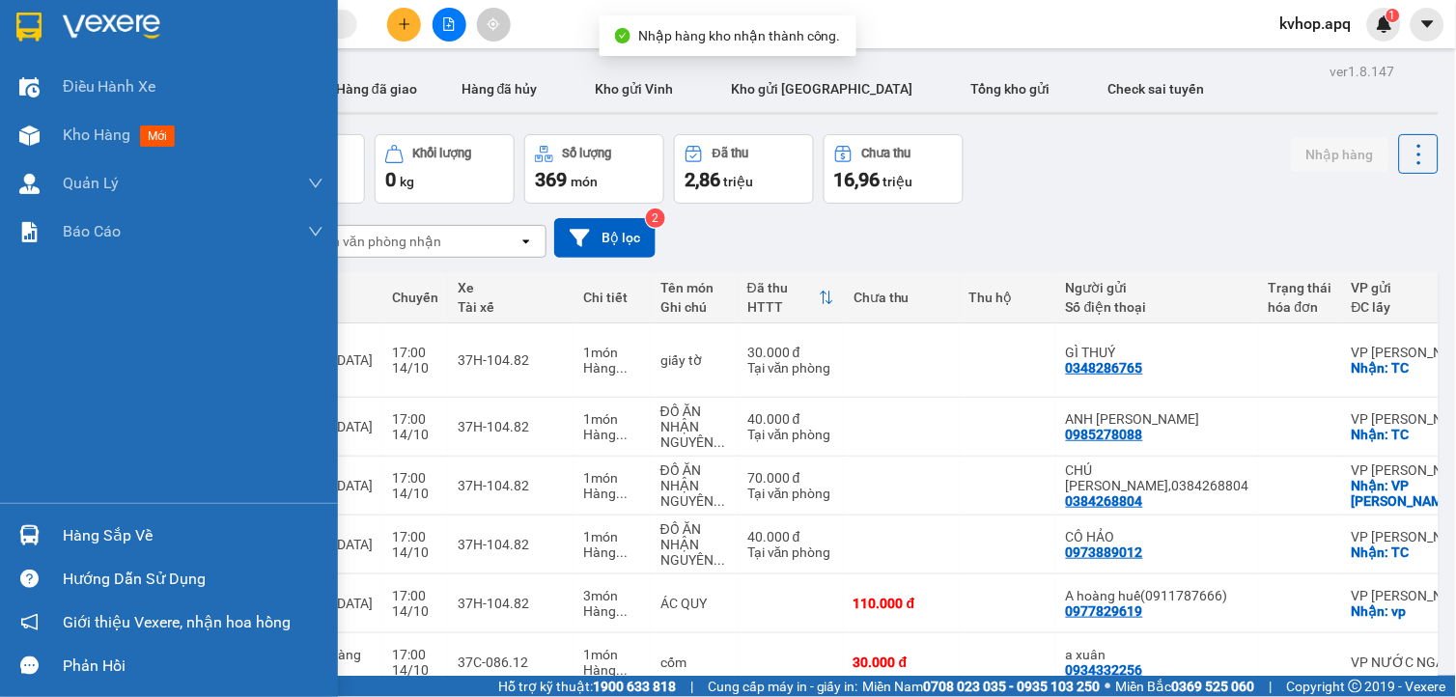
click at [99, 537] on div "Hàng sắp về" at bounding box center [193, 535] width 261 height 29
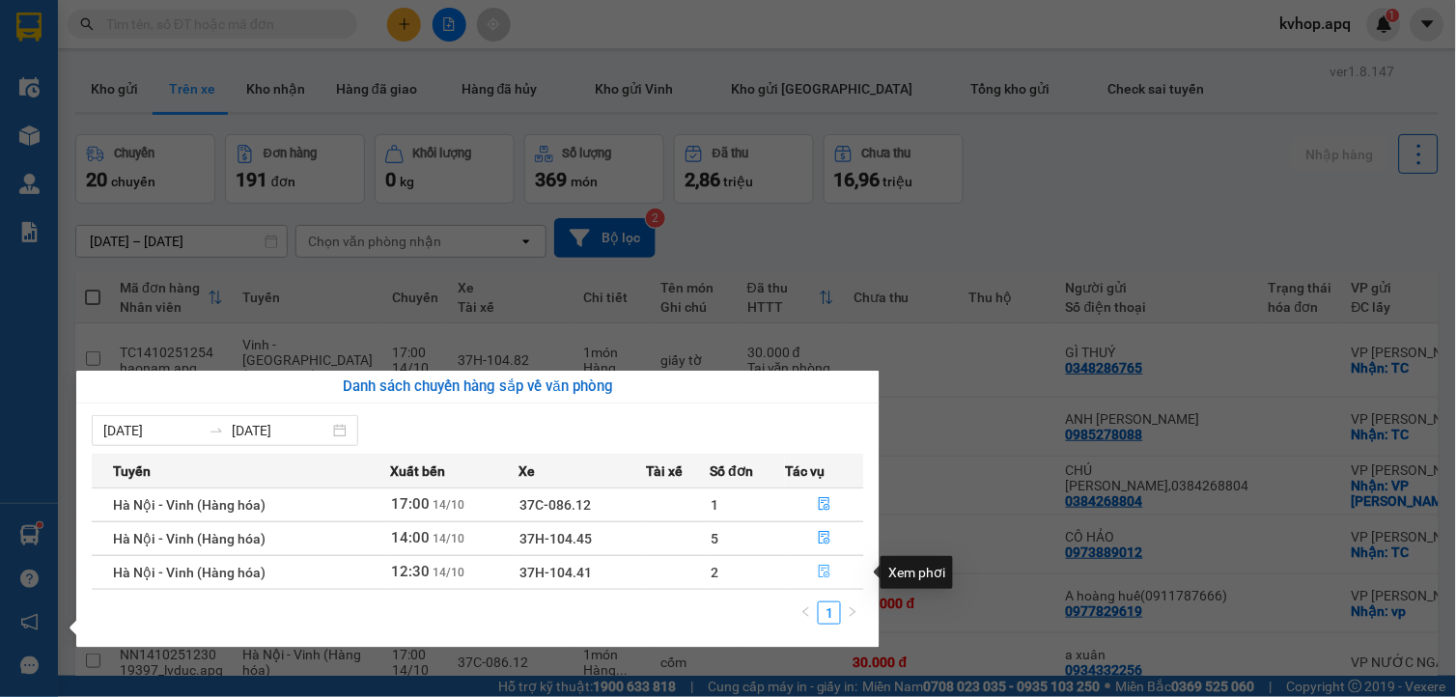
click at [823, 567] on icon "file-done" at bounding box center [825, 572] width 12 height 14
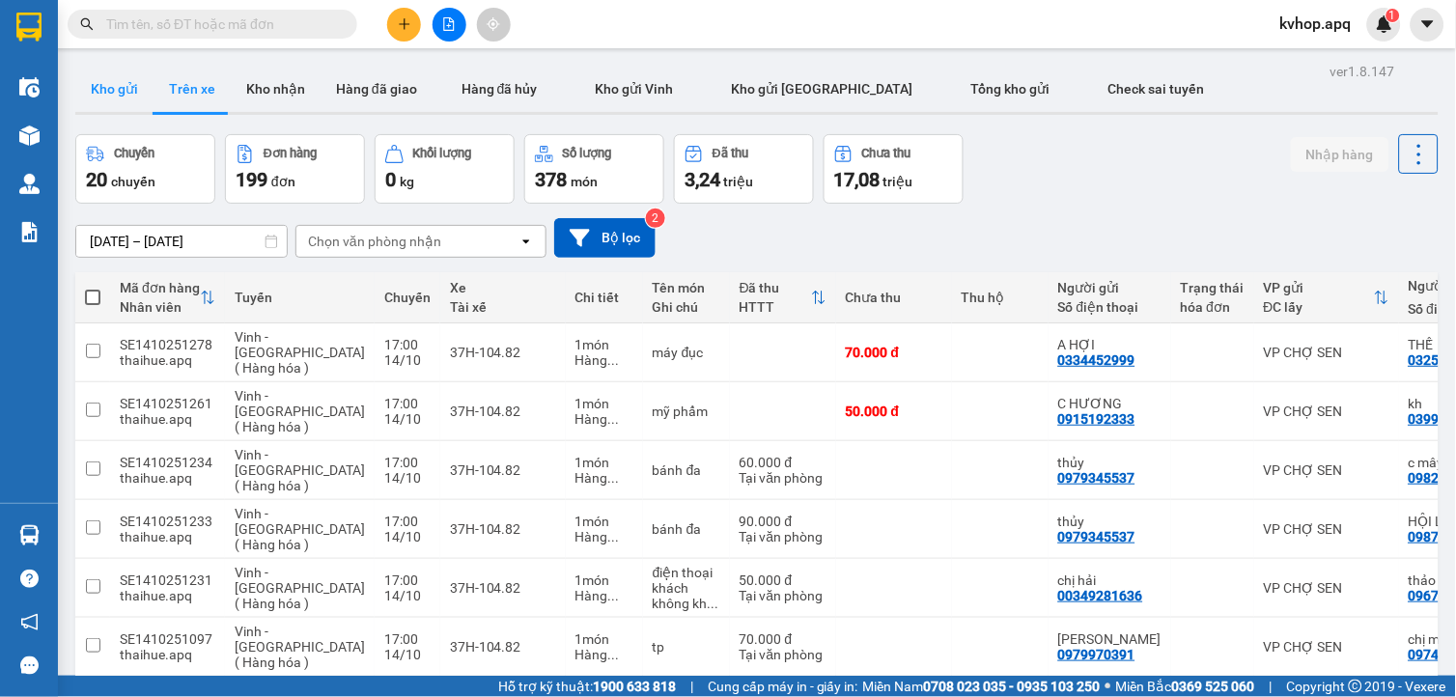
click at [89, 89] on button "Kho gửi" at bounding box center [114, 89] width 78 height 46
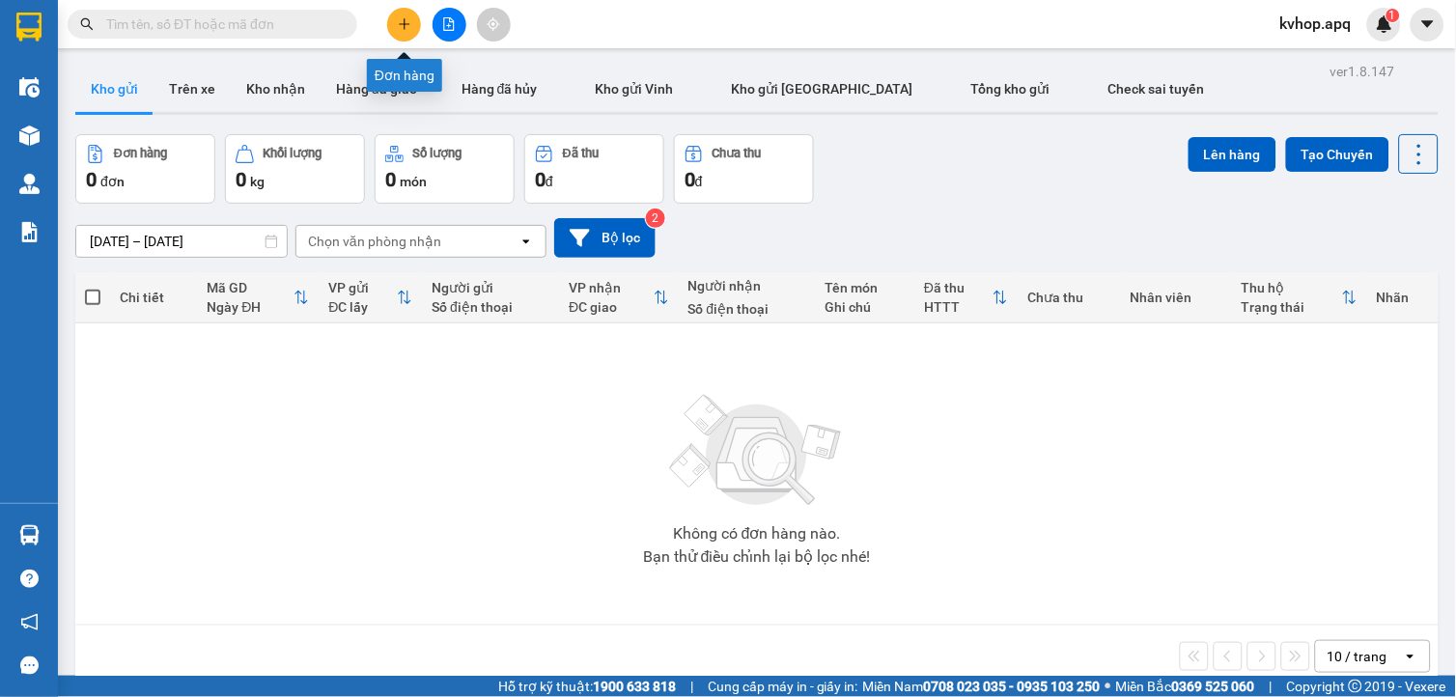
click at [403, 33] on button at bounding box center [404, 25] width 34 height 34
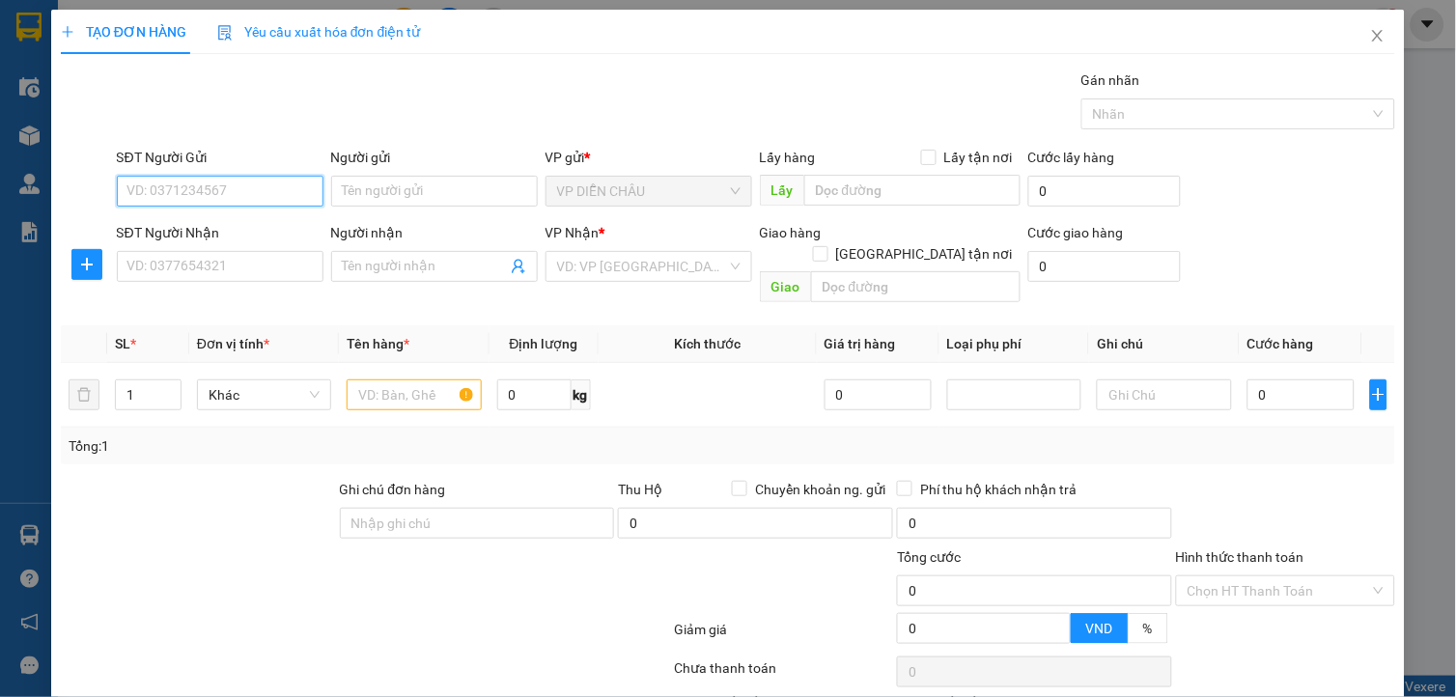
click at [181, 194] on input "SĐT Người Gửi" at bounding box center [220, 191] width 207 height 31
type input "0392382982"
click at [438, 181] on input "Người gửi" at bounding box center [434, 191] width 207 height 31
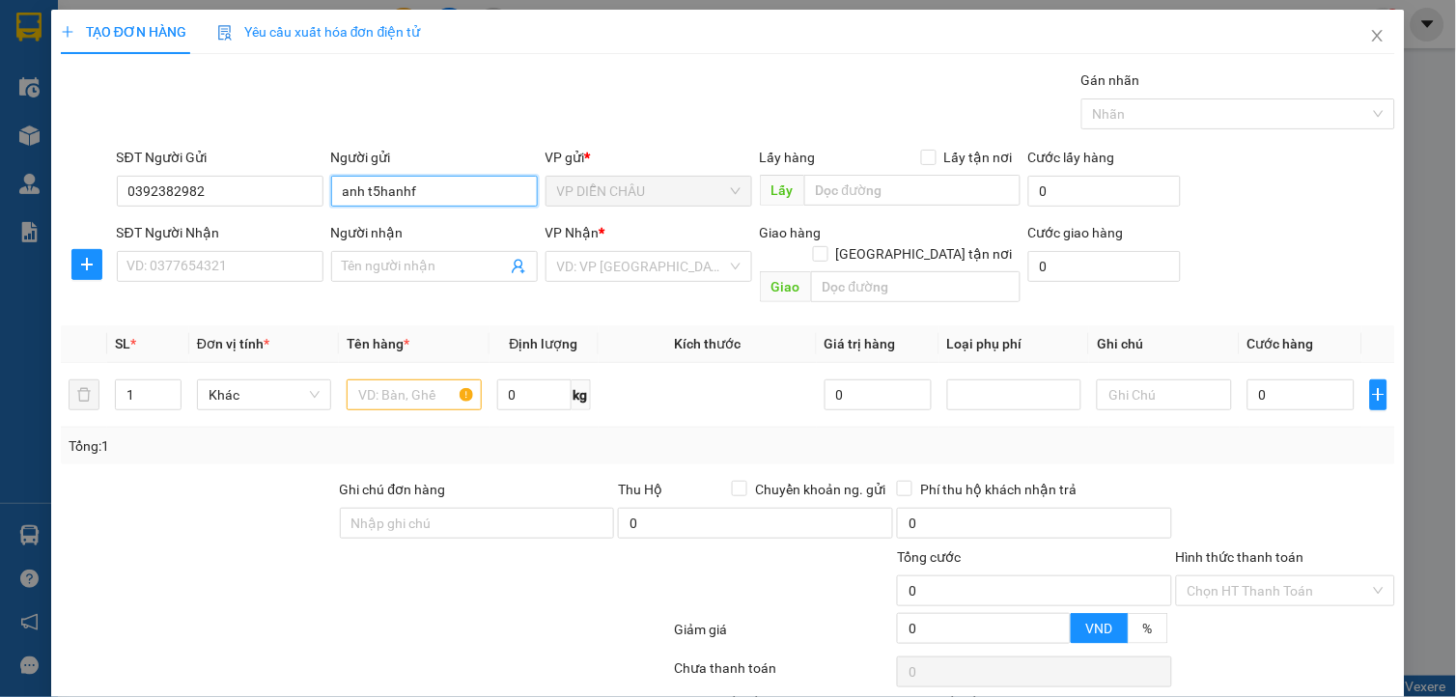
click at [433, 194] on input "anh t5hanhf" at bounding box center [434, 191] width 207 height 31
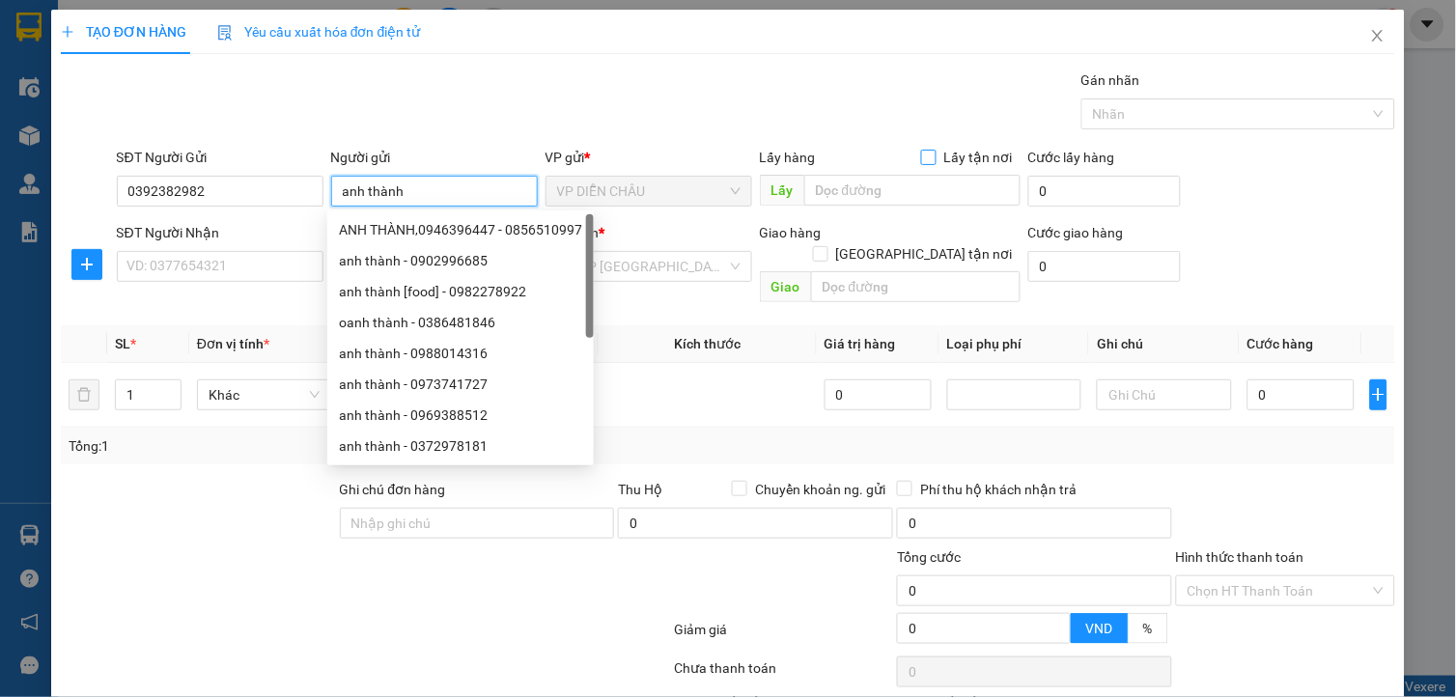
type input "anh thành"
click at [921, 157] on input "Lấy tận nơi" at bounding box center [928, 157] width 14 height 14
checkbox input "true"
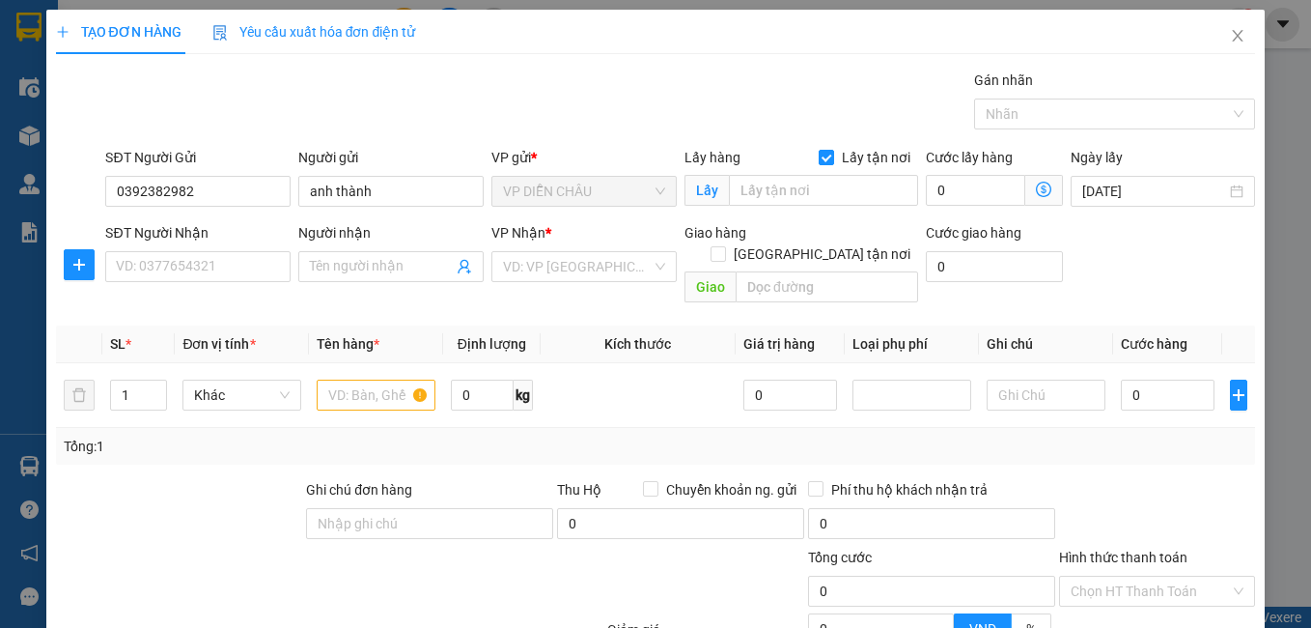
click at [569, 206] on div "VP DIỄN CHÂU" at bounding box center [583, 191] width 185 height 31
click at [784, 187] on input "text" at bounding box center [823, 190] width 189 height 31
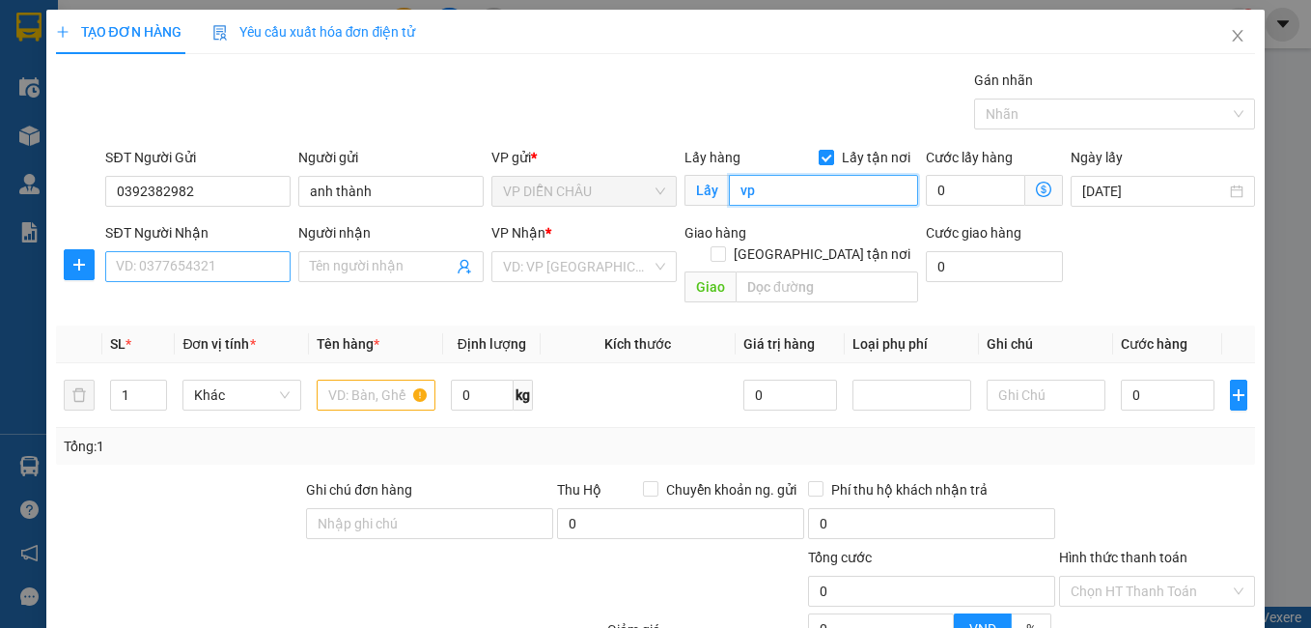
type input "vp"
click at [164, 271] on input "SĐT Người Nhận" at bounding box center [197, 266] width 185 height 31
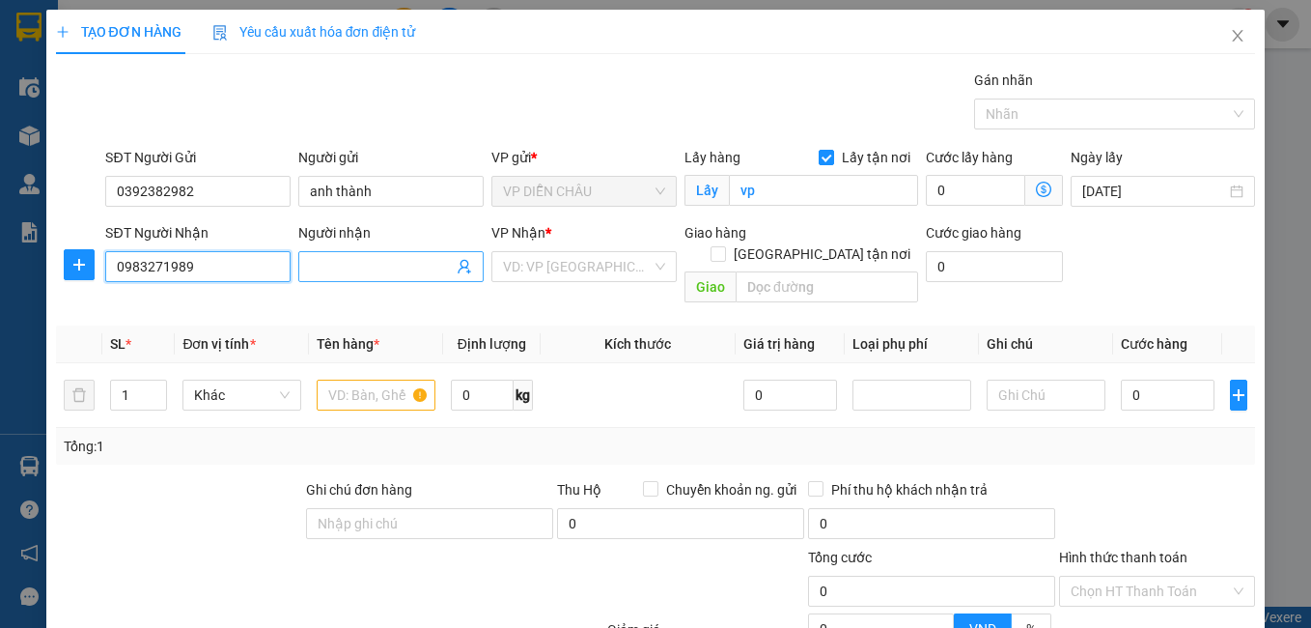
type input "0983271989"
click at [321, 270] on input "Người nhận" at bounding box center [381, 266] width 143 height 21
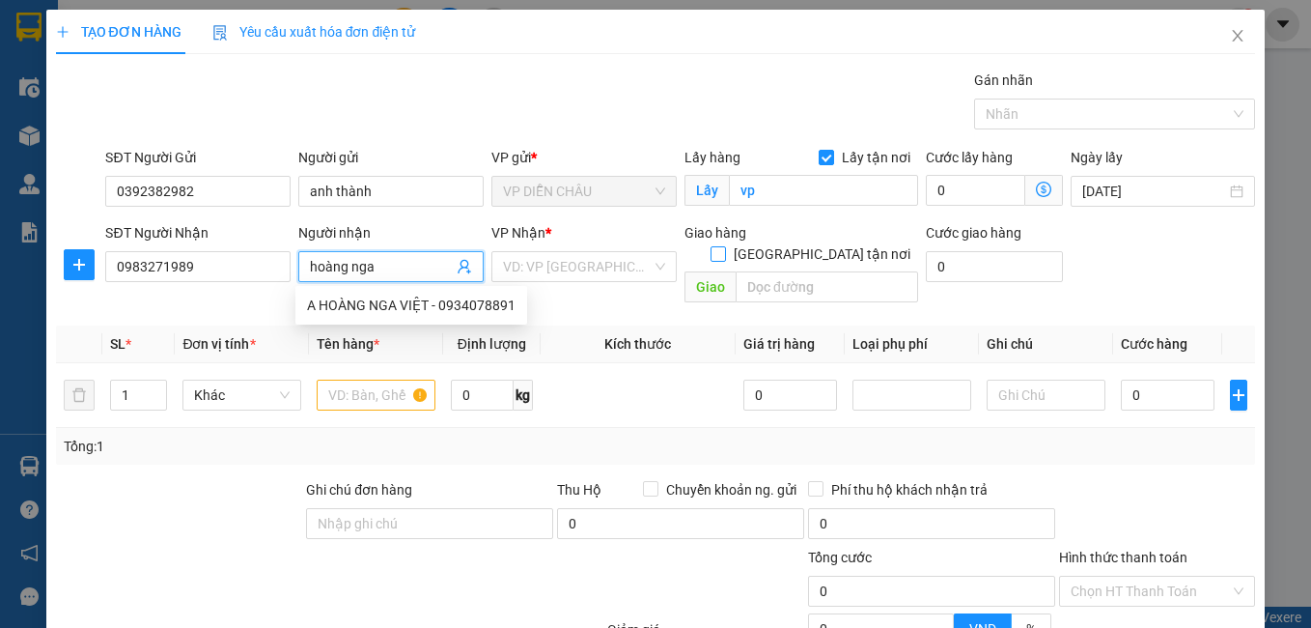
type input "hoàng nga"
click at [724, 246] on input "[GEOGRAPHIC_DATA] tận nơi" at bounding box center [718, 253] width 14 height 14
checkbox input "true"
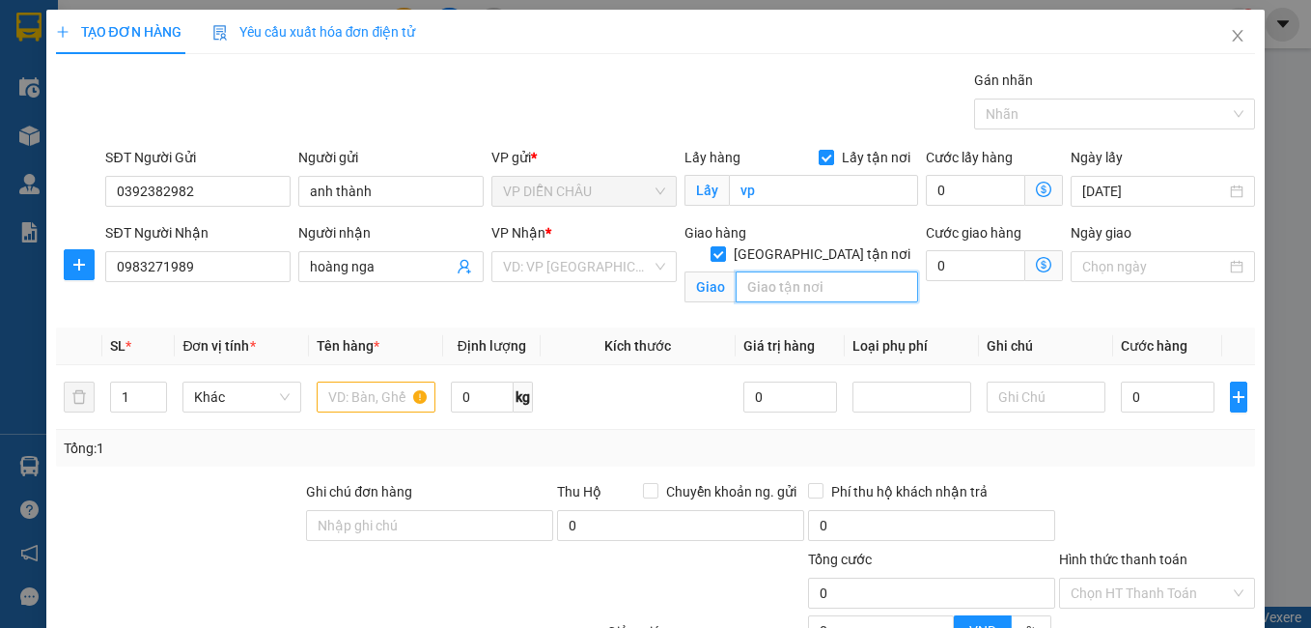
click at [782, 280] on input "text" at bounding box center [827, 286] width 182 height 31
type input "[STREET_ADDRESS]"
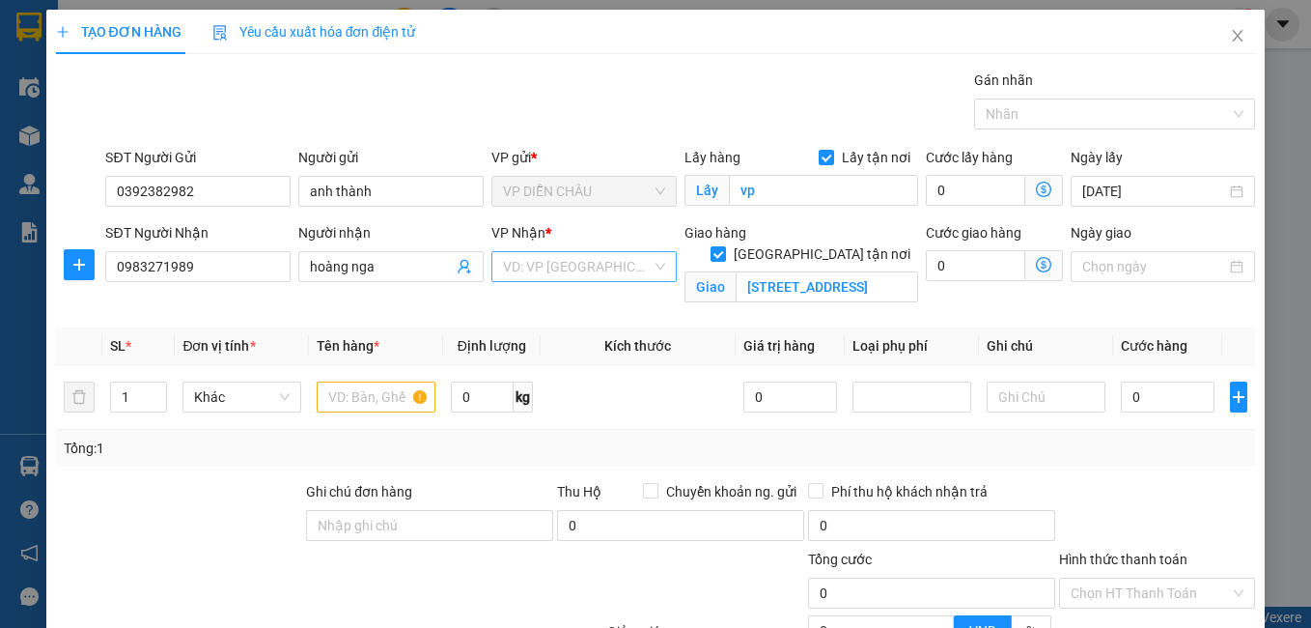
scroll to position [0, 0]
click at [560, 254] on input "search" at bounding box center [577, 266] width 149 height 29
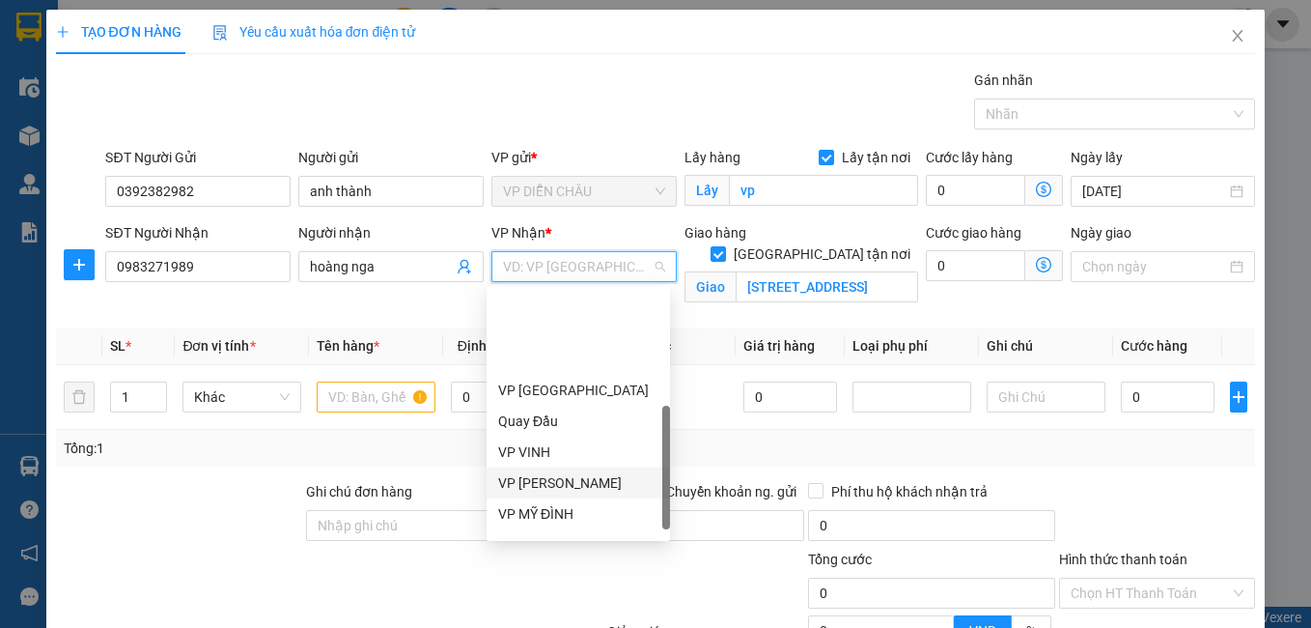
scroll to position [290, 0]
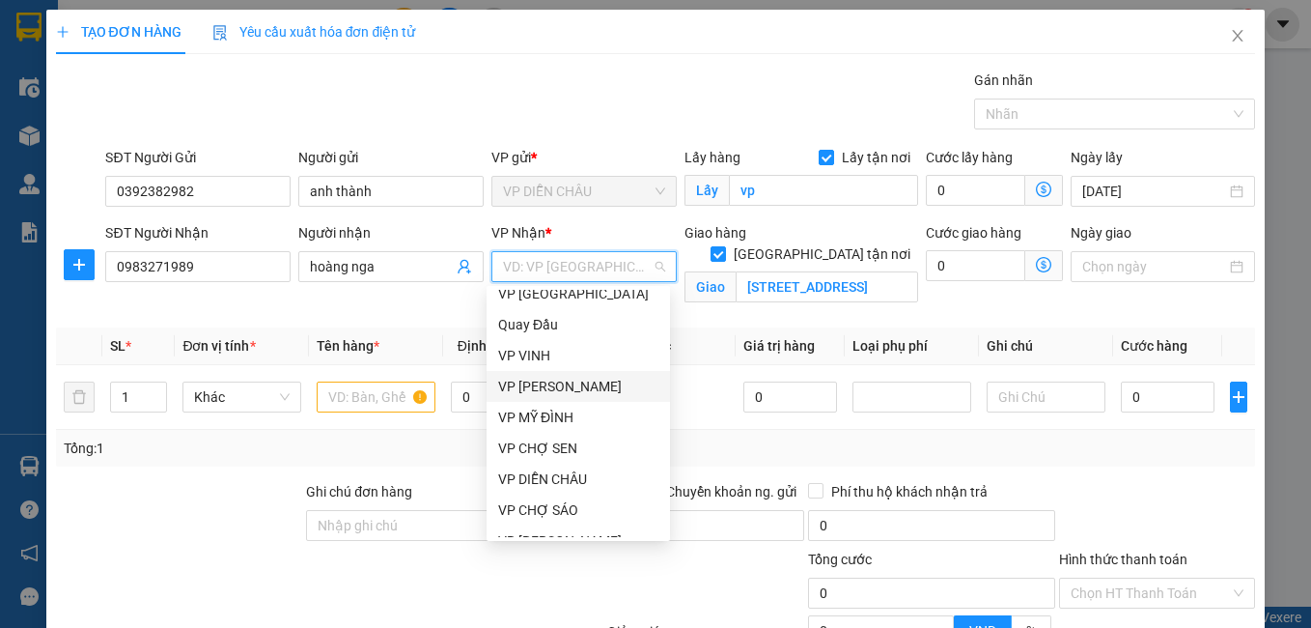
click at [572, 382] on div "VP [PERSON_NAME]" at bounding box center [578, 386] width 160 height 21
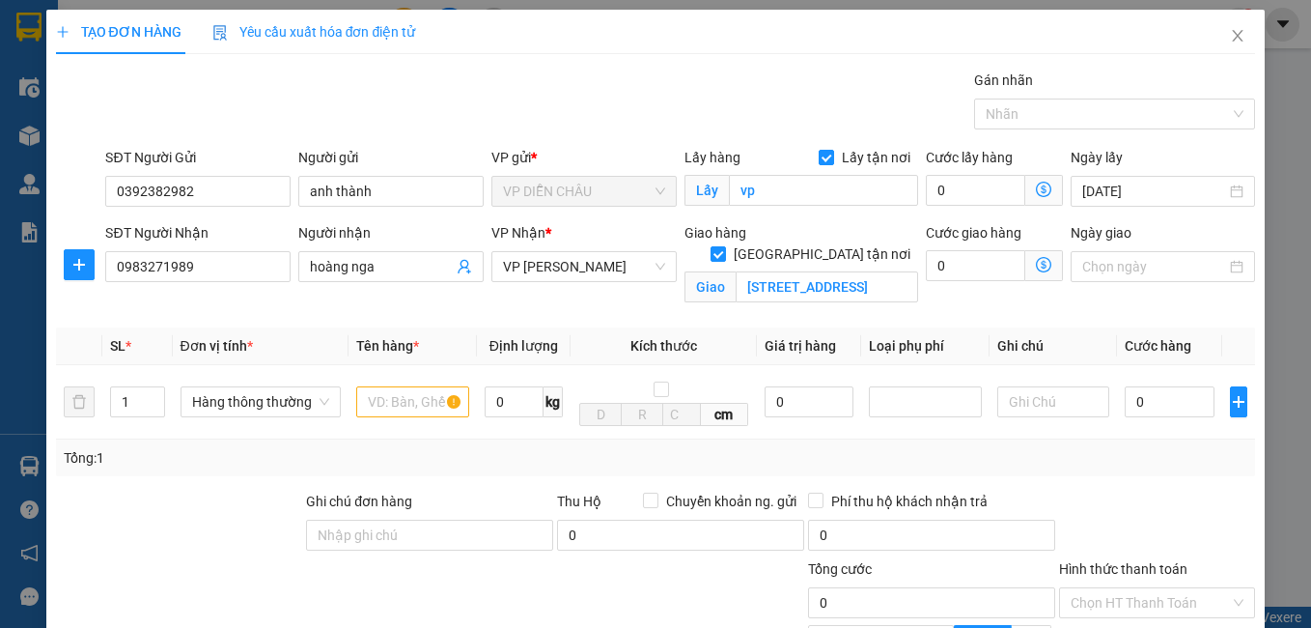
click at [1036, 260] on icon "dollar-circle" at bounding box center [1043, 264] width 15 height 15
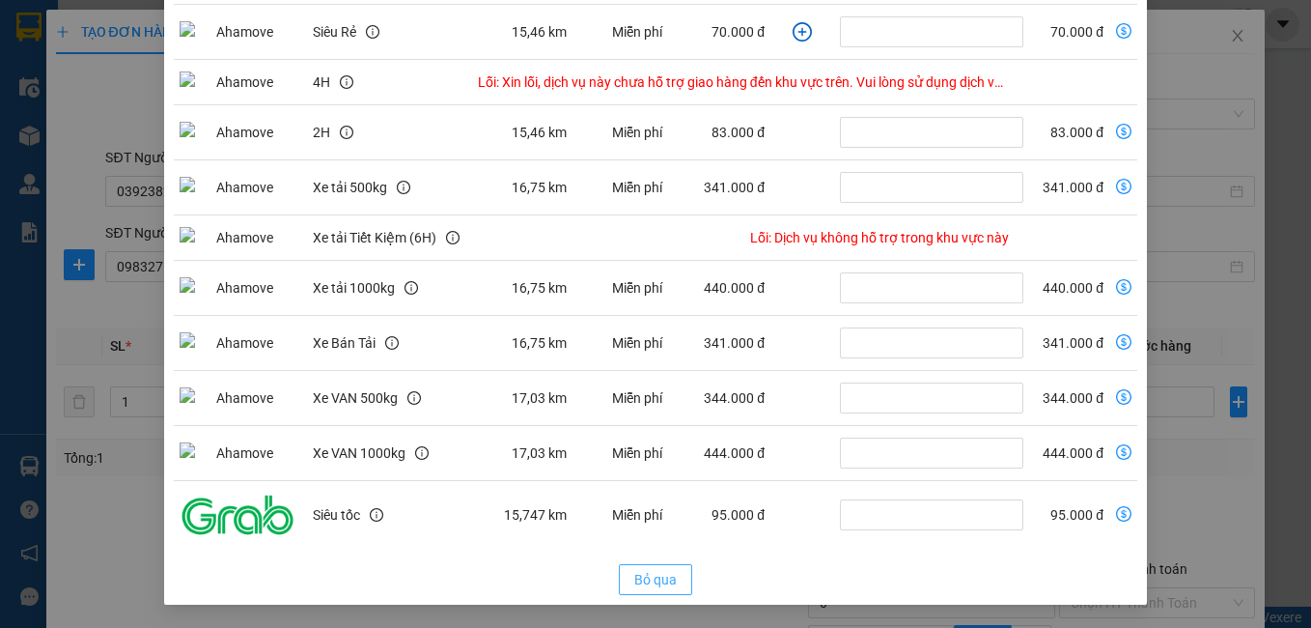
click at [651, 586] on span "Bỏ qua" at bounding box center [655, 579] width 42 height 21
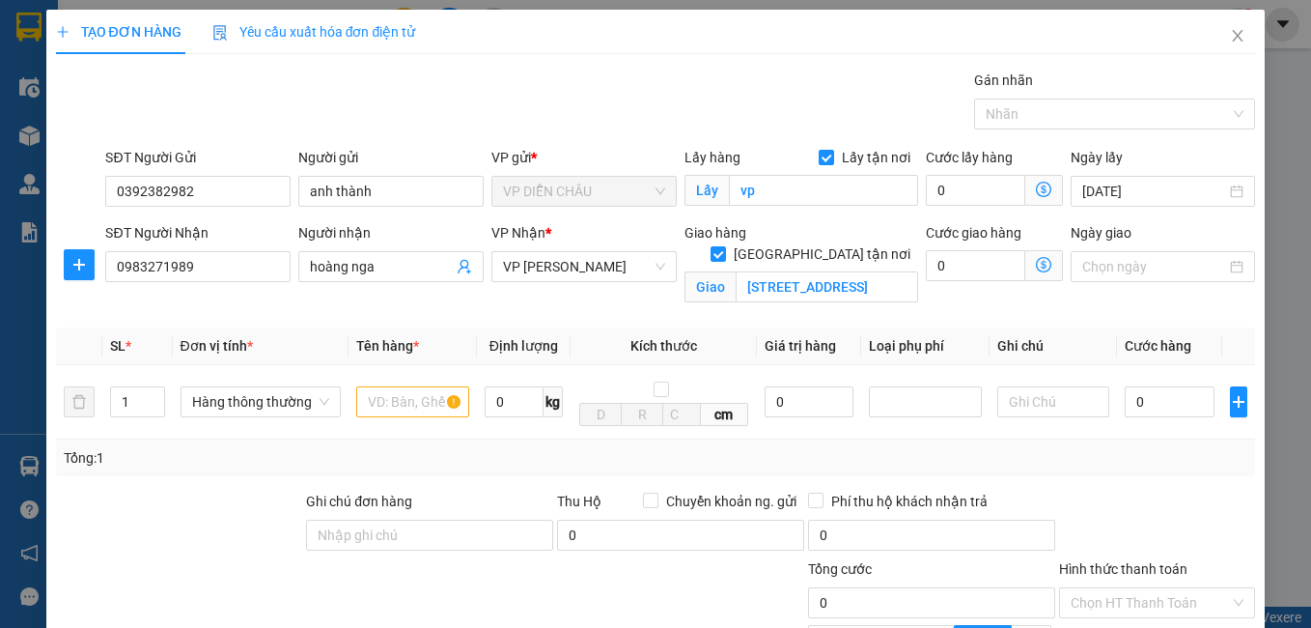
scroll to position [246, 0]
drag, startPoint x: 572, startPoint y: 268, endPoint x: 589, endPoint y: 316, distance: 50.1
click at [572, 269] on span "VP [PERSON_NAME]" at bounding box center [584, 266] width 162 height 29
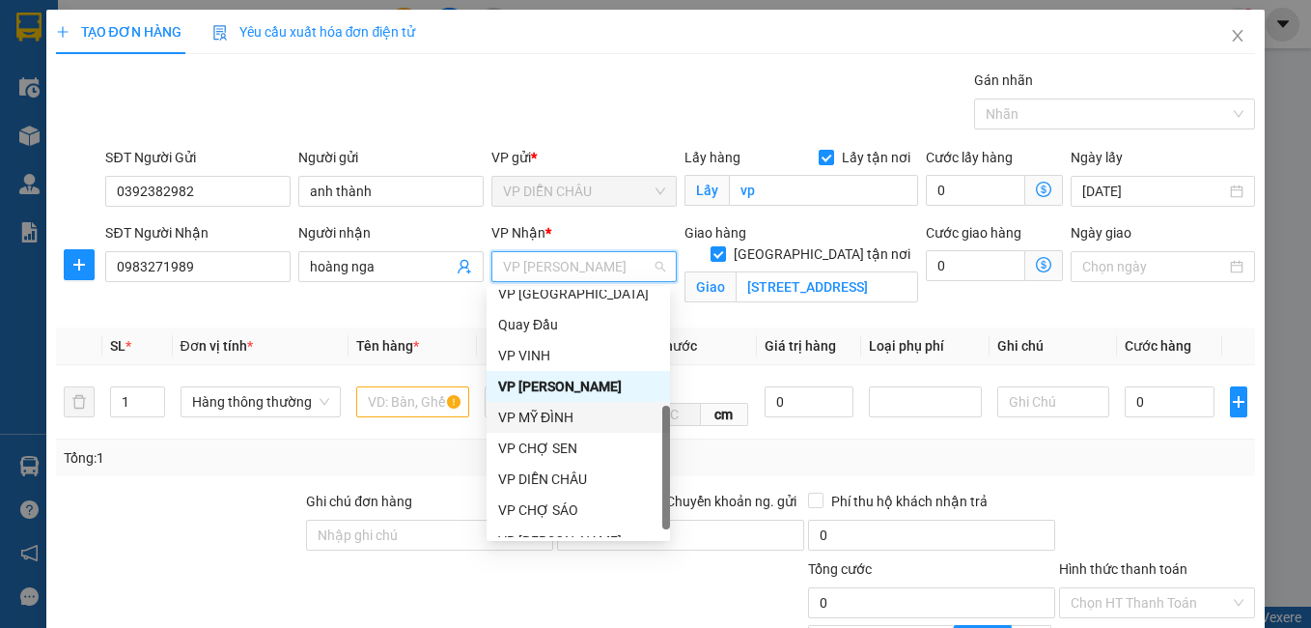
click at [561, 418] on div "VP MỸ ĐÌNH" at bounding box center [578, 416] width 160 height 21
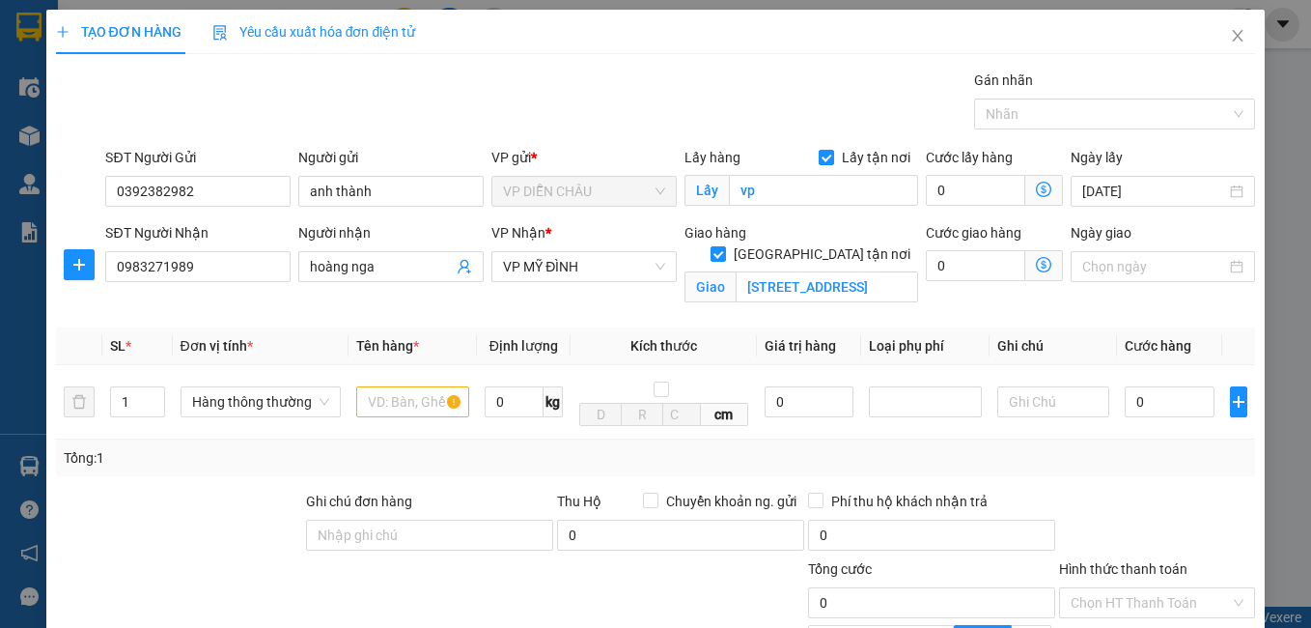
click at [1025, 264] on span "Giao nhận Nội bộ Giao nhận Đối tác Lưu ý: Giá cước chỉ mang tính chất [MEDICAL_…" at bounding box center [1044, 265] width 38 height 31
click at [1036, 265] on icon "dollar-circle" at bounding box center [1043, 264] width 15 height 15
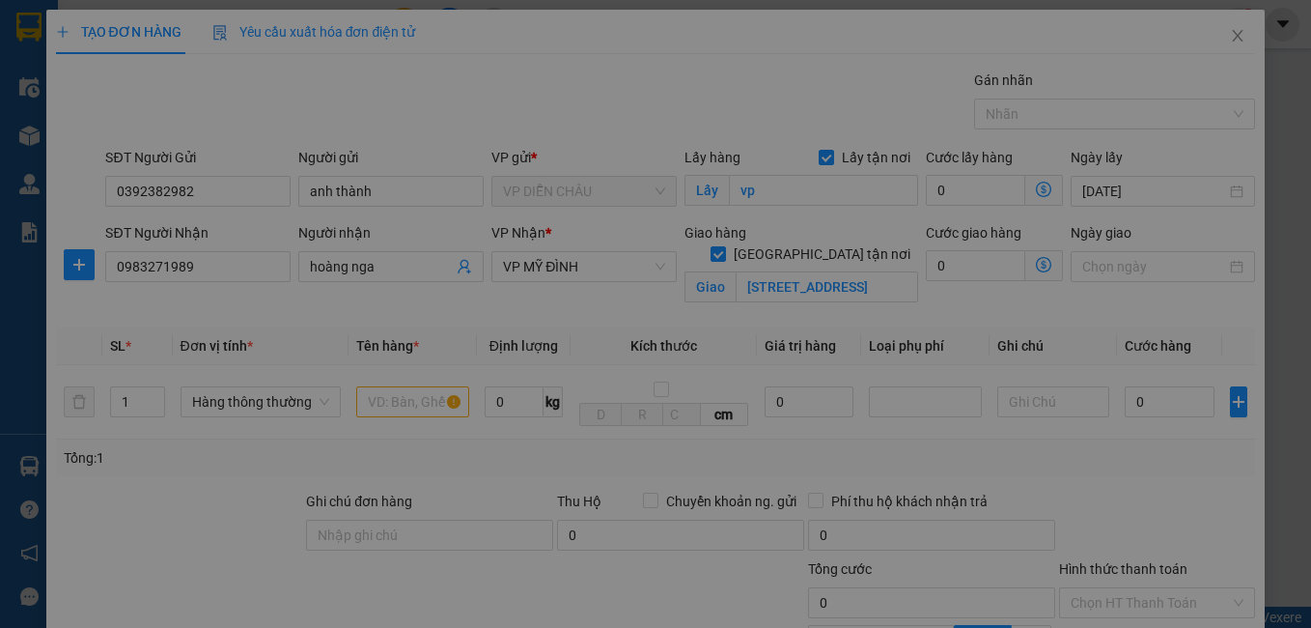
scroll to position [0, 0]
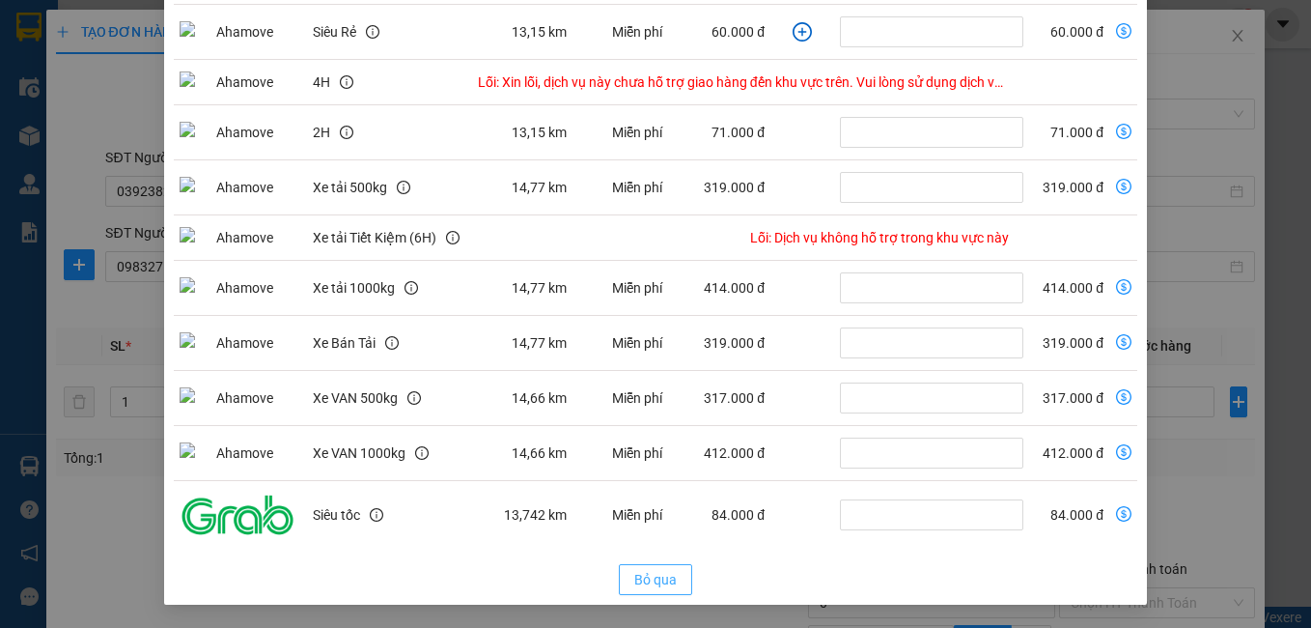
click at [660, 576] on span "Bỏ qua" at bounding box center [655, 579] width 42 height 21
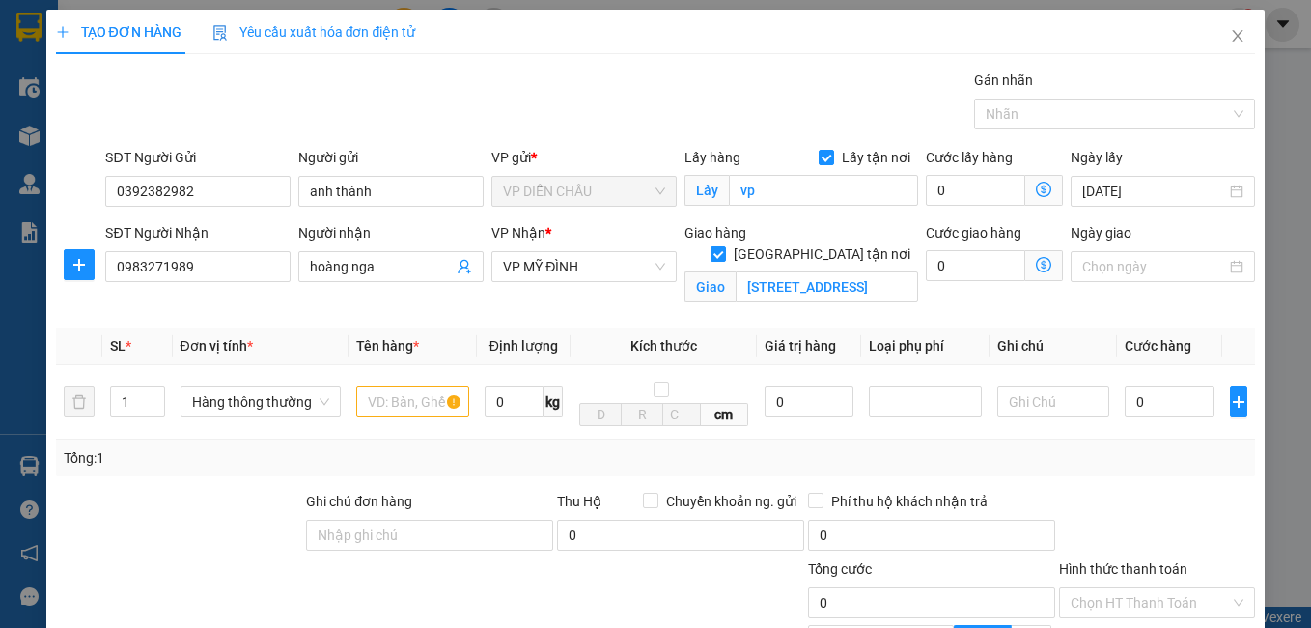
scroll to position [246, 0]
drag, startPoint x: 532, startPoint y: 265, endPoint x: 541, endPoint y: 269, distance: 9.9
click at [533, 265] on span "VP MỸ ĐÌNH" at bounding box center [584, 266] width 162 height 29
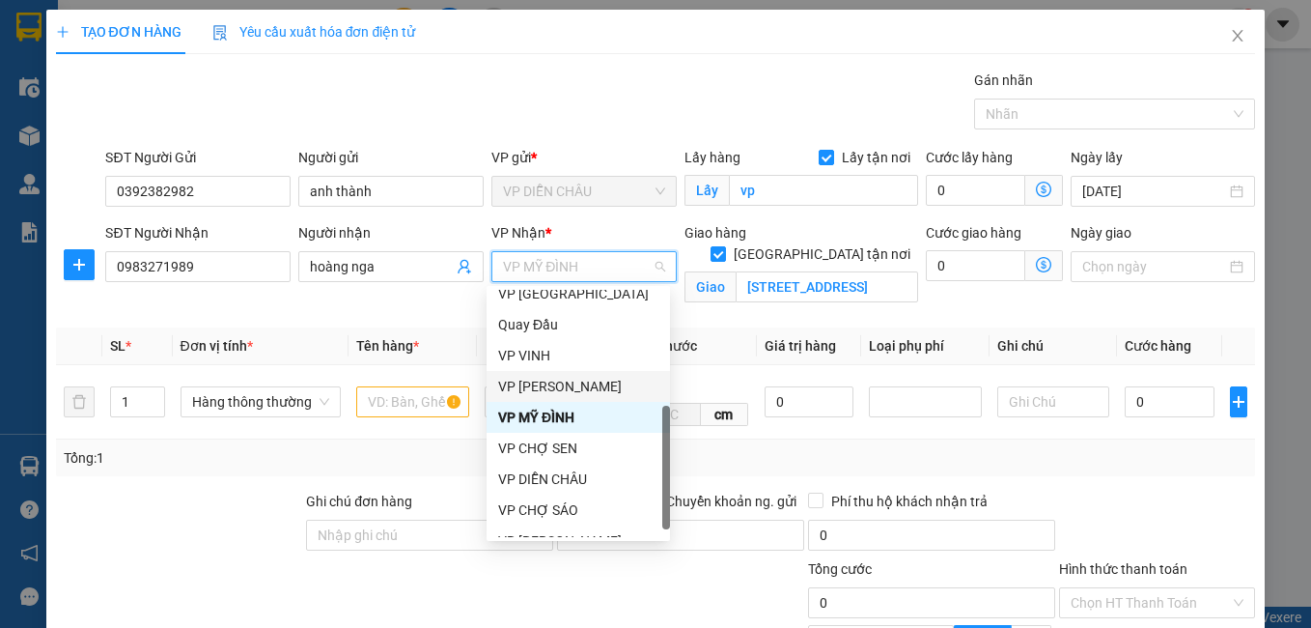
scroll to position [0, 0]
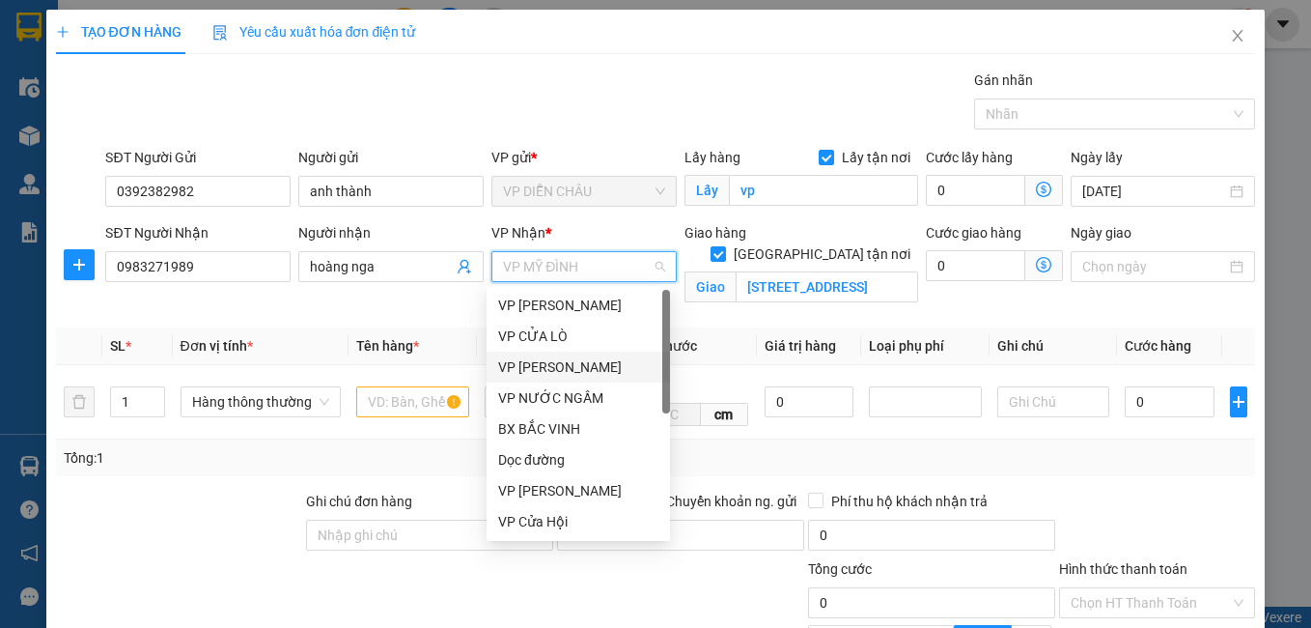
click at [542, 361] on div "VP [PERSON_NAME]" at bounding box center [578, 366] width 160 height 21
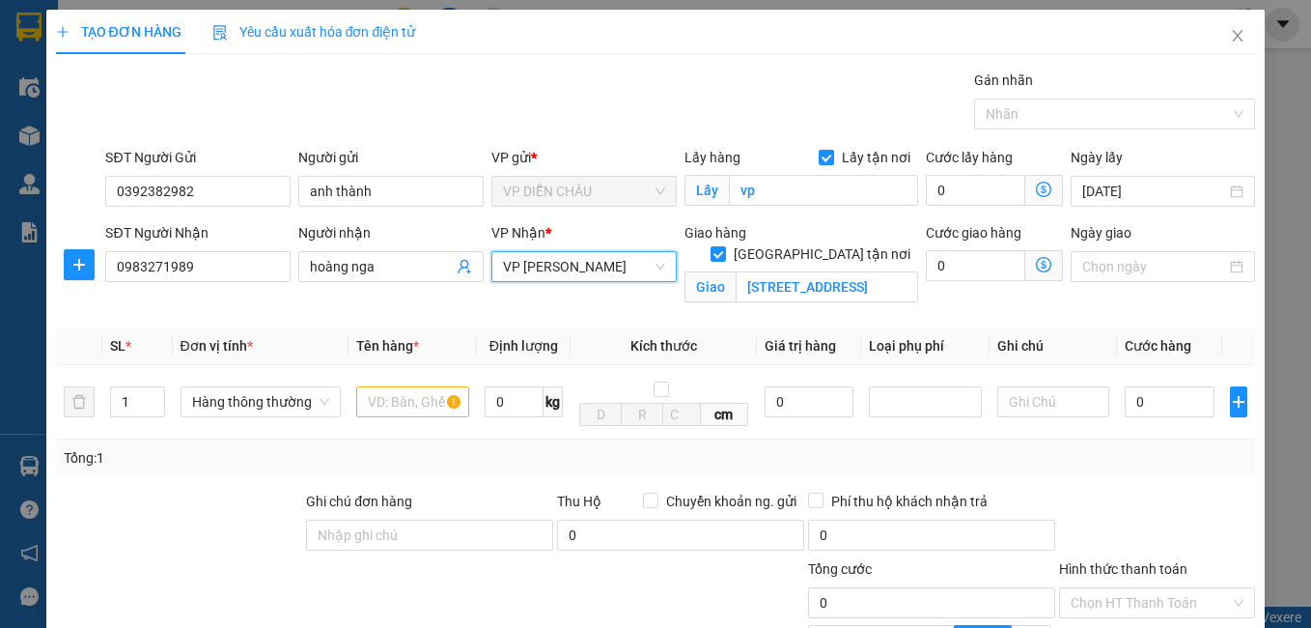
click at [1036, 264] on icon "dollar-circle" at bounding box center [1043, 264] width 15 height 15
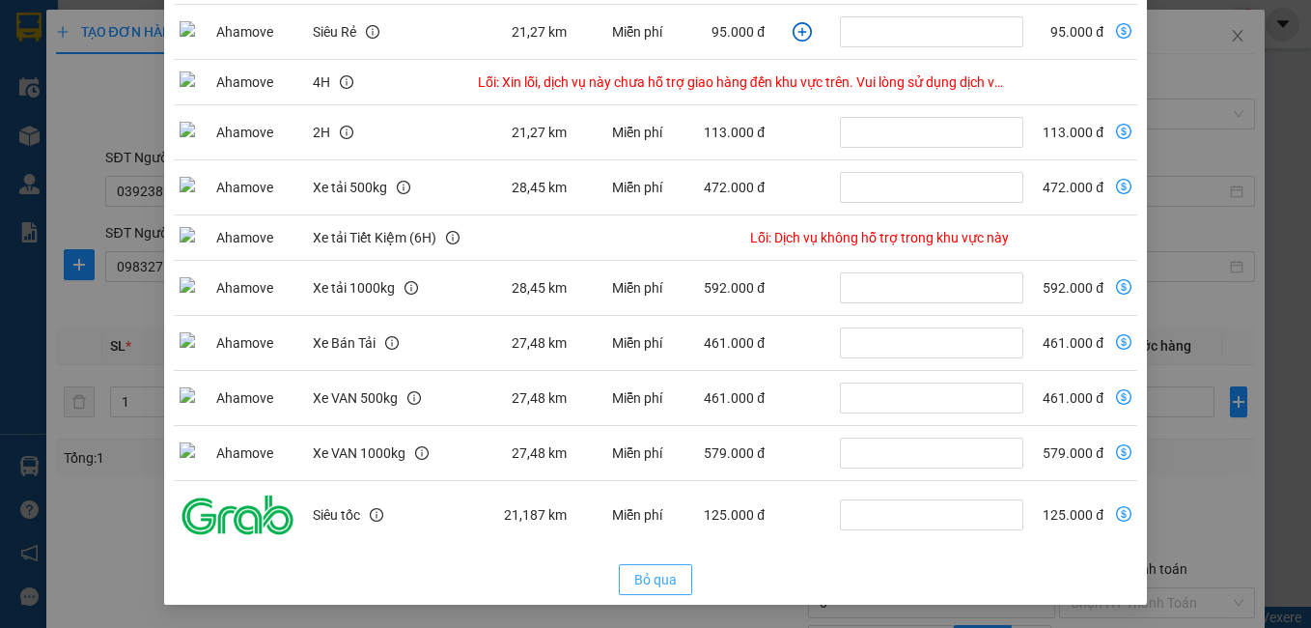
click at [662, 574] on span "Bỏ qua" at bounding box center [655, 579] width 42 height 21
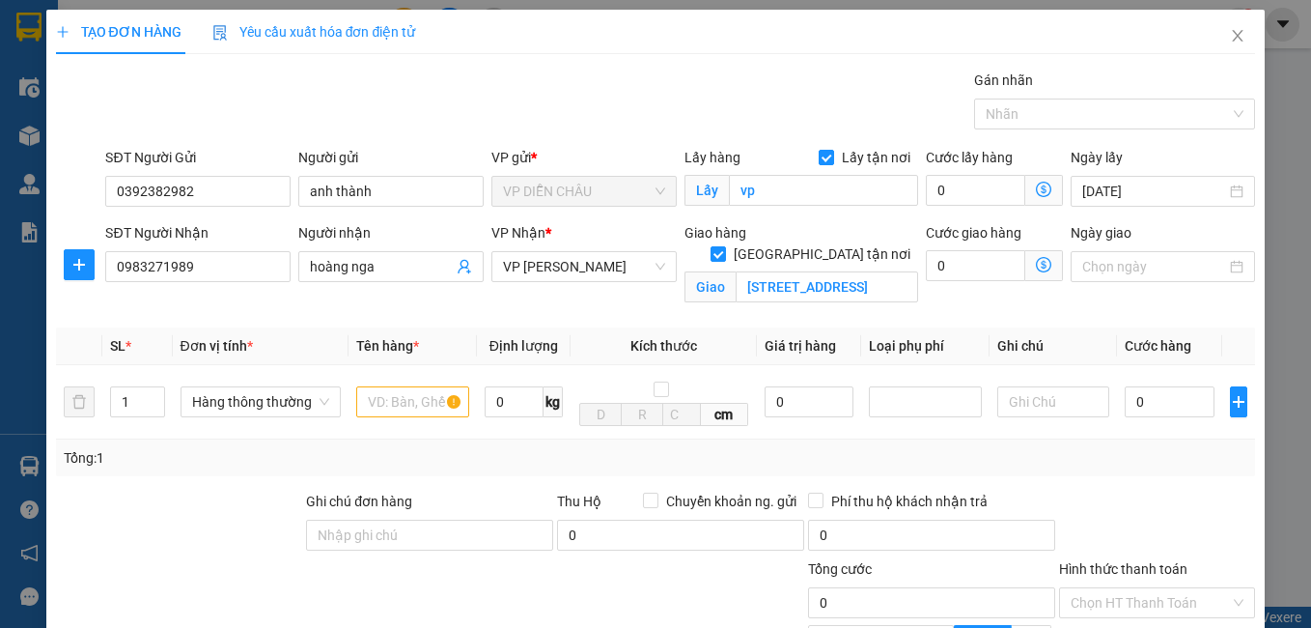
scroll to position [246, 0]
click at [583, 260] on span "VP [PERSON_NAME]" at bounding box center [584, 266] width 162 height 29
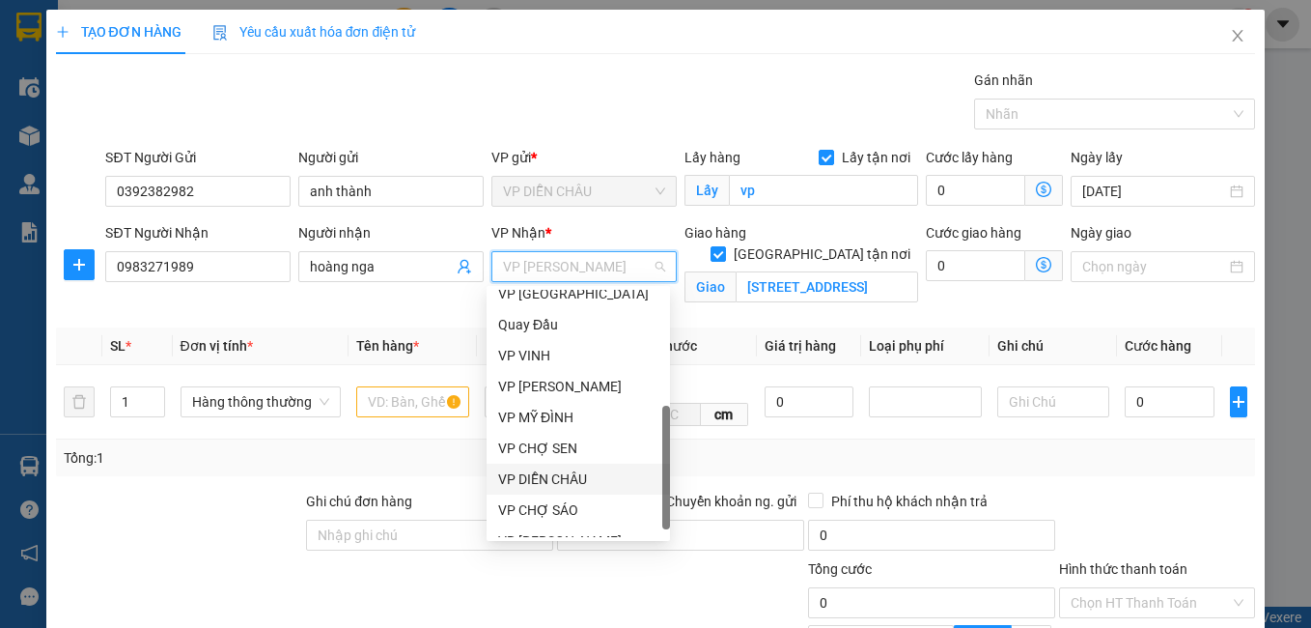
scroll to position [309, 0]
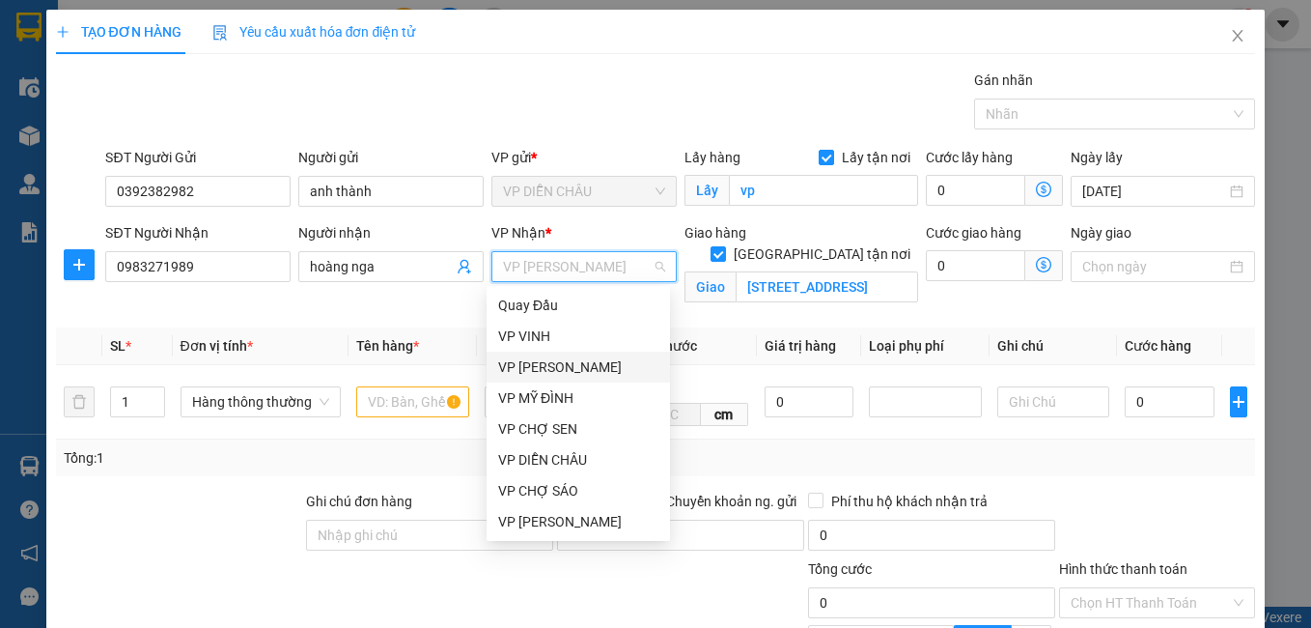
click at [577, 358] on div "VP [PERSON_NAME]" at bounding box center [578, 366] width 160 height 21
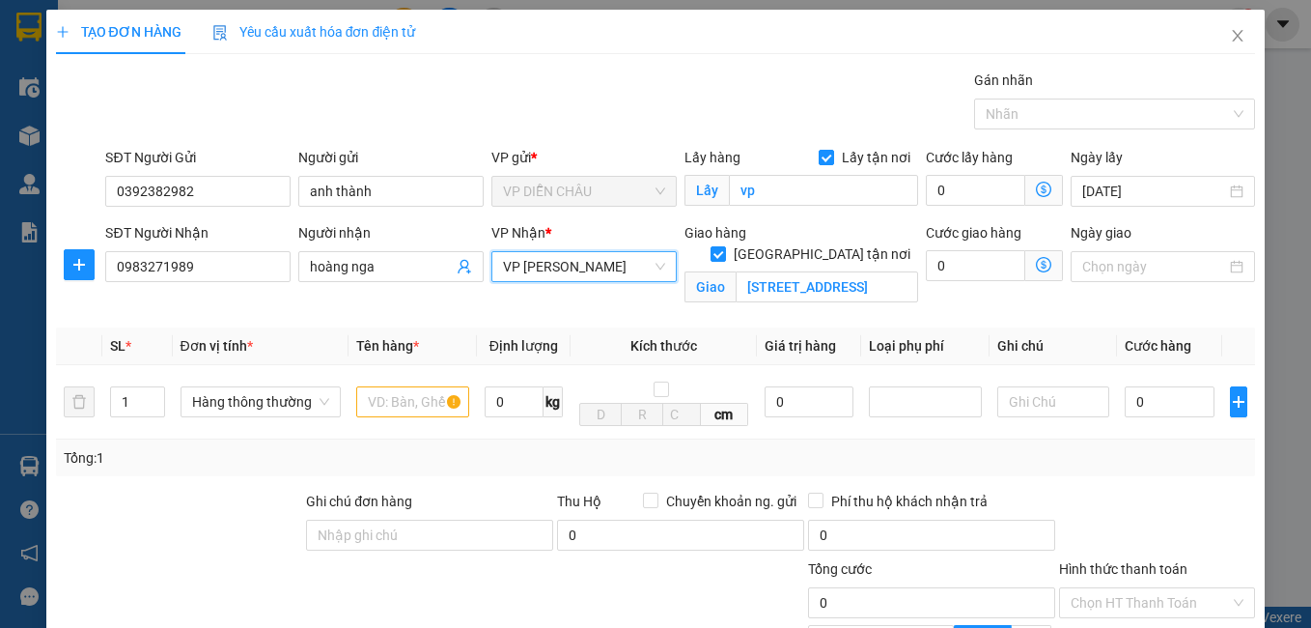
click at [1036, 267] on icon "dollar-circle" at bounding box center [1043, 264] width 15 height 15
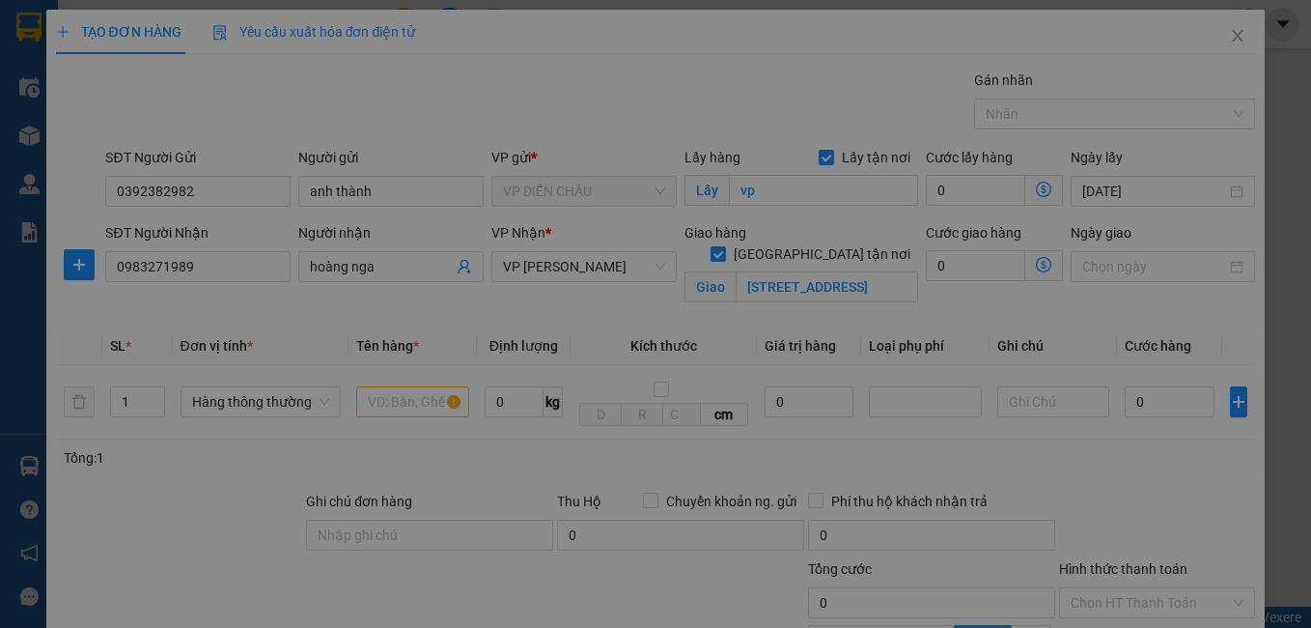
scroll to position [0, 0]
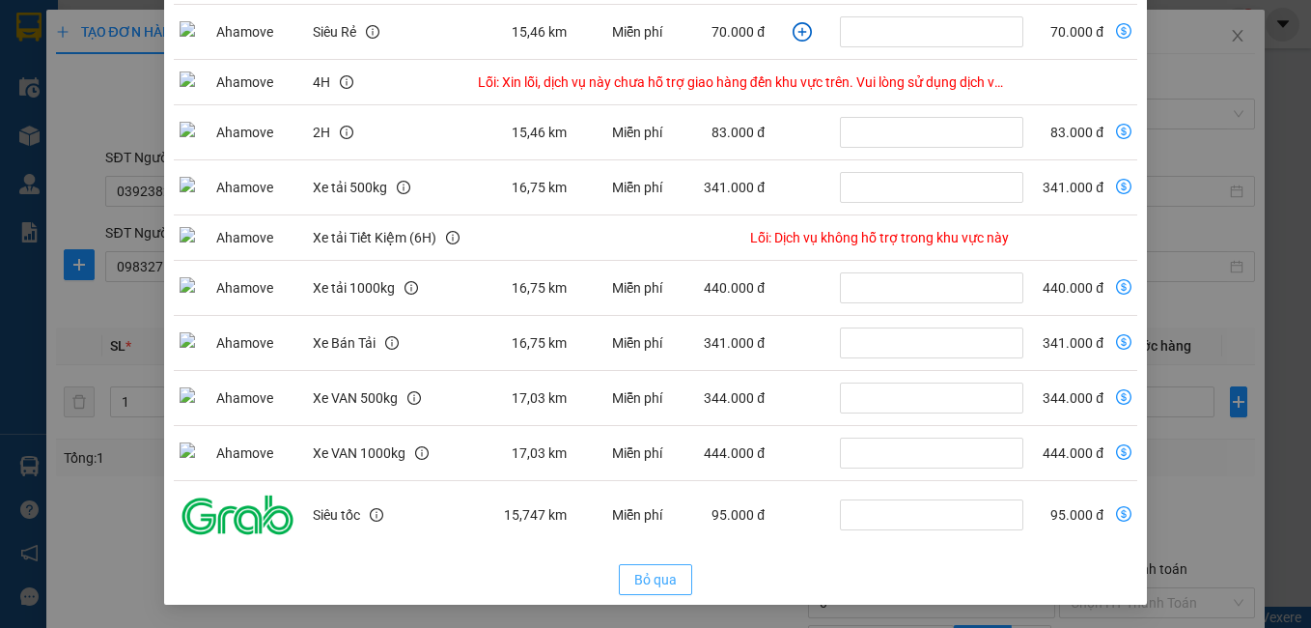
click at [662, 584] on span "Bỏ qua" at bounding box center [655, 579] width 42 height 21
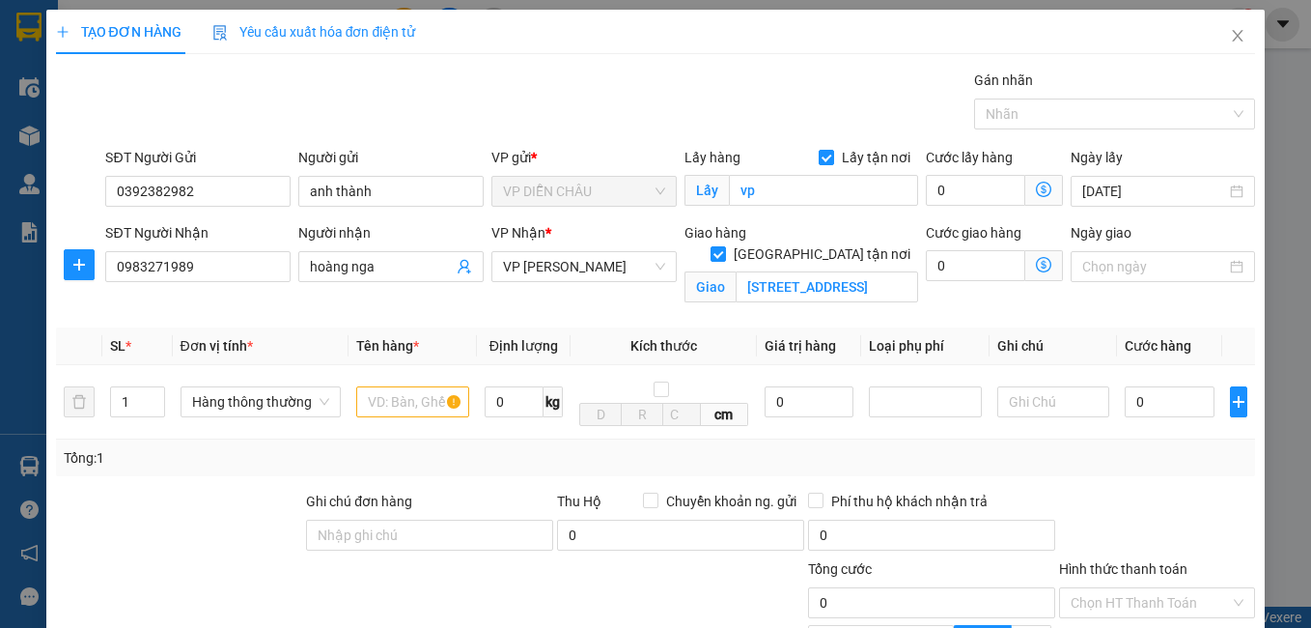
scroll to position [246, 0]
click at [568, 276] on span "VP [PERSON_NAME]" at bounding box center [584, 266] width 162 height 29
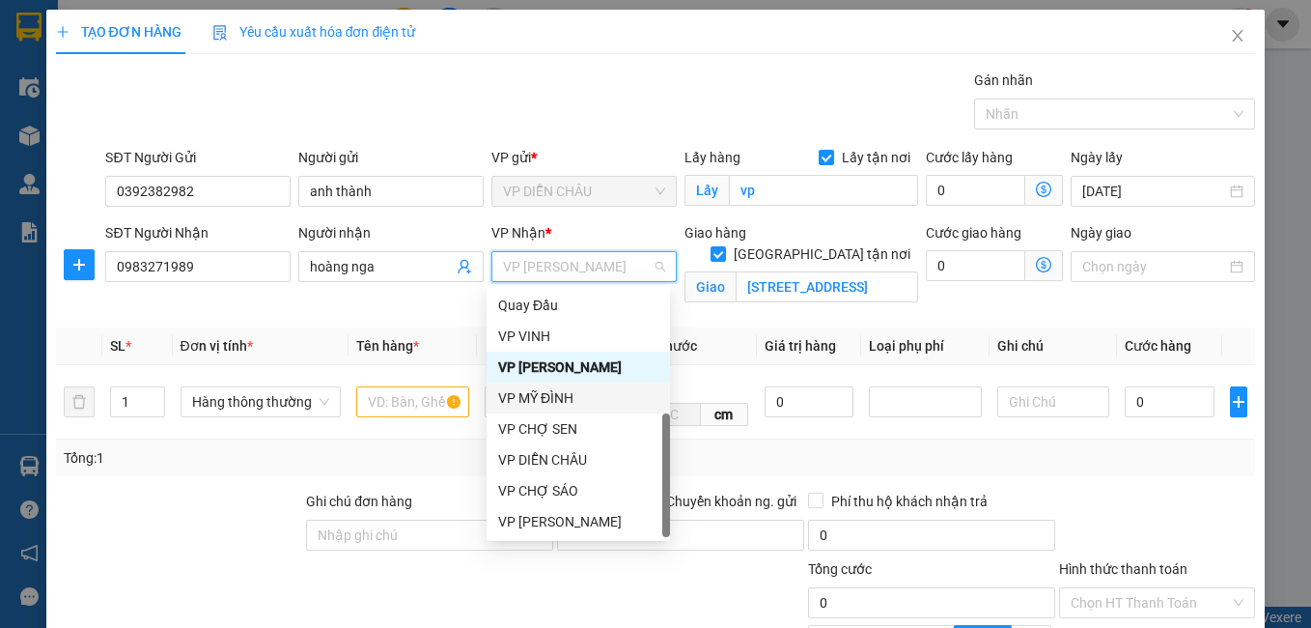
click at [544, 399] on div "VP MỸ ĐÌNH" at bounding box center [578, 397] width 160 height 21
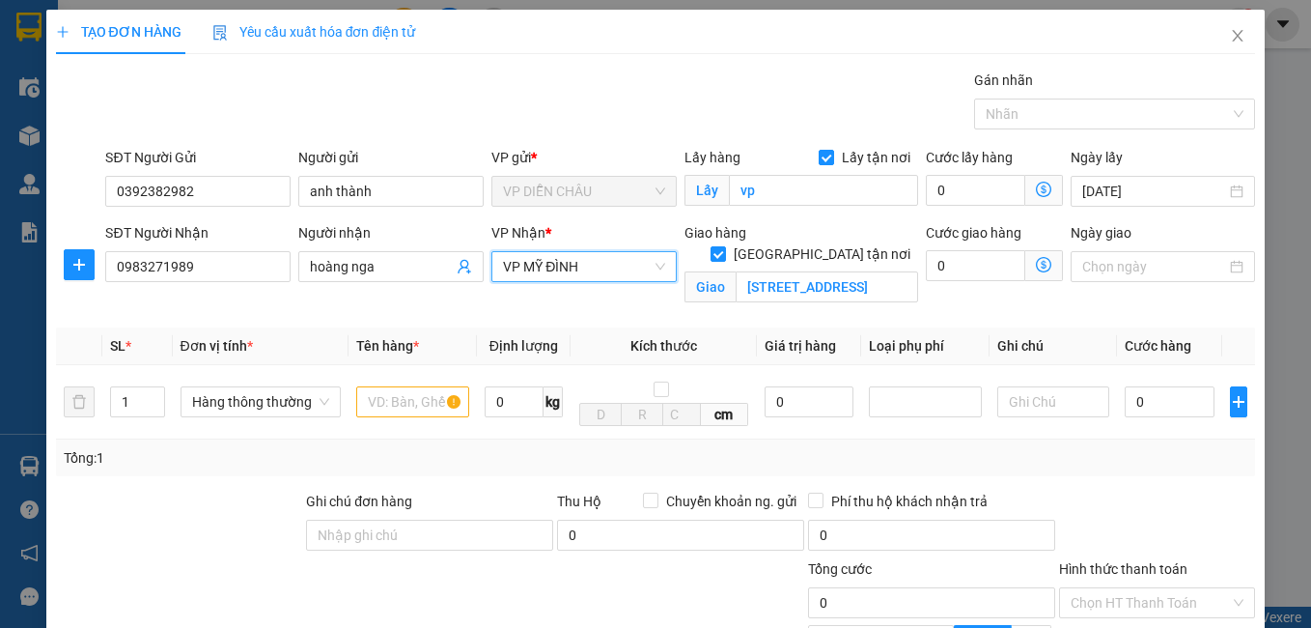
click at [1036, 260] on icon "dollar-circle" at bounding box center [1043, 264] width 15 height 15
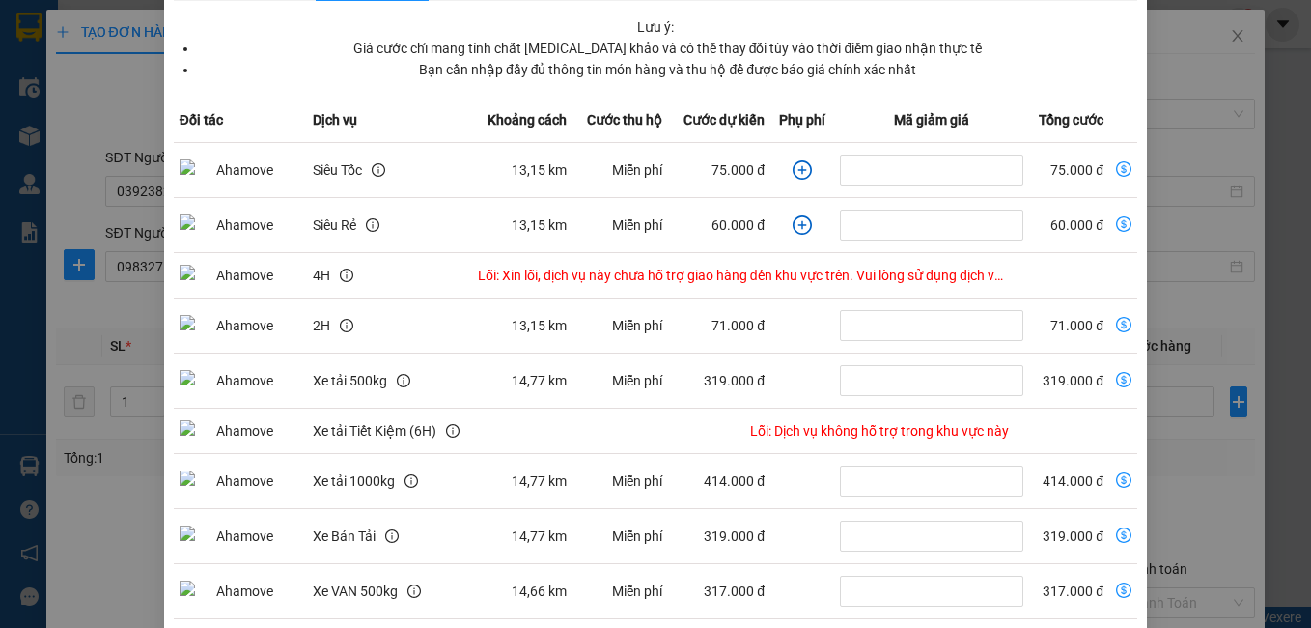
scroll to position [53, 0]
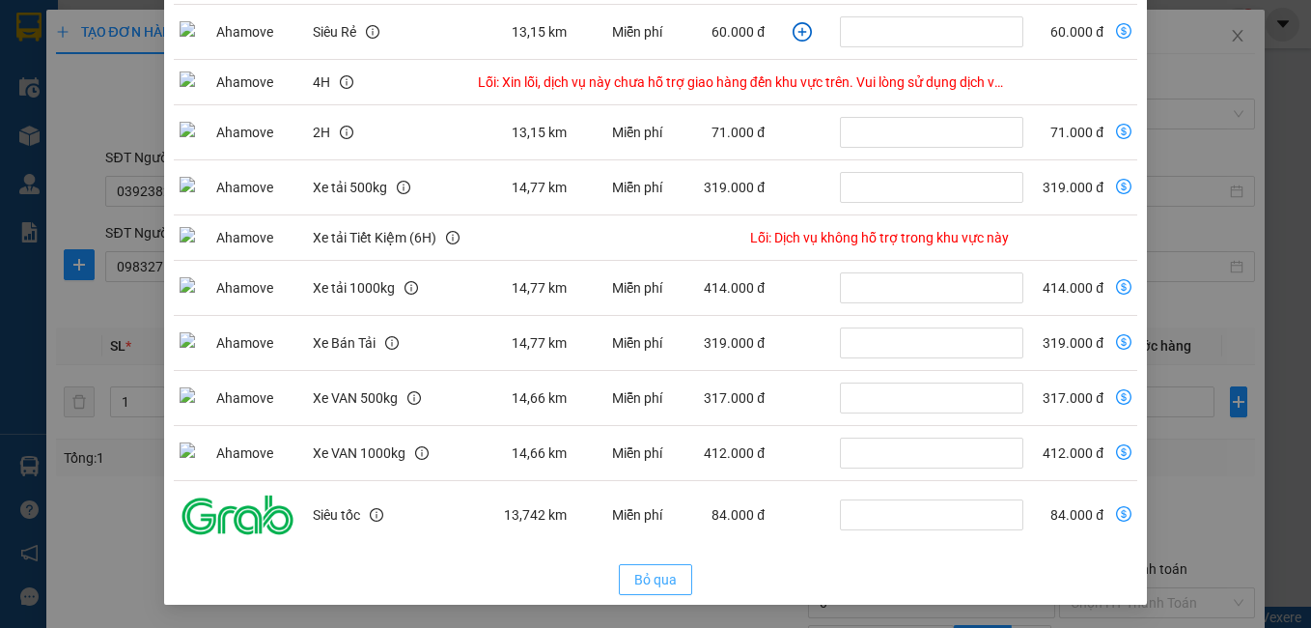
click at [634, 569] on span "Bỏ qua" at bounding box center [655, 579] width 42 height 21
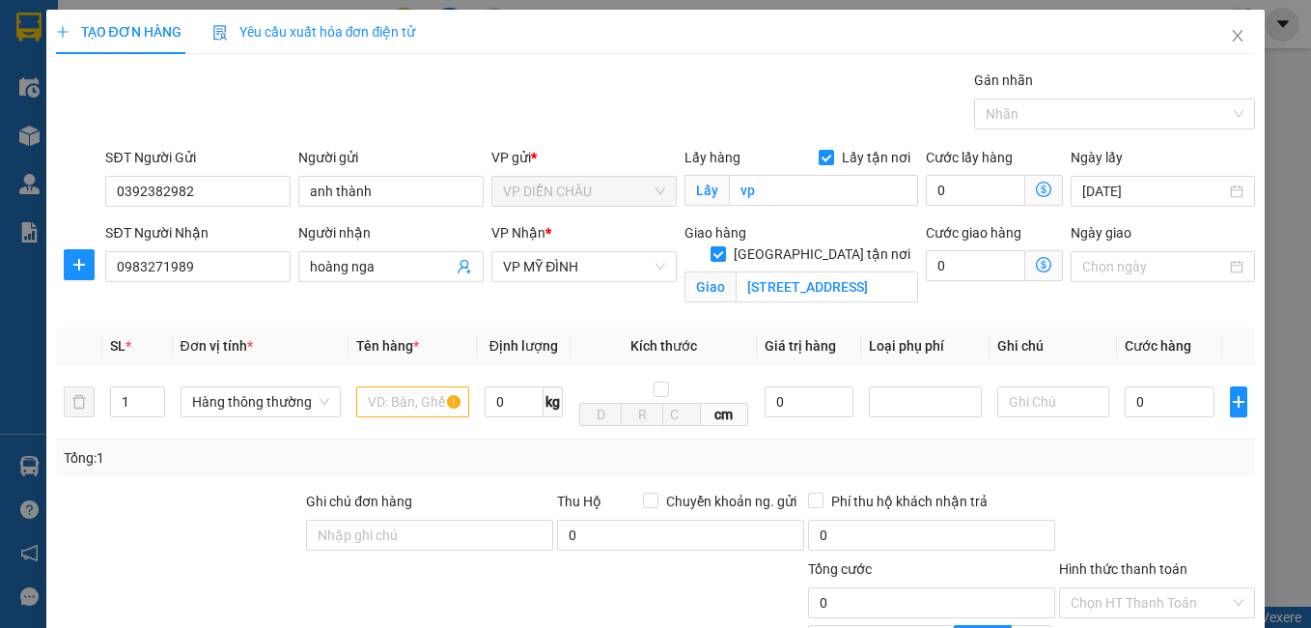
scroll to position [246, 0]
click at [561, 268] on span "VP MỸ ĐÌNH" at bounding box center [584, 266] width 162 height 29
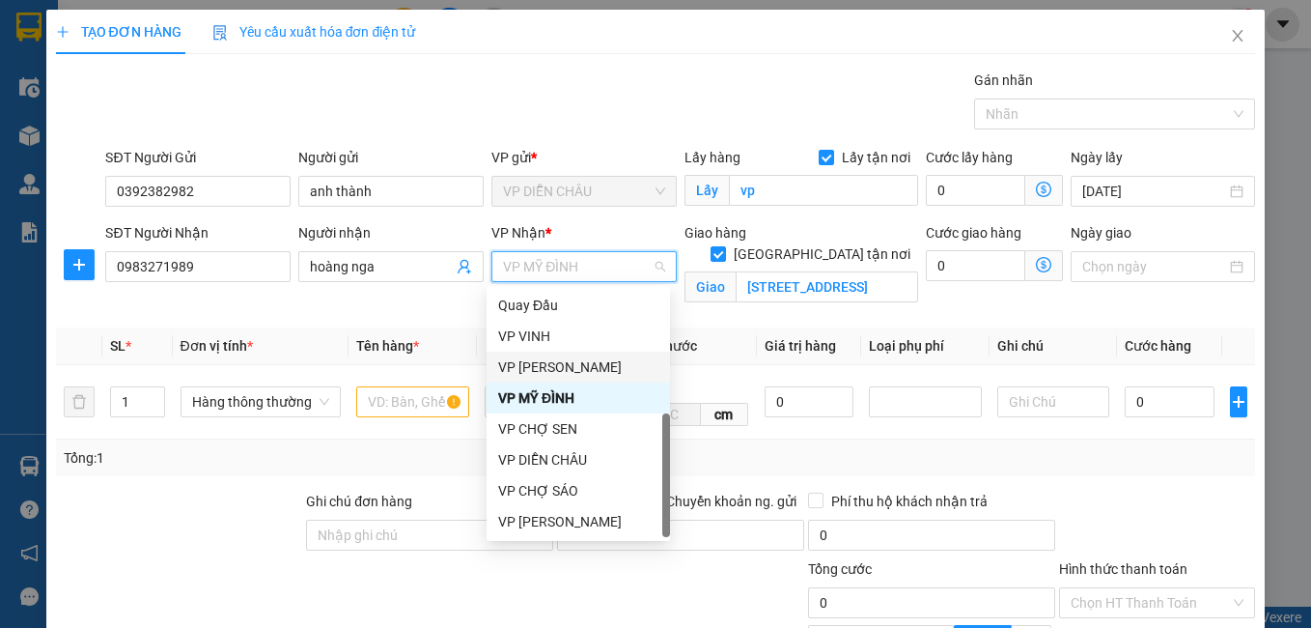
click at [560, 371] on div "VP [PERSON_NAME]" at bounding box center [578, 366] width 160 height 21
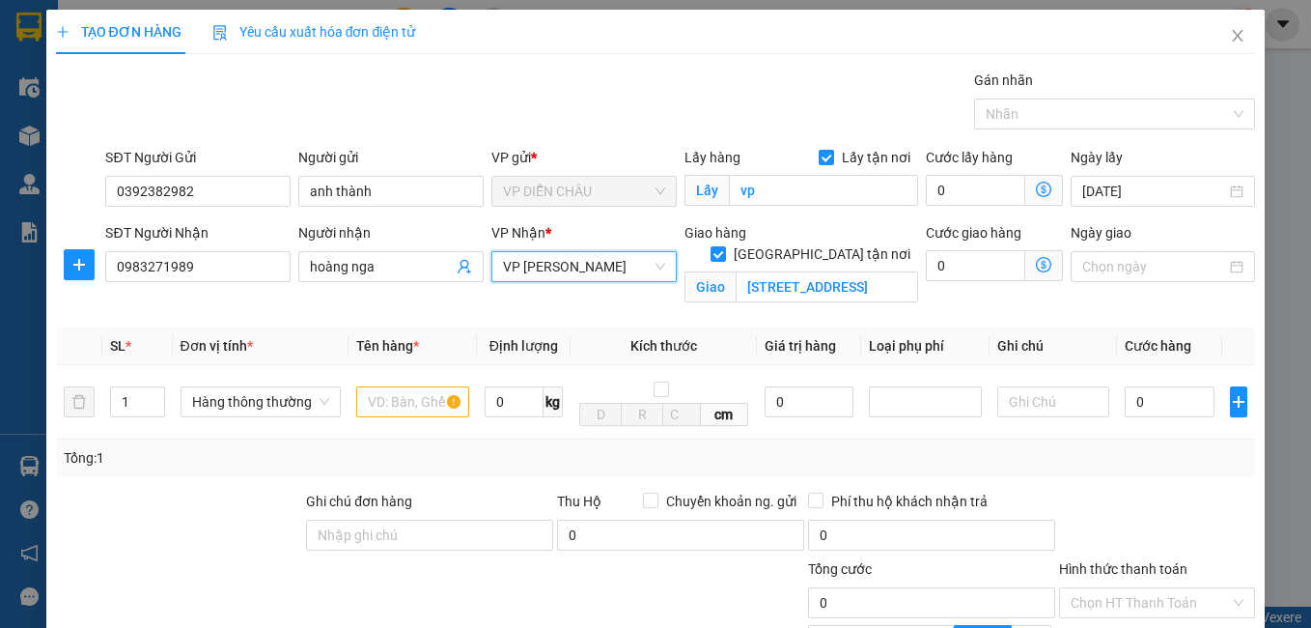
click at [1036, 260] on icon "dollar-circle" at bounding box center [1043, 264] width 15 height 15
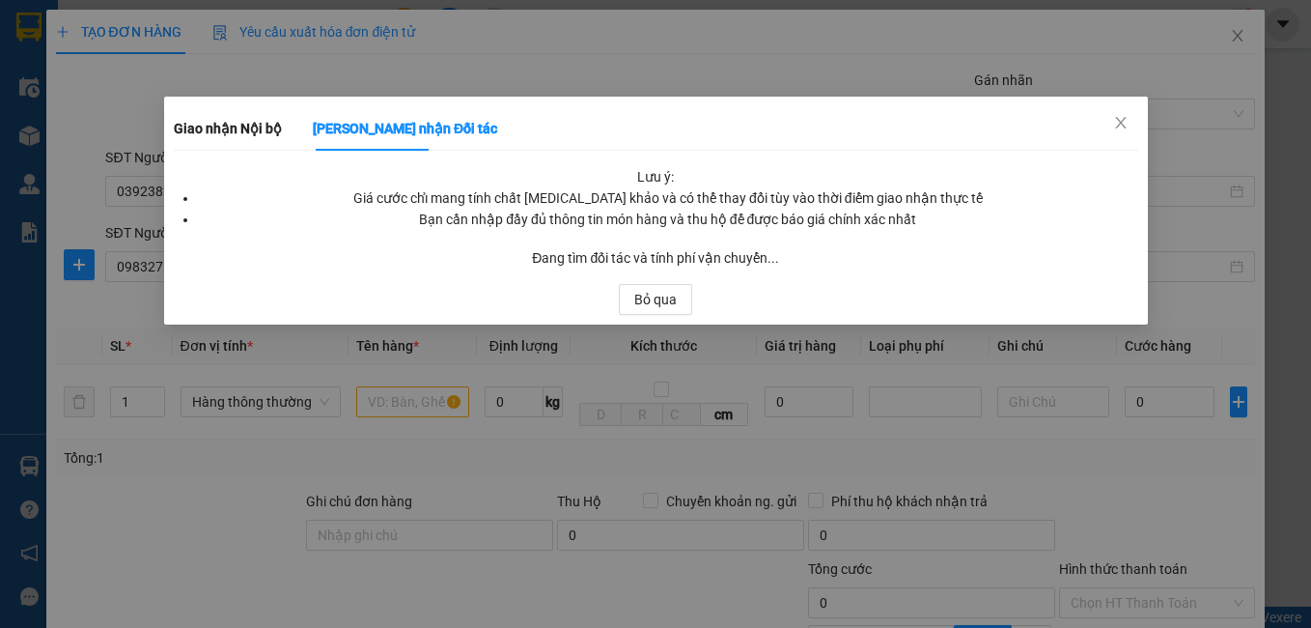
scroll to position [0, 0]
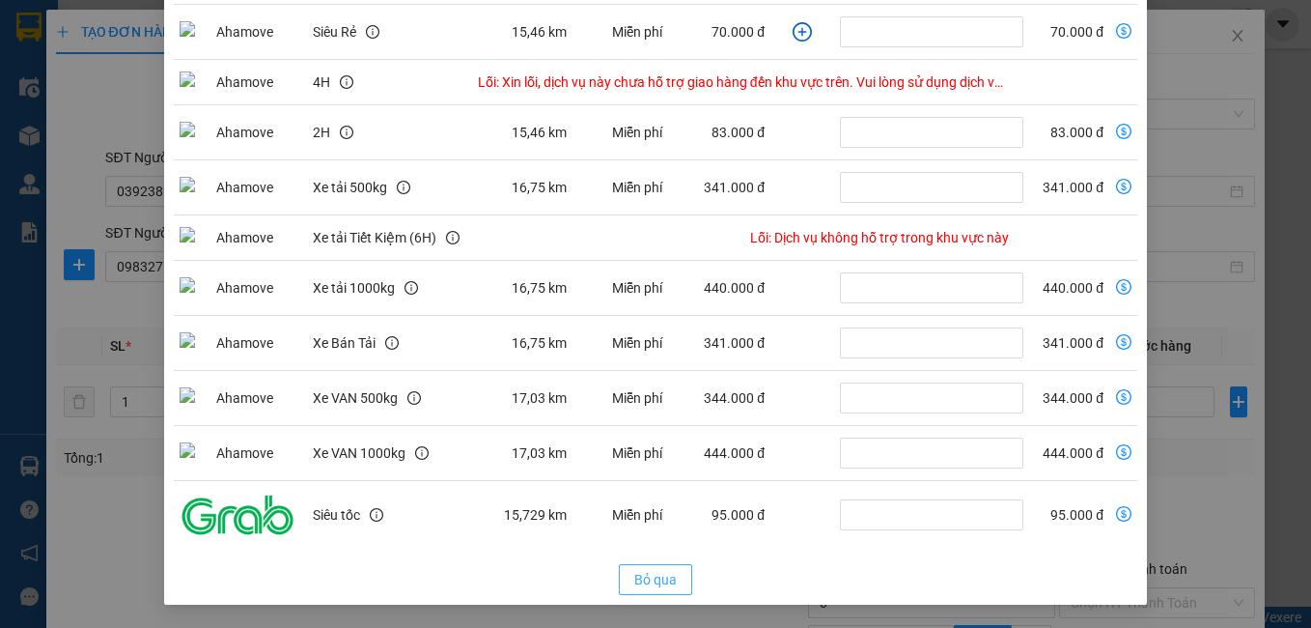
click at [670, 576] on button "Bỏ qua" at bounding box center [655, 579] width 73 height 31
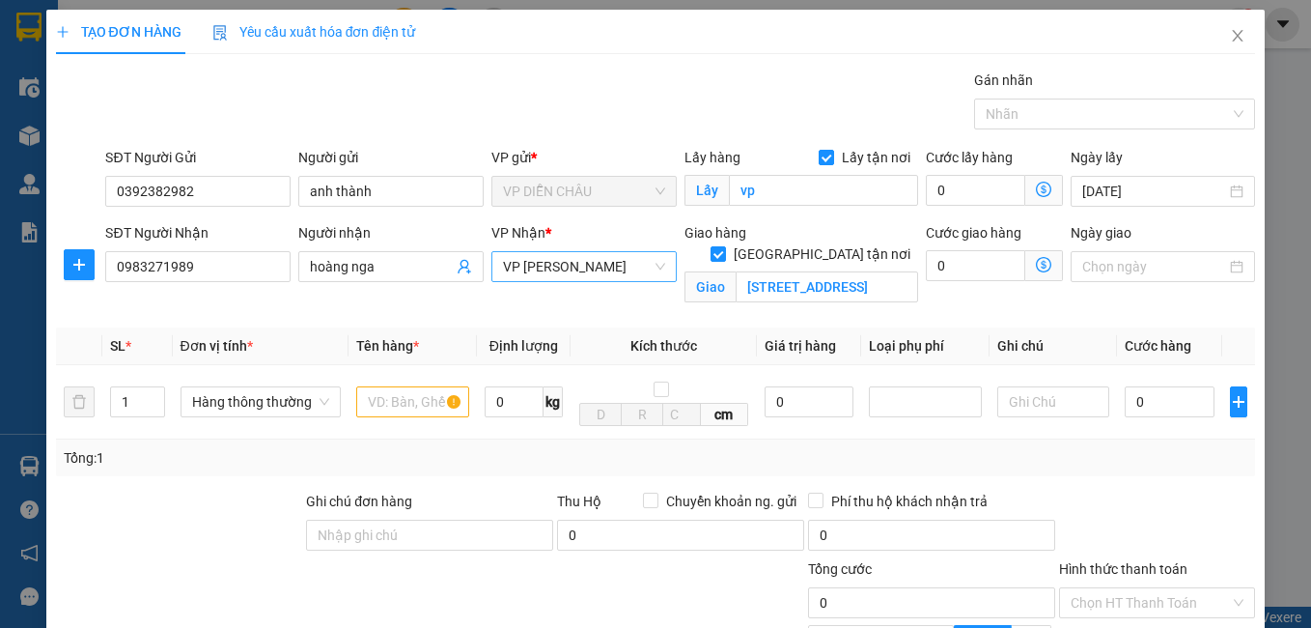
click at [558, 264] on span "VP [PERSON_NAME]" at bounding box center [584, 266] width 162 height 29
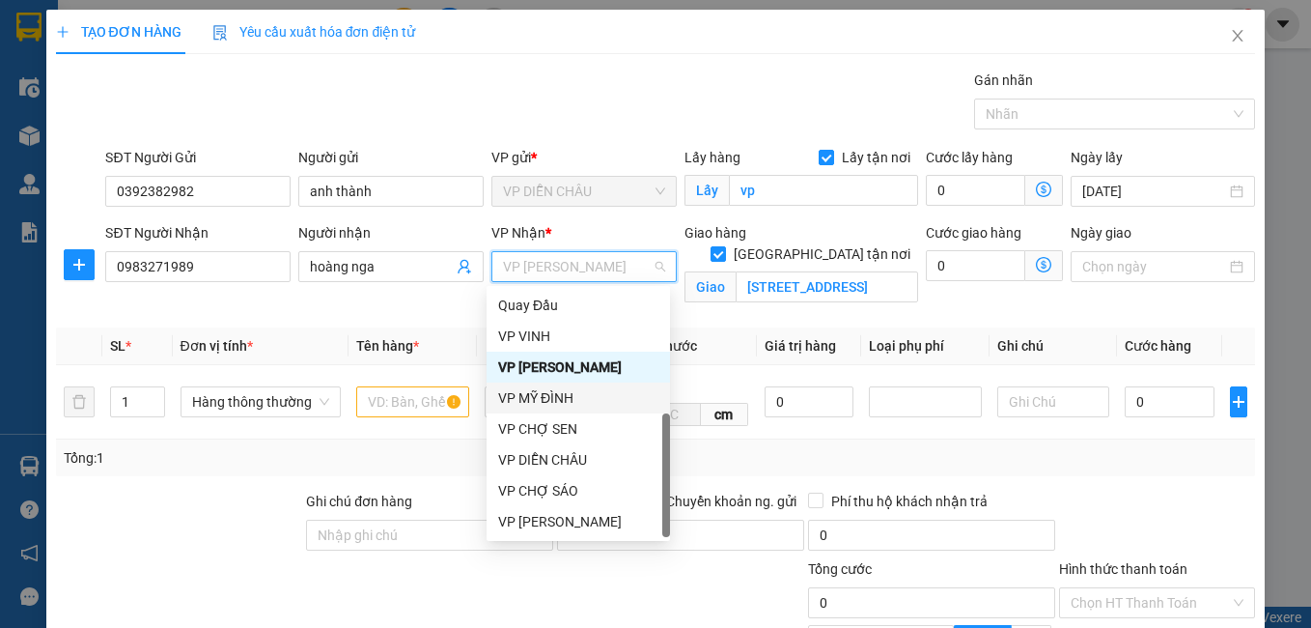
drag, startPoint x: 563, startPoint y: 394, endPoint x: 727, endPoint y: 333, distance: 175.0
click at [562, 394] on div "VP MỸ ĐÌNH" at bounding box center [578, 397] width 160 height 21
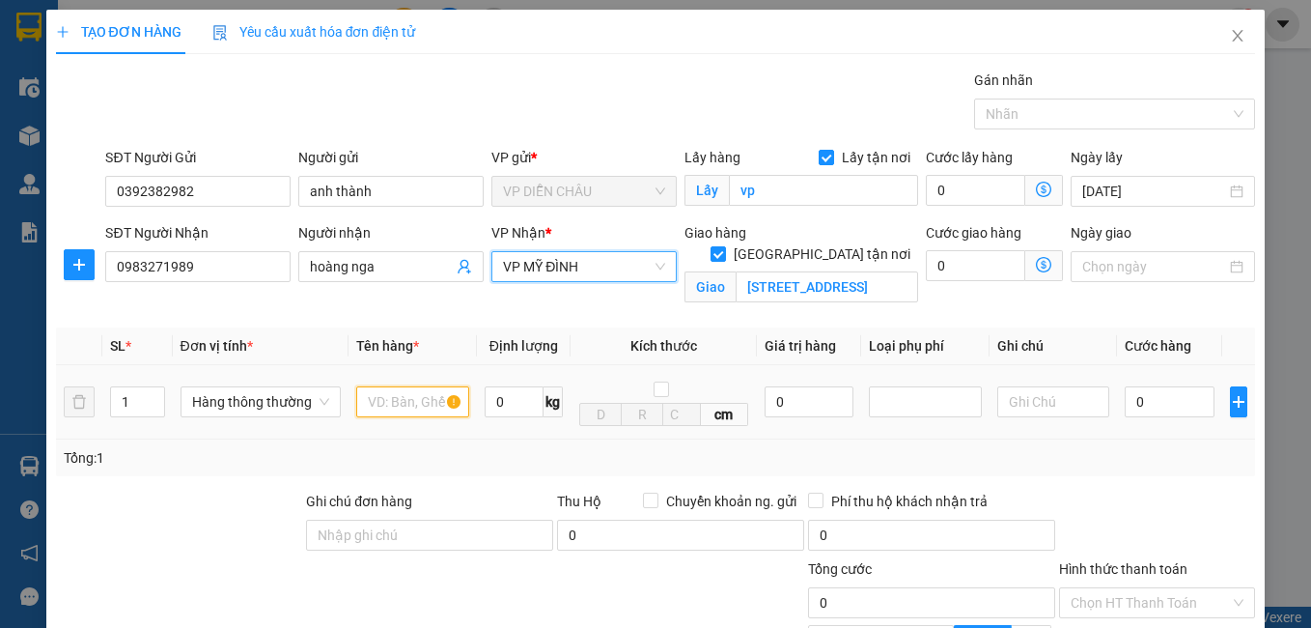
click at [432, 414] on input "text" at bounding box center [412, 401] width 113 height 31
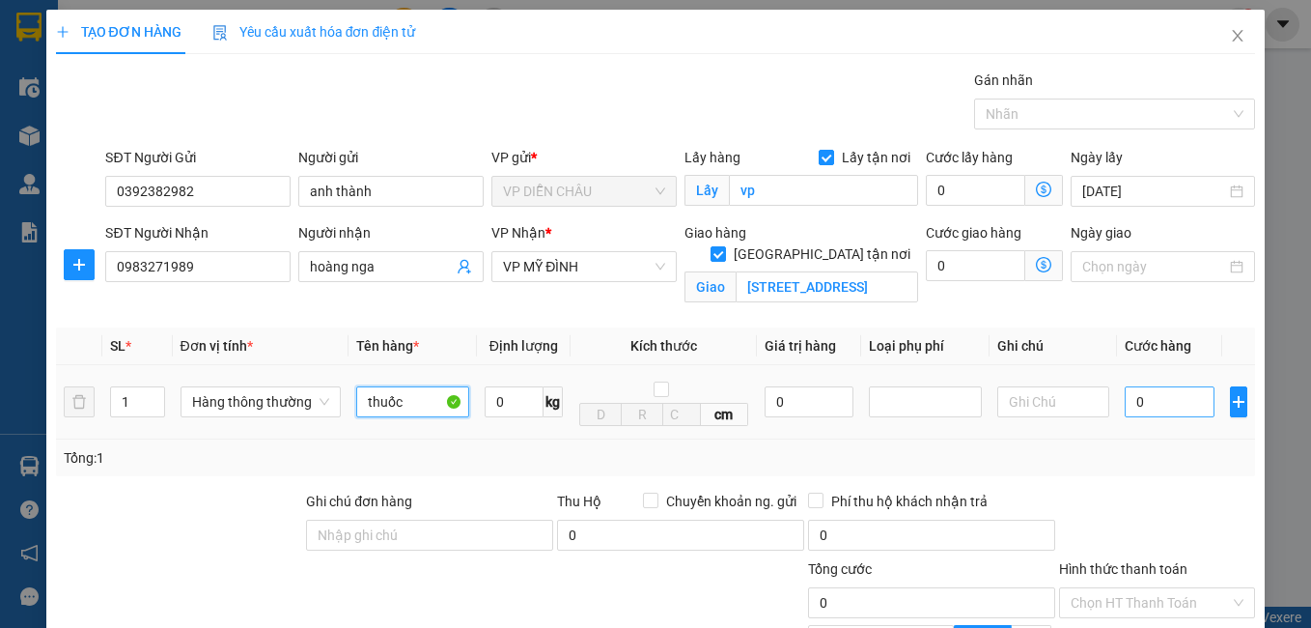
type input "thuốc"
click at [1125, 400] on input "0" at bounding box center [1170, 401] width 90 height 31
click at [1125, 399] on input "0" at bounding box center [1170, 401] width 90 height 31
type input "40"
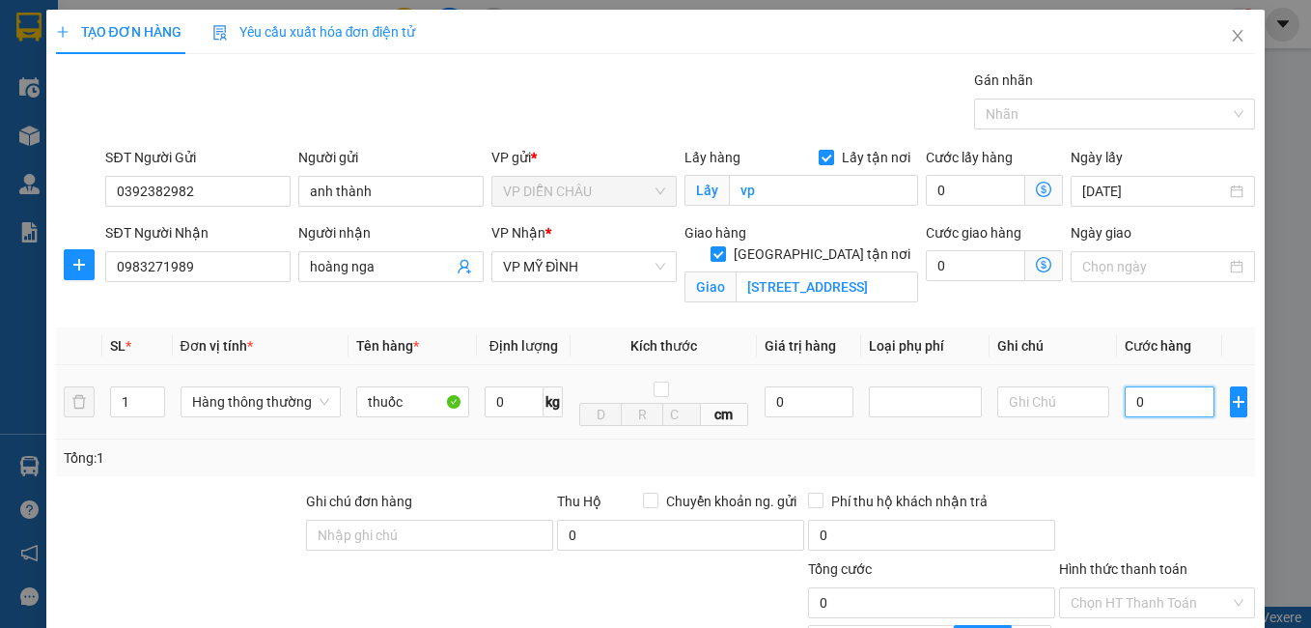
type input "40"
type input "400"
type input "4.000"
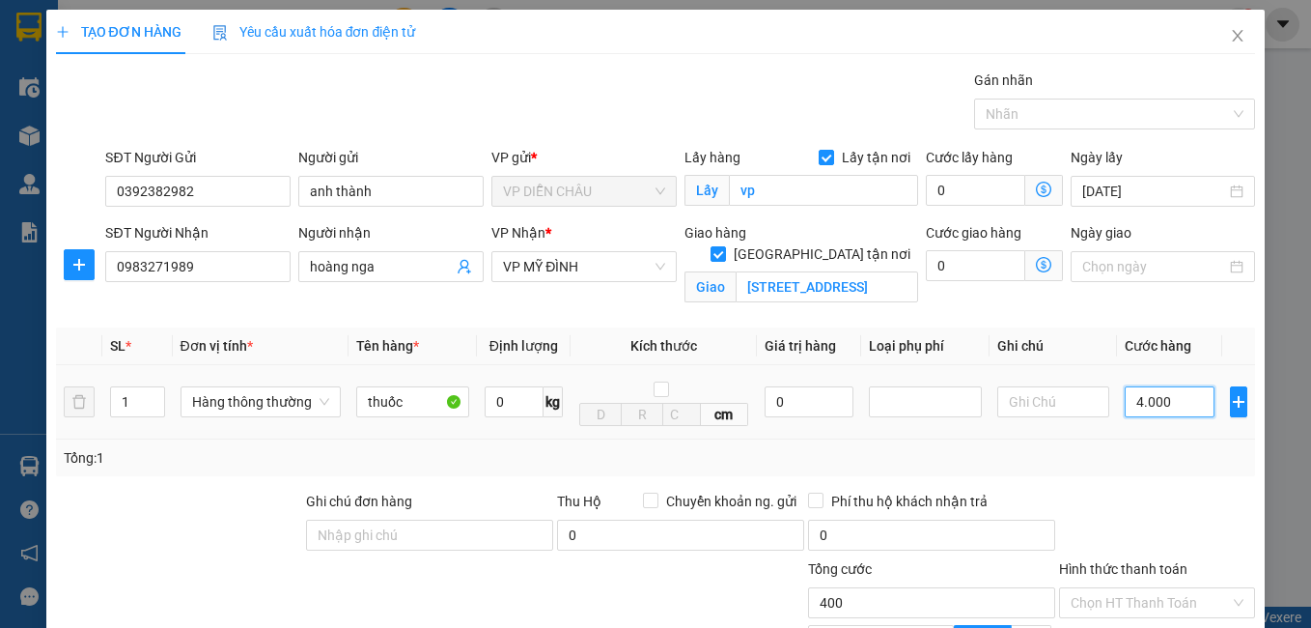
type input "4.000"
type input "40.000"
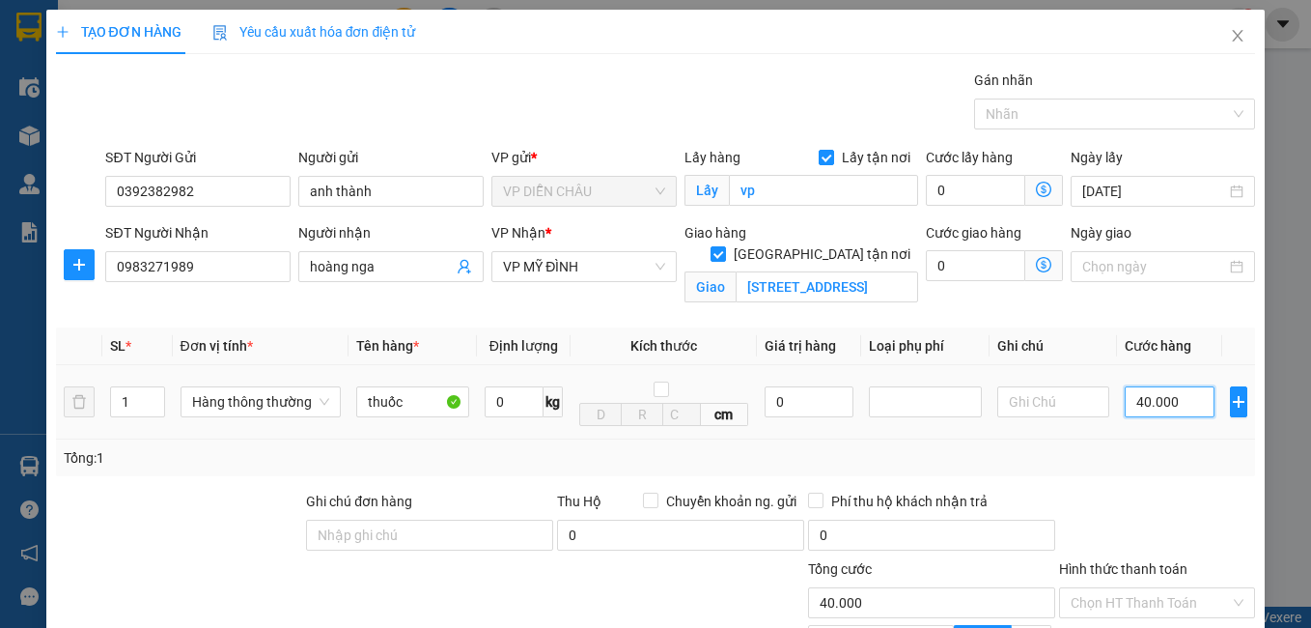
scroll to position [219, 0]
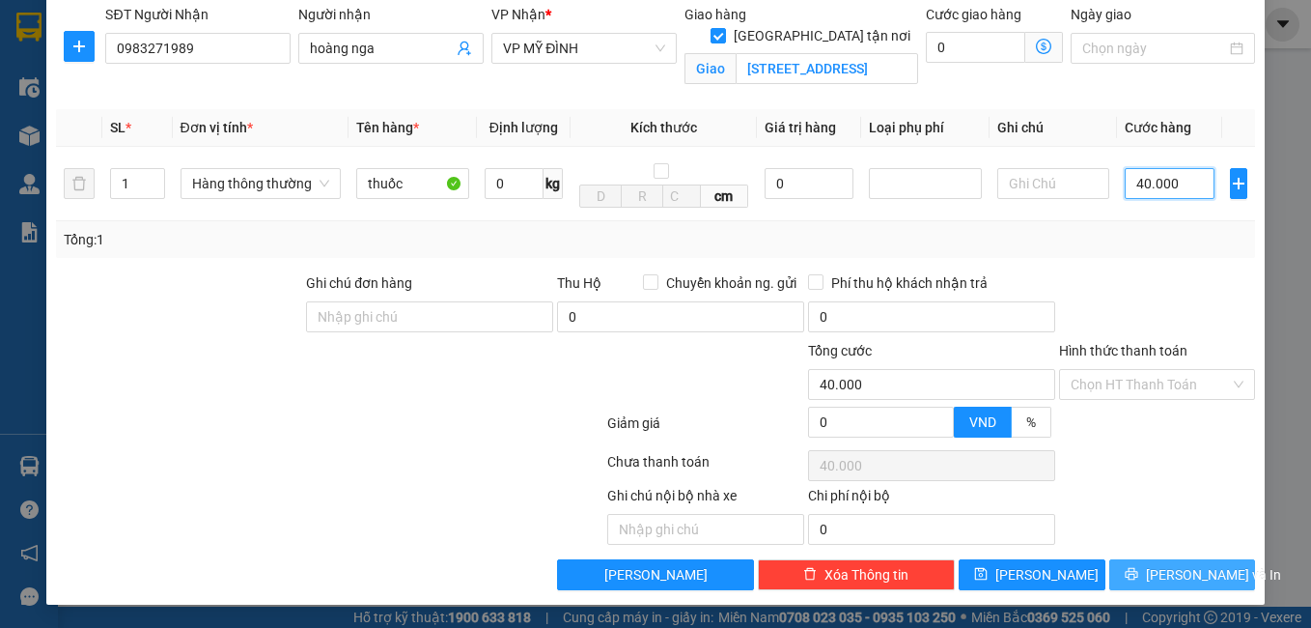
type input "40.000"
click at [1154, 580] on span "[PERSON_NAME] và In" at bounding box center [1213, 574] width 135 height 21
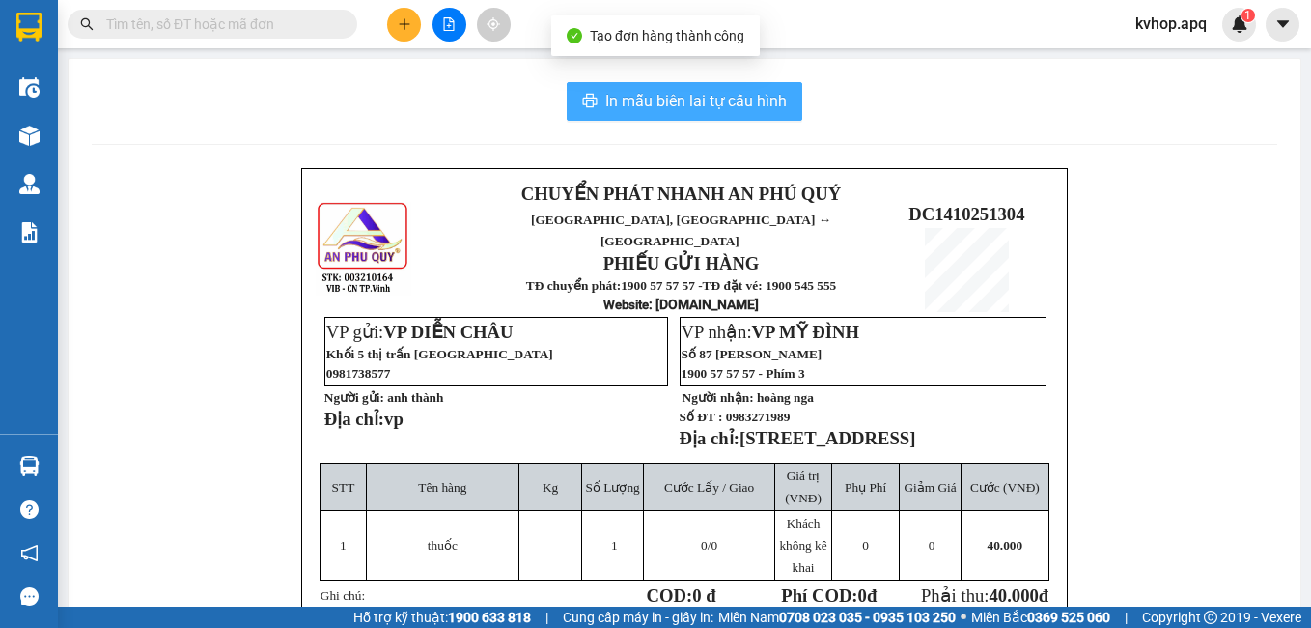
click at [636, 87] on button "In mẫu biên lai tự cấu hình" at bounding box center [685, 101] width 236 height 39
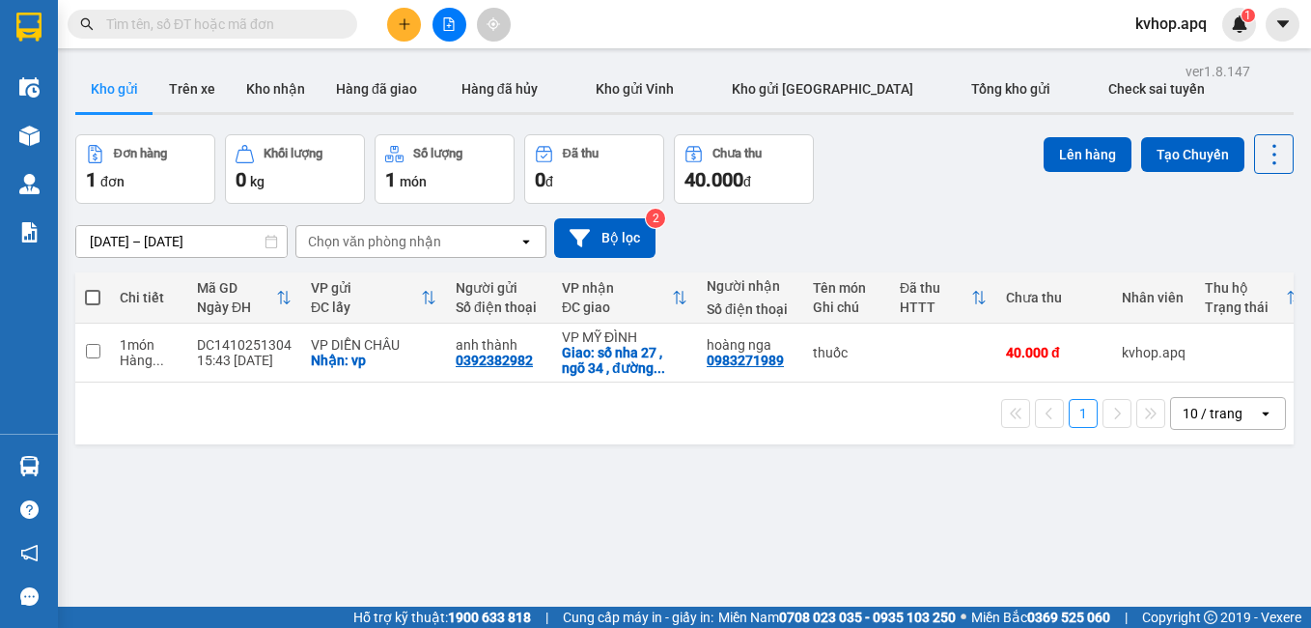
click at [730, 538] on div "ver 1.8.147 Kho gửi Trên xe Kho nhận Hàng đã giao Hàng đã hủy Kho gửi Vinh Kho …" at bounding box center [685, 372] width 1234 height 628
click at [203, 90] on button "Trên xe" at bounding box center [192, 89] width 77 height 46
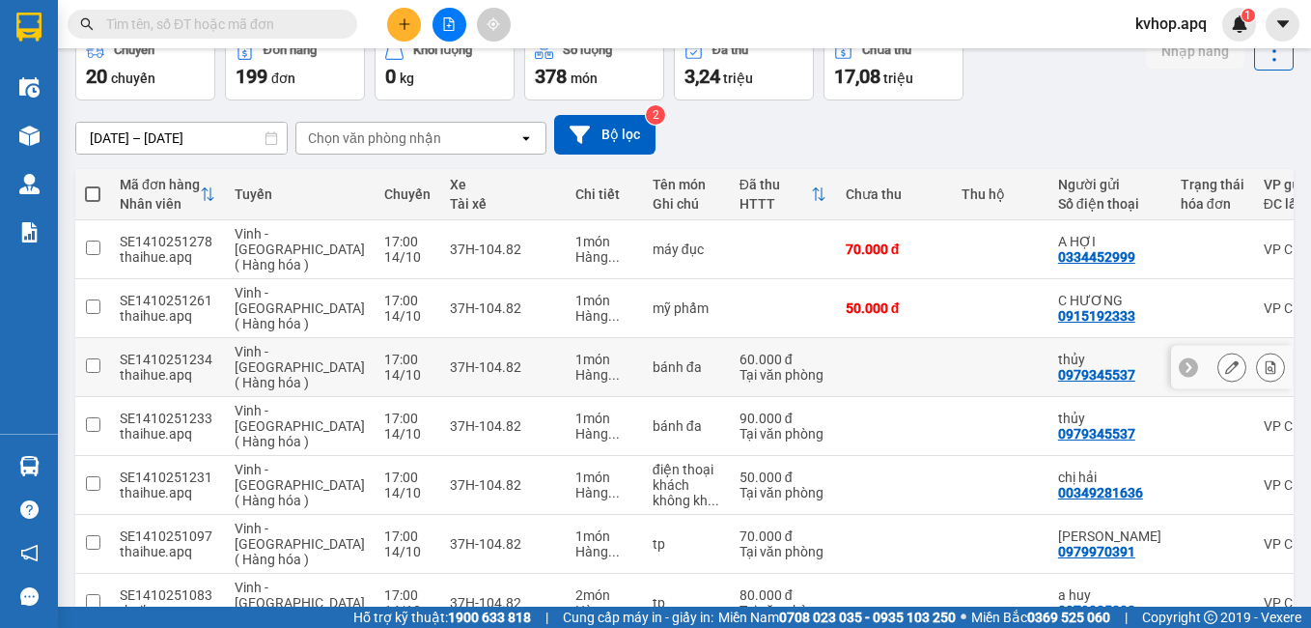
scroll to position [7, 0]
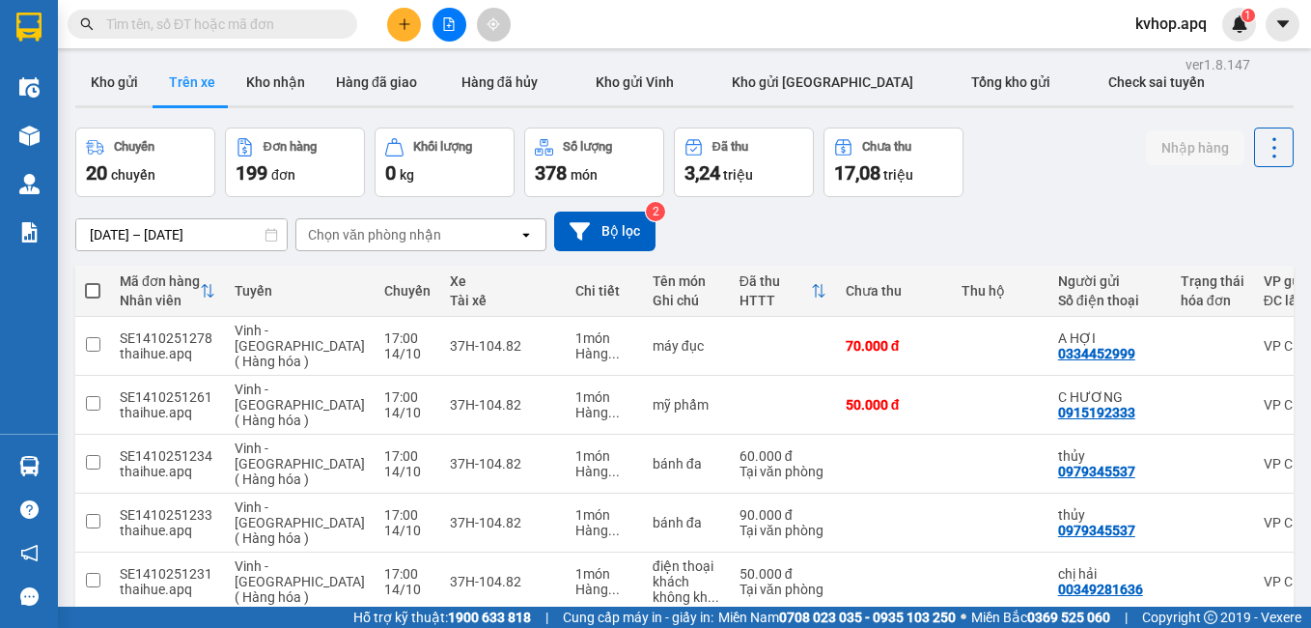
click at [125, 231] on input "[DATE] – [DATE]" at bounding box center [181, 234] width 210 height 31
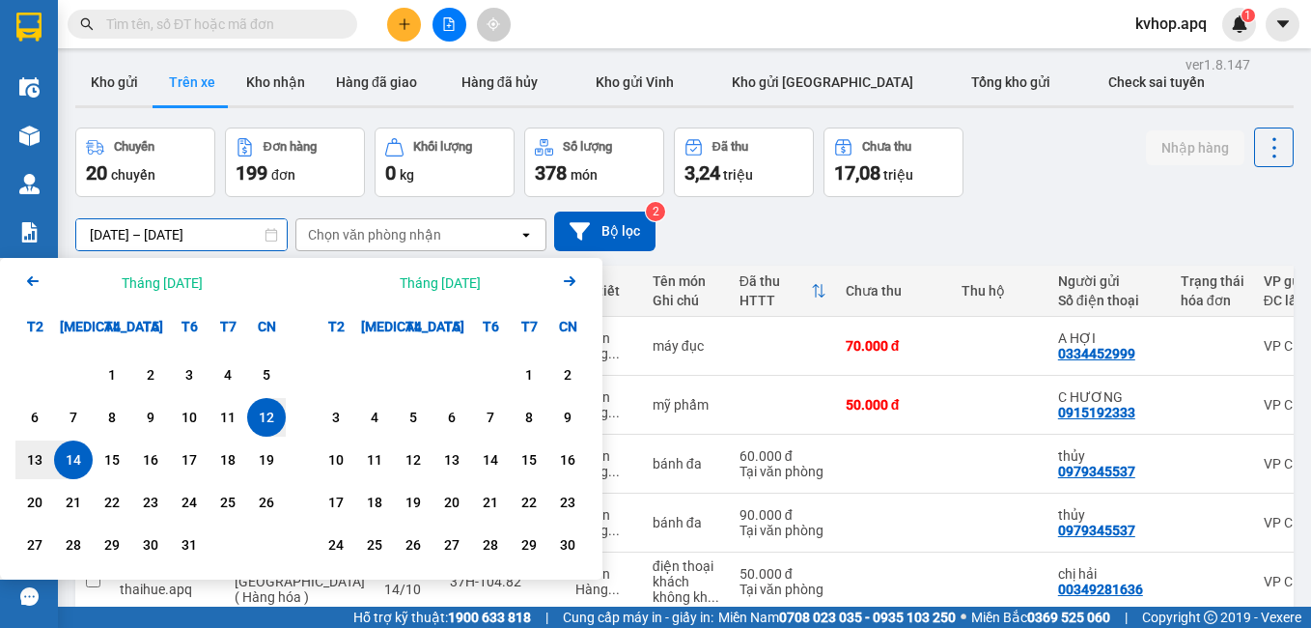
click at [84, 459] on div "14" at bounding box center [73, 459] width 27 height 23
click at [85, 460] on div "14" at bounding box center [73, 459] width 27 height 23
type input "[DATE] – [DATE]"
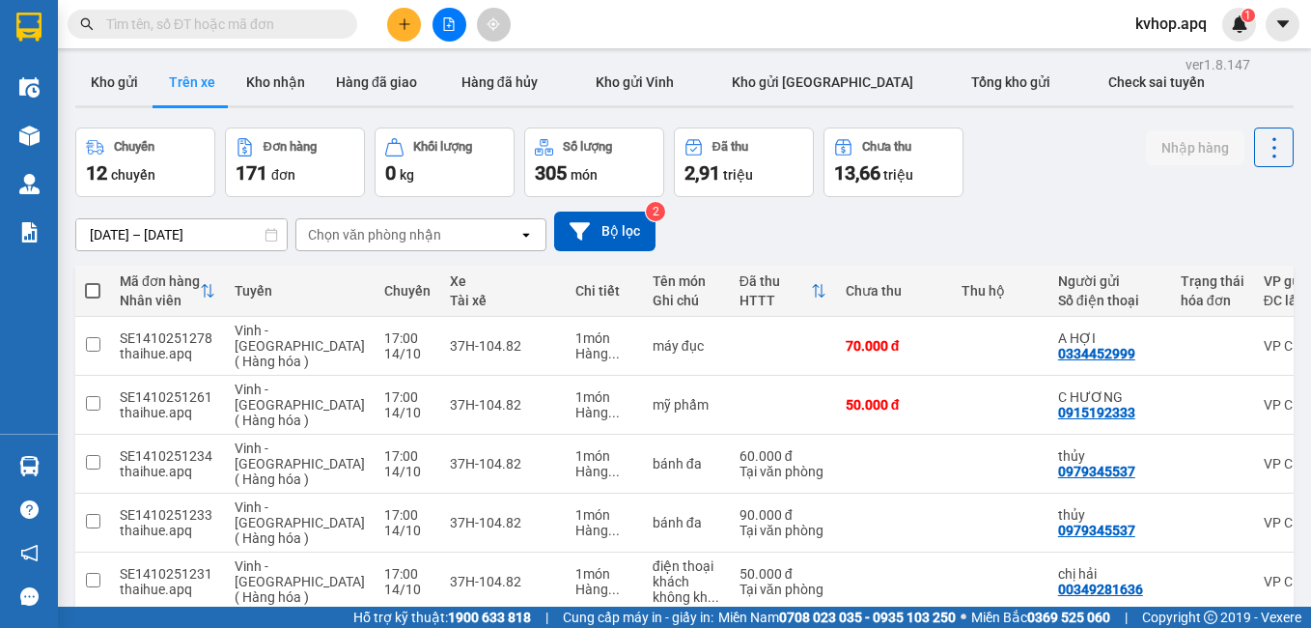
click at [363, 230] on div "Chọn văn phòng nhận" at bounding box center [374, 234] width 133 height 19
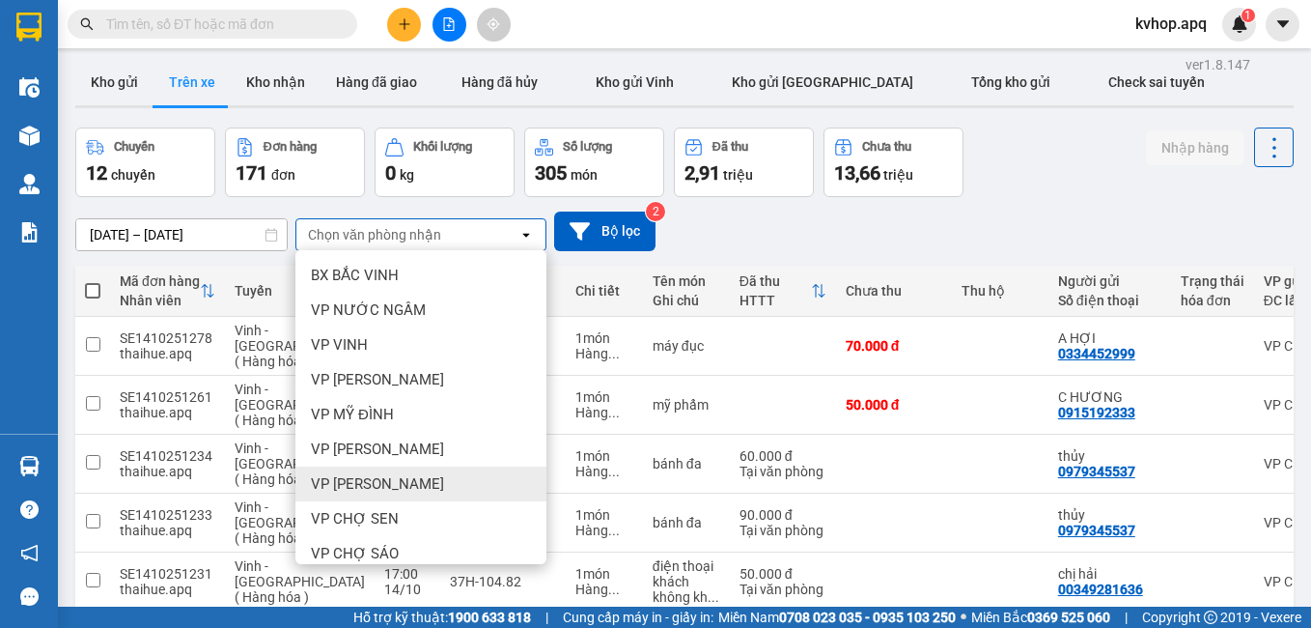
scroll to position [193, 0]
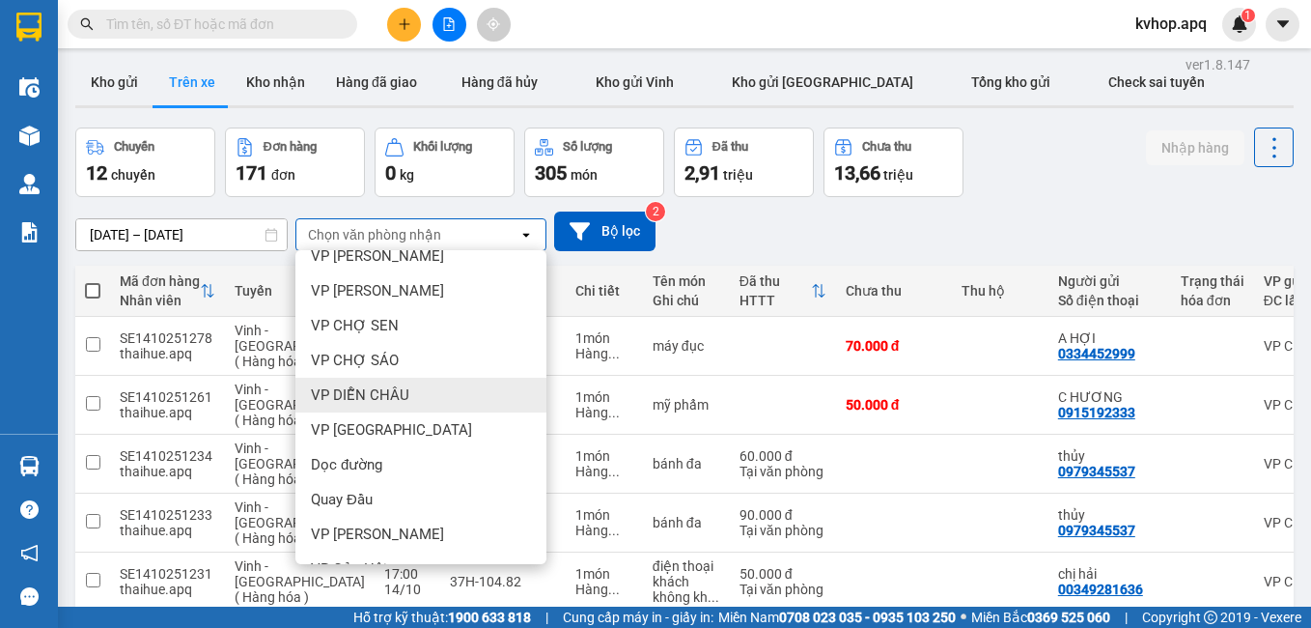
click at [351, 389] on span "VP DIỄN CHÂU" at bounding box center [360, 394] width 98 height 19
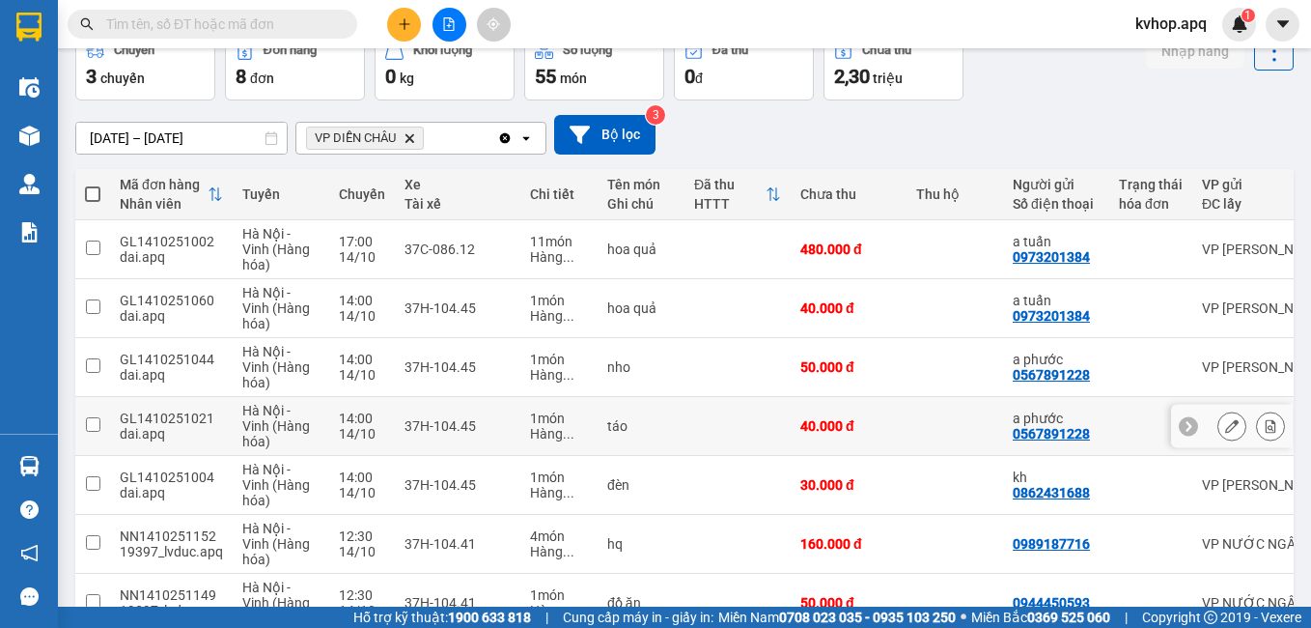
scroll to position [275, 0]
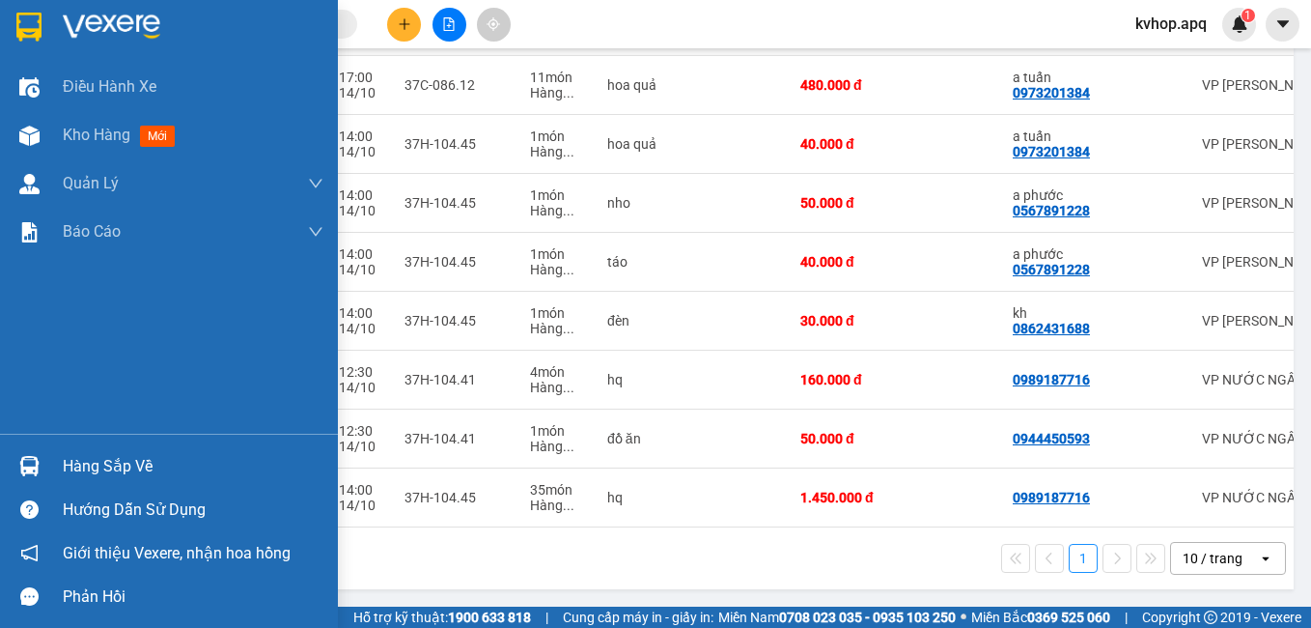
drag, startPoint x: 84, startPoint y: 468, endPoint x: 184, endPoint y: 468, distance: 100.4
click at [86, 468] on div "Hàng sắp về" at bounding box center [193, 466] width 261 height 29
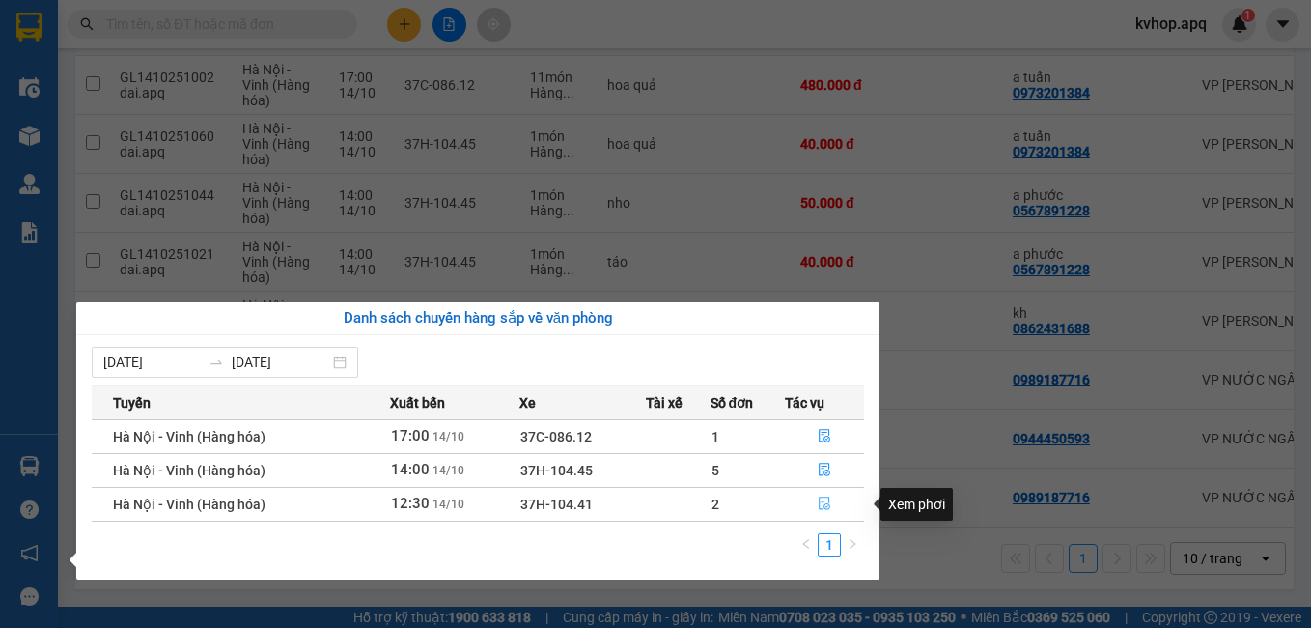
click at [825, 502] on icon "file-done" at bounding box center [825, 503] width 14 height 14
